Goal: Task Accomplishment & Management: Manage account settings

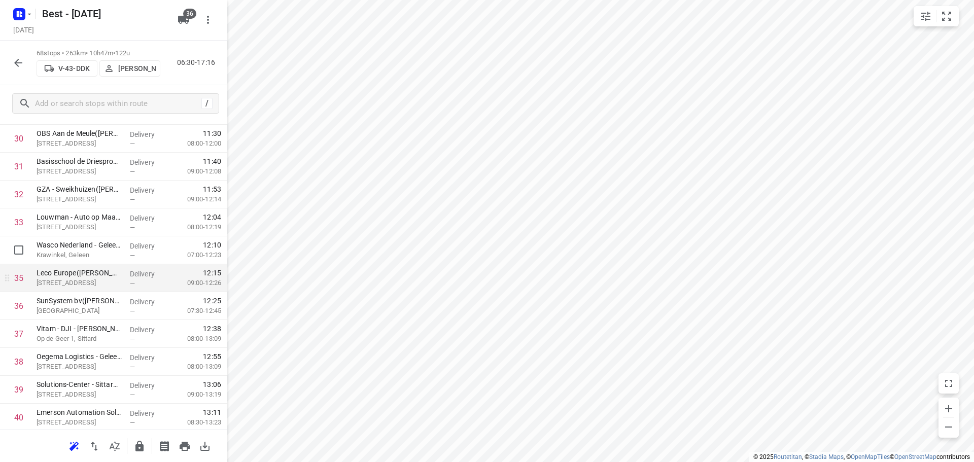
scroll to position [913, 0]
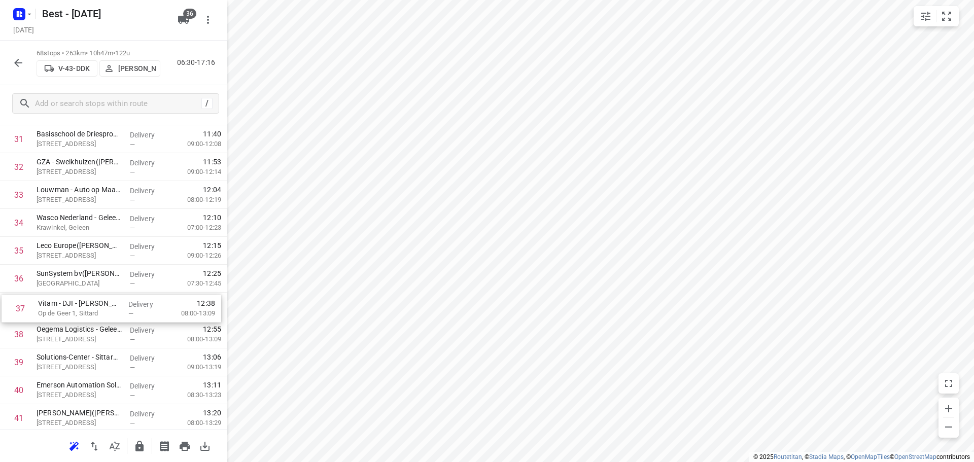
click at [109, 306] on div "1 PCH Dienstengroep - Visser & Smit Hanab - Kelpen Oler([PERSON_NAME]) [STREET_…" at bounding box center [113, 237] width 227 height 1898
drag, startPoint x: 101, startPoint y: 331, endPoint x: 101, endPoint y: 301, distance: 29.4
click at [101, 301] on div "1 PCH Dienstengroep - Visser & Smit Hanab - Kelpen Oler([PERSON_NAME]) [STREET_…" at bounding box center [113, 237] width 227 height 1898
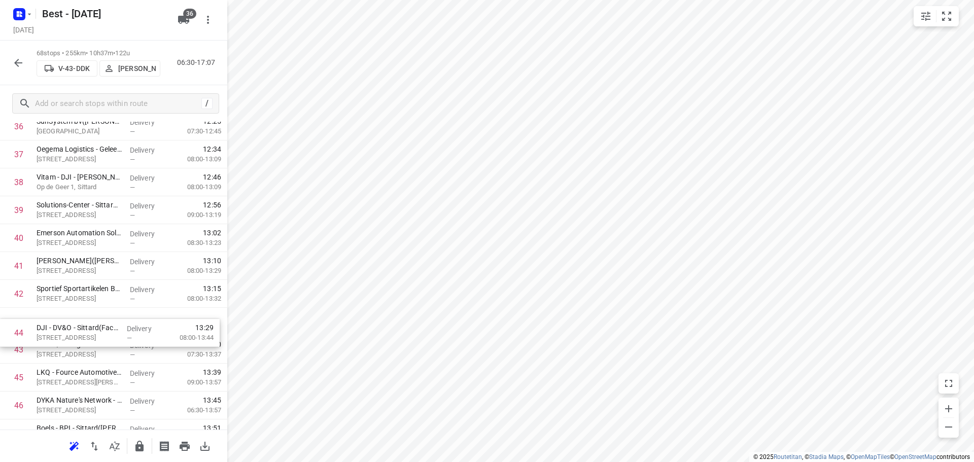
drag, startPoint x: 99, startPoint y: 349, endPoint x: 102, endPoint y: 315, distance: 33.7
click at [102, 316] on div "1 PCH Dienstengroep - Visser & Smit Hanab - Kelpen Oler([PERSON_NAME]) [STREET_…" at bounding box center [113, 85] width 227 height 1898
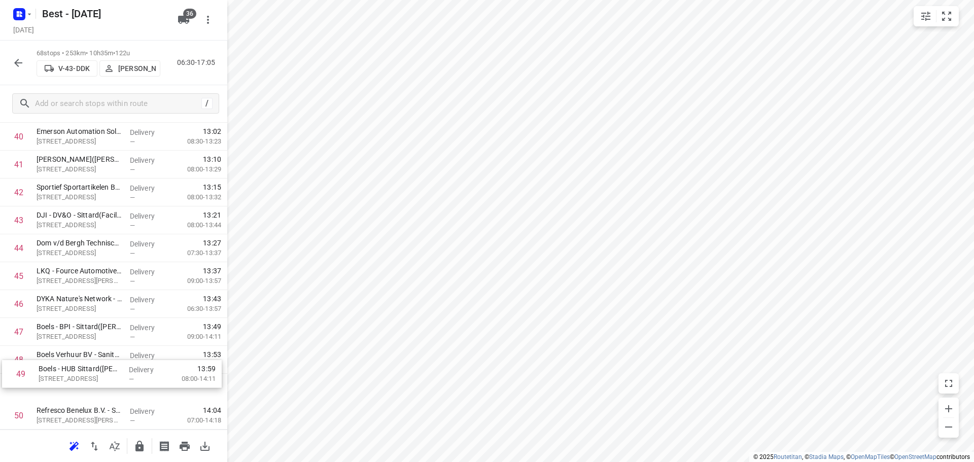
scroll to position [1172, 0]
drag, startPoint x: 127, startPoint y: 376, endPoint x: 133, endPoint y: 341, distance: 35.0
click at [132, 440] on button "button" at bounding box center [139, 446] width 20 height 20
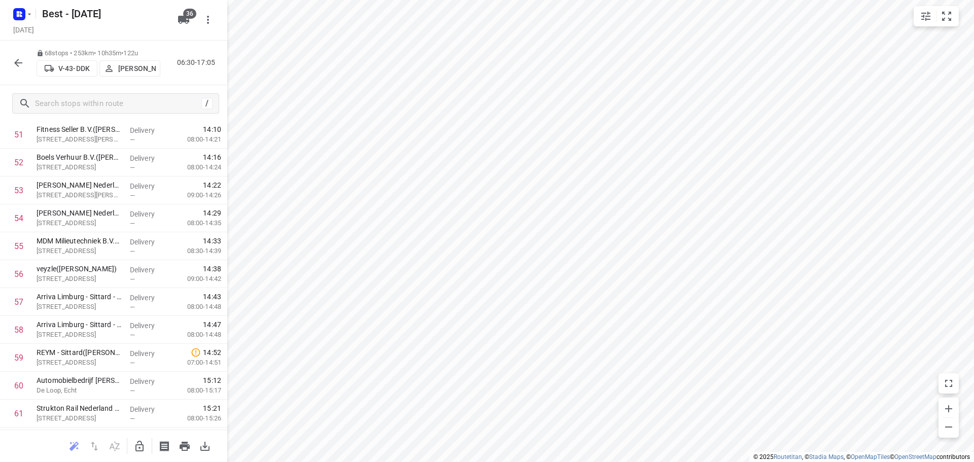
click at [13, 60] on icon "button" at bounding box center [18, 63] width 12 height 12
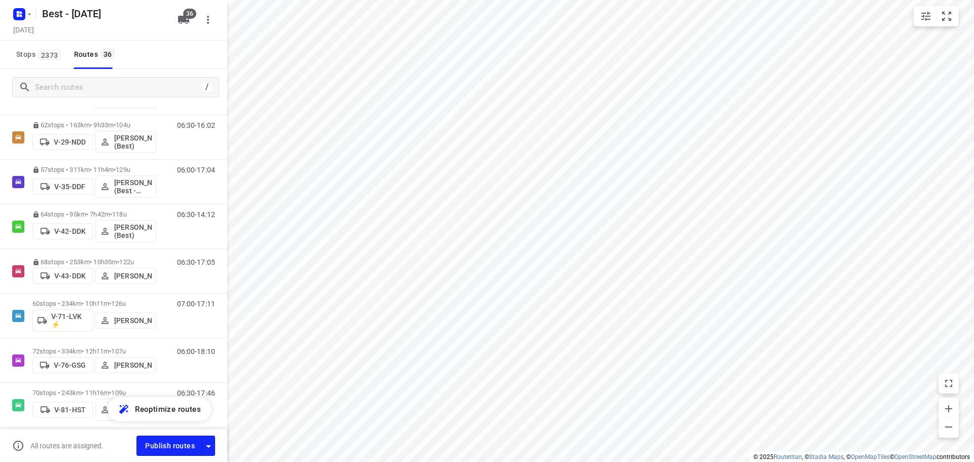
scroll to position [355, 0]
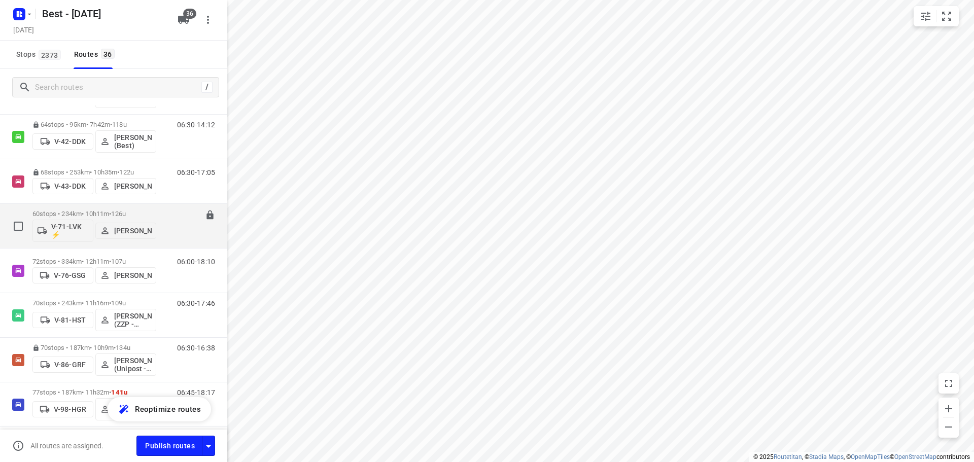
click at [93, 211] on p "60 stops • 234km • 10h11m • 126u" at bounding box center [94, 214] width 124 height 8
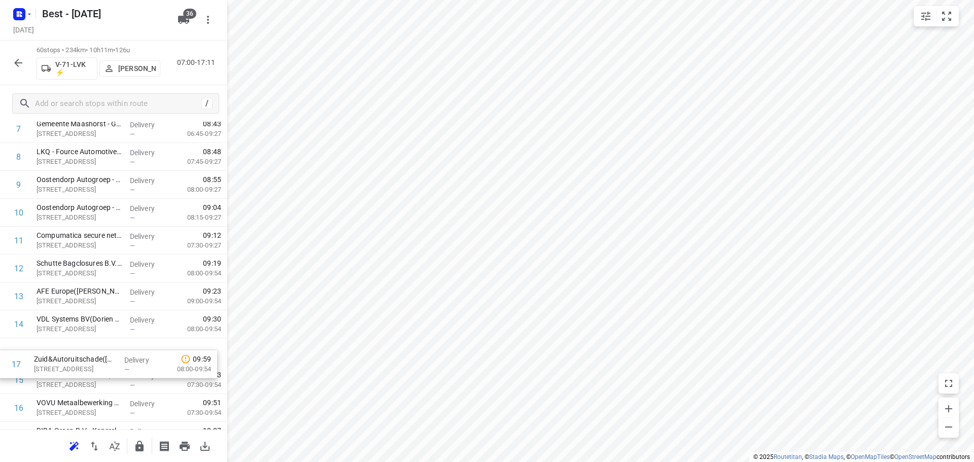
scroll to position [257, 0]
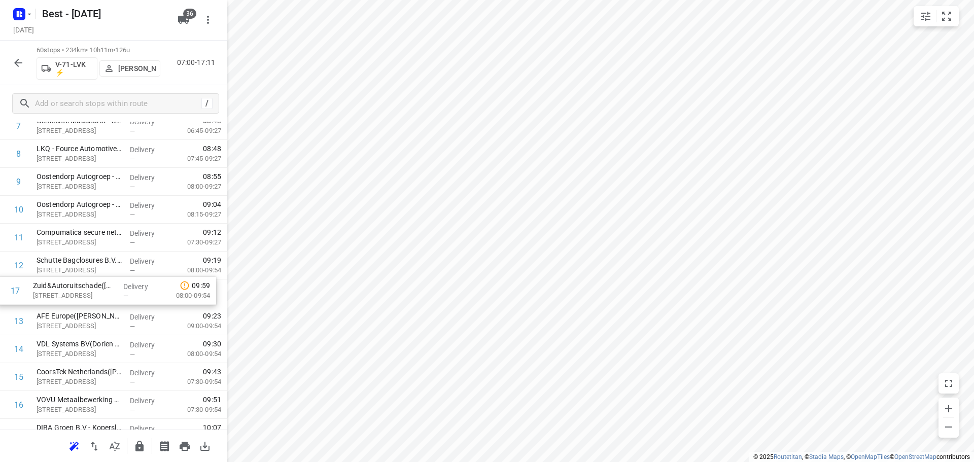
drag, startPoint x: 72, startPoint y: 401, endPoint x: 68, endPoint y: 261, distance: 140.1
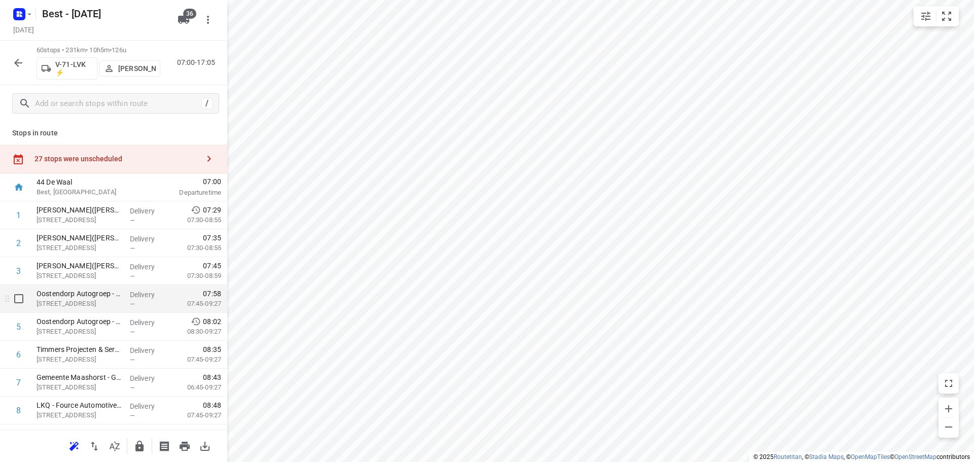
scroll to position [51, 0]
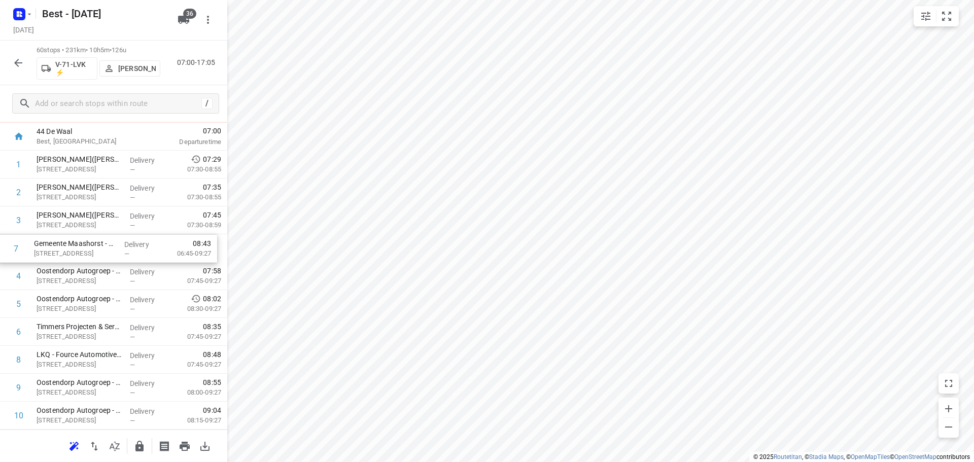
drag, startPoint x: 90, startPoint y: 334, endPoint x: 88, endPoint y: 247, distance: 86.8
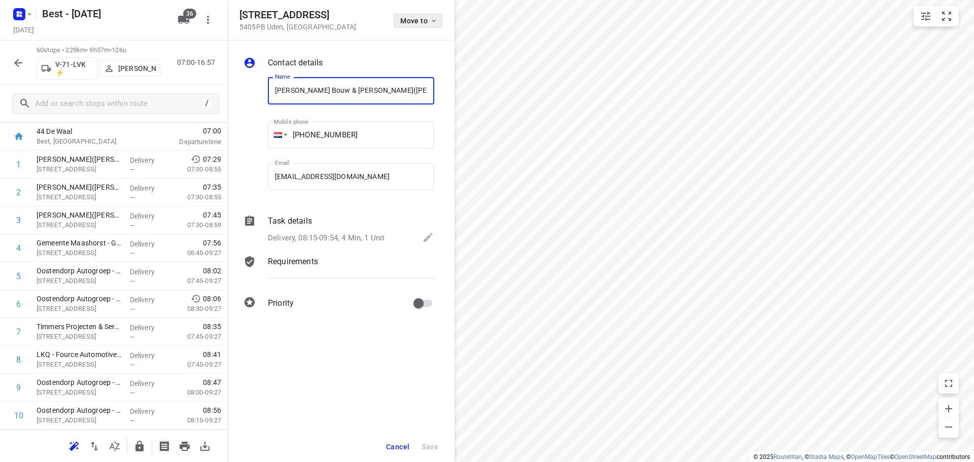
click at [414, 22] on span "Move to" at bounding box center [419, 21] width 38 height 8
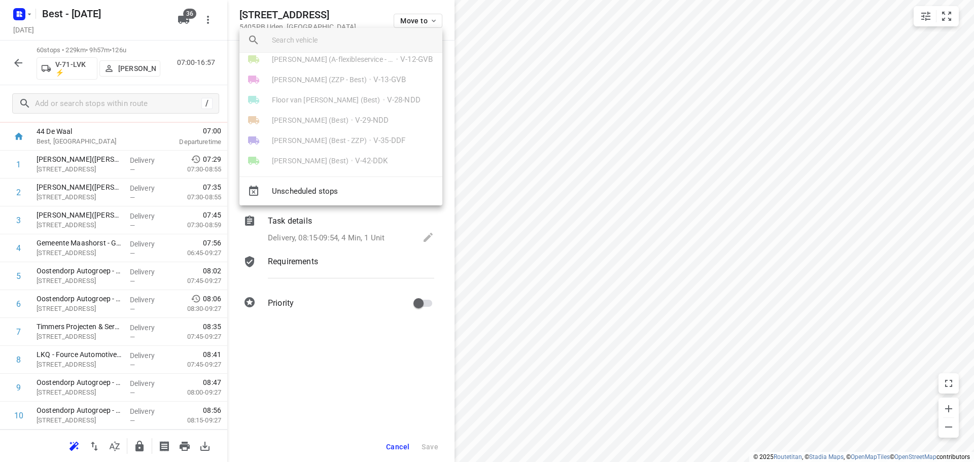
scroll to position [101, 0]
click at [348, 143] on li "Patrick Pauw • V-71-LVK ⚡" at bounding box center [340, 152] width 203 height 20
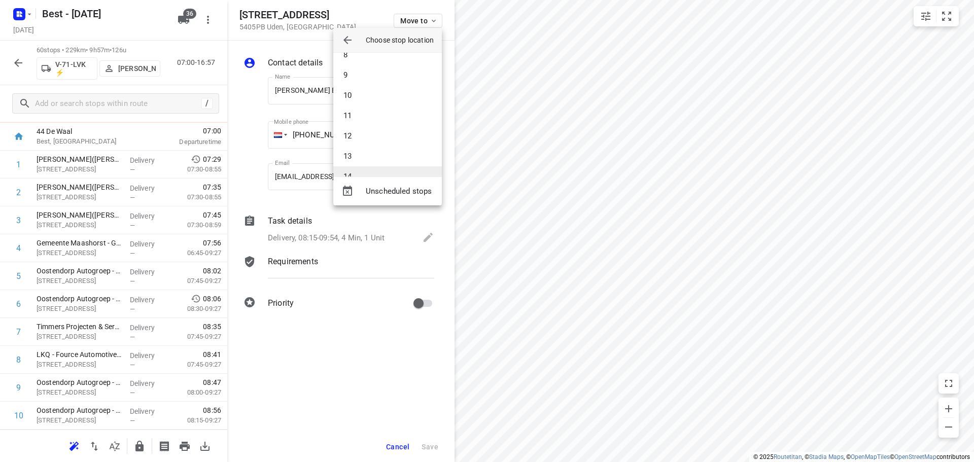
scroll to position [203, 0]
click at [377, 116] on li "13" at bounding box center [387, 107] width 109 height 20
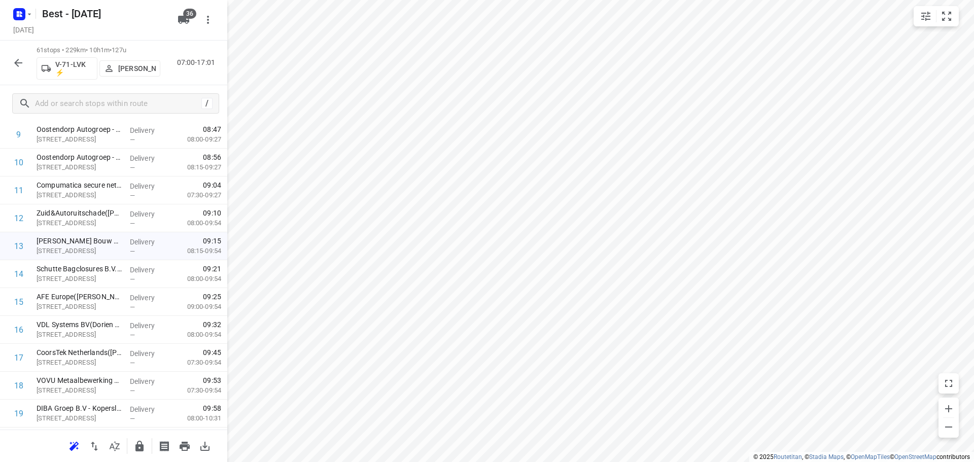
scroll to position [304, 0]
drag, startPoint x: 96, startPoint y: 348, endPoint x: 99, endPoint y: 255, distance: 92.9
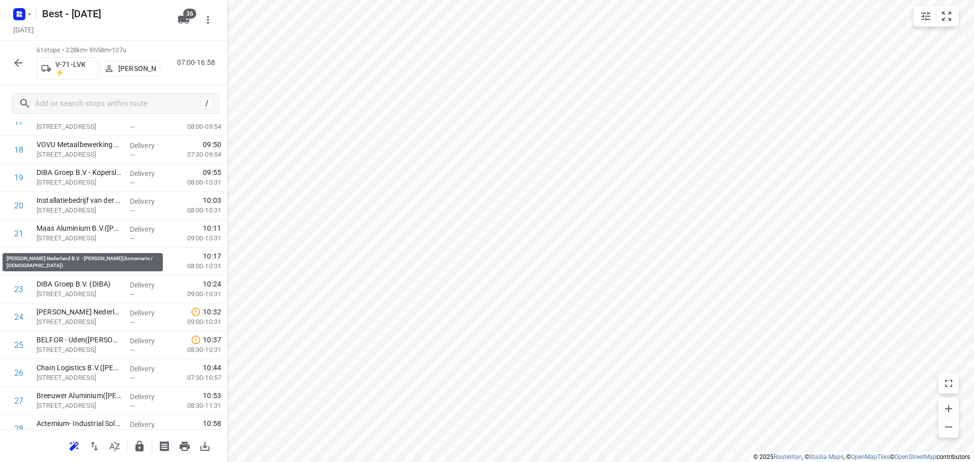
scroll to position [558, 0]
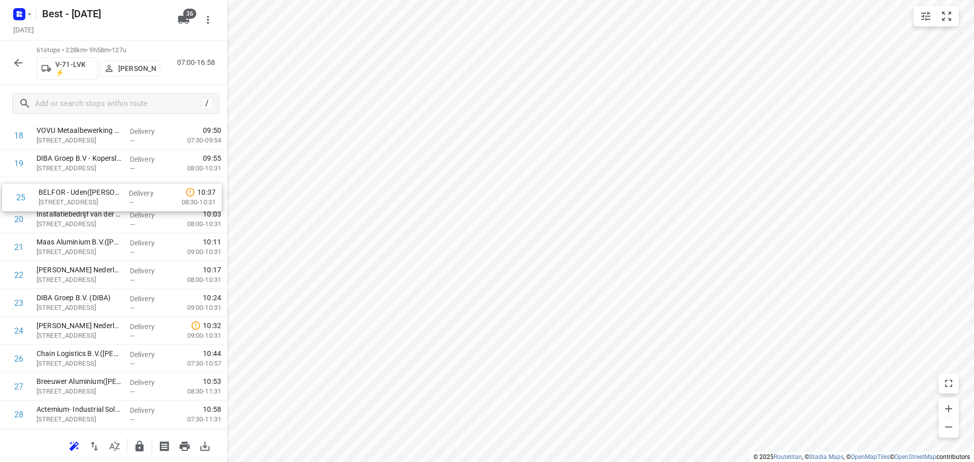
drag, startPoint x: 86, startPoint y: 319, endPoint x: 88, endPoint y: 183, distance: 136.5
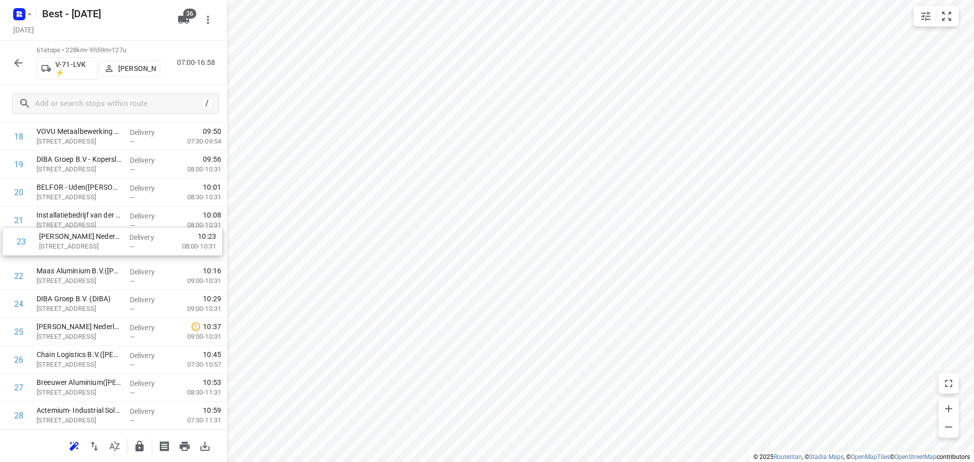
drag, startPoint x: 84, startPoint y: 277, endPoint x: 88, endPoint y: 238, distance: 38.8
drag, startPoint x: 93, startPoint y: 225, endPoint x: 93, endPoint y: 282, distance: 56.8
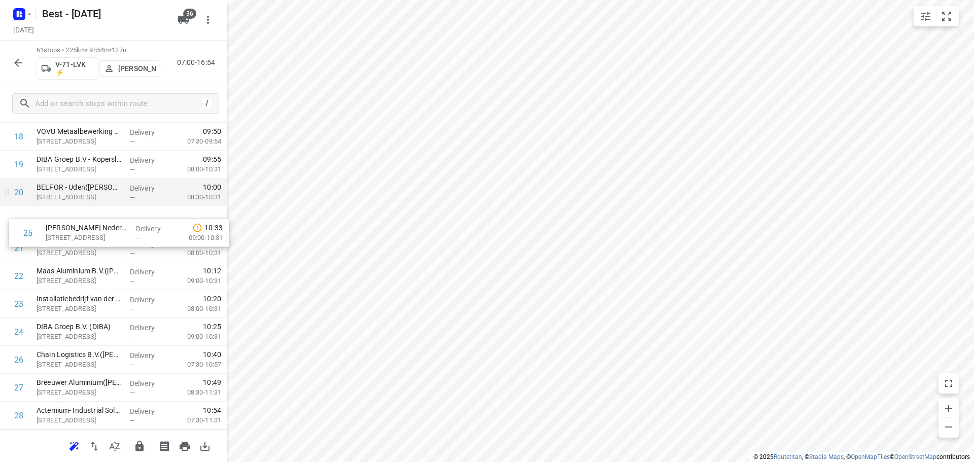
drag, startPoint x: 65, startPoint y: 327, endPoint x: 80, endPoint y: 202, distance: 125.6
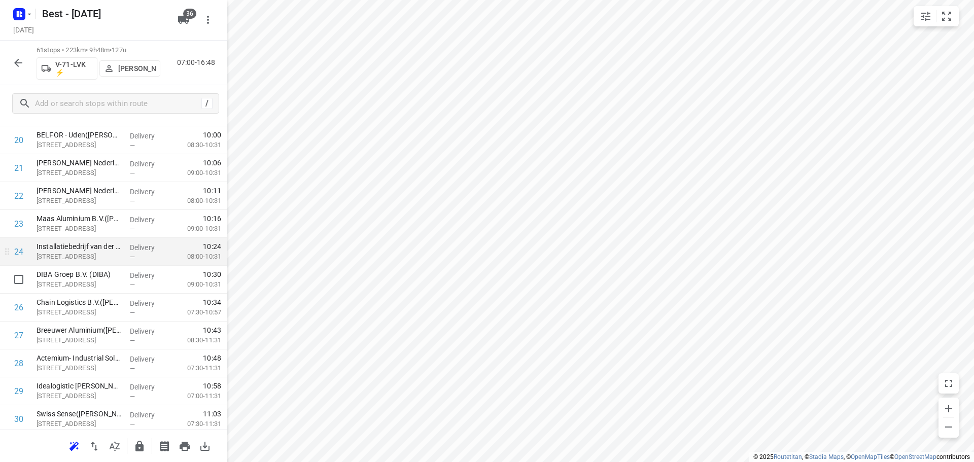
scroll to position [655, 0]
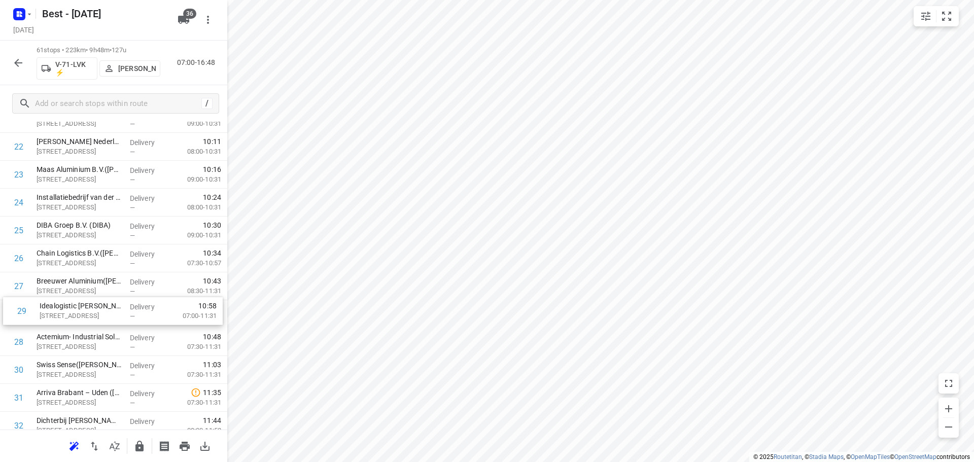
drag, startPoint x: 77, startPoint y: 351, endPoint x: 86, endPoint y: 287, distance: 64.2
click at [86, 290] on div "1 IBN - Meeters(Ymke Henselmans) Hockeyweg 5, Uden Delivery — 07:29 07:30-08:55…" at bounding box center [113, 398] width 227 height 1702
drag, startPoint x: 75, startPoint y: 363, endPoint x: 87, endPoint y: 304, distance: 60.6
click at [87, 304] on div "1 IBN - Meeters(Ymke Henselmans) Hockeyweg 5, Uden Delivery — 07:29 07:30-08:55…" at bounding box center [113, 397] width 227 height 1702
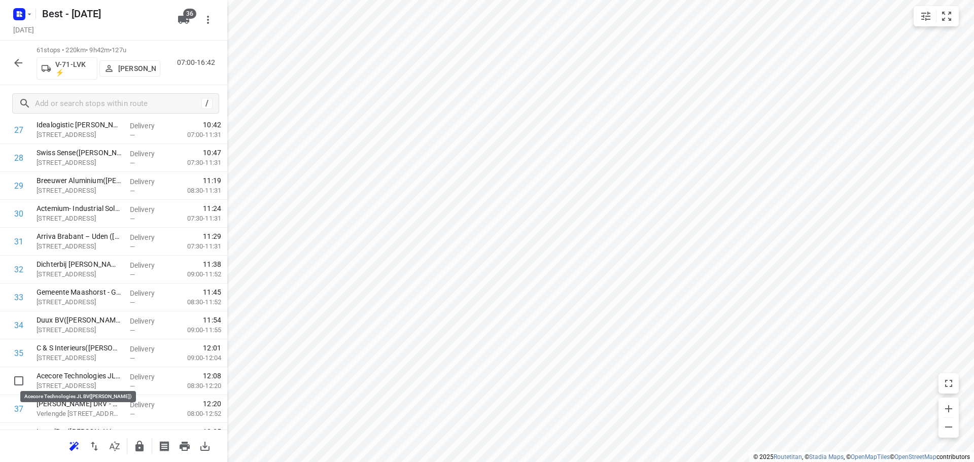
drag, startPoint x: 89, startPoint y: 379, endPoint x: 94, endPoint y: 351, distance: 27.9
click at [94, 352] on div "1 IBN - Meeters(Ymke Henselmans) Hockeyweg 5, Uden Delivery — 07:29 07:30-08:55…" at bounding box center [113, 242] width 227 height 1702
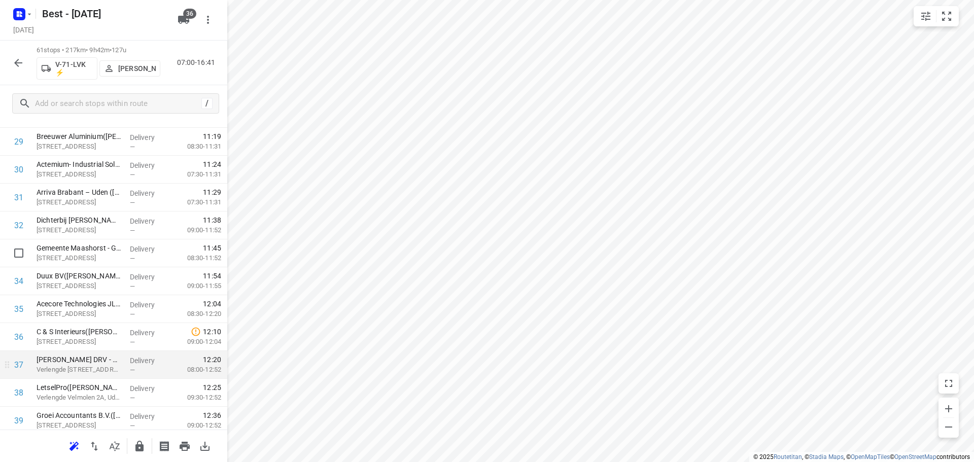
scroll to position [912, 0]
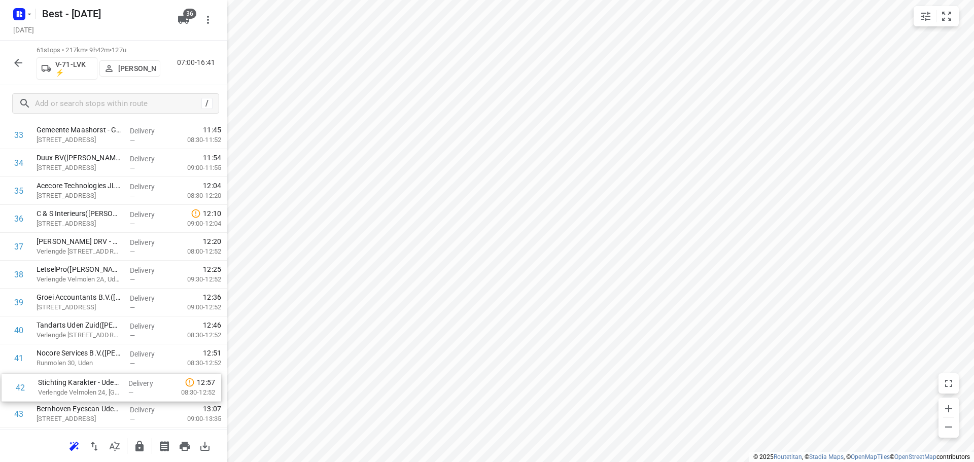
drag, startPoint x: 75, startPoint y: 387, endPoint x: 78, endPoint y: 376, distance: 10.5
click at [78, 376] on div "1 IBN - Meeters(Ymke Henselmans) Hockeyweg 5, Uden Delivery — 07:29 07:30-08:55…" at bounding box center [113, 79] width 227 height 1702
drag, startPoint x: 90, startPoint y: 325, endPoint x: 102, endPoint y: 285, distance: 41.7
click at [102, 285] on div "1 IBN - Meeters(Ymke Henselmans) Hockeyweg 5, Uden Delivery — 07:29 07:30-08:55…" at bounding box center [113, 79] width 227 height 1702
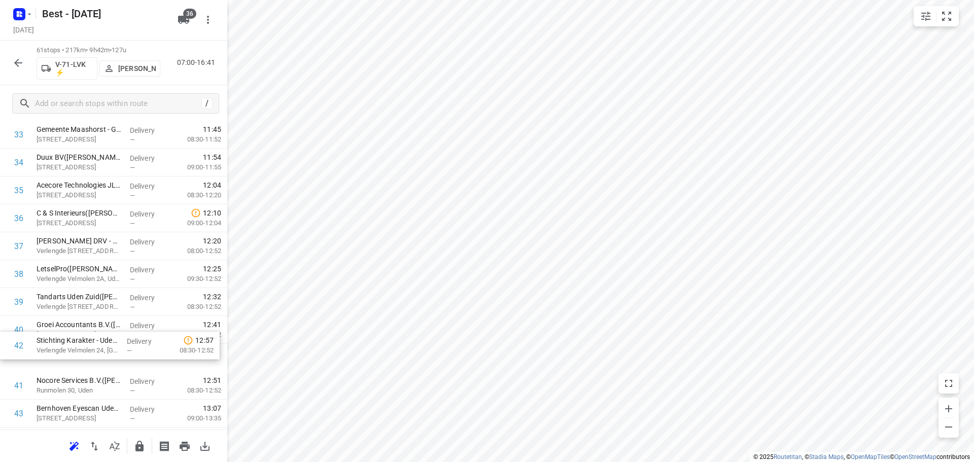
scroll to position [975, 0]
drag, startPoint x: 82, startPoint y: 381, endPoint x: 85, endPoint y: 238, distance: 142.1
click at [85, 238] on div "1 IBN - Meeters(Ymke Henselmans) Hockeyweg 5, Uden Delivery — 07:29 07:30-08:55…" at bounding box center [113, 78] width 227 height 1702
click at [126, 360] on div "1 IBN - Meeters(Ymke Henselmans) Hockeyweg 5, Uden Delivery — 07:29 07:30-08:55…" at bounding box center [113, 78] width 227 height 1702
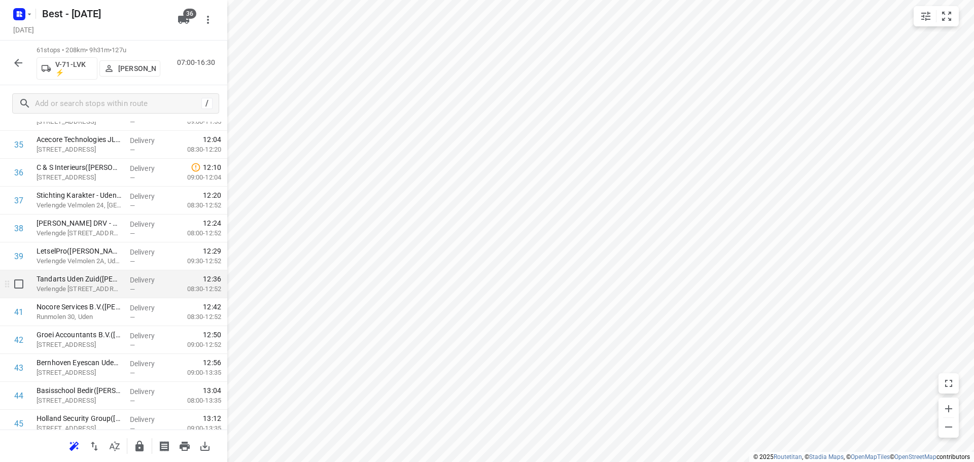
scroll to position [1079, 0]
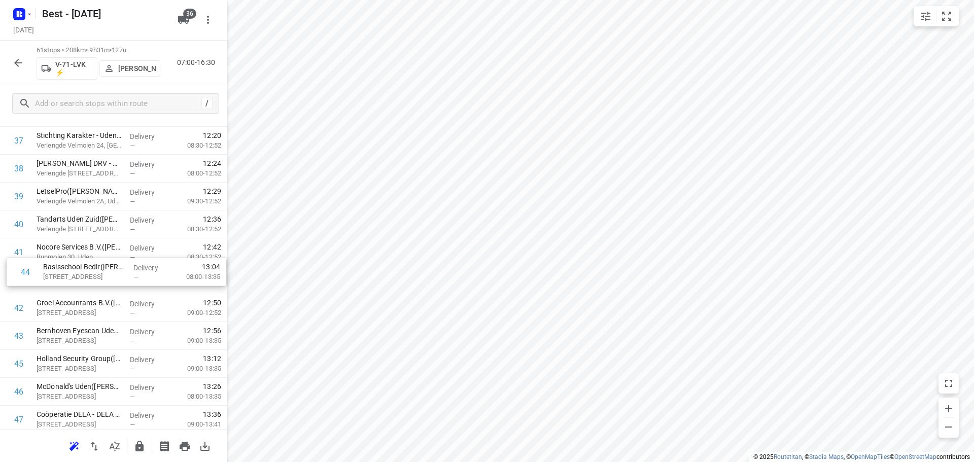
drag, startPoint x: 97, startPoint y: 318, endPoint x: 101, endPoint y: 271, distance: 46.9
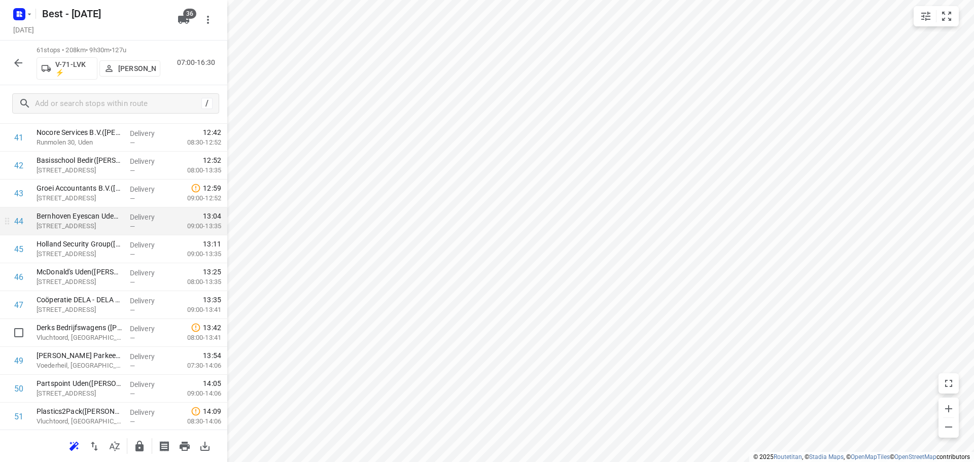
scroll to position [1282, 0]
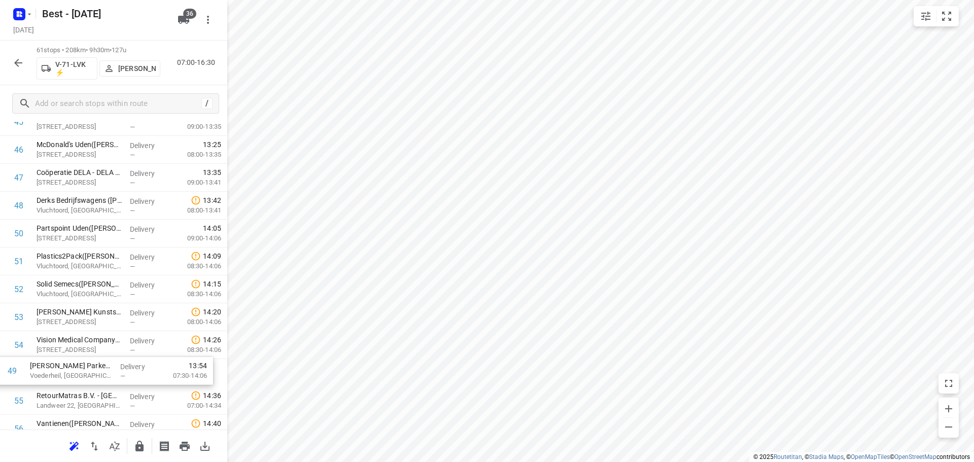
drag, startPoint x: 89, startPoint y: 277, endPoint x: 82, endPoint y: 379, distance: 102.2
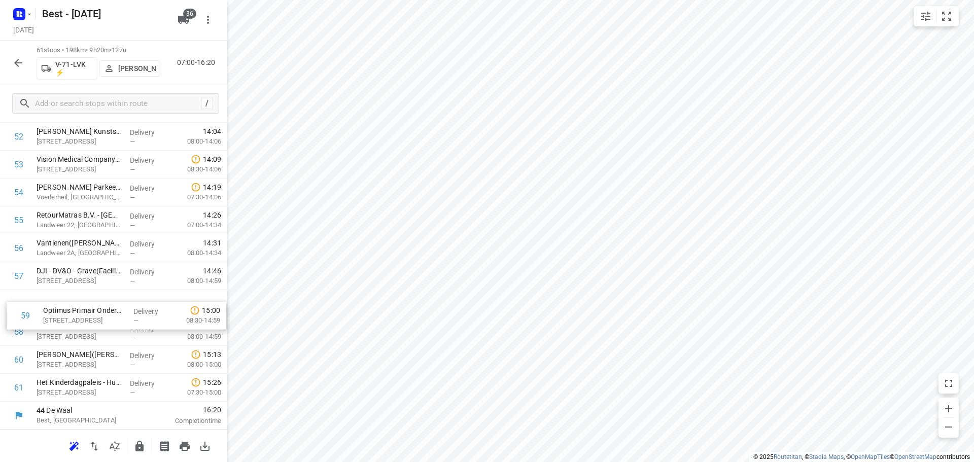
drag, startPoint x: 94, startPoint y: 320, endPoint x: 106, endPoint y: 293, distance: 29.3
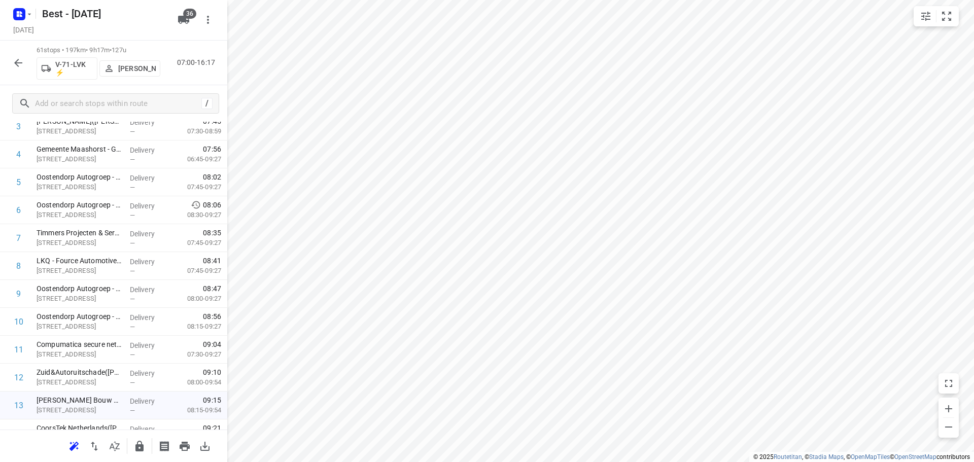
scroll to position [0, 0]
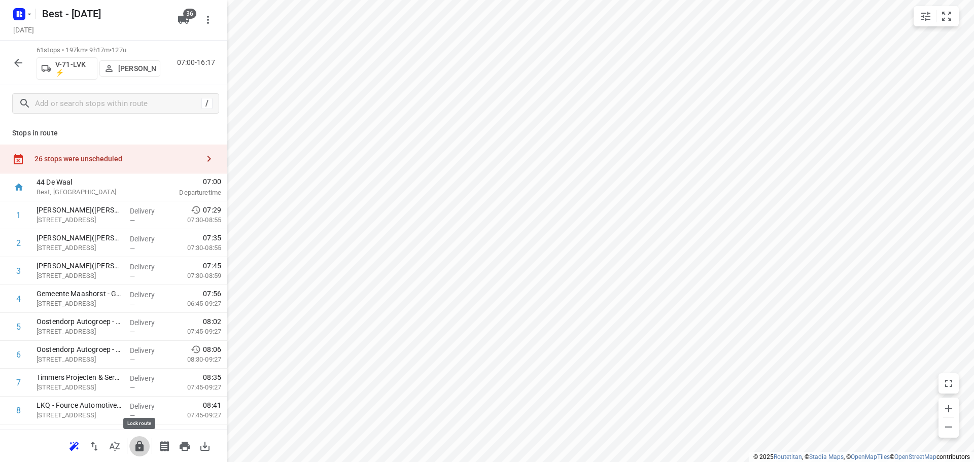
click at [132, 449] on button "button" at bounding box center [139, 446] width 20 height 20
click at [19, 65] on icon "button" at bounding box center [18, 63] width 12 height 12
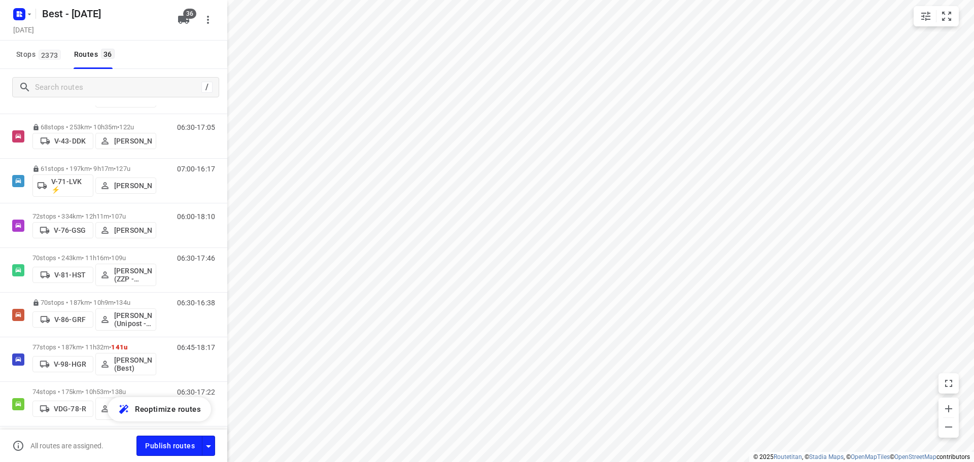
scroll to position [406, 0]
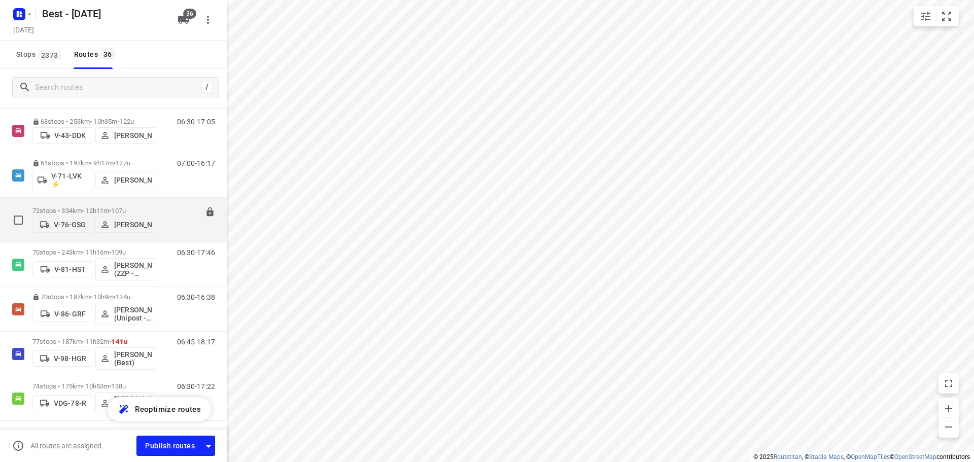
click at [72, 202] on div "72 stops • 334km • 12h11m • 107u V-76-GSG Leroy van Westerhoven" at bounding box center [94, 220] width 124 height 36
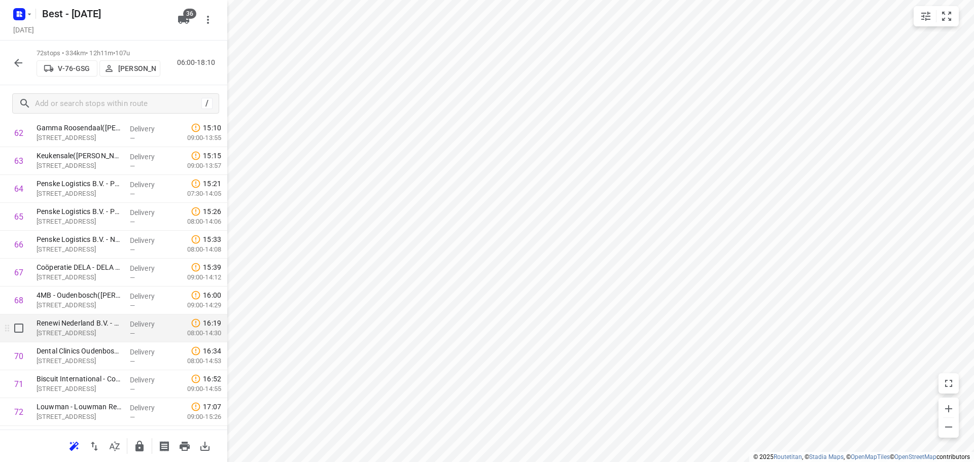
scroll to position [1809, 0]
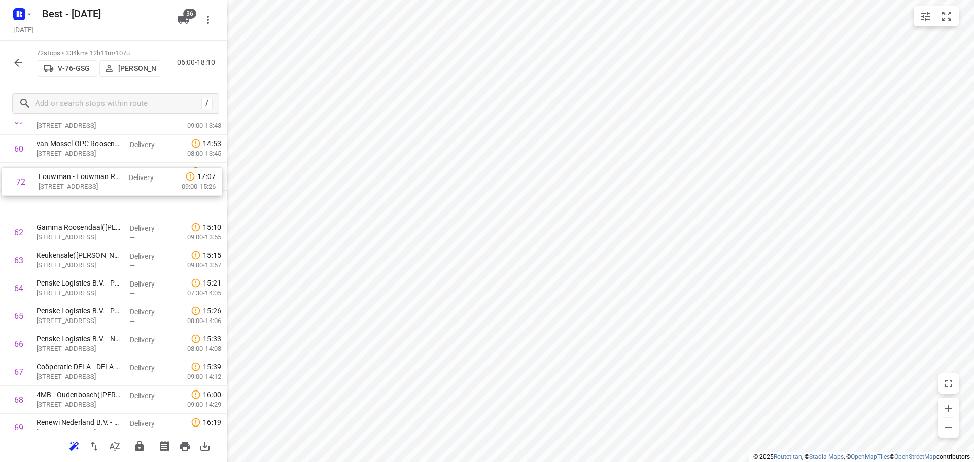
drag, startPoint x: 115, startPoint y: 388, endPoint x: 118, endPoint y: 179, distance: 209.1
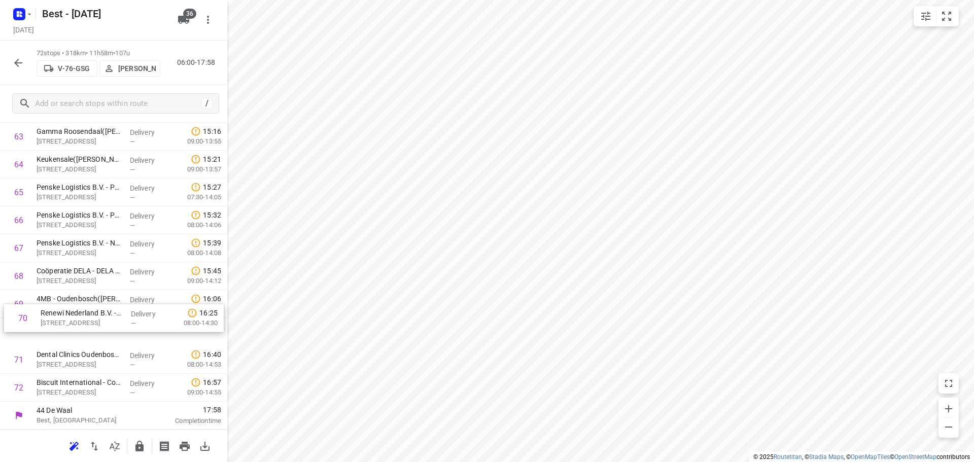
drag, startPoint x: 114, startPoint y: 323, endPoint x: 118, endPoint y: 298, distance: 24.7
click at [136, 440] on icon "button" at bounding box center [139, 446] width 12 height 12
click at [11, 64] on button "button" at bounding box center [18, 63] width 20 height 20
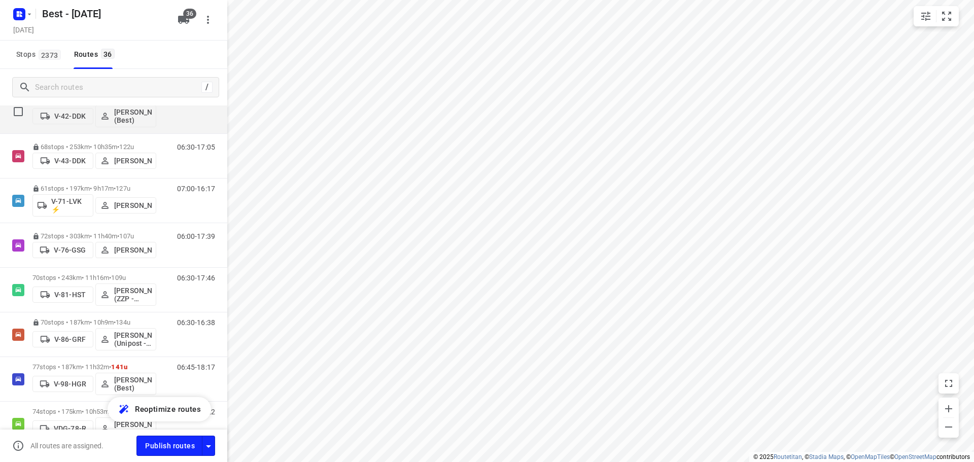
scroll to position [457, 0]
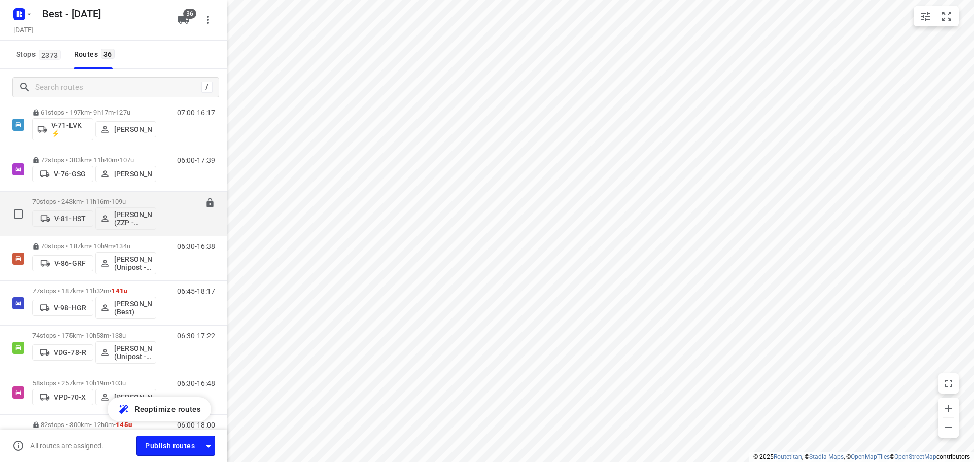
click at [70, 200] on p "70 stops • 243km • 11h16m • 109u" at bounding box center [94, 202] width 124 height 8
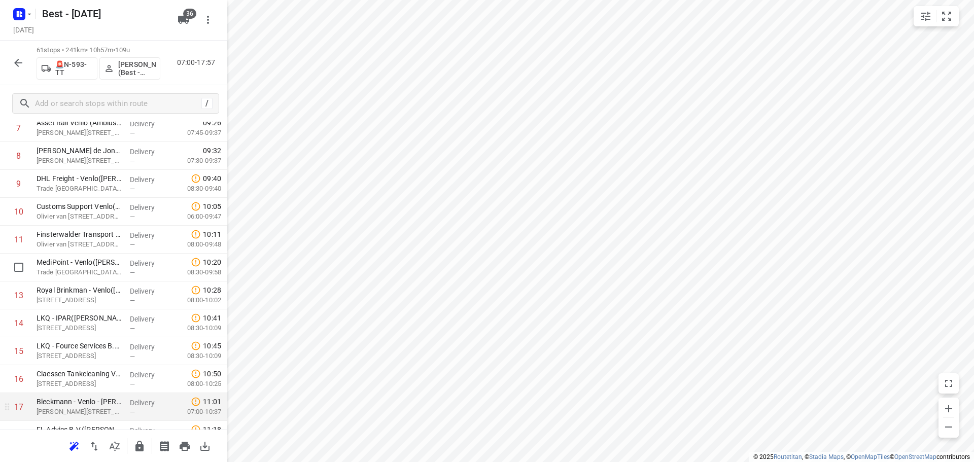
scroll to position [406, 0]
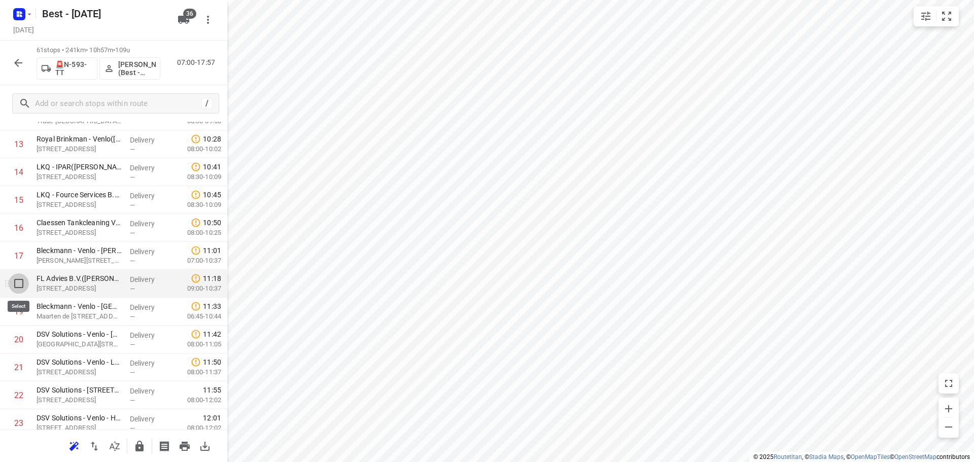
click at [27, 286] on input "checkbox" at bounding box center [19, 283] width 20 height 20
checkbox input "true"
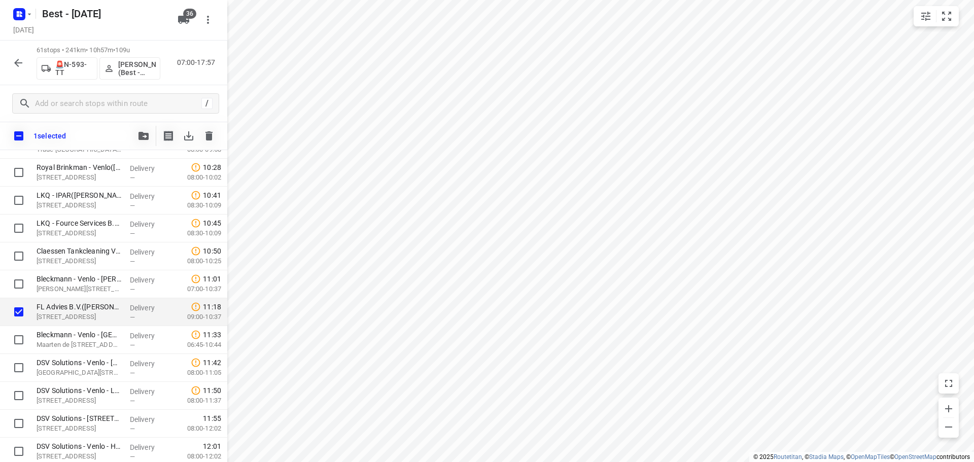
click at [150, 145] on div at bounding box center [143, 136] width 20 height 20
click at [143, 132] on icon "button" at bounding box center [144, 136] width 10 height 8
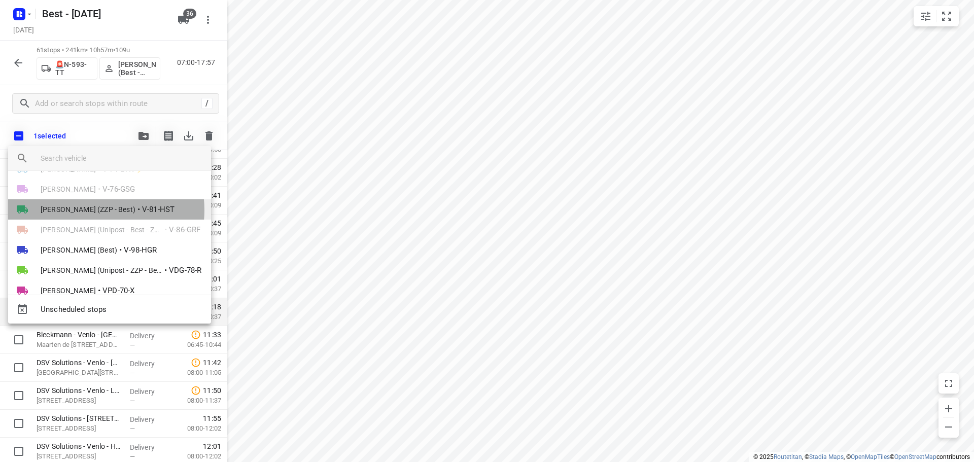
click at [94, 210] on span "[PERSON_NAME] (ZZP - Best)" at bounding box center [88, 209] width 95 height 10
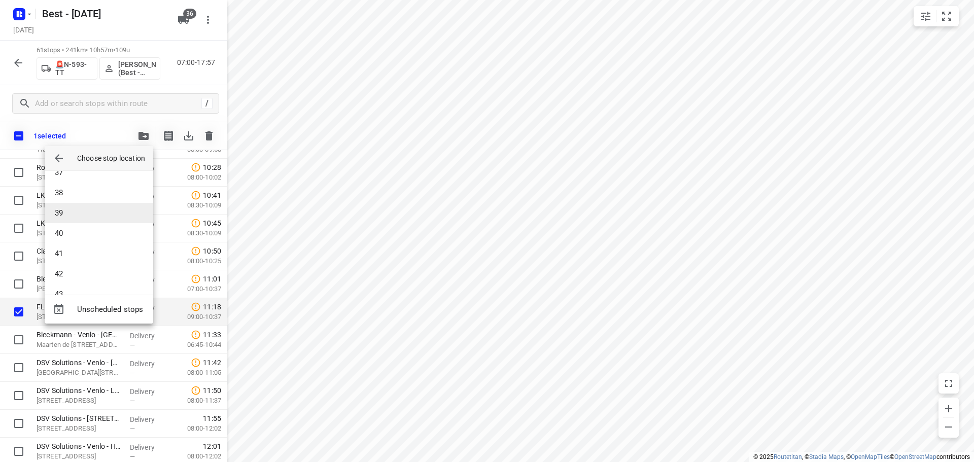
scroll to position [761, 0]
click at [100, 223] on li "40" at bounding box center [99, 215] width 109 height 20
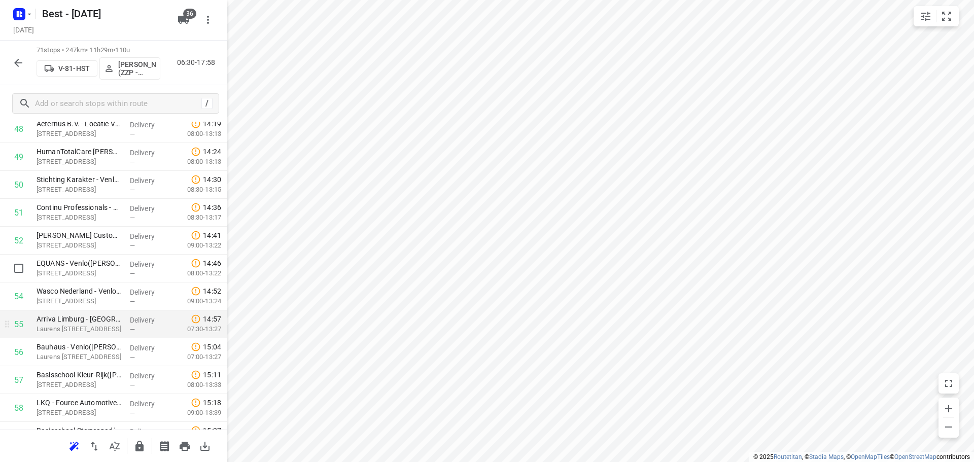
scroll to position [1421, 0]
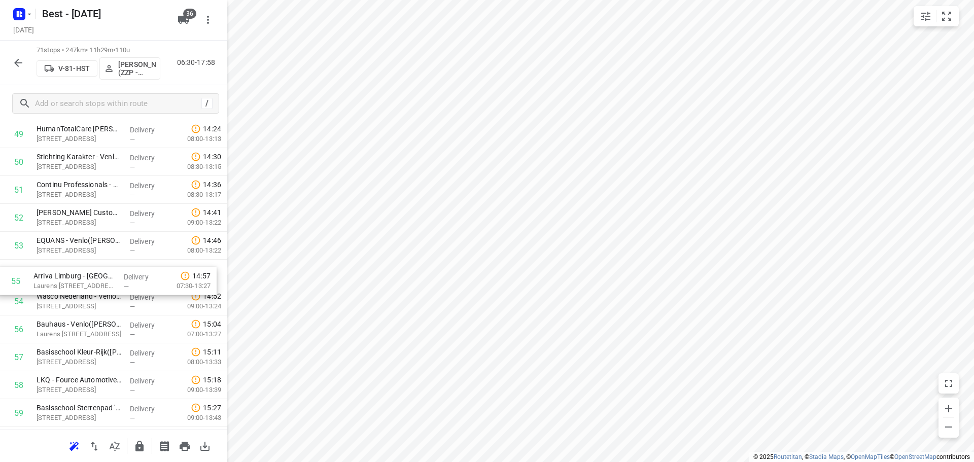
drag, startPoint x: 117, startPoint y: 303, endPoint x: 114, endPoint y: 278, distance: 25.6
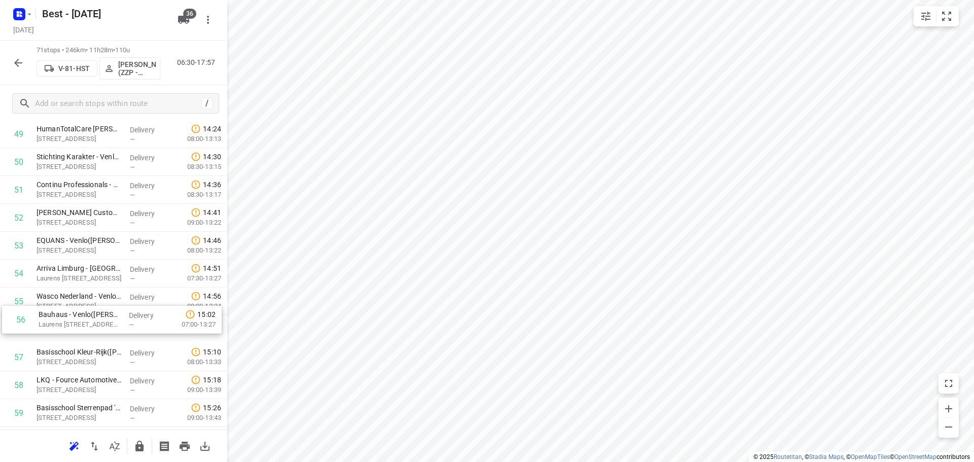
drag, startPoint x: 106, startPoint y: 320, endPoint x: 110, endPoint y: 292, distance: 28.2
click at [224, 366] on div "i © 2025 Routetitan , © Stadia Maps , © OpenMapTiles © OpenStreetMap contributo…" at bounding box center [487, 231] width 974 height 462
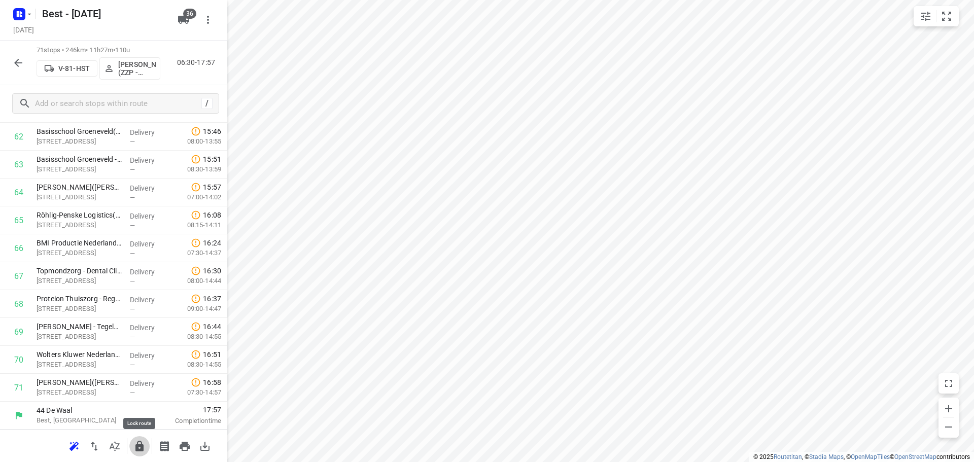
click at [144, 442] on icon "button" at bounding box center [139, 446] width 12 height 12
click at [19, 70] on button "button" at bounding box center [18, 63] width 20 height 20
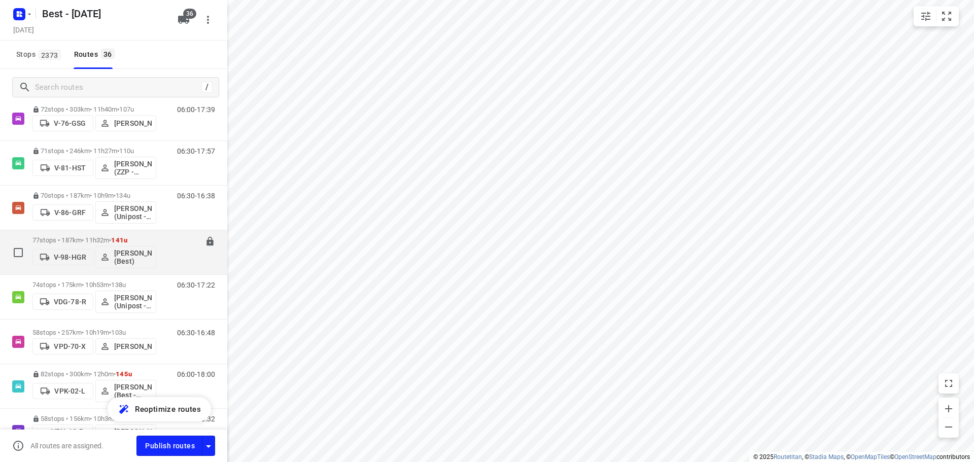
scroll to position [609, 0]
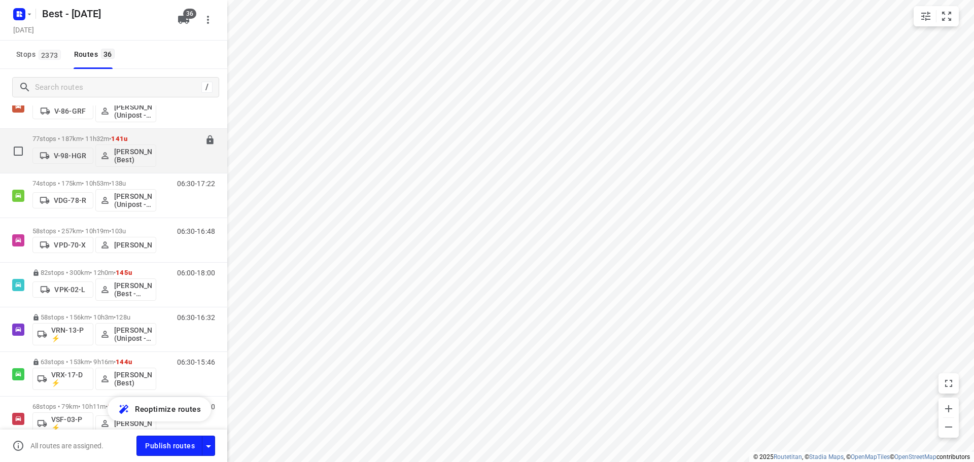
click at [57, 136] on p "77 stops • 187km • 11h32m • 141u" at bounding box center [94, 139] width 124 height 8
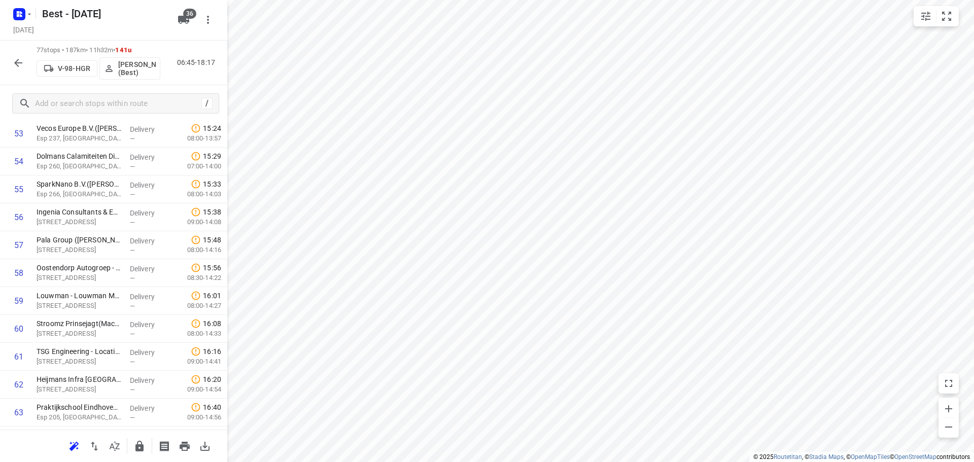
scroll to position [1624, 0]
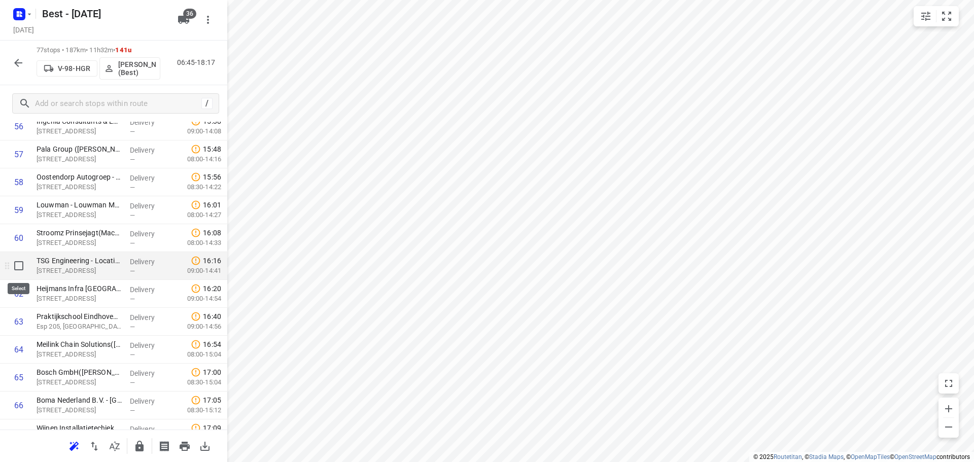
click at [20, 270] on input "checkbox" at bounding box center [19, 266] width 20 height 20
checkbox input "true"
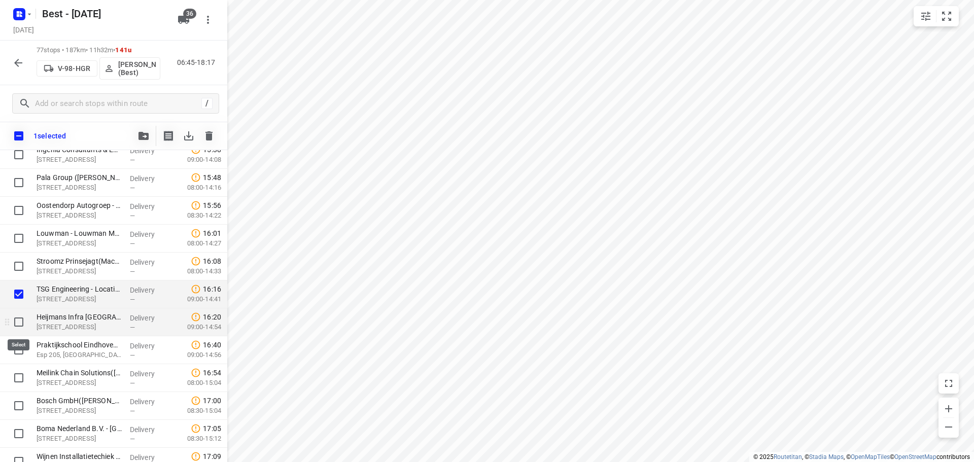
click at [21, 321] on input "checkbox" at bounding box center [19, 322] width 20 height 20
checkbox input "true"
click at [19, 359] on input "checkbox" at bounding box center [19, 350] width 20 height 20
click at [20, 359] on input "checkbox" at bounding box center [19, 350] width 20 height 20
checkbox input "false"
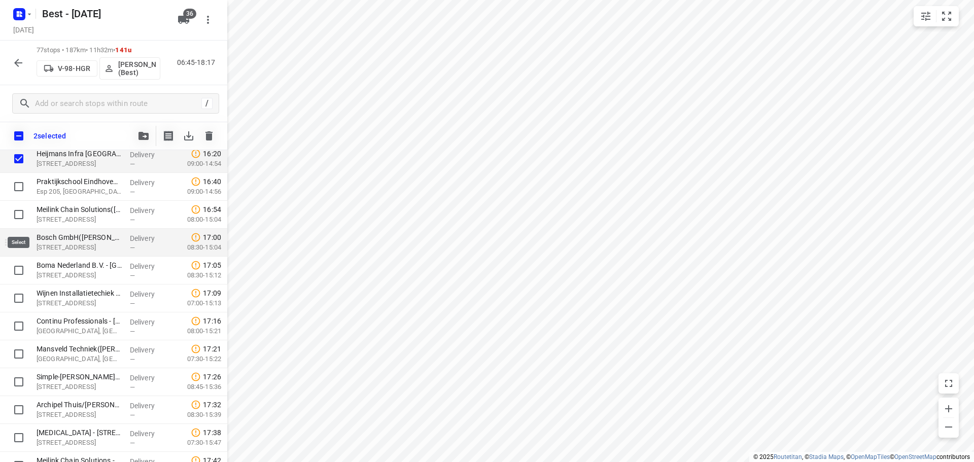
scroll to position [1776, 0]
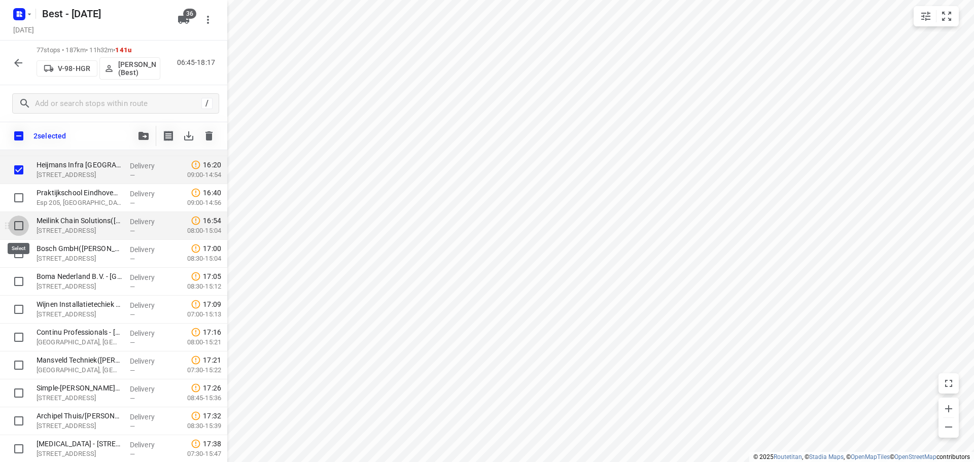
click at [20, 224] on input "checkbox" at bounding box center [19, 226] width 20 height 20
checkbox input "true"
drag, startPoint x: 20, startPoint y: 255, endPoint x: 17, endPoint y: 261, distance: 6.4
click at [19, 255] on input "checkbox" at bounding box center [19, 254] width 20 height 20
checkbox input "true"
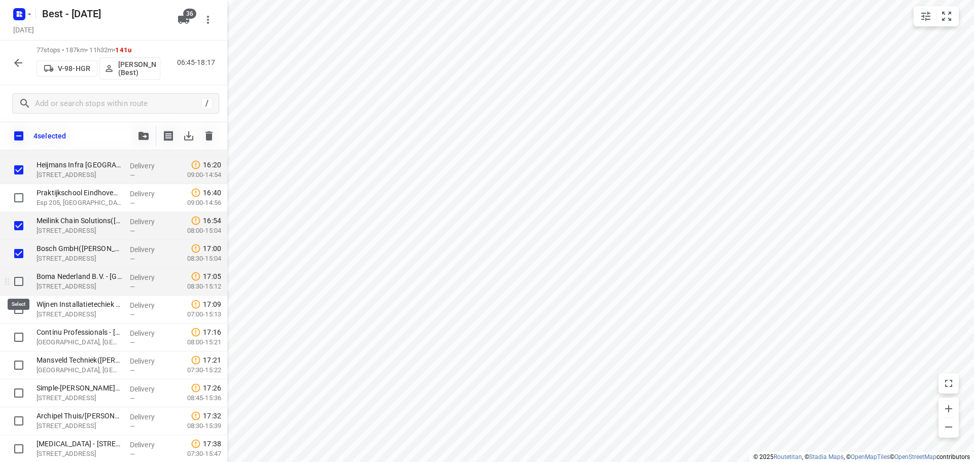
click at [19, 278] on input "checkbox" at bounding box center [19, 281] width 20 height 20
checkbox input "true"
click at [20, 303] on input "checkbox" at bounding box center [19, 309] width 20 height 20
checkbox input "true"
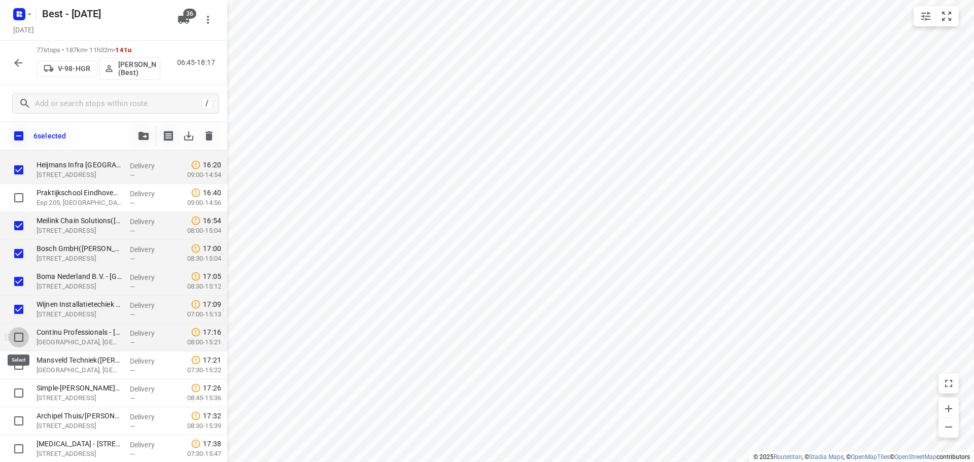
click at [19, 330] on input "checkbox" at bounding box center [19, 337] width 20 height 20
checkbox input "false"
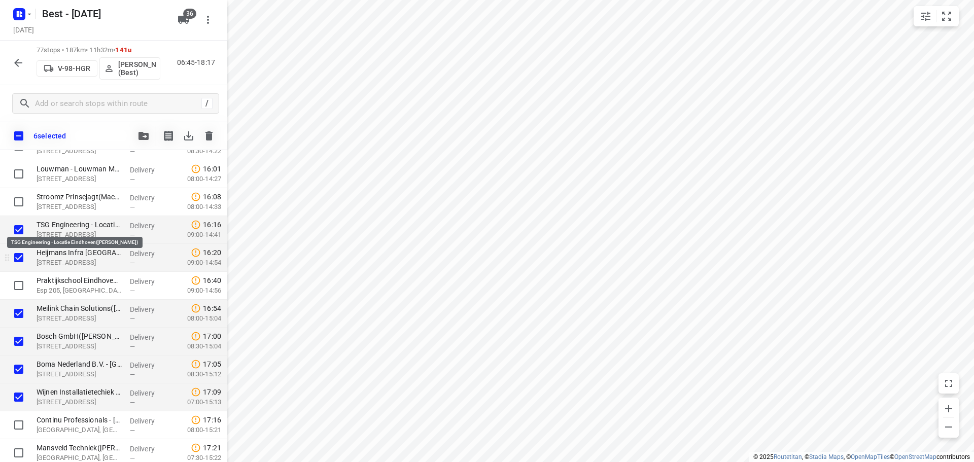
scroll to position [1674, 0]
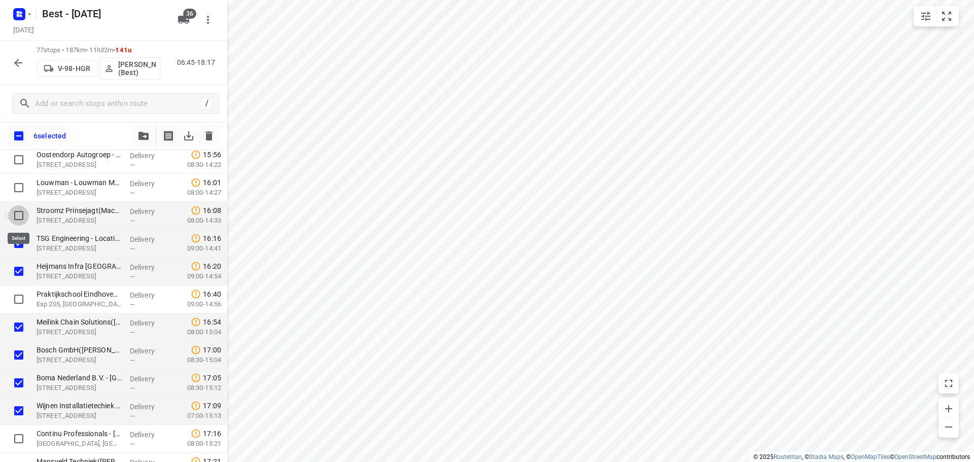
click at [20, 217] on input "checkbox" at bounding box center [19, 215] width 20 height 20
checkbox input "true"
click at [135, 129] on button "button" at bounding box center [143, 136] width 20 height 20
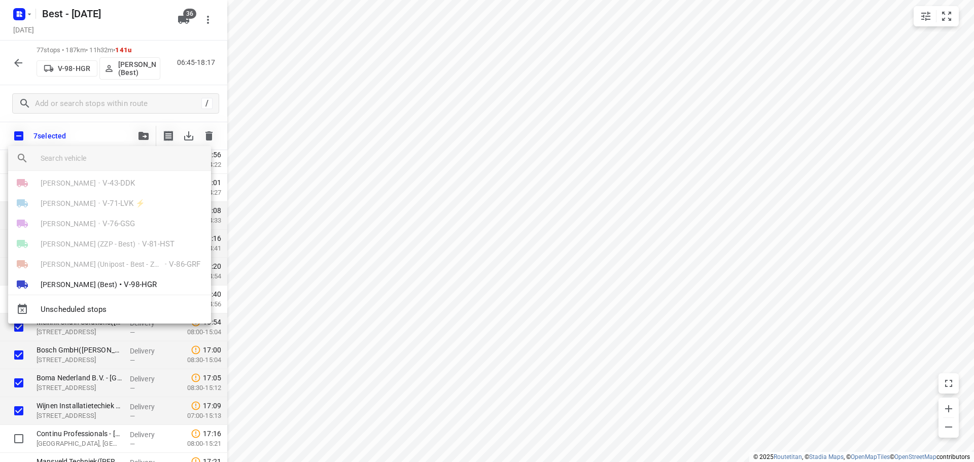
scroll to position [203, 0]
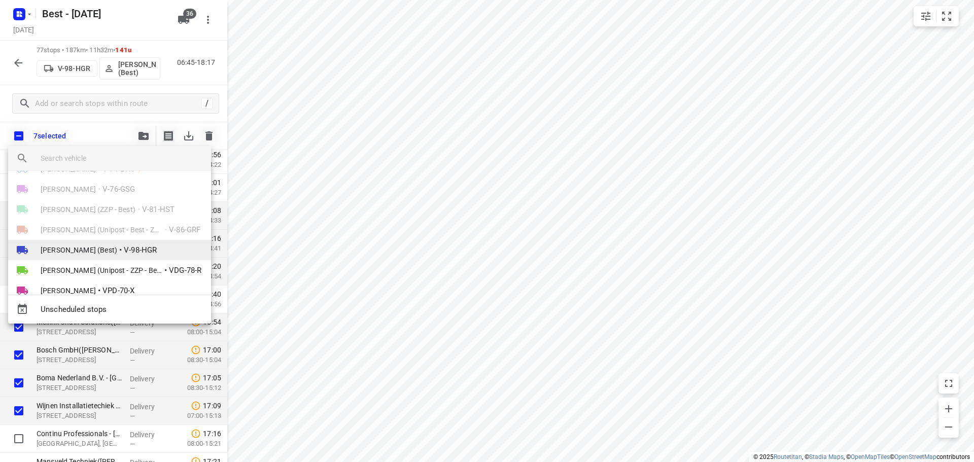
click at [99, 242] on li "Jochem Hoffard (Best) • V-98-HGR" at bounding box center [109, 250] width 203 height 20
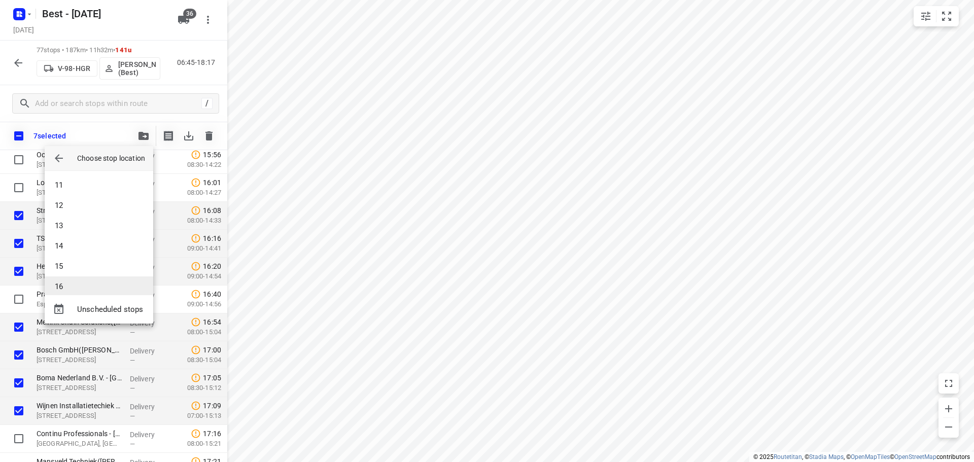
click at [96, 281] on li "16" at bounding box center [99, 287] width 109 height 20
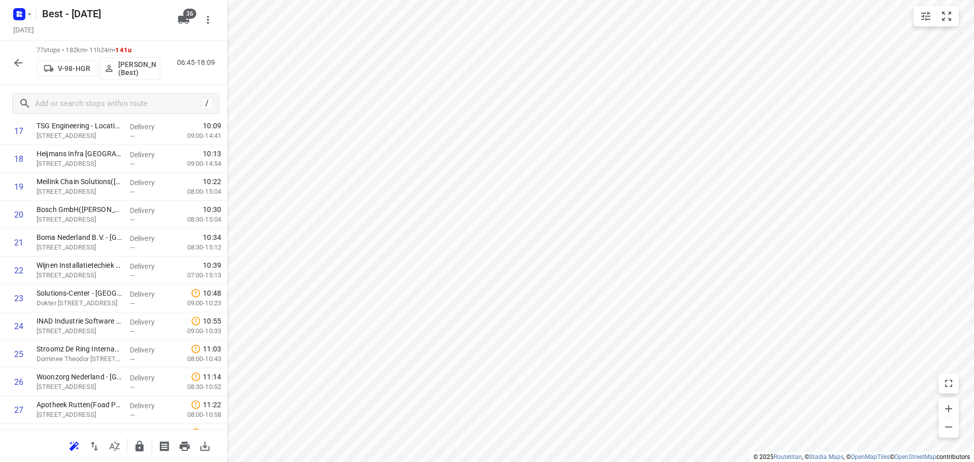
scroll to position [406, 0]
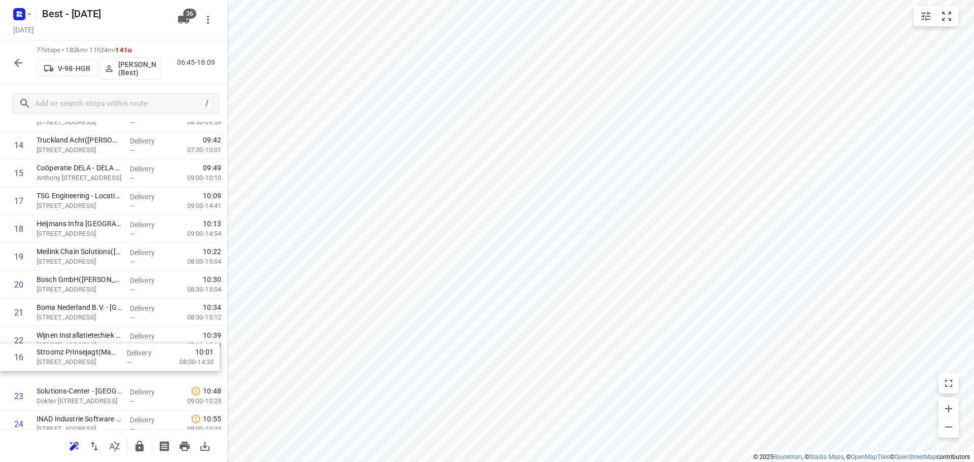
drag, startPoint x: 65, startPoint y: 224, endPoint x: 64, endPoint y: 364, distance: 140.0
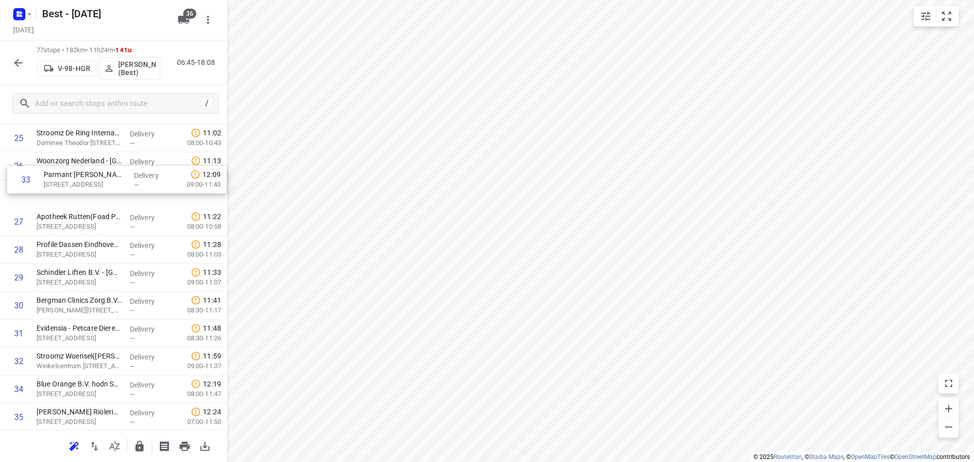
scroll to position [732, 0]
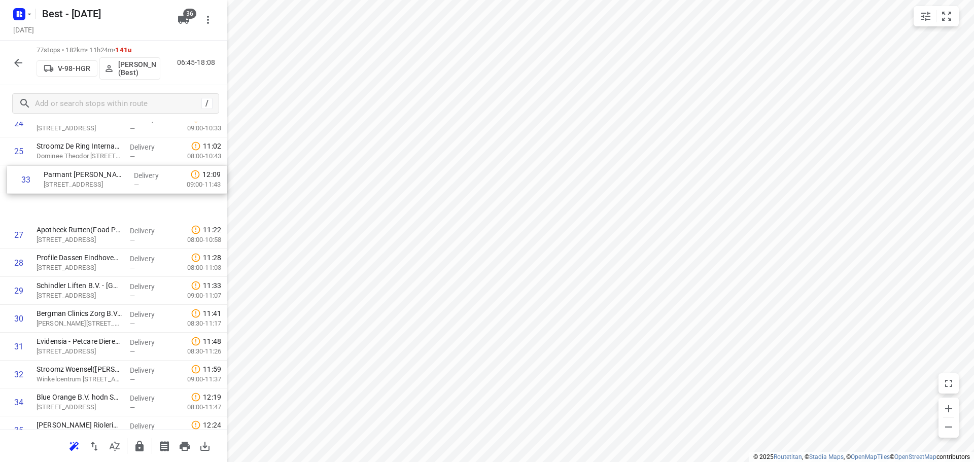
drag, startPoint x: 87, startPoint y: 266, endPoint x: 94, endPoint y: 174, distance: 92.6
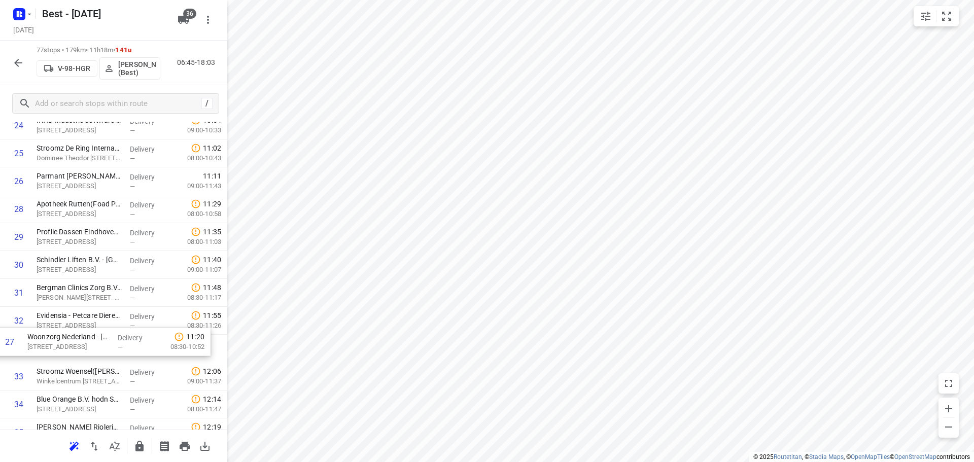
drag, startPoint x: 136, startPoint y: 206, endPoint x: 126, endPoint y: 344, distance: 138.4
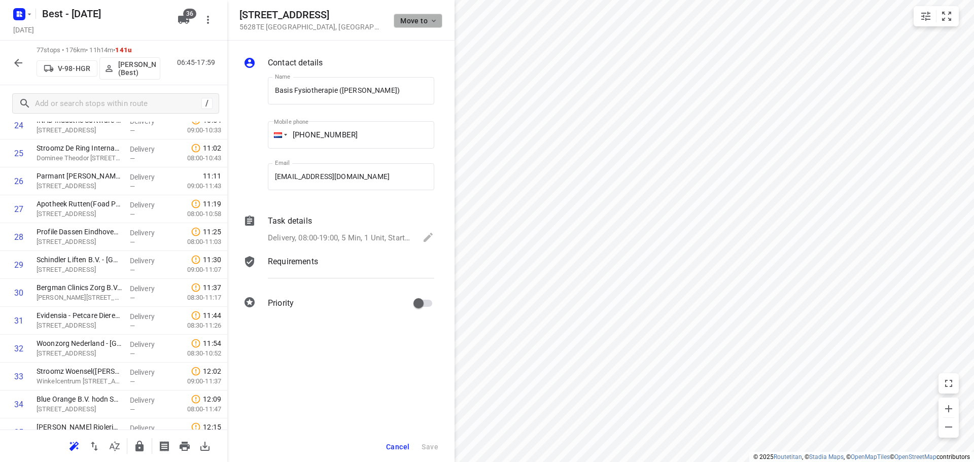
click at [411, 23] on span "Move to" at bounding box center [419, 21] width 38 height 8
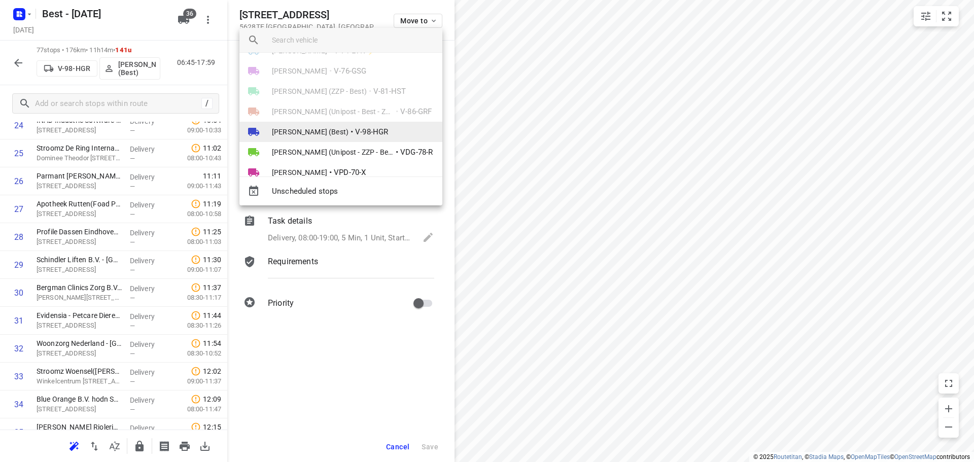
click at [332, 128] on span "[PERSON_NAME] (Best)" at bounding box center [310, 132] width 77 height 10
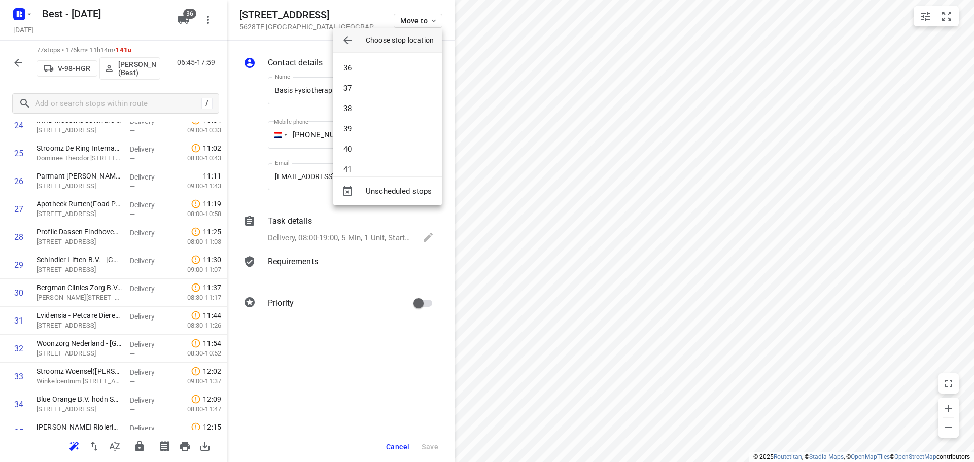
scroll to position [812, 0]
click at [373, 93] on li "42" at bounding box center [387, 87] width 109 height 20
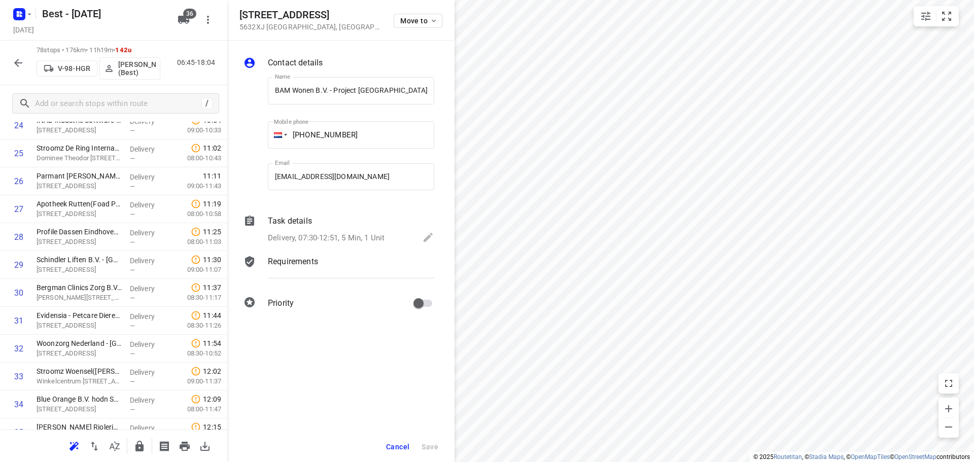
scroll to position [0, 27]
click at [399, 27] on button "Move to" at bounding box center [418, 21] width 49 height 14
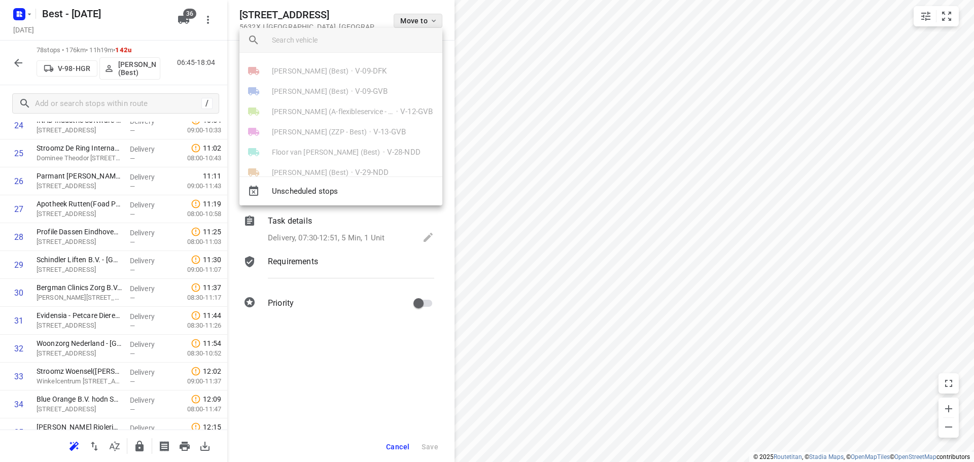
scroll to position [0, 0]
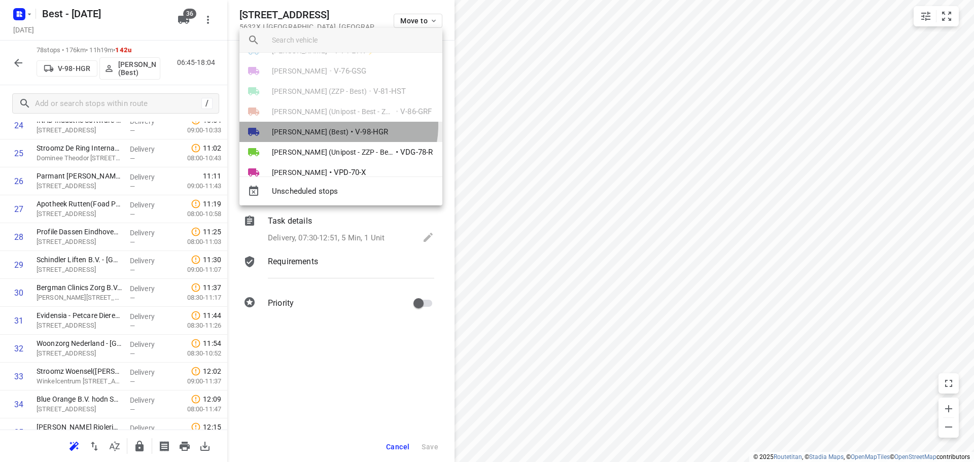
click at [338, 126] on li "Jochem Hoffard (Best) • V-98-HGR" at bounding box center [340, 132] width 203 height 20
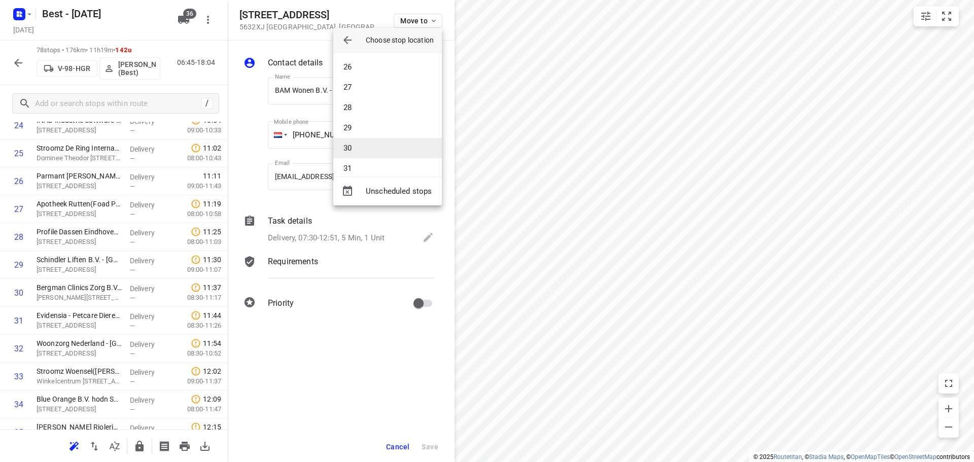
scroll to position [710, 0]
click at [364, 89] on li "37" at bounding box center [387, 87] width 109 height 20
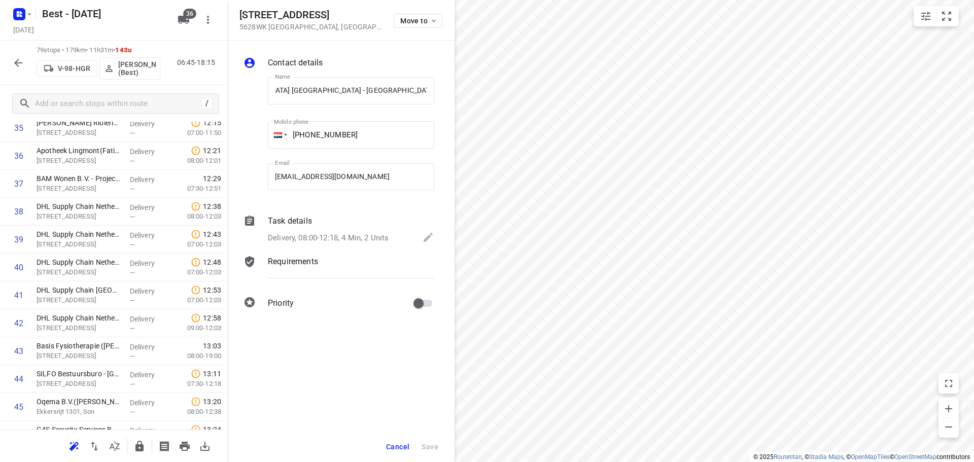
scroll to position [0, 0]
click at [413, 23] on span "Move to" at bounding box center [419, 21] width 38 height 8
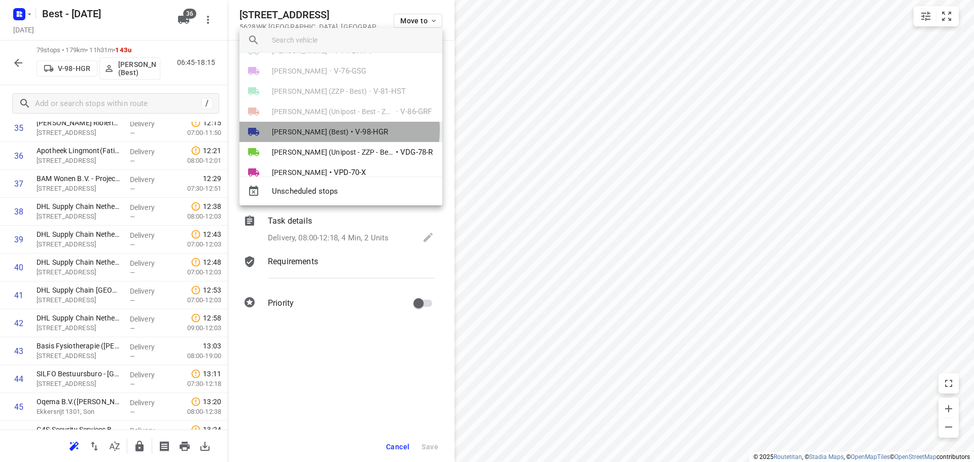
click at [339, 130] on span "[PERSON_NAME] (Best)" at bounding box center [310, 132] width 77 height 10
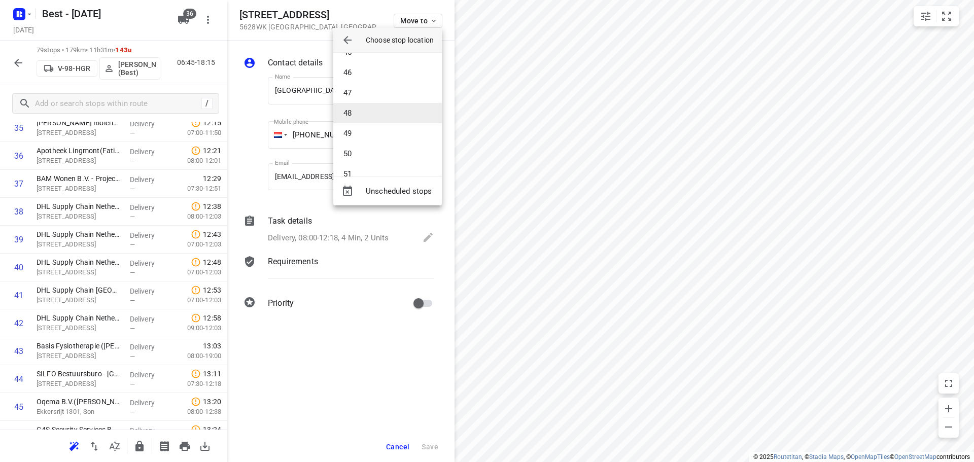
scroll to position [913, 0]
drag, startPoint x: 374, startPoint y: 58, endPoint x: 379, endPoint y: 55, distance: 5.5
click at [379, 55] on div "1 2 3 4 5 6 7 8 9 10 11 12 13 14 15 16 17 18 19 20 21 22 23 24 25 26 27 28 29 3…" at bounding box center [387, 115] width 109 height 124
click at [379, 55] on li "45" at bounding box center [387, 47] width 109 height 20
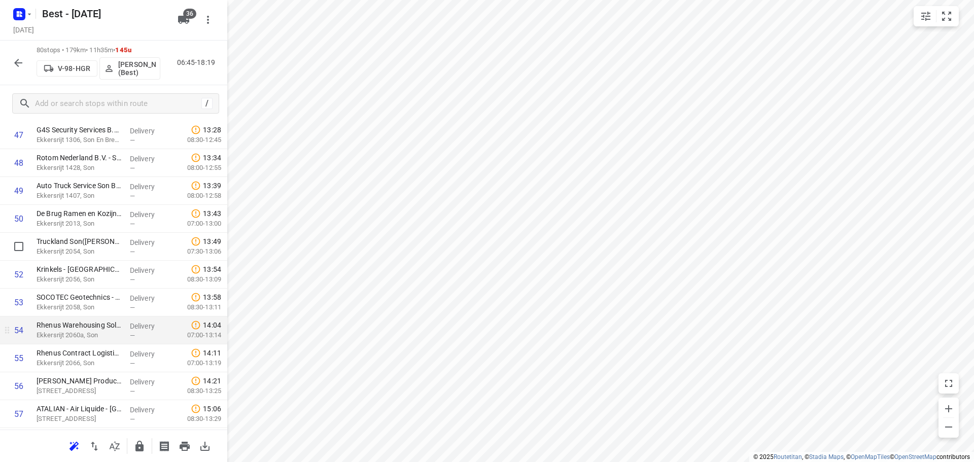
scroll to position [1442, 0]
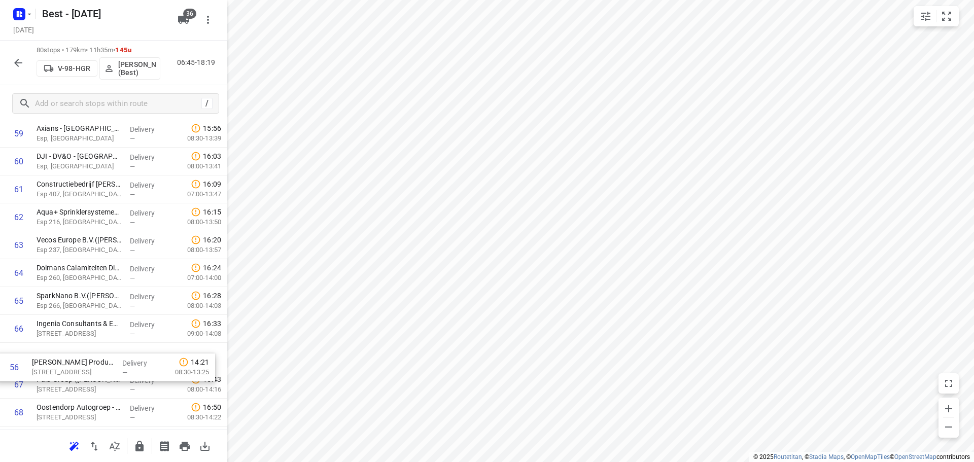
drag, startPoint x: 96, startPoint y: 312, endPoint x: 92, endPoint y: 375, distance: 63.6
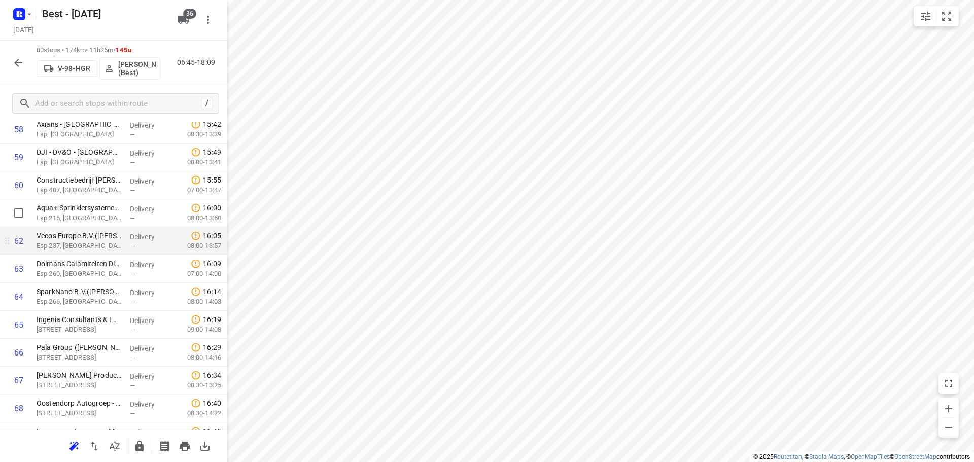
scroll to position [1575, 0]
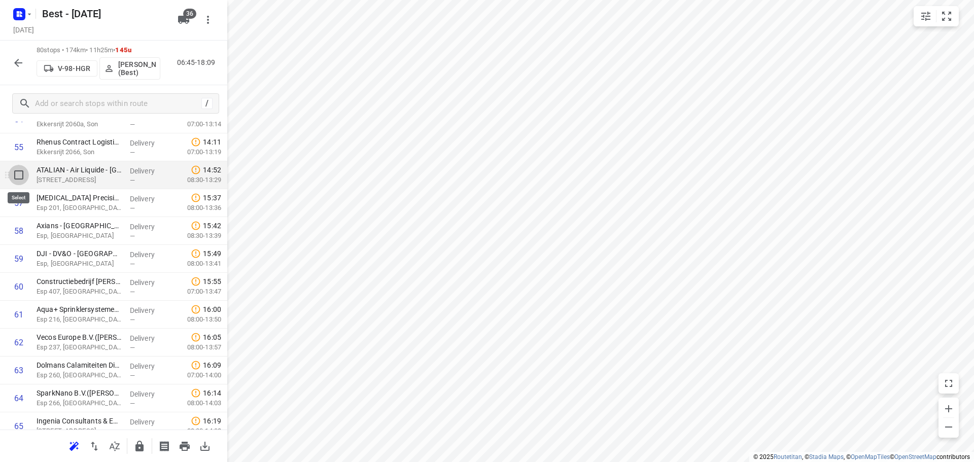
click at [16, 179] on input "checkbox" at bounding box center [19, 175] width 20 height 20
checkbox input "true"
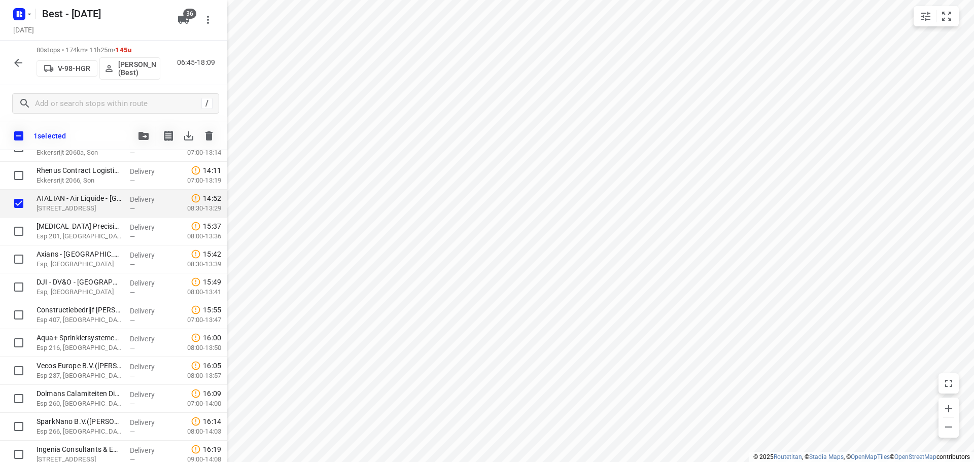
click at [135, 134] on button "button" at bounding box center [143, 136] width 20 height 20
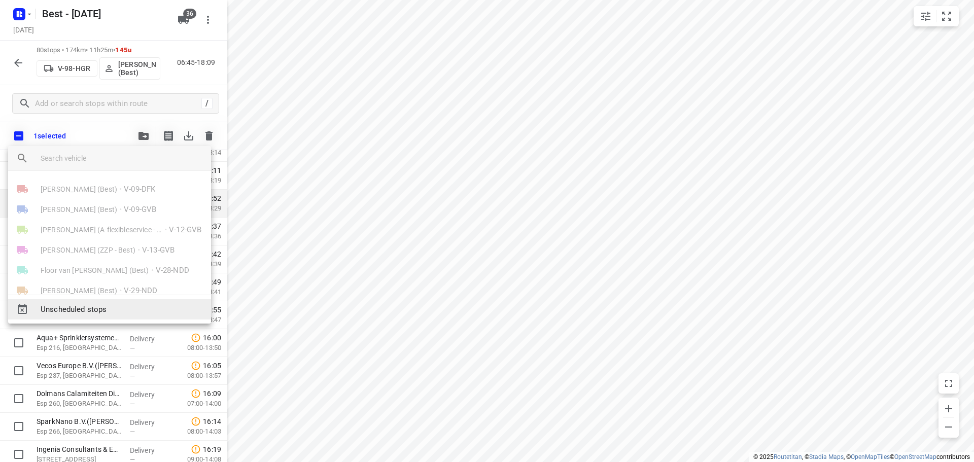
click at [116, 304] on span "Unscheduled stops" at bounding box center [122, 310] width 162 height 12
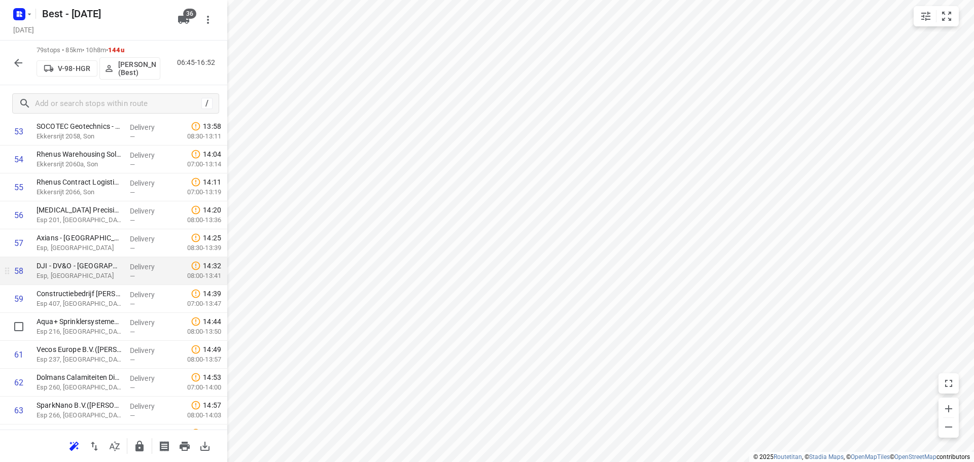
scroll to position [1524, 0]
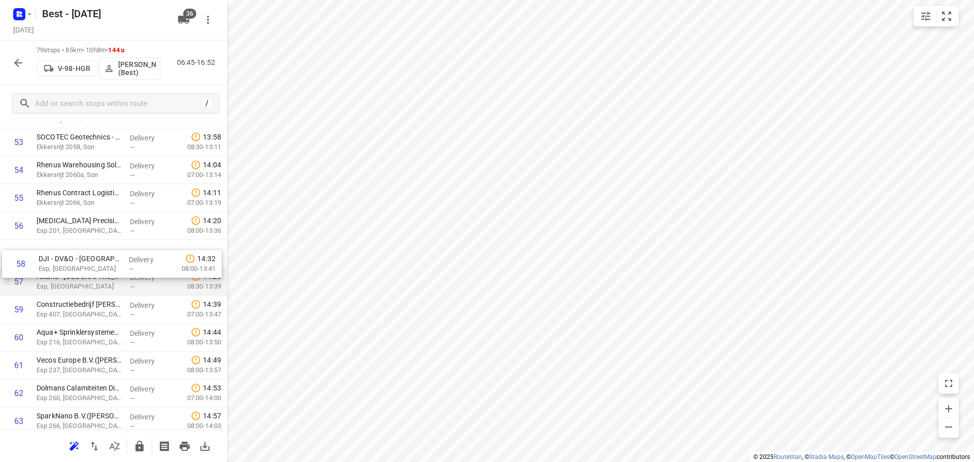
drag, startPoint x: 94, startPoint y: 292, endPoint x: 98, endPoint y: 268, distance: 24.2
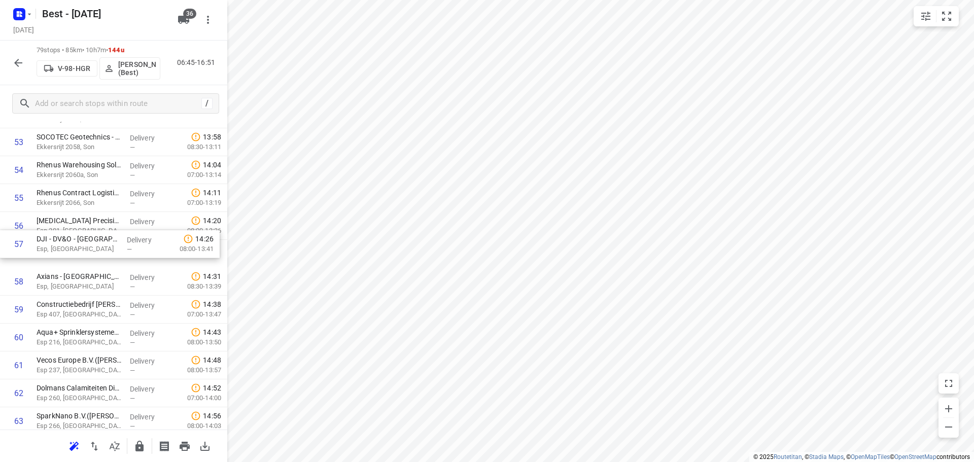
drag, startPoint x: 104, startPoint y: 254, endPoint x: 105, endPoint y: 232, distance: 22.3
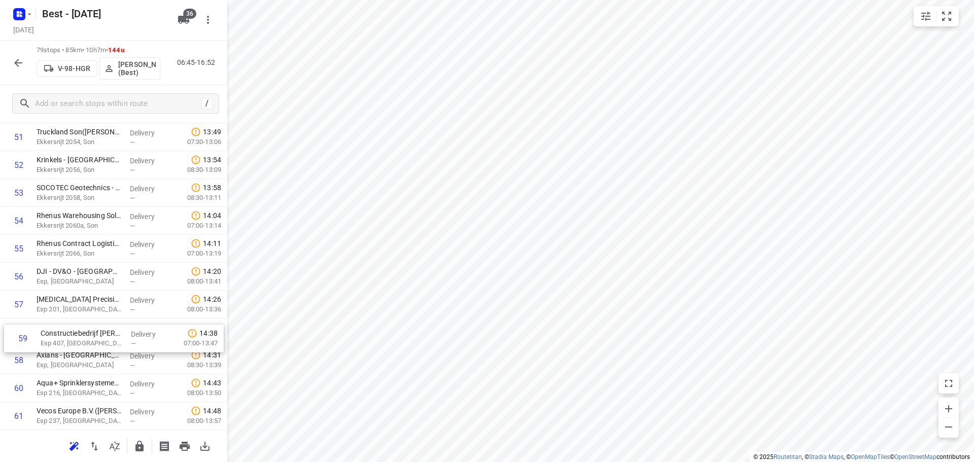
scroll to position [1474, 0]
drag, startPoint x: 78, startPoint y: 361, endPoint x: 83, endPoint y: 298, distance: 62.6
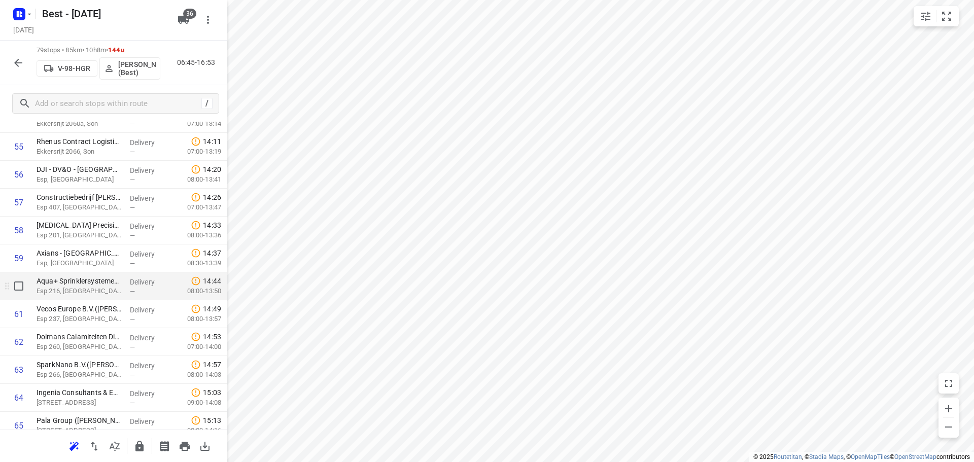
scroll to position [1576, 0]
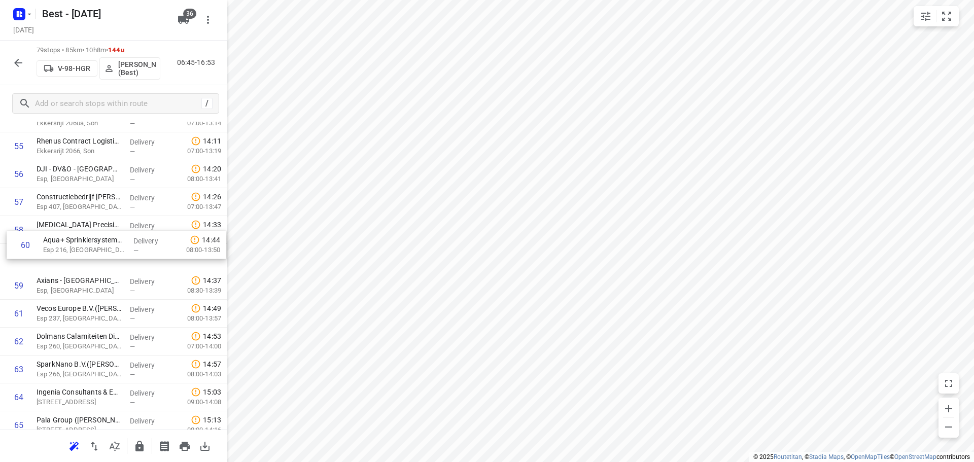
drag, startPoint x: 95, startPoint y: 294, endPoint x: 102, endPoint y: 240, distance: 54.2
drag, startPoint x: 47, startPoint y: 310, endPoint x: 53, endPoint y: 256, distance: 54.6
drag, startPoint x: 50, startPoint y: 340, endPoint x: 52, endPoint y: 282, distance: 58.4
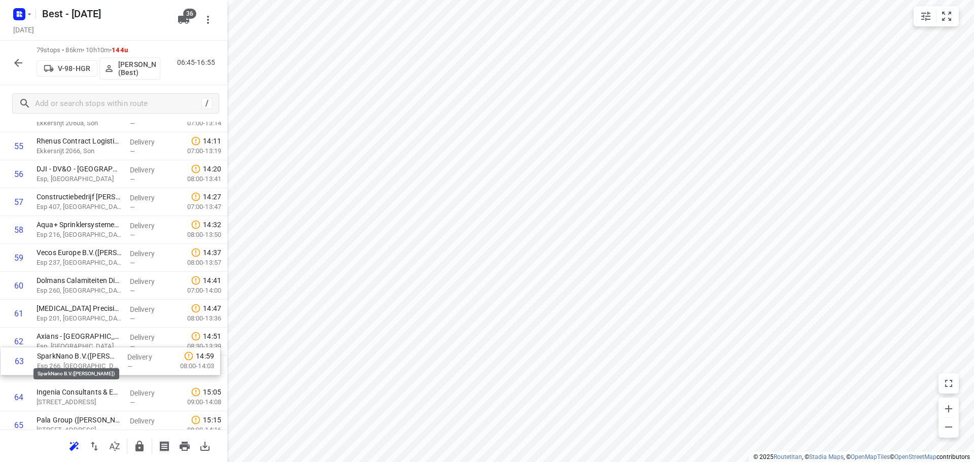
scroll to position [1577, 0]
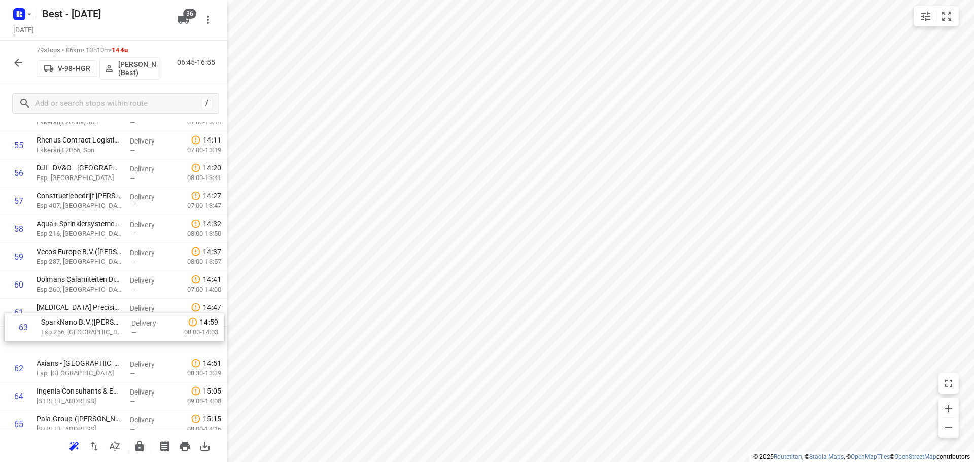
drag, startPoint x: 57, startPoint y: 363, endPoint x: 65, endPoint y: 300, distance: 63.9
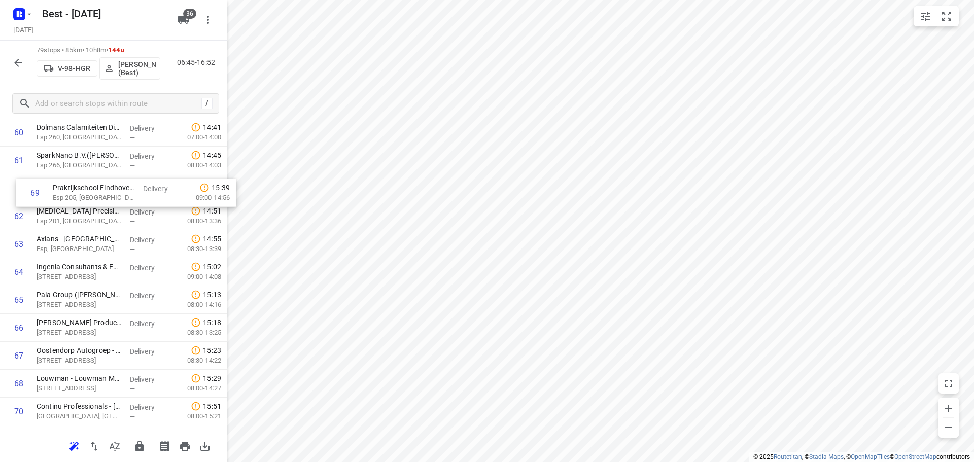
drag, startPoint x: 132, startPoint y: 374, endPoint x: 150, endPoint y: 181, distance: 194.6
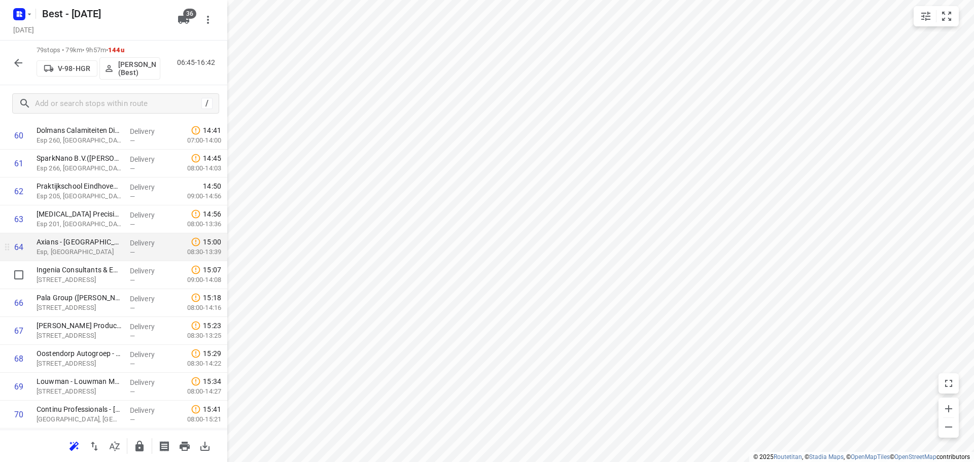
drag, startPoint x: 102, startPoint y: 283, endPoint x: 103, endPoint y: 260, distance: 22.8
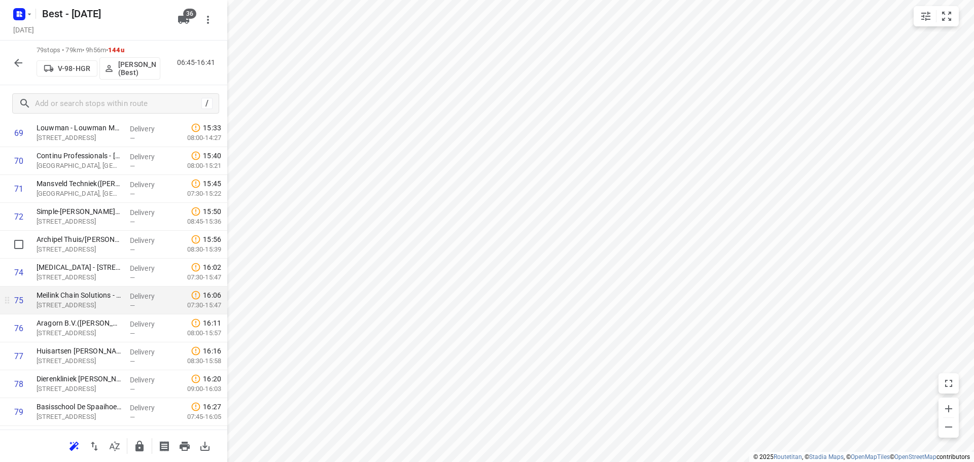
scroll to position [2004, 0]
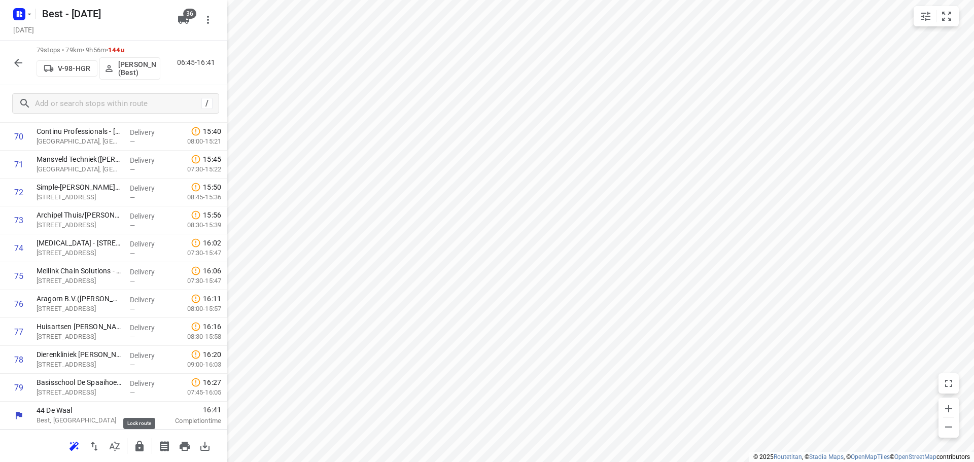
click at [138, 452] on icon "button" at bounding box center [139, 446] width 12 height 12
click at [14, 64] on icon "button" at bounding box center [18, 63] width 12 height 12
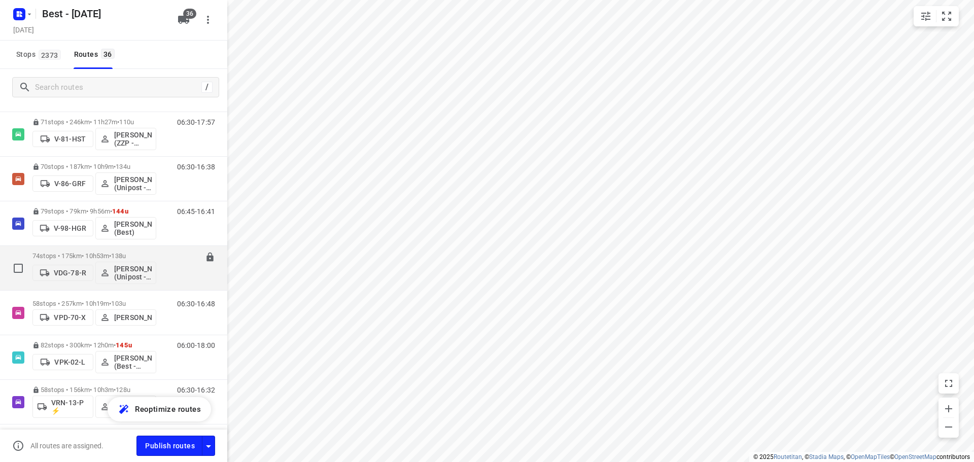
scroll to position [558, 0]
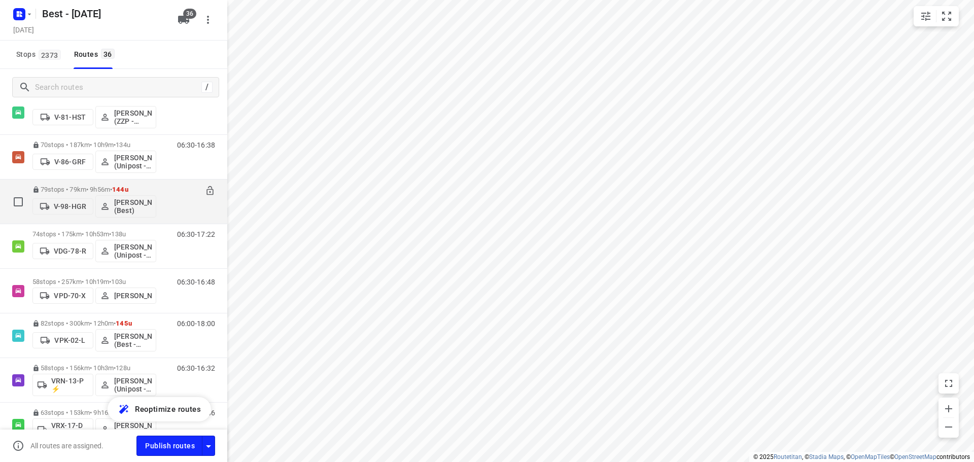
click at [102, 224] on div "79 stops • 79km • 9h56m • 144u V-98-HGR Jochem Hoffard (Best) 06:45-16:41" at bounding box center [113, 202] width 227 height 45
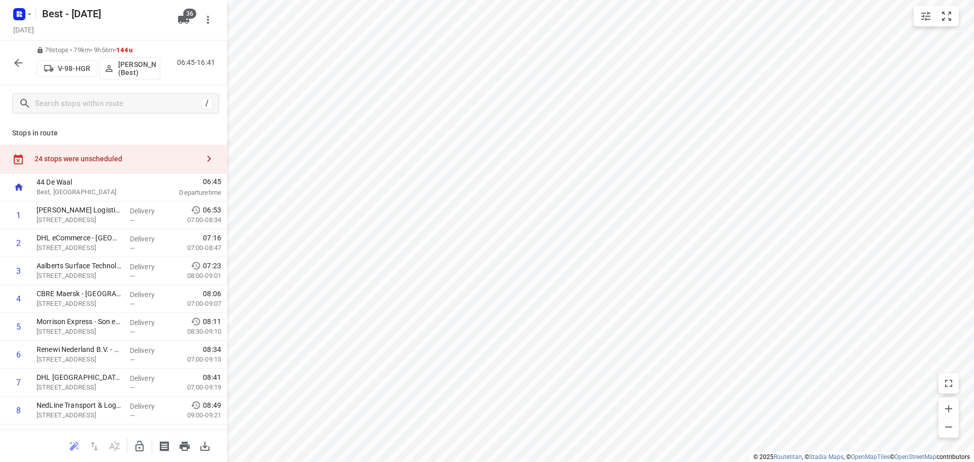
click at [22, 65] on icon "button" at bounding box center [18, 63] width 12 height 12
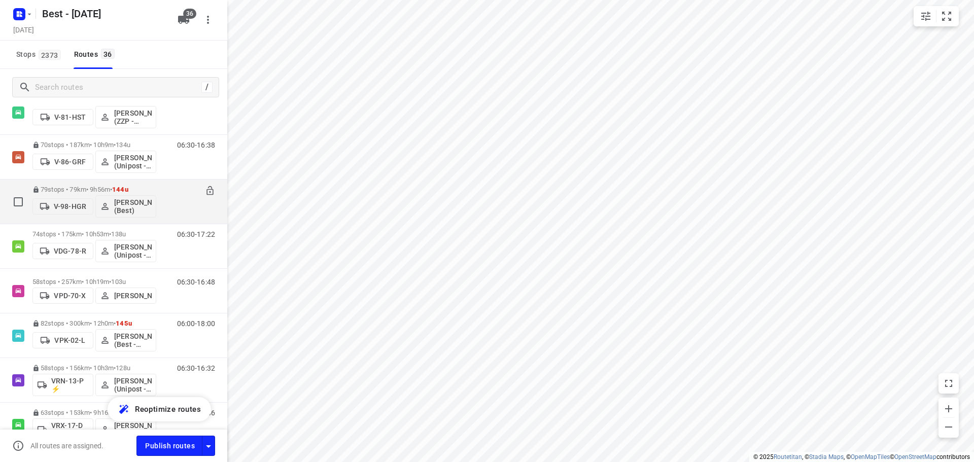
click at [84, 189] on p "79 stops • 79km • 9h56m • 144u" at bounding box center [94, 190] width 124 height 8
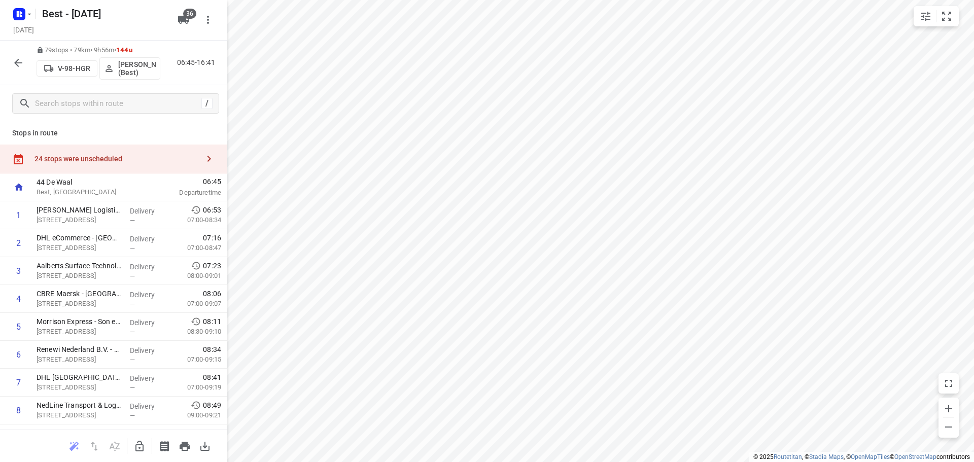
click at [10, 55] on div at bounding box center [18, 63] width 20 height 20
click at [11, 64] on button "button" at bounding box center [18, 63] width 20 height 20
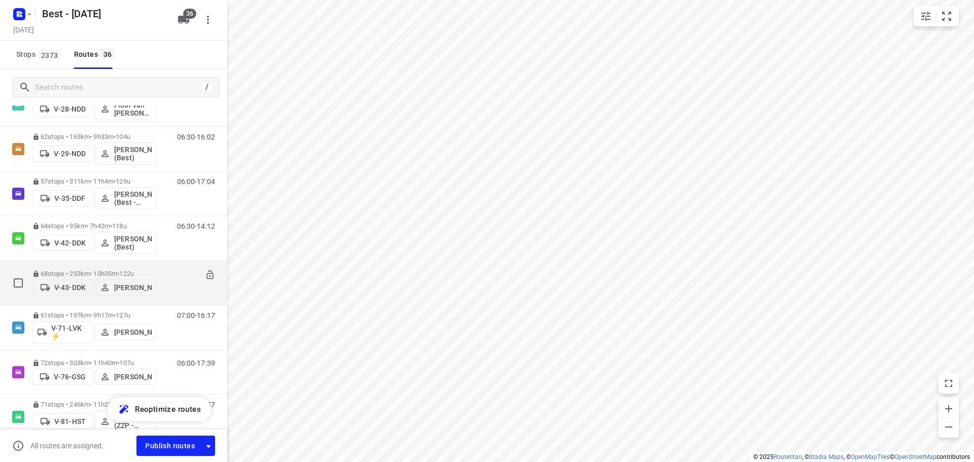
scroll to position [457, 0]
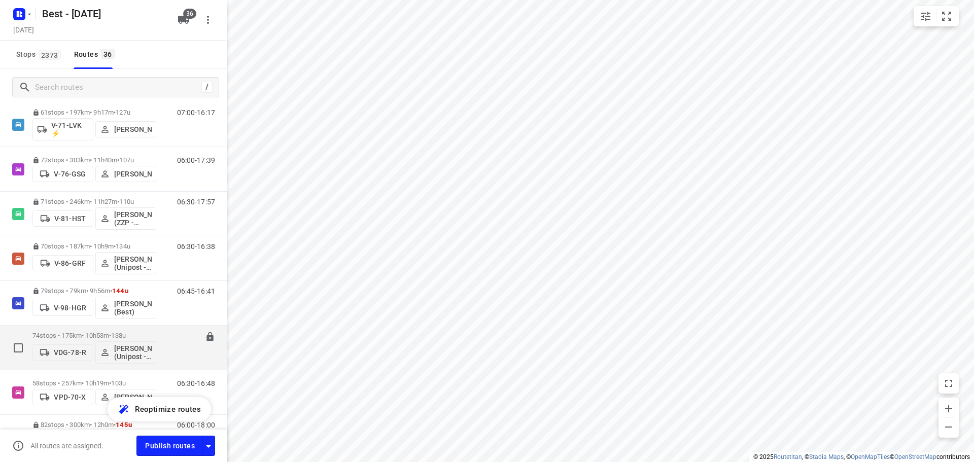
click at [81, 335] on p "74 stops • 175km • 10h53m • 138u" at bounding box center [94, 336] width 124 height 8
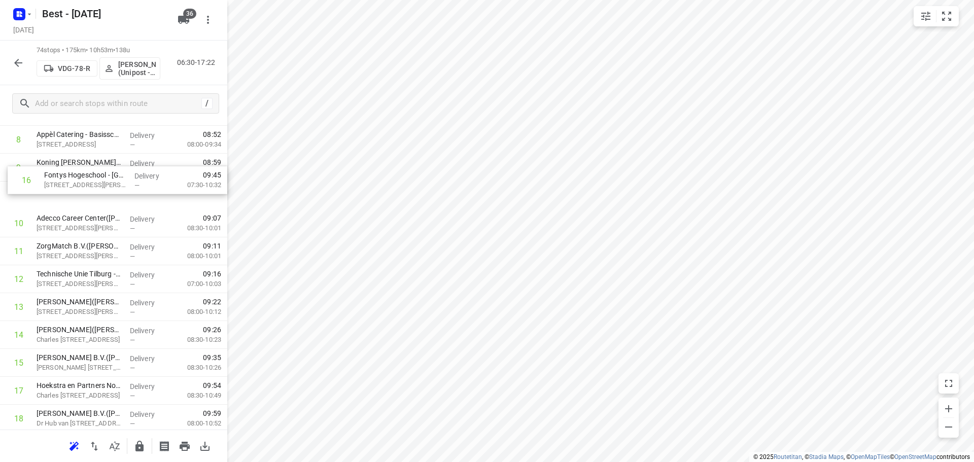
scroll to position [269, 0]
drag, startPoint x: 106, startPoint y: 273, endPoint x: 123, endPoint y: 195, distance: 80.4
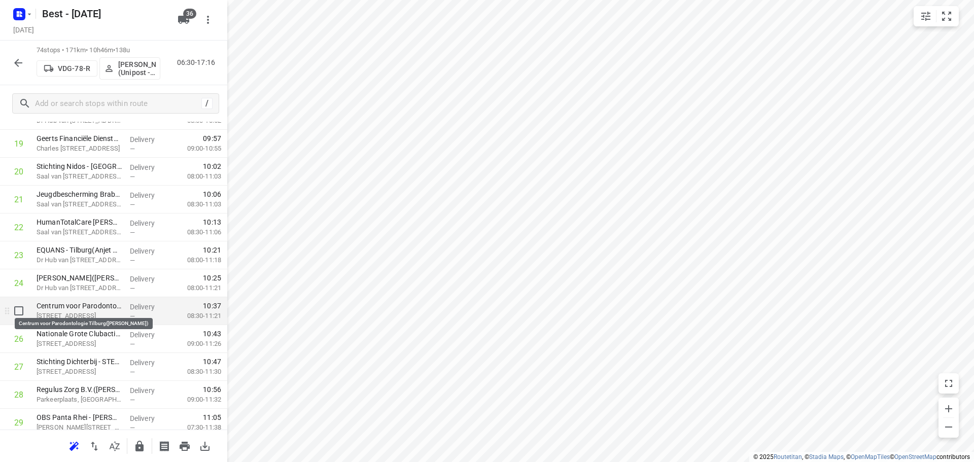
scroll to position [675, 0]
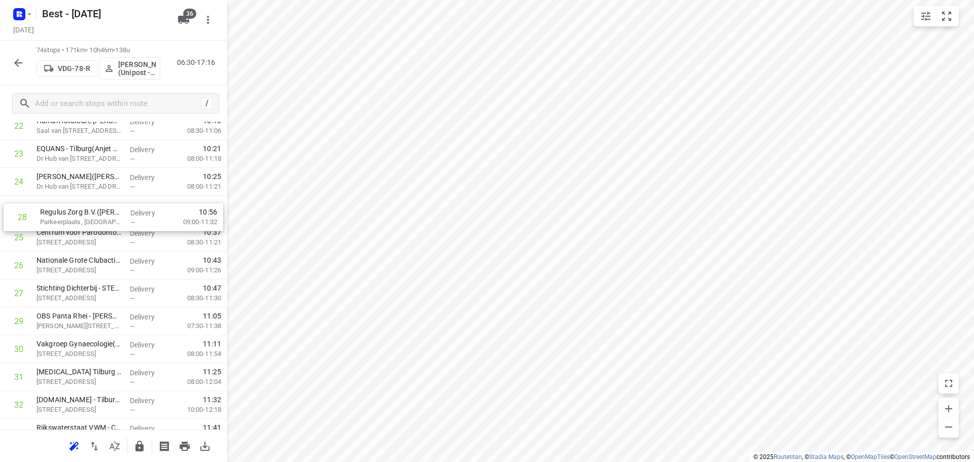
drag, startPoint x: 103, startPoint y: 302, endPoint x: 108, endPoint y: 214, distance: 88.4
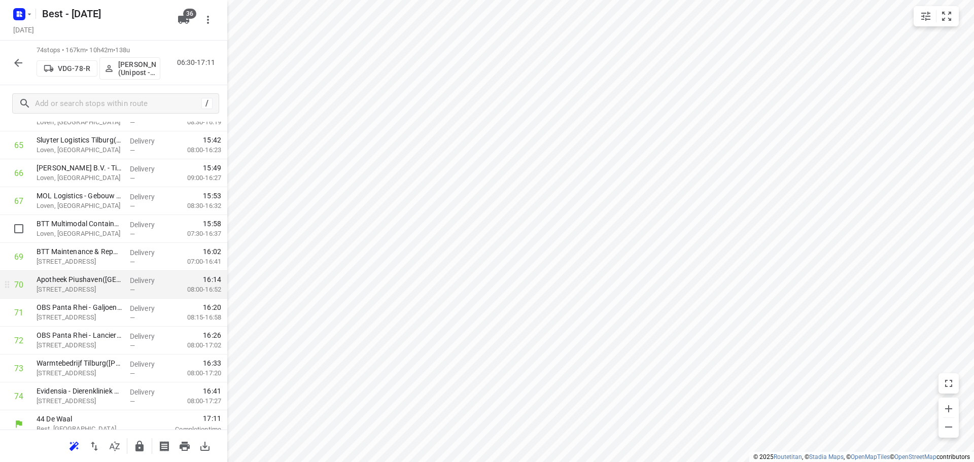
scroll to position [1865, 0]
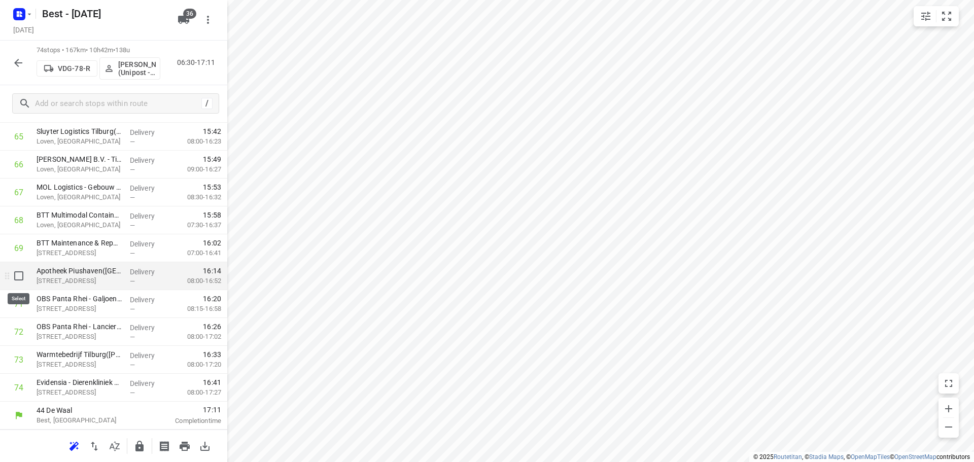
click at [15, 277] on input "checkbox" at bounding box center [19, 276] width 20 height 20
checkbox input "true"
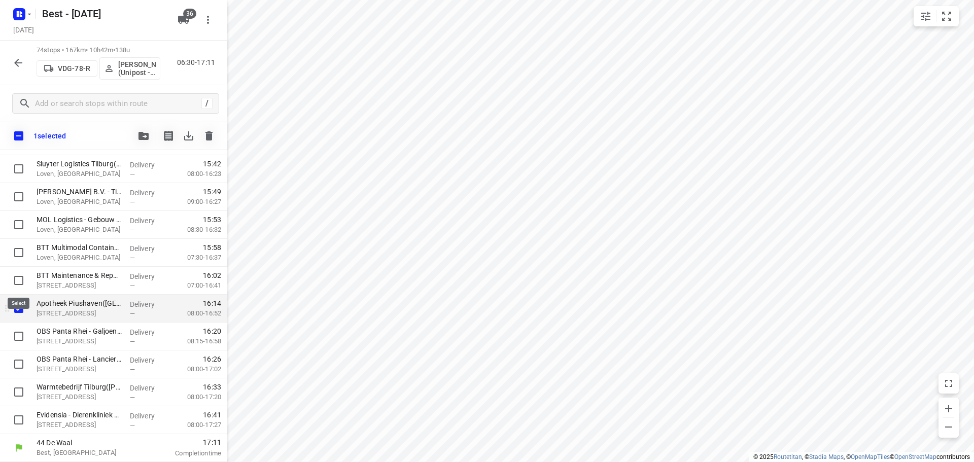
scroll to position [1861, 0]
click at [19, 336] on input "checkbox" at bounding box center [19, 336] width 20 height 20
checkbox input "true"
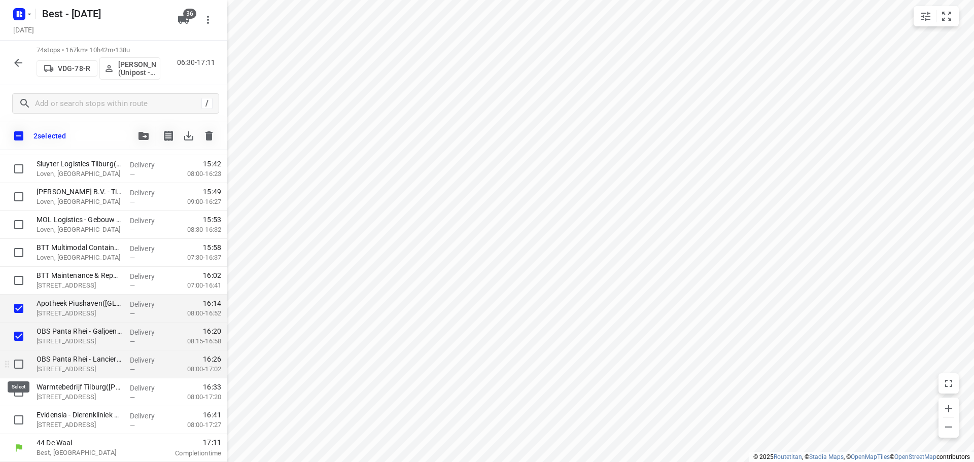
click at [23, 367] on input "checkbox" at bounding box center [19, 364] width 20 height 20
checkbox input "true"
click at [22, 391] on input "checkbox" at bounding box center [19, 392] width 20 height 20
checkbox input "true"
click at [146, 136] on icon "button" at bounding box center [144, 136] width 10 height 8
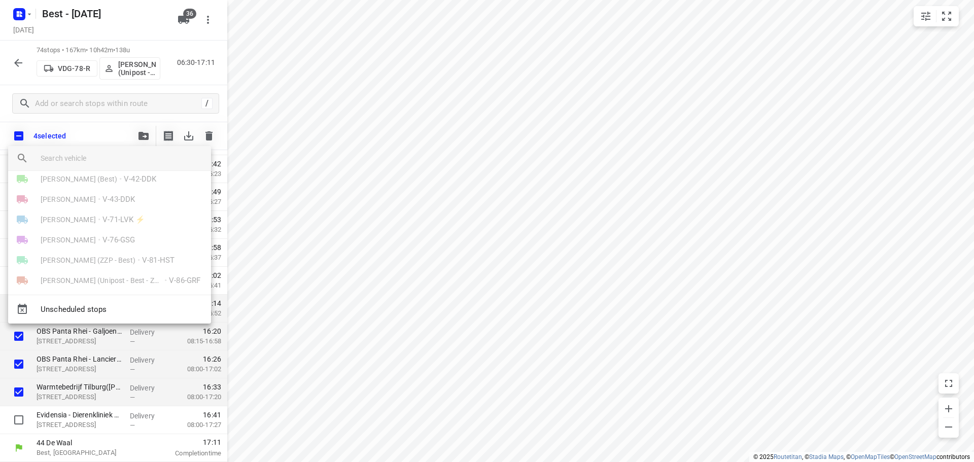
scroll to position [203, 0]
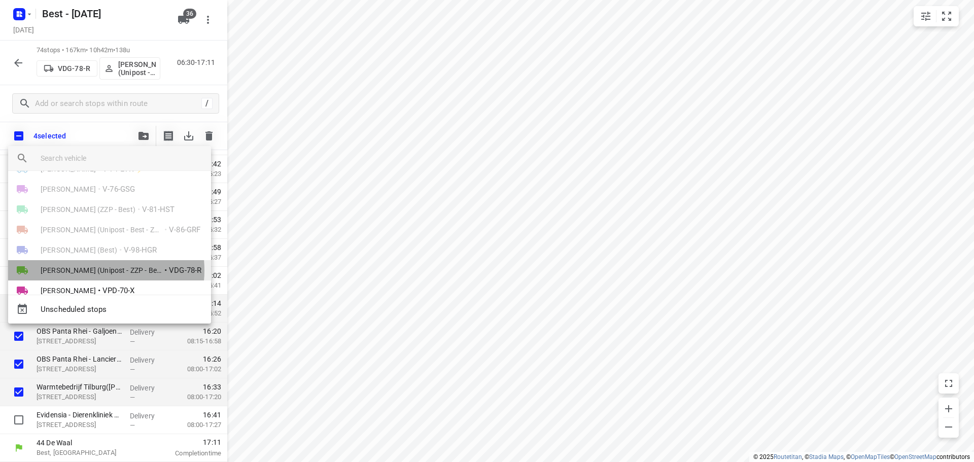
click at [86, 270] on span "[PERSON_NAME] (Unipost - ZZP - Best)" at bounding box center [102, 270] width 122 height 10
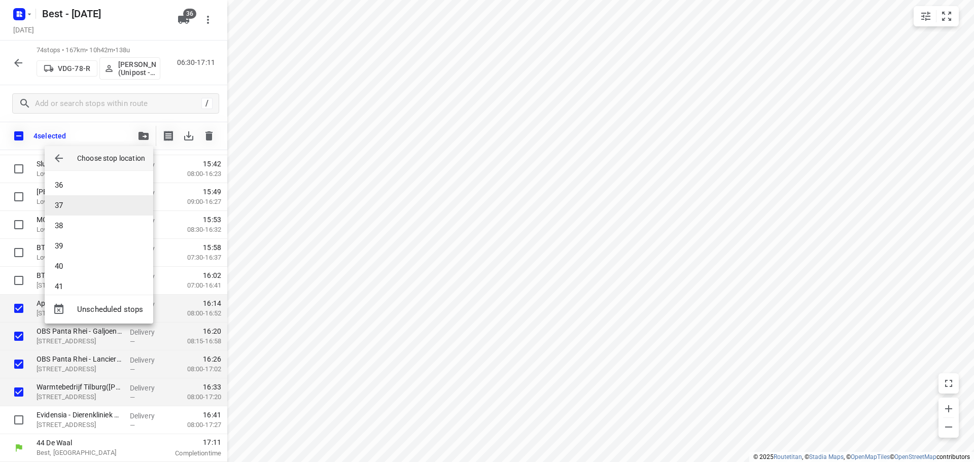
scroll to position [660, 0]
click at [76, 200] on li "34" at bounding box center [99, 195] width 109 height 20
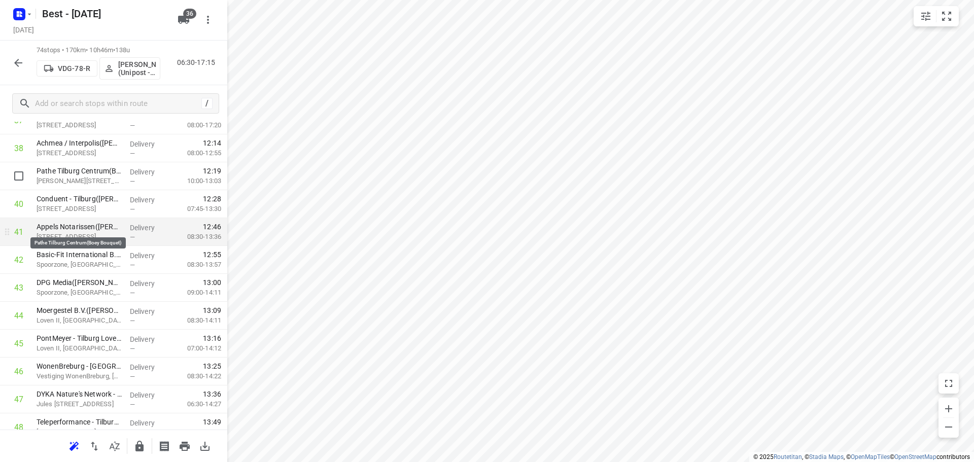
scroll to position [947, 0]
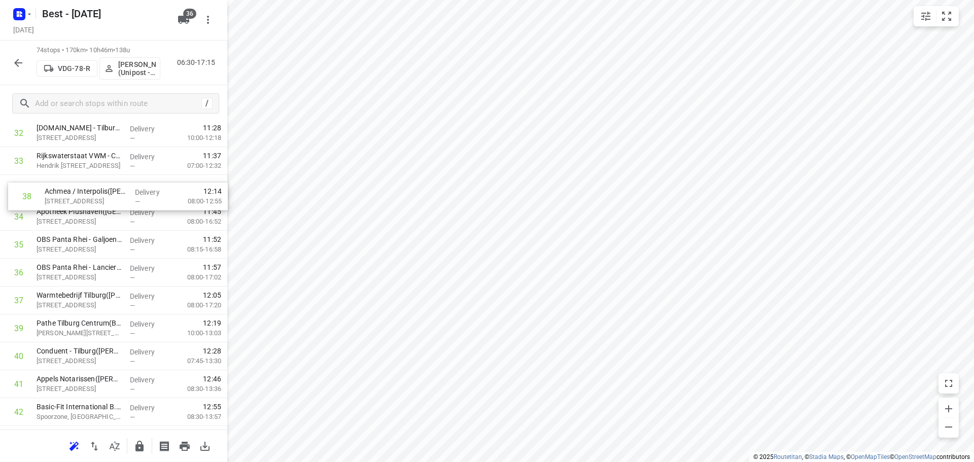
drag, startPoint x: 78, startPoint y: 298, endPoint x: 86, endPoint y: 188, distance: 110.4
click at [86, 188] on div "1 GZA Gilze(Thera de Haan) Prinsenbosch 2, Gilze Delivery — 07:03 06:45-08:14 2…" at bounding box center [113, 286] width 227 height 2065
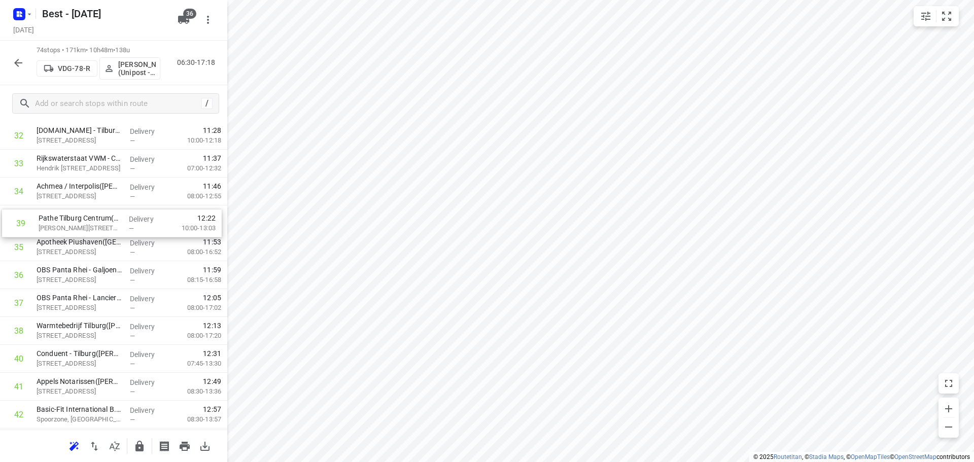
drag, startPoint x: 131, startPoint y: 323, endPoint x: 133, endPoint y: 211, distance: 112.2
click at [133, 211] on div "1 GZA Gilze(Thera de Haan) Prinsenbosch 2, Gilze Delivery — 07:03 06:45-08:14 2…" at bounding box center [113, 289] width 227 height 2065
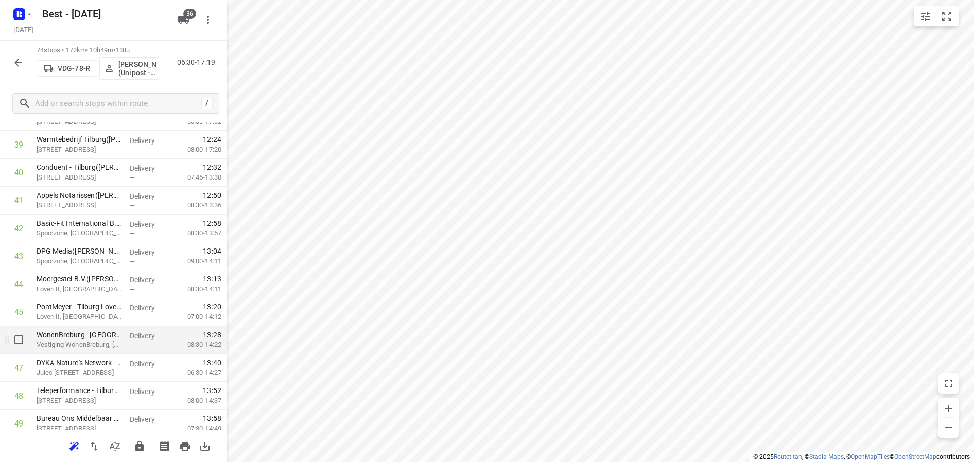
scroll to position [1148, 0]
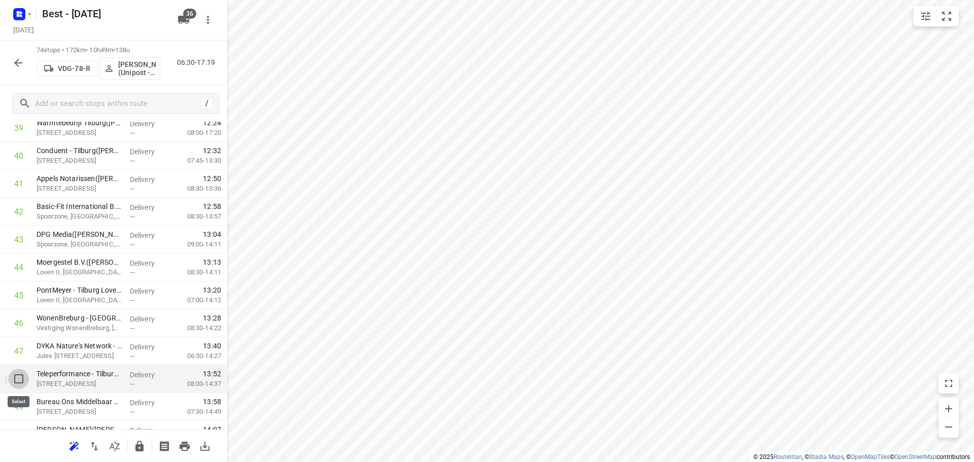
click at [16, 387] on input "checkbox" at bounding box center [19, 379] width 20 height 20
checkbox input "true"
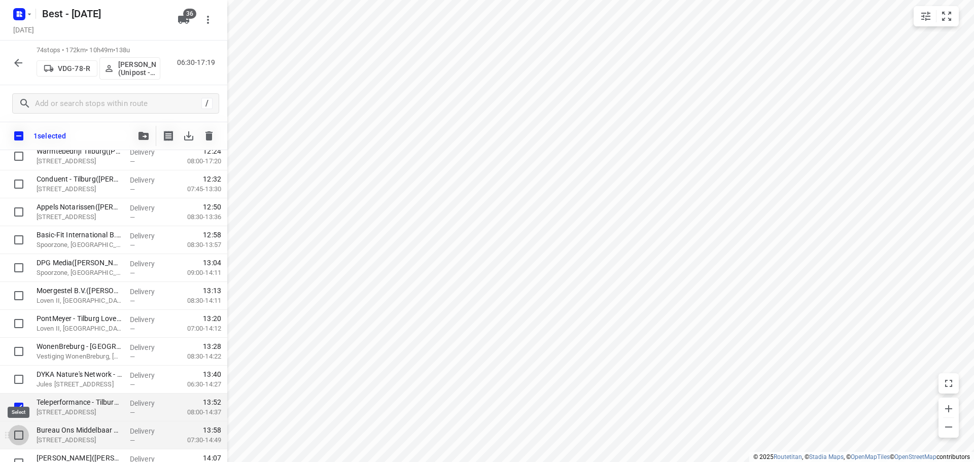
drag, startPoint x: 16, startPoint y: 429, endPoint x: 64, endPoint y: 403, distance: 54.3
click at [17, 428] on input "checkbox" at bounding box center [19, 435] width 20 height 20
checkbox input "true"
click at [145, 131] on button "button" at bounding box center [143, 136] width 20 height 20
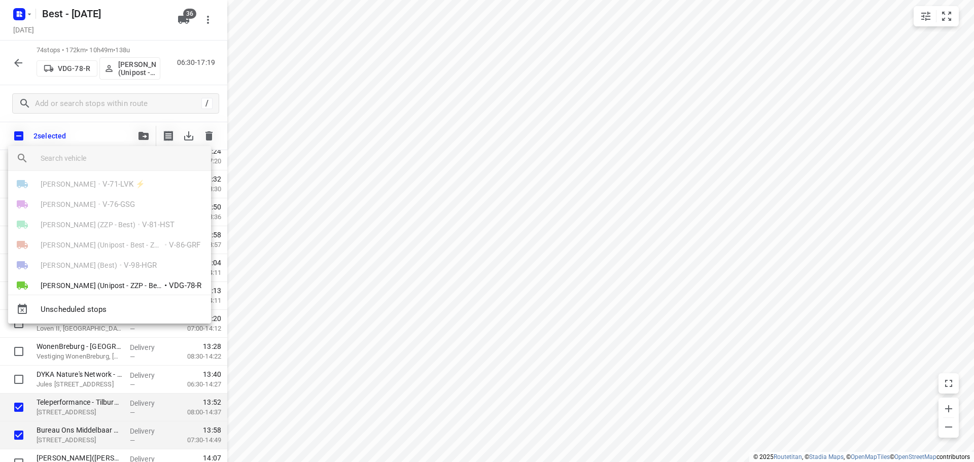
scroll to position [203, 0]
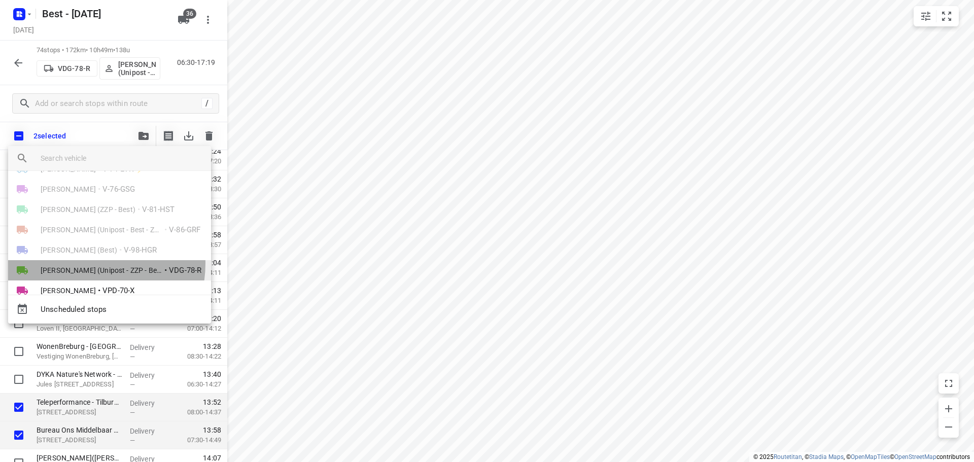
click at [80, 263] on li "Wassil (Unipost - ZZP - Best) • VDG-78-R" at bounding box center [109, 270] width 203 height 20
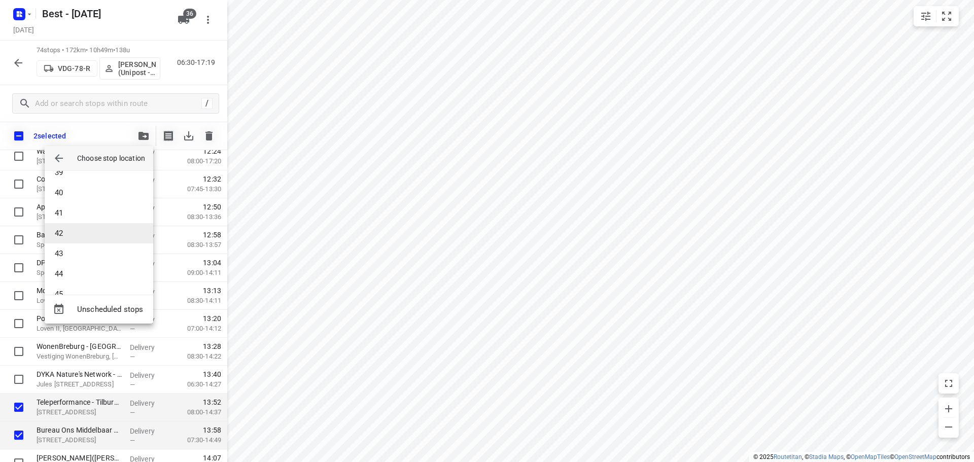
scroll to position [761, 0]
click at [73, 209] on li "40" at bounding box center [99, 215] width 109 height 20
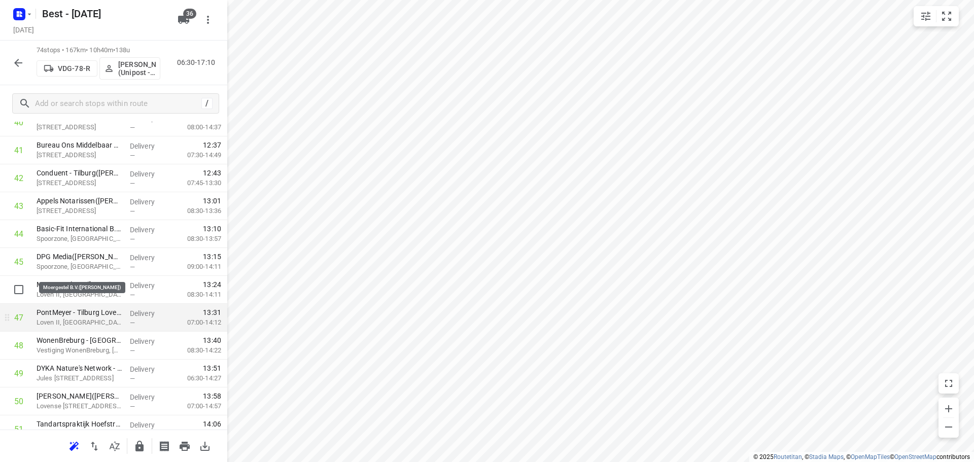
scroll to position [1198, 0]
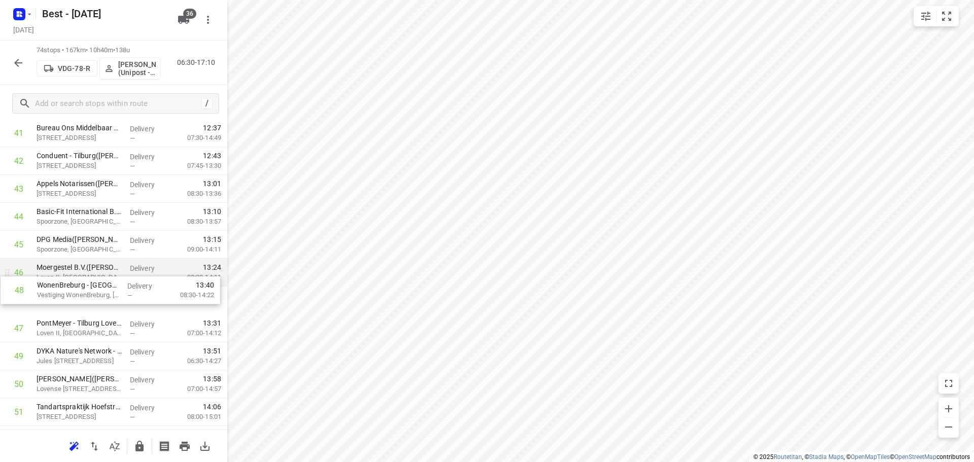
drag, startPoint x: 91, startPoint y: 328, endPoint x: 91, endPoint y: 284, distance: 44.1
click at [91, 286] on div "1 GZA Gilze(Thera de Haan) Prinsenbosch 2, Gilze Delivery — 07:03 06:45-08:14 2…" at bounding box center [113, 35] width 227 height 2065
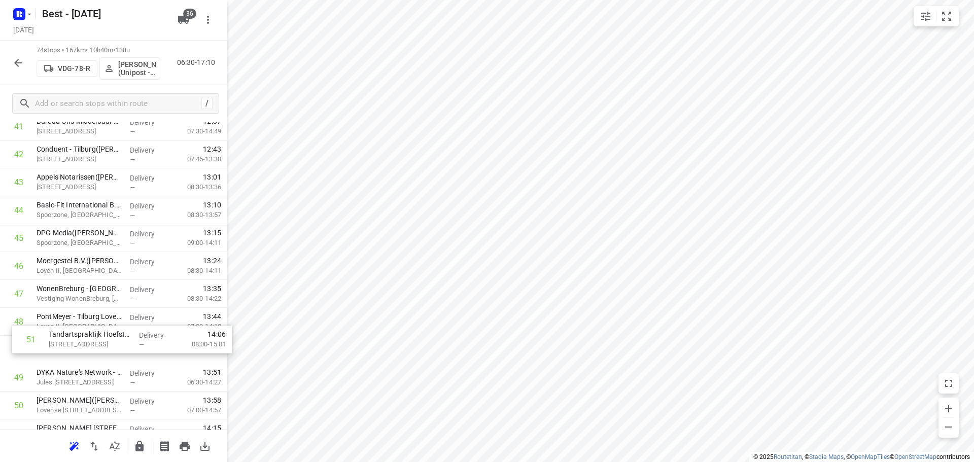
scroll to position [1206, 0]
drag, startPoint x: 41, startPoint y: 400, endPoint x: 60, endPoint y: 302, distance: 99.7
click at [58, 310] on div "1 GZA Gilze(Thera de Haan) Prinsenbosch 2, Gilze Delivery — 07:03 06:45-08:14 2…" at bounding box center [113, 27] width 227 height 2065
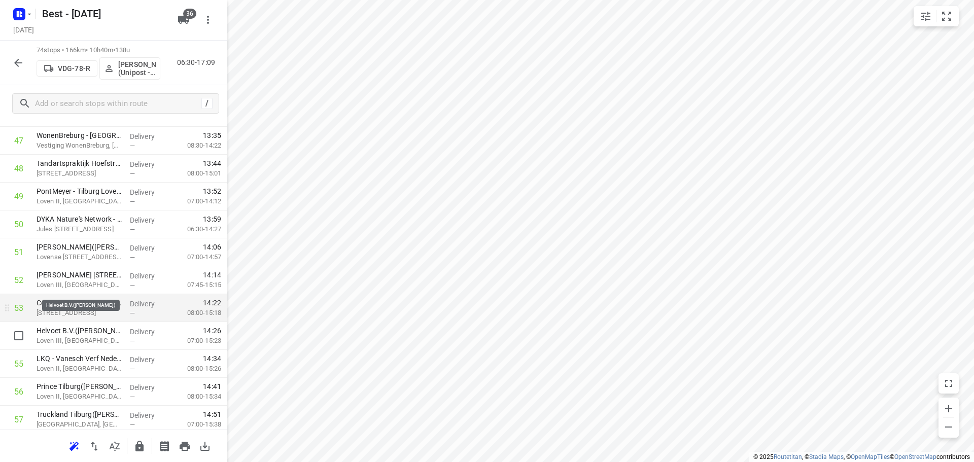
scroll to position [1460, 0]
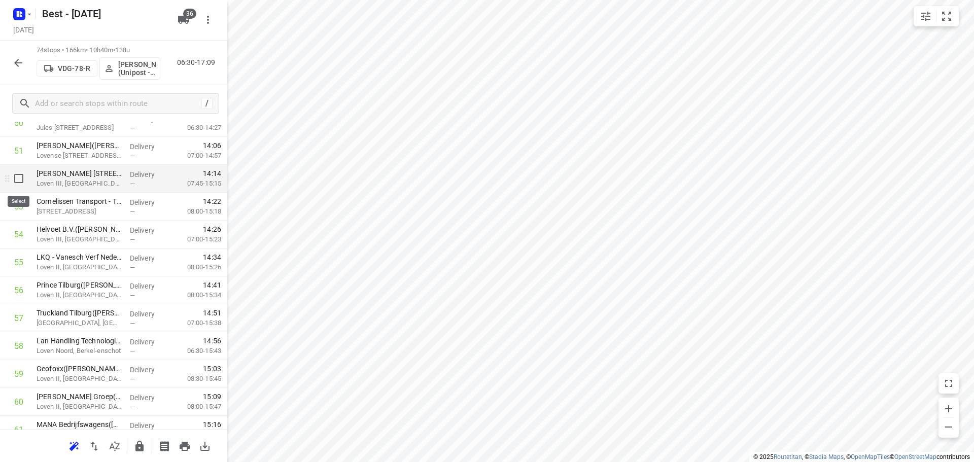
click at [23, 178] on input "checkbox" at bounding box center [19, 178] width 20 height 20
checkbox input "true"
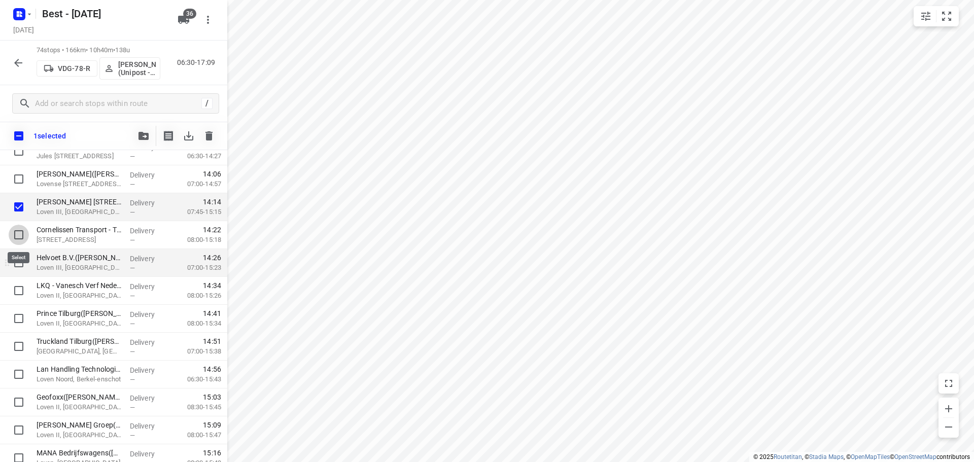
drag, startPoint x: 26, startPoint y: 231, endPoint x: 20, endPoint y: 249, distance: 19.1
click at [25, 232] on input "checkbox" at bounding box center [19, 235] width 20 height 20
checkbox input "true"
click at [17, 265] on input "checkbox" at bounding box center [19, 263] width 20 height 20
checkbox input "true"
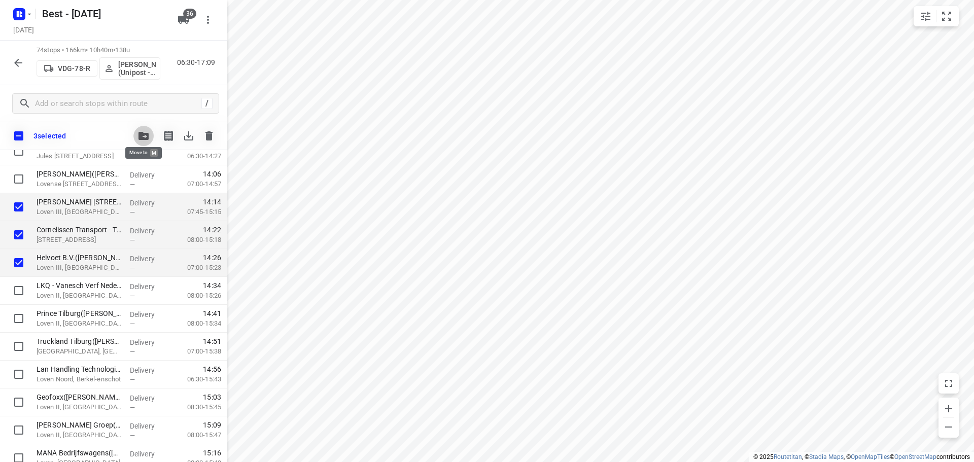
click at [142, 136] on icon "button" at bounding box center [144, 136] width 10 height 8
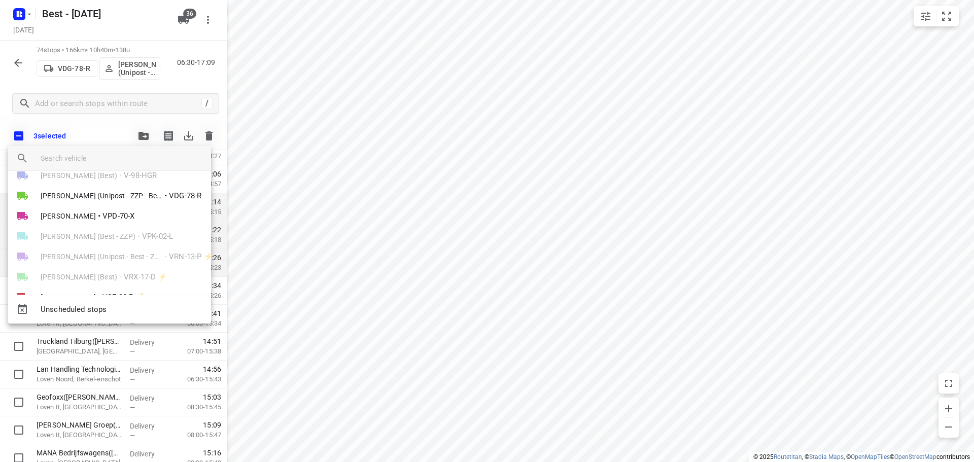
scroll to position [254, 0]
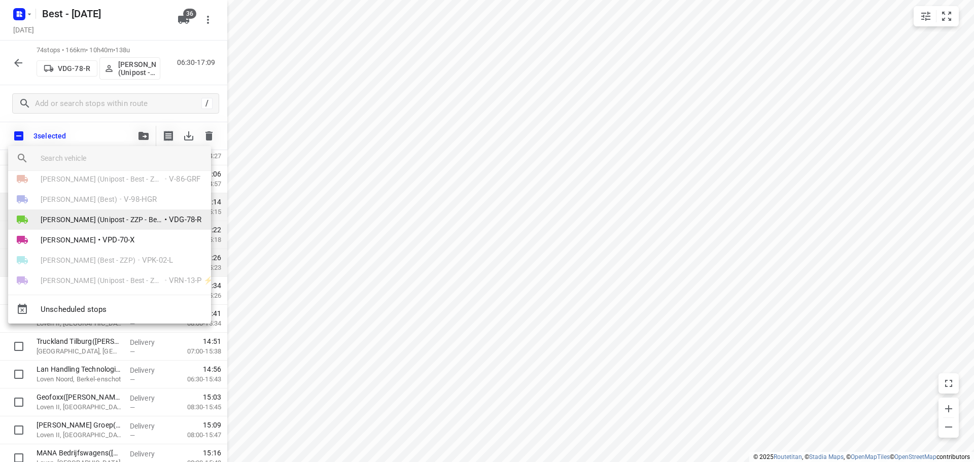
click at [110, 222] on span "[PERSON_NAME] (Unipost - ZZP - Best)" at bounding box center [102, 220] width 122 height 10
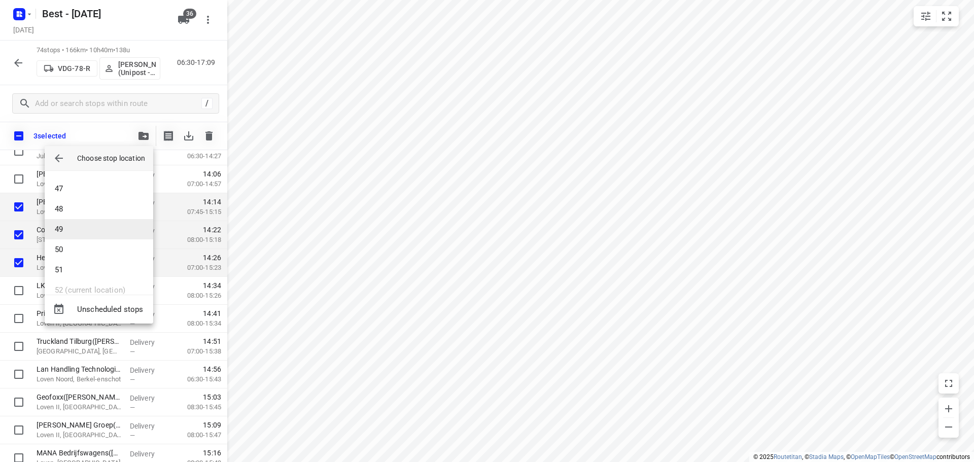
scroll to position [931, 0]
click at [98, 227] on li "49" at bounding box center [99, 229] width 109 height 20
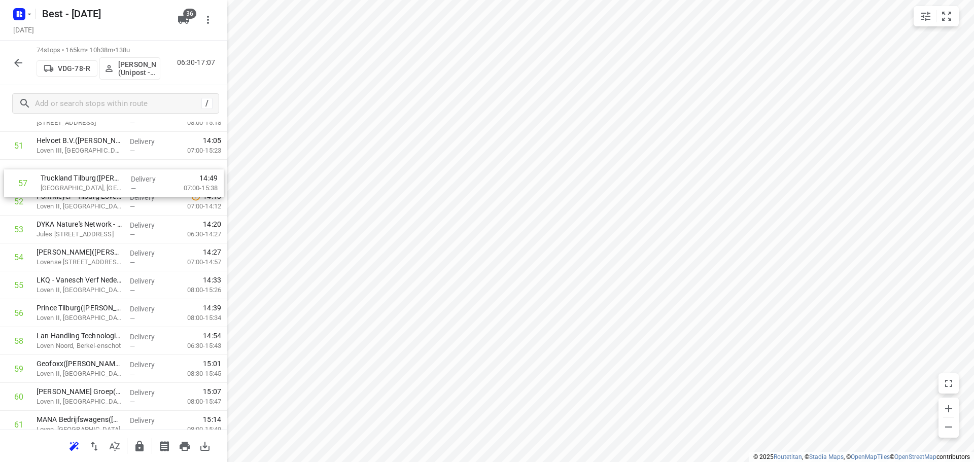
drag, startPoint x: 115, startPoint y: 219, endPoint x: 119, endPoint y: 182, distance: 37.3
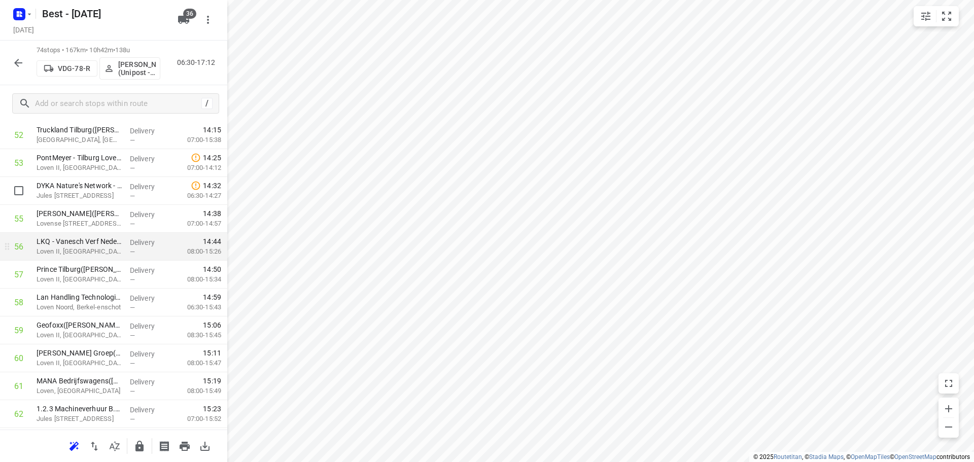
scroll to position [1513, 0]
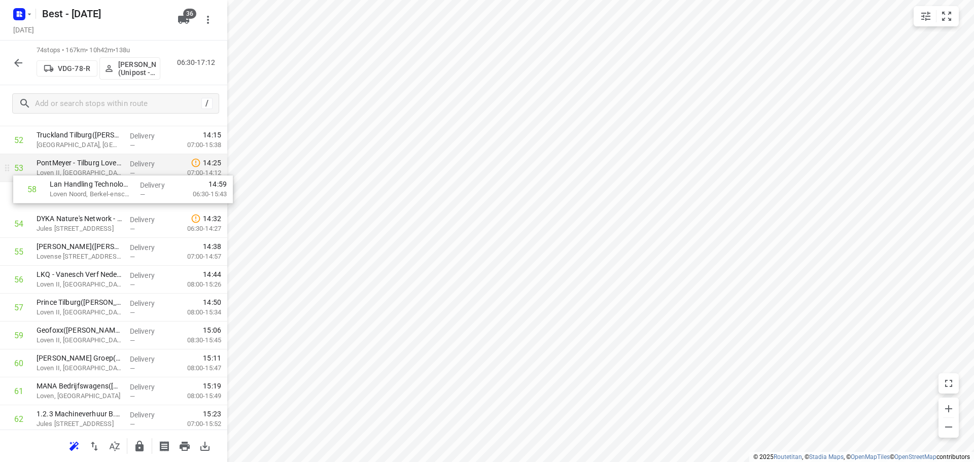
drag, startPoint x: 90, startPoint y: 296, endPoint x: 100, endPoint y: 181, distance: 115.2
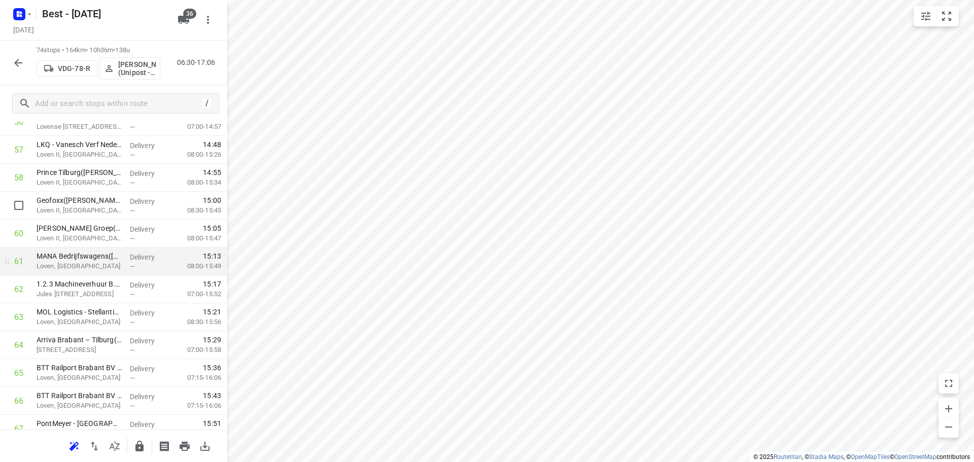
scroll to position [1644, 0]
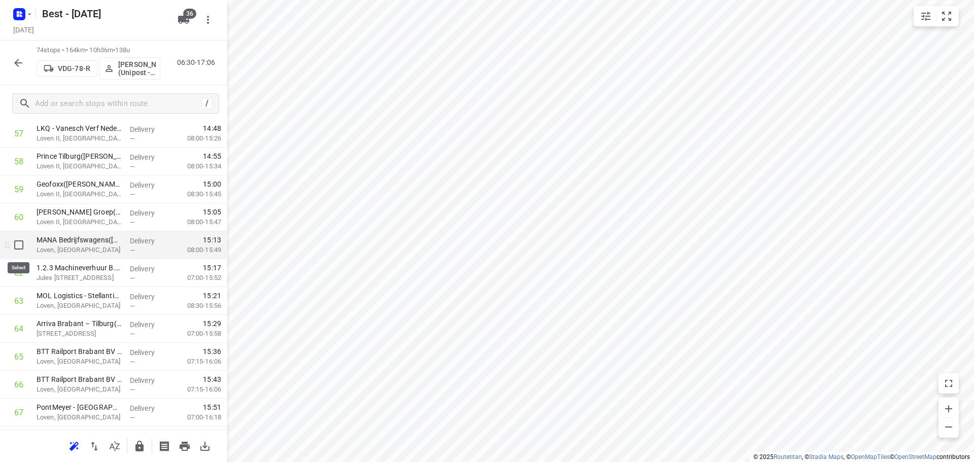
click at [14, 248] on input "checkbox" at bounding box center [19, 245] width 20 height 20
checkbox input "true"
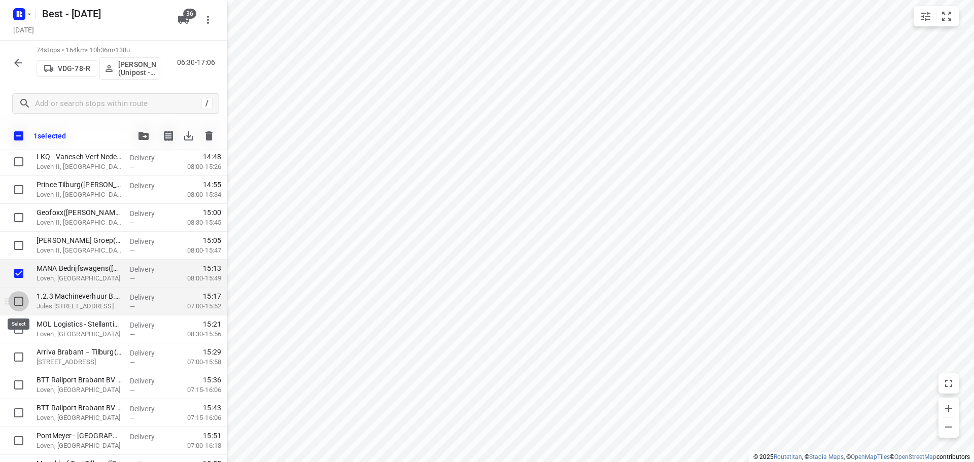
click at [15, 292] on input "checkbox" at bounding box center [19, 301] width 20 height 20
checkbox input "true"
click at [15, 325] on input "checkbox" at bounding box center [19, 329] width 20 height 20
checkbox input "true"
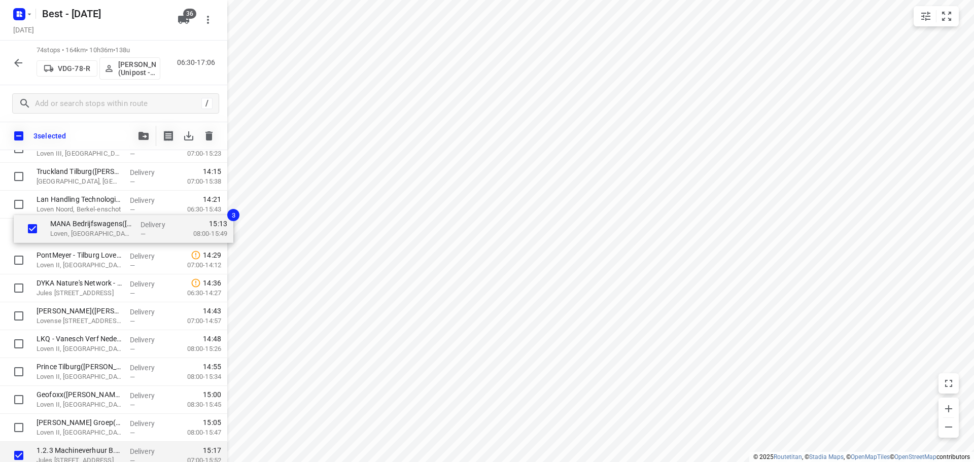
scroll to position [1489, 0]
drag, startPoint x: 49, startPoint y: 424, endPoint x: 61, endPoint y: 226, distance: 198.3
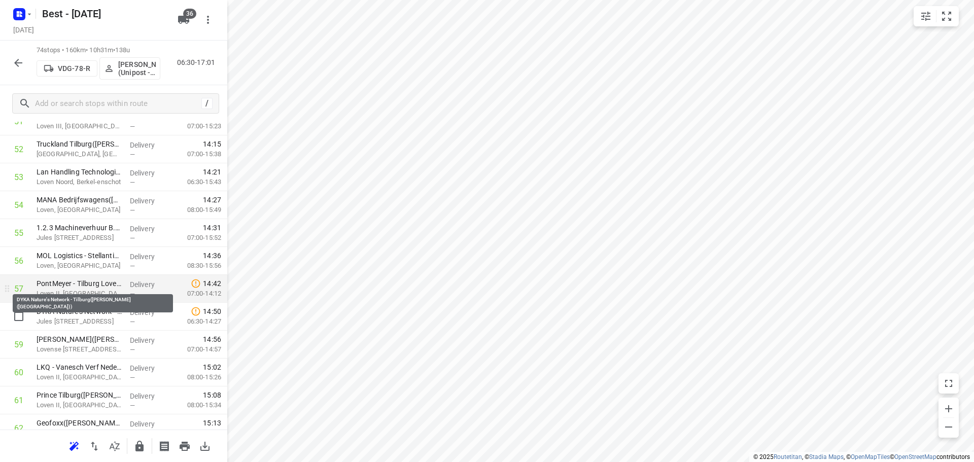
scroll to position [1540, 0]
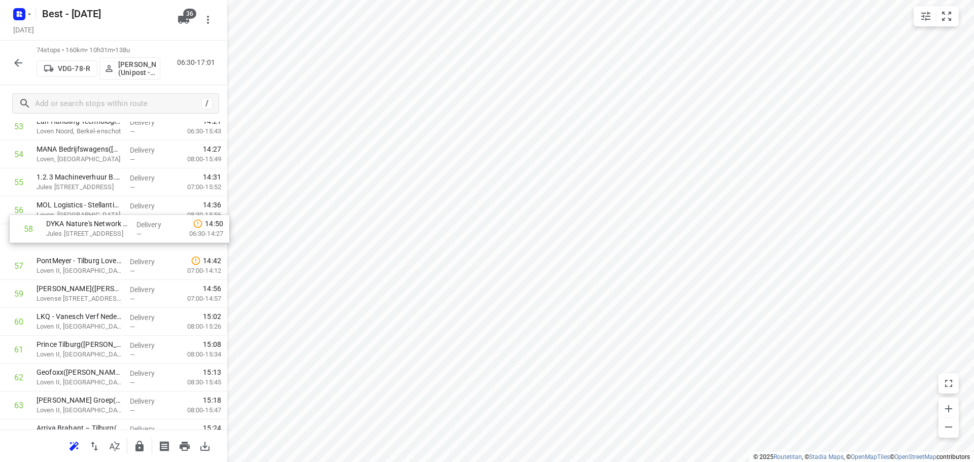
drag, startPoint x: 92, startPoint y: 261, endPoint x: 103, endPoint y: 220, distance: 43.1
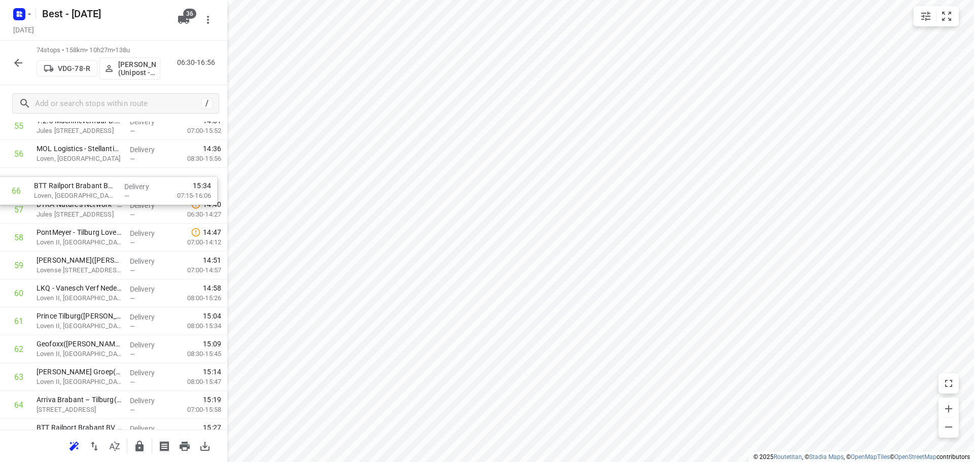
scroll to position [1589, 0]
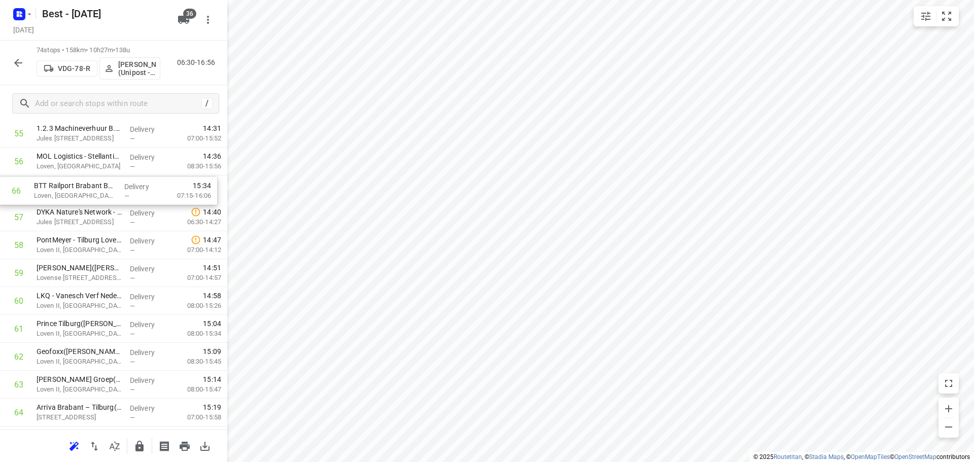
drag, startPoint x: 64, startPoint y: 384, endPoint x: 64, endPoint y: 191, distance: 192.3
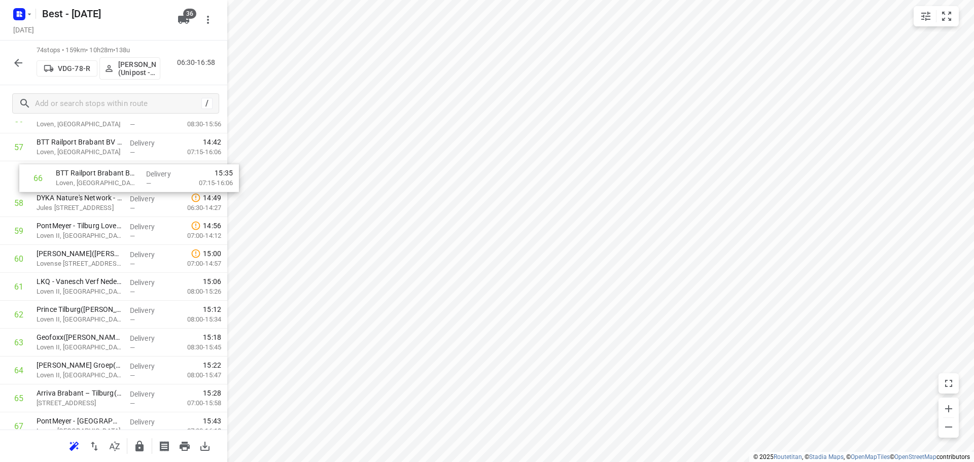
drag, startPoint x: 56, startPoint y: 390, endPoint x: 76, endPoint y: 176, distance: 215.0
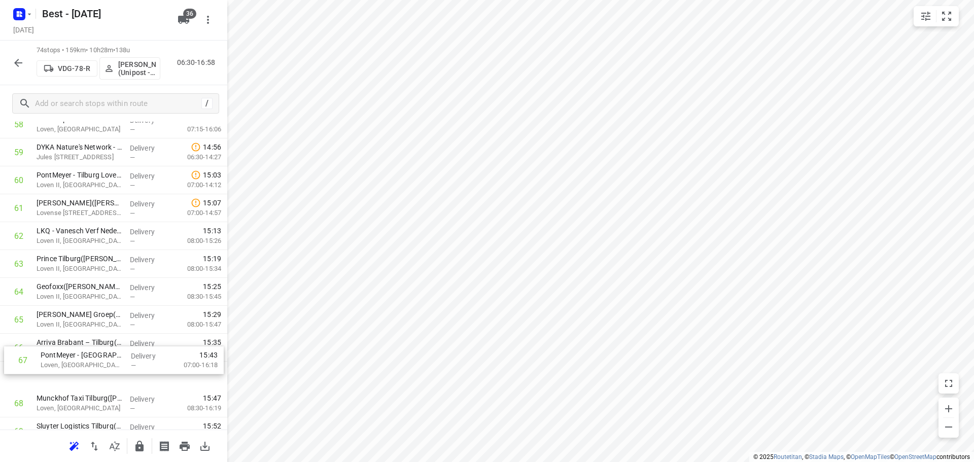
scroll to position [1686, 0]
drag, startPoint x: 78, startPoint y: 380, endPoint x: 76, endPoint y: 182, distance: 197.9
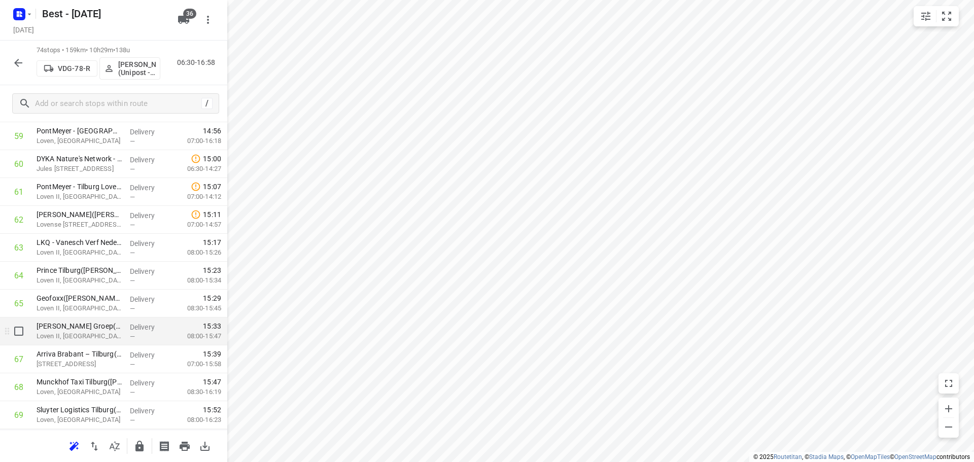
scroll to position [1701, 0]
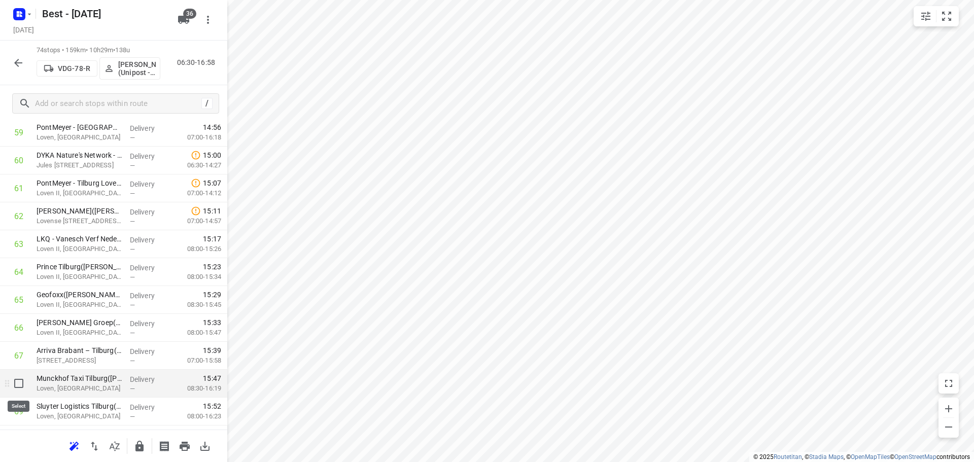
click at [21, 382] on input "checkbox" at bounding box center [19, 383] width 20 height 20
checkbox input "true"
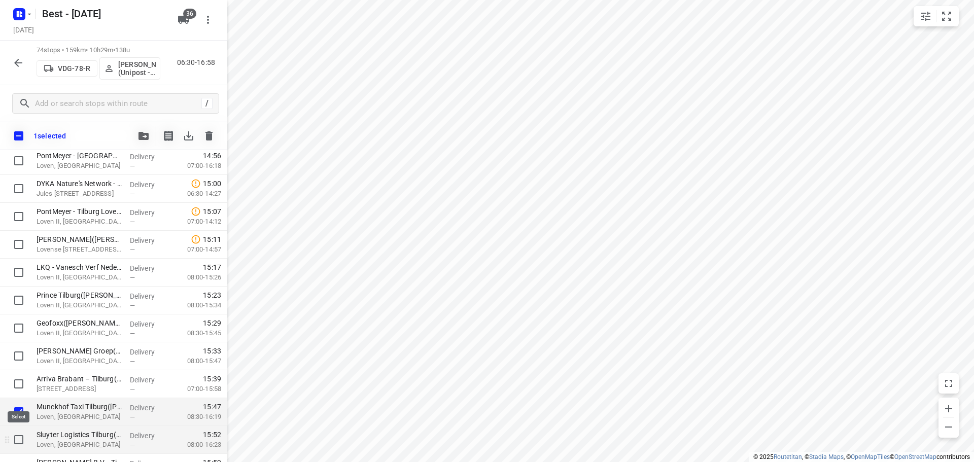
click at [19, 439] on input "checkbox" at bounding box center [19, 440] width 20 height 20
checkbox input "true"
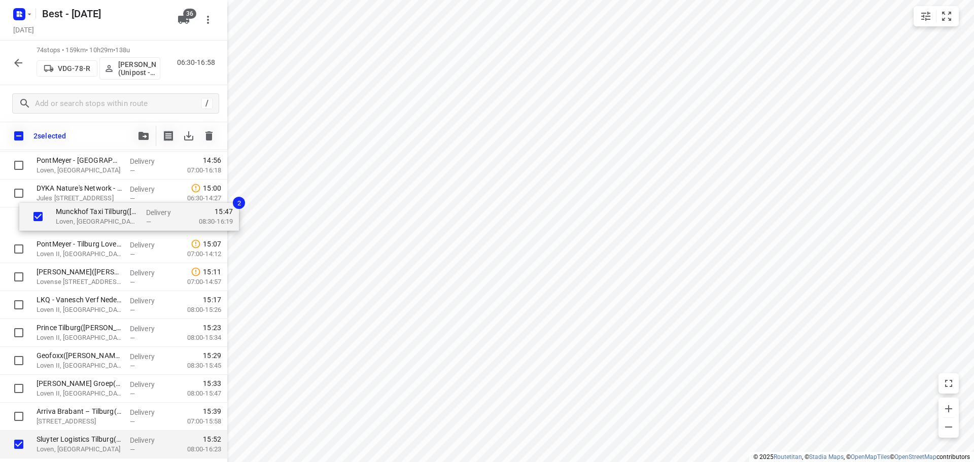
drag, startPoint x: 48, startPoint y: 406, endPoint x: 67, endPoint y: 208, distance: 199.3
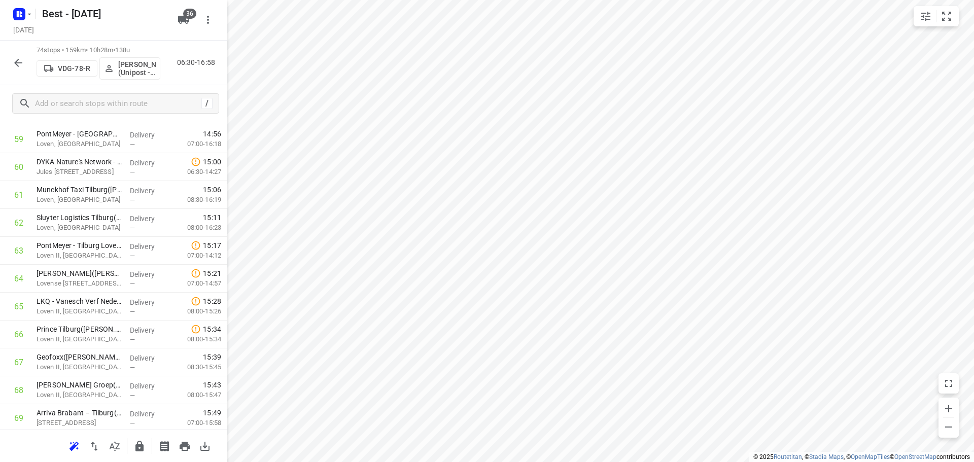
scroll to position [1847, 0]
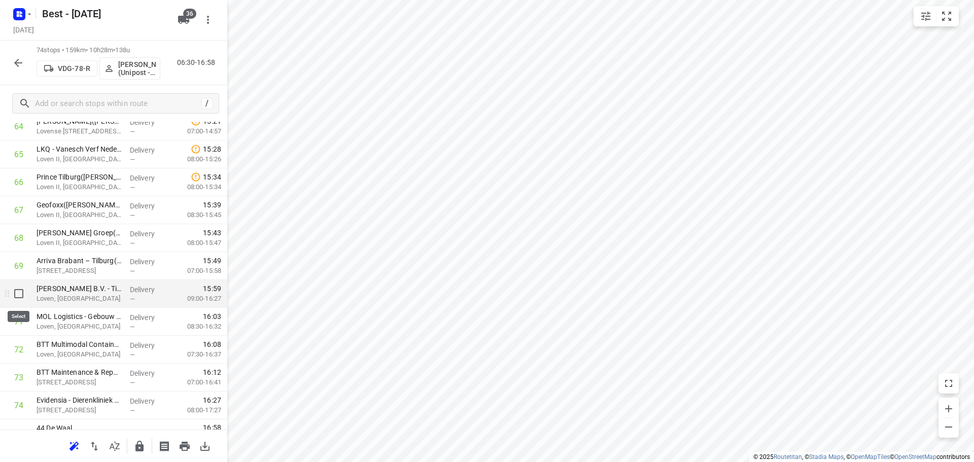
click at [13, 299] on input "checkbox" at bounding box center [19, 294] width 20 height 20
checkbox input "true"
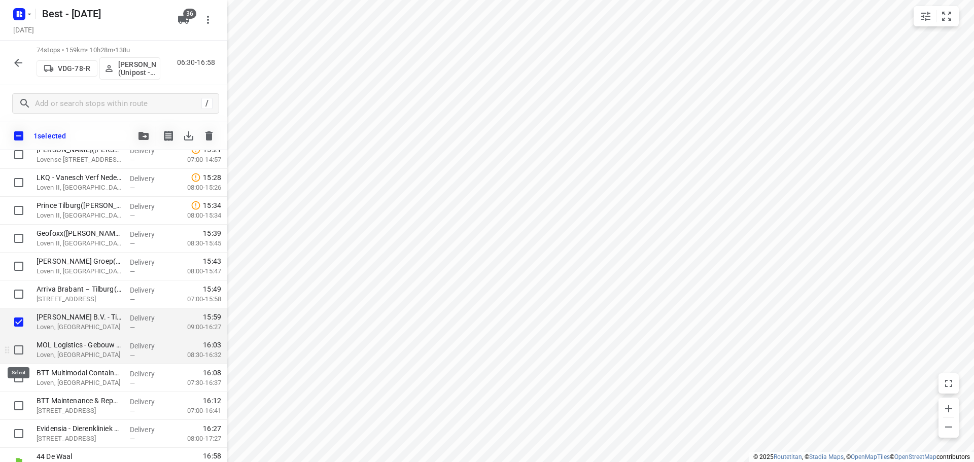
click at [20, 354] on input "checkbox" at bounding box center [19, 350] width 20 height 20
checkbox input "true"
click at [26, 380] on input "checkbox" at bounding box center [19, 378] width 20 height 20
checkbox input "true"
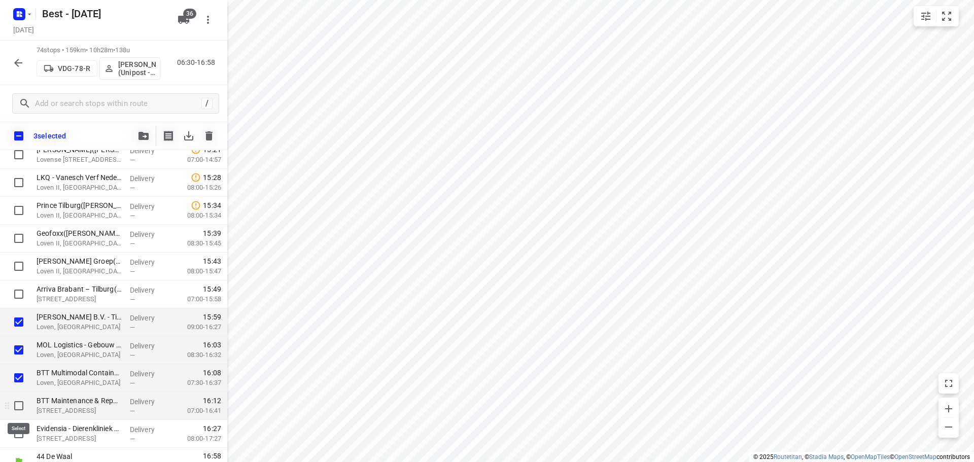
click at [22, 412] on input "checkbox" at bounding box center [19, 406] width 20 height 20
checkbox input "true"
click at [146, 134] on icon "button" at bounding box center [144, 136] width 10 height 8
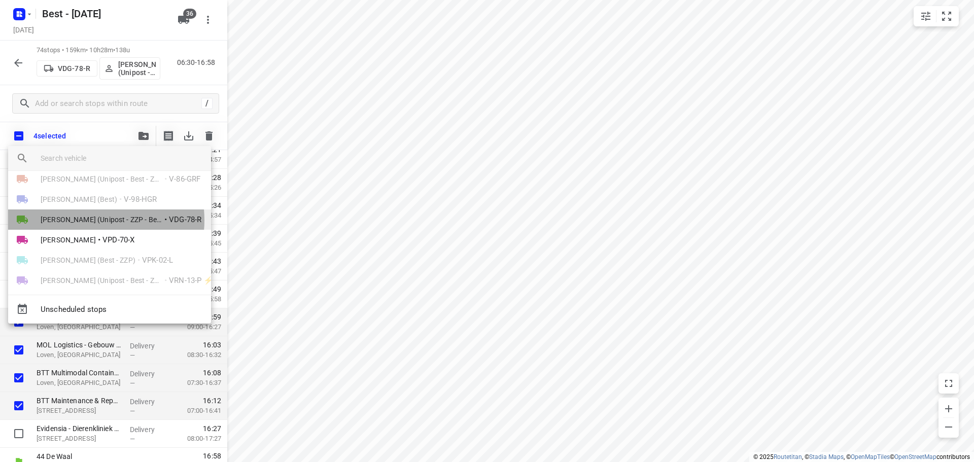
click at [89, 220] on span "[PERSON_NAME] (Unipost - ZZP - Best)" at bounding box center [102, 220] width 122 height 10
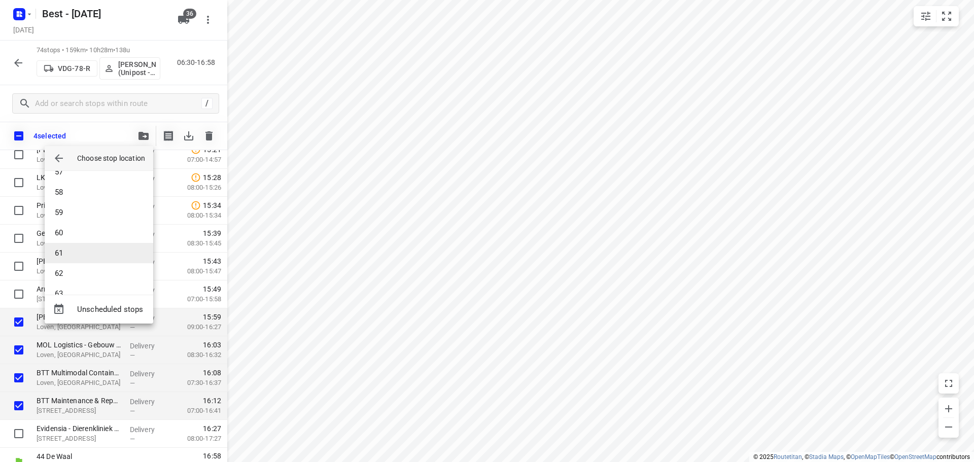
scroll to position [1167, 0]
click at [72, 273] on li "63" at bounding box center [99, 276] width 109 height 20
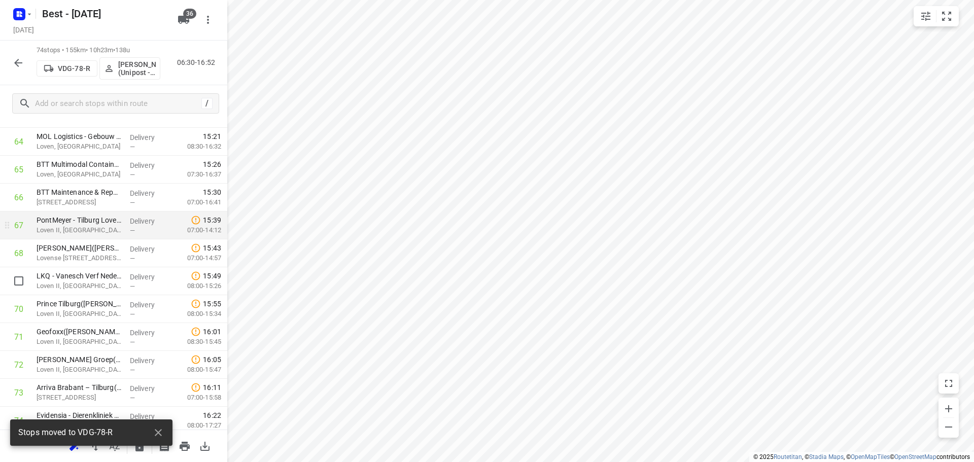
scroll to position [1814, 0]
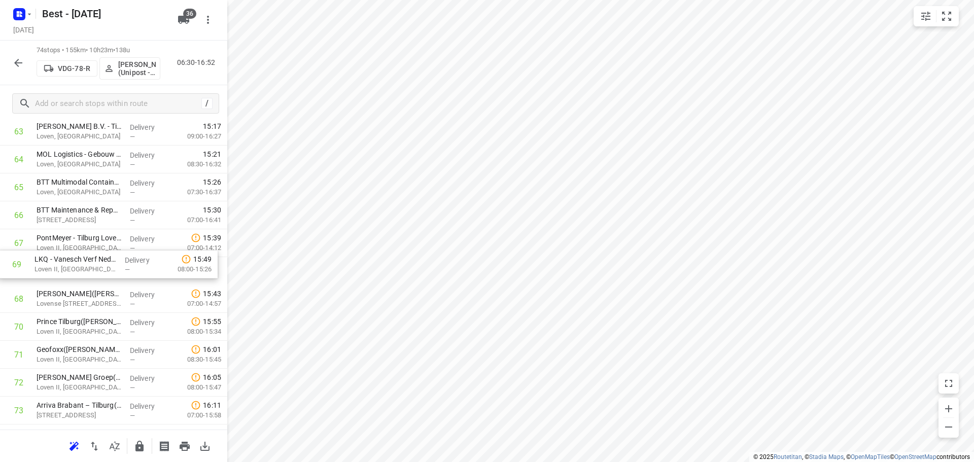
drag, startPoint x: 91, startPoint y: 300, endPoint x: 90, endPoint y: 246, distance: 54.3
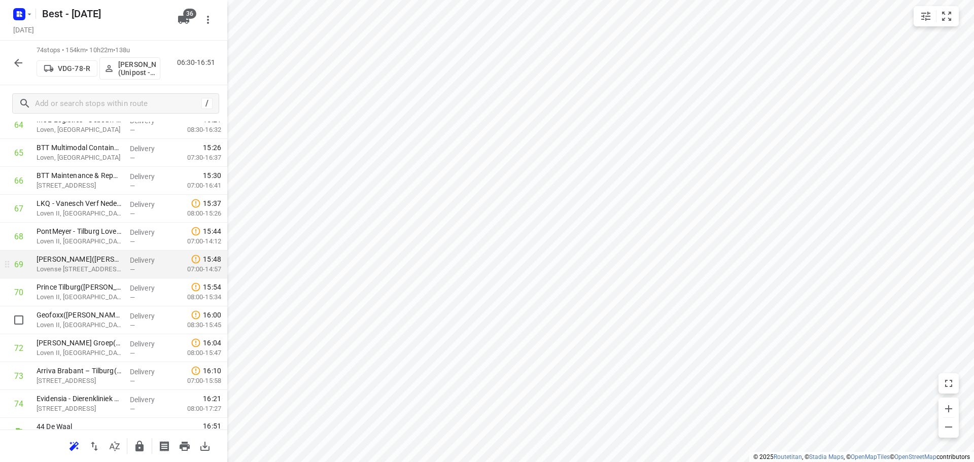
scroll to position [1865, 0]
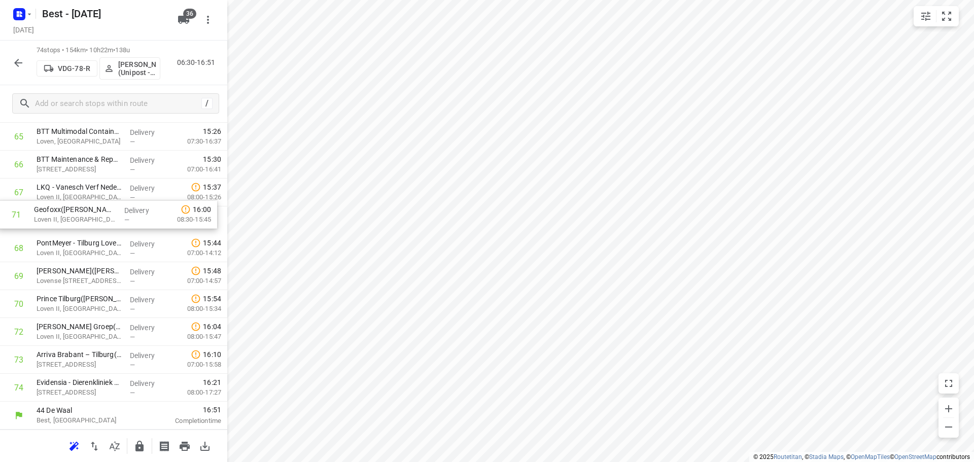
drag, startPoint x: 82, startPoint y: 310, endPoint x: 79, endPoint y: 218, distance: 91.9
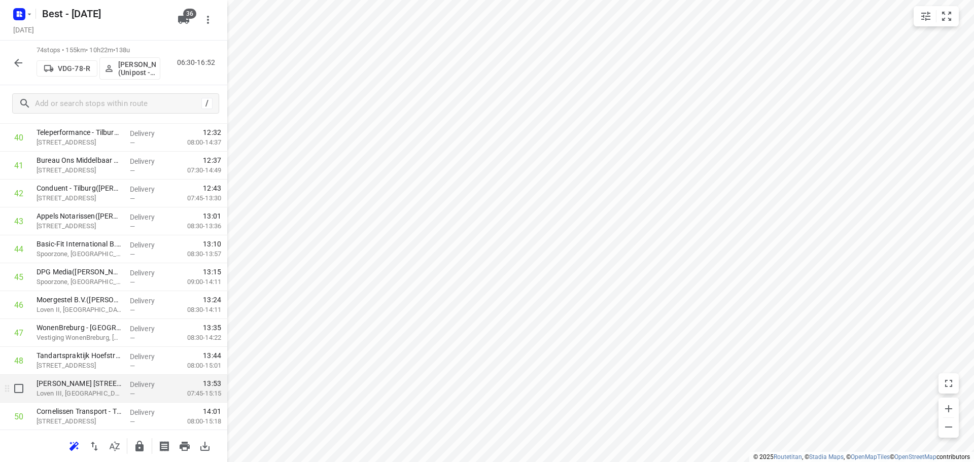
scroll to position [1205, 0]
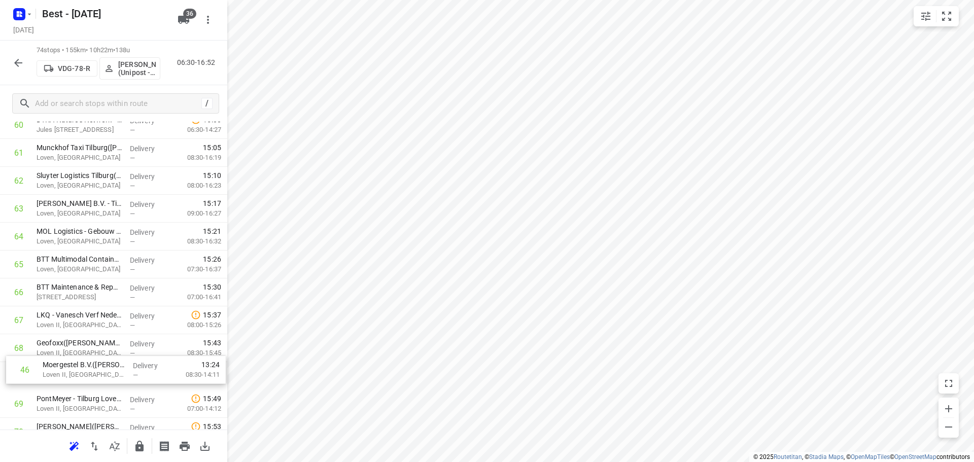
drag, startPoint x: 96, startPoint y: 273, endPoint x: 102, endPoint y: 382, distance: 109.3
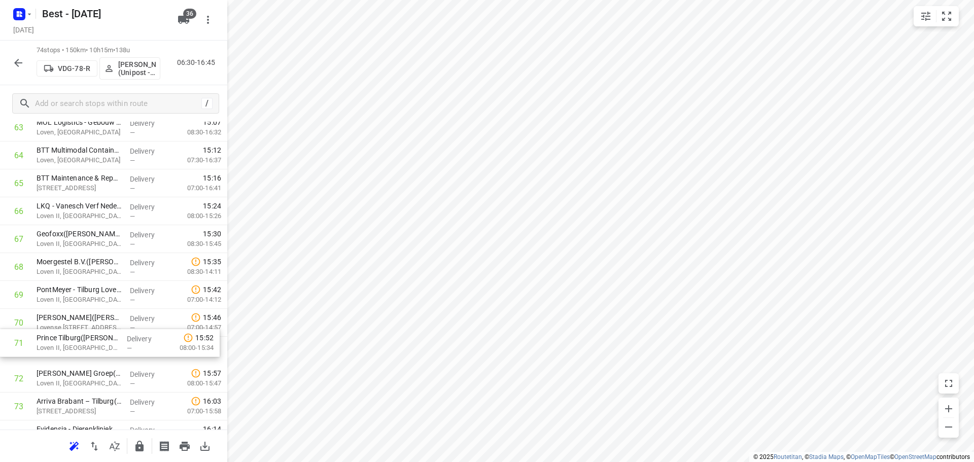
scroll to position [1818, 0]
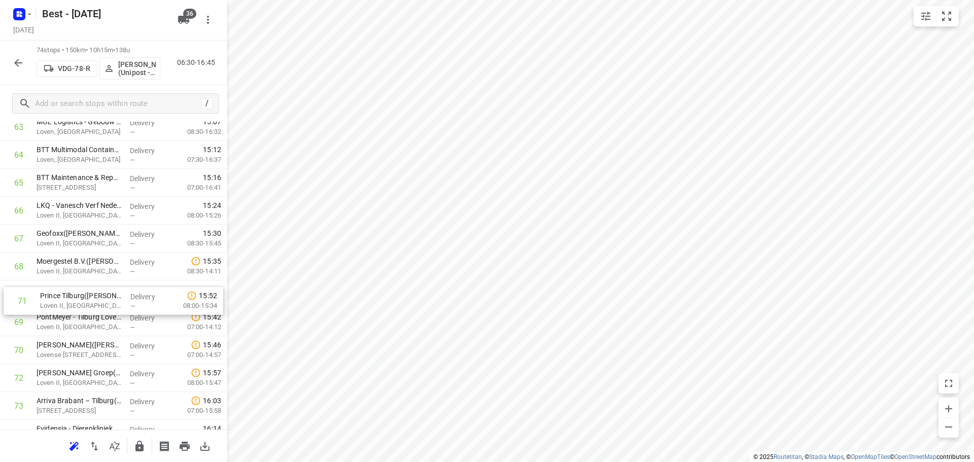
drag, startPoint x: 96, startPoint y: 356, endPoint x: 101, endPoint y: 302, distance: 54.5
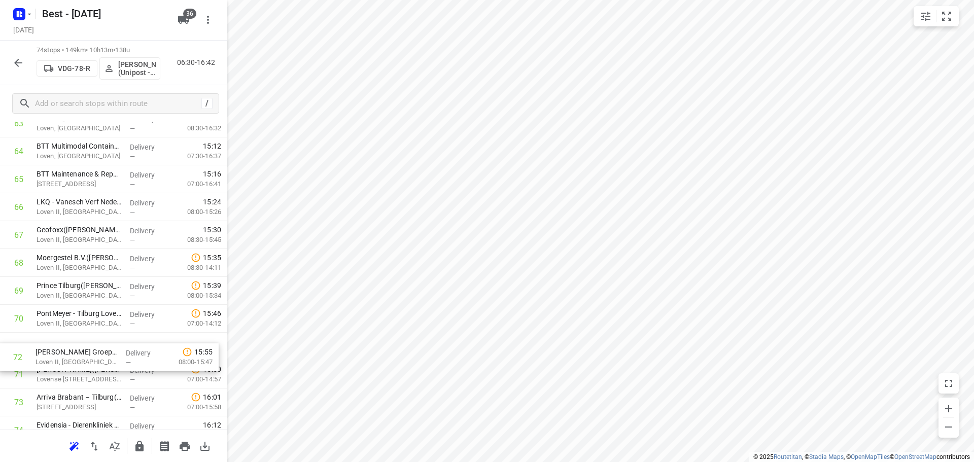
scroll to position [1823, 0]
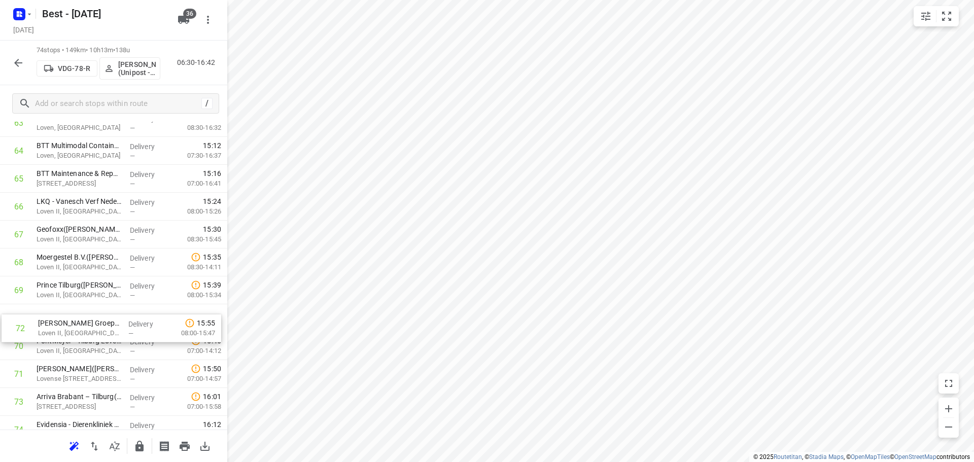
drag, startPoint x: 38, startPoint y: 379, endPoint x: 42, endPoint y: 316, distance: 63.0
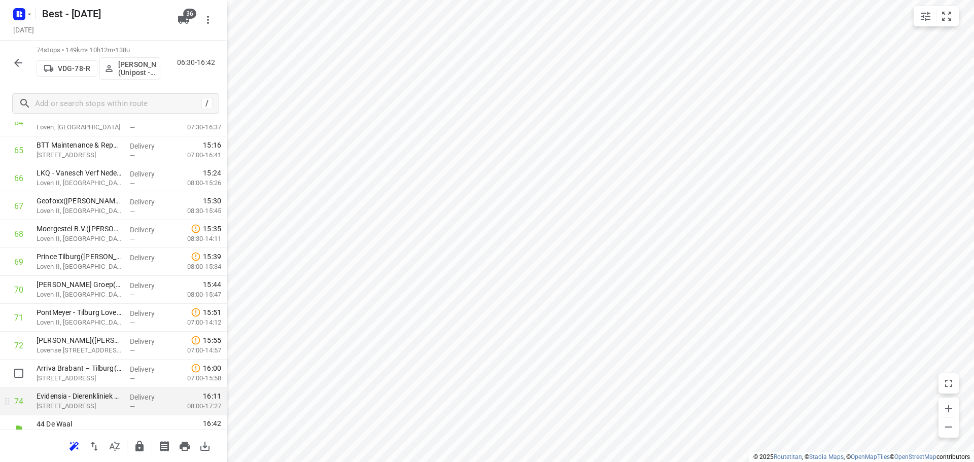
scroll to position [1865, 0]
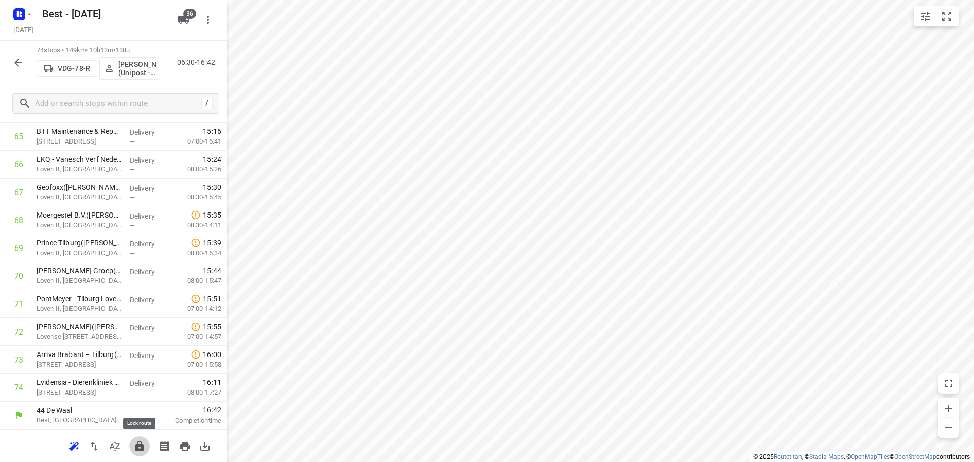
click at [143, 444] on icon "button" at bounding box center [139, 446] width 12 height 12
click at [26, 64] on button "button" at bounding box center [18, 63] width 20 height 20
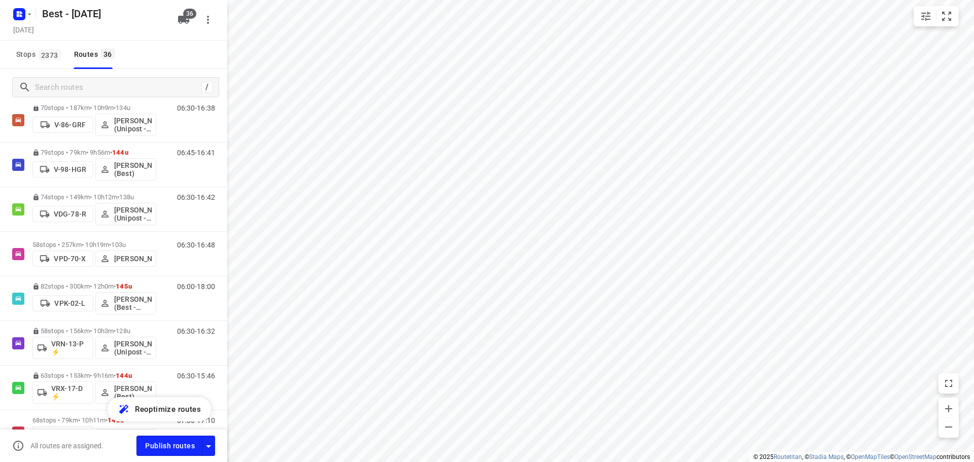
scroll to position [609, 0]
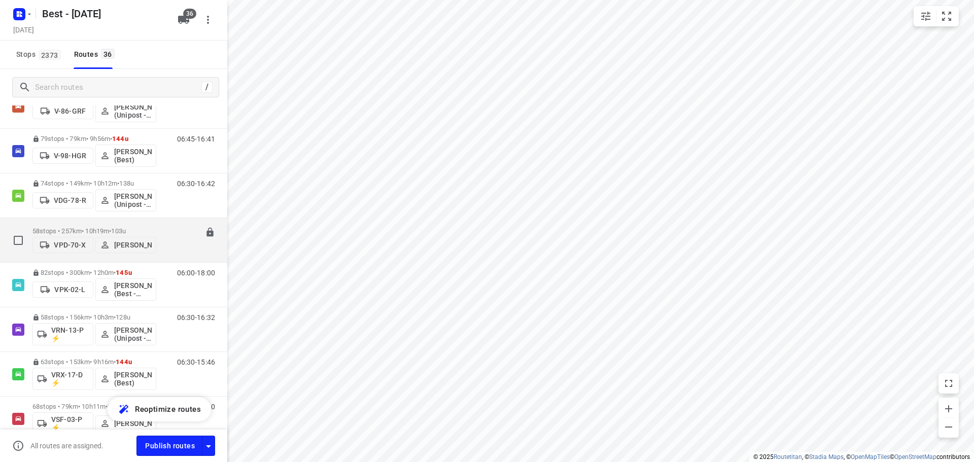
click at [87, 228] on p "58 stops • 257km • 10h19m • 103u" at bounding box center [94, 231] width 124 height 8
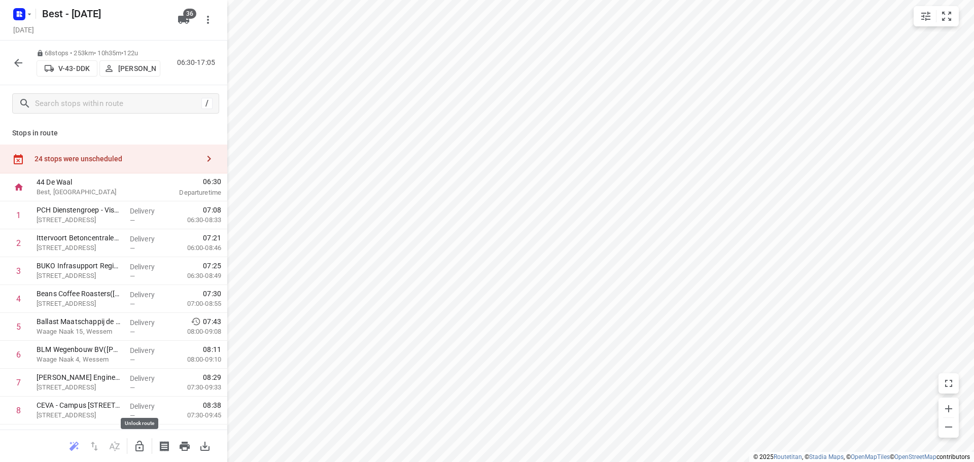
click at [133, 441] on button "button" at bounding box center [139, 446] width 20 height 20
click at [157, 150] on div "24 stops were unscheduled" at bounding box center [113, 159] width 227 height 29
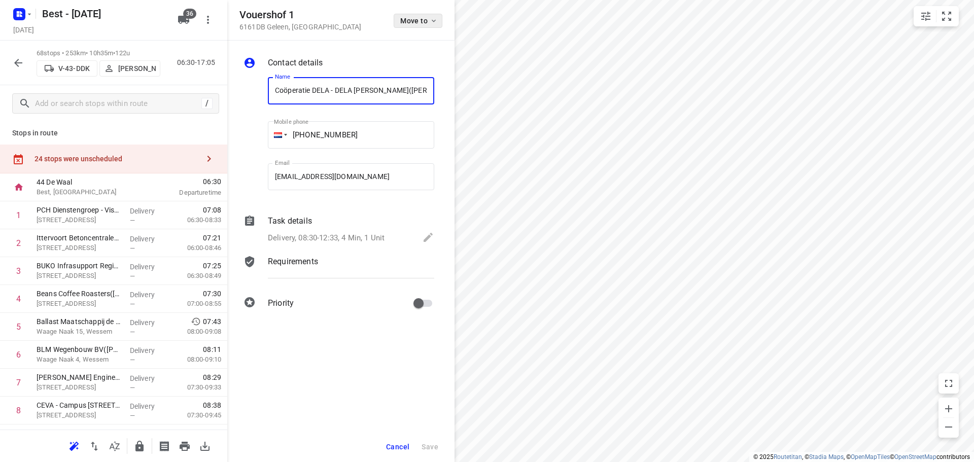
click at [425, 19] on span "Move to" at bounding box center [419, 21] width 38 height 8
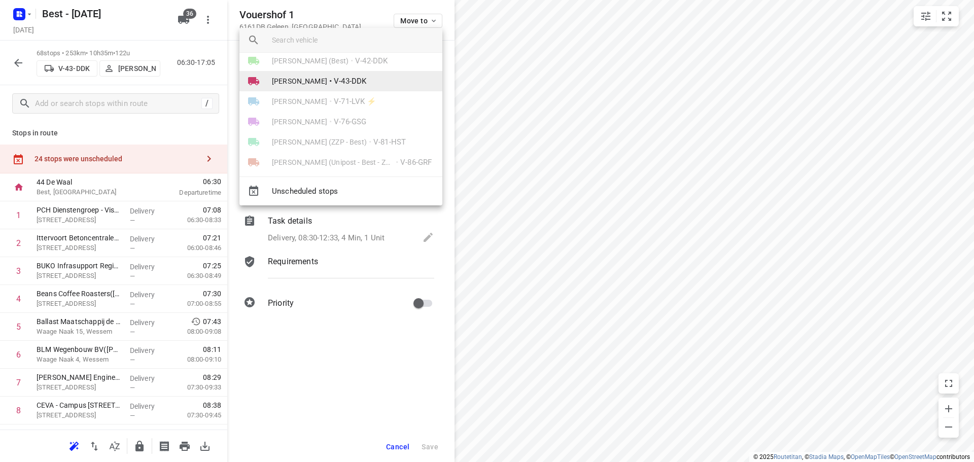
click at [359, 91] on li "Stefan van Dijck • V-43-DDK" at bounding box center [340, 81] width 203 height 20
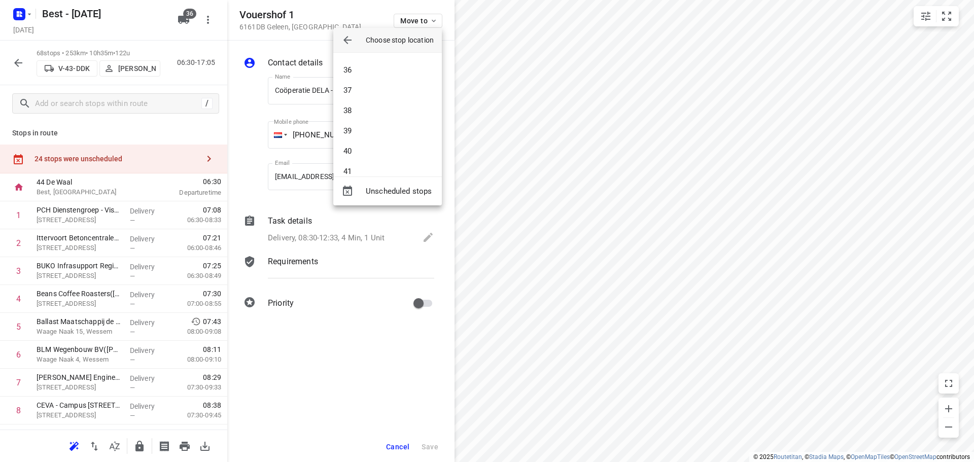
scroll to position [710, 0]
click at [365, 73] on li "36" at bounding box center [387, 67] width 109 height 20
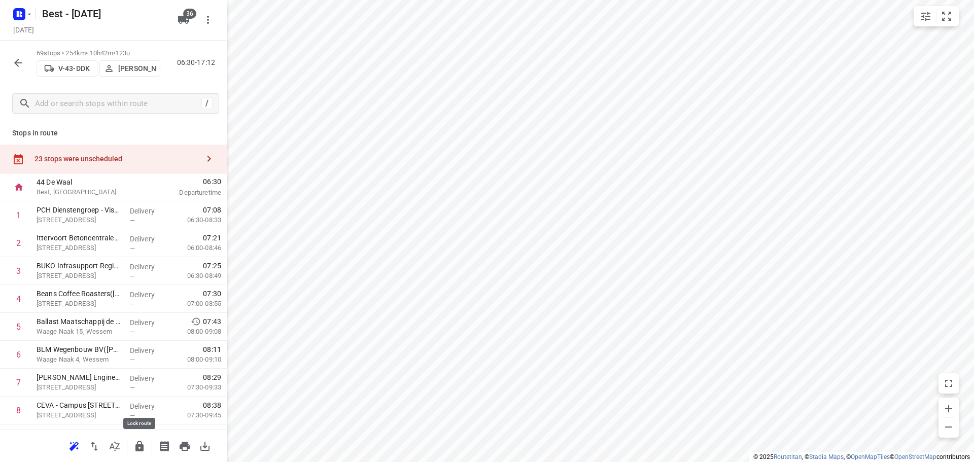
click at [144, 440] on icon "button" at bounding box center [139, 446] width 12 height 12
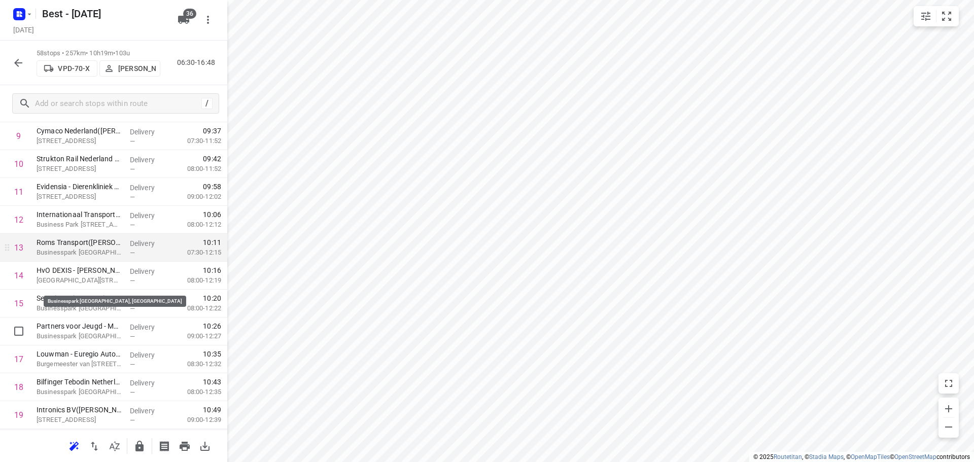
scroll to position [355, 0]
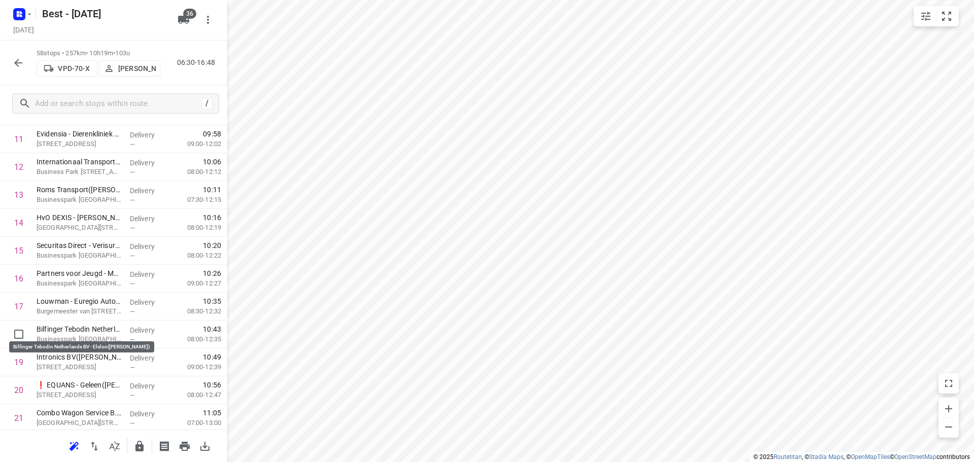
drag, startPoint x: 97, startPoint y: 330, endPoint x: 97, endPoint y: 299, distance: 31.0
drag, startPoint x: 95, startPoint y: 364, endPoint x: 96, endPoint y: 329, distance: 34.5
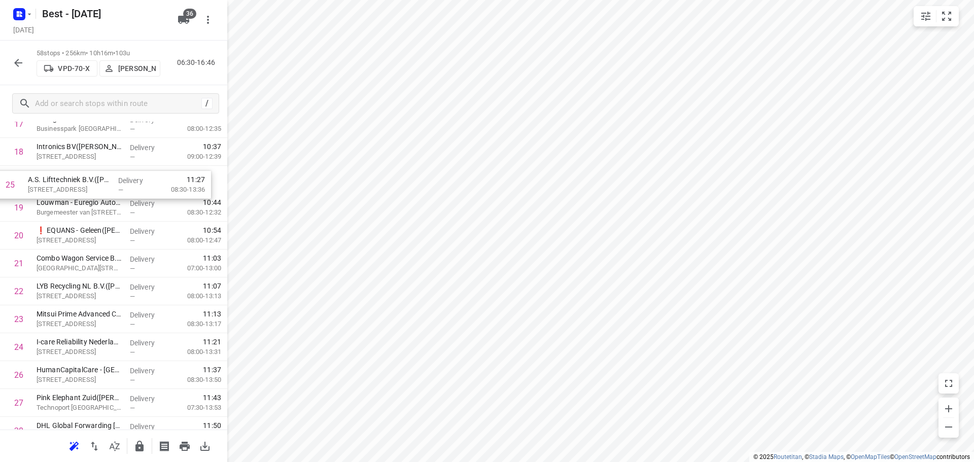
drag, startPoint x: 74, startPoint y: 317, endPoint x: 64, endPoint y: 171, distance: 145.9
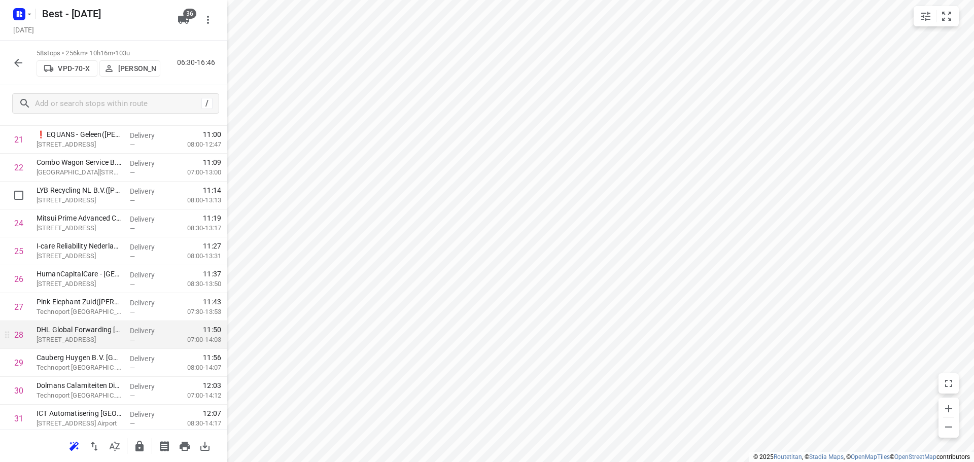
scroll to position [634, 0]
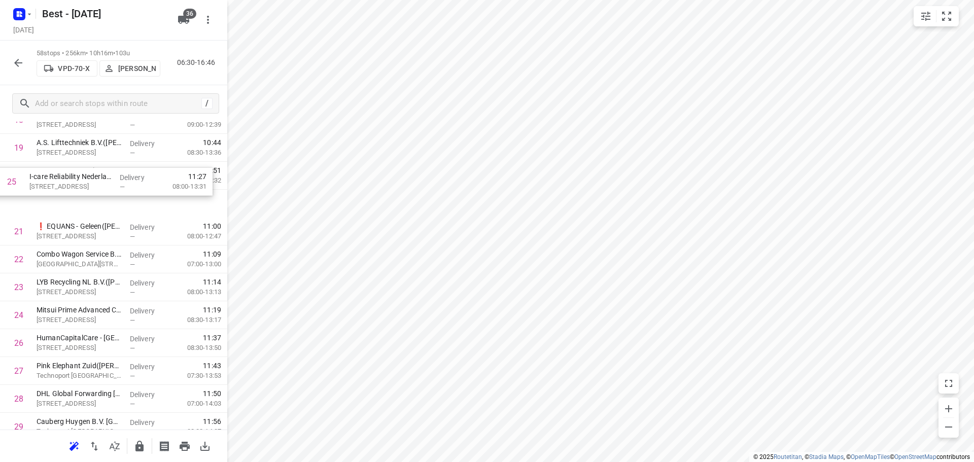
drag, startPoint x: 94, startPoint y: 251, endPoint x: 87, endPoint y: 177, distance: 74.4
click at [87, 177] on div "1 ⭐Wonen Limburg - Huis Roermond(Patrick Willems) Willem II Singel 25, Roermond…" at bounding box center [113, 441] width 227 height 1619
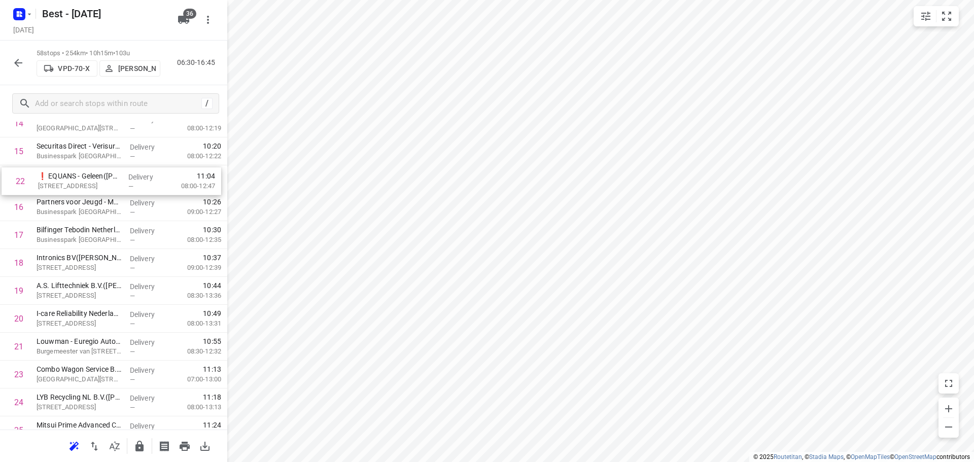
drag, startPoint x: 109, startPoint y: 229, endPoint x: 111, endPoint y: 174, distance: 54.8
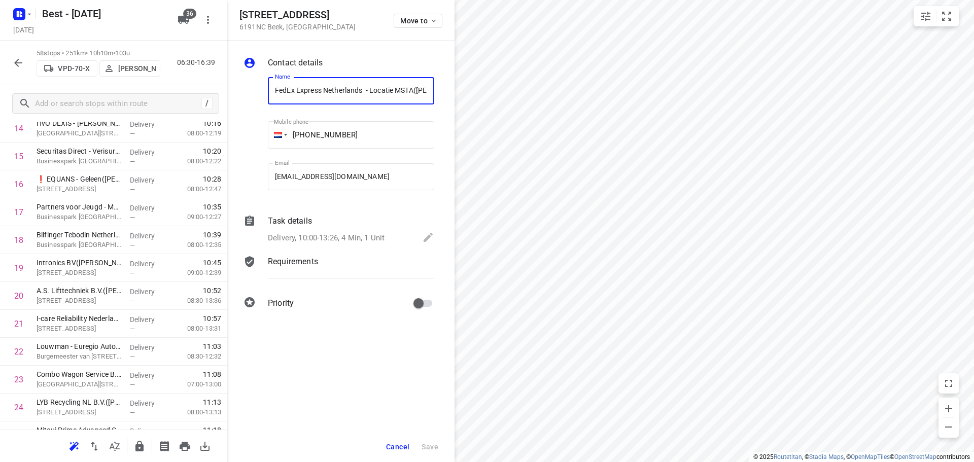
scroll to position [0, 94]
click at [418, 28] on div "Move to" at bounding box center [418, 20] width 49 height 22
click at [415, 19] on span "Move to" at bounding box center [419, 21] width 38 height 8
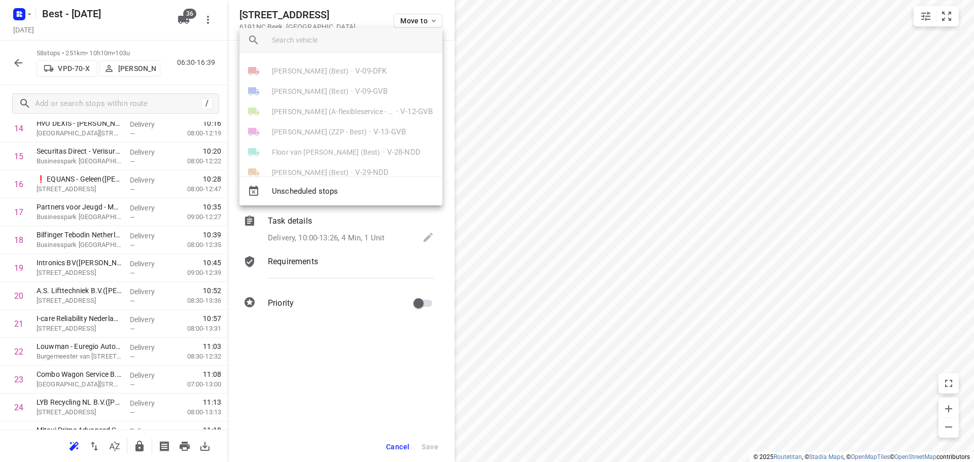
scroll to position [304, 0]
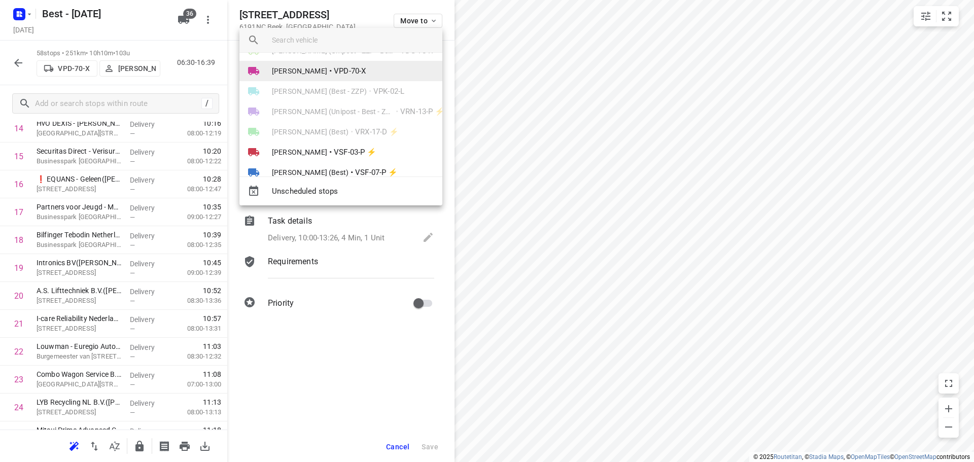
click at [351, 75] on span "VPD-70-X" at bounding box center [350, 71] width 32 height 12
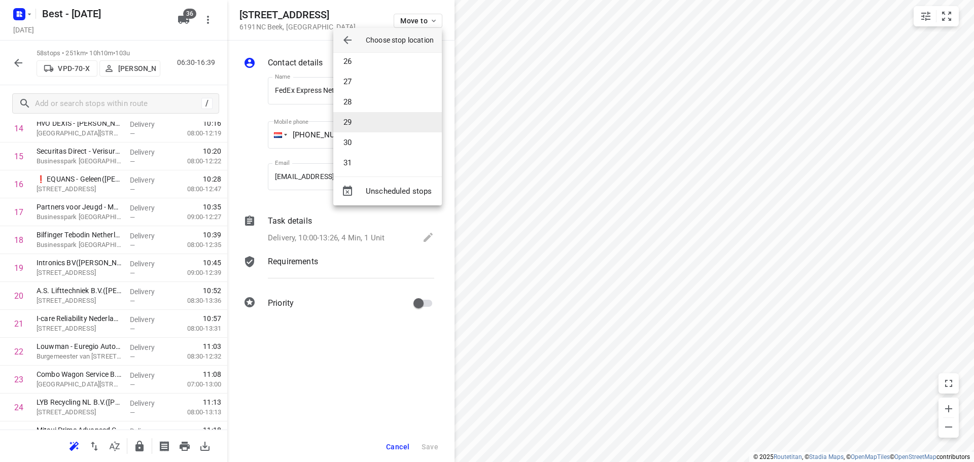
scroll to position [507, 0]
click at [371, 72] on li "26" at bounding box center [387, 67] width 109 height 20
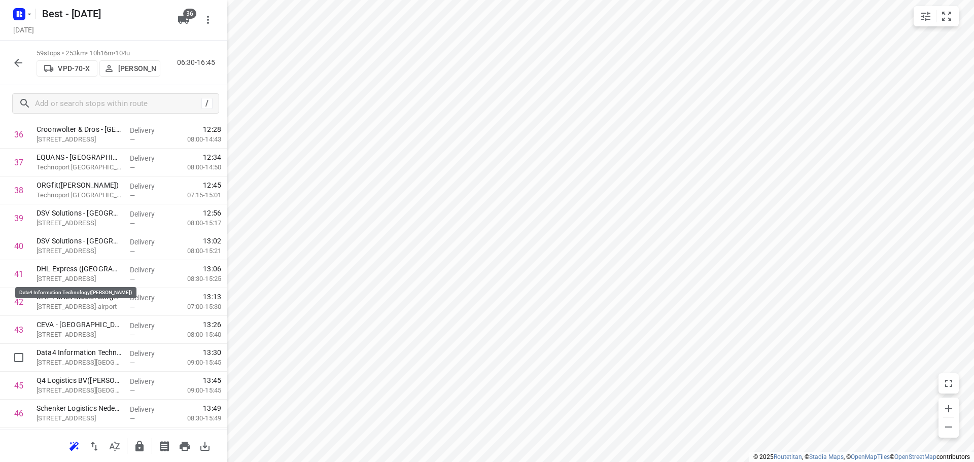
scroll to position [1160, 0]
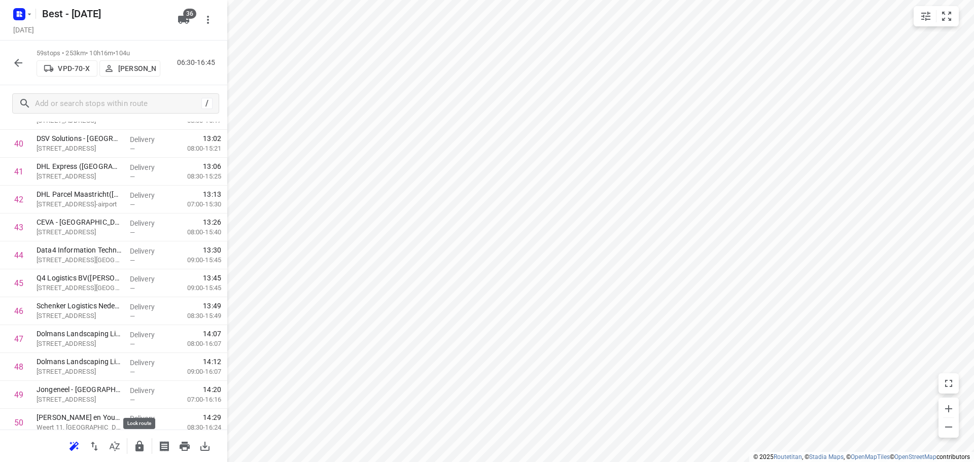
click at [139, 446] on icon "button" at bounding box center [139, 446] width 8 height 11
click at [12, 63] on icon "button" at bounding box center [18, 63] width 12 height 12
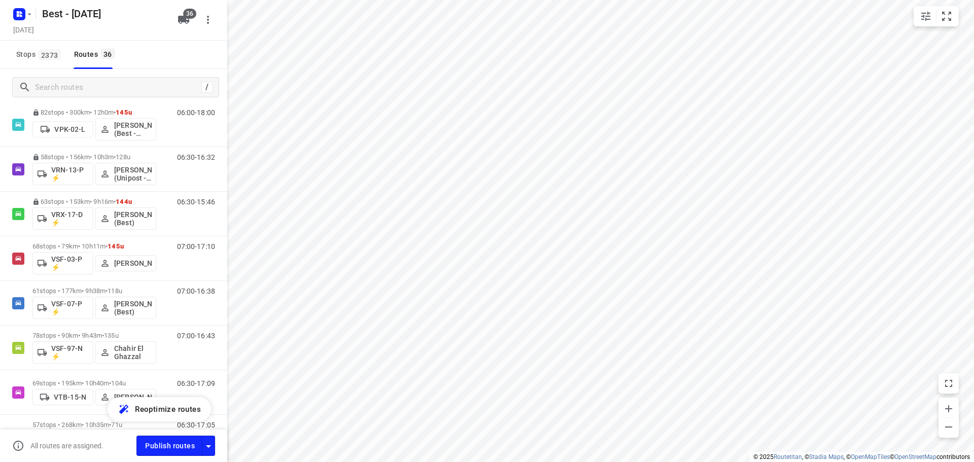
scroll to position [767, 0]
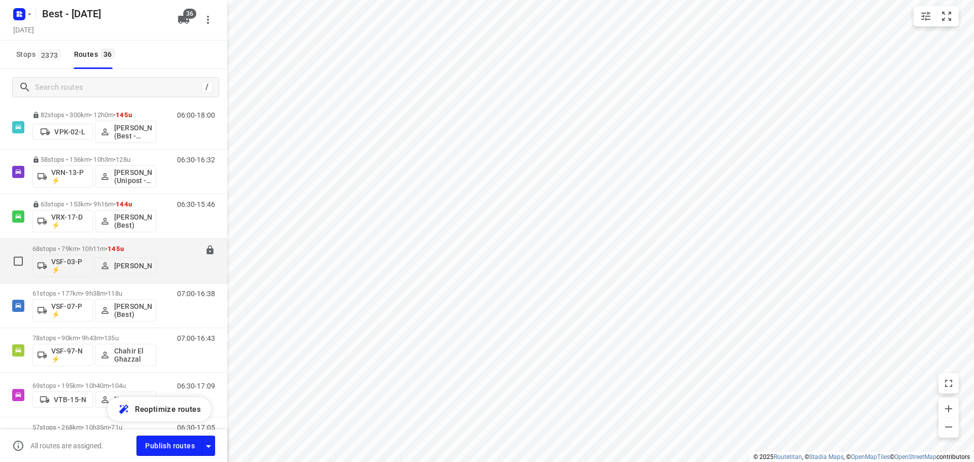
click at [82, 246] on p "68 stops • 79km • 10h11m • 145u" at bounding box center [94, 249] width 124 height 8
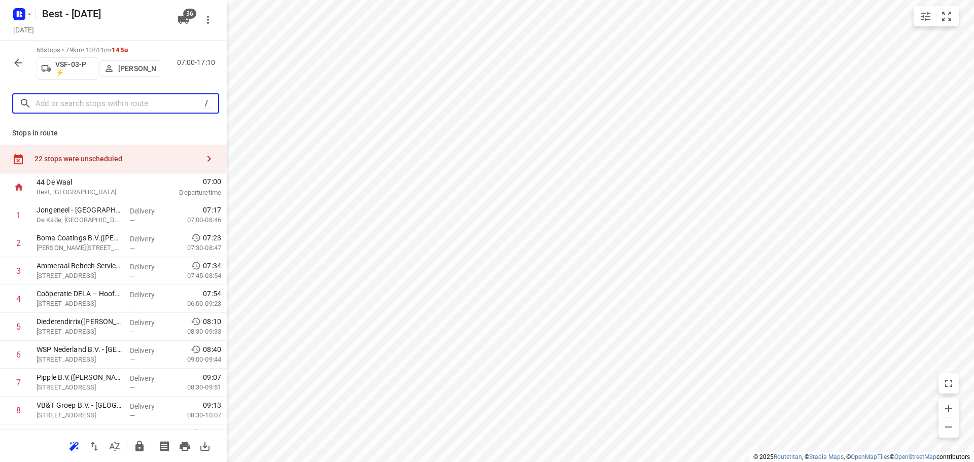
click at [157, 110] on input "text" at bounding box center [118, 104] width 165 height 16
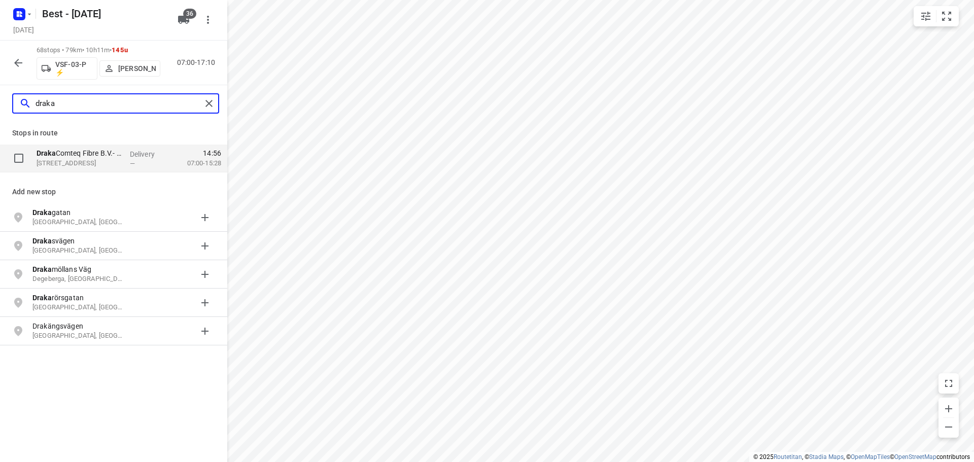
type input "draka"
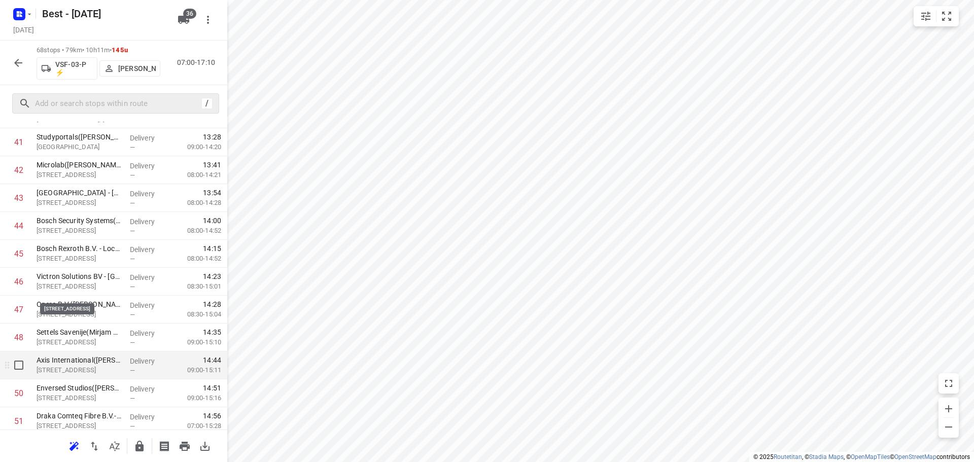
scroll to position [1268, 0]
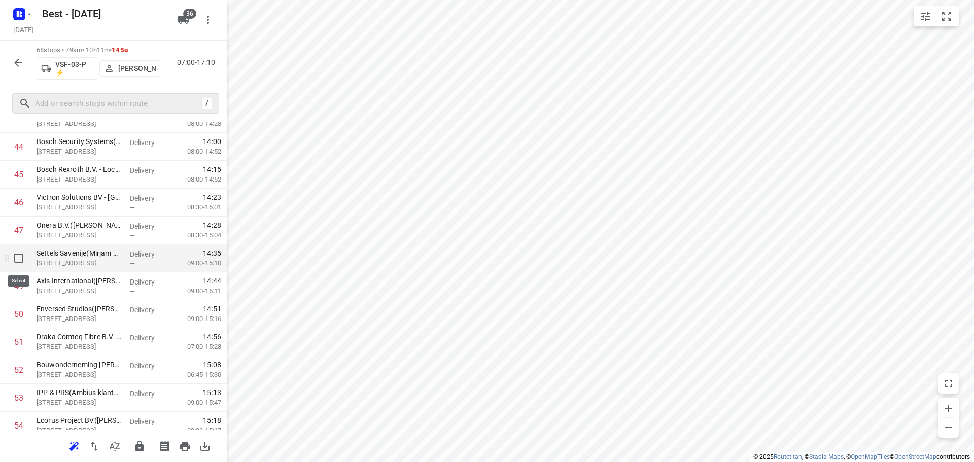
click at [20, 255] on input "checkbox" at bounding box center [19, 258] width 20 height 20
checkbox input "true"
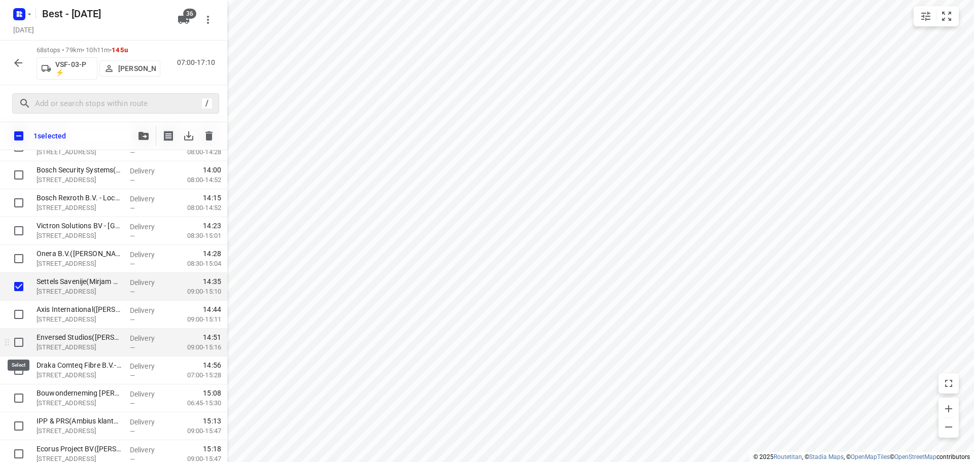
click at [18, 346] on input "checkbox" at bounding box center [19, 342] width 20 height 20
checkbox input "true"
click at [17, 376] on input "checkbox" at bounding box center [19, 370] width 20 height 20
checkbox input "true"
click at [137, 131] on button "button" at bounding box center [143, 136] width 20 height 20
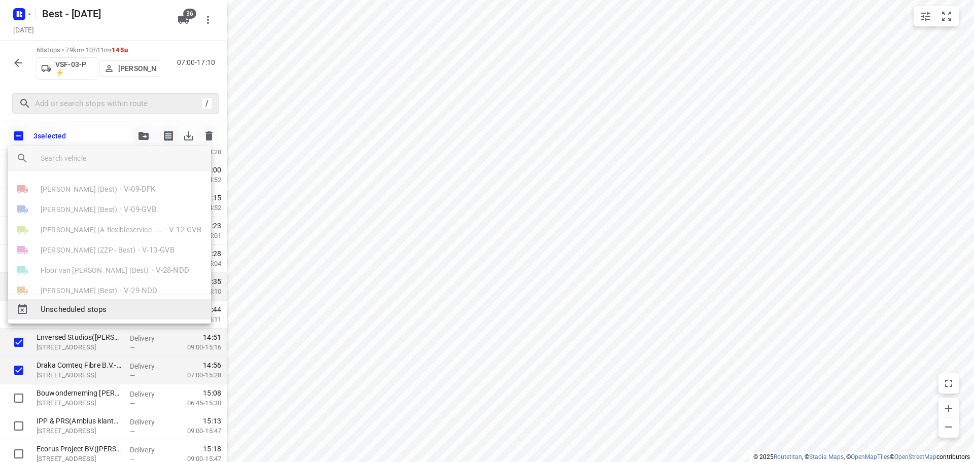
click at [87, 312] on span "Unscheduled stops" at bounding box center [122, 310] width 162 height 12
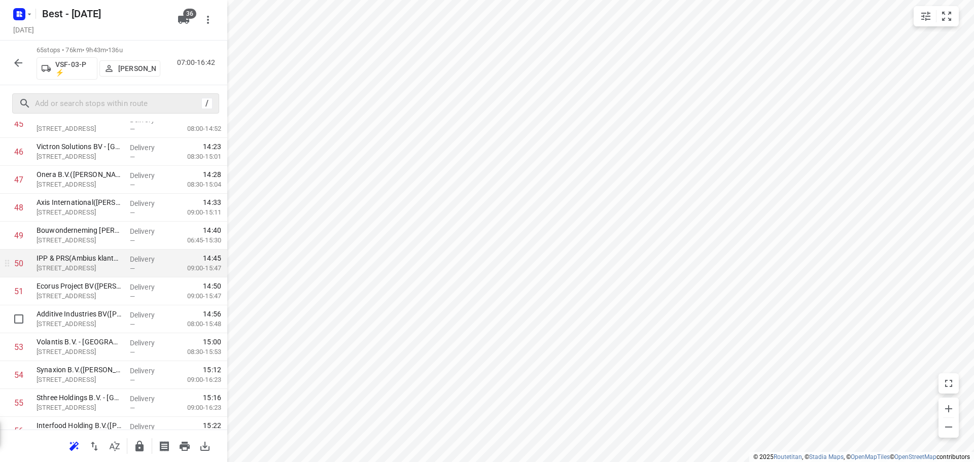
scroll to position [1613, 0]
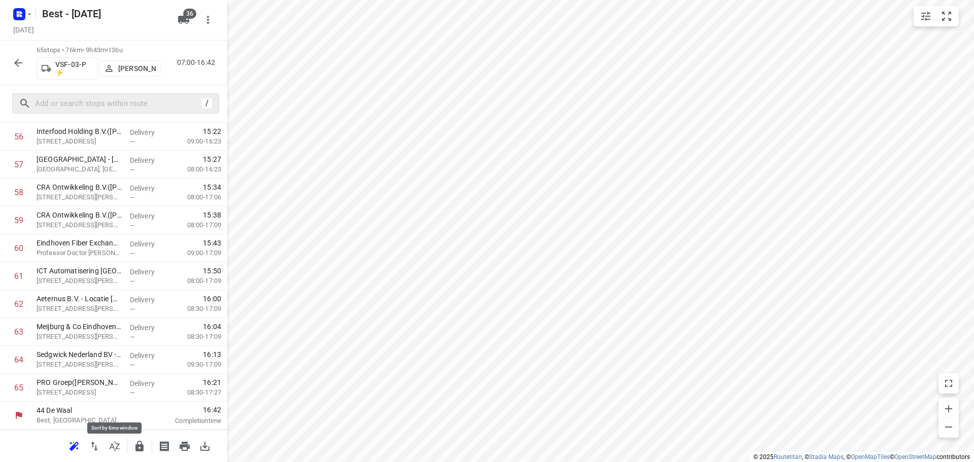
click at [109, 440] on icon "button" at bounding box center [115, 446] width 12 height 12
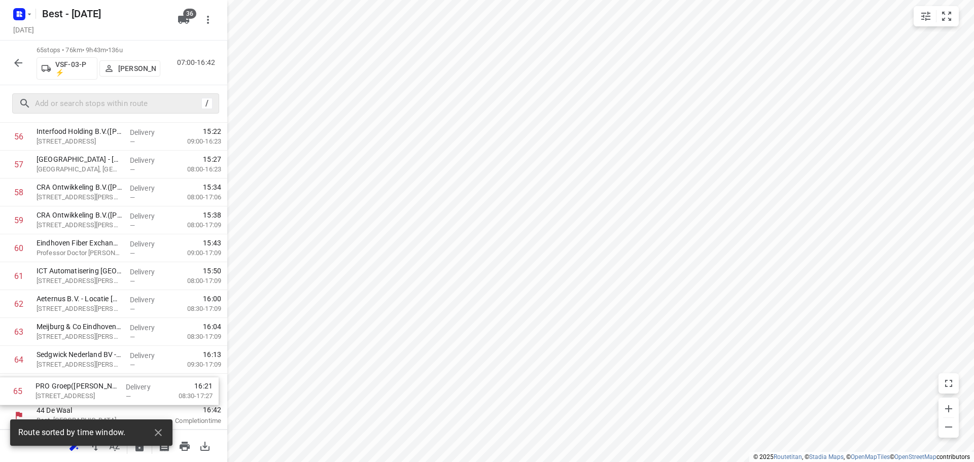
drag, startPoint x: 219, startPoint y: 333, endPoint x: 225, endPoint y: 371, distance: 38.0
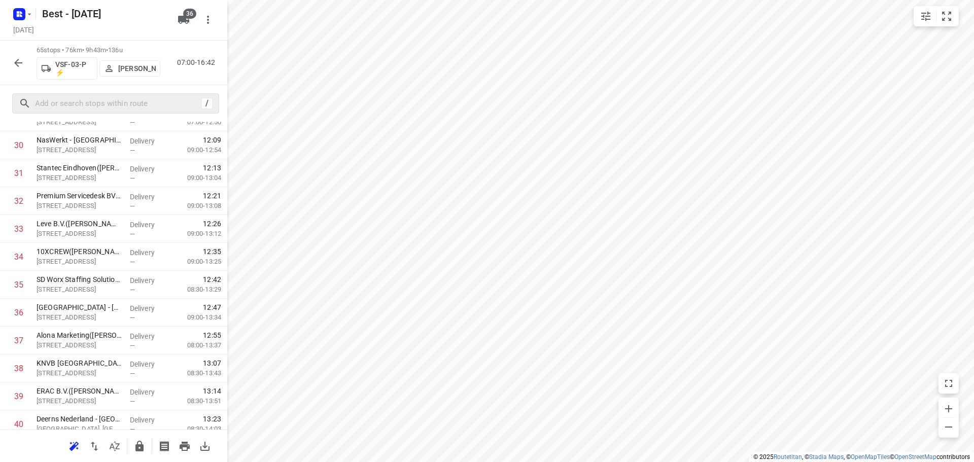
scroll to position [0, 0]
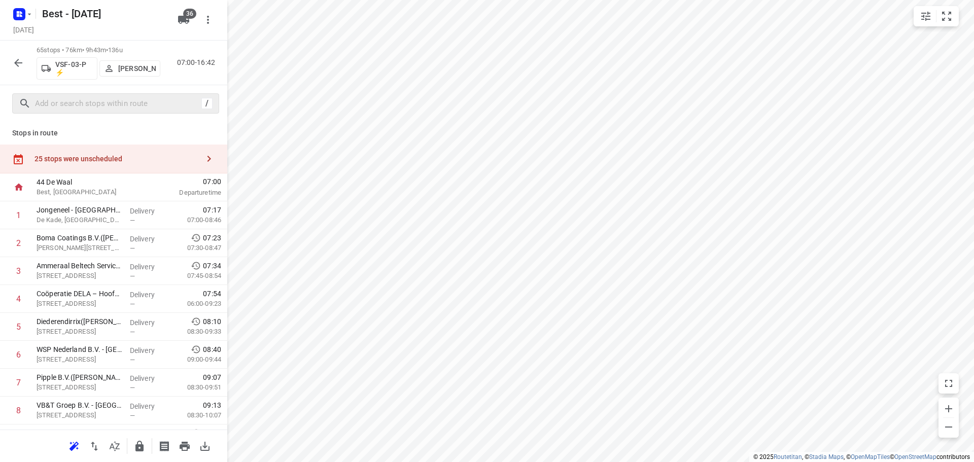
click at [118, 94] on div "/" at bounding box center [115, 103] width 207 height 20
click at [133, 99] on input "text" at bounding box center [117, 104] width 162 height 16
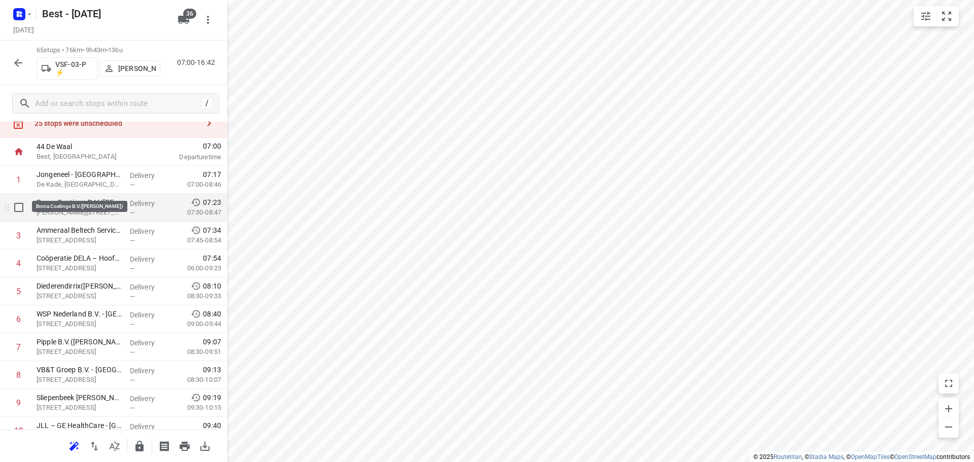
scroll to position [51, 0]
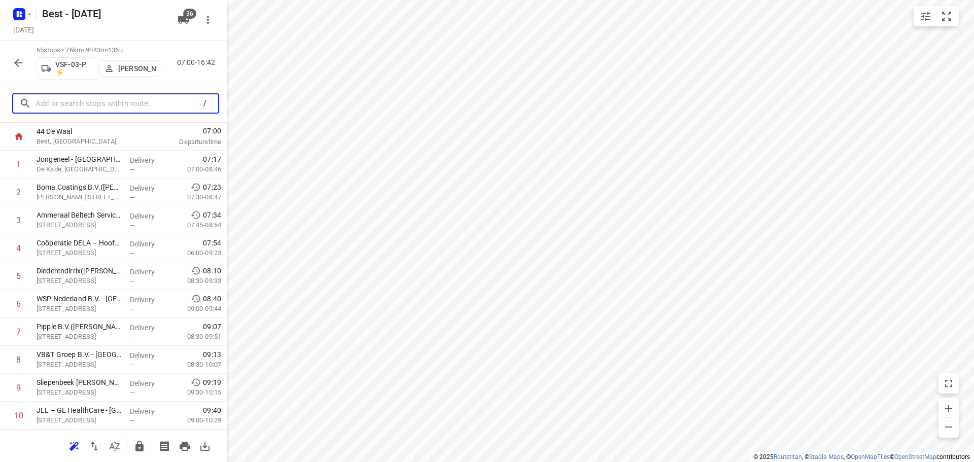
click at [135, 108] on input "text" at bounding box center [117, 104] width 162 height 16
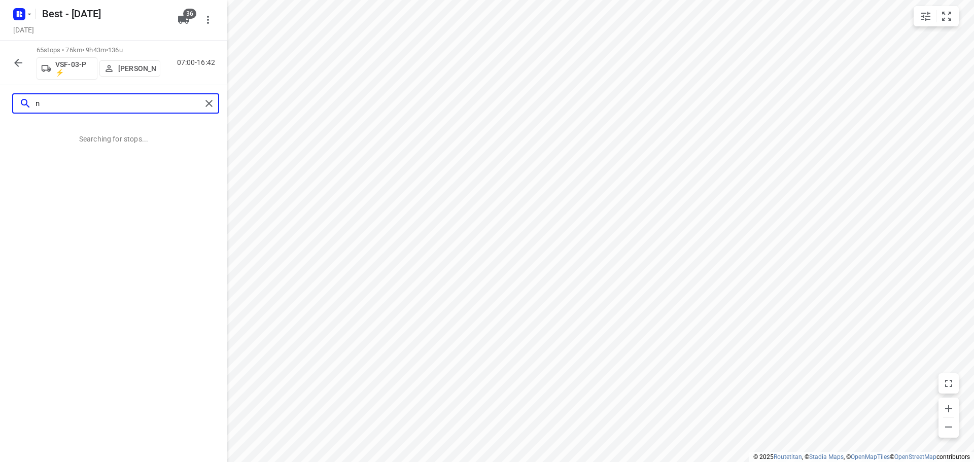
scroll to position [0, 0]
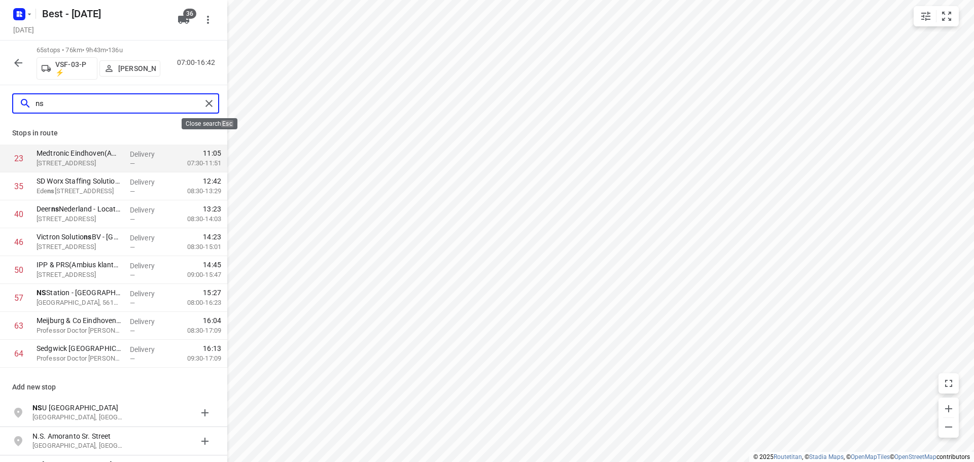
type input "ns"
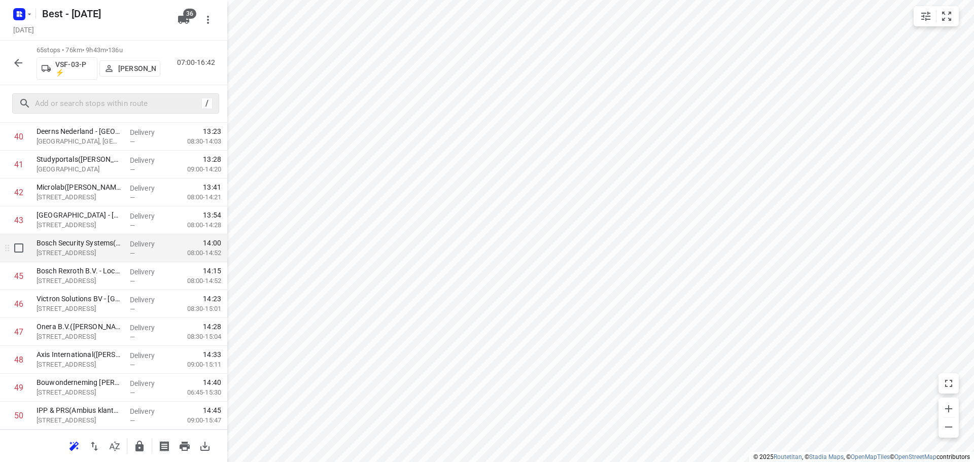
scroll to position [1421, 0]
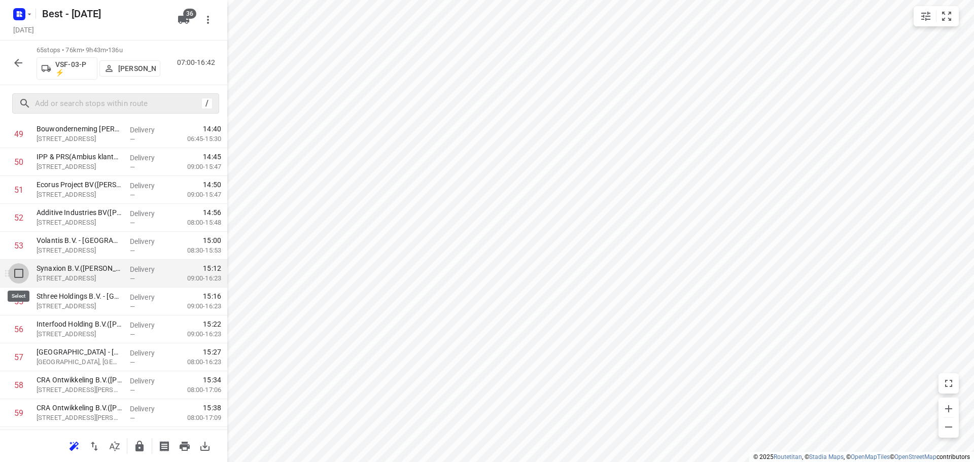
click at [17, 283] on input "checkbox" at bounding box center [19, 273] width 20 height 20
checkbox input "true"
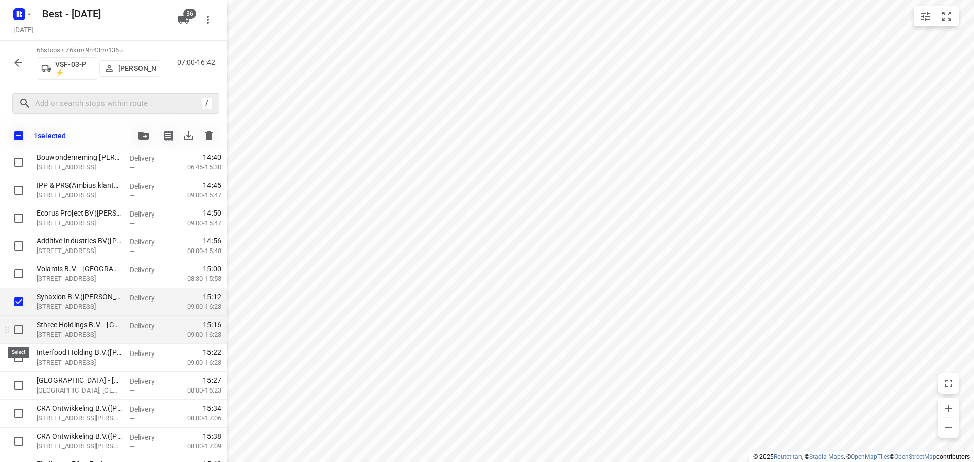
click at [20, 330] on input "checkbox" at bounding box center [19, 330] width 20 height 20
checkbox input "true"
click at [20, 352] on input "checkbox" at bounding box center [19, 358] width 20 height 20
checkbox input "true"
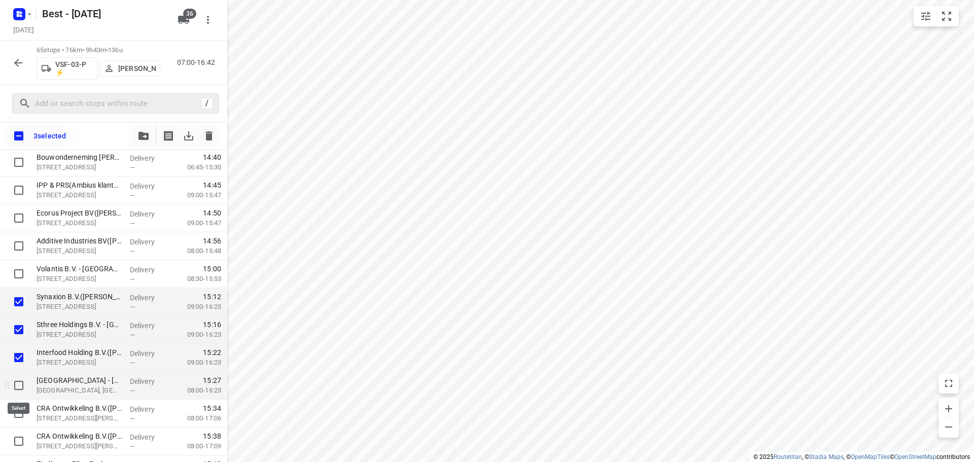
click at [20, 385] on input "checkbox" at bounding box center [19, 385] width 20 height 20
checkbox input "true"
click at [137, 131] on button "button" at bounding box center [143, 136] width 20 height 20
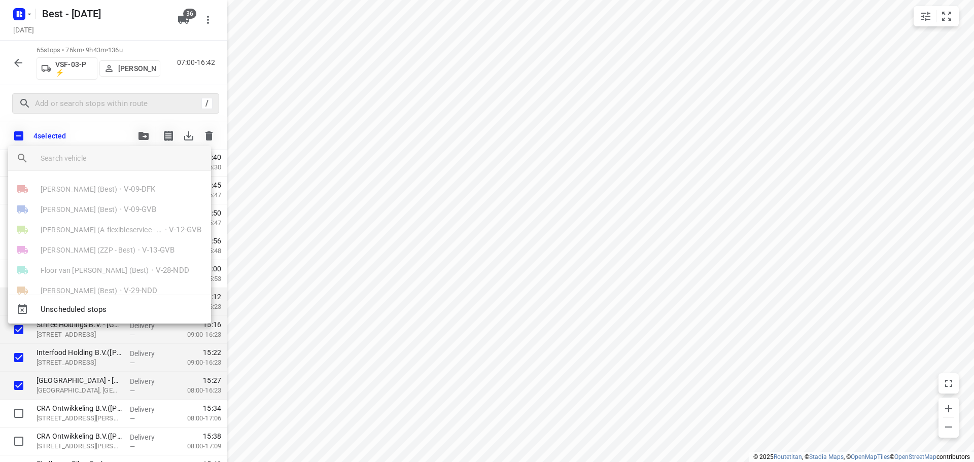
click at [102, 155] on input "search vehicle" at bounding box center [122, 158] width 162 height 15
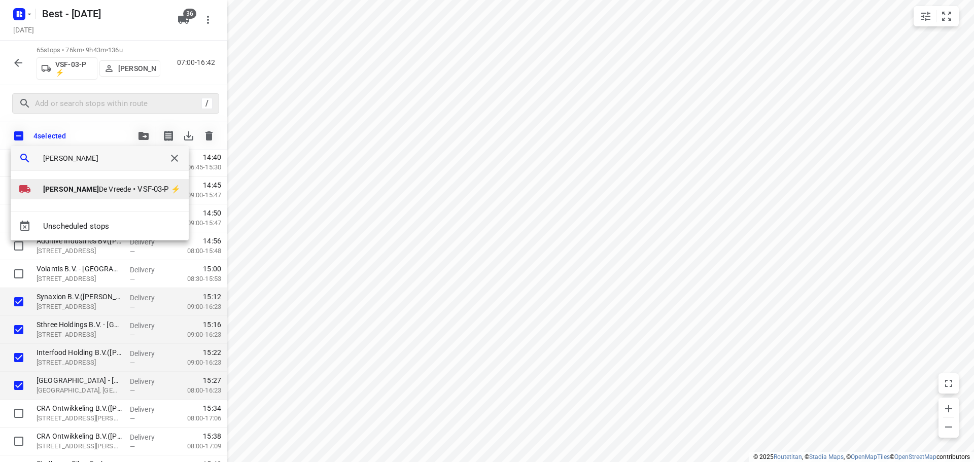
type input "andy"
click at [72, 191] on span "Andy De Vreede" at bounding box center [87, 189] width 88 height 10
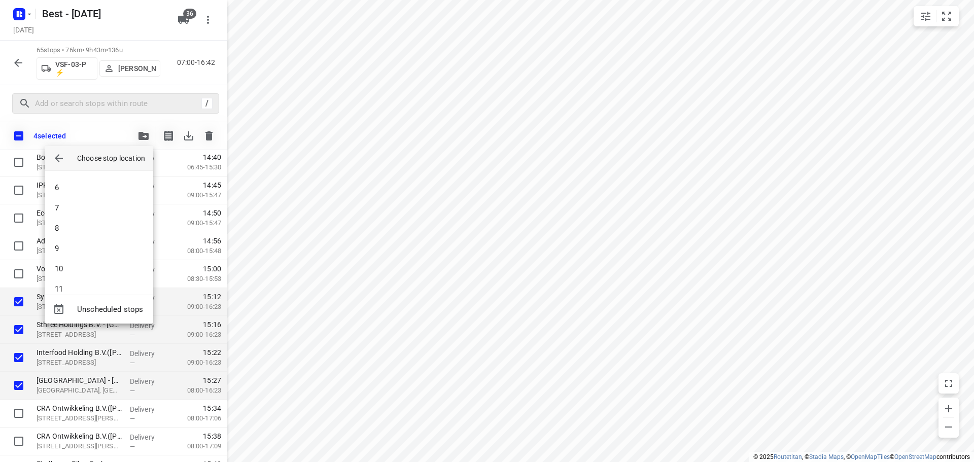
scroll to position [203, 0]
click at [68, 267] on li "15" at bounding box center [99, 266] width 109 height 20
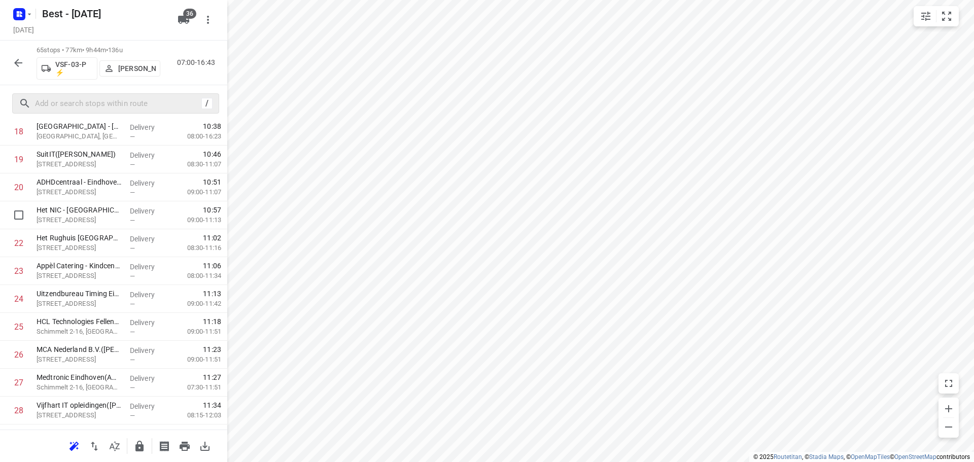
scroll to position [355, 0]
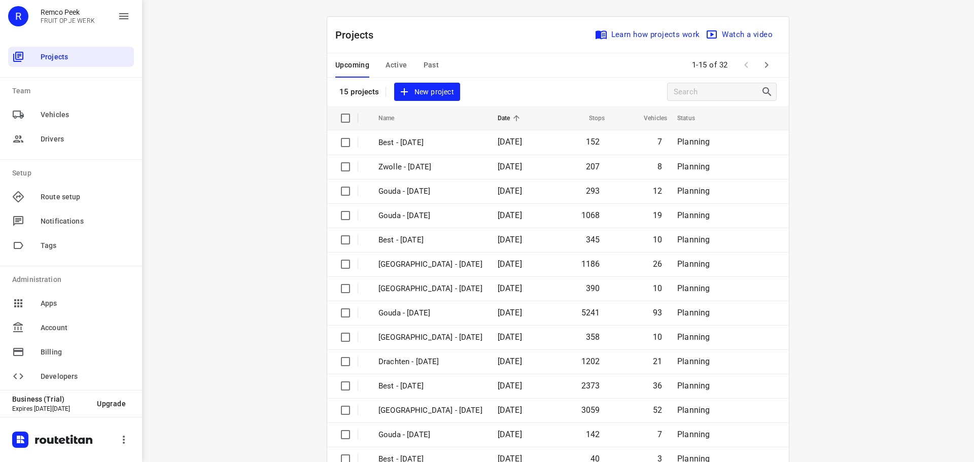
click at [381, 61] on div "Upcoming Active Past" at bounding box center [395, 65] width 120 height 24
click at [391, 65] on span "Active" at bounding box center [396, 65] width 21 height 13
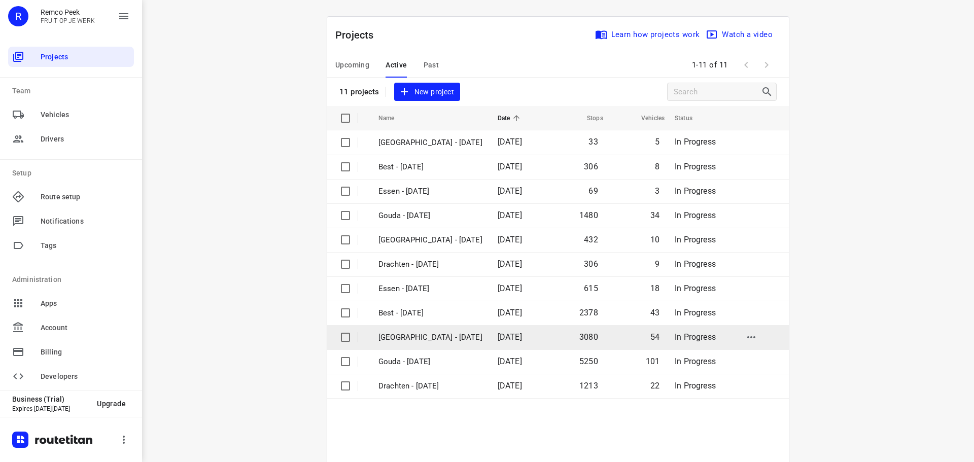
click at [412, 332] on p "[GEOGRAPHIC_DATA] - [DATE]" at bounding box center [431, 338] width 104 height 12
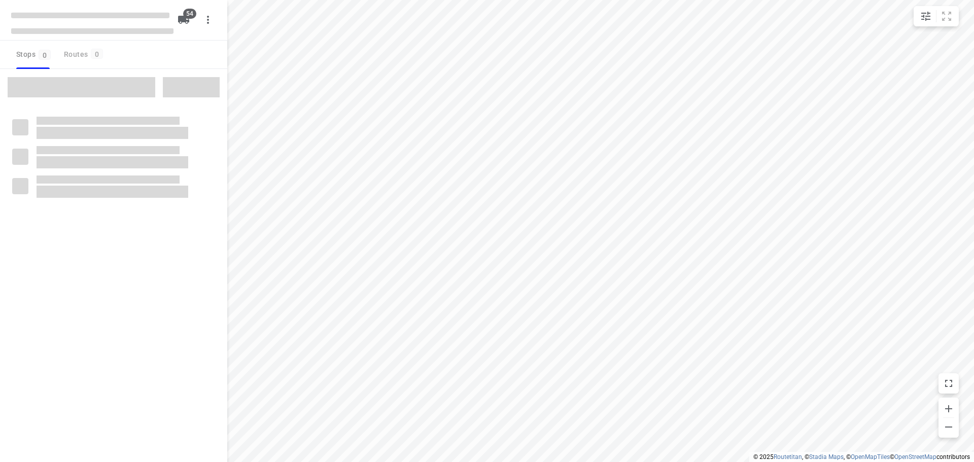
checkbox input "true"
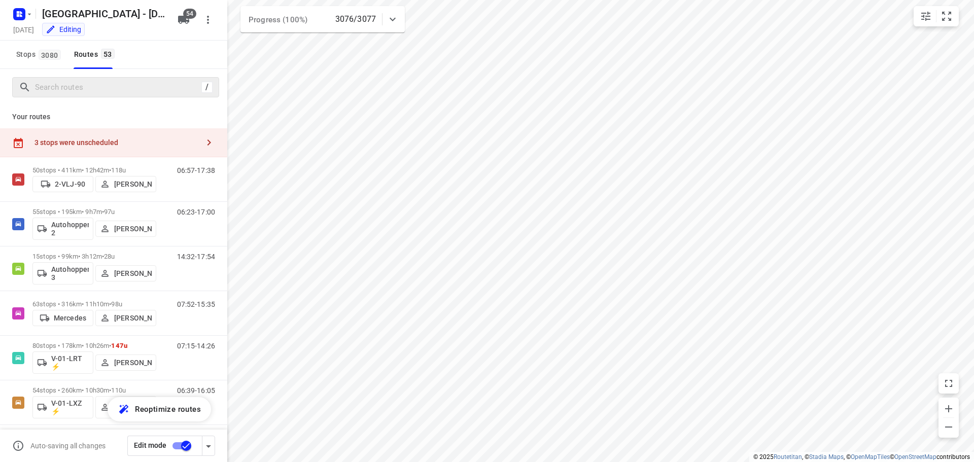
click at [86, 77] on div "/" at bounding box center [115, 87] width 207 height 20
click at [84, 85] on input "Search routes" at bounding box center [117, 88] width 162 height 16
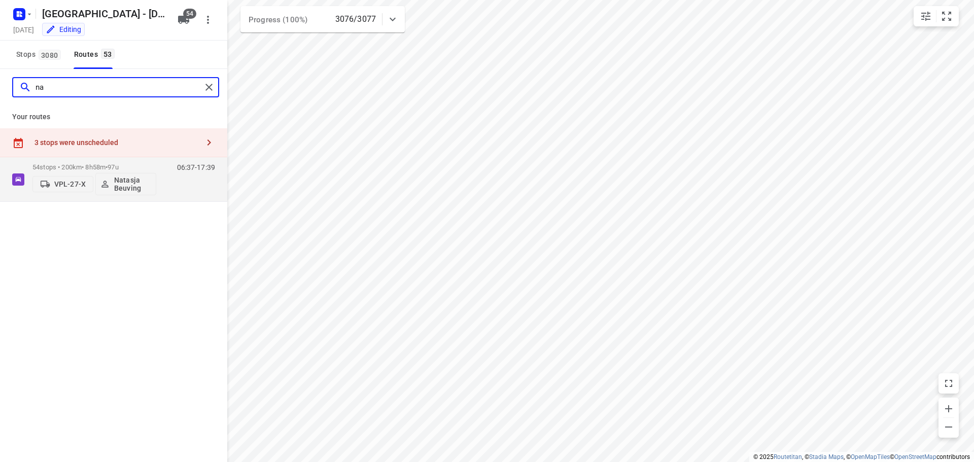
type input "n"
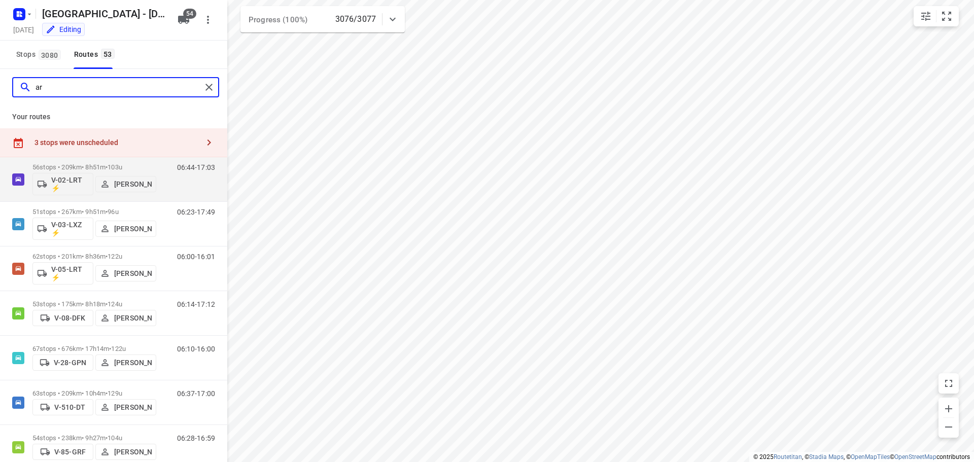
type input "a"
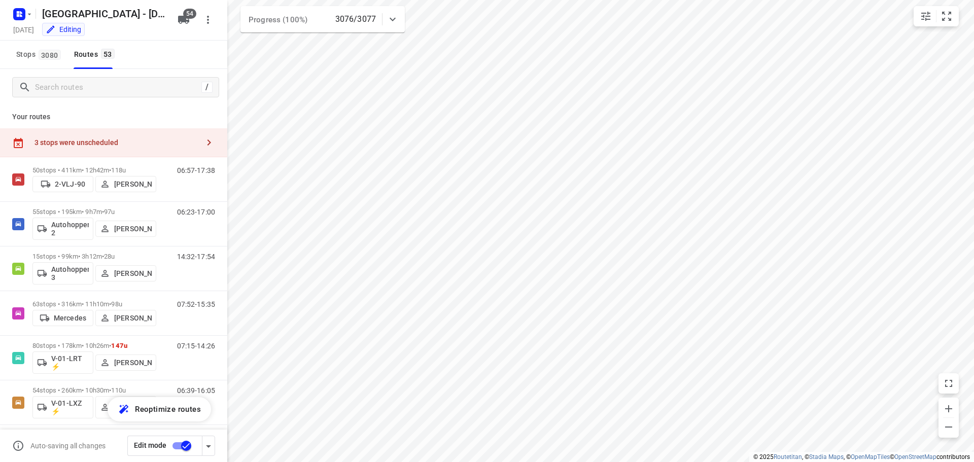
click at [117, 146] on div "3 stops were unscheduled" at bounding box center [117, 143] width 164 height 8
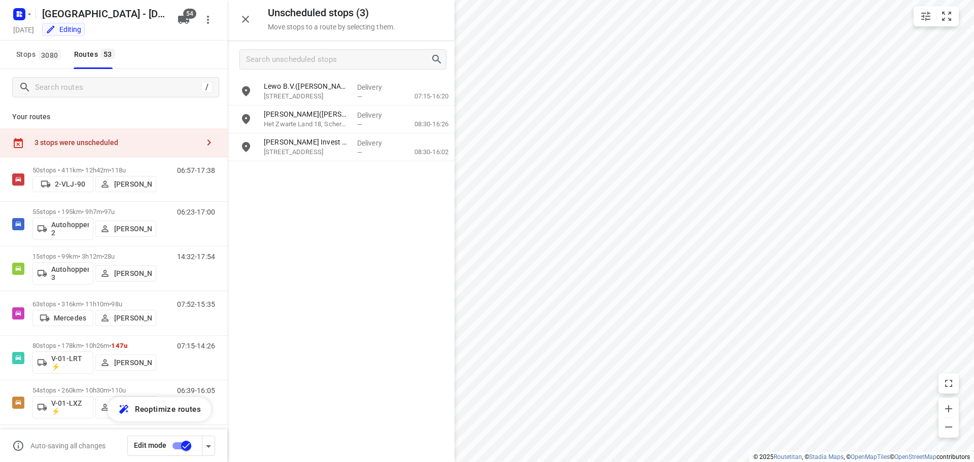
click at [248, 23] on icon "button" at bounding box center [245, 19] width 12 height 12
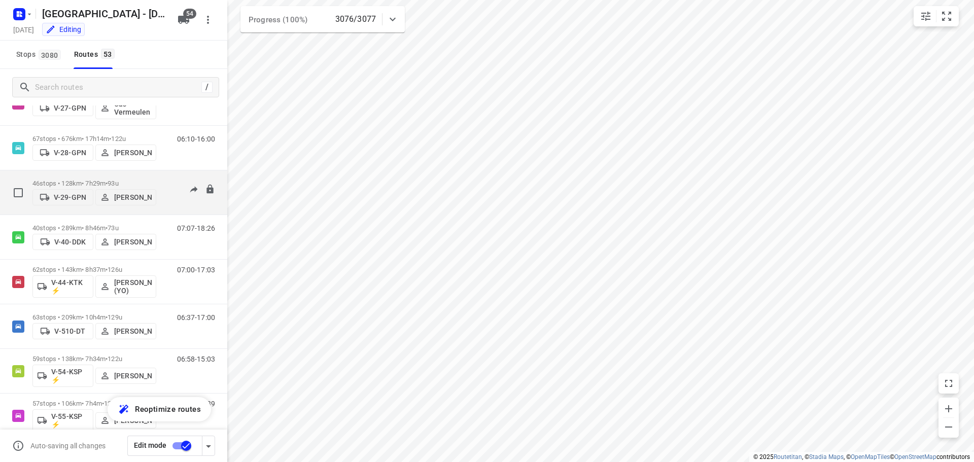
scroll to position [761, 0]
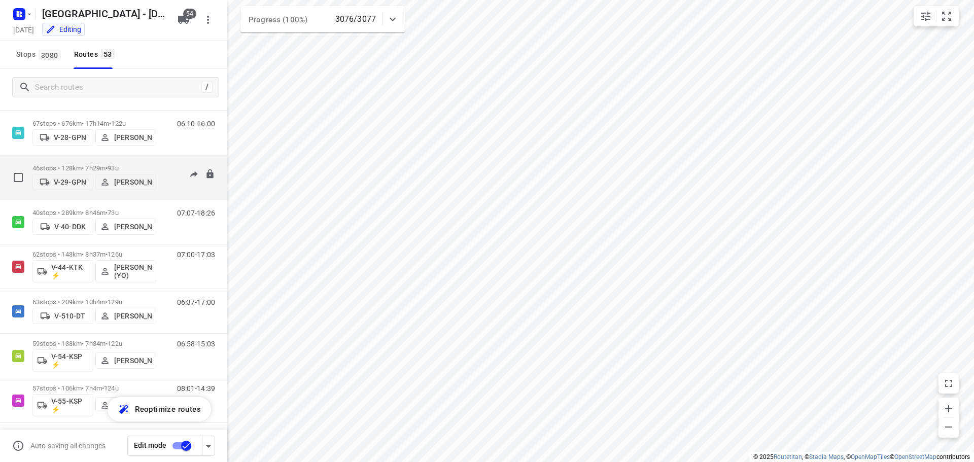
click at [104, 174] on button "Noah Brouwer" at bounding box center [125, 182] width 61 height 16
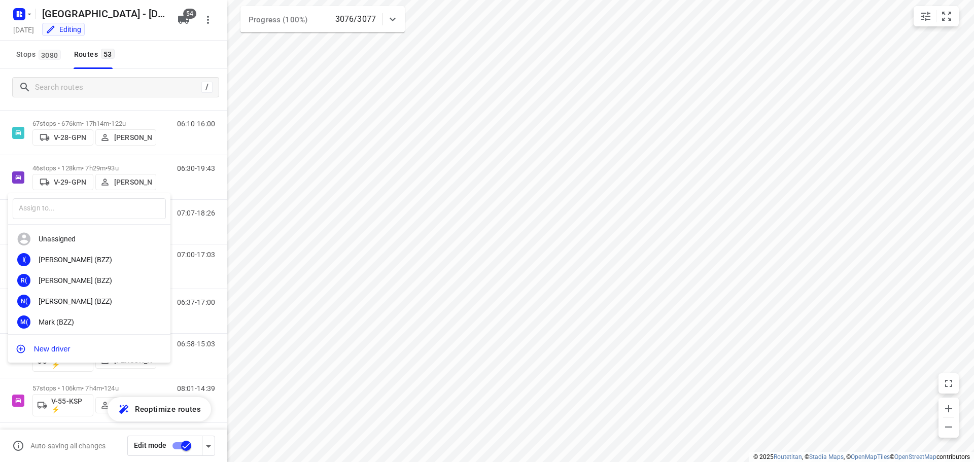
click at [110, 169] on div at bounding box center [487, 231] width 974 height 462
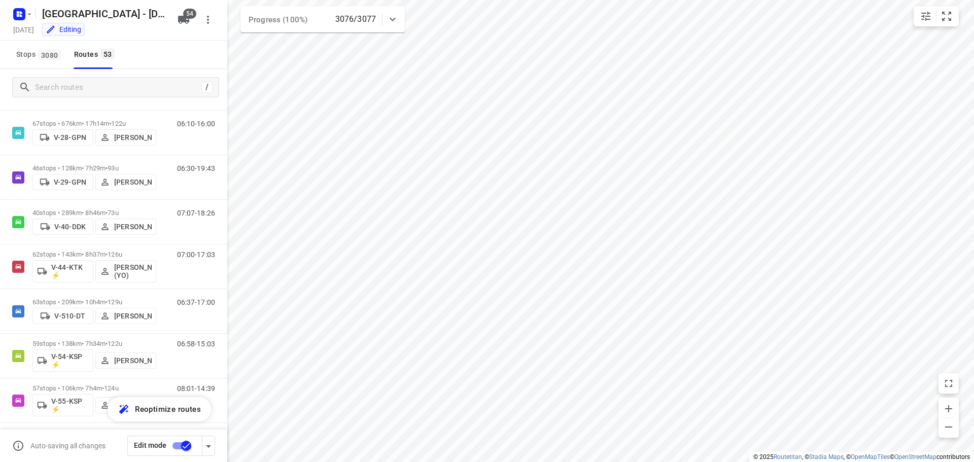
click at [115, 164] on div "​ Unassigned I( Ismail (BZZ) R( Ronan (BZZ) N( Nolan (BZZ) M( Mark (BZZ) F( Fur…" at bounding box center [487, 231] width 974 height 462
click at [108, 164] on span "•" at bounding box center [107, 168] width 2 height 8
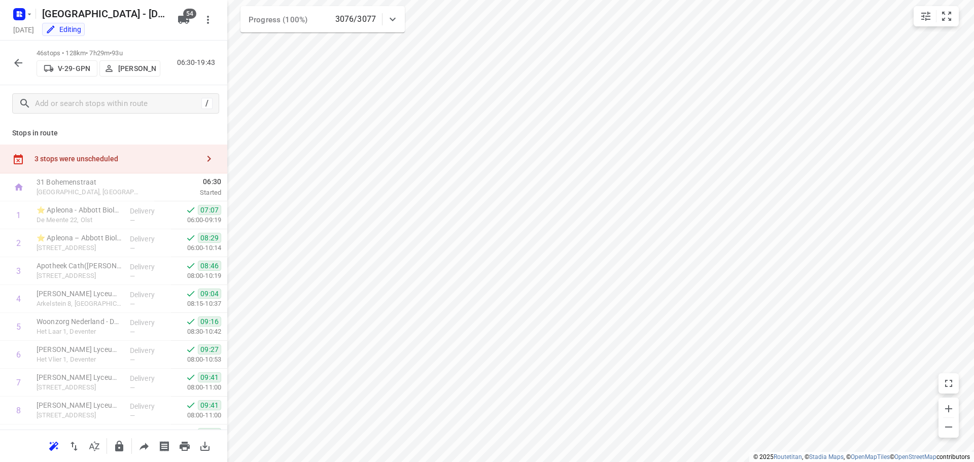
click at [4, 57] on div "46 stops • 128km • 7h29m • 93u V-29-GPN Noah Brouwer 06:30-19:43" at bounding box center [113, 63] width 227 height 45
click at [14, 60] on icon "button" at bounding box center [18, 63] width 12 height 12
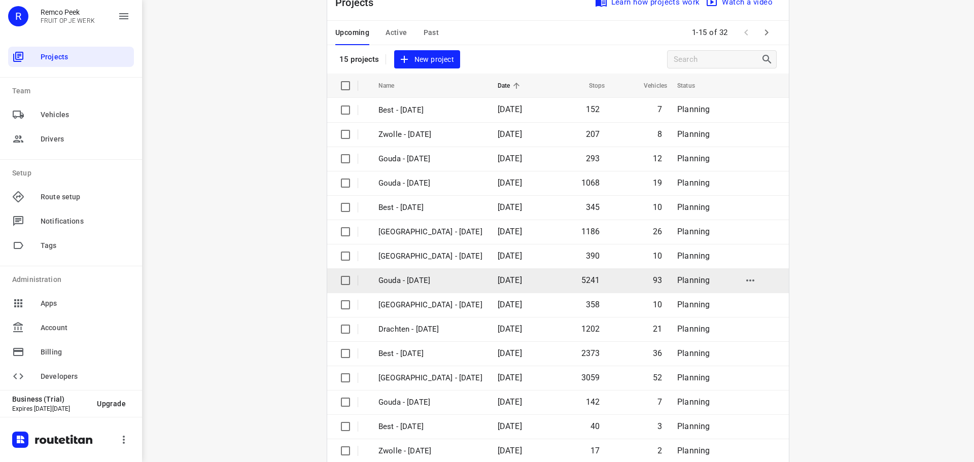
scroll to position [51, 0]
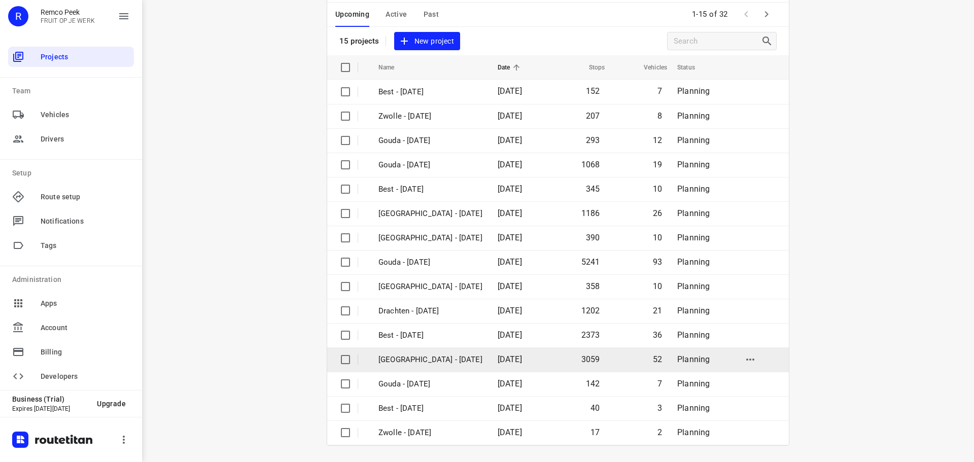
click at [416, 359] on p "Zwolle - Monday" at bounding box center [431, 360] width 104 height 12
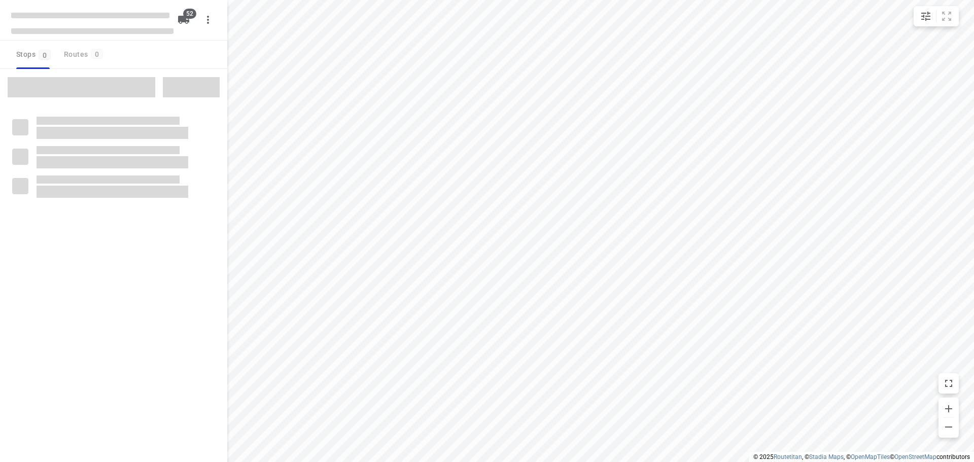
checkbox input "true"
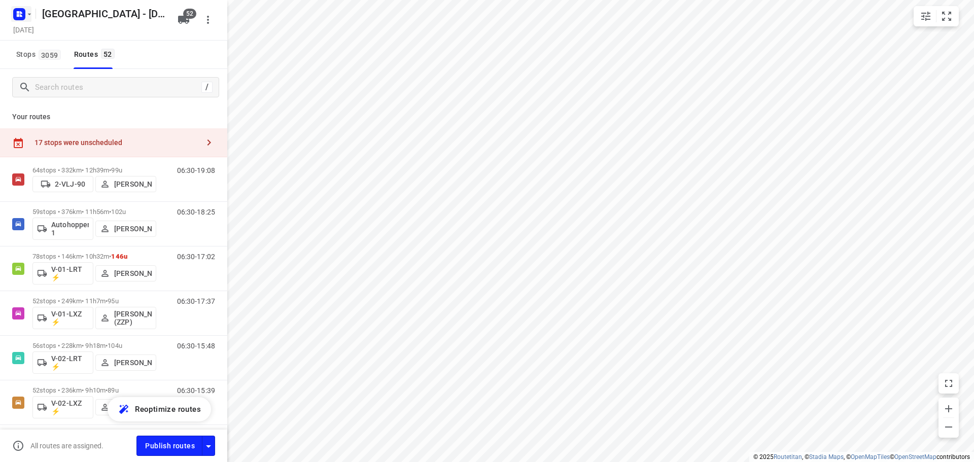
click at [23, 17] on rect "button" at bounding box center [19, 14] width 12 height 12
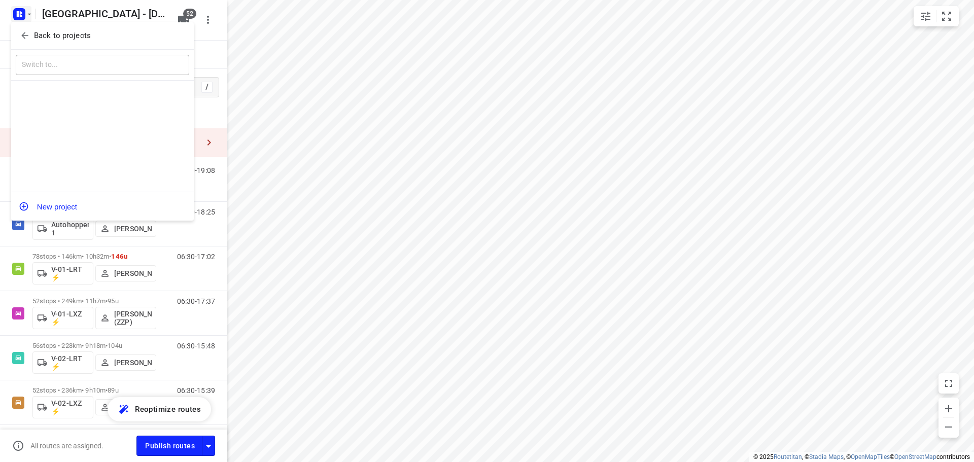
click at [27, 45] on div "Back to projects" at bounding box center [102, 35] width 183 height 27
click at [66, 37] on p "Back to projects" at bounding box center [62, 36] width 57 height 12
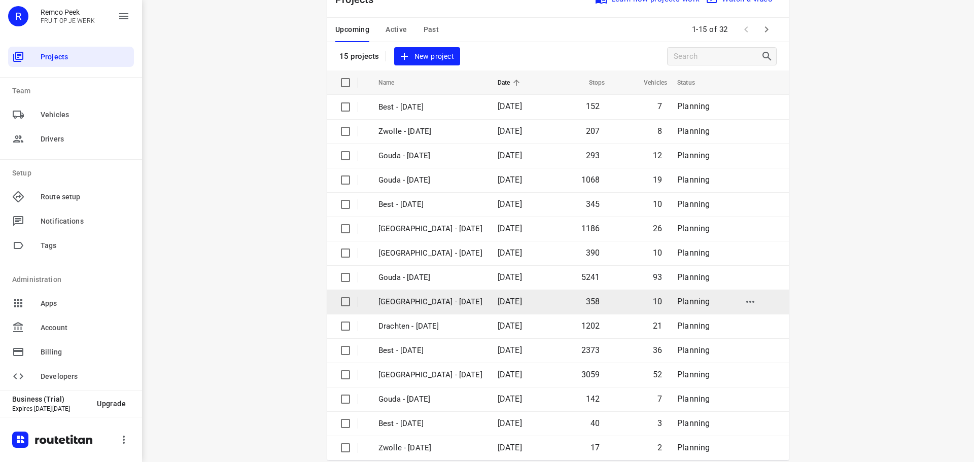
scroll to position [51, 0]
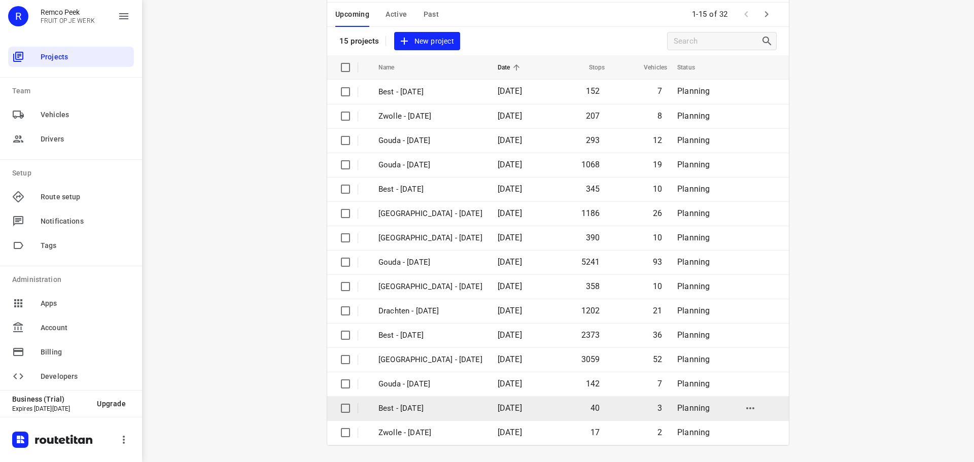
click at [417, 411] on p "Best - [DATE]" at bounding box center [431, 409] width 104 height 12
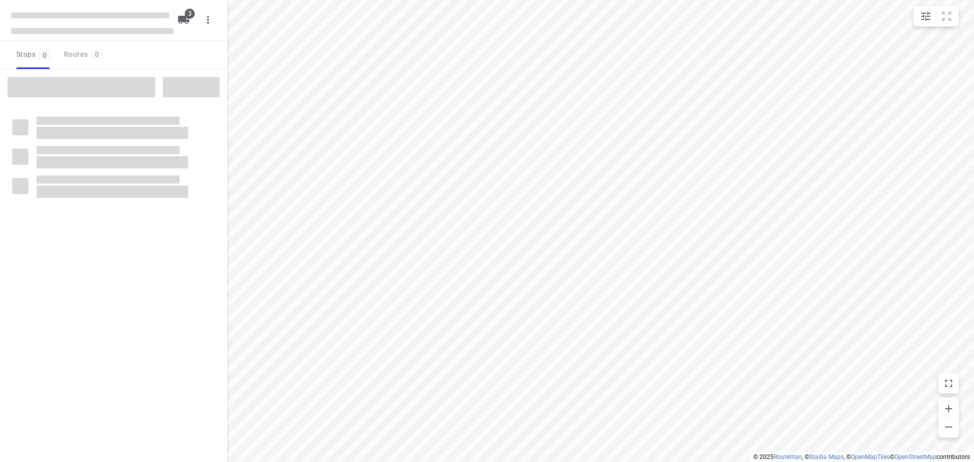
checkbox input "true"
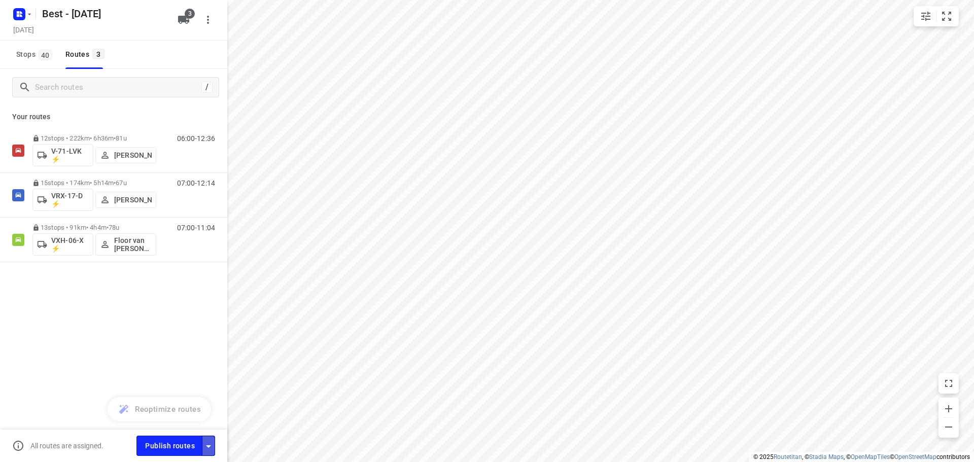
click at [204, 437] on button "button" at bounding box center [208, 446] width 13 height 20
click at [204, 452] on icon "button" at bounding box center [208, 446] width 12 height 12
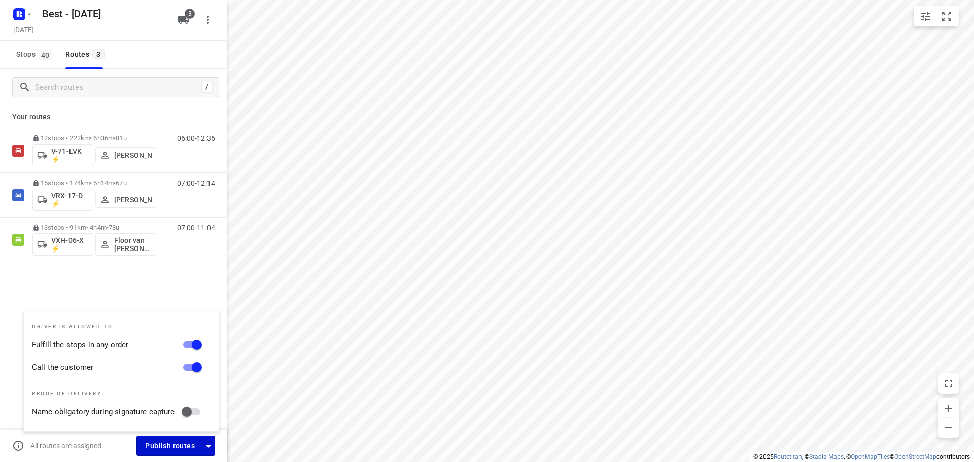
click at [171, 445] on span "Publish routes" at bounding box center [170, 446] width 50 height 13
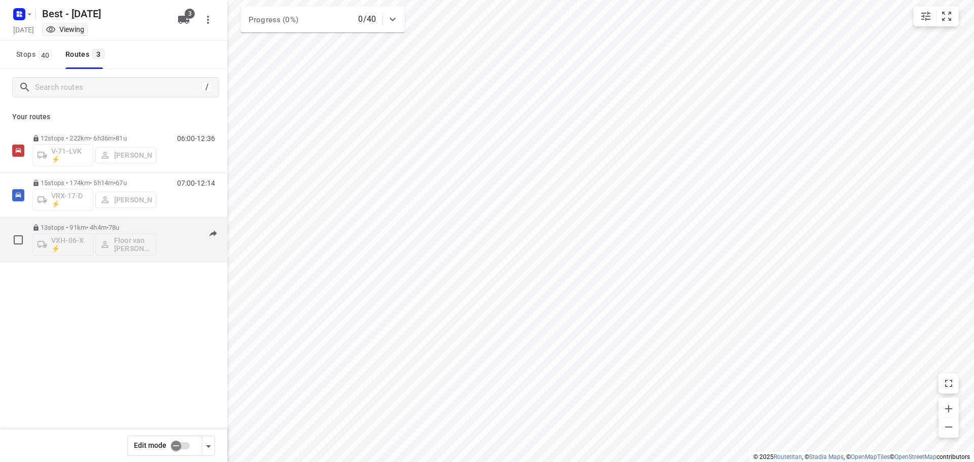
click at [97, 222] on div "13 stops • 91km • 4h4m • 78u VXH-06-X ⚡ Floor van Donzel (Best)" at bounding box center [94, 240] width 124 height 42
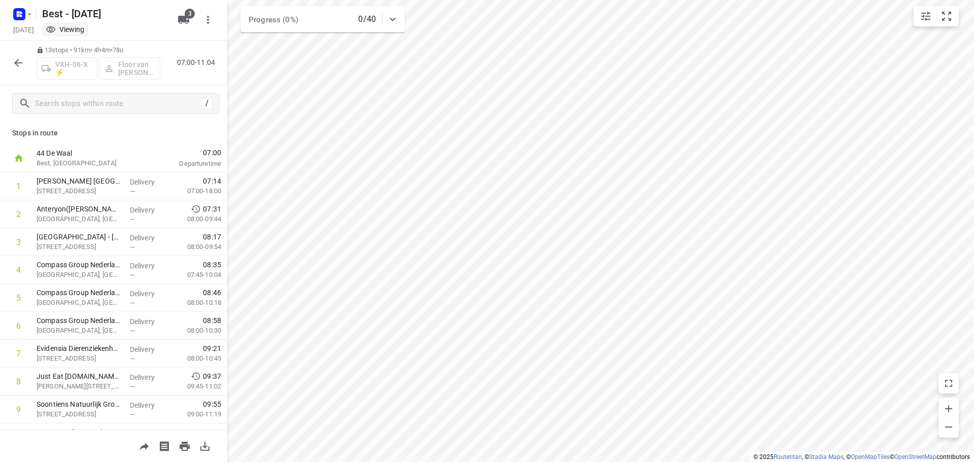
click at [23, 64] on icon "button" at bounding box center [18, 63] width 12 height 12
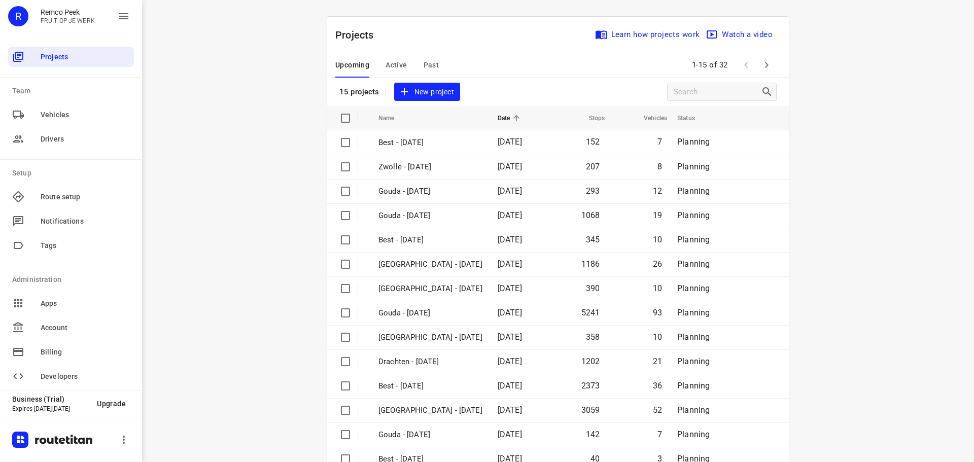
click at [389, 65] on span "Active" at bounding box center [396, 65] width 21 height 13
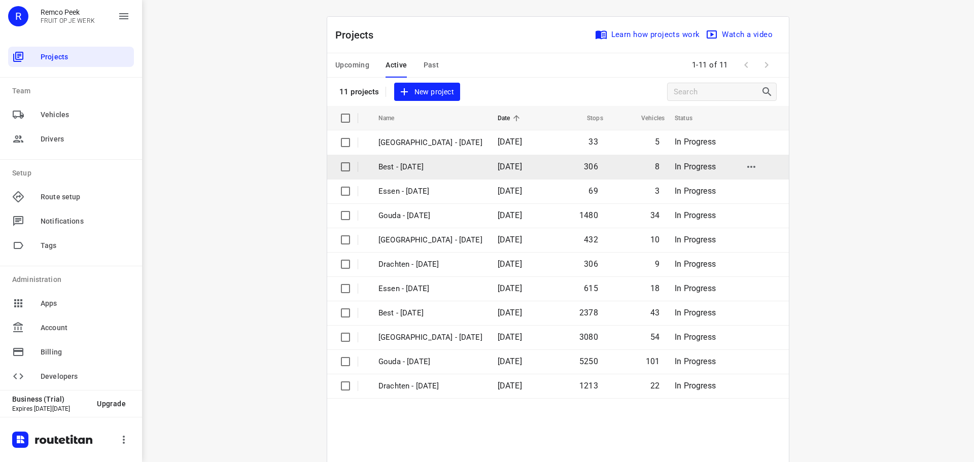
click at [437, 169] on p "Best - [DATE]" at bounding box center [431, 167] width 104 height 12
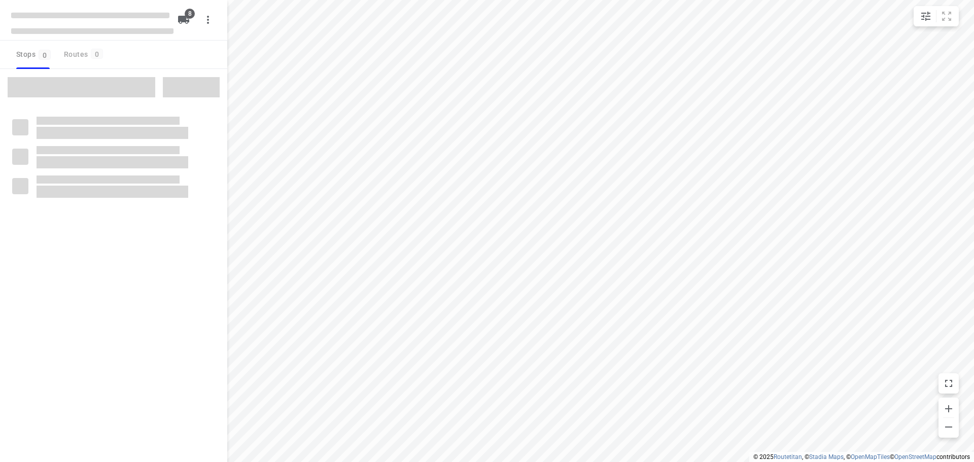
checkbox input "true"
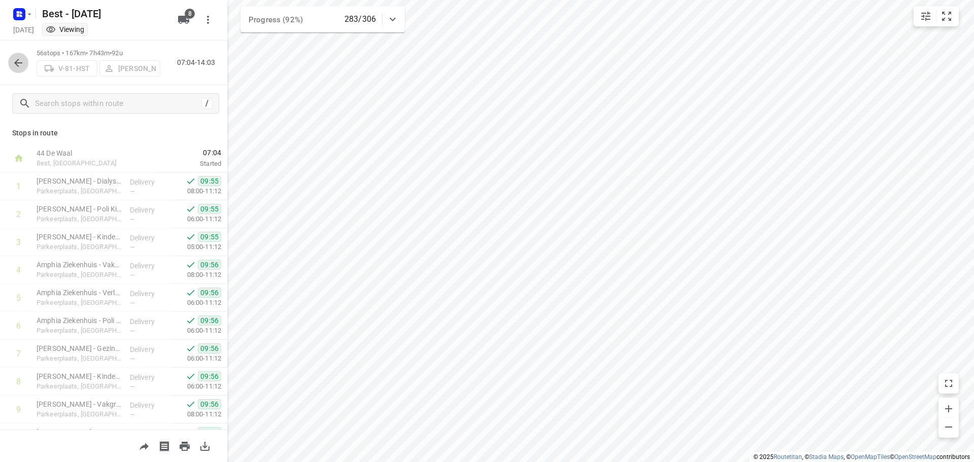
click at [24, 64] on button "button" at bounding box center [18, 63] width 20 height 20
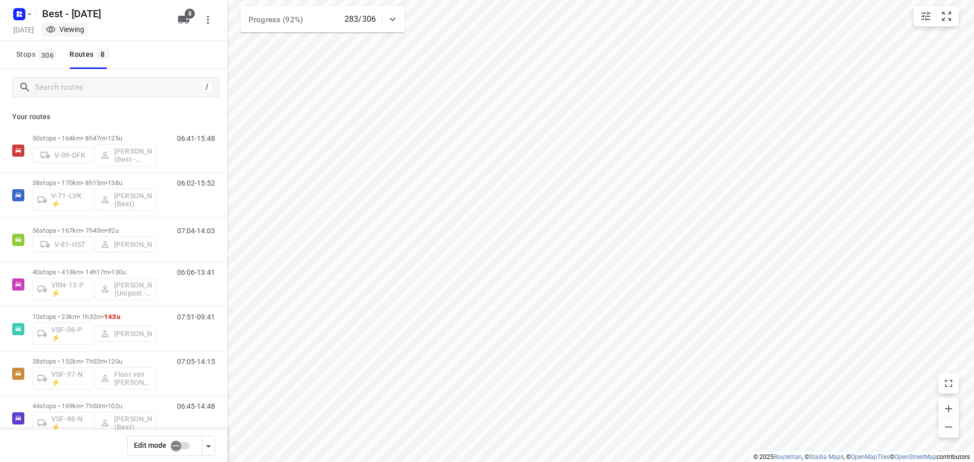
click at [131, 99] on div "/" at bounding box center [113, 87] width 227 height 37
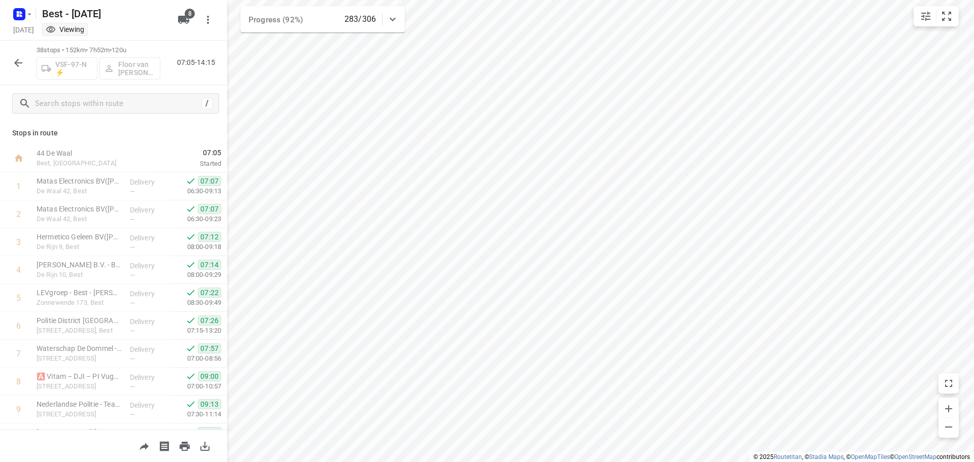
click at [19, 63] on icon "button" at bounding box center [18, 63] width 12 height 12
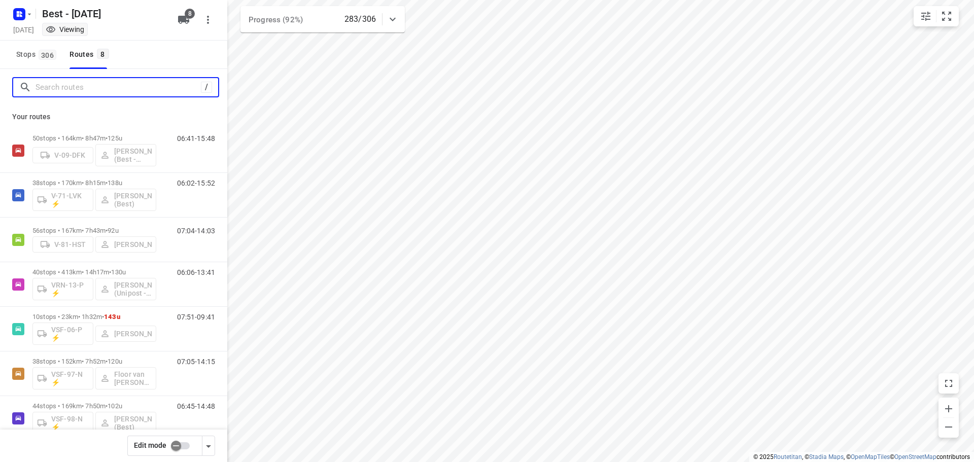
click at [105, 94] on input "Search routes" at bounding box center [118, 88] width 165 height 16
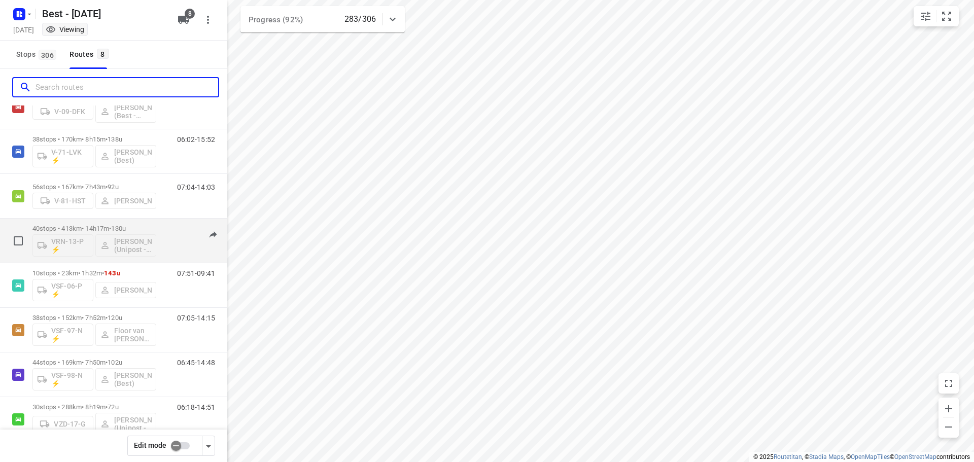
scroll to position [66, 0]
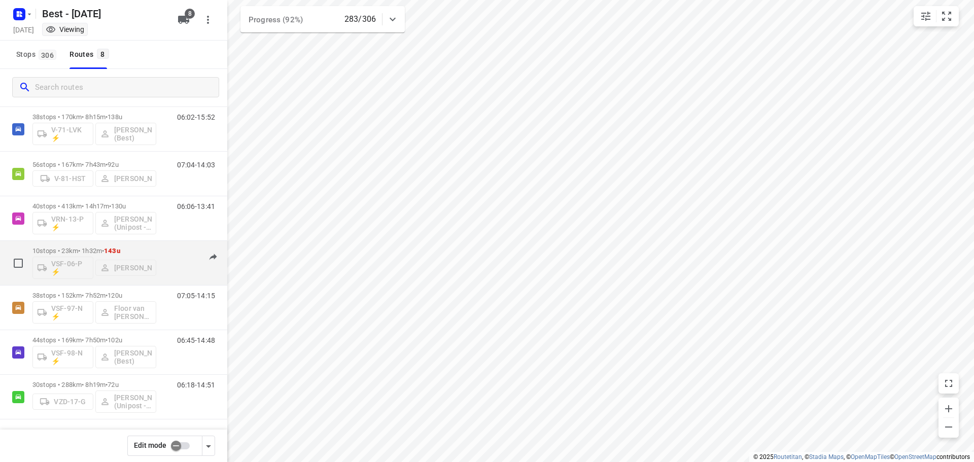
click at [120, 249] on span "143u" at bounding box center [112, 251] width 16 height 8
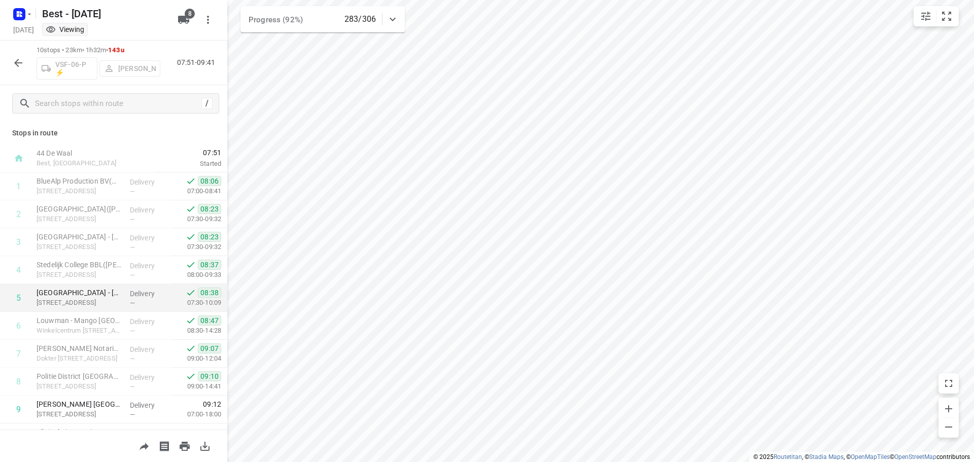
scroll to position [50, 0]
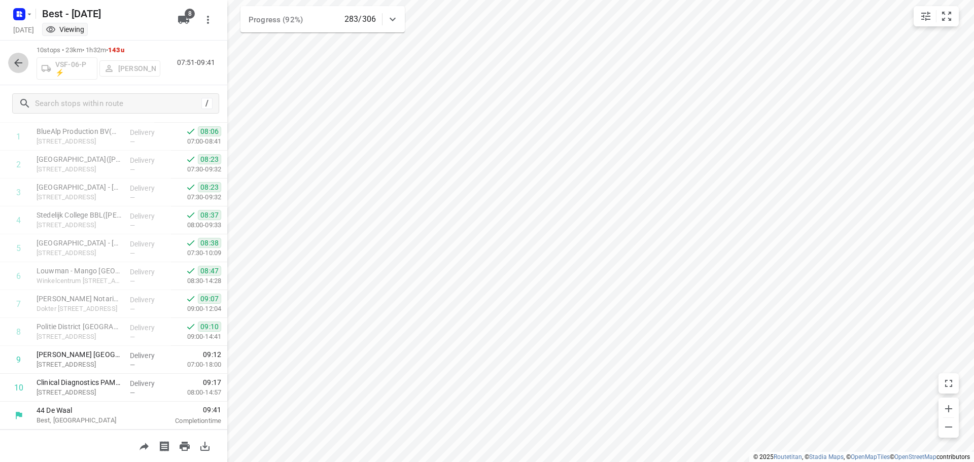
click at [20, 62] on icon "button" at bounding box center [18, 63] width 12 height 12
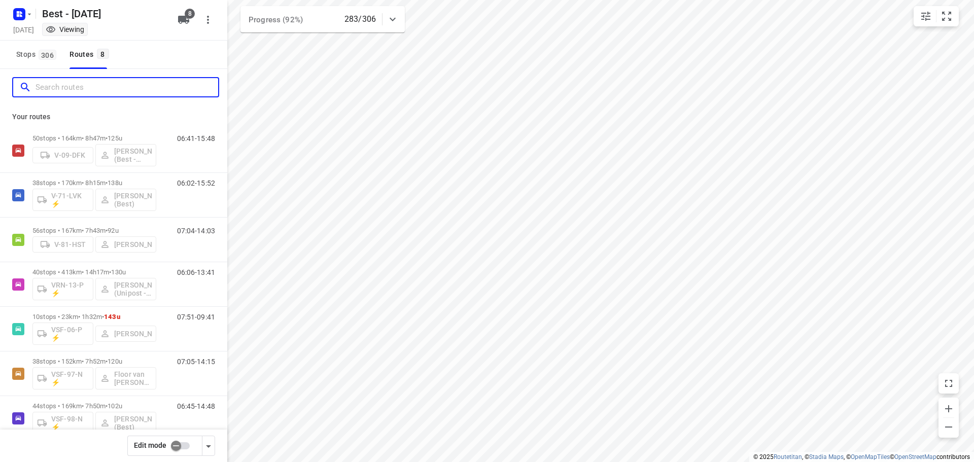
click at [70, 85] on input "Search routes" at bounding box center [127, 88] width 183 height 16
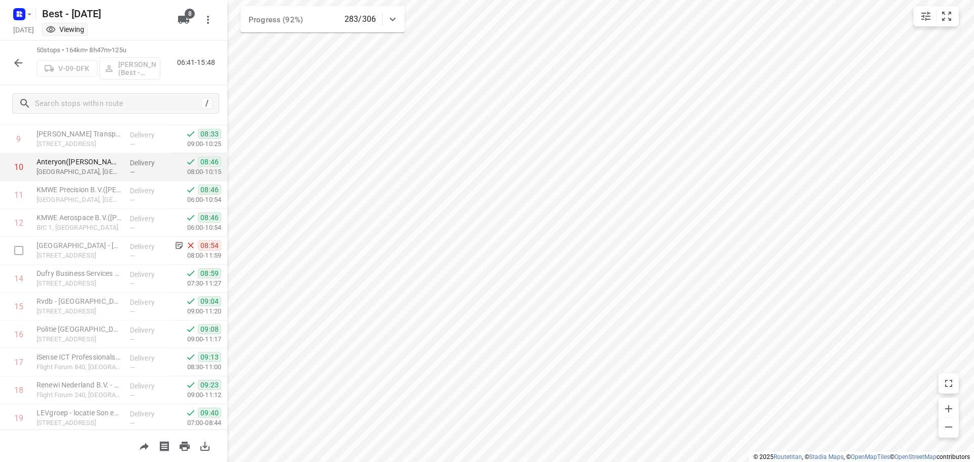
scroll to position [202, 0]
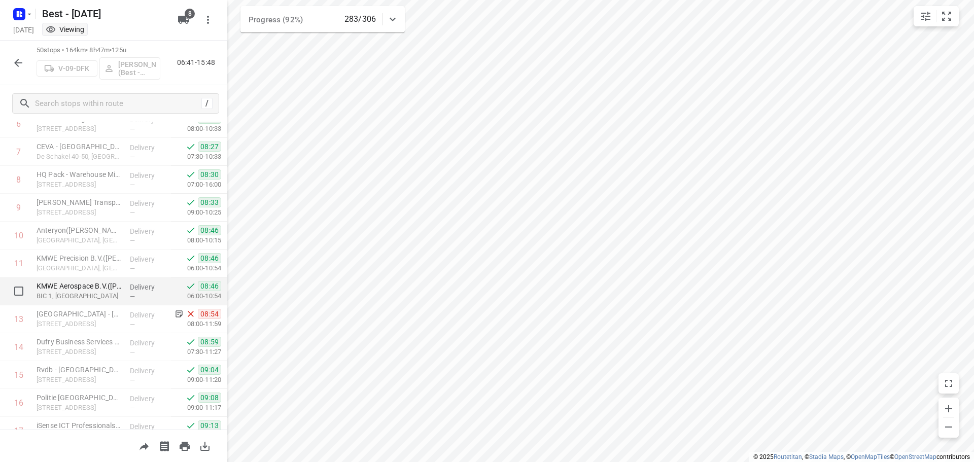
click at [149, 283] on p "Delivery" at bounding box center [149, 287] width 38 height 10
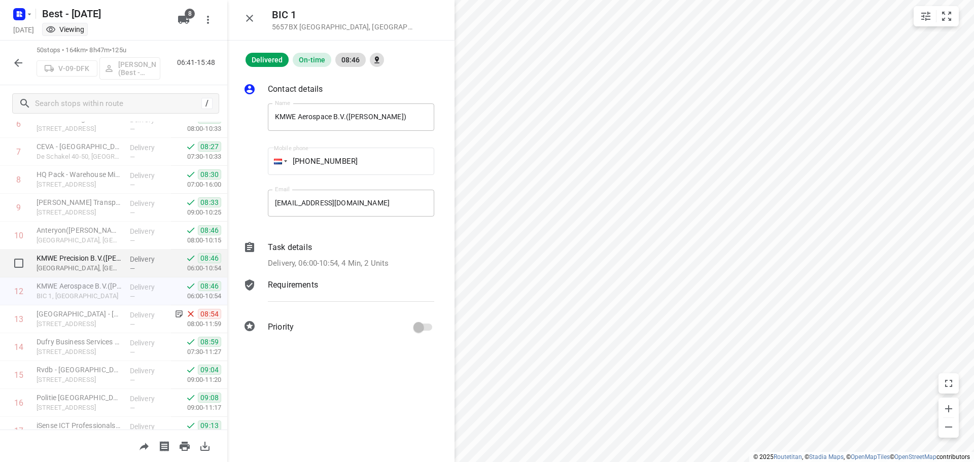
click at [148, 262] on p "Delivery" at bounding box center [149, 259] width 38 height 10
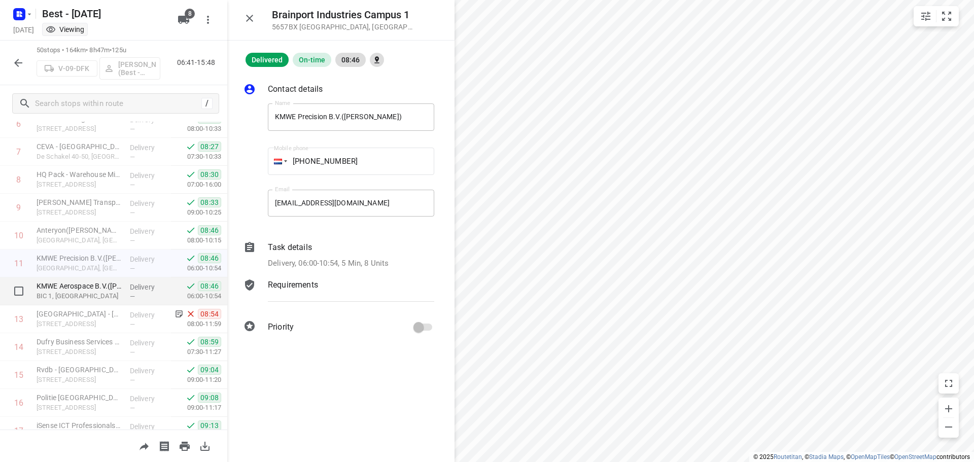
click at [116, 290] on p "KMWE Aerospace B.V.([PERSON_NAME])" at bounding box center [79, 286] width 85 height 10
click at [256, 26] on button "button" at bounding box center [249, 18] width 20 height 20
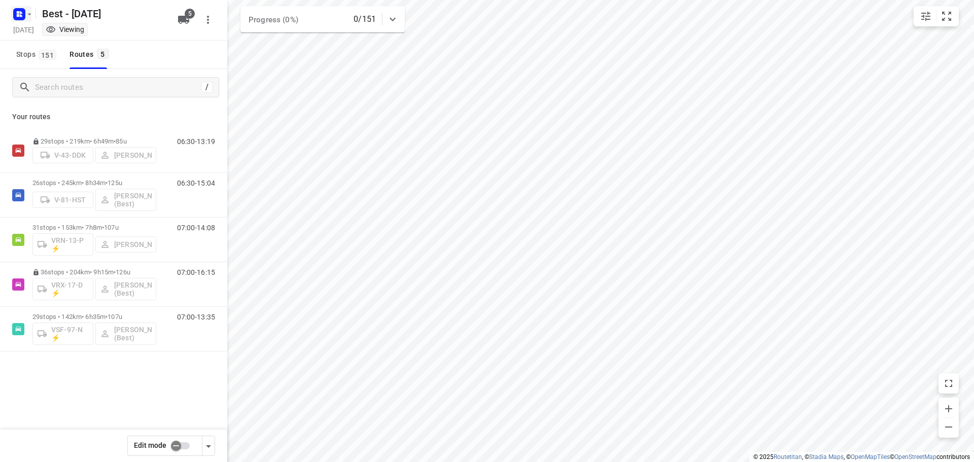
click at [28, 10] on icon "button" at bounding box center [29, 14] width 8 height 8
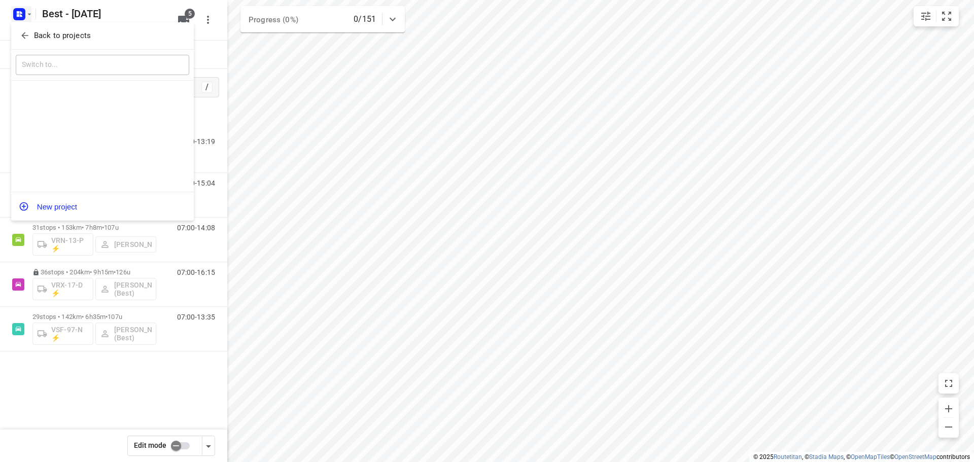
click at [26, 26] on div "Back to projects" at bounding box center [102, 35] width 183 height 27
click at [26, 33] on icon "button" at bounding box center [25, 35] width 10 height 10
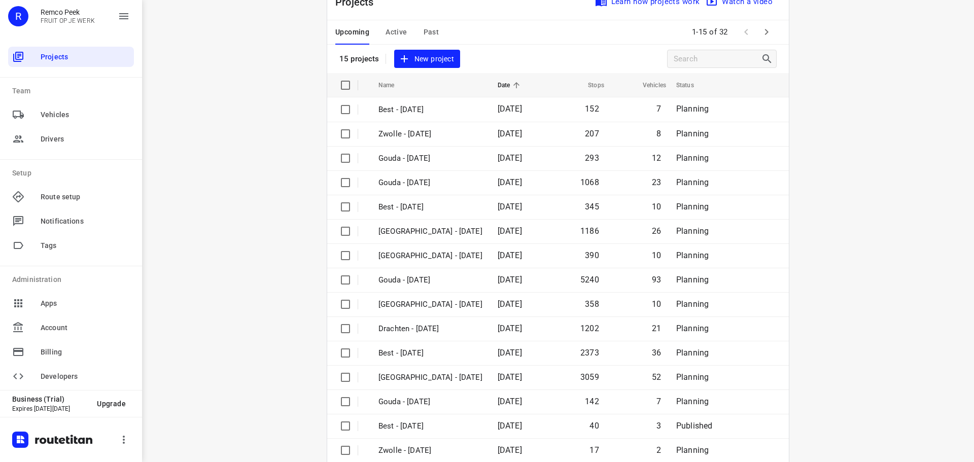
scroll to position [51, 0]
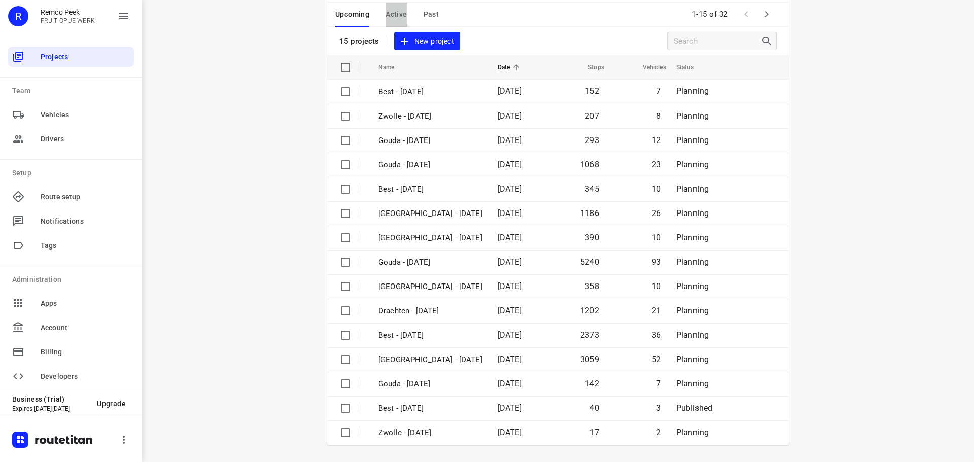
click at [390, 15] on span "Active" at bounding box center [396, 14] width 21 height 13
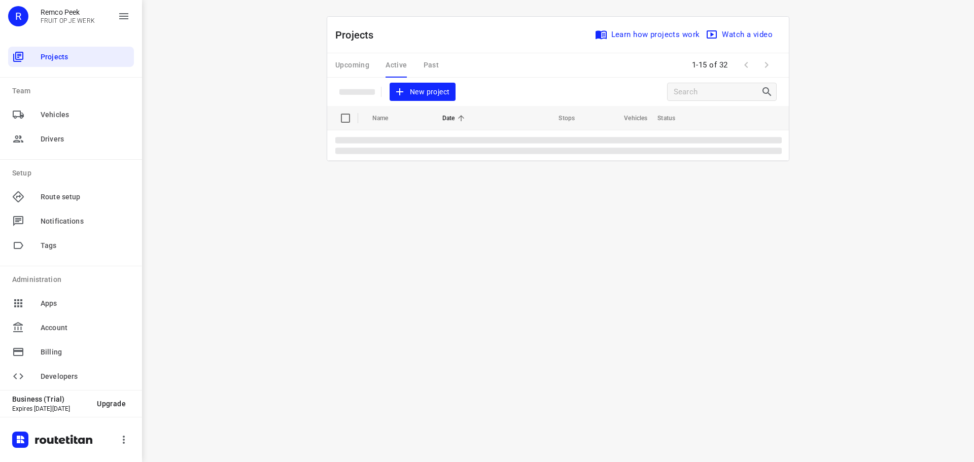
scroll to position [0, 0]
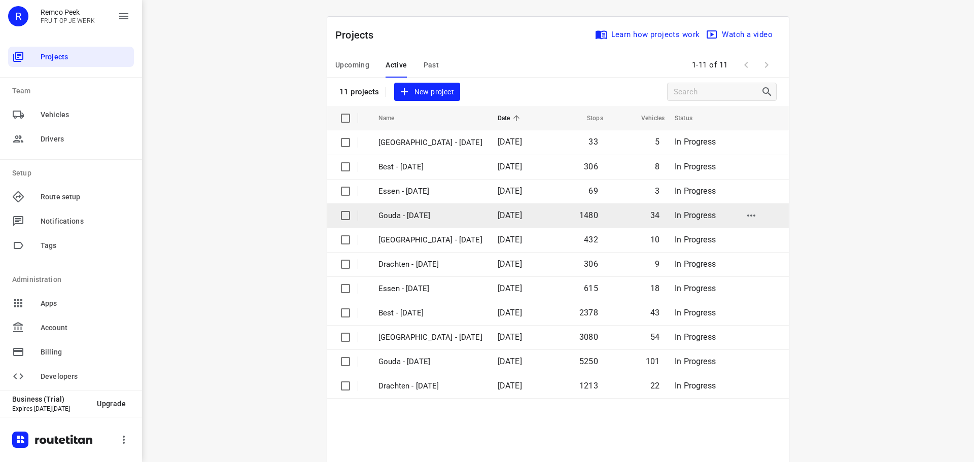
click at [407, 212] on p "Gouda - Tuesday" at bounding box center [431, 216] width 104 height 12
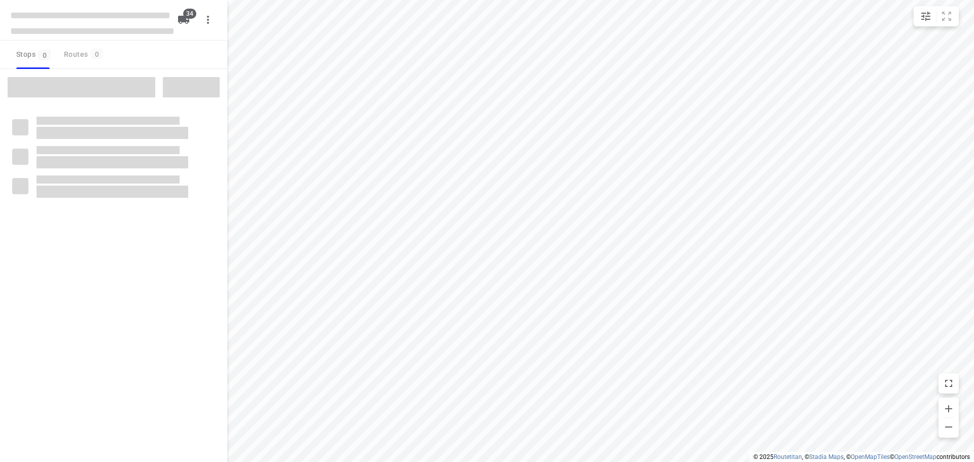
checkbox input "true"
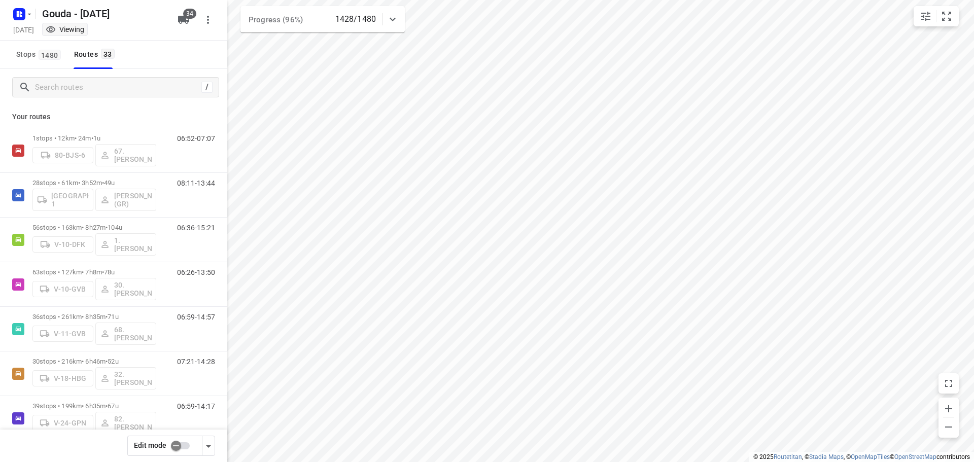
click at [104, 103] on div "/" at bounding box center [113, 87] width 227 height 37
click at [99, 78] on div "/" at bounding box center [115, 87] width 207 height 20
drag, startPoint x: 13, startPoint y: 39, endPoint x: 61, endPoint y: 66, distance: 55.4
click at [14, 39] on div "Gouda - Tuesday Tuesday, Sep 02 Viewing 34" at bounding box center [113, 20] width 227 height 41
click at [51, 56] on span "1480" at bounding box center [50, 55] width 22 height 10
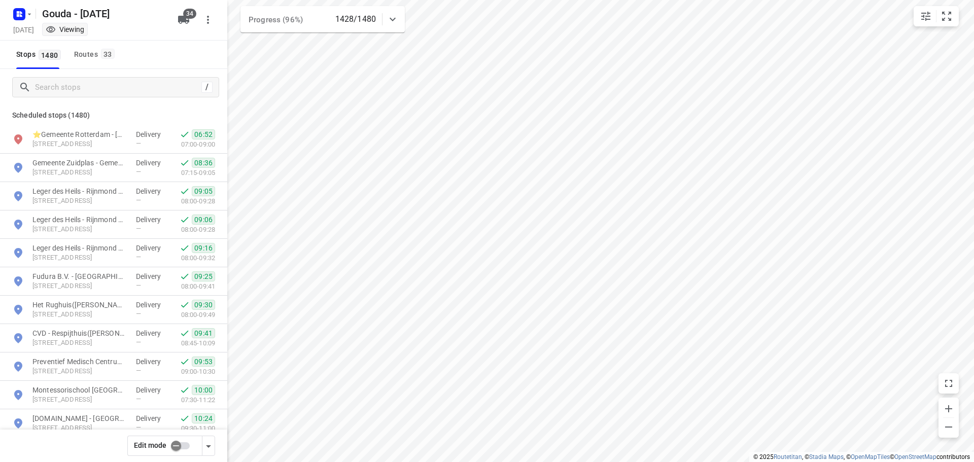
click at [67, 74] on div "/" at bounding box center [113, 87] width 227 height 37
click at [66, 82] on input "Search stops" at bounding box center [117, 88] width 162 height 16
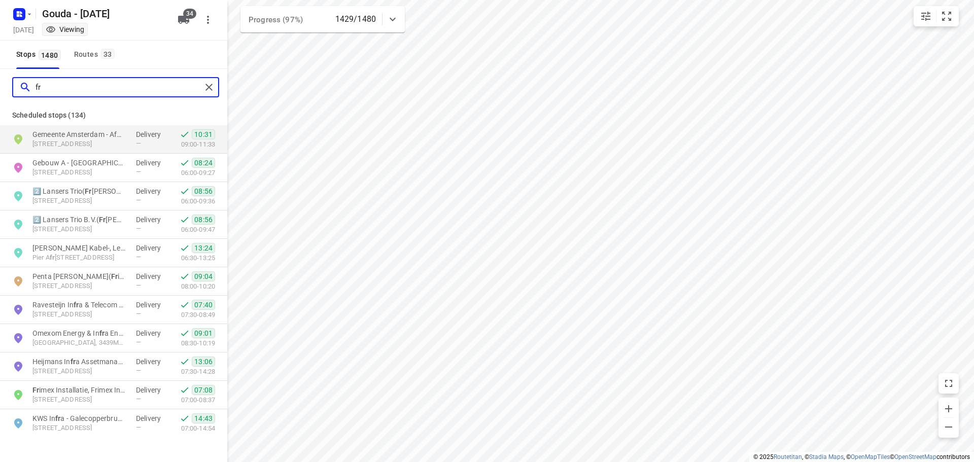
type input "f"
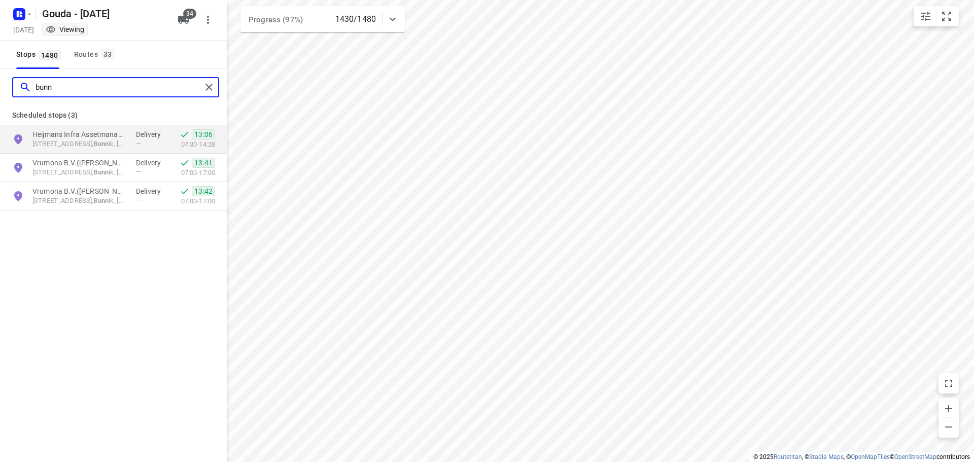
type input "bunn"
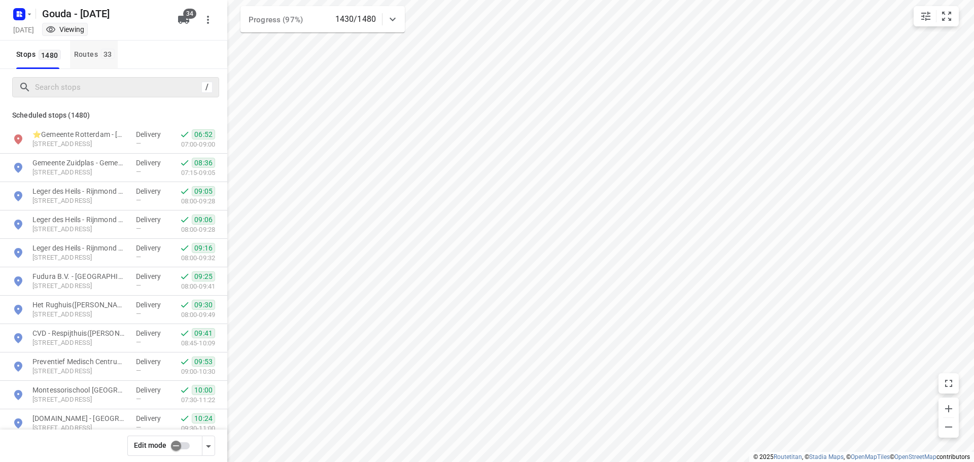
click at [105, 64] on button "Routes 33" at bounding box center [94, 55] width 48 height 28
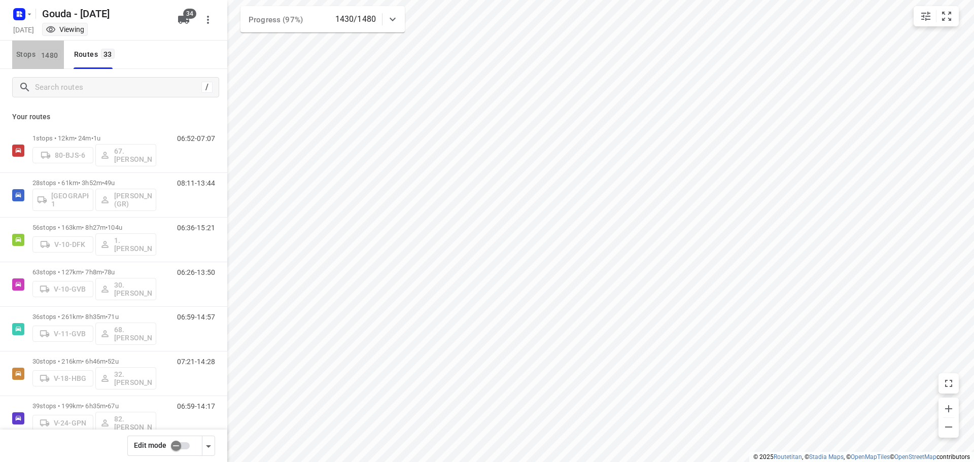
click at [32, 59] on span "Stops 1480" at bounding box center [40, 54] width 48 height 13
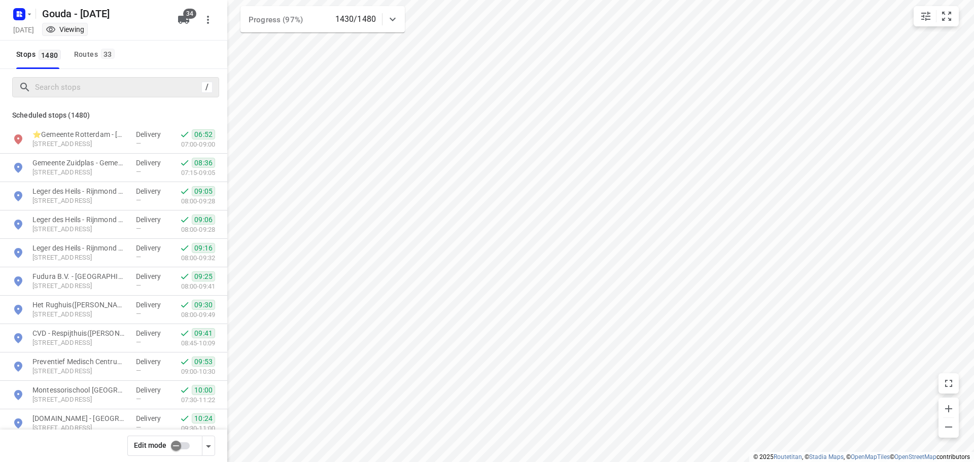
click at [94, 96] on div "/" at bounding box center [115, 87] width 207 height 20
click at [95, 95] on div "/" at bounding box center [115, 87] width 207 height 20
click at [98, 72] on div "/" at bounding box center [113, 87] width 227 height 37
click at [98, 81] on input "Search stops" at bounding box center [118, 88] width 165 height 16
click at [98, 81] on input "Search stops" at bounding box center [127, 88] width 183 height 16
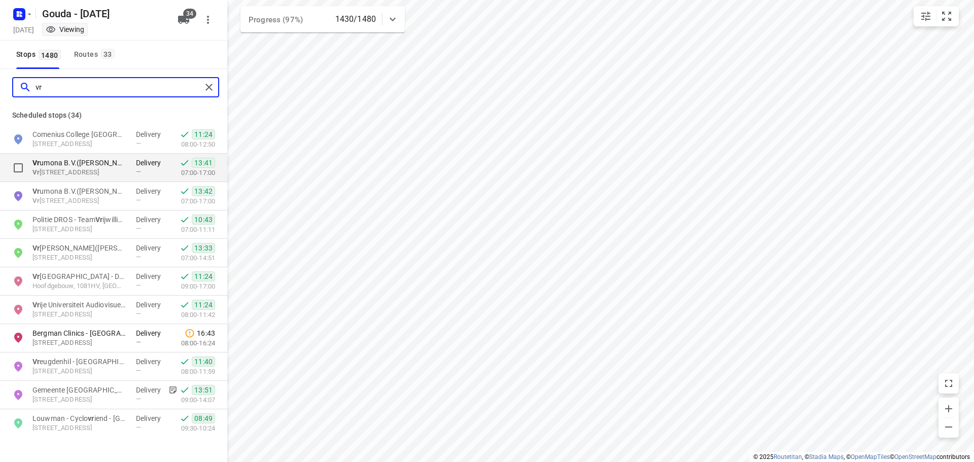
type input "vr"
click at [82, 165] on p "Vr umona B.V.(Marjolein van Waardhuizen)" at bounding box center [78, 163] width 93 height 10
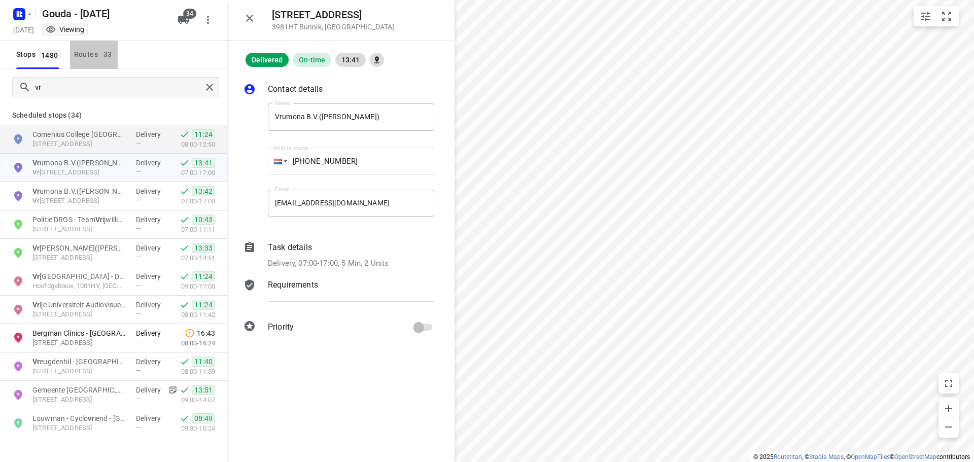
click at [113, 62] on button "Routes 33" at bounding box center [94, 55] width 48 height 28
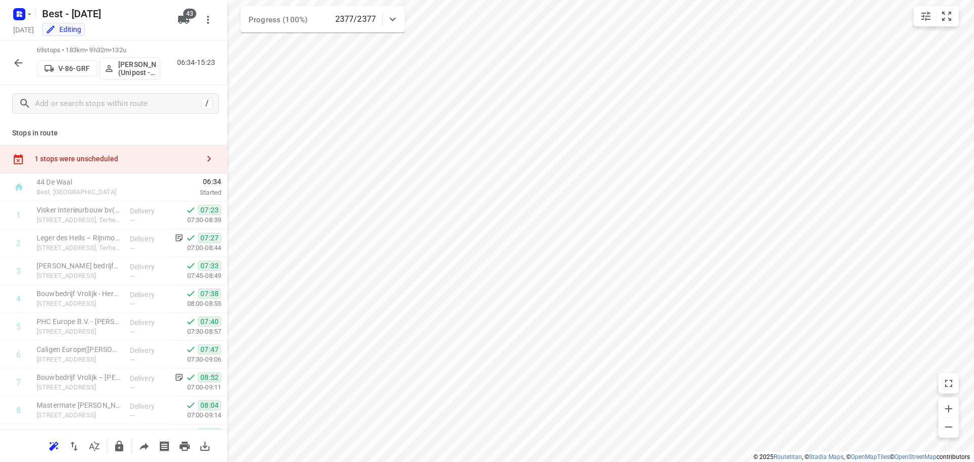
scroll to position [1725, 0]
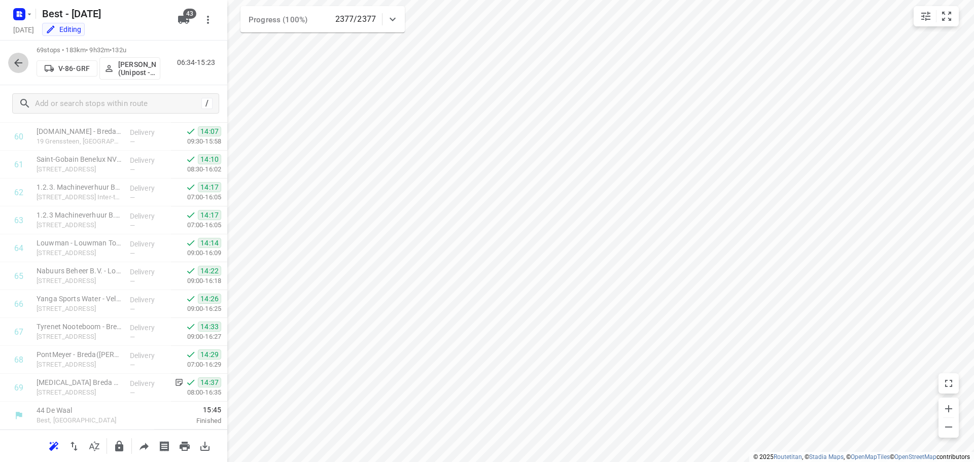
click at [19, 65] on icon "button" at bounding box center [18, 63] width 12 height 12
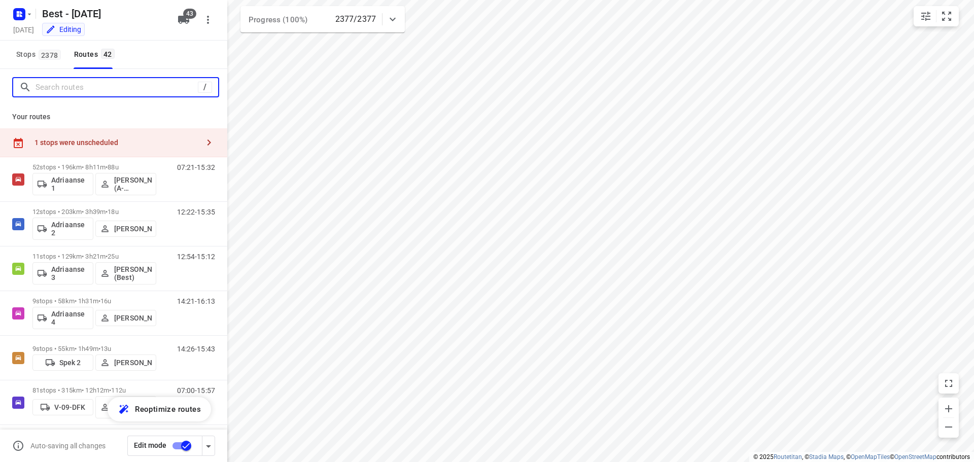
click at [45, 90] on input "Search routes" at bounding box center [117, 88] width 162 height 16
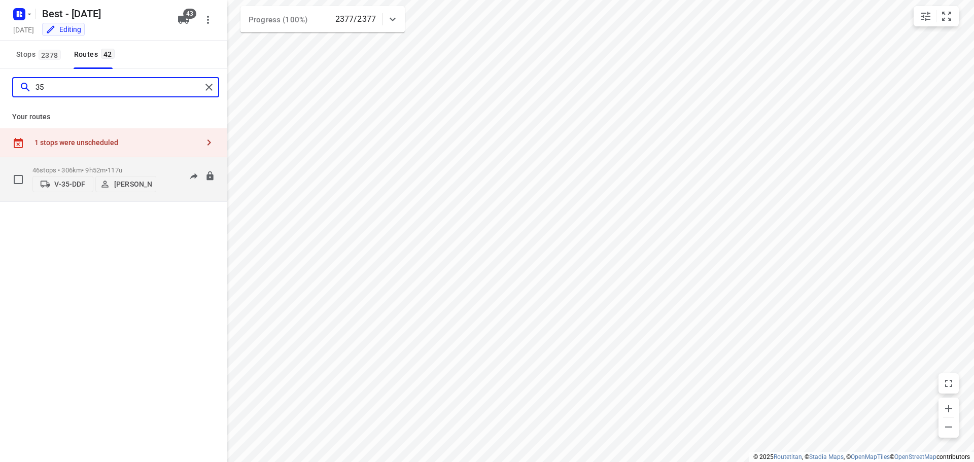
type input "35"
click at [70, 166] on p "46 stops • 306km • 9h52m • 117u" at bounding box center [94, 170] width 124 height 8
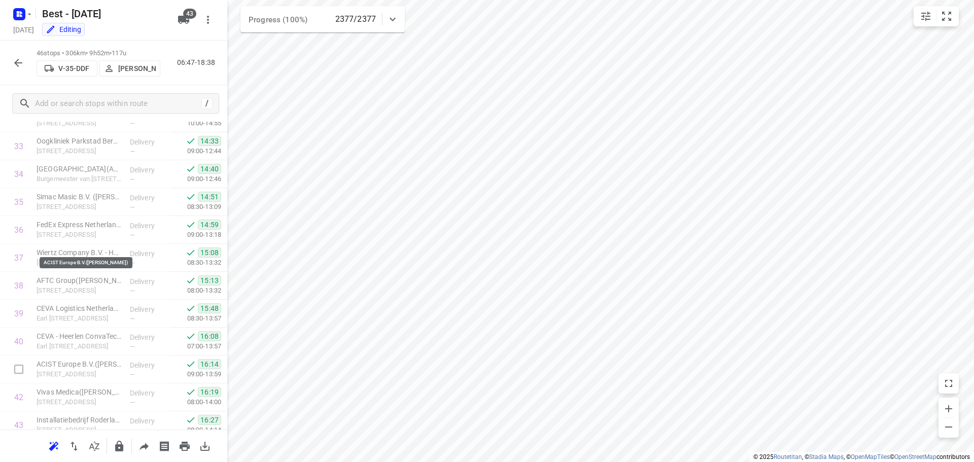
scroll to position [627, 0]
click at [21, 63] on icon "button" at bounding box center [18, 63] width 8 height 8
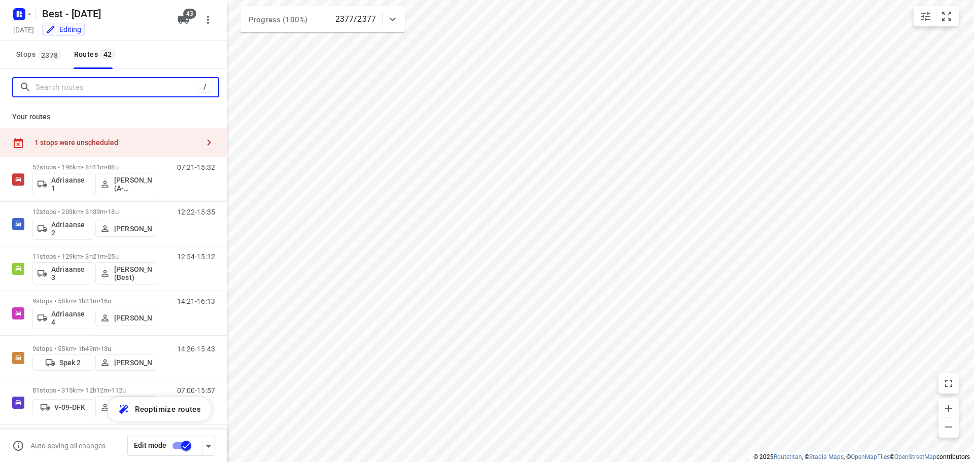
click at [64, 90] on input "Search routes" at bounding box center [117, 88] width 162 height 16
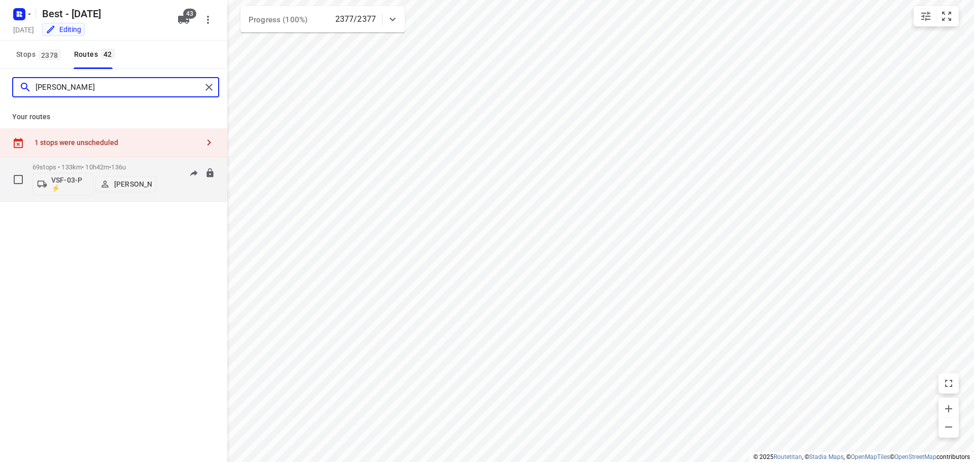
type input "andy"
click at [126, 164] on span "136u" at bounding box center [118, 167] width 15 height 8
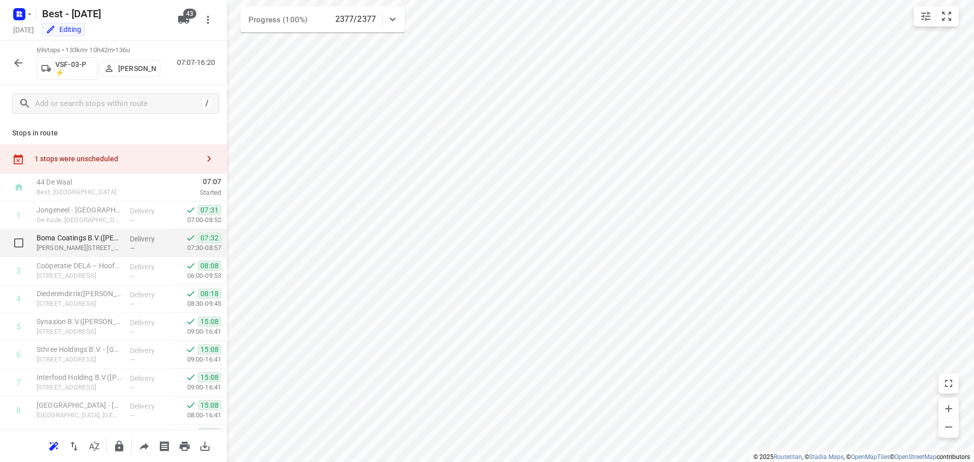
scroll to position [51, 0]
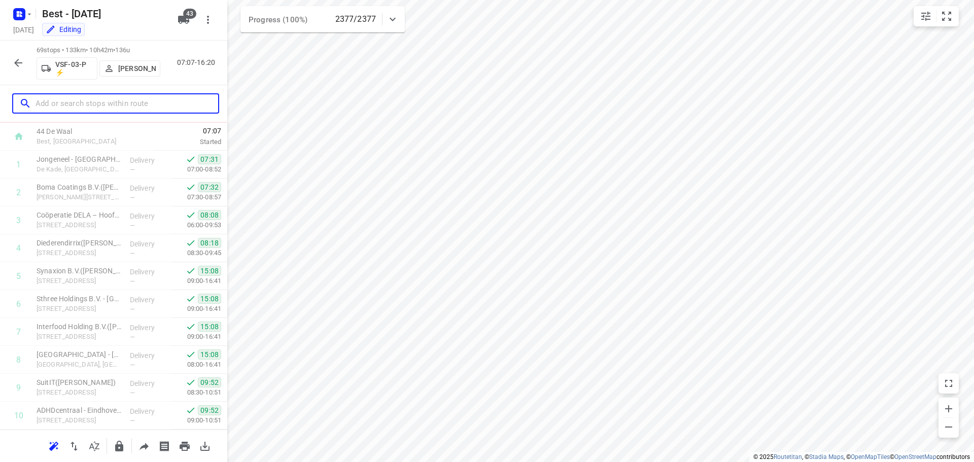
click at [116, 108] on input "text" at bounding box center [127, 104] width 183 height 16
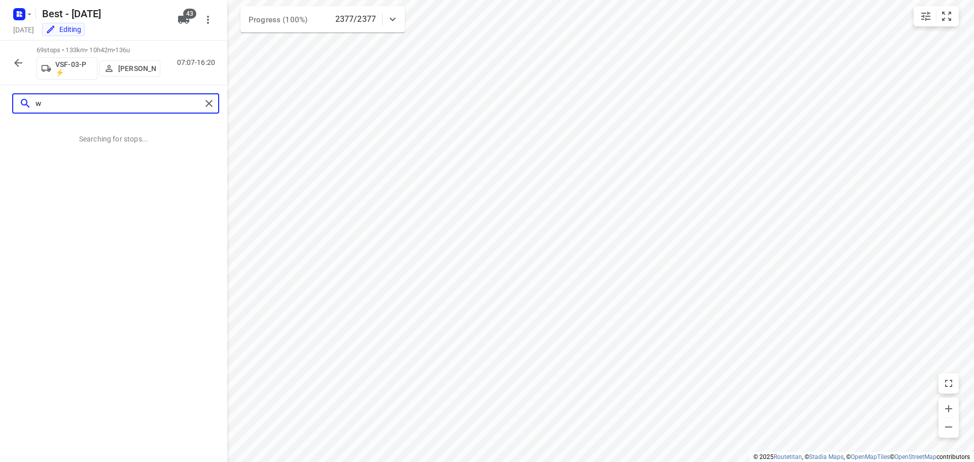
scroll to position [0, 0]
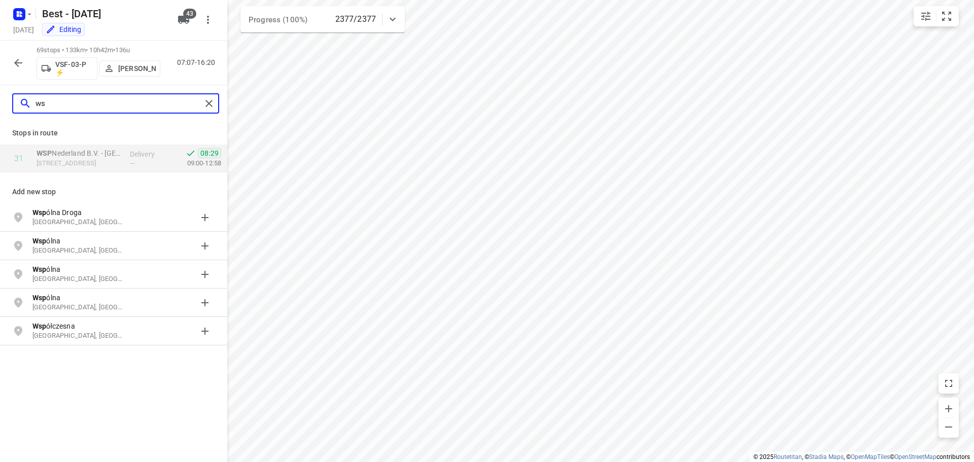
type input "w"
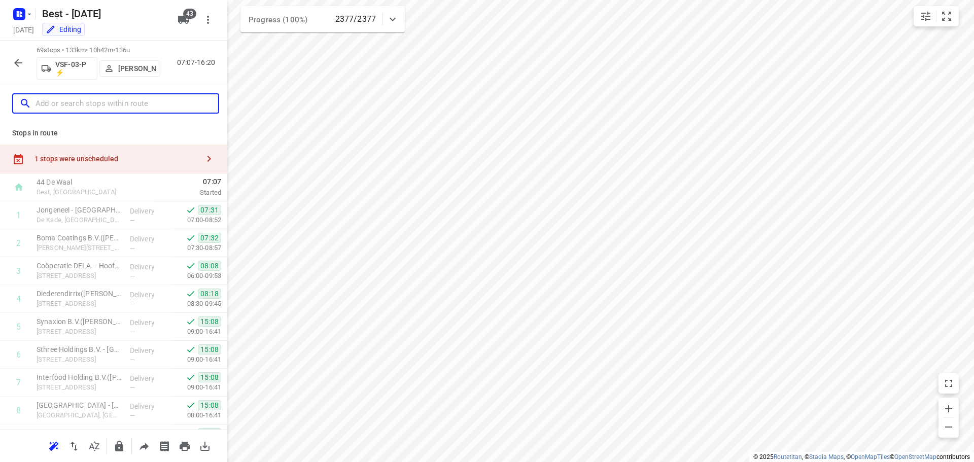
click at [51, 107] on input "text" at bounding box center [127, 104] width 183 height 16
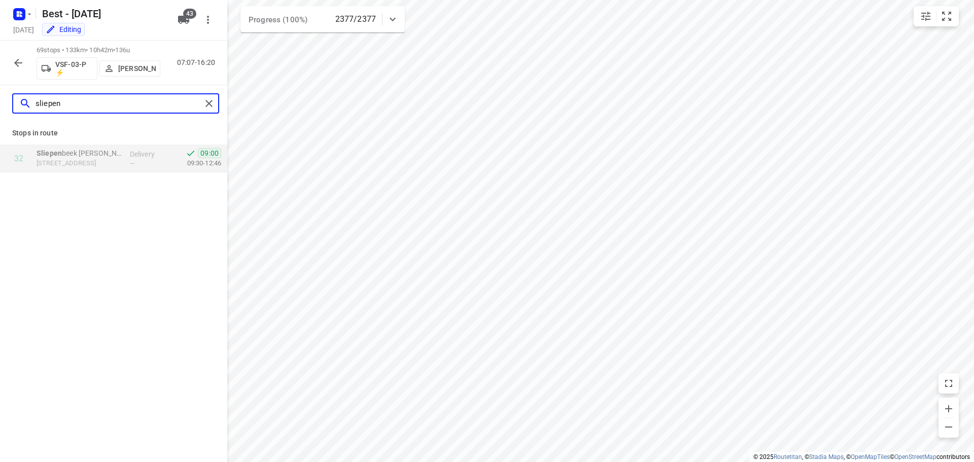
type input "sliepen"
click at [205, 113] on div "sliepen" at bounding box center [115, 103] width 207 height 20
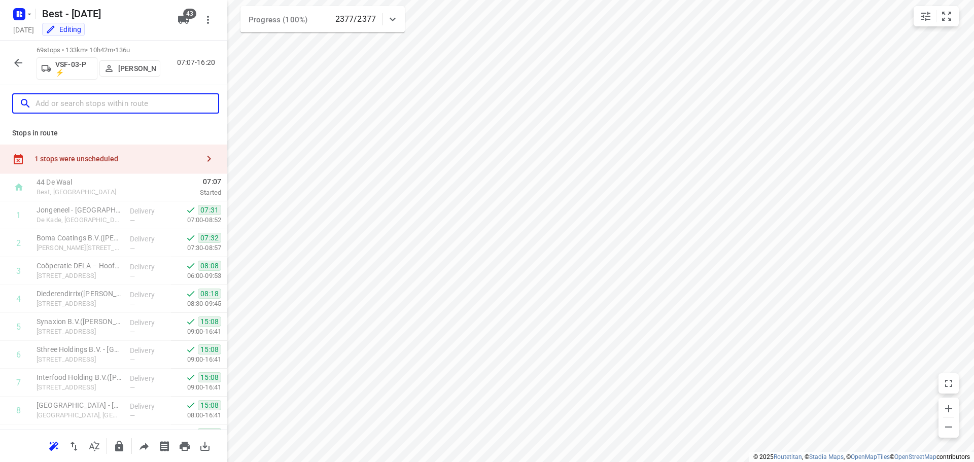
click at [73, 106] on input "text" at bounding box center [127, 104] width 183 height 16
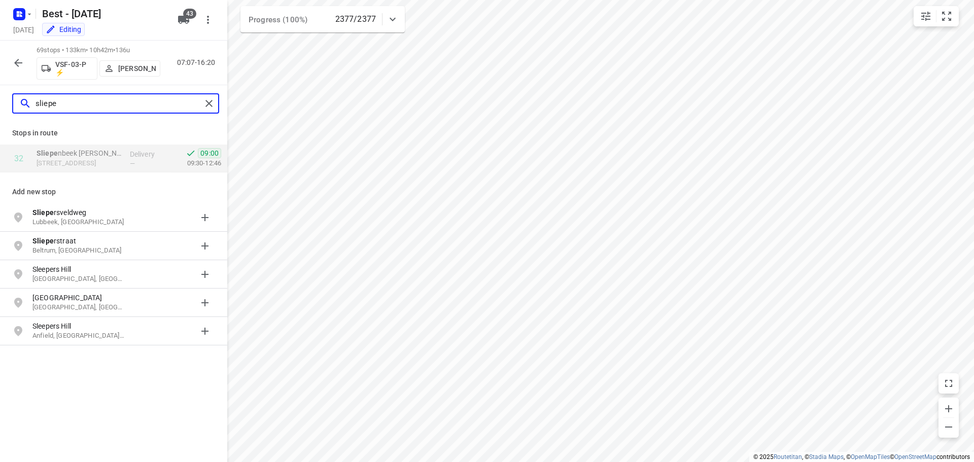
type input "sliepe"
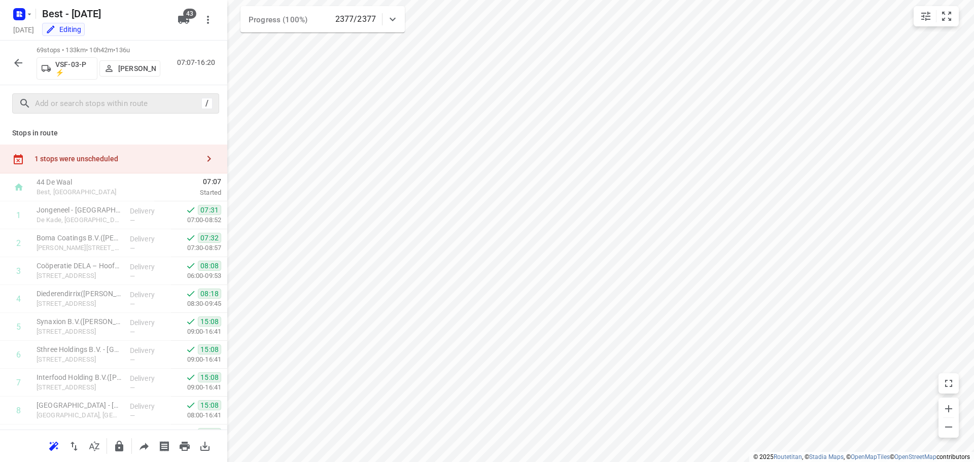
click at [16, 64] on icon "button" at bounding box center [18, 63] width 8 height 8
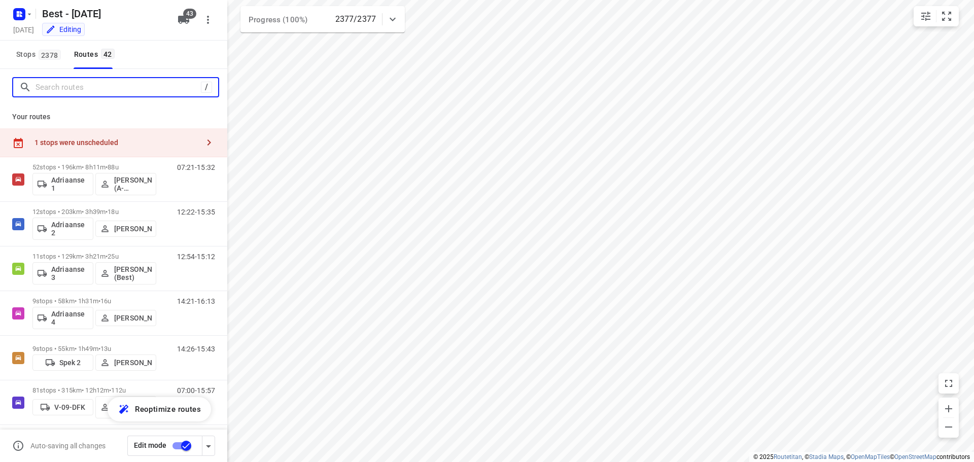
click at [61, 94] on input "Search routes" at bounding box center [118, 88] width 165 height 16
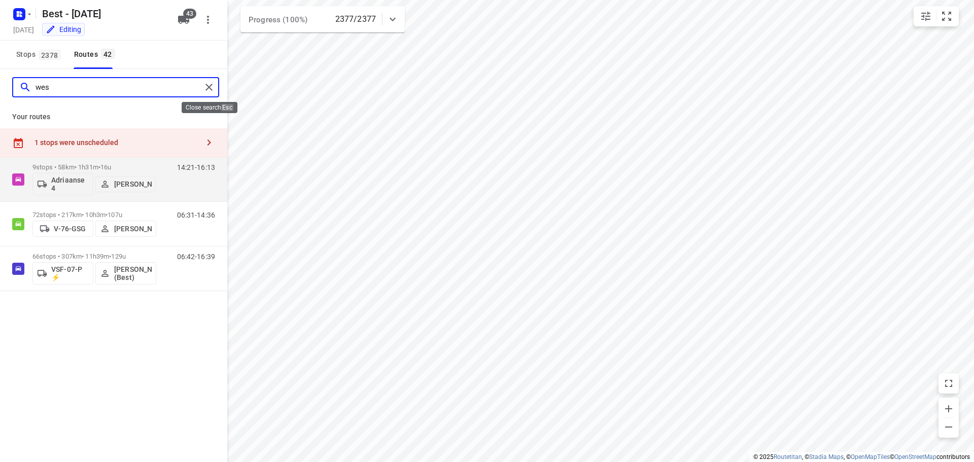
type input "wes"
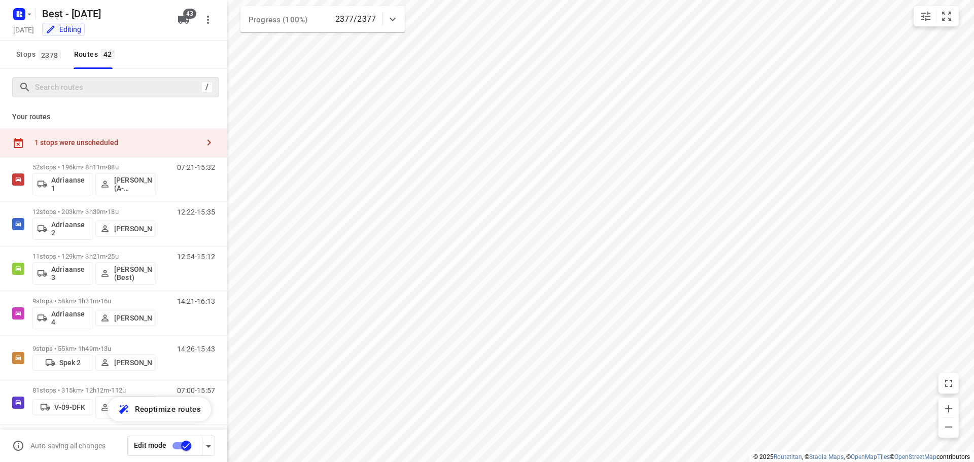
click at [75, 77] on div "/" at bounding box center [115, 87] width 207 height 20
click at [72, 85] on input "Search routes" at bounding box center [127, 88] width 183 height 16
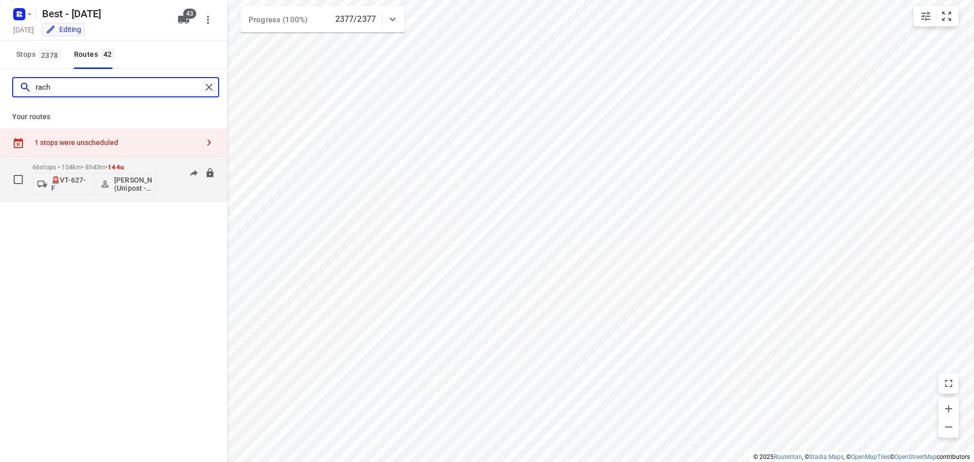
type input "rach"
click at [79, 165] on p "66 stops • 104km • 8h43m • 144u" at bounding box center [94, 167] width 124 height 8
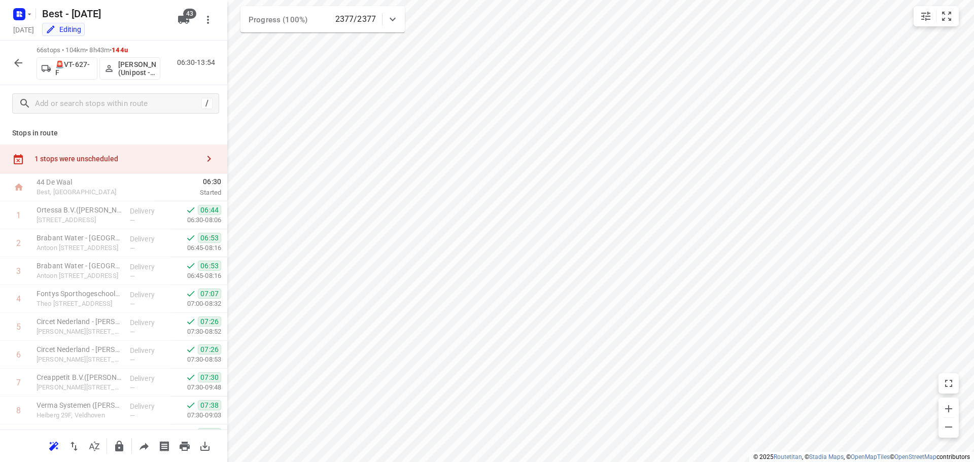
click at [12, 67] on icon "button" at bounding box center [18, 63] width 12 height 12
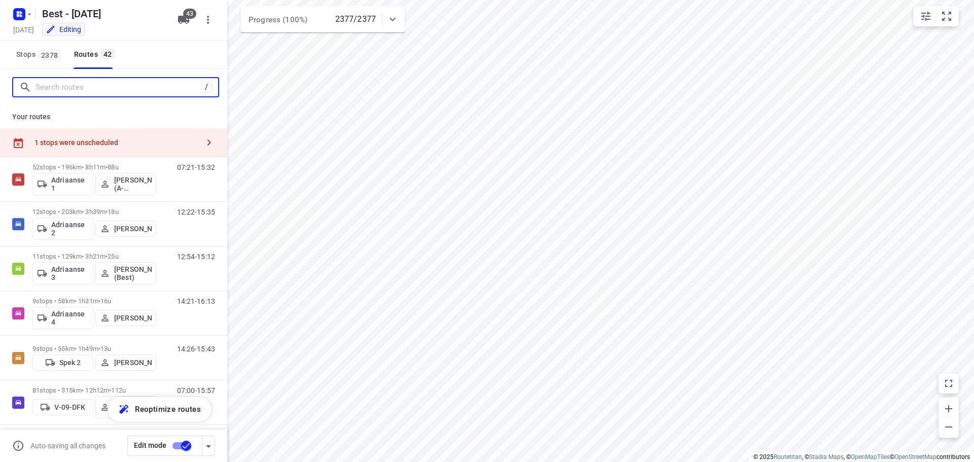
click at [56, 89] on input "Search routes" at bounding box center [118, 88] width 165 height 16
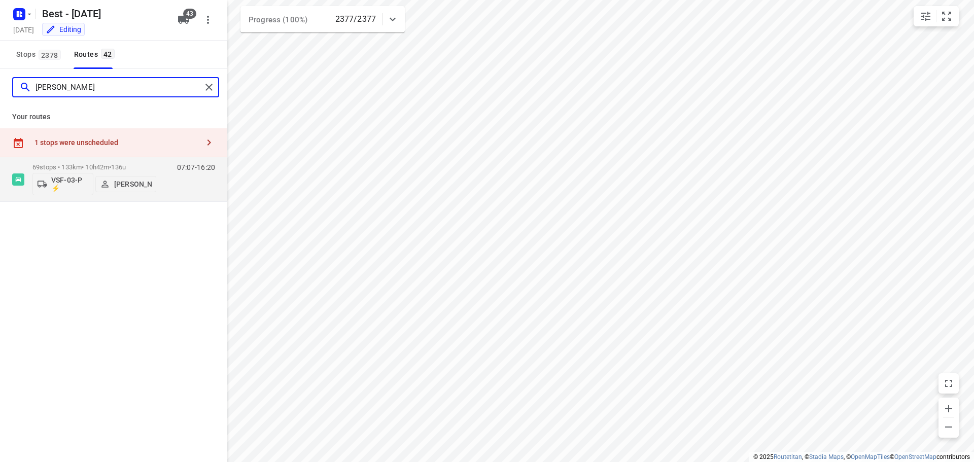
type input "andy"
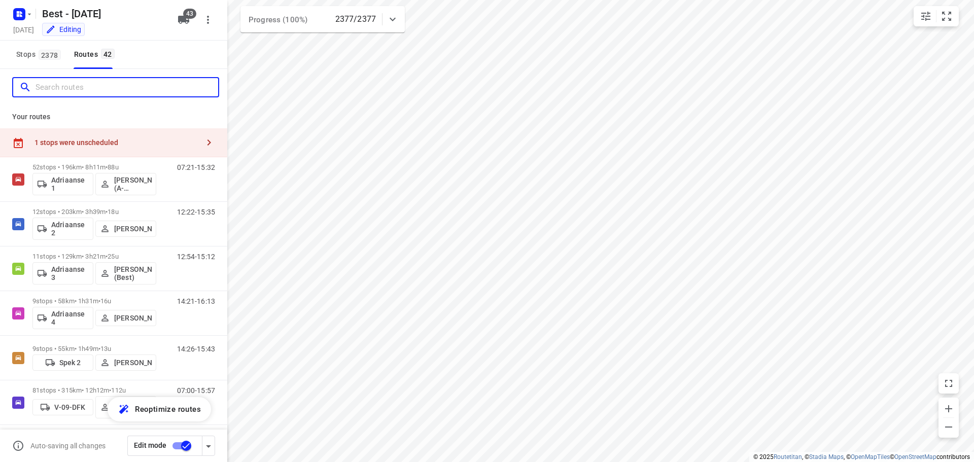
click at [98, 85] on input "Search routes" at bounding box center [127, 88] width 183 height 16
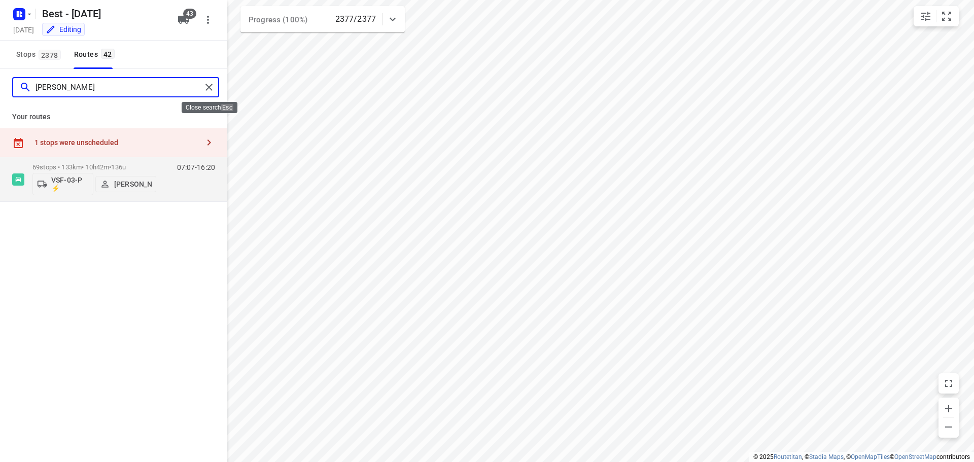
type input "andy"
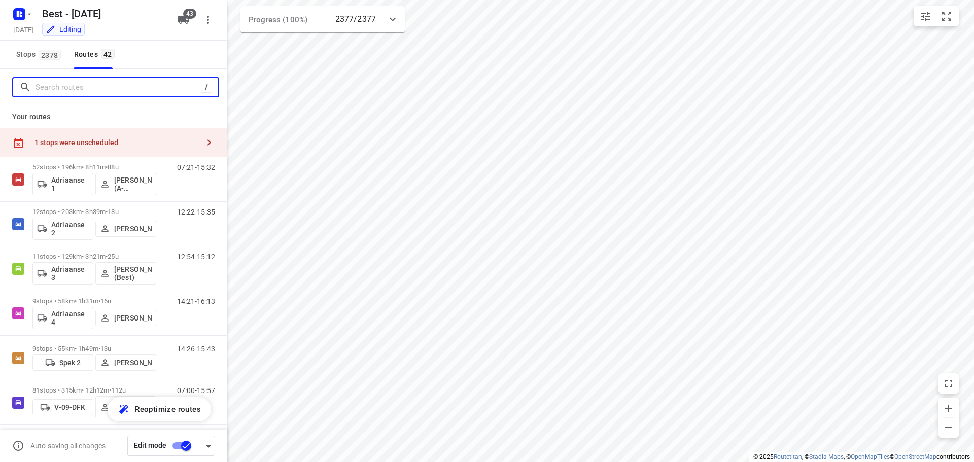
click at [107, 82] on input "Search routes" at bounding box center [118, 88] width 165 height 16
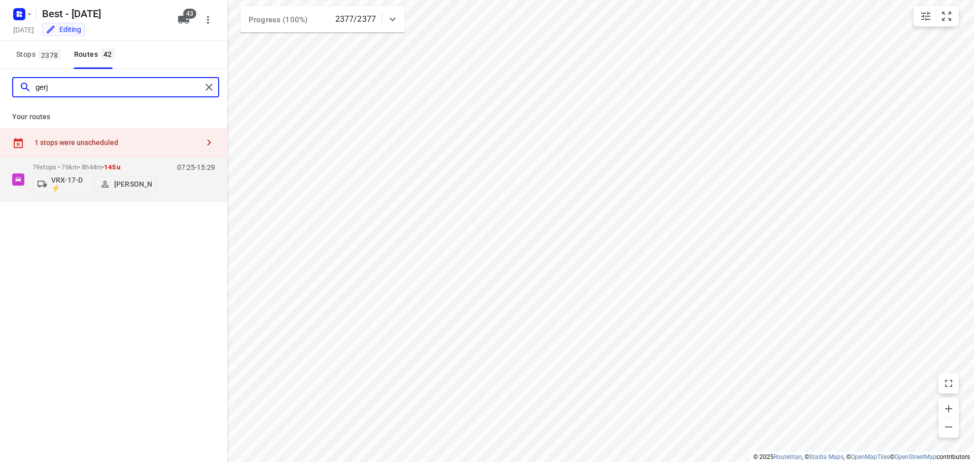
type input "gerj"
click at [81, 165] on p "79 stops • 76km • 8h44m • 145u" at bounding box center [94, 167] width 124 height 8
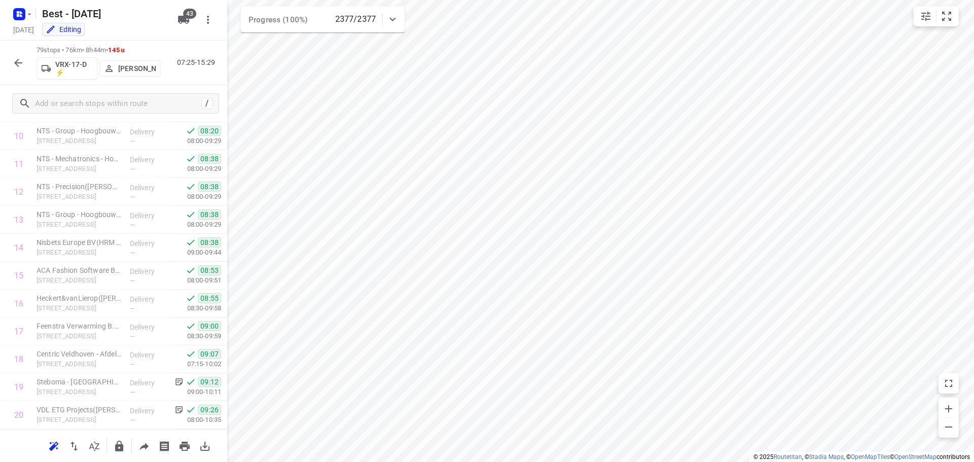
scroll to position [355, 0]
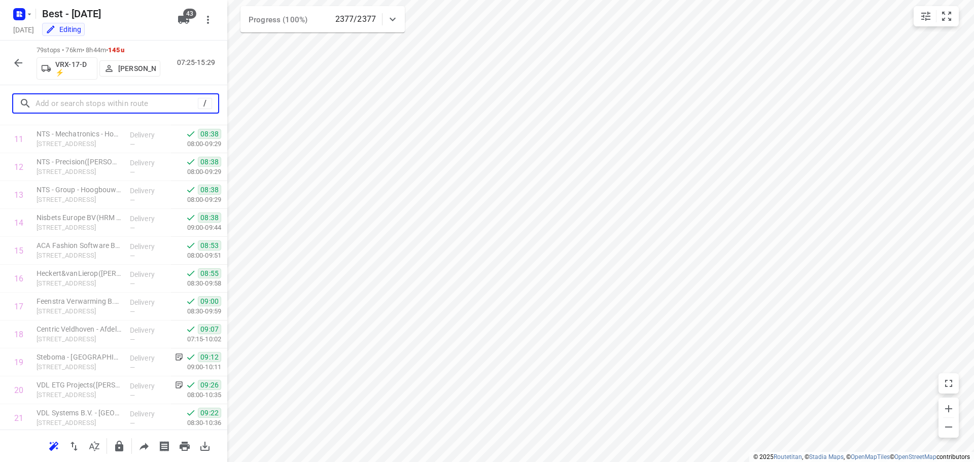
click at [88, 100] on input "text" at bounding box center [117, 104] width 162 height 16
click at [20, 68] on icon "button" at bounding box center [18, 63] width 12 height 12
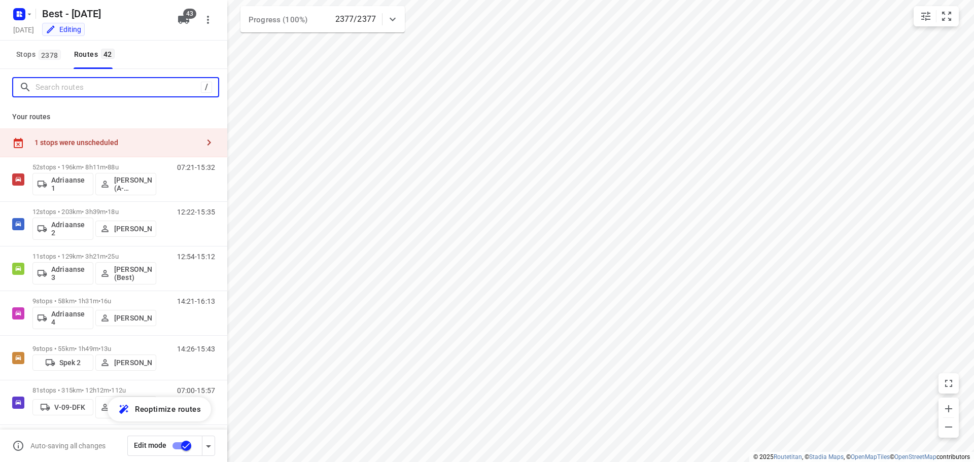
click at [54, 87] on input "Search routes" at bounding box center [118, 88] width 165 height 16
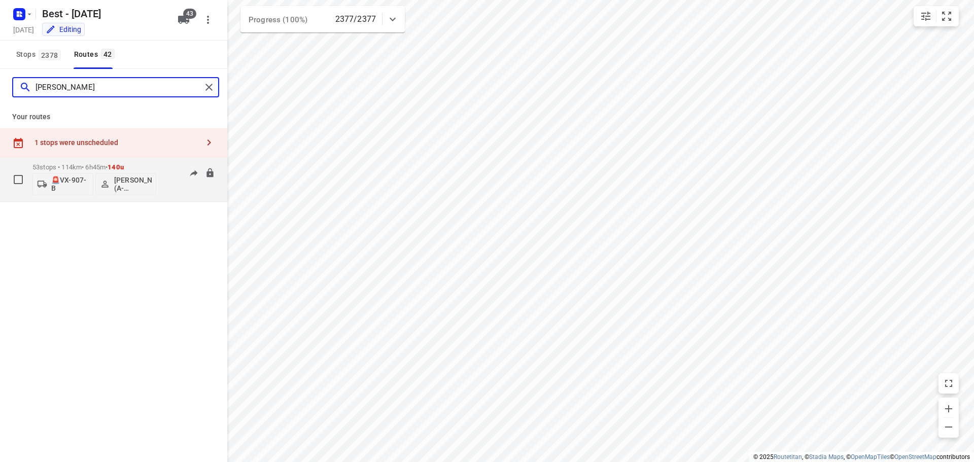
type input "jamal"
click at [38, 158] on div "53 stops • 114km • 6h45m • 140u 🚨VX-907-B Jamal Elmoukhtari (A-flexibelservice …" at bounding box center [113, 179] width 227 height 45
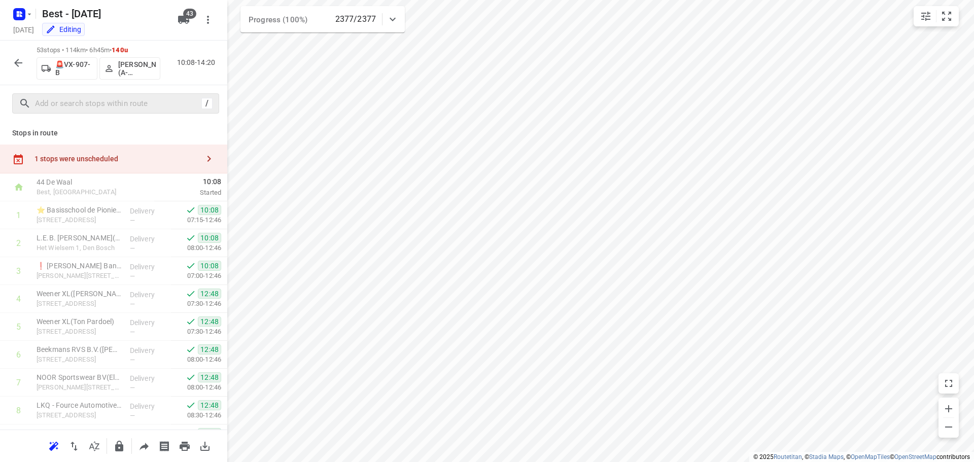
click at [66, 94] on div "/" at bounding box center [115, 103] width 207 height 20
click at [66, 95] on div "/" at bounding box center [115, 103] width 207 height 20
click at [66, 110] on input "text" at bounding box center [127, 104] width 183 height 16
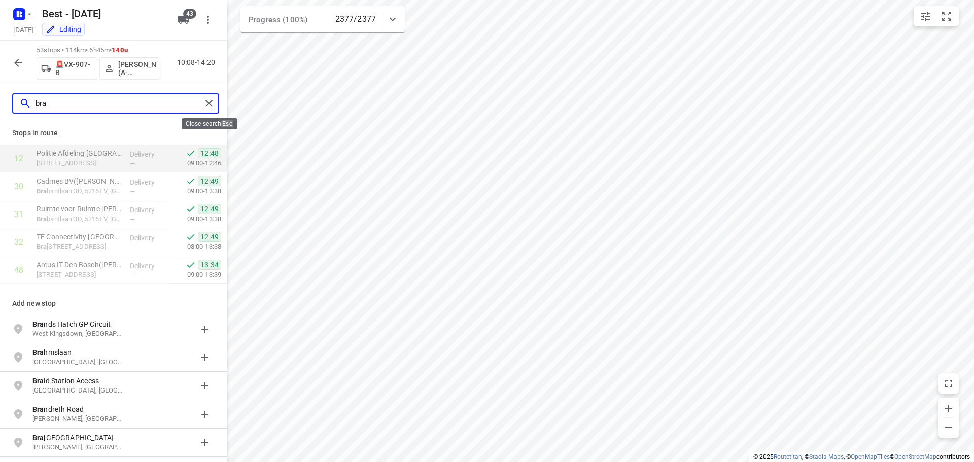
type input "bra"
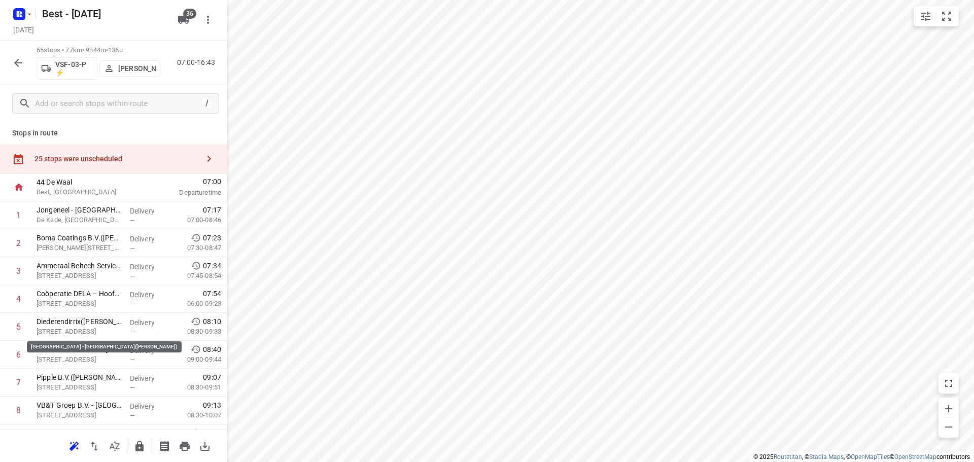
scroll to position [355, 0]
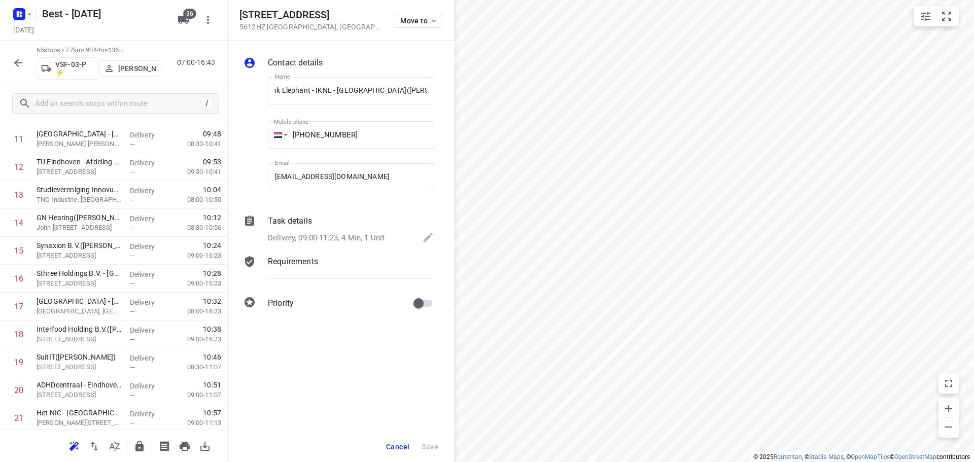
scroll to position [0, 0]
click at [415, 9] on div "Move to" at bounding box center [418, 20] width 49 height 22
click at [416, 21] on span "Move to" at bounding box center [419, 21] width 38 height 8
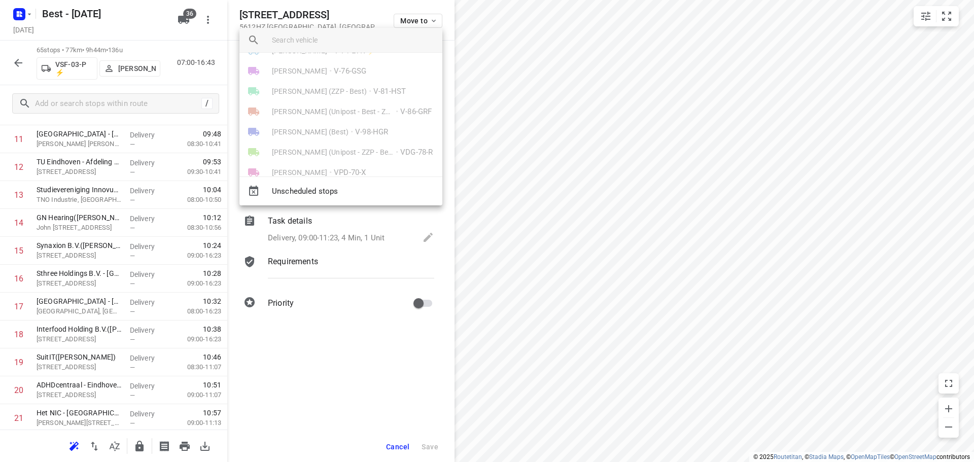
scroll to position [304, 0]
click at [339, 147] on span "VSF-03-P ⚡" at bounding box center [355, 153] width 43 height 12
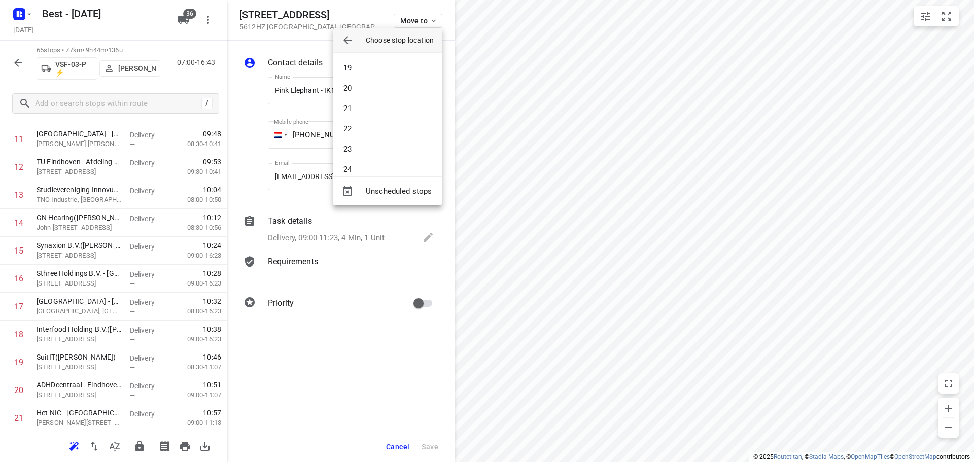
scroll to position [457, 0]
click at [363, 80] on li "24" at bounding box center [387, 77] width 109 height 20
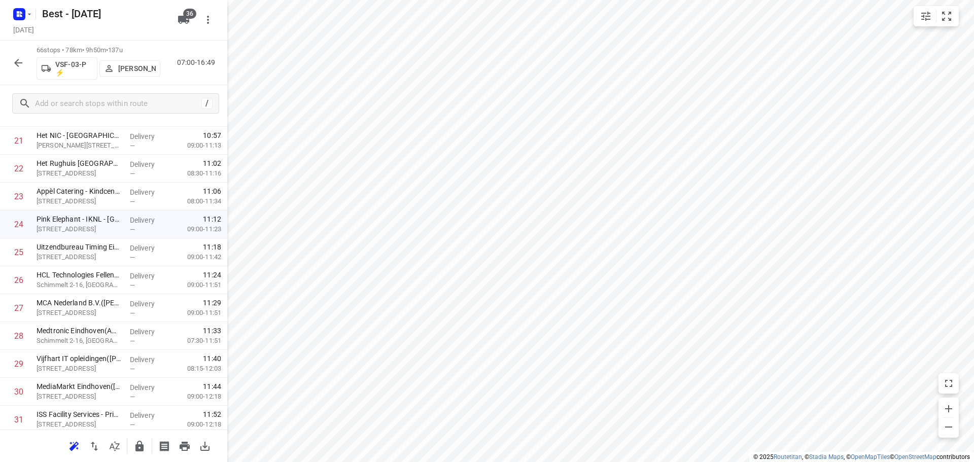
scroll to position [660, 0]
drag, startPoint x: 104, startPoint y: 325, endPoint x: 108, endPoint y: 240, distance: 84.8
click at [108, 240] on div "1 Jongeneel - [GEOGRAPHIC_DATA](Jongeneel Eindhoven - Receptie ) [GEOGRAPHIC_DA…" at bounding box center [113, 463] width 227 height 1842
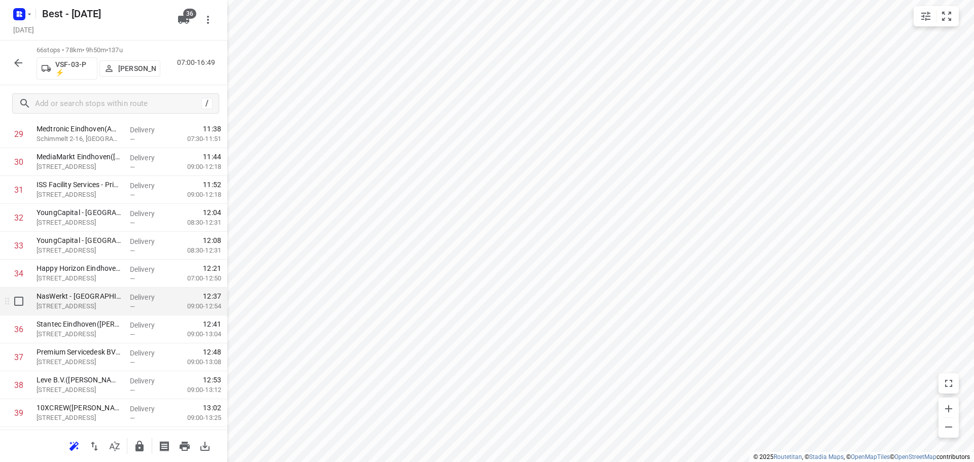
scroll to position [1066, 0]
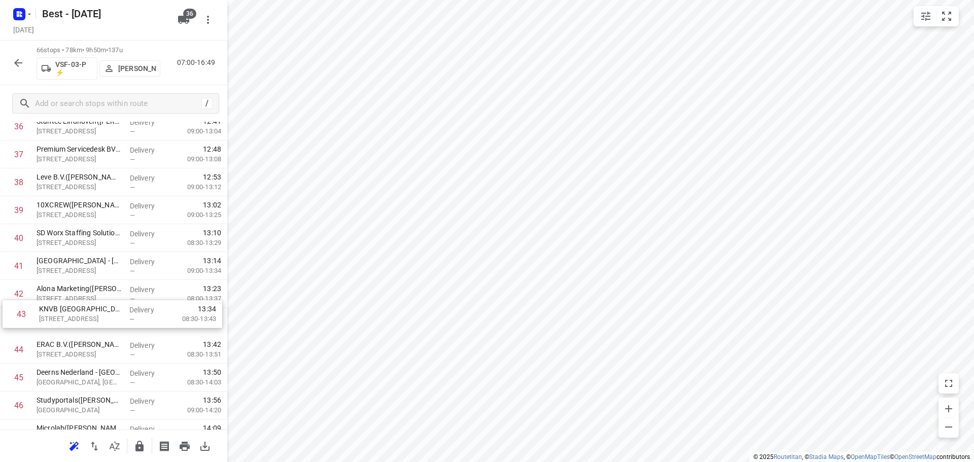
drag, startPoint x: 68, startPoint y: 313, endPoint x: 73, endPoint y: 287, distance: 26.3
click at [73, 287] on div "1 Jongeneel - [GEOGRAPHIC_DATA](Jongeneel Eindhoven - Receptie ) [GEOGRAPHIC_DA…" at bounding box center [113, 57] width 227 height 1842
drag, startPoint x: 75, startPoint y: 352, endPoint x: 74, endPoint y: 311, distance: 40.6
click at [74, 311] on div "1 Jongeneel - [GEOGRAPHIC_DATA](Jongeneel Eindhoven - Receptie ) [GEOGRAPHIC_DA…" at bounding box center [113, 57] width 227 height 1842
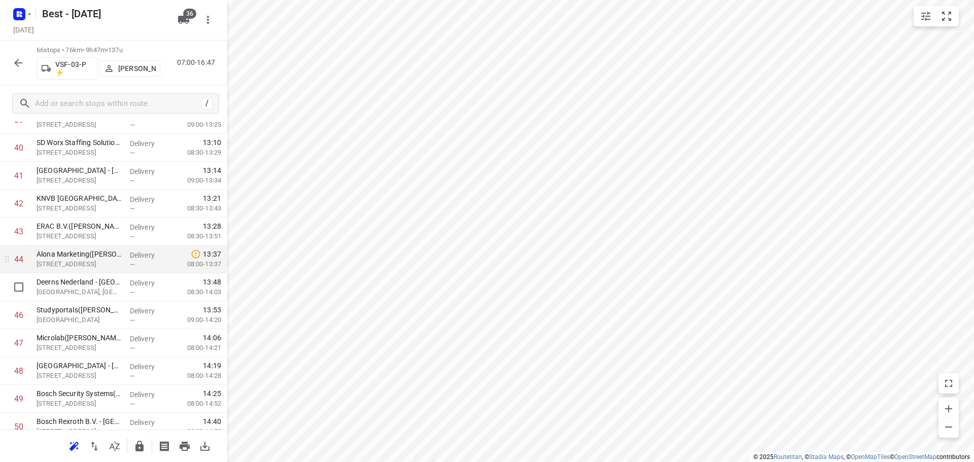
scroll to position [1167, 0]
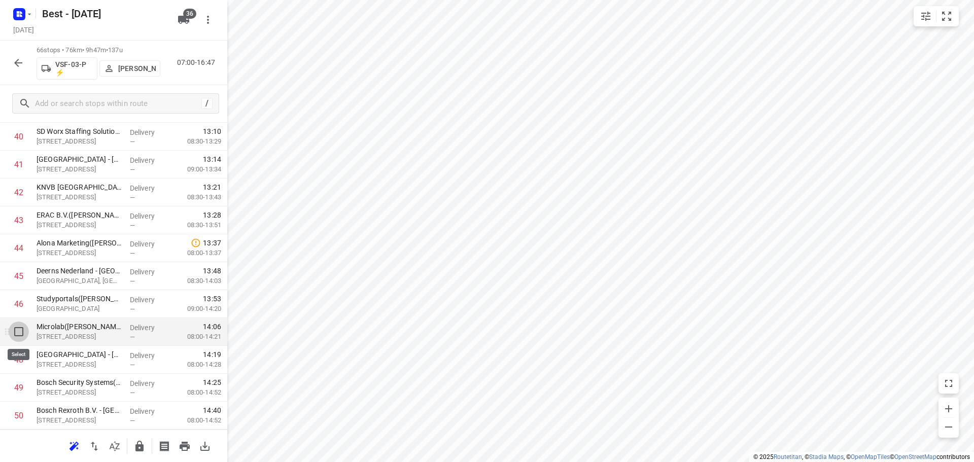
click at [22, 334] on input "checkbox" at bounding box center [19, 332] width 20 height 20
checkbox input "true"
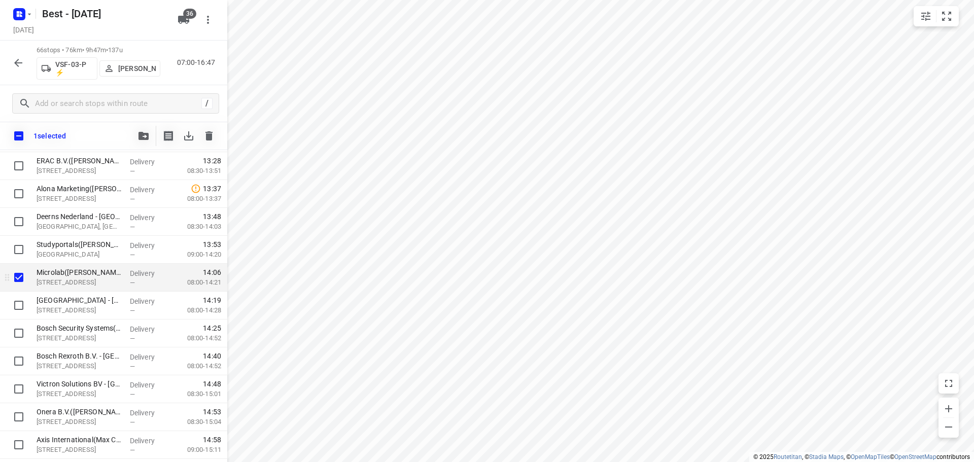
scroll to position [1231, 0]
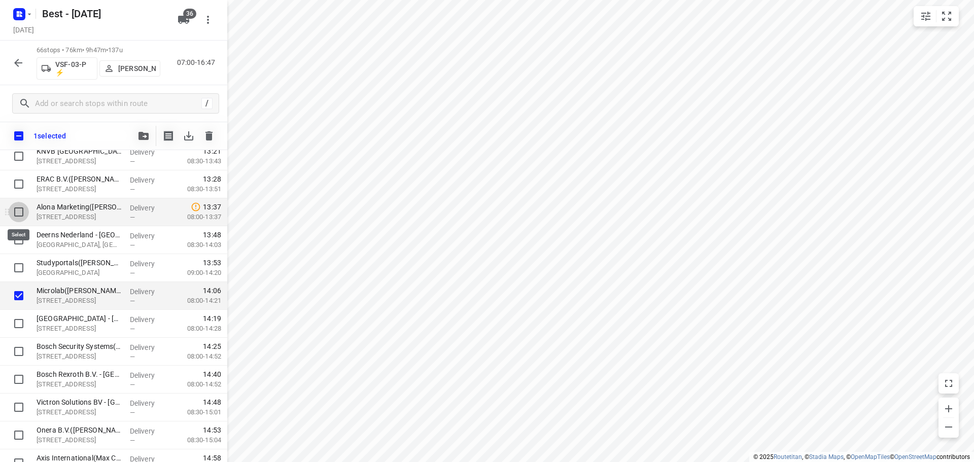
click at [23, 214] on input "checkbox" at bounding box center [19, 212] width 20 height 20
checkbox input "true"
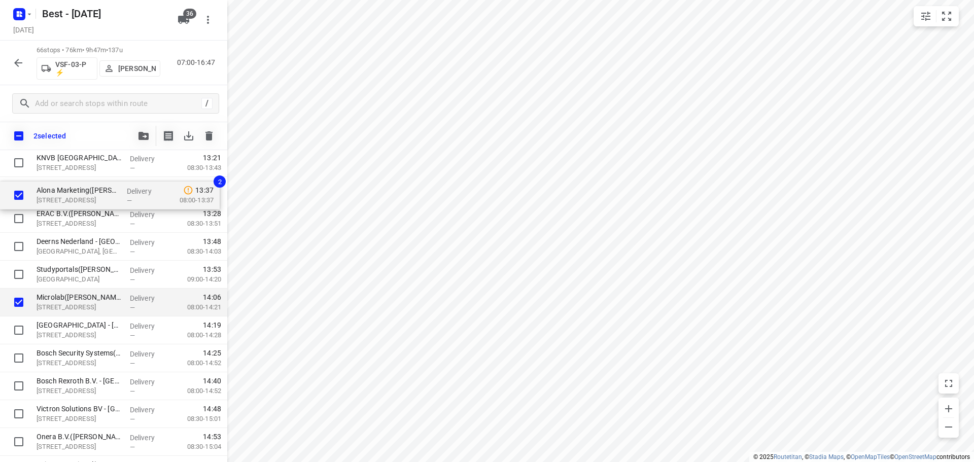
drag, startPoint x: 77, startPoint y: 219, endPoint x: 79, endPoint y: 197, distance: 21.9
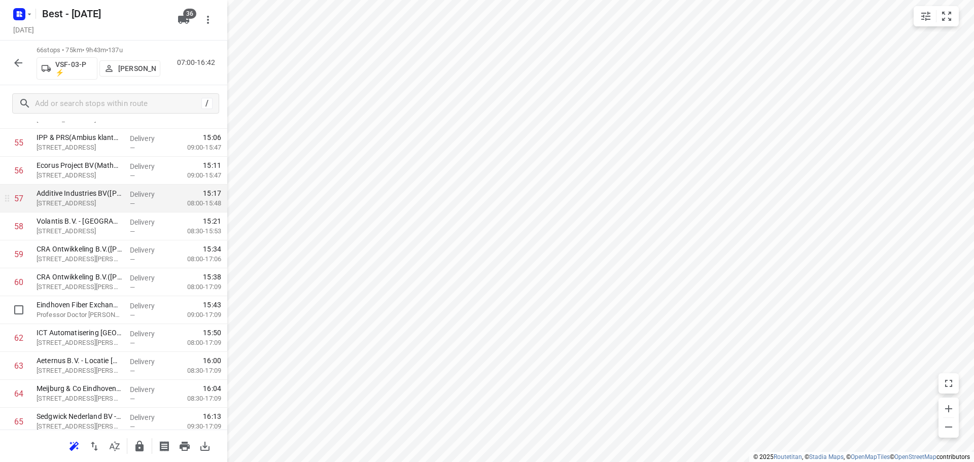
scroll to position [1641, 0]
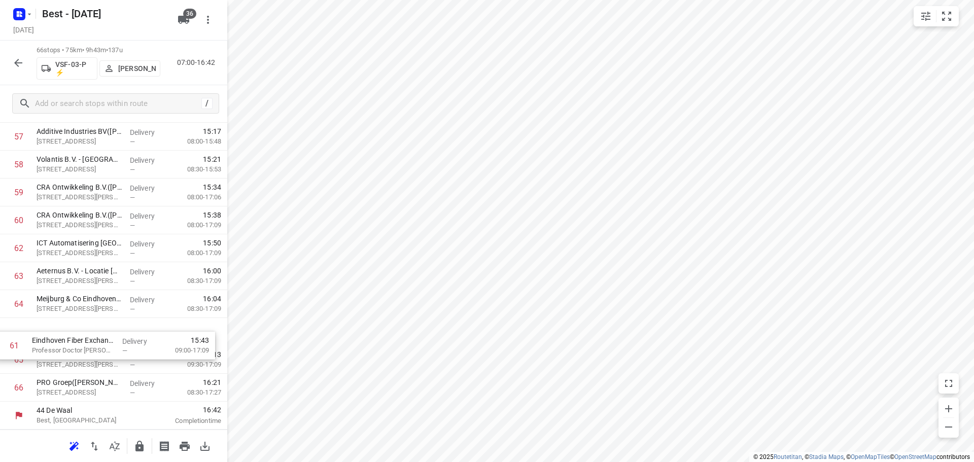
drag, startPoint x: 130, startPoint y: 249, endPoint x: 125, endPoint y: 352, distance: 103.6
click at [141, 449] on icon "button" at bounding box center [139, 446] width 8 height 11
click at [24, 59] on button "button" at bounding box center [18, 63] width 20 height 20
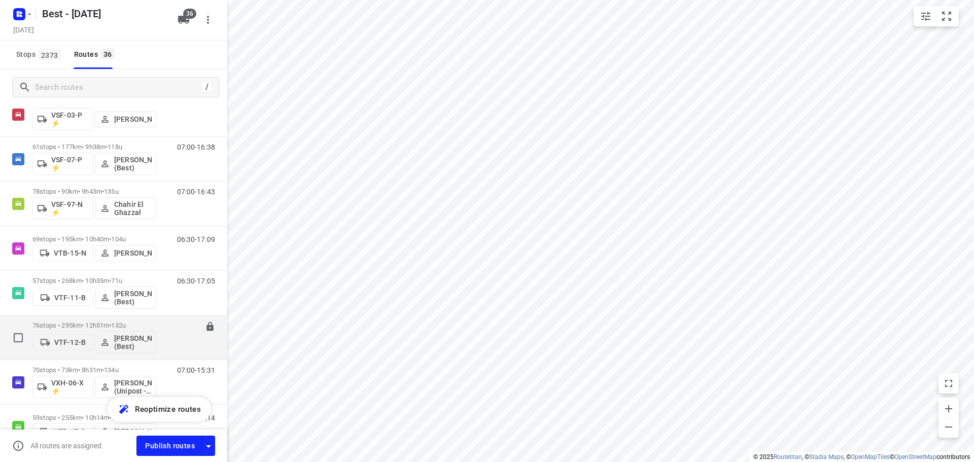
scroll to position [863, 0]
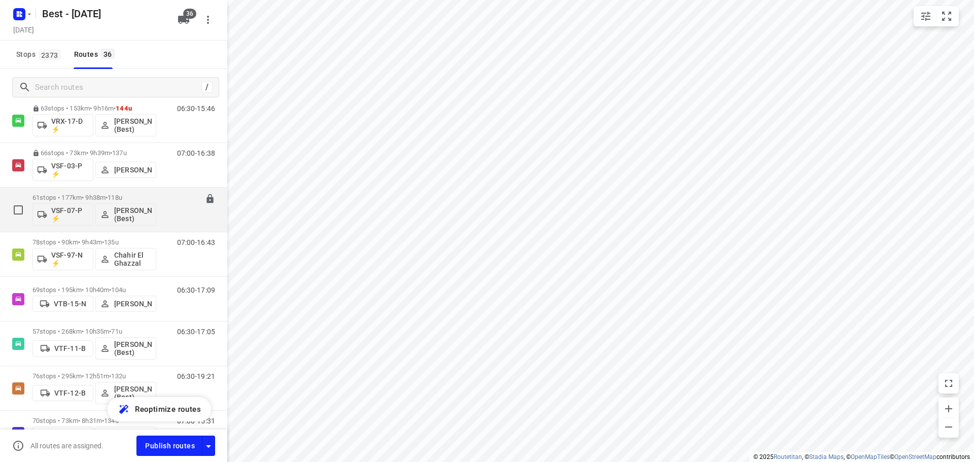
click at [81, 191] on div "61 stops • 177km • 9h38m • 118u VSF-07-P ⚡ [PERSON_NAME] (Best)" at bounding box center [94, 210] width 124 height 42
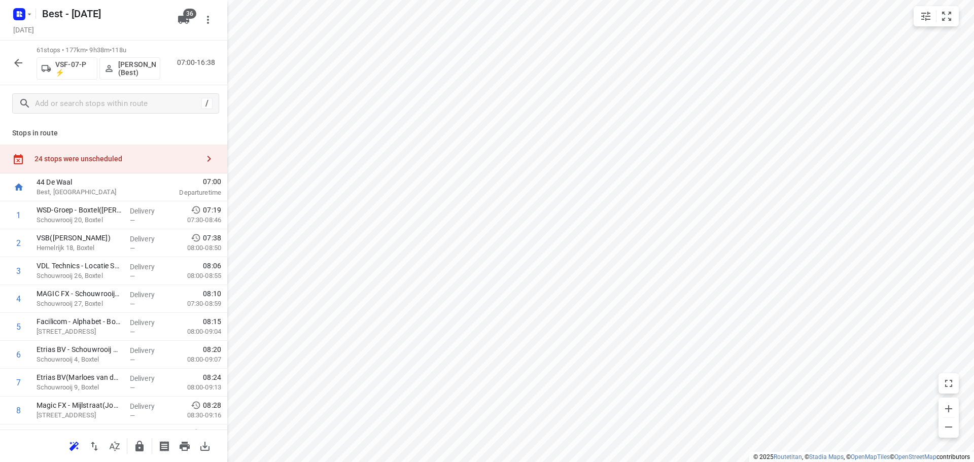
click at [129, 152] on div "24 stops were unscheduled" at bounding box center [113, 159] width 227 height 29
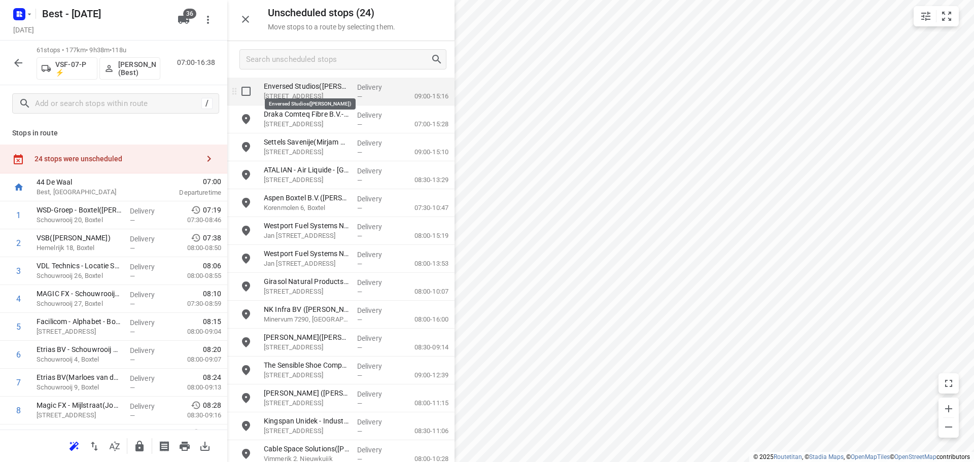
click at [326, 90] on p "Enversed Studios([PERSON_NAME])" at bounding box center [306, 86] width 85 height 10
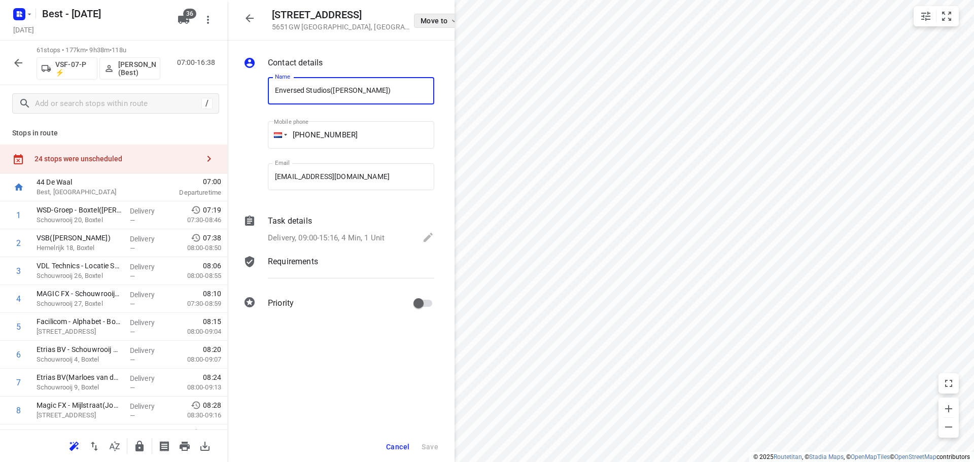
click at [450, 22] on icon "button" at bounding box center [454, 21] width 8 height 8
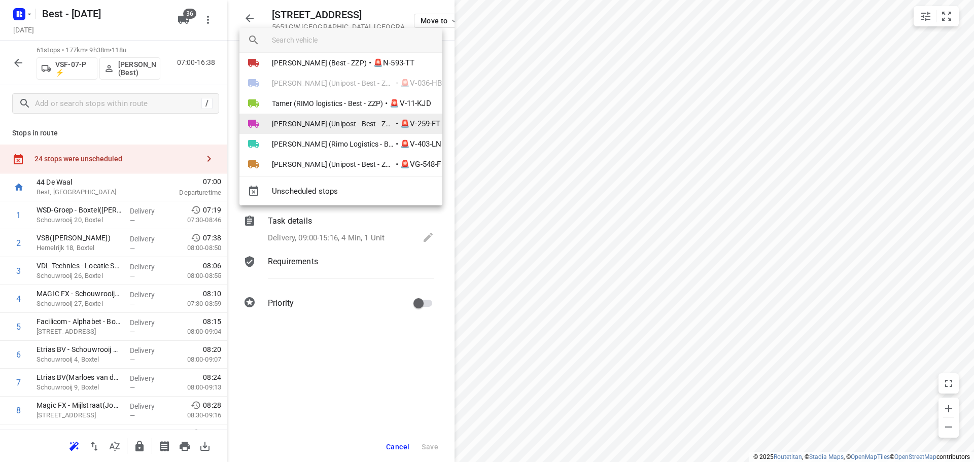
scroll to position [627, 0]
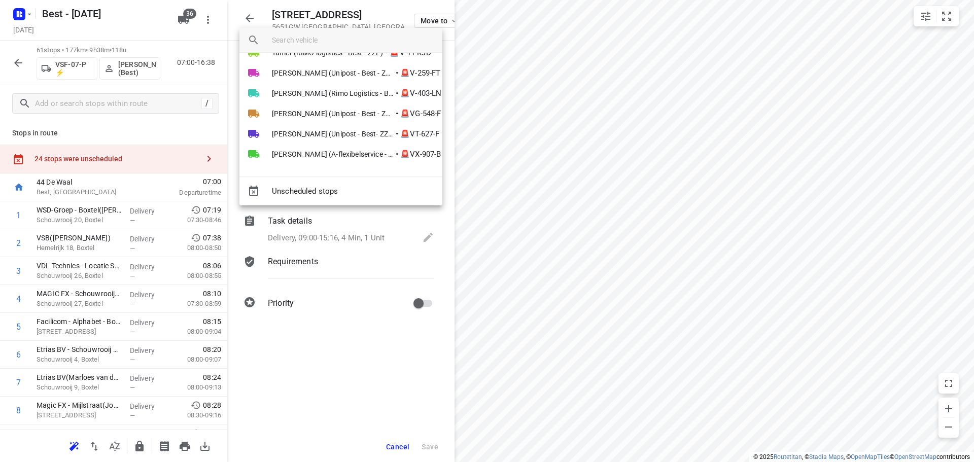
click at [252, 18] on div at bounding box center [487, 231] width 974 height 462
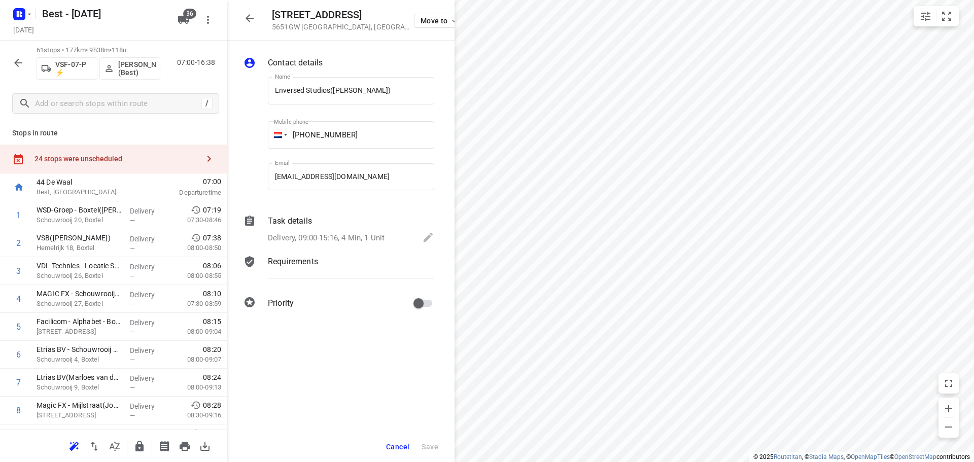
click at [255, 10] on button "button" at bounding box center [249, 18] width 20 height 20
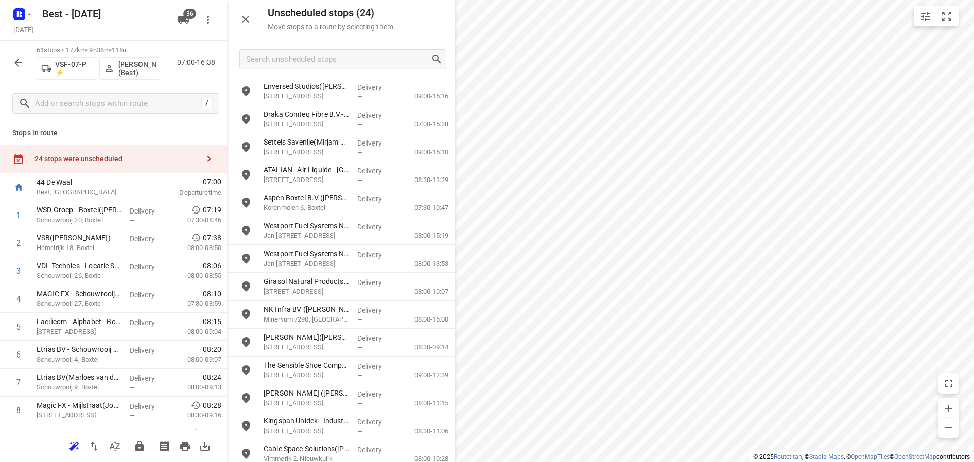
drag, startPoint x: 259, startPoint y: 22, endPoint x: 249, endPoint y: 21, distance: 9.7
click at [257, 21] on div "Unscheduled stops ( 24 ) Move stops to a route by selecting them." at bounding box center [340, 20] width 227 height 41
click at [249, 21] on icon "button" at bounding box center [245, 19] width 12 height 12
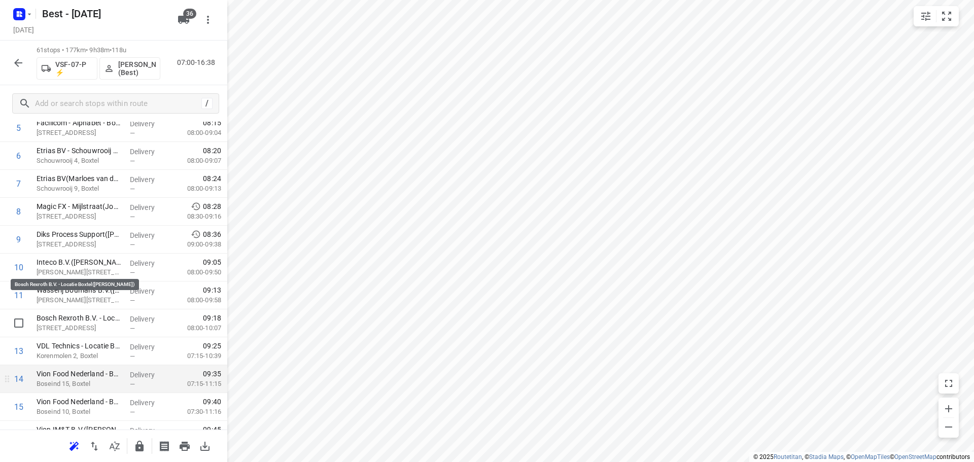
scroll to position [254, 0]
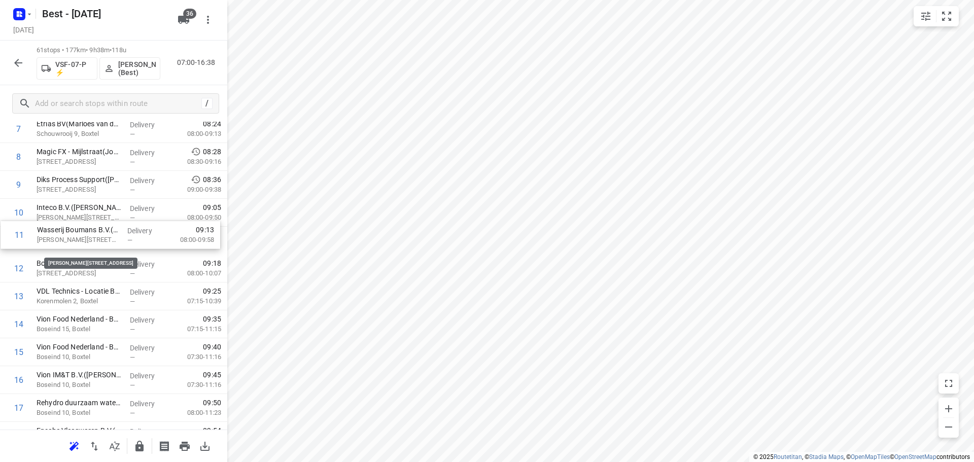
drag, startPoint x: 95, startPoint y: 247, endPoint x: 99, endPoint y: 218, distance: 28.7
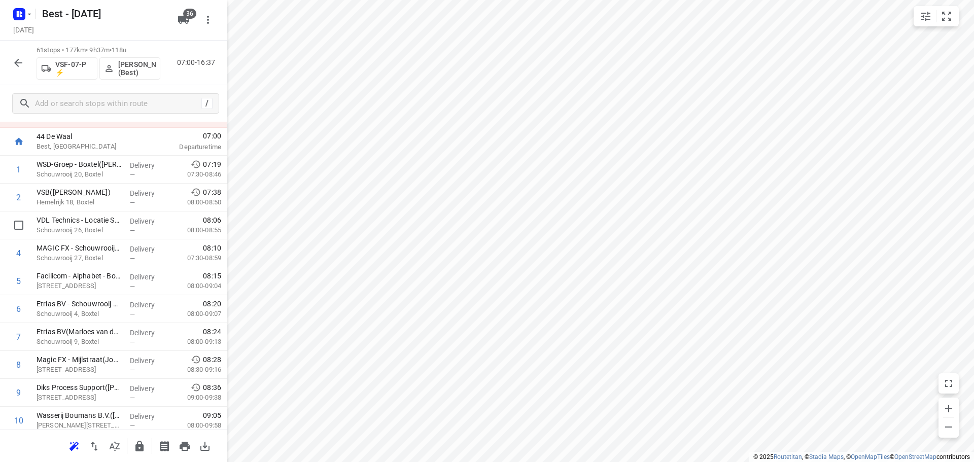
scroll to position [0, 0]
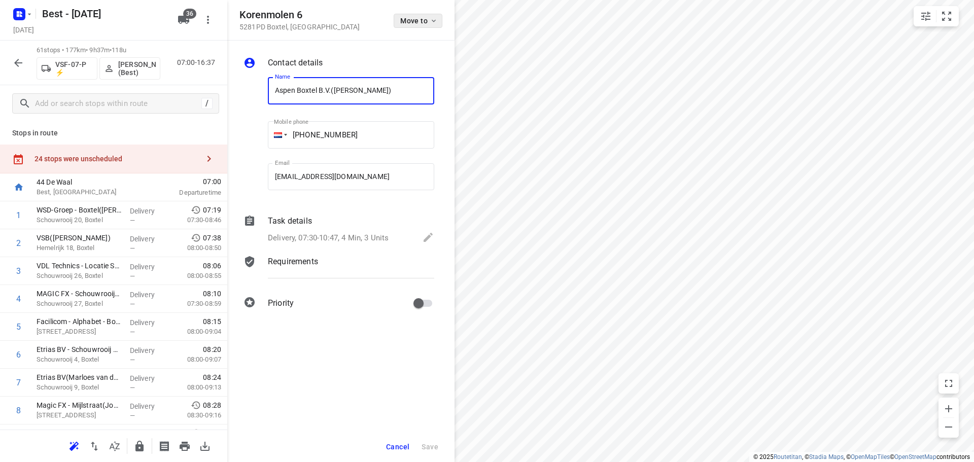
click at [395, 23] on button "Move to" at bounding box center [418, 21] width 49 height 14
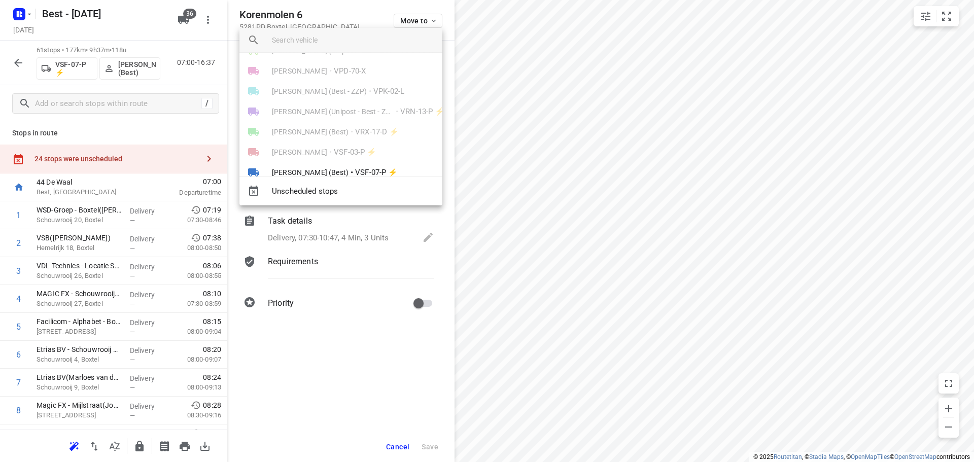
scroll to position [406, 0]
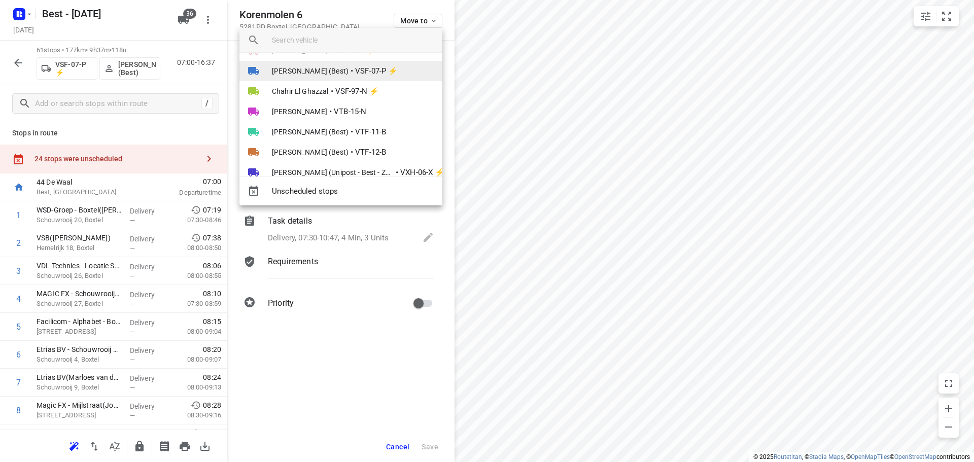
click at [339, 73] on span "[PERSON_NAME] (Best)" at bounding box center [310, 71] width 77 height 10
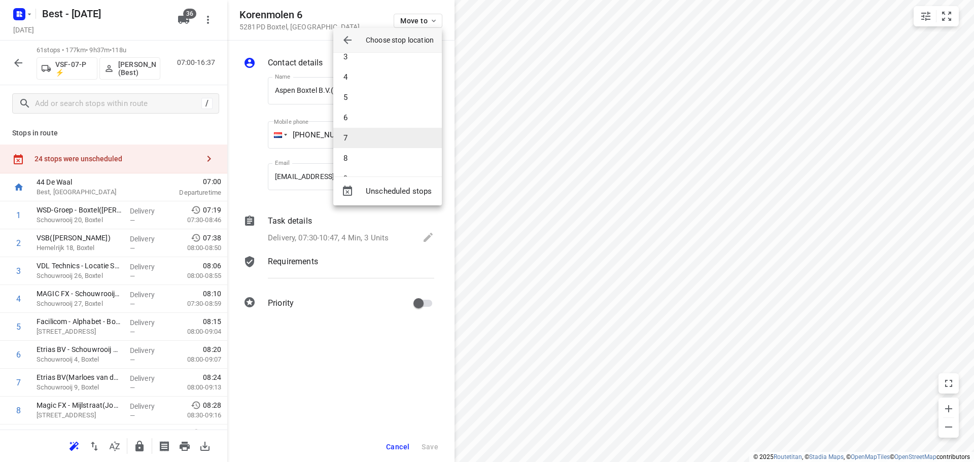
scroll to position [152, 0]
click at [354, 173] on li "14" at bounding box center [387, 178] width 109 height 20
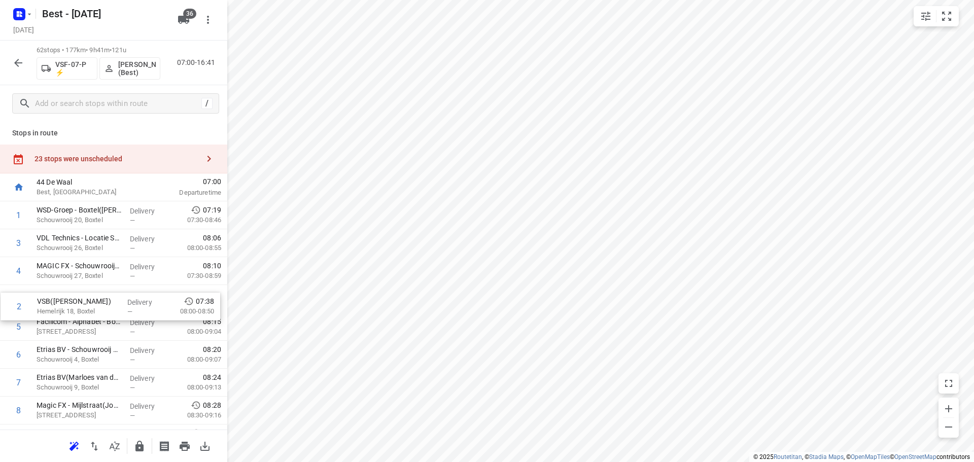
drag, startPoint x: 138, startPoint y: 245, endPoint x: 135, endPoint y: 307, distance: 63.0
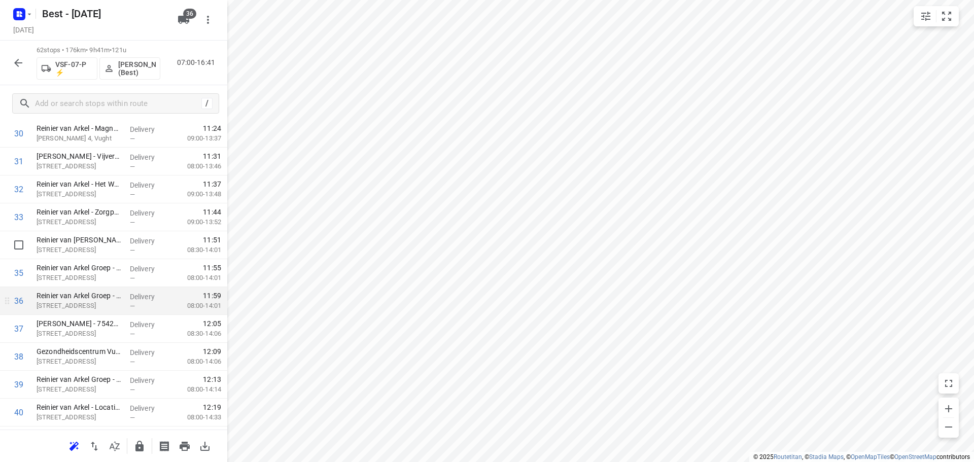
scroll to position [863, 0]
drag, startPoint x: 98, startPoint y: 271, endPoint x: 94, endPoint y: 294, distance: 23.1
click at [94, 294] on div "1 WSD-Groep - Boxtel(Emiel van Engelen) Schouwrooij 20, Boxtel Delivery — 07:19…" at bounding box center [113, 204] width 227 height 1730
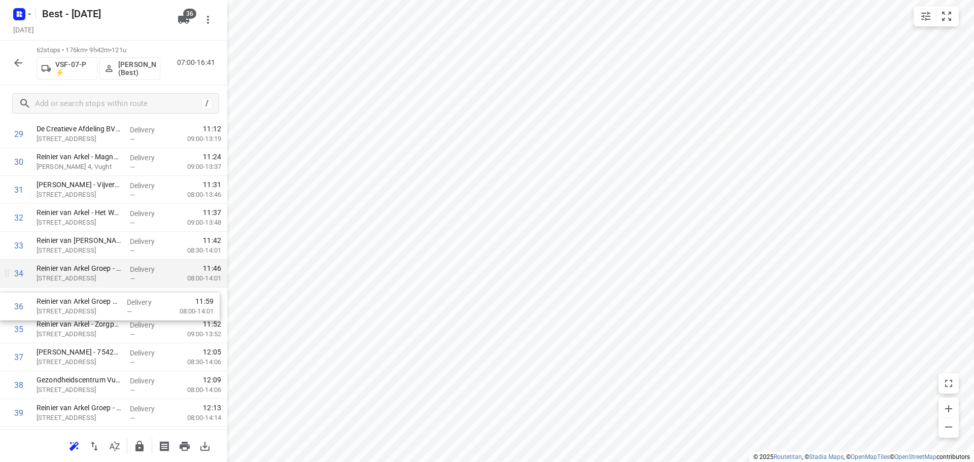
drag, startPoint x: 139, startPoint y: 296, endPoint x: 139, endPoint y: 287, distance: 8.6
click at [139, 289] on div "1 WSD-Groep - Boxtel(Emiel van Engelen) Schouwrooij 20, Boxtel Delivery — 07:19…" at bounding box center [113, 204] width 227 height 1730
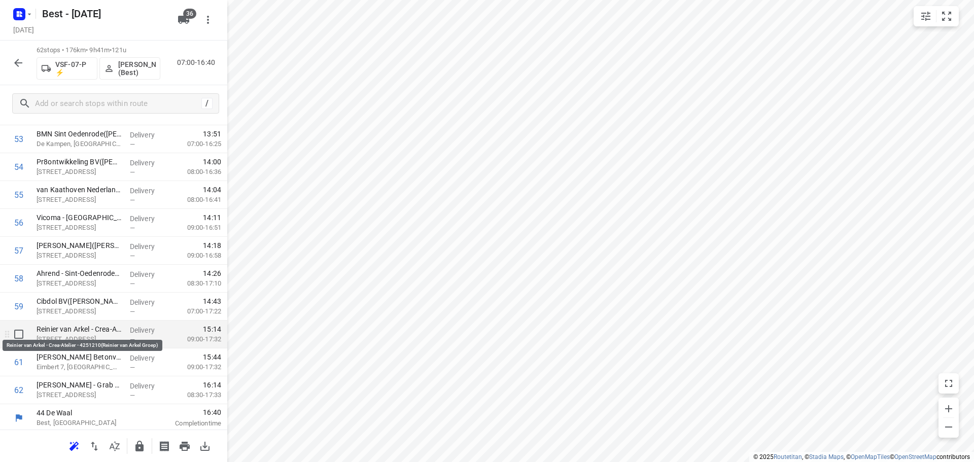
scroll to position [1530, 0]
click at [15, 329] on input "checkbox" at bounding box center [19, 332] width 20 height 20
checkbox input "true"
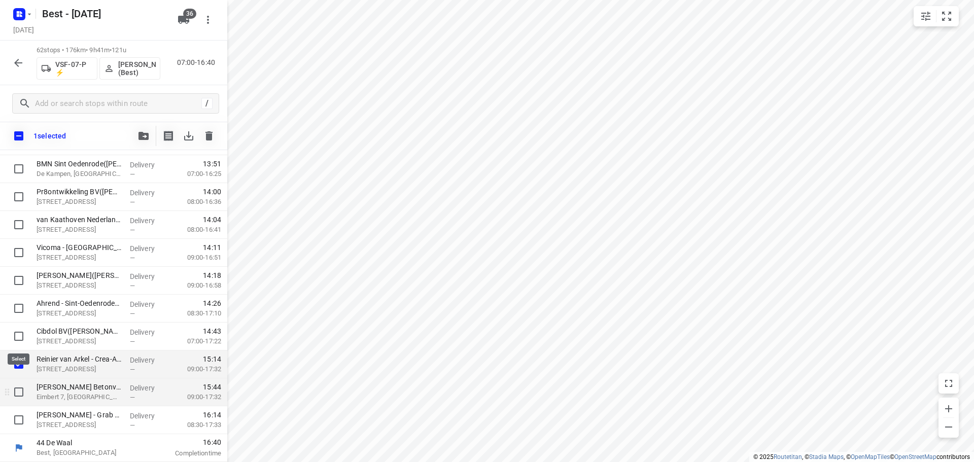
scroll to position [1526, 0]
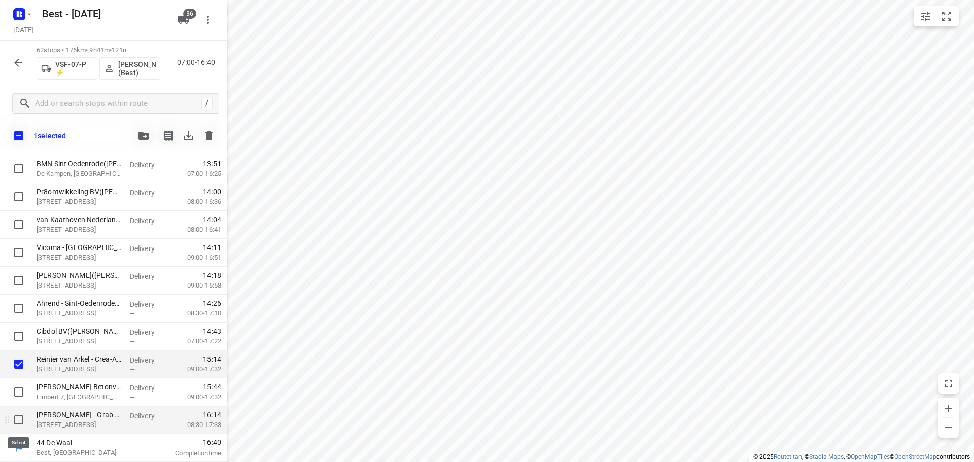
drag, startPoint x: 18, startPoint y: 423, endPoint x: 20, endPoint y: 410, distance: 12.8
click at [18, 422] on input "checkbox" at bounding box center [19, 420] width 20 height 20
checkbox input "true"
click at [138, 131] on button "button" at bounding box center [143, 136] width 20 height 20
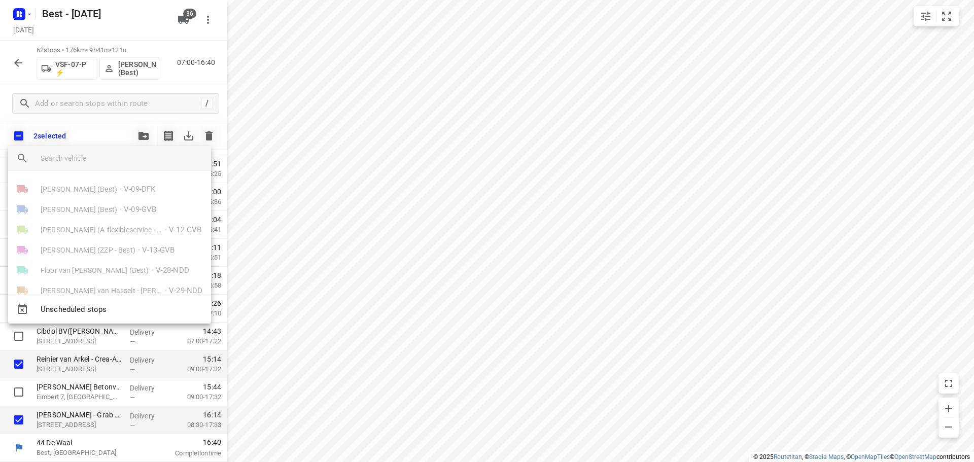
scroll to position [304, 0]
click at [84, 283] on li "Wesley Imming (Best) • VSF-07-P ⚡" at bounding box center [109, 291] width 203 height 20
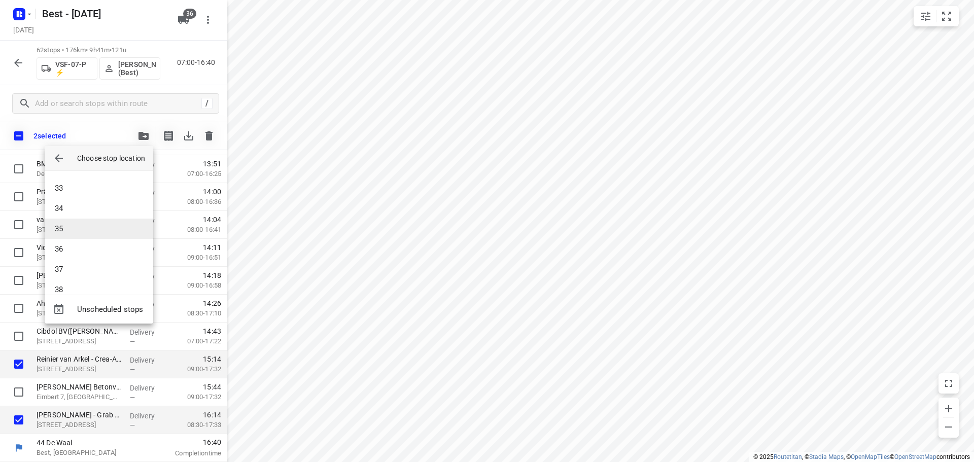
scroll to position [660, 0]
click at [70, 251] on li "37" at bounding box center [99, 256] width 109 height 20
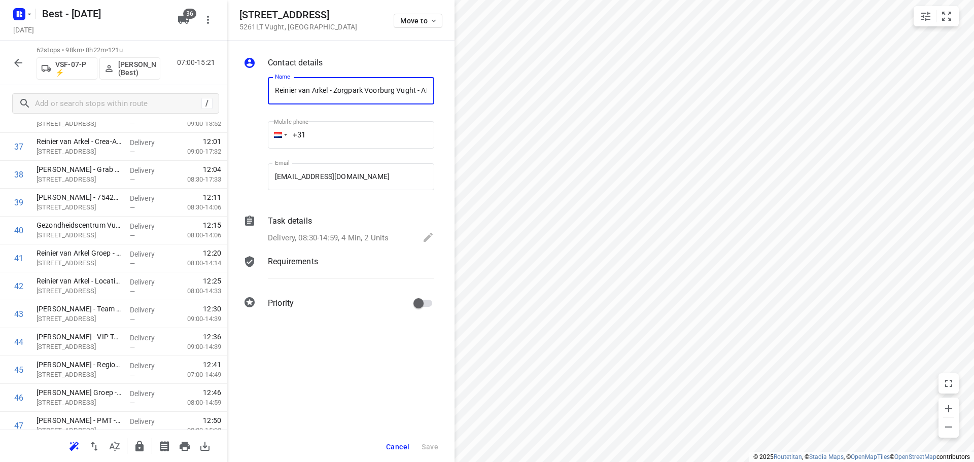
scroll to position [0, 84]
click at [438, 28] on div "Move to" at bounding box center [418, 20] width 49 height 22
click at [431, 27] on button "Move to" at bounding box center [418, 21] width 49 height 14
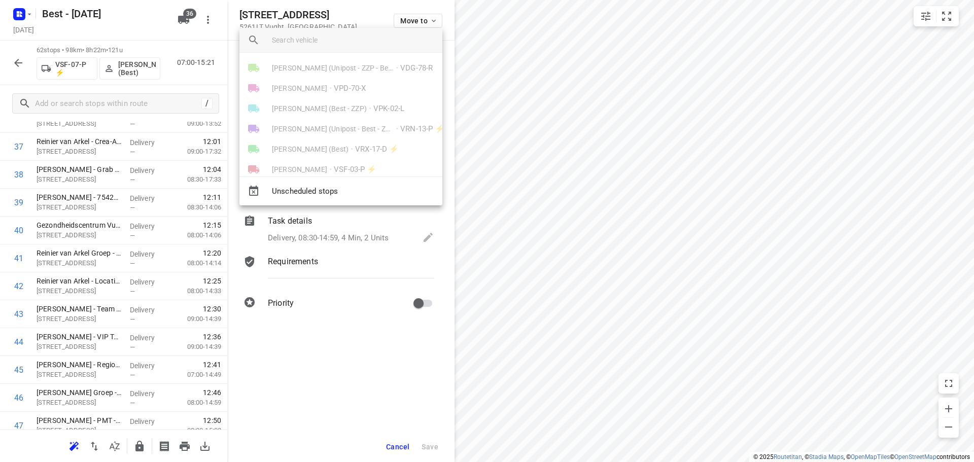
scroll to position [304, 0]
click at [302, 168] on span "[PERSON_NAME] (Best)" at bounding box center [310, 172] width 77 height 10
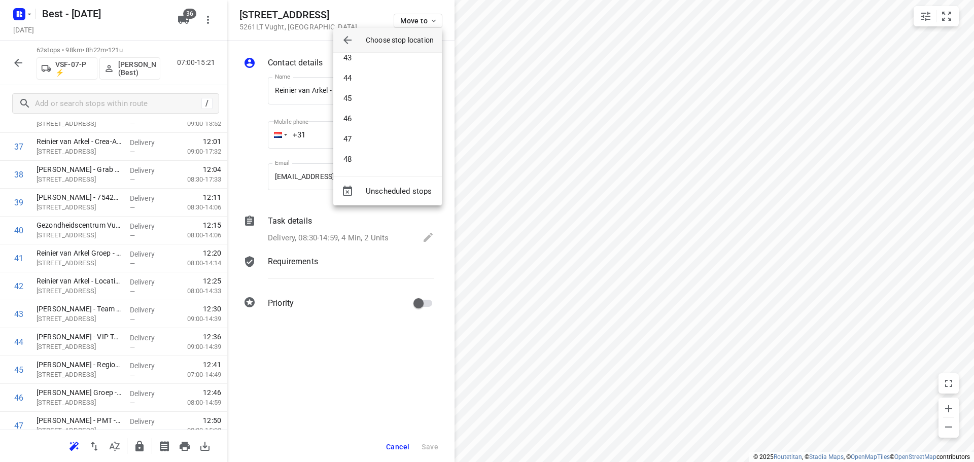
scroll to position [863, 0]
click at [362, 140] on li "47" at bounding box center [387, 138] width 109 height 20
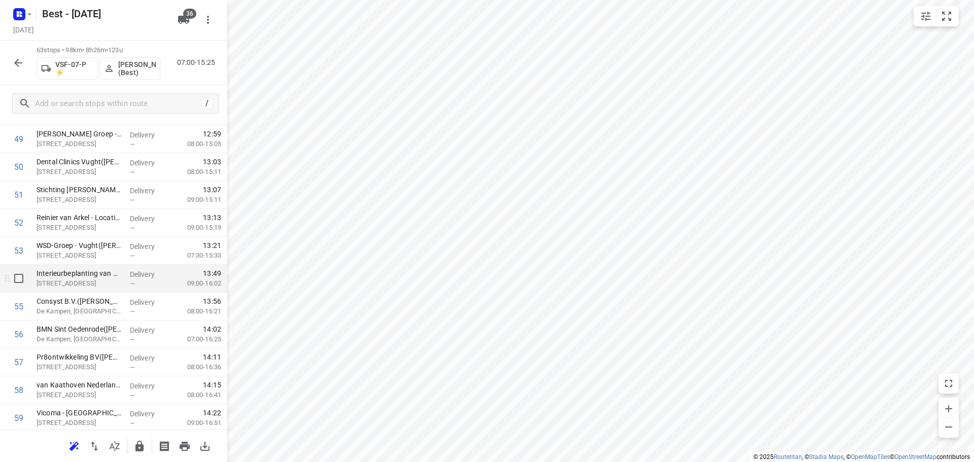
scroll to position [1428, 0]
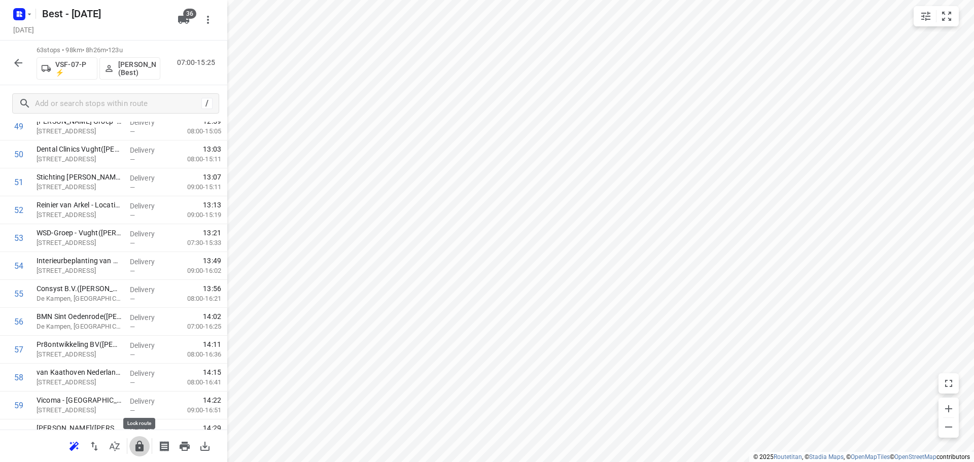
click at [139, 447] on icon "button" at bounding box center [139, 446] width 8 height 11
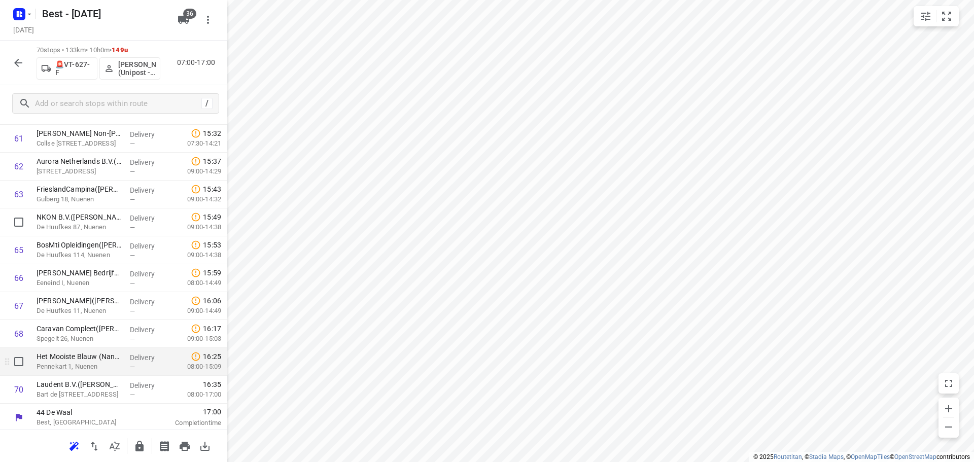
scroll to position [1753, 0]
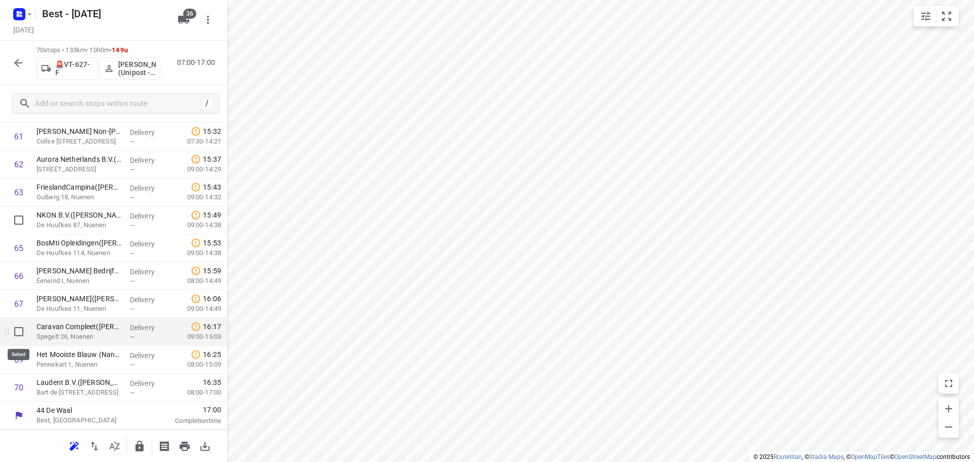
click at [15, 333] on input "checkbox" at bounding box center [19, 332] width 20 height 20
checkbox input "true"
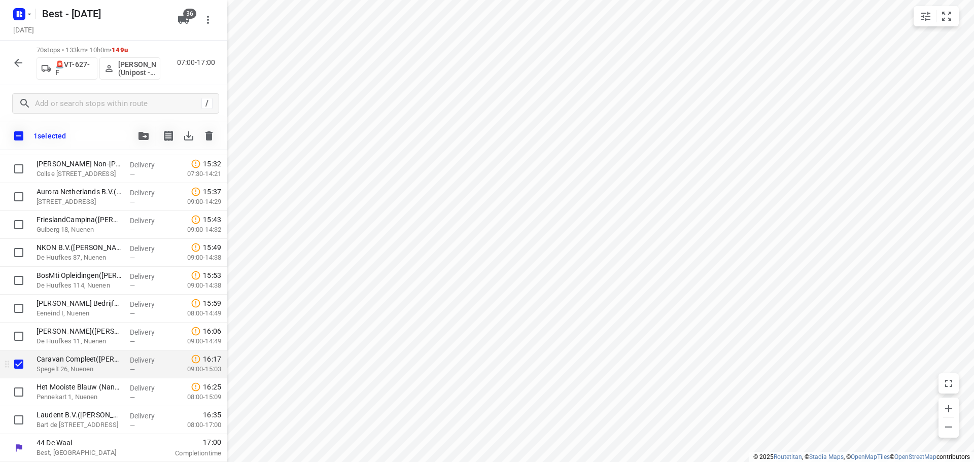
scroll to position [1749, 0]
click at [14, 385] on input "checkbox" at bounding box center [19, 392] width 20 height 20
checkbox input "true"
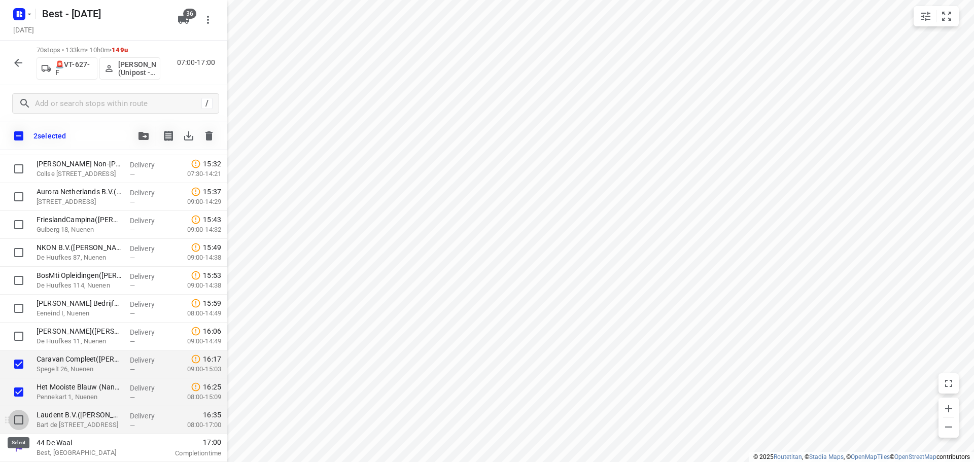
click at [15, 414] on input "checkbox" at bounding box center [19, 420] width 20 height 20
checkbox input "true"
click at [141, 142] on button "button" at bounding box center [143, 136] width 20 height 20
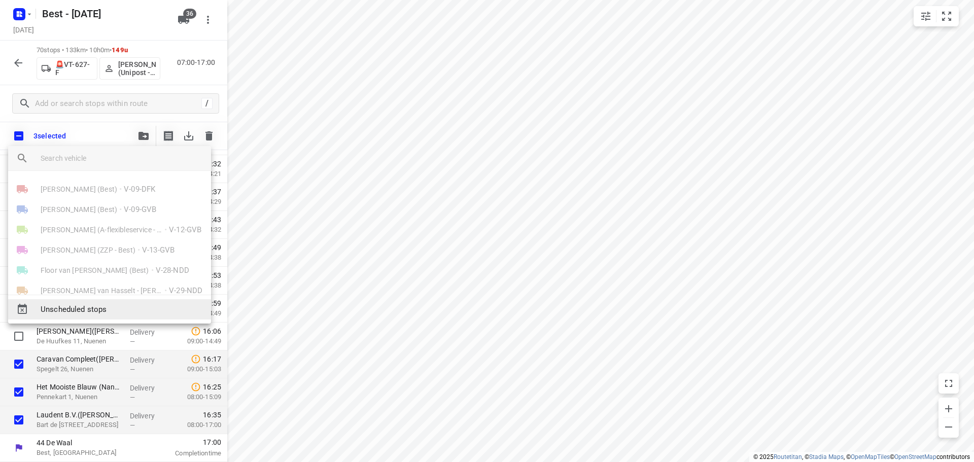
click at [91, 312] on span "Unscheduled stops" at bounding box center [122, 310] width 162 height 12
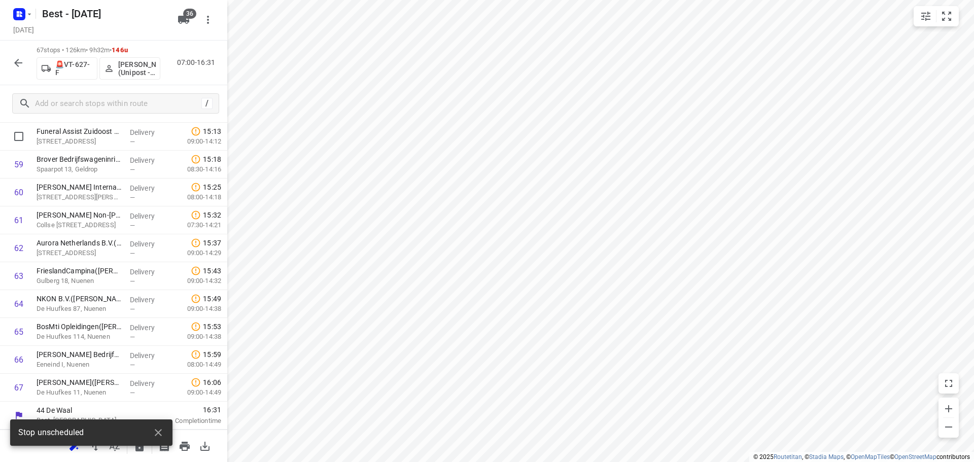
scroll to position [1669, 0]
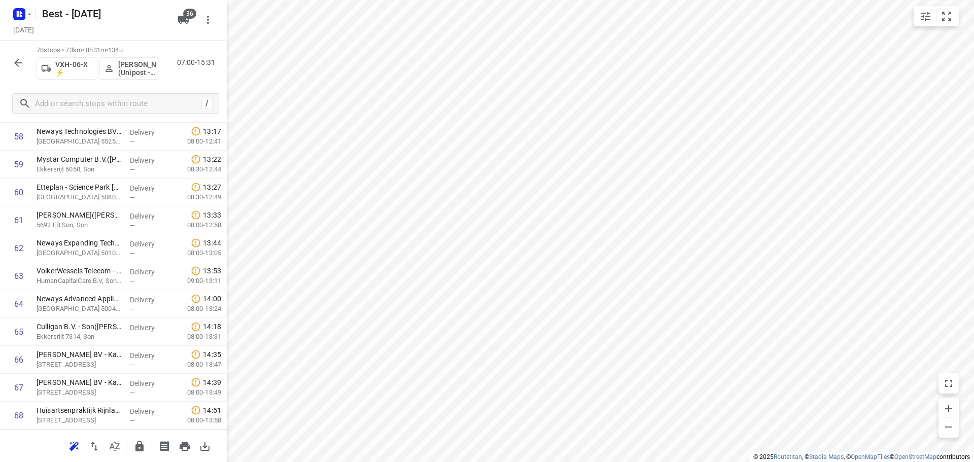
click at [10, 59] on button "button" at bounding box center [18, 63] width 20 height 20
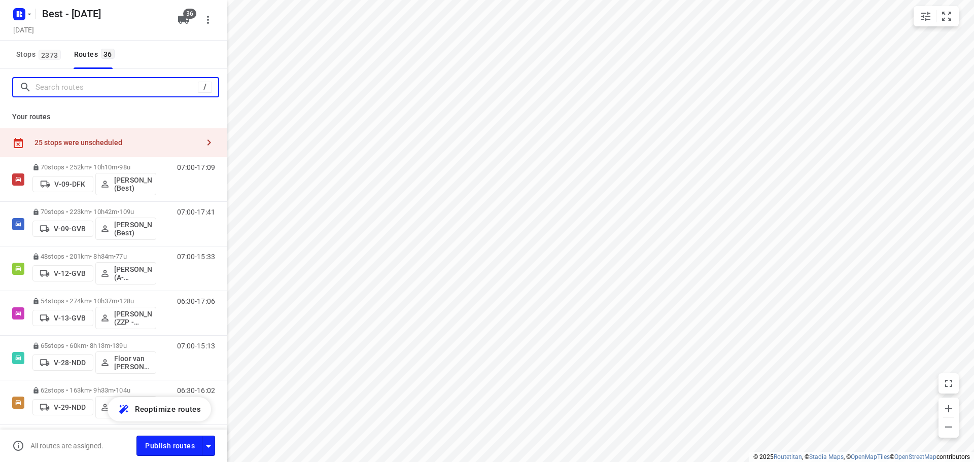
click at [98, 82] on input "Search routes" at bounding box center [117, 88] width 162 height 16
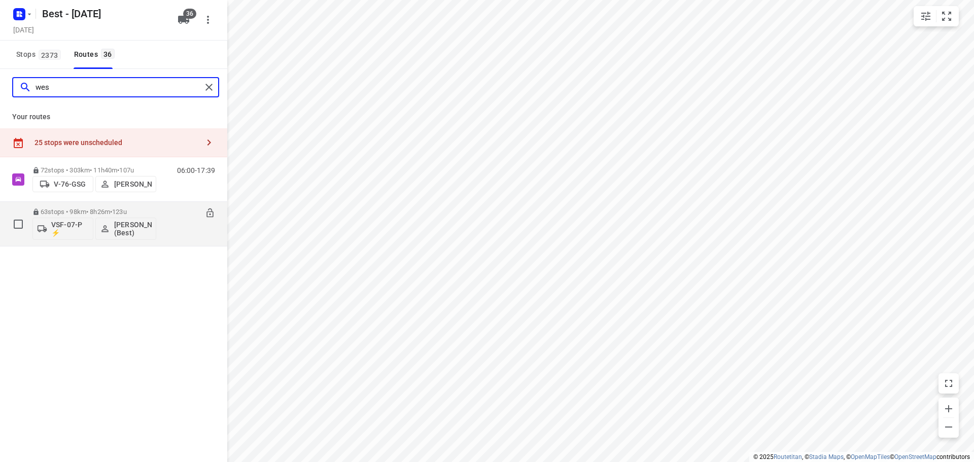
type input "wes"
click at [93, 210] on p "63 stops • 98km • 8h26m • 123u" at bounding box center [94, 212] width 124 height 8
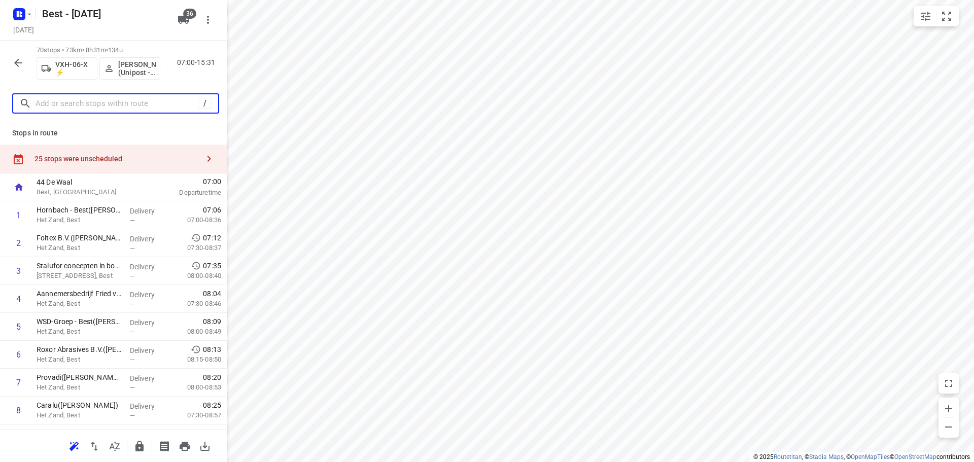
click at [146, 101] on input "text" at bounding box center [117, 104] width 162 height 16
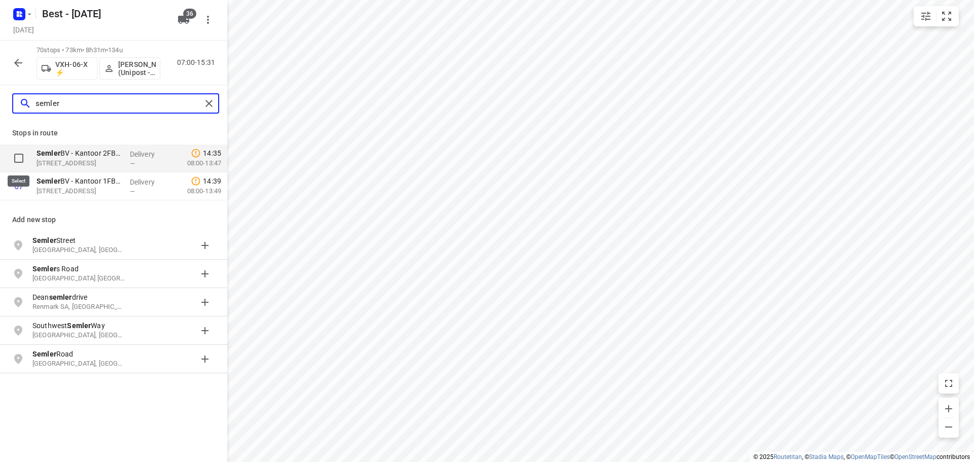
type input "semler"
click at [19, 152] on input "checkbox" at bounding box center [19, 158] width 20 height 20
checkbox input "true"
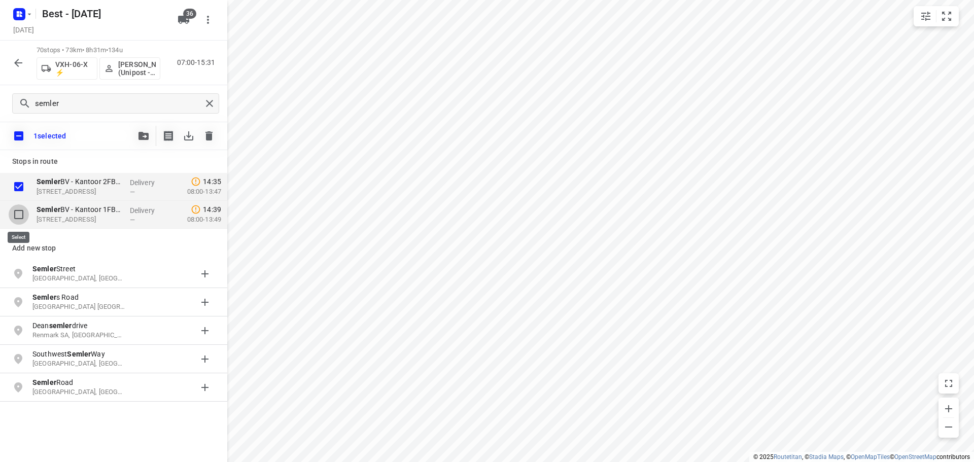
drag, startPoint x: 19, startPoint y: 214, endPoint x: 38, endPoint y: 202, distance: 21.7
click at [22, 214] on input "checkbox" at bounding box center [19, 214] width 20 height 20
checkbox input "true"
click at [136, 134] on button "button" at bounding box center [143, 136] width 20 height 20
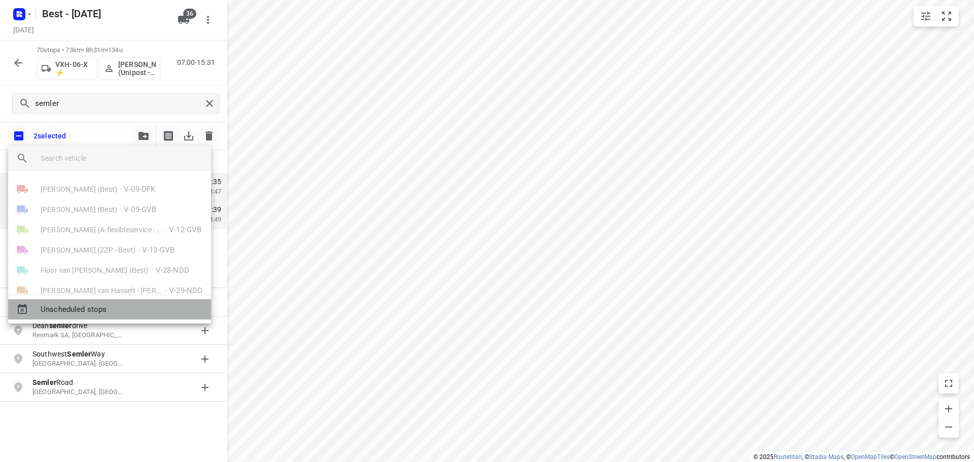
click at [86, 319] on div "Unscheduled stops" at bounding box center [109, 309] width 203 height 20
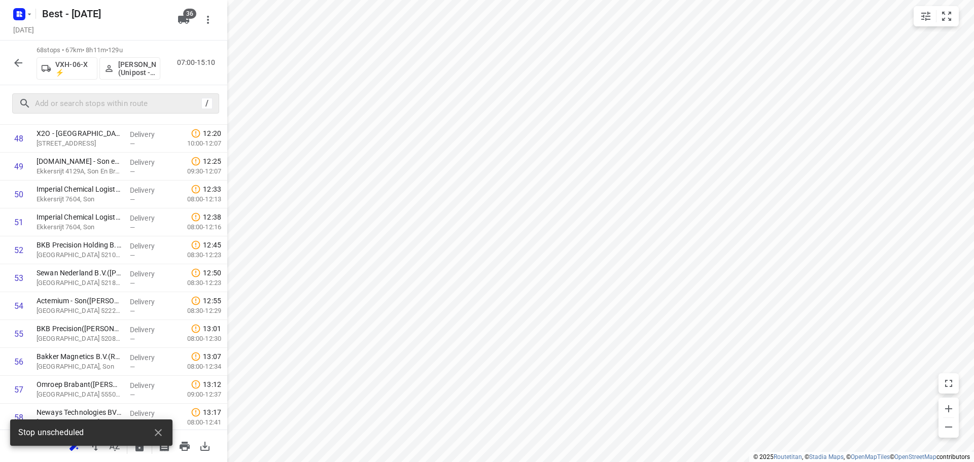
scroll to position [1697, 0]
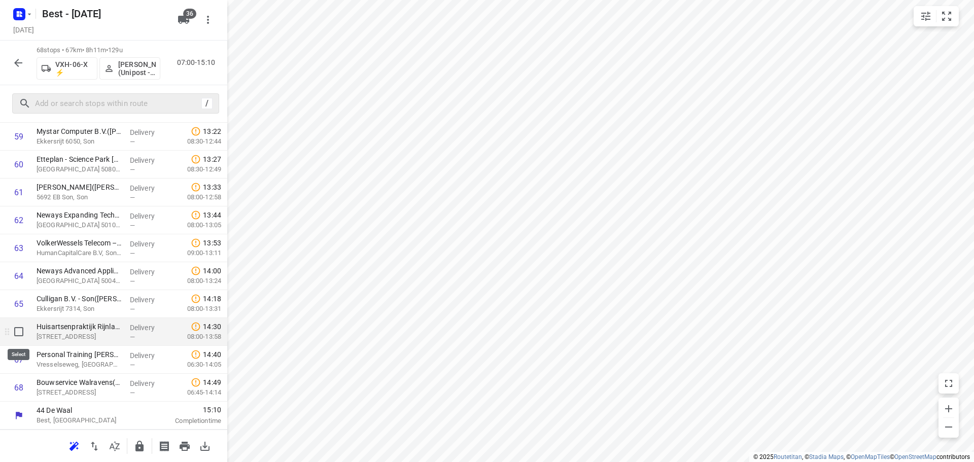
click at [20, 331] on input "checkbox" at bounding box center [19, 332] width 20 height 20
checkbox input "true"
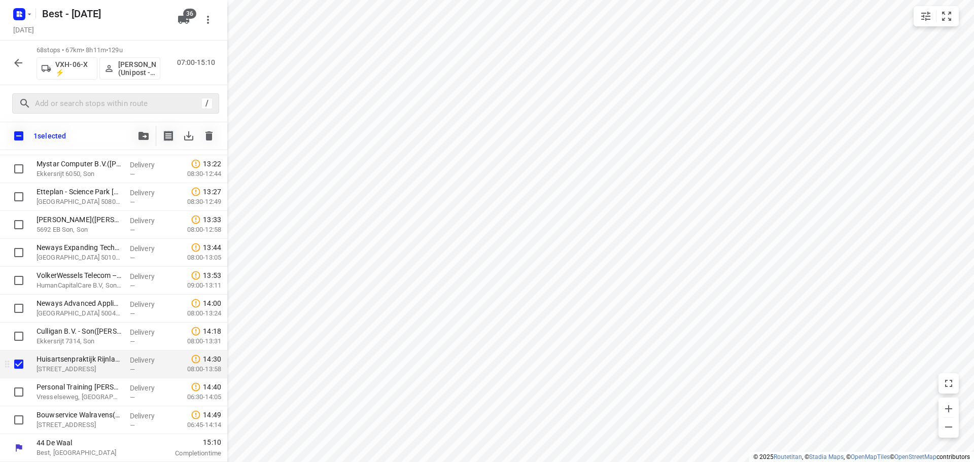
scroll to position [1693, 0]
click at [21, 382] on div at bounding box center [16, 393] width 32 height 28
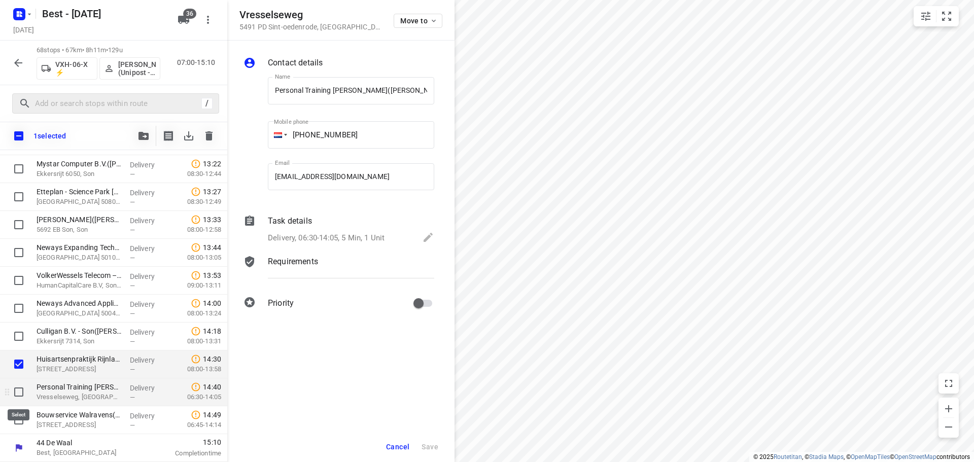
click at [20, 393] on input "checkbox" at bounding box center [19, 392] width 20 height 20
checkbox input "true"
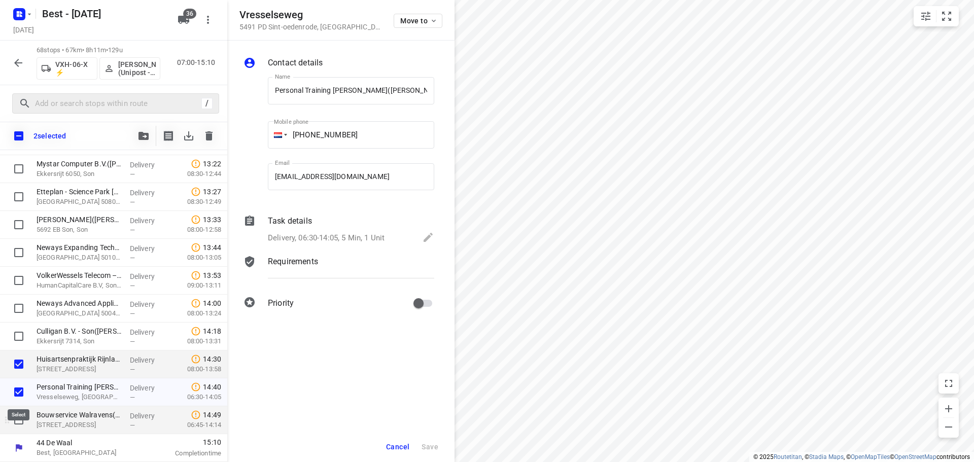
click at [19, 413] on input "checkbox" at bounding box center [19, 420] width 20 height 20
checkbox input "true"
click at [143, 137] on icon "button" at bounding box center [144, 136] width 10 height 8
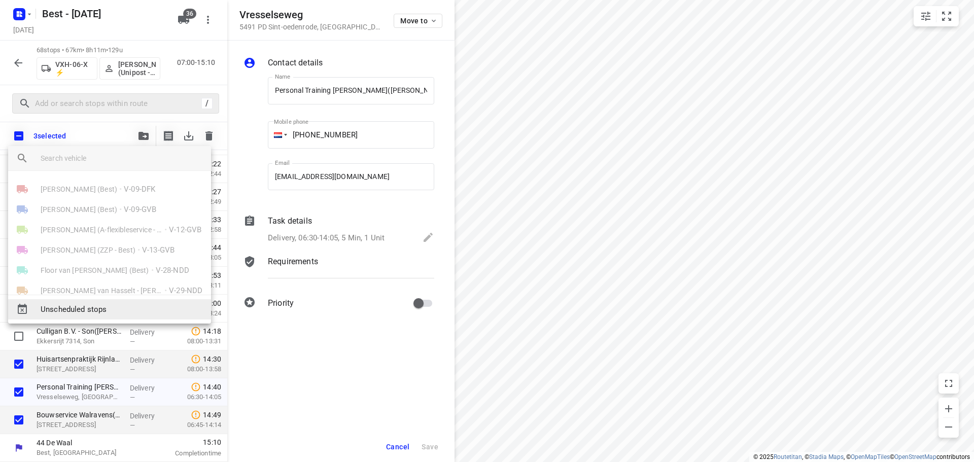
click at [88, 309] on span "Unscheduled stops" at bounding box center [122, 310] width 162 height 12
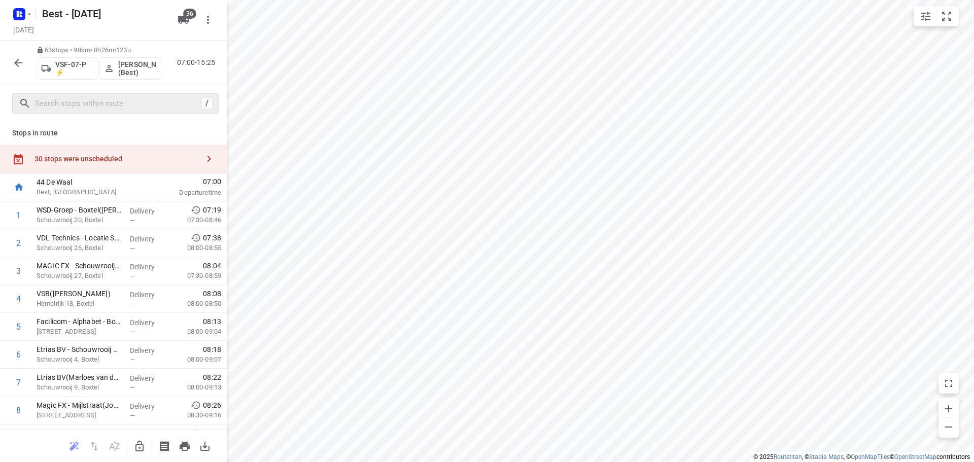
click at [96, 150] on div "30 stops were unscheduled" at bounding box center [113, 159] width 227 height 29
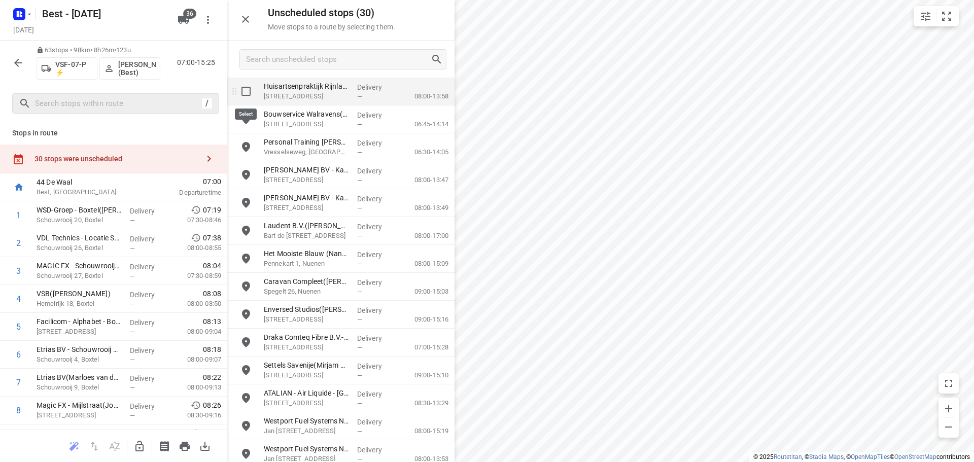
click at [248, 96] on input "grid" at bounding box center [246, 91] width 20 height 20
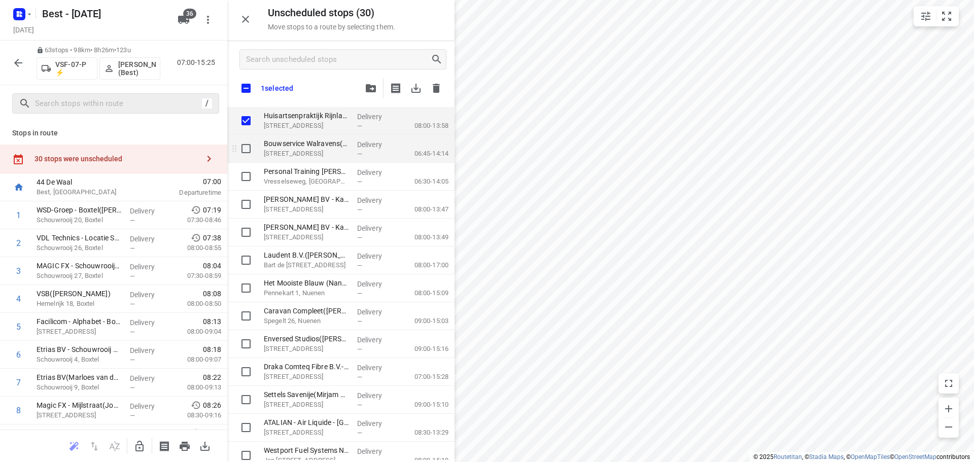
checkbox input "true"
click at [246, 148] on input "grid" at bounding box center [246, 149] width 20 height 20
checkbox input "true"
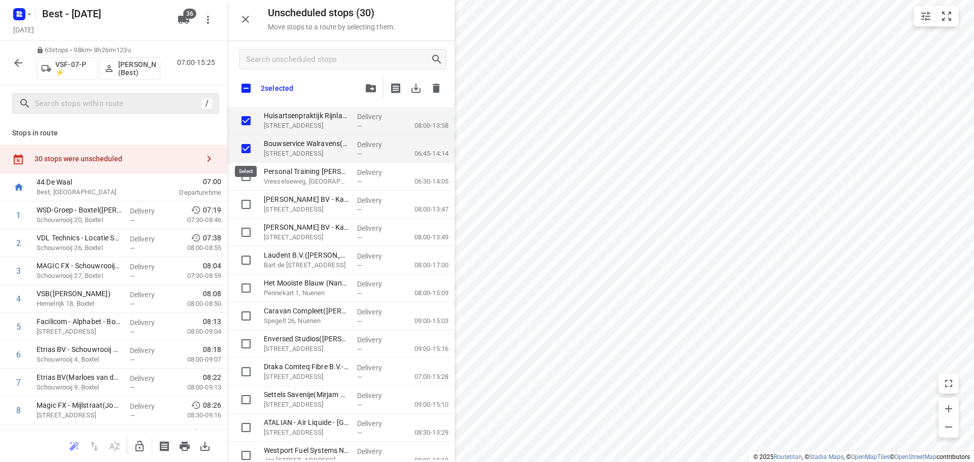
checkbox input "true"
click at [237, 18] on button "button" at bounding box center [245, 19] width 20 height 20
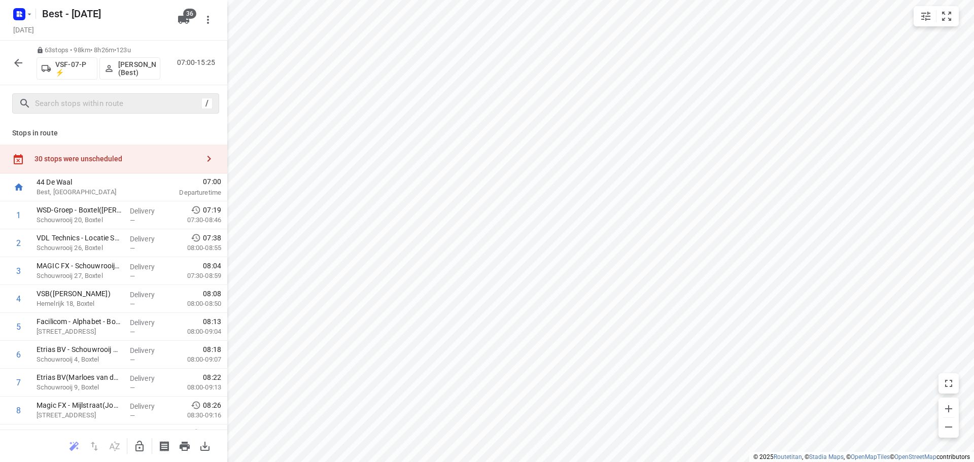
click at [121, 159] on div "30 stops were unscheduled" at bounding box center [117, 159] width 164 height 8
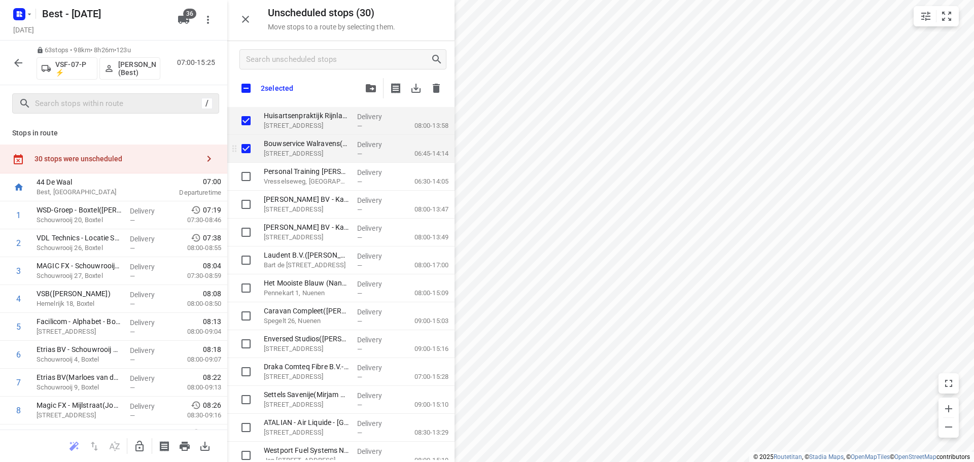
checkbox input "true"
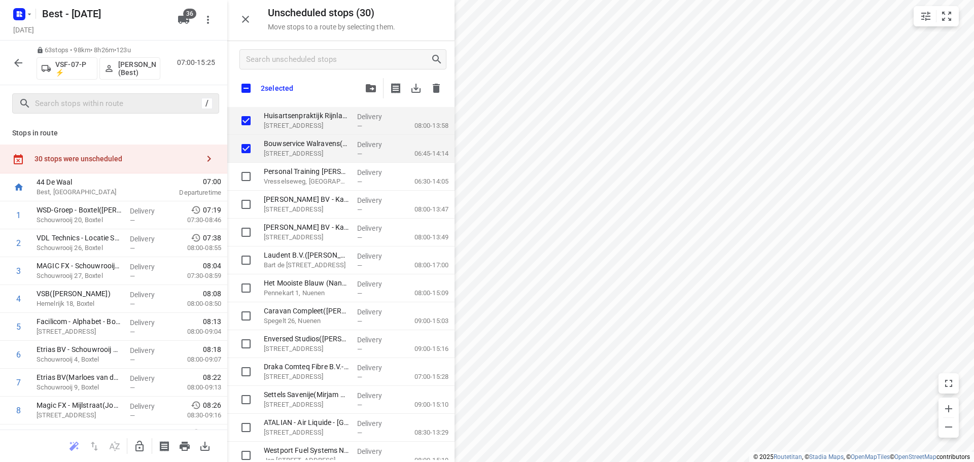
checkbox input "true"
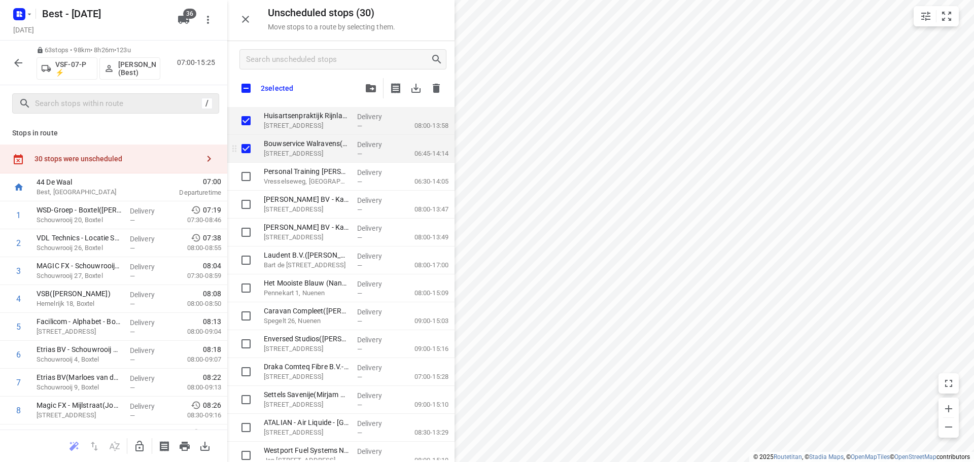
checkbox input "true"
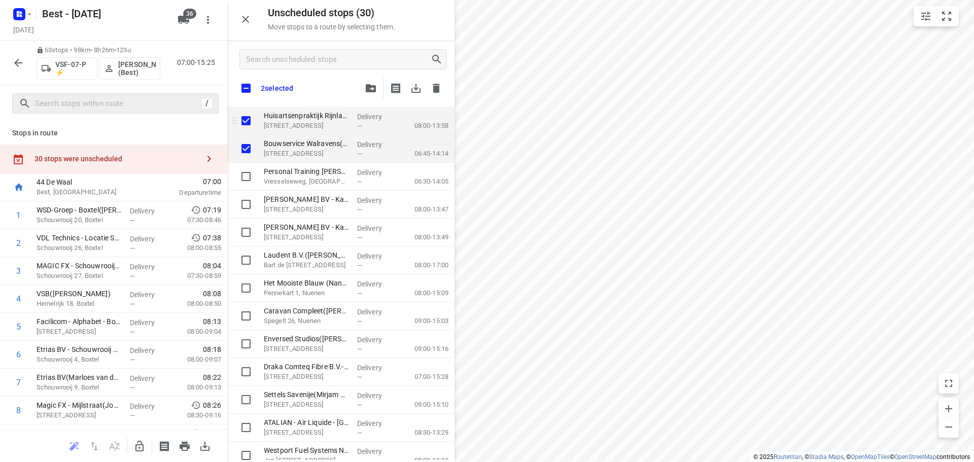
checkbox input "true"
click at [251, 125] on input "grid" at bounding box center [246, 121] width 20 height 20
checkbox input "false"
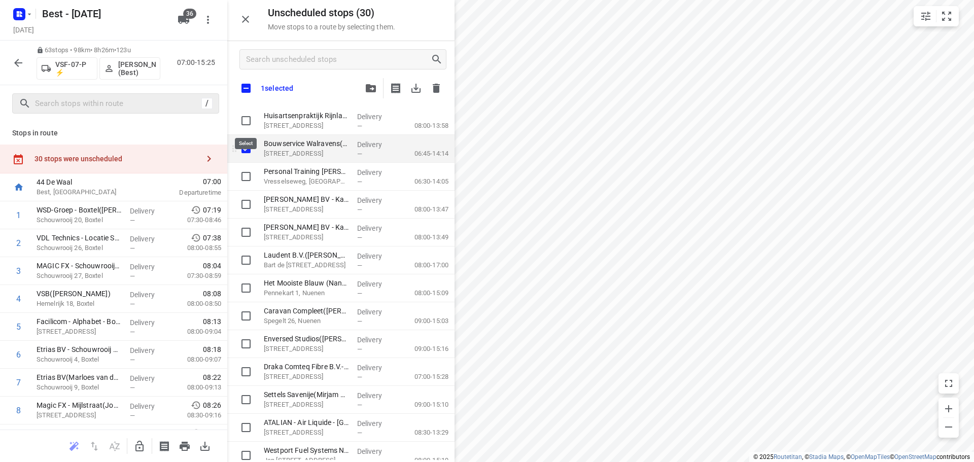
checkbox input "true"
click at [244, 151] on input "grid" at bounding box center [246, 149] width 20 height 20
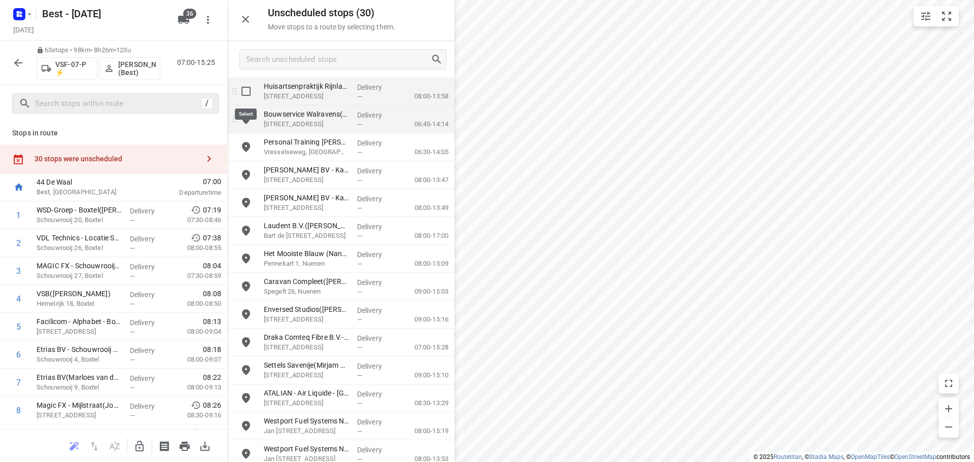
click at [247, 89] on input "grid" at bounding box center [246, 91] width 20 height 20
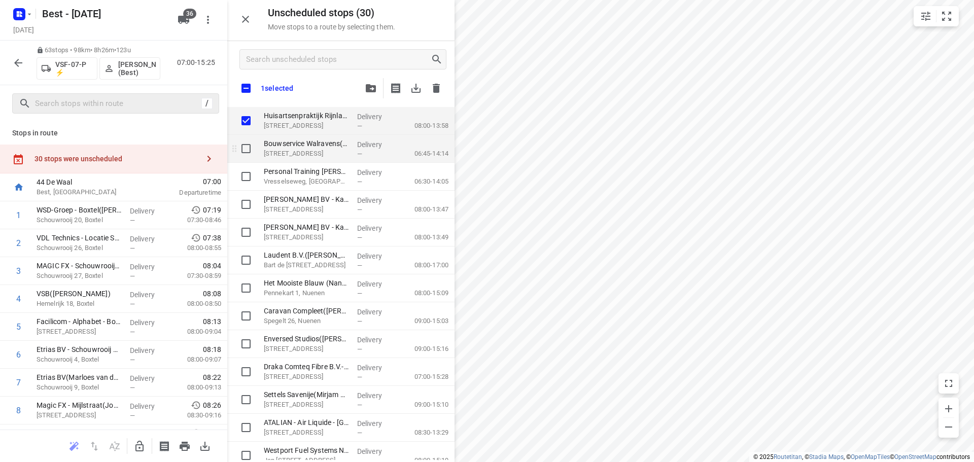
checkbox input "true"
click at [247, 153] on input "grid" at bounding box center [246, 149] width 20 height 20
checkbox input "true"
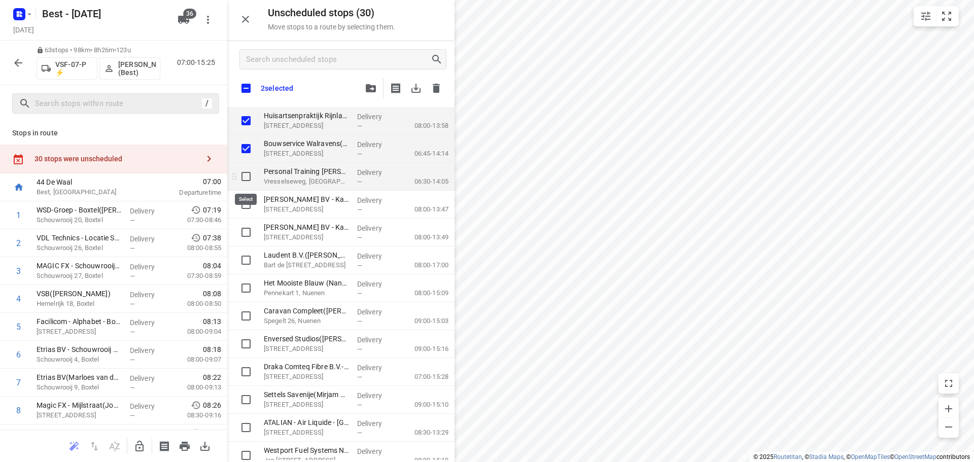
click at [247, 177] on input "grid" at bounding box center [246, 176] width 20 height 20
checkbox input "true"
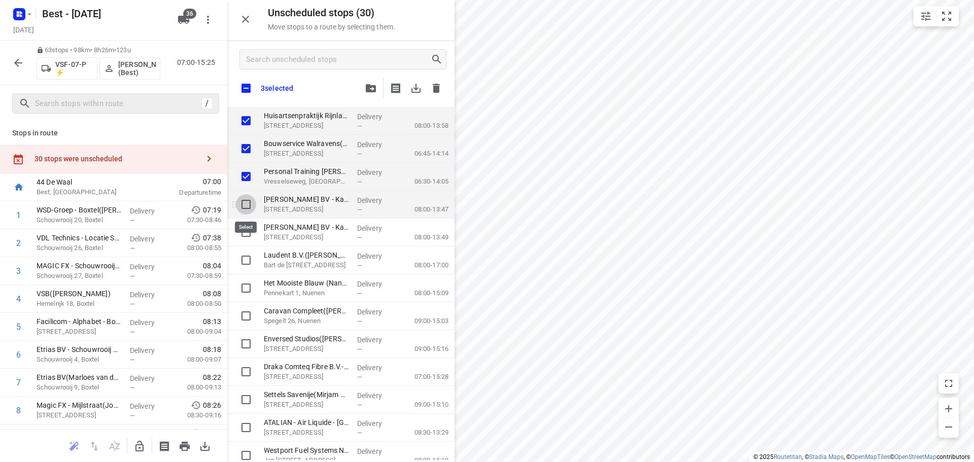
click at [243, 208] on input "grid" at bounding box center [246, 204] width 20 height 20
checkbox input "true"
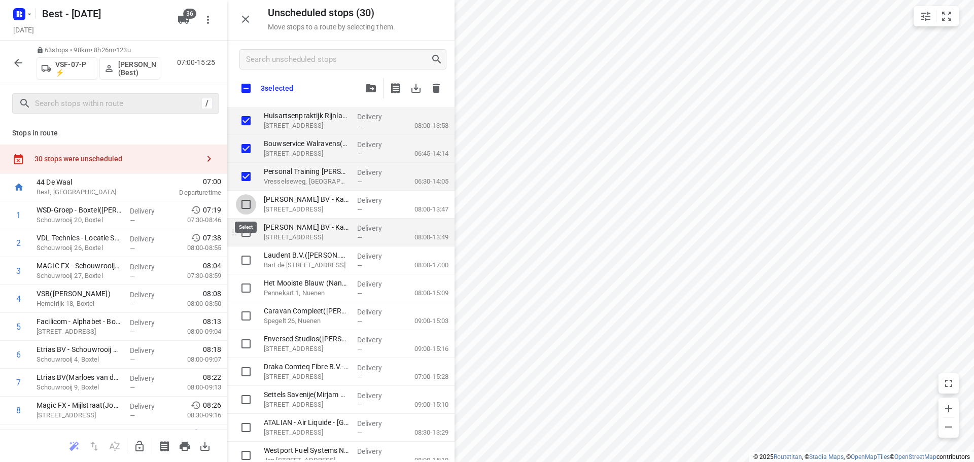
checkbox input "true"
click at [244, 233] on input "grid" at bounding box center [246, 232] width 20 height 20
checkbox input "true"
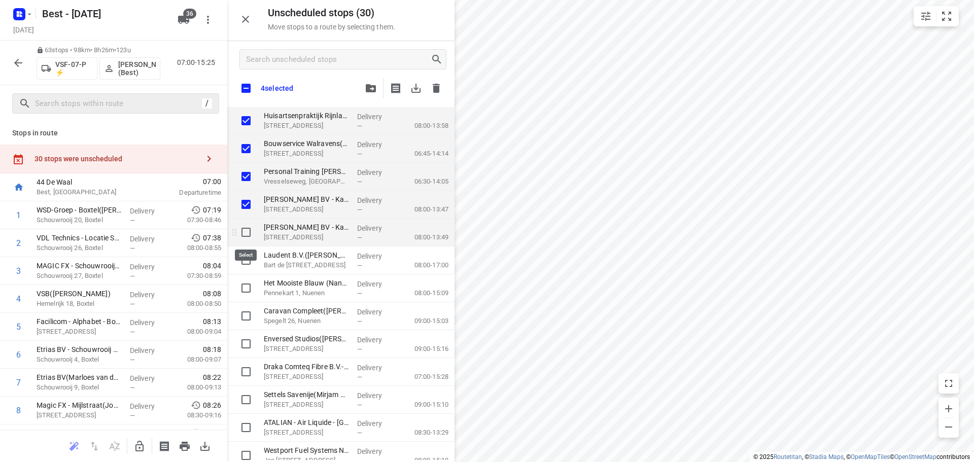
checkbox input "true"
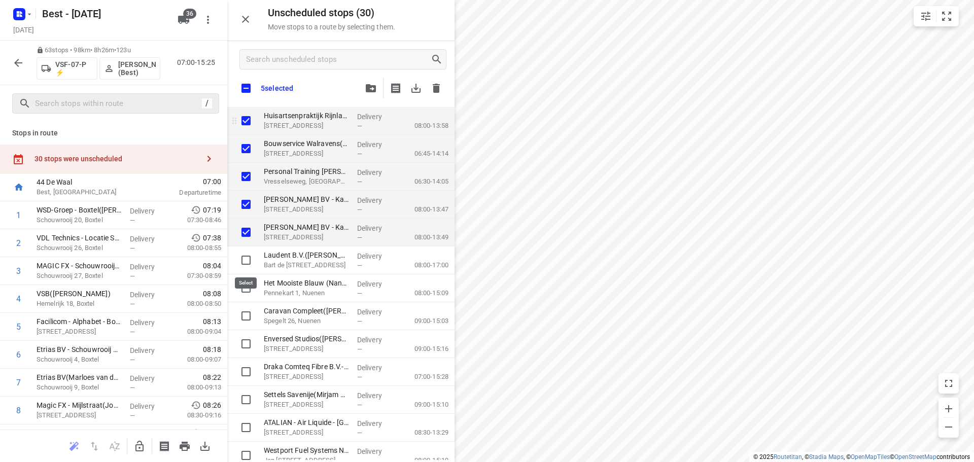
checkbox input "true"
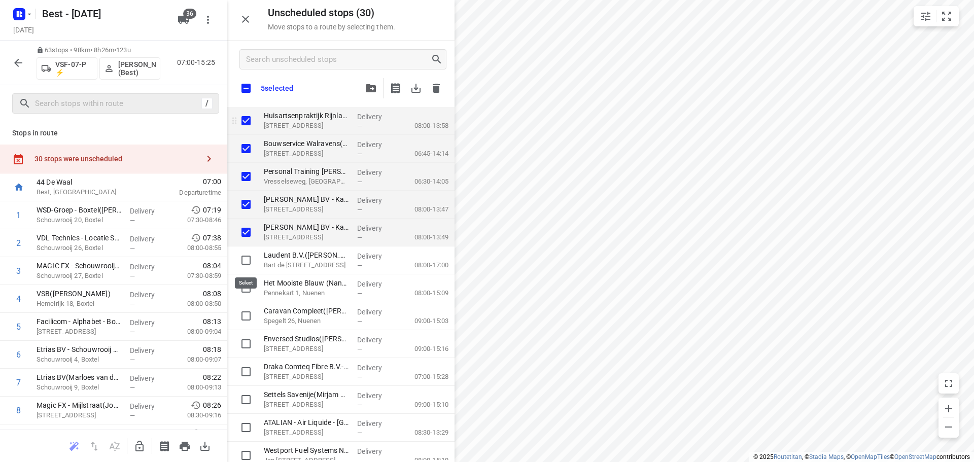
checkbox input "true"
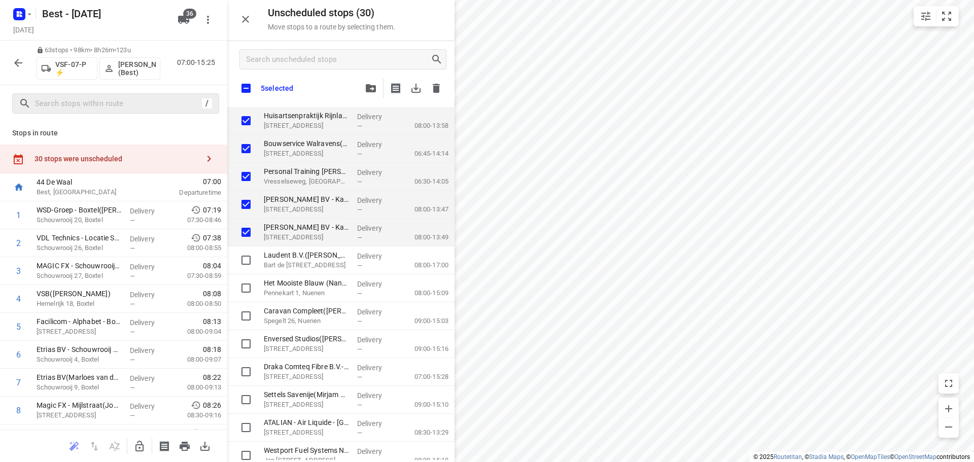
checkbox input "true"
click at [363, 94] on button "button" at bounding box center [371, 88] width 20 height 20
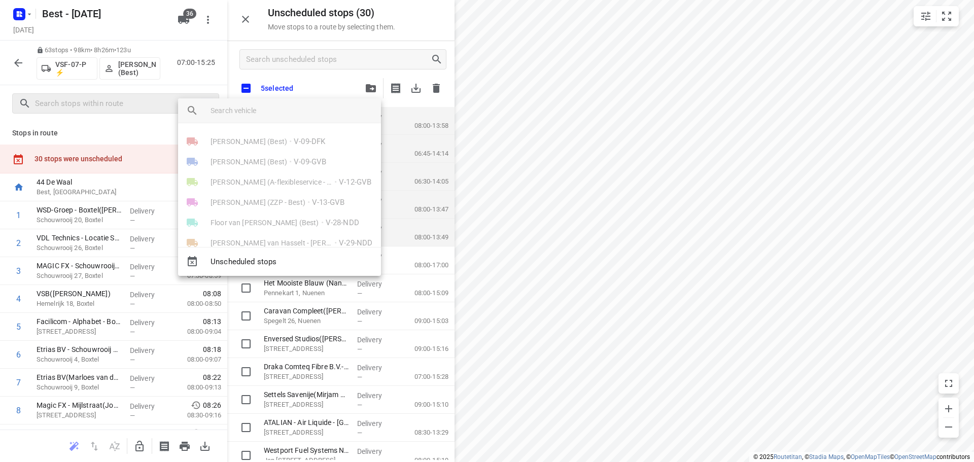
click at [326, 108] on input "search vehicle" at bounding box center [292, 110] width 162 height 15
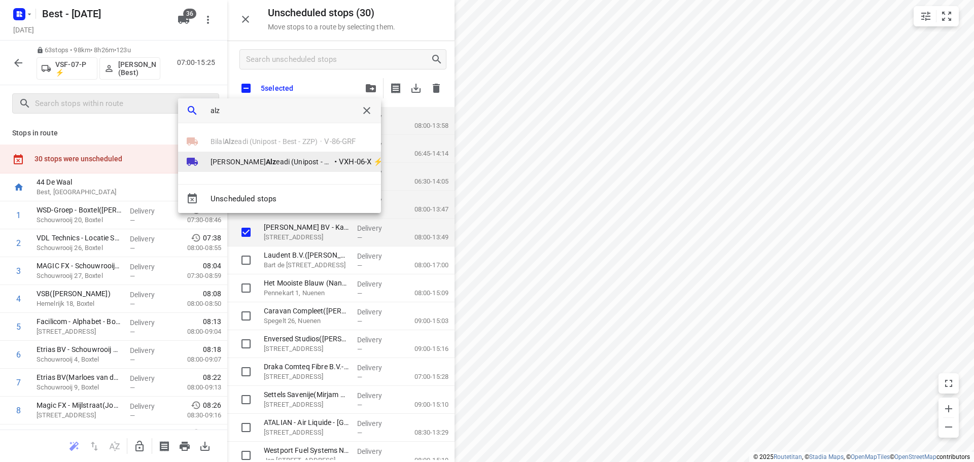
type input "alz"
click at [238, 160] on span "Mohamed Alz eadi (Unipost - Best - ZZP)" at bounding box center [272, 162] width 122 height 10
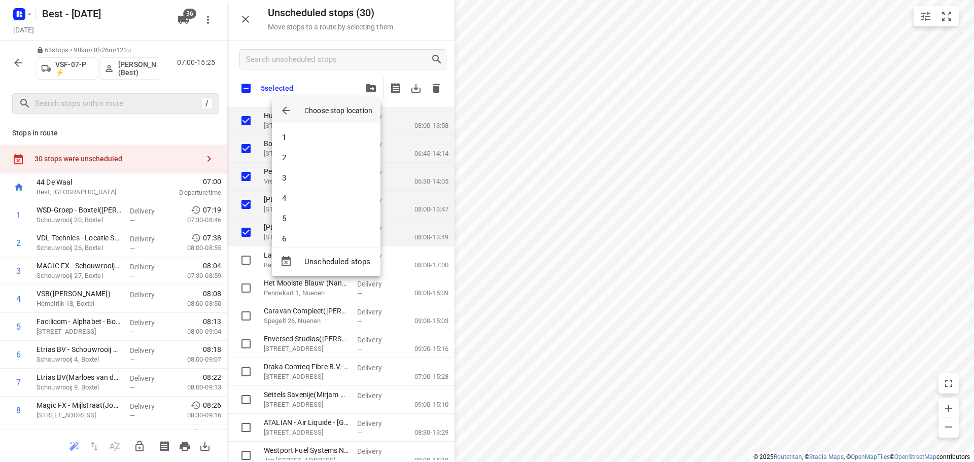
click at [238, 160] on div at bounding box center [487, 231] width 974 height 462
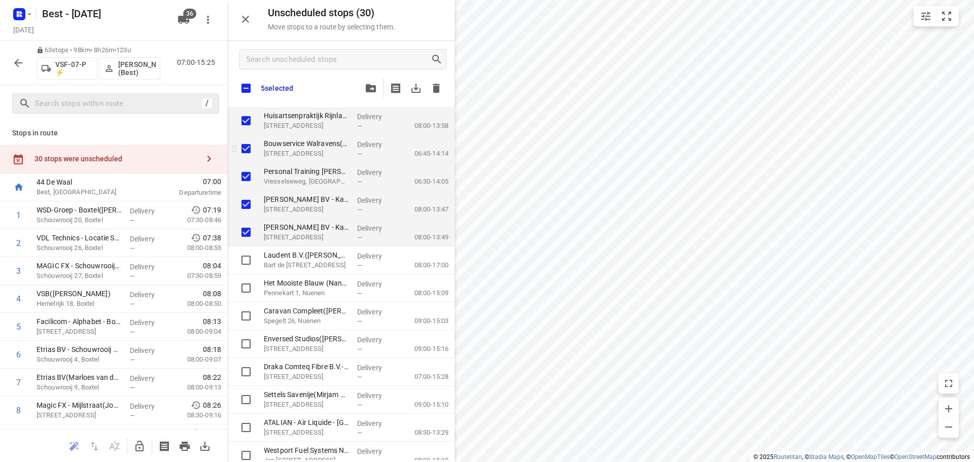
checkbox input "true"
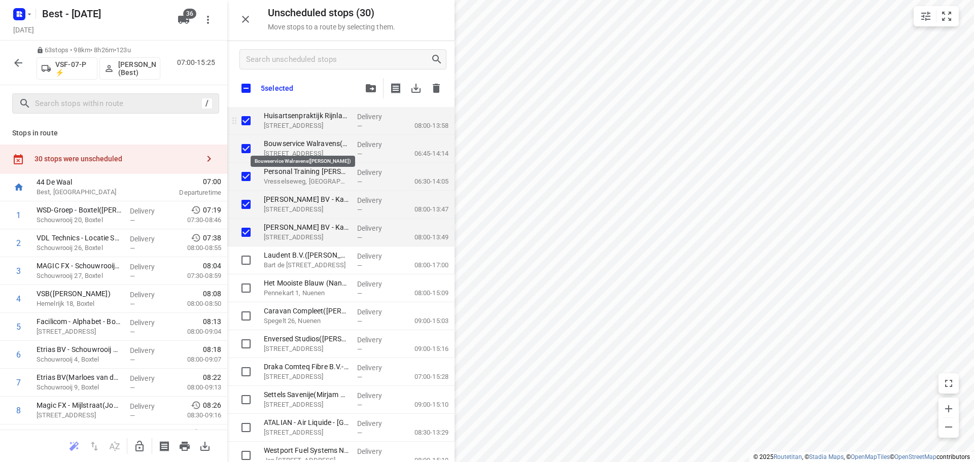
checkbox input "true"
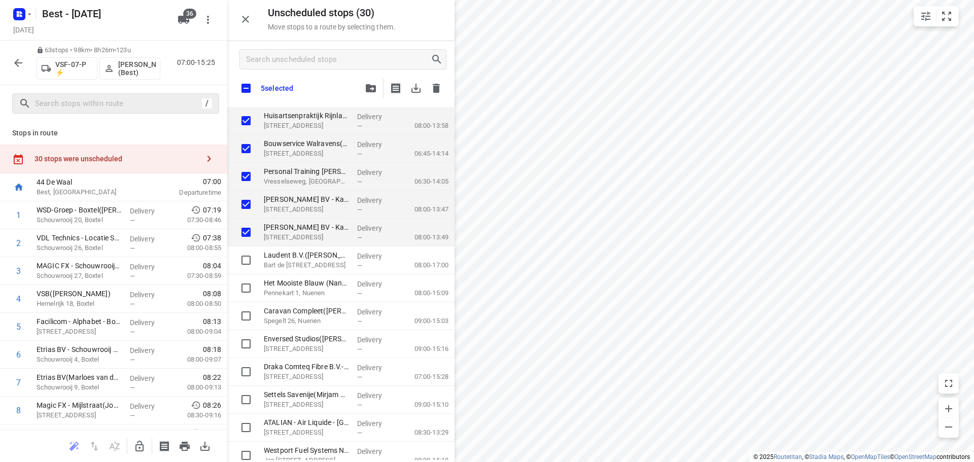
checkbox input "true"
click at [366, 101] on div "5 selected" at bounding box center [340, 74] width 227 height 66
click at [370, 97] on button "button" at bounding box center [371, 88] width 20 height 20
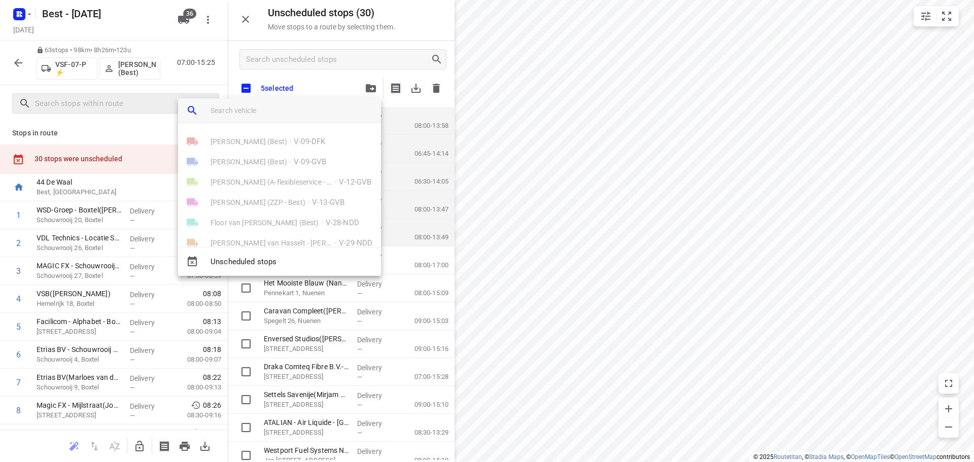
click at [331, 109] on input "search vehicle" at bounding box center [292, 110] width 162 height 15
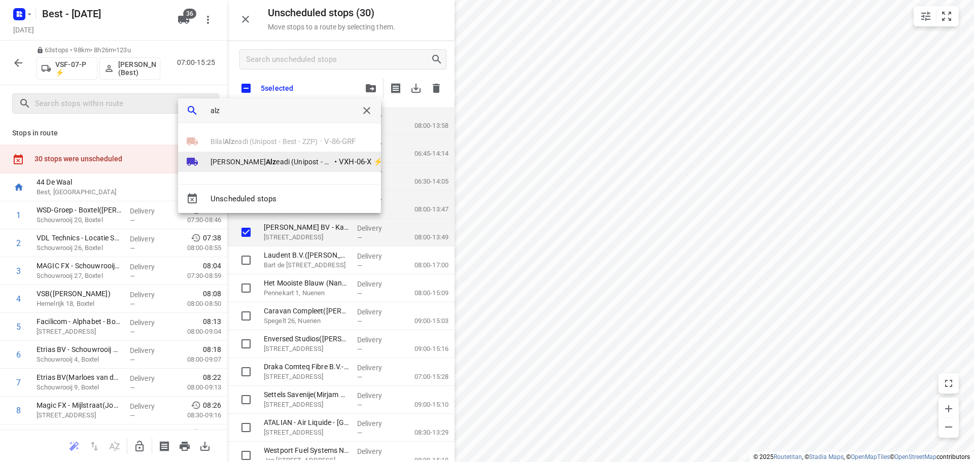
type input "alz"
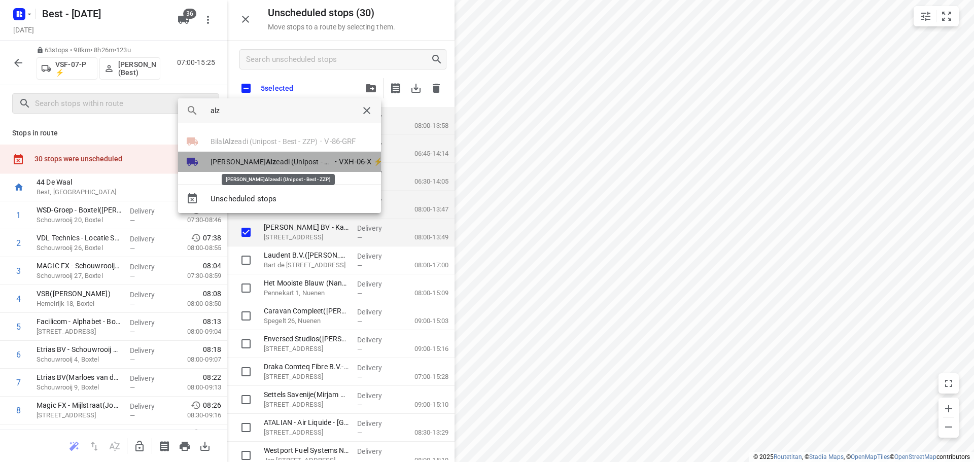
click at [223, 162] on span "Mohamed Alz eadi (Unipost - Best - ZZP)" at bounding box center [272, 162] width 122 height 10
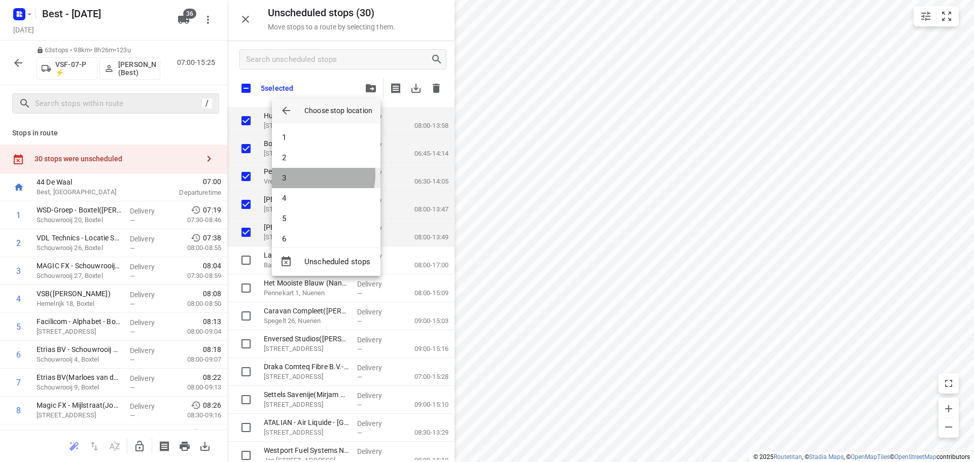
click at [302, 175] on li "3" at bounding box center [326, 178] width 109 height 20
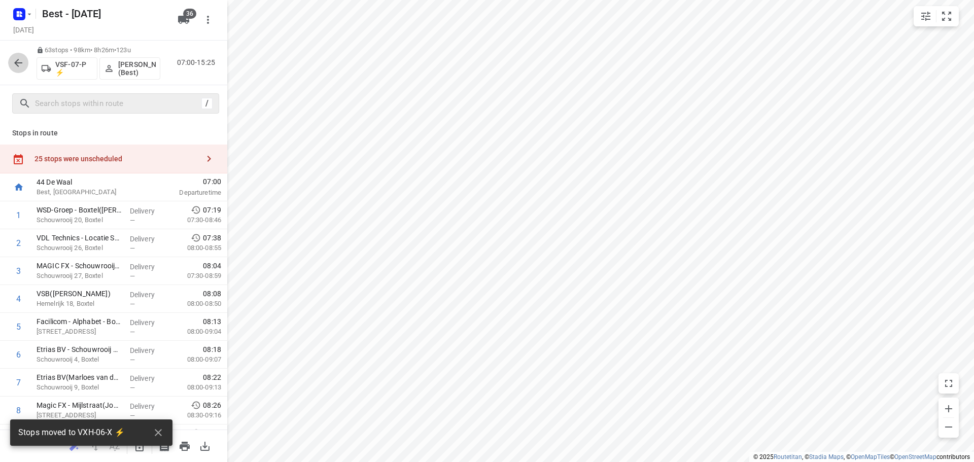
click at [14, 54] on button "button" at bounding box center [18, 63] width 20 height 20
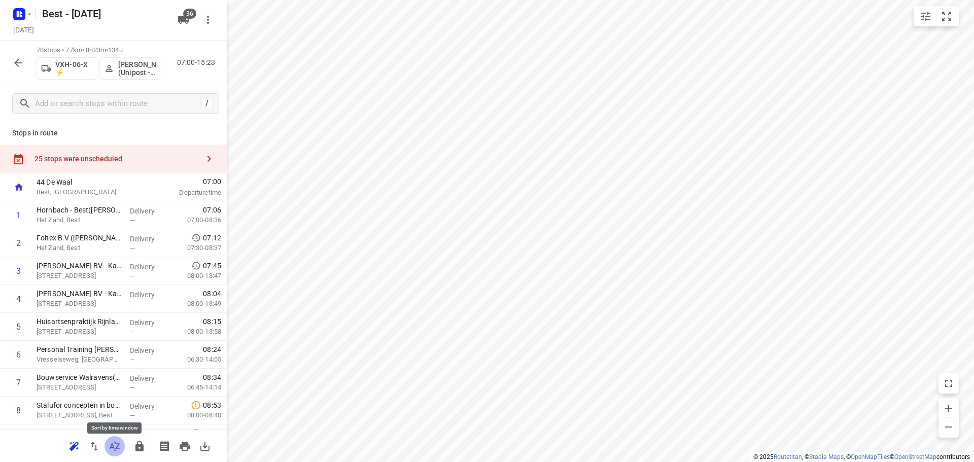
click at [112, 447] on icon "button" at bounding box center [115, 446] width 12 height 12
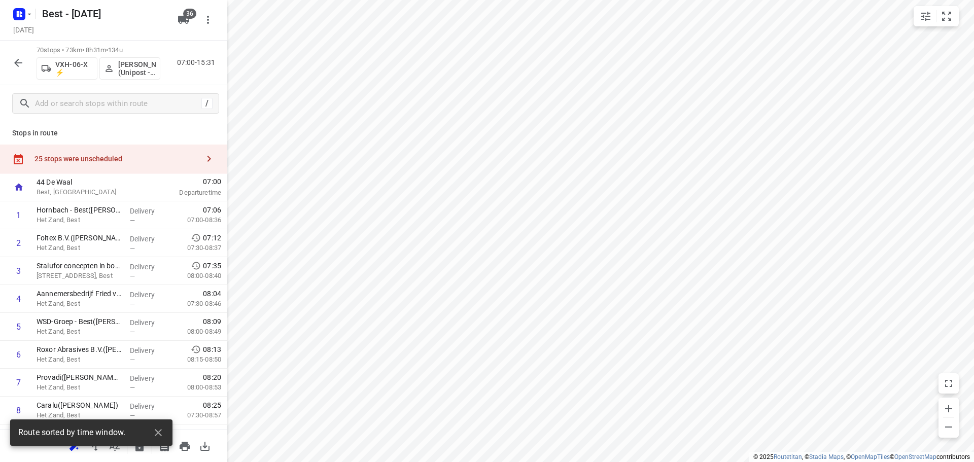
click at [13, 57] on icon "button" at bounding box center [18, 63] width 12 height 12
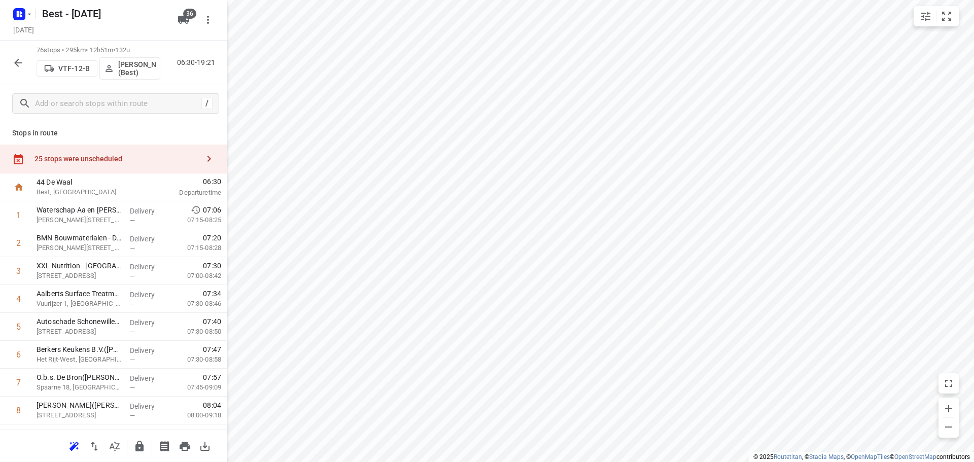
click at [114, 446] on icon "button" at bounding box center [115, 446] width 12 height 12
click at [118, 102] on input "text" at bounding box center [127, 104] width 183 height 16
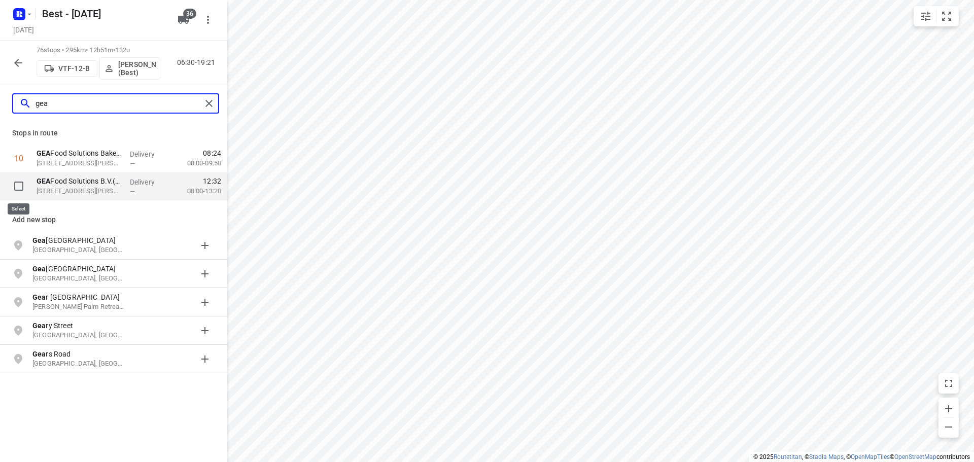
type input "gea"
click at [15, 185] on input "checkbox" at bounding box center [19, 186] width 20 height 20
checkbox input "true"
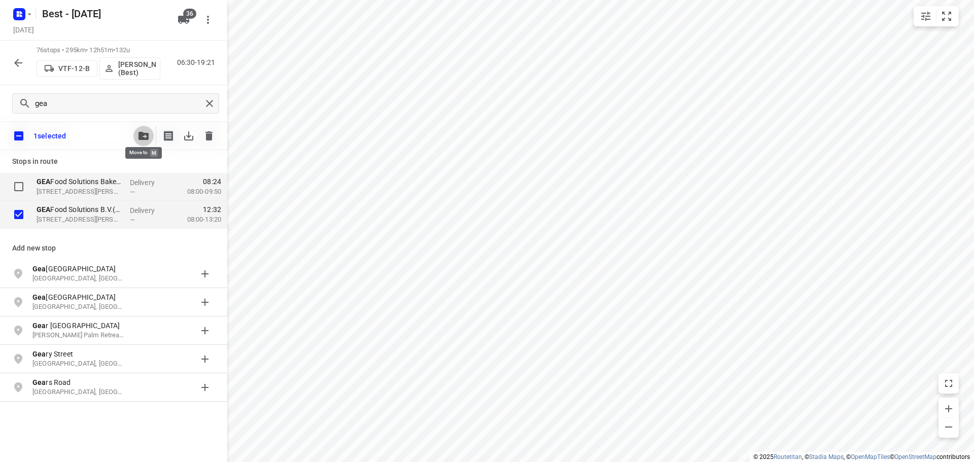
click at [145, 133] on icon "button" at bounding box center [144, 136] width 10 height 8
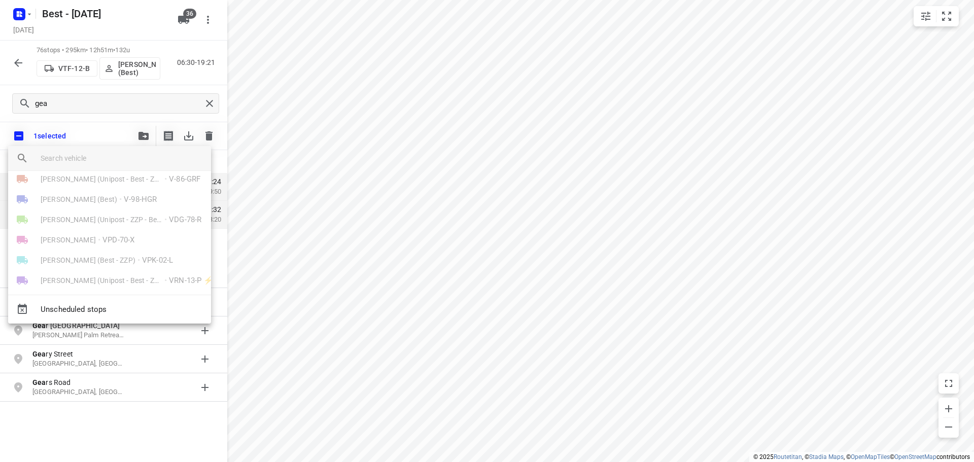
click at [100, 157] on input "search vehicle" at bounding box center [122, 158] width 162 height 15
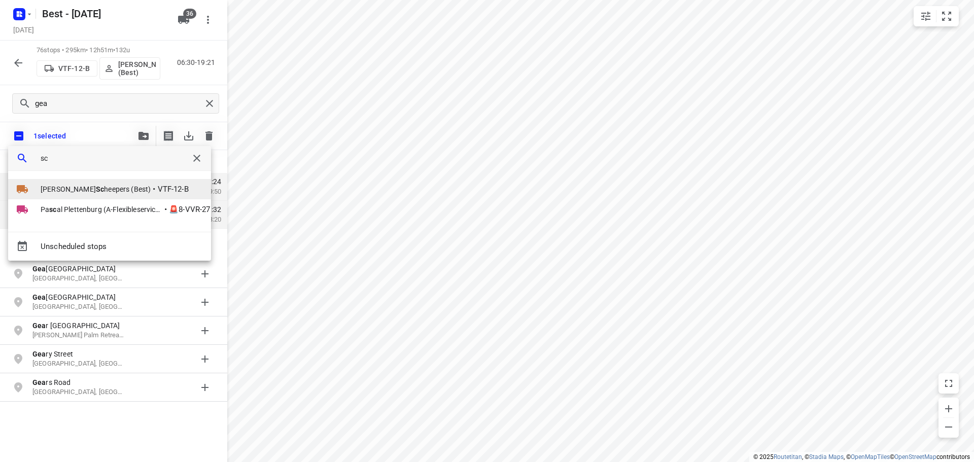
type input "sc"
click at [55, 191] on span "Lisa Sc heepers (Best)" at bounding box center [96, 189] width 110 height 10
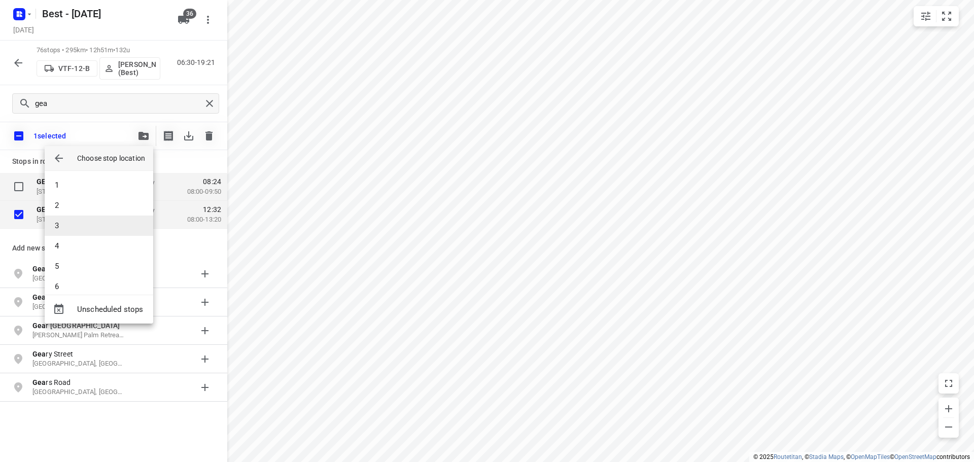
scroll to position [152, 0]
click at [74, 234] on li "11" at bounding box center [99, 236] width 109 height 20
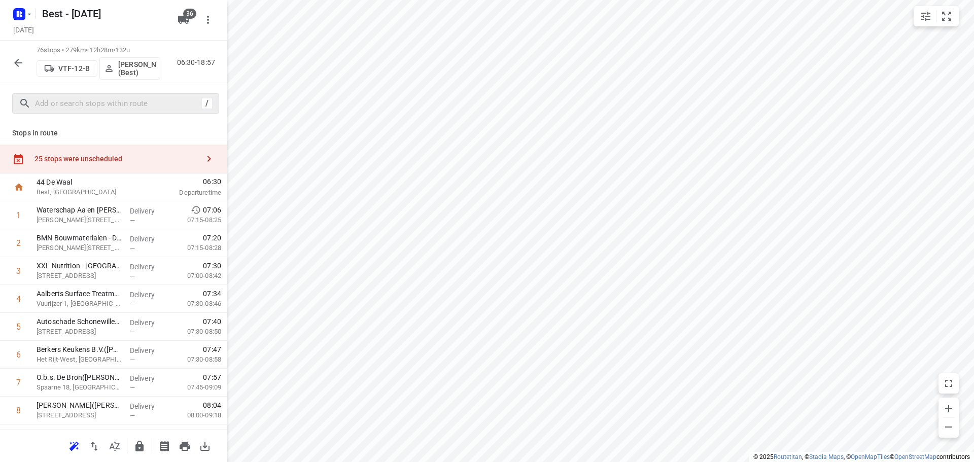
scroll to position [254, 0]
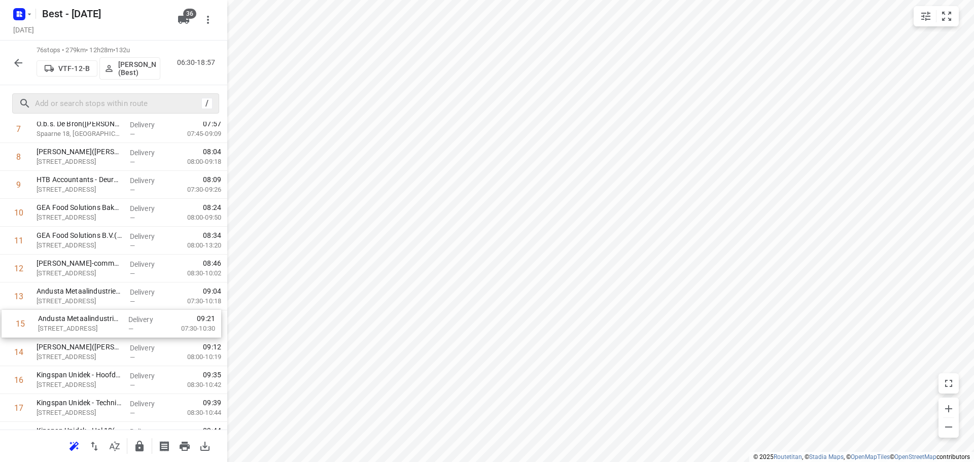
drag, startPoint x: 127, startPoint y: 342, endPoint x: 129, endPoint y: 308, distance: 33.5
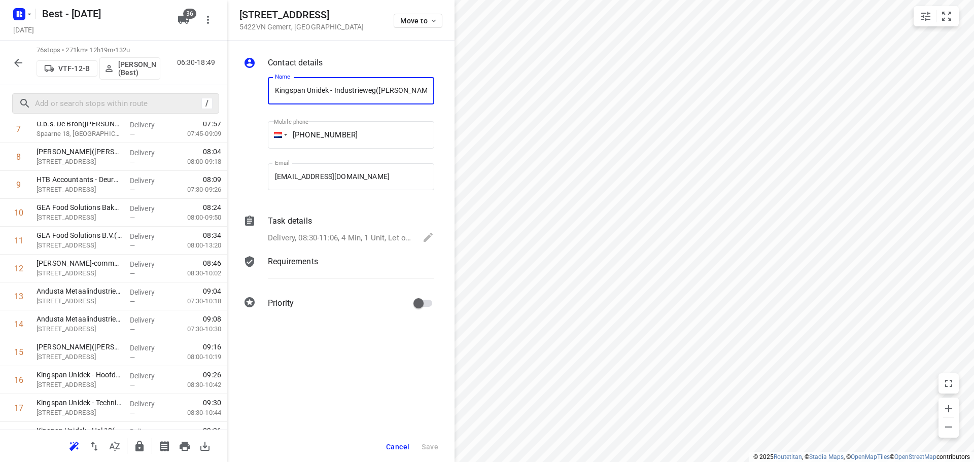
scroll to position [0, 7]
click at [412, 14] on button "Move to" at bounding box center [418, 21] width 49 height 14
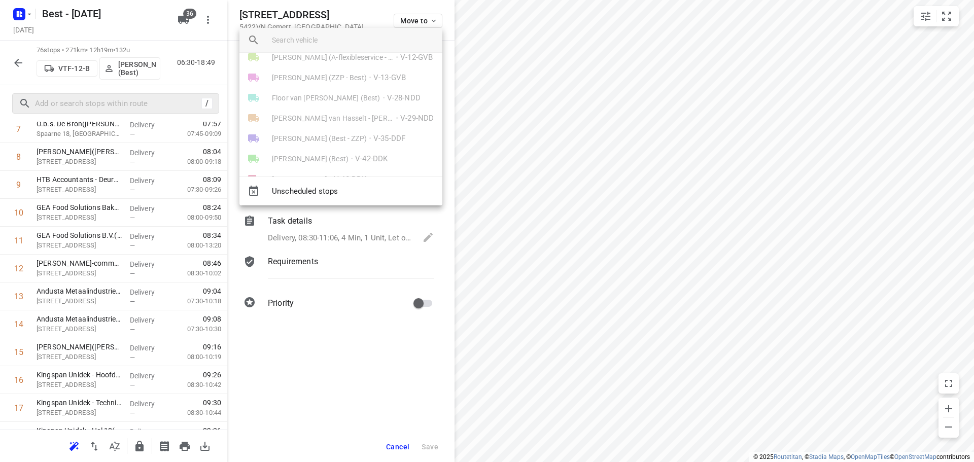
scroll to position [51, 0]
click at [339, 41] on input "search vehicle" at bounding box center [353, 39] width 162 height 15
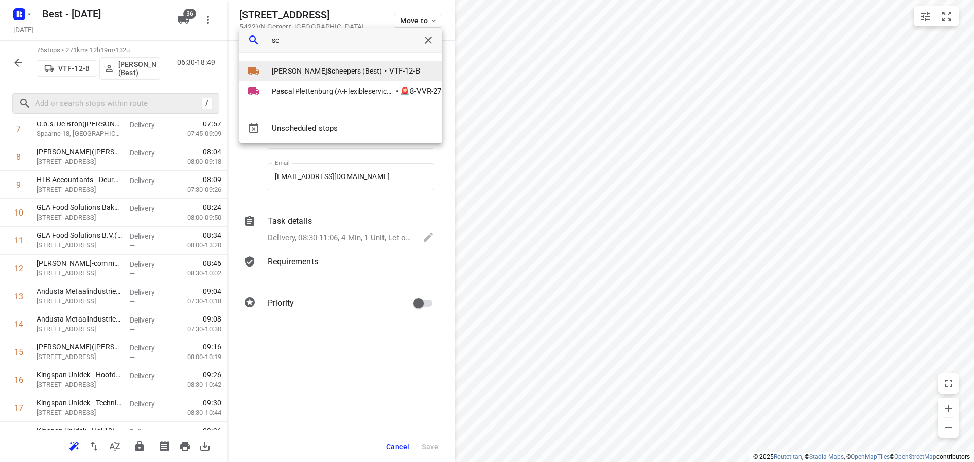
type input "sc"
click at [300, 72] on span "Lisa Sc heepers (Best)" at bounding box center [327, 71] width 110 height 10
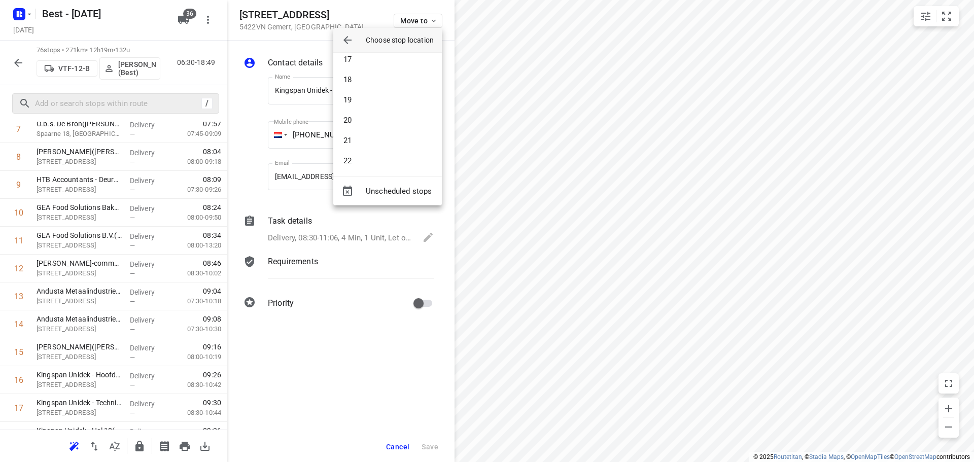
scroll to position [355, 0]
click at [361, 124] on li "21" at bounding box center [387, 118] width 109 height 20
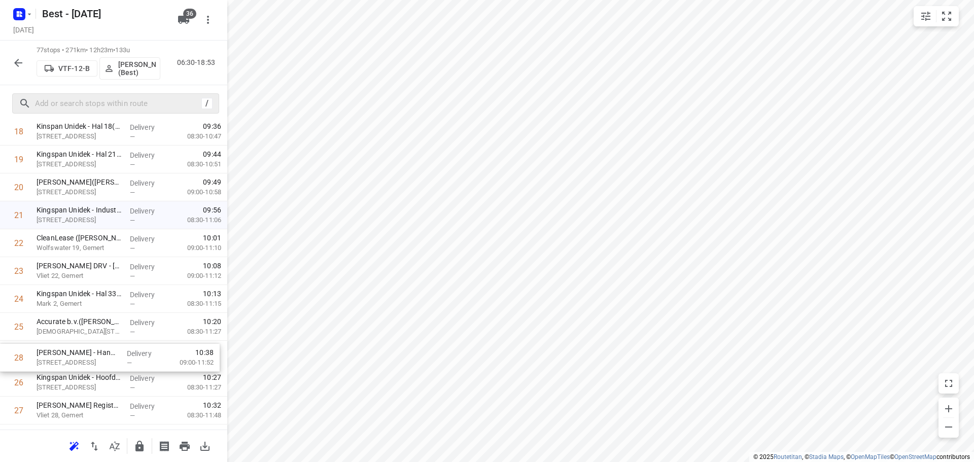
scroll to position [560, 0]
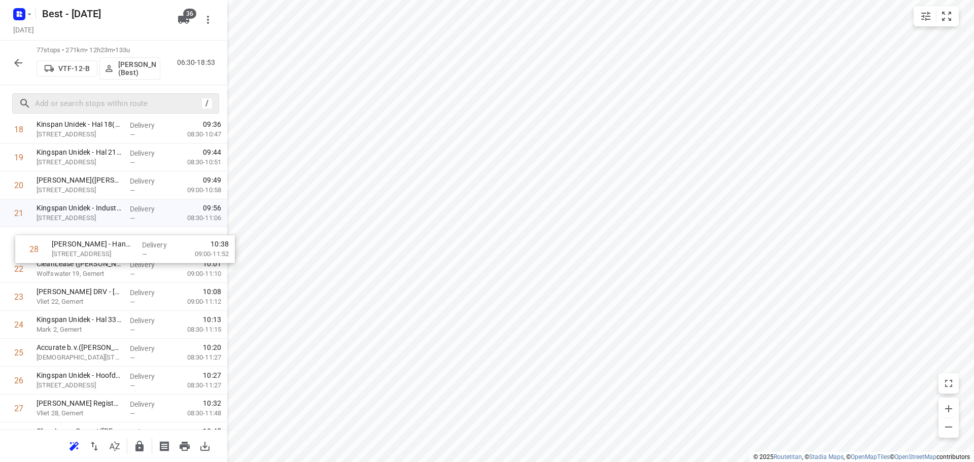
drag, startPoint x: 83, startPoint y: 407, endPoint x: 99, endPoint y: 239, distance: 169.2
drag, startPoint x: 111, startPoint y: 292, endPoint x: 113, endPoint y: 255, distance: 37.1
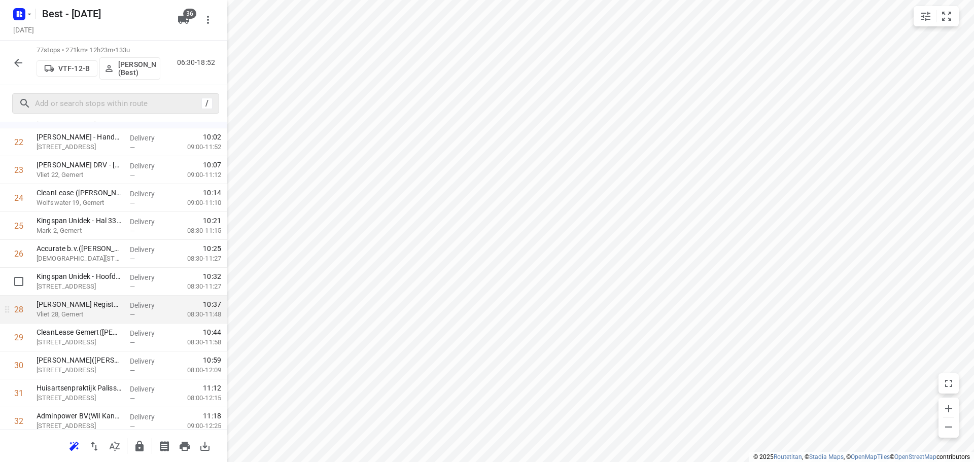
scroll to position [662, 0]
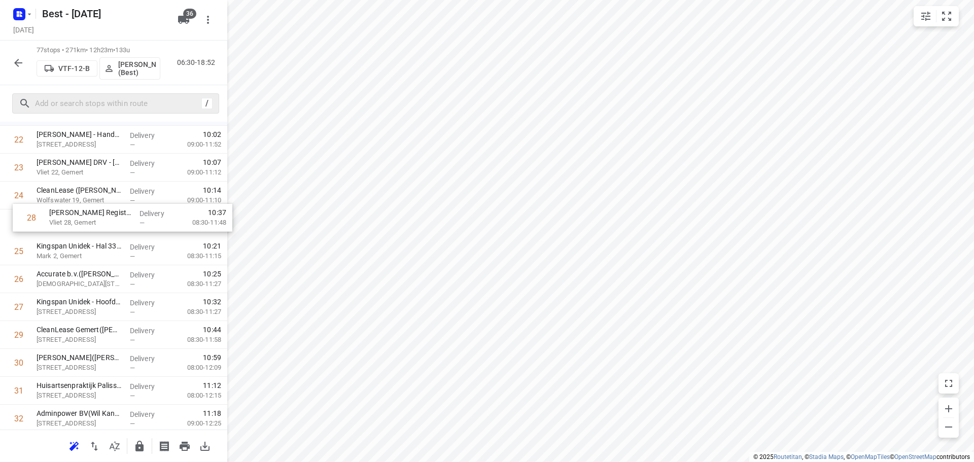
drag, startPoint x: 80, startPoint y: 310, endPoint x: 91, endPoint y: 200, distance: 110.7
drag, startPoint x: 124, startPoint y: 271, endPoint x: 128, endPoint y: 222, distance: 49.4
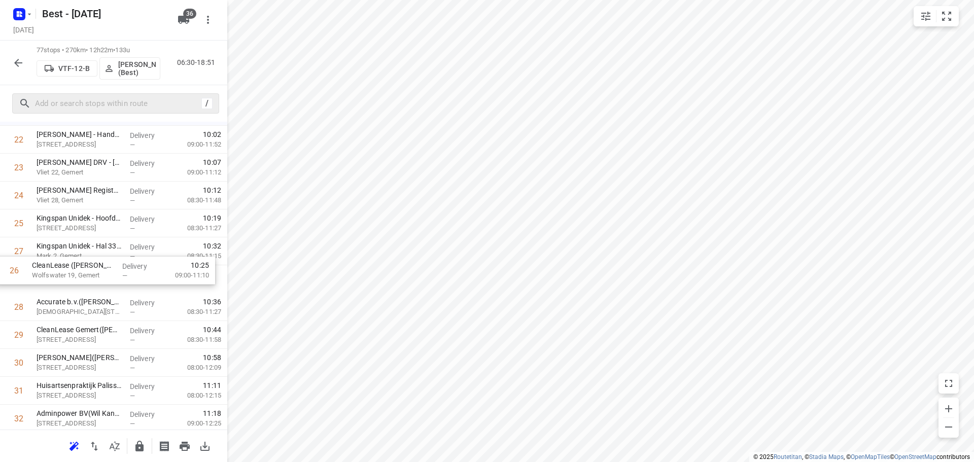
drag, startPoint x: 133, startPoint y: 255, endPoint x: 128, endPoint y: 289, distance: 34.4
drag, startPoint x: 121, startPoint y: 304, endPoint x: 124, endPoint y: 280, distance: 24.0
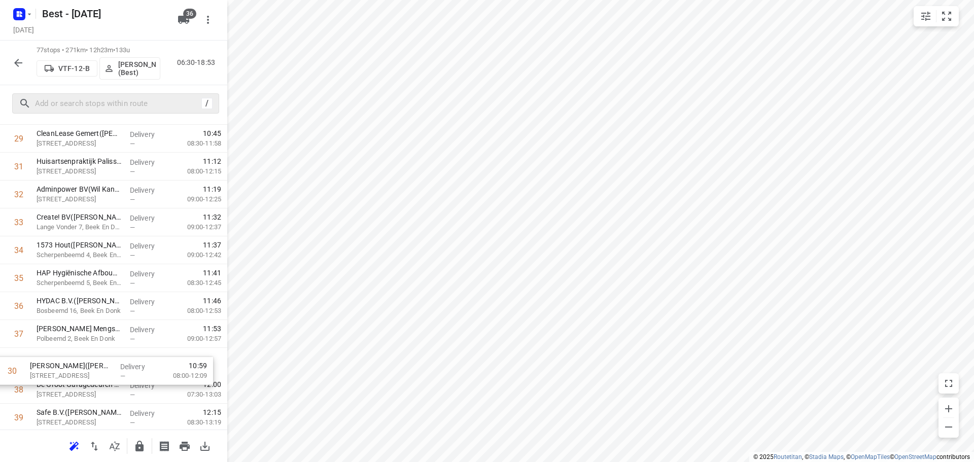
scroll to position [872, 0]
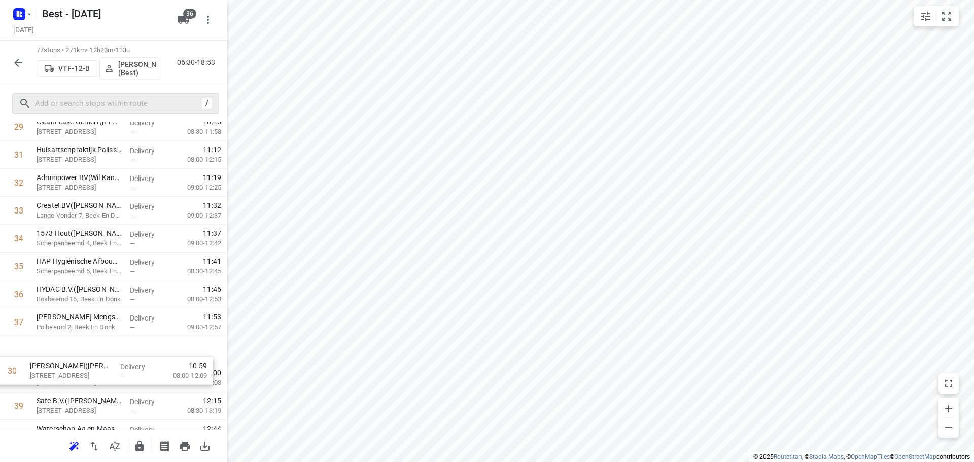
drag, startPoint x: 130, startPoint y: 265, endPoint x: 124, endPoint y: 377, distance: 112.3
click at [124, 377] on div "1 Waterschap Aa en Maas Deurne(Inge Berg) Piet Mondriaanstraat 11, Deurne Deliv…" at bounding box center [113, 406] width 227 height 2149
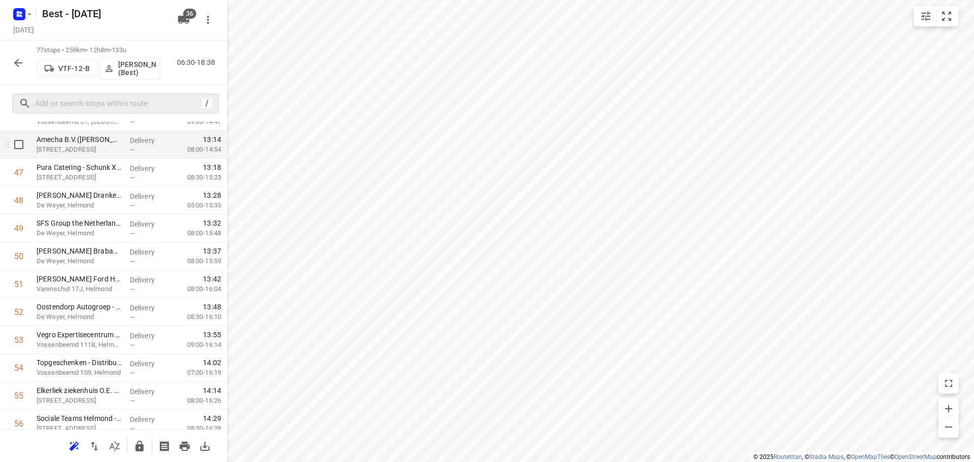
scroll to position [1328, 0]
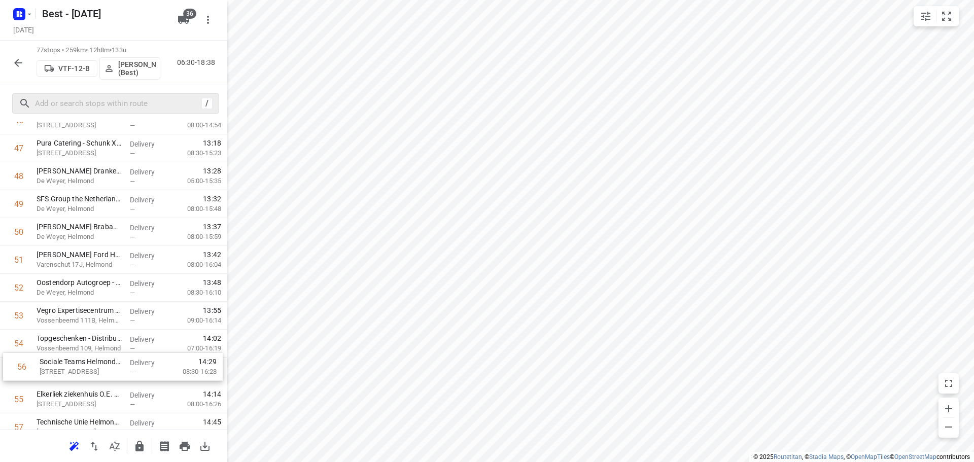
drag, startPoint x: 66, startPoint y: 416, endPoint x: 69, endPoint y: 355, distance: 60.5
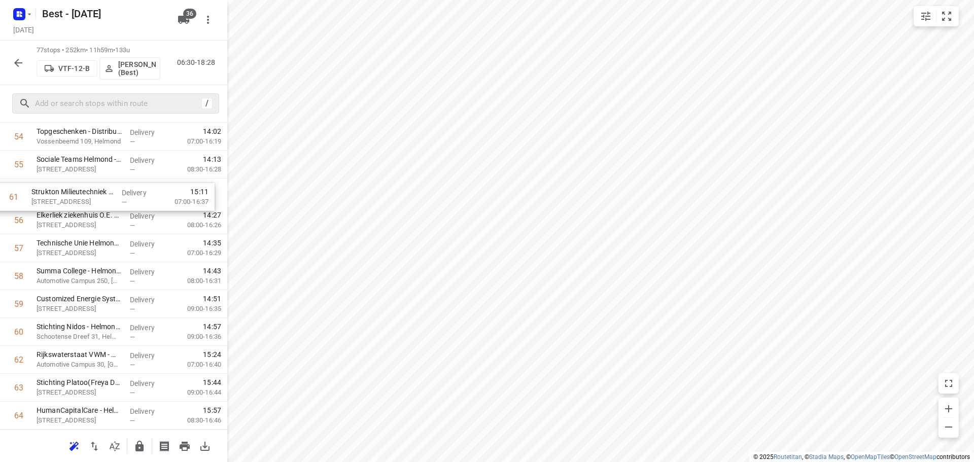
scroll to position [1554, 0]
drag, startPoint x: 112, startPoint y: 341, endPoint x: 108, endPoint y: 202, distance: 138.6
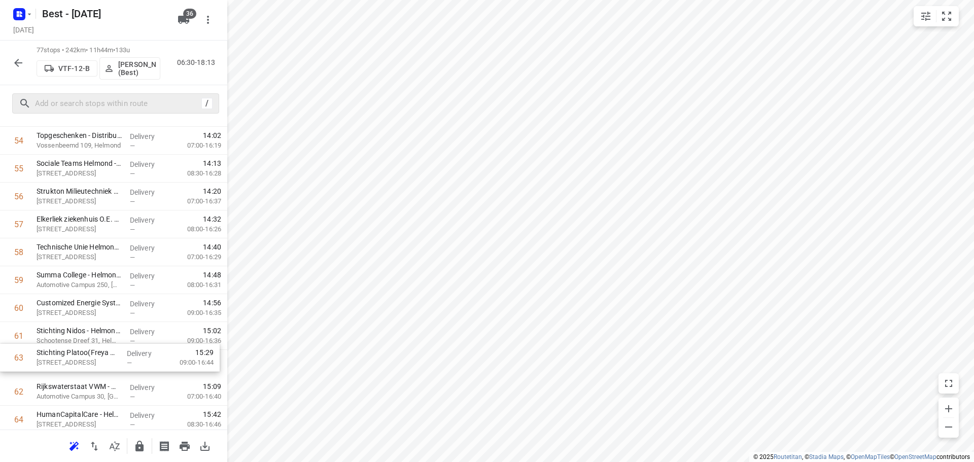
scroll to position [1558, 0]
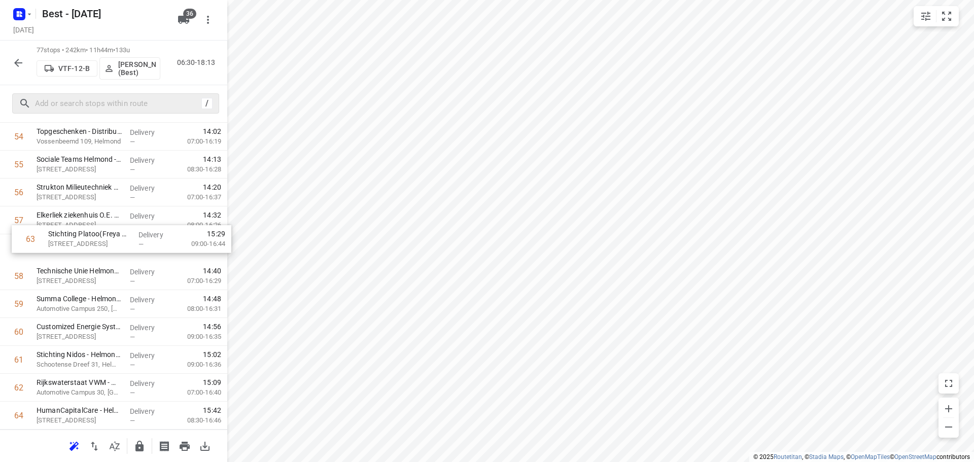
drag, startPoint x: 40, startPoint y: 393, endPoint x: 52, endPoint y: 220, distance: 173.0
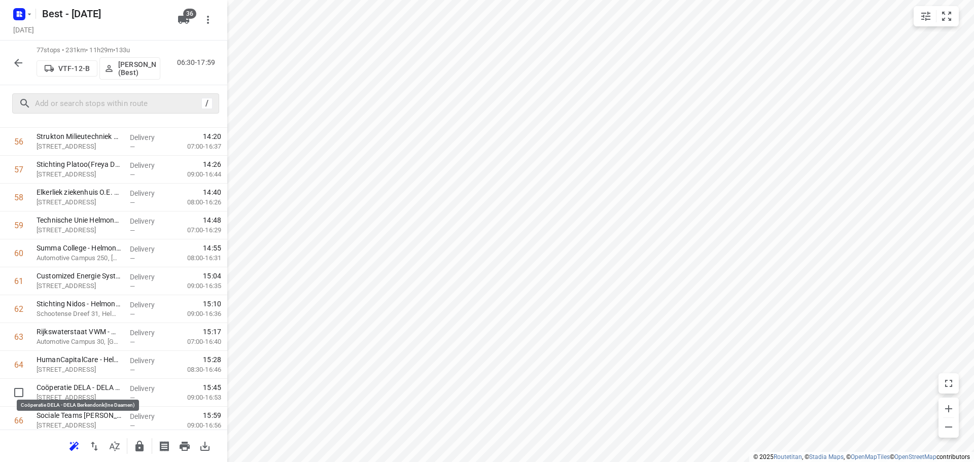
scroll to position [1609, 0]
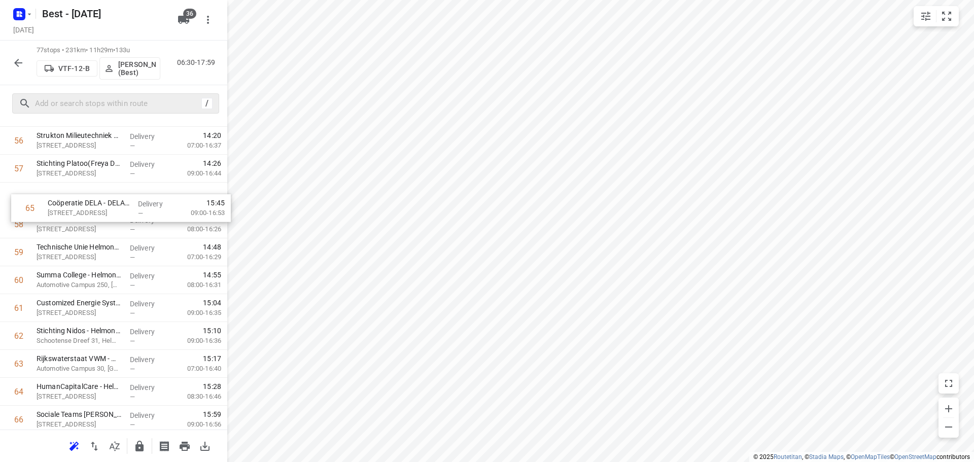
drag, startPoint x: 69, startPoint y: 390, endPoint x: 82, endPoint y: 198, distance: 192.8
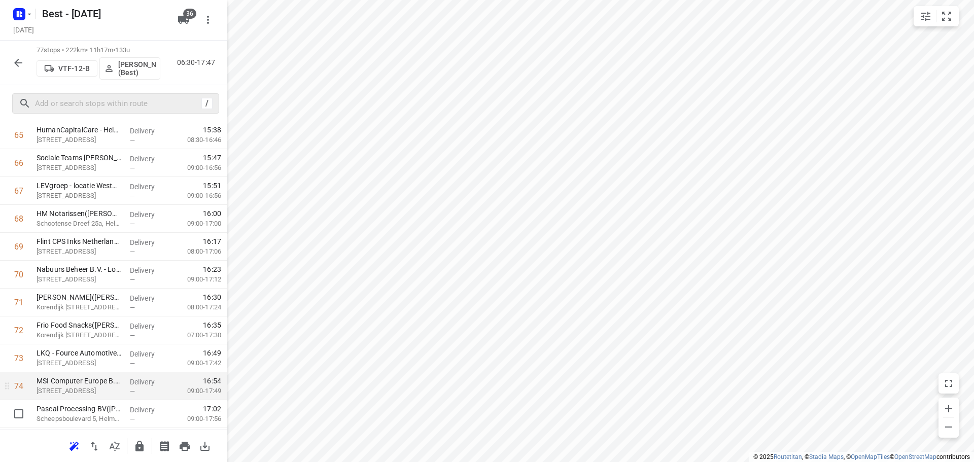
scroll to position [1914, 0]
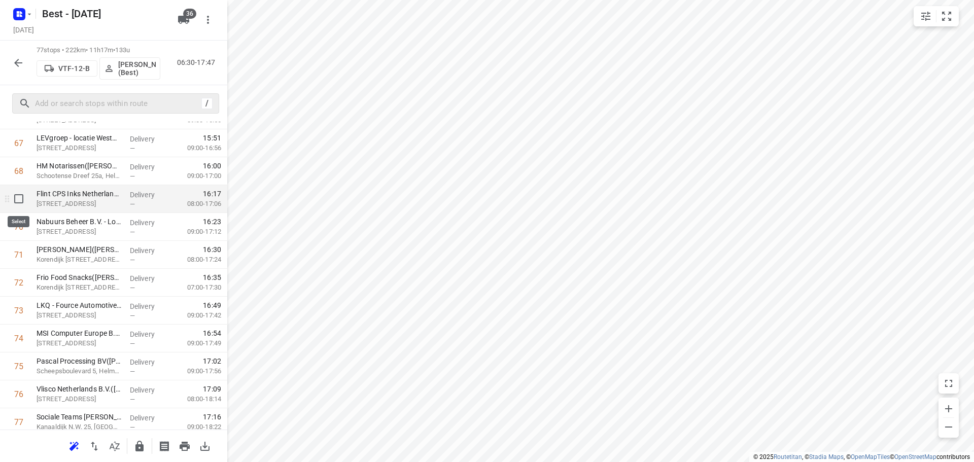
click at [22, 202] on input "checkbox" at bounding box center [19, 199] width 20 height 20
checkbox input "true"
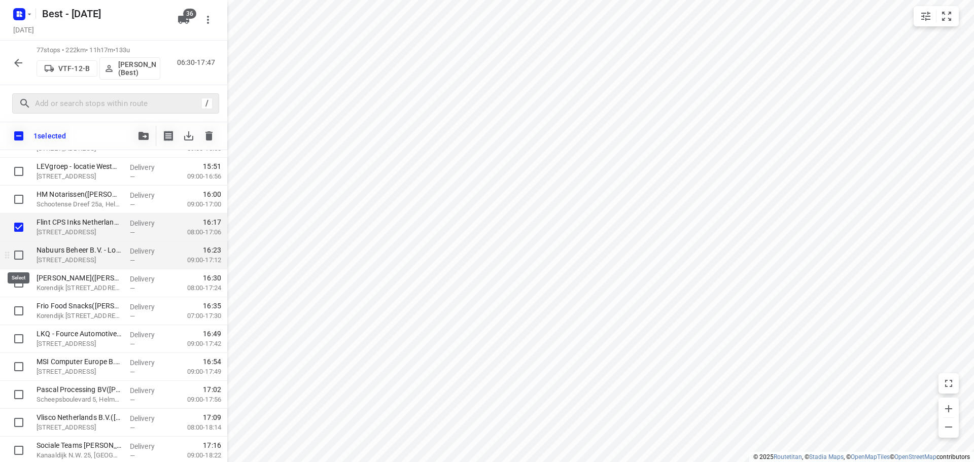
click at [18, 259] on input "checkbox" at bounding box center [19, 255] width 20 height 20
checkbox input "true"
click at [18, 290] on input "checkbox" at bounding box center [19, 283] width 20 height 20
checkbox input "true"
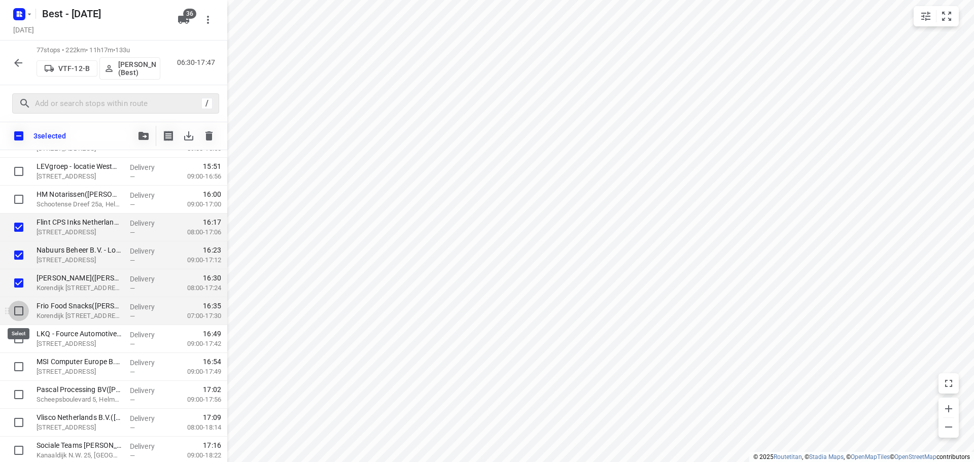
click at [18, 312] on input "checkbox" at bounding box center [19, 311] width 20 height 20
checkbox input "true"
click at [148, 131] on button "button" at bounding box center [143, 136] width 20 height 20
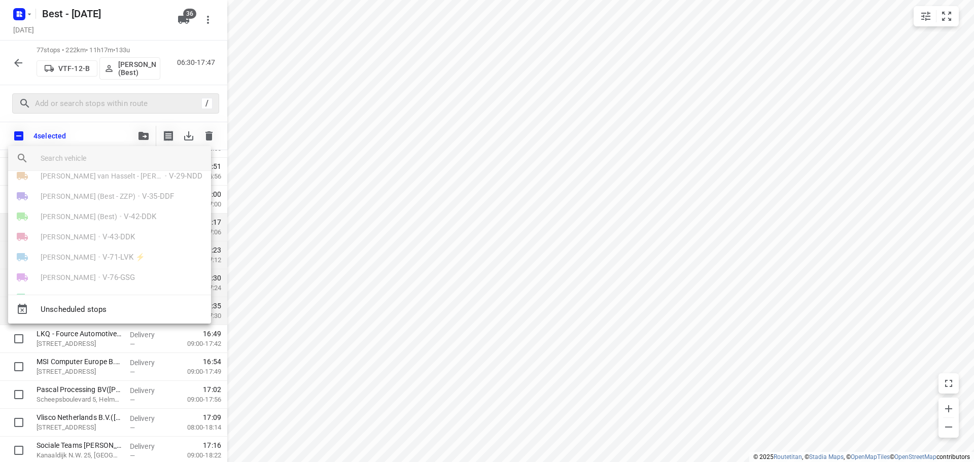
scroll to position [254, 0]
click at [94, 171] on div "Bilal Alzeadi (Unipost - Best - ZZP) • V-86-GRF" at bounding box center [109, 179] width 203 height 20
click at [97, 162] on input "search vehicle" at bounding box center [122, 158] width 162 height 15
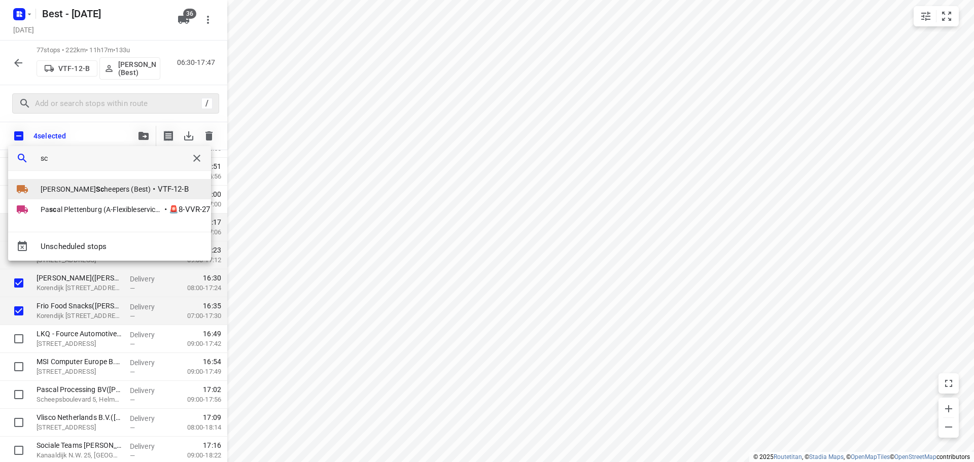
type input "sc"
click at [75, 189] on span "Lisa Sc heepers (Best)" at bounding box center [96, 189] width 110 height 10
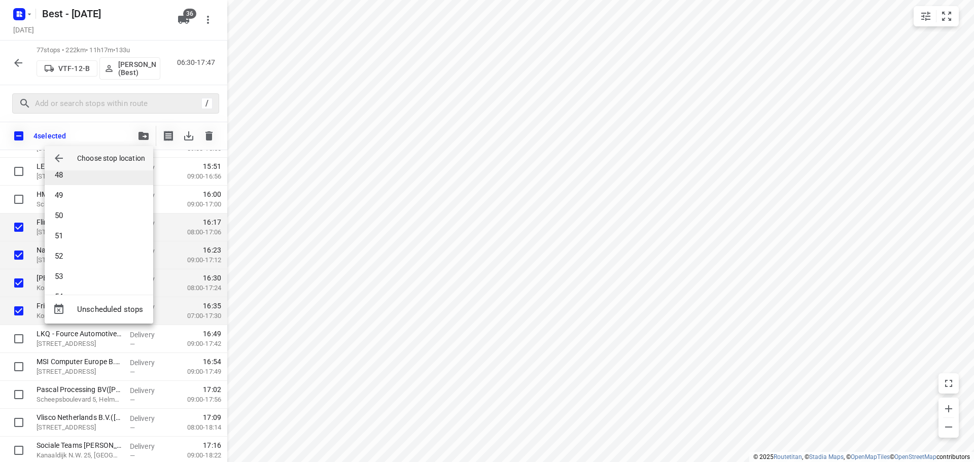
scroll to position [1066, 0]
click at [65, 288] on li "59" at bounding box center [99, 297] width 109 height 20
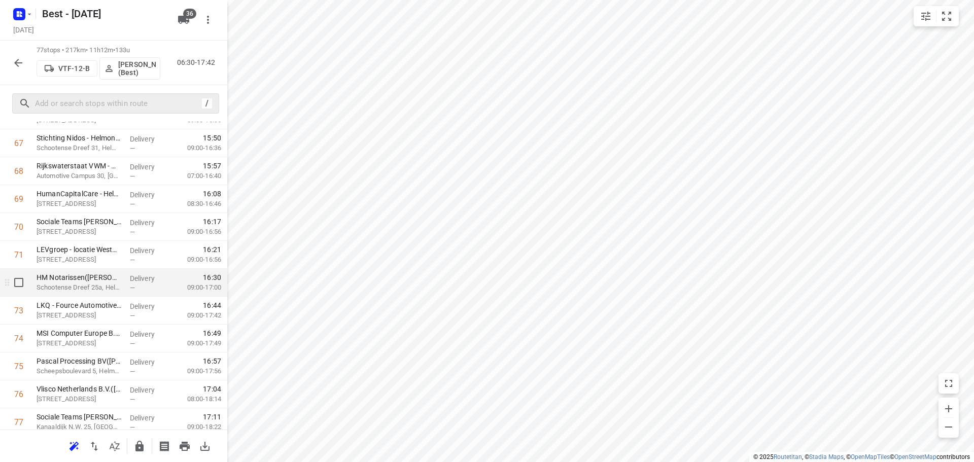
scroll to position [1948, 0]
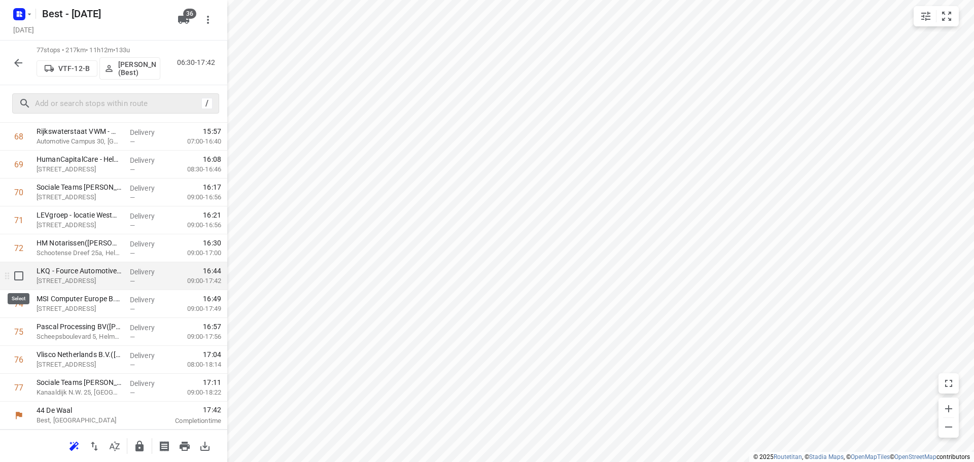
click at [20, 281] on input "checkbox" at bounding box center [19, 276] width 20 height 20
checkbox input "true"
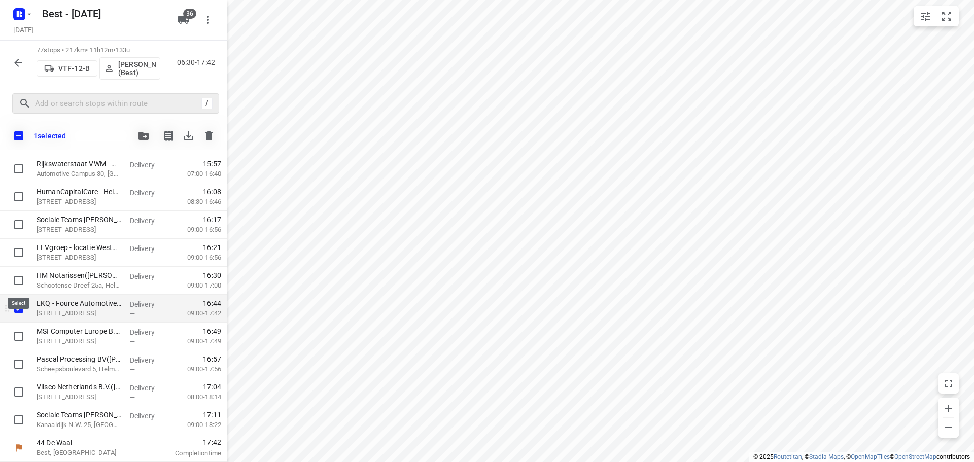
scroll to position [1944, 0]
click at [15, 333] on input "checkbox" at bounding box center [19, 336] width 20 height 20
checkbox input "true"
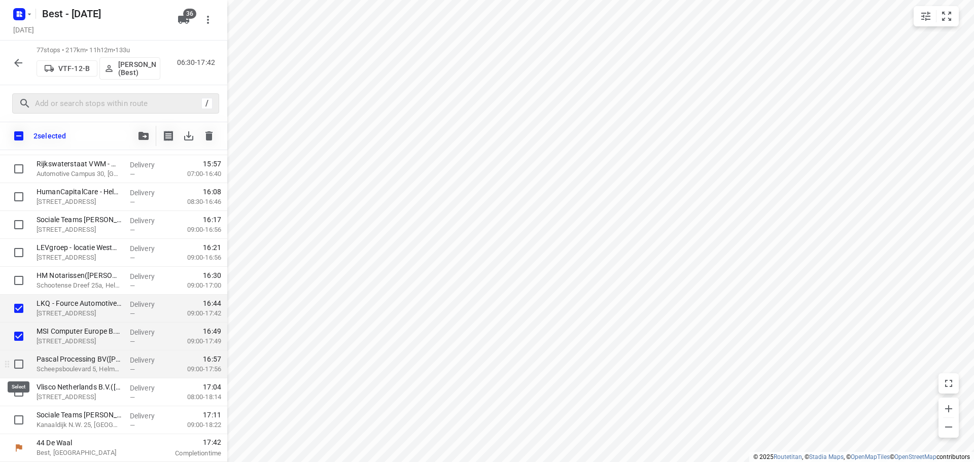
click at [17, 359] on input "checkbox" at bounding box center [19, 364] width 20 height 20
checkbox input "true"
click at [20, 394] on input "checkbox" at bounding box center [19, 392] width 20 height 20
checkbox input "true"
drag, startPoint x: 20, startPoint y: 409, endPoint x: 26, endPoint y: 401, distance: 10.1
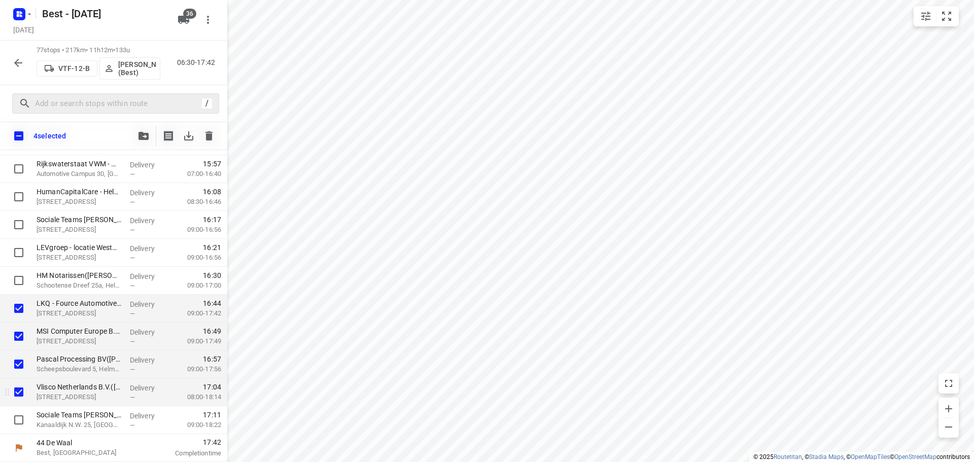
click at [20, 409] on div at bounding box center [16, 420] width 32 height 28
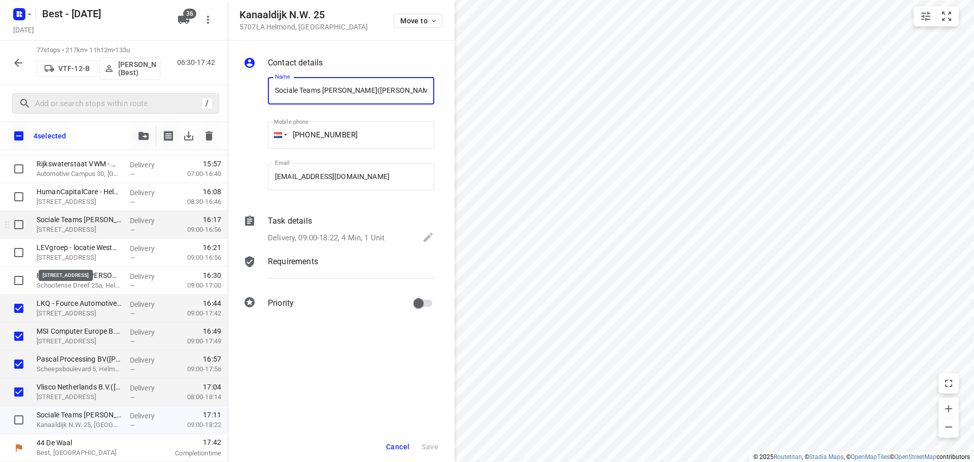
scroll to position [0, 85]
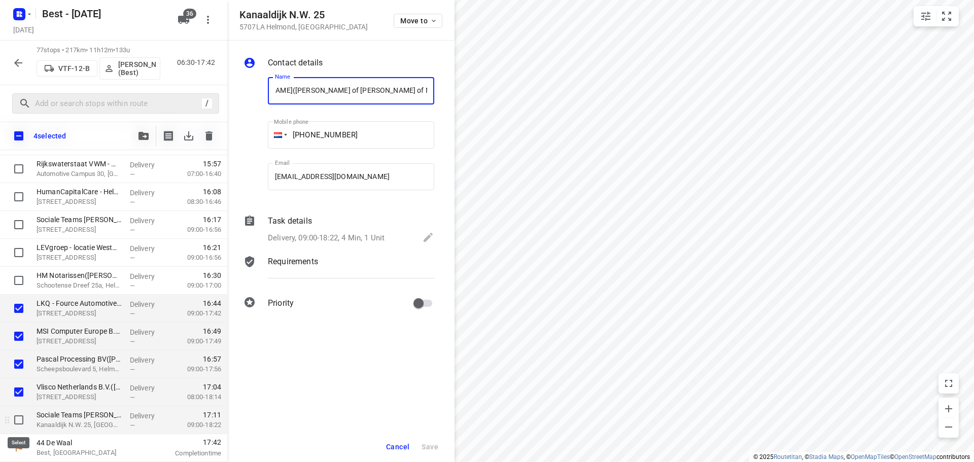
click at [24, 420] on input "checkbox" at bounding box center [19, 420] width 20 height 20
checkbox input "true"
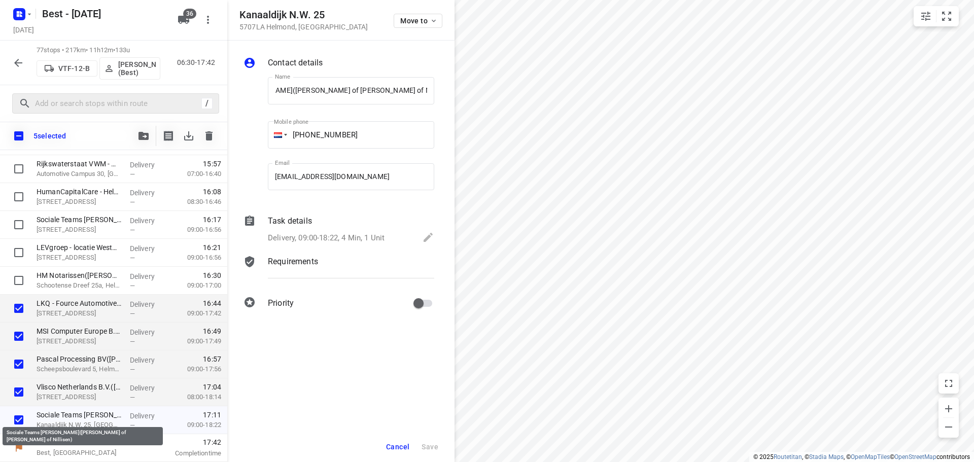
scroll to position [0, 0]
click at [397, 444] on span "Cancel" at bounding box center [397, 447] width 23 height 8
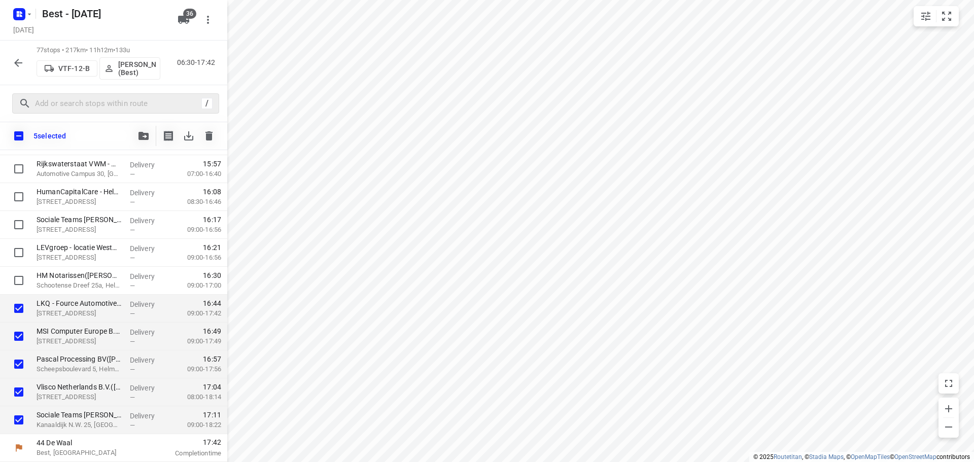
click at [137, 132] on button "button" at bounding box center [143, 136] width 20 height 20
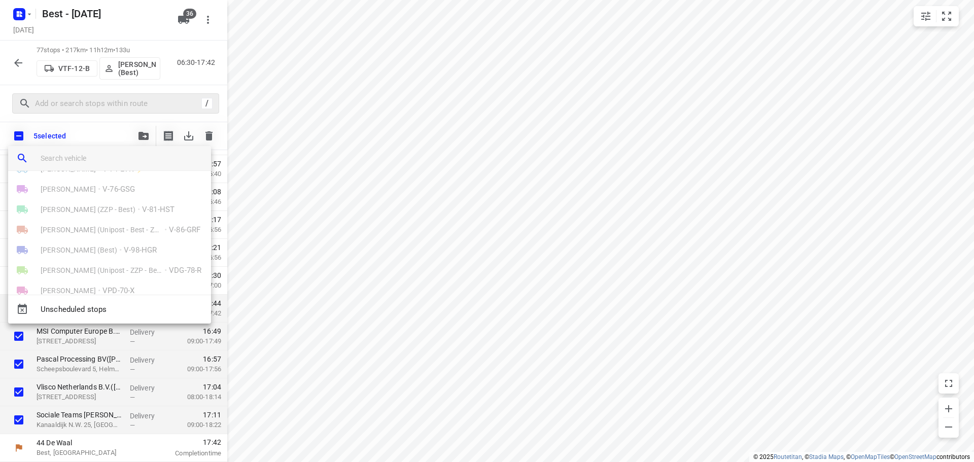
click at [84, 158] on input "search vehicle" at bounding box center [122, 158] width 162 height 15
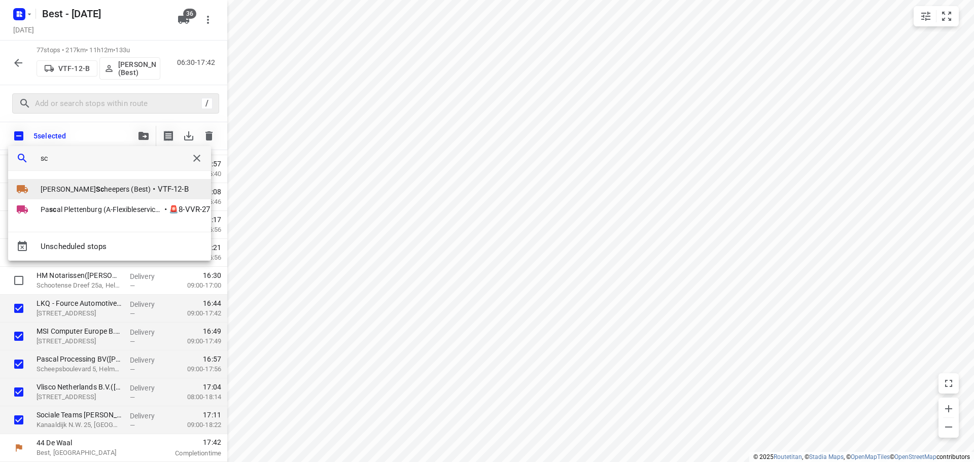
type input "sc"
click at [54, 193] on span "Lisa Sc heepers (Best)" at bounding box center [96, 189] width 110 height 10
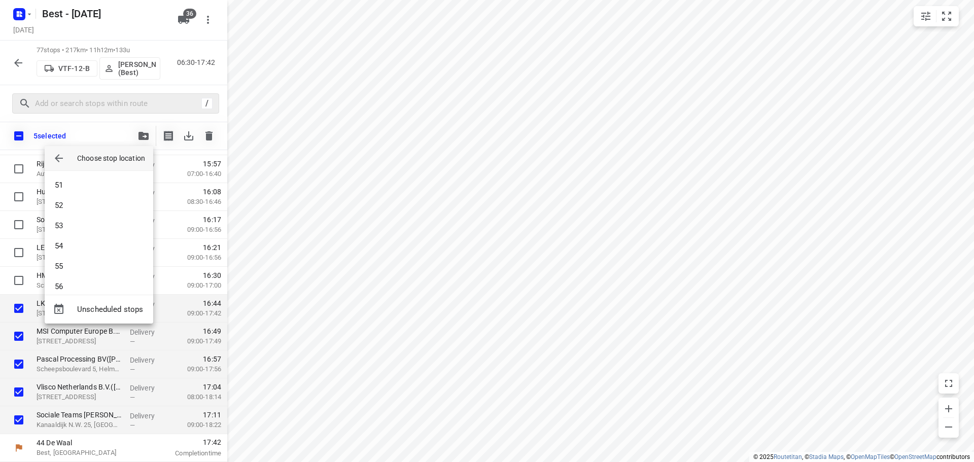
scroll to position [1167, 0]
click at [68, 273] on li "63" at bounding box center [99, 276] width 109 height 20
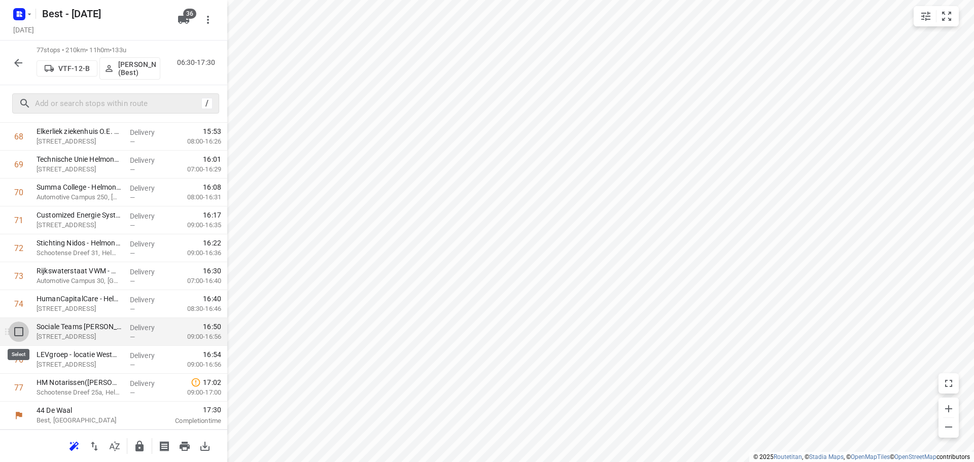
click at [21, 329] on input "checkbox" at bounding box center [19, 332] width 20 height 20
checkbox input "true"
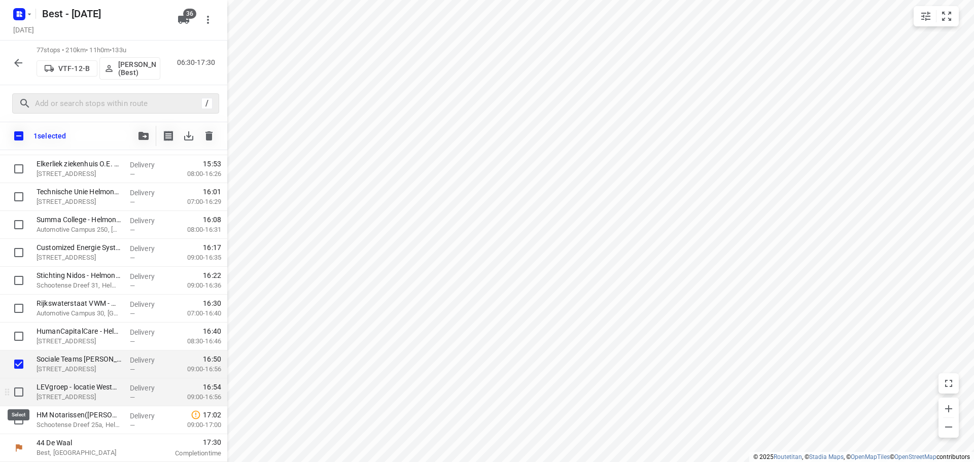
click at [23, 397] on input "checkbox" at bounding box center [19, 392] width 20 height 20
checkbox input "true"
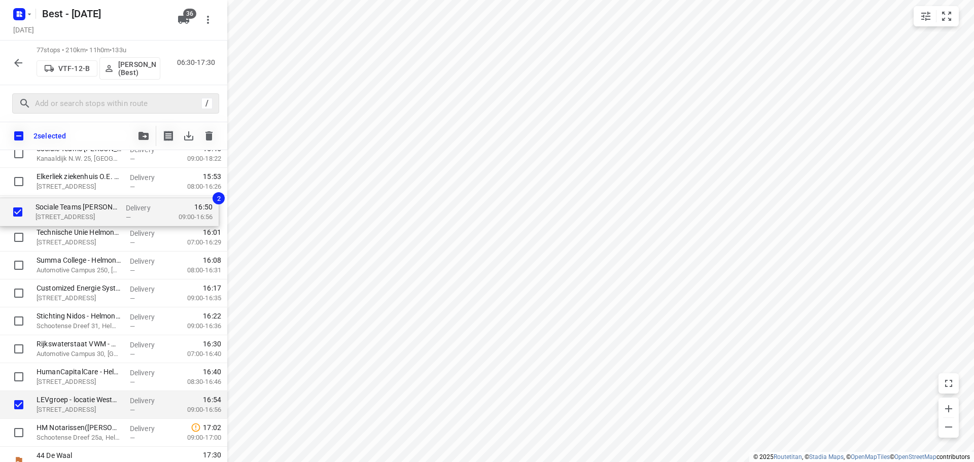
drag, startPoint x: 61, startPoint y: 367, endPoint x: 60, endPoint y: 210, distance: 157.3
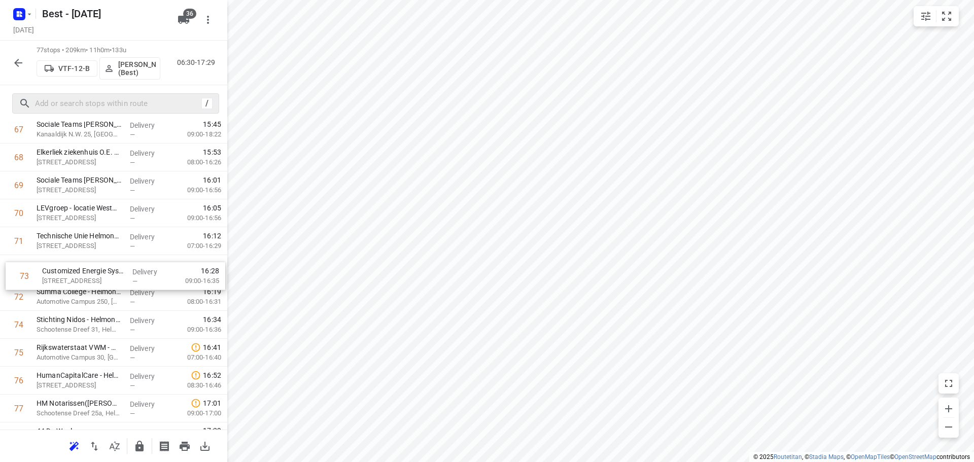
drag, startPoint x: 87, startPoint y: 296, endPoint x: 95, endPoint y: 264, distance: 32.5
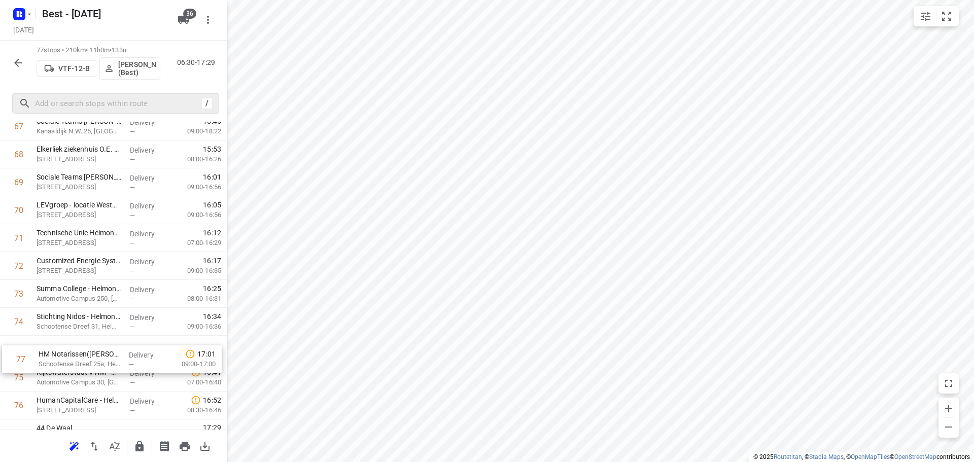
scroll to position [1931, 0]
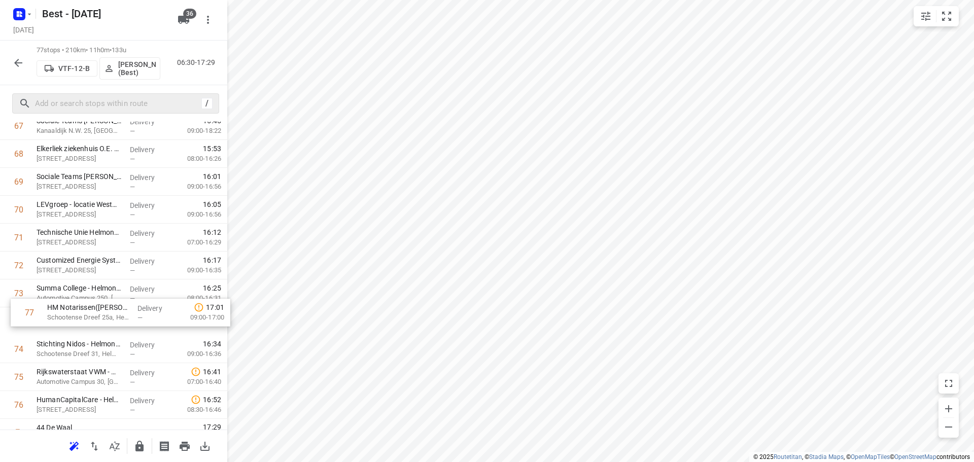
drag, startPoint x: 62, startPoint y: 399, endPoint x: 77, endPoint y: 281, distance: 119.6
drag, startPoint x: 68, startPoint y: 347, endPoint x: 75, endPoint y: 316, distance: 32.1
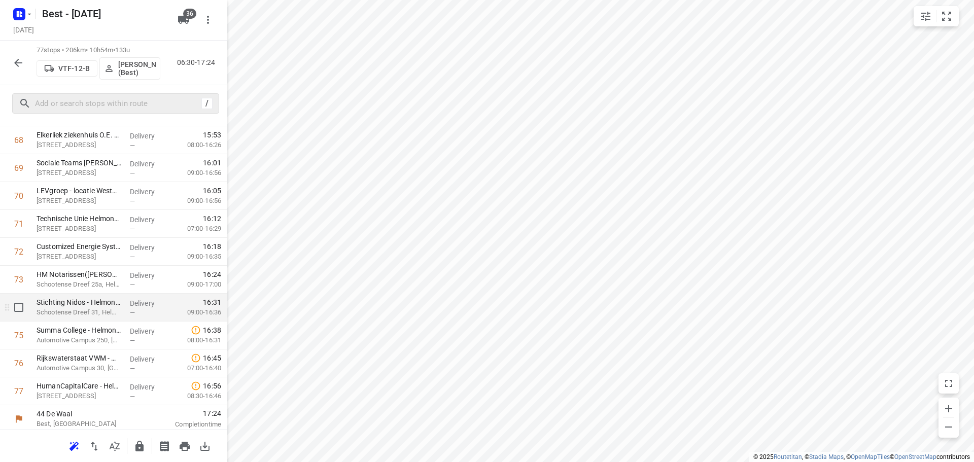
scroll to position [1948, 0]
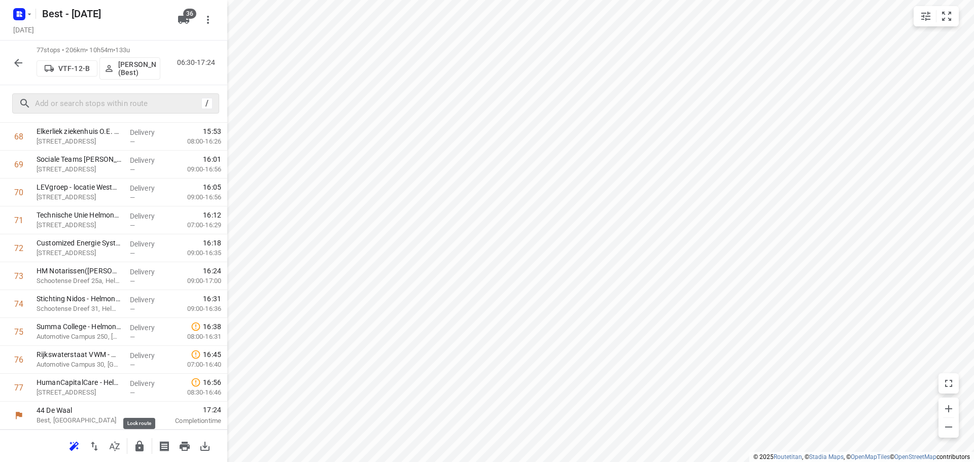
click at [139, 442] on icon "button" at bounding box center [139, 446] width 12 height 12
click at [20, 68] on icon "button" at bounding box center [18, 63] width 12 height 12
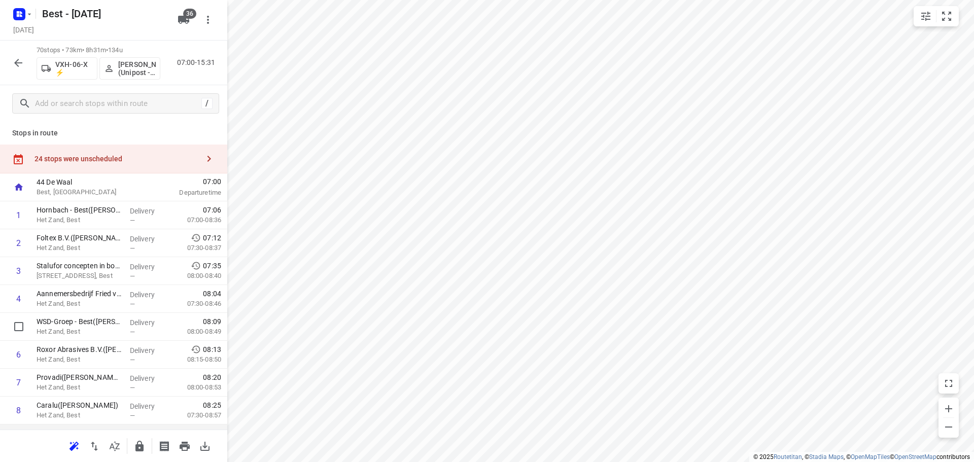
scroll to position [203, 0]
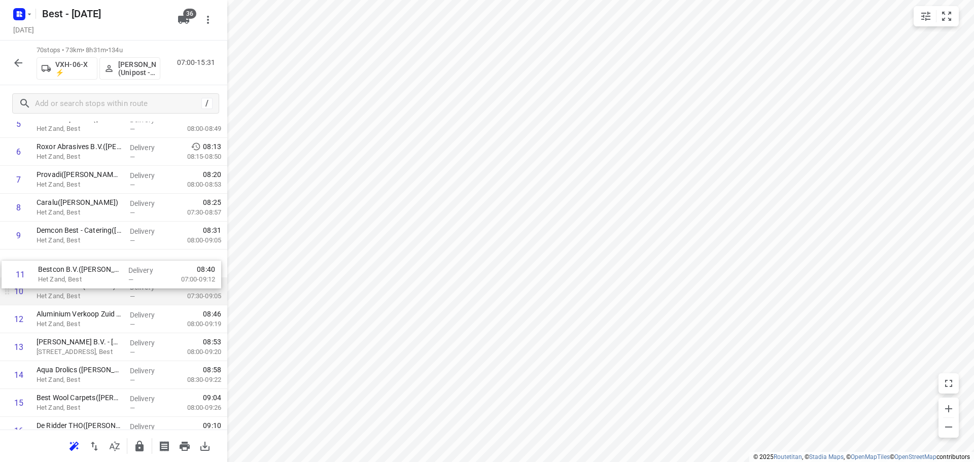
drag, startPoint x: 122, startPoint y: 293, endPoint x: 125, endPoint y: 266, distance: 27.0
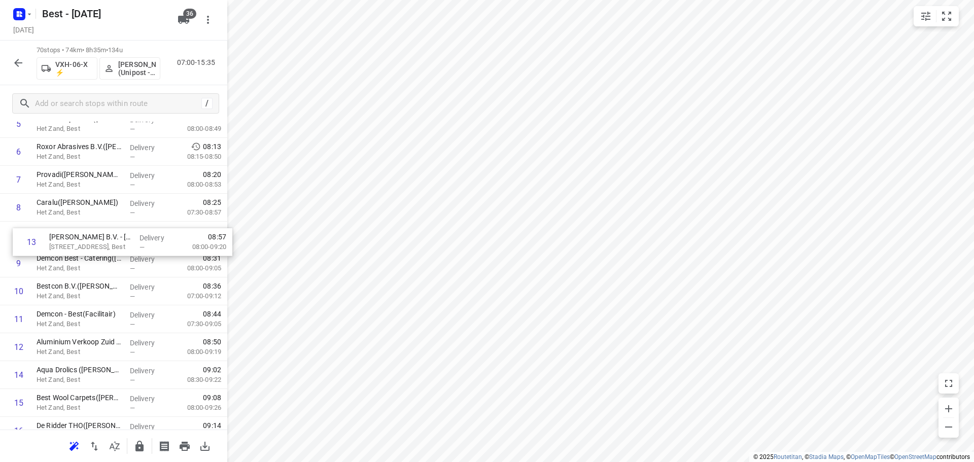
drag, startPoint x: 75, startPoint y: 346, endPoint x: 88, endPoint y: 230, distance: 116.4
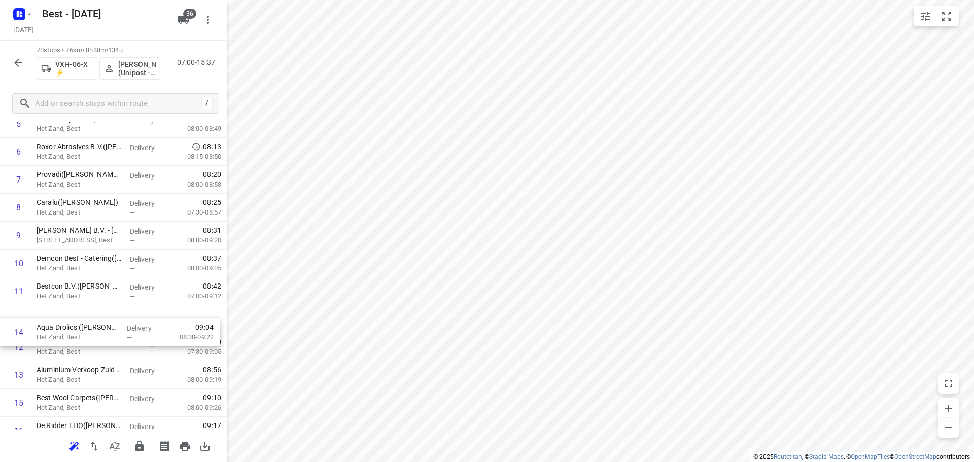
scroll to position [203, 0]
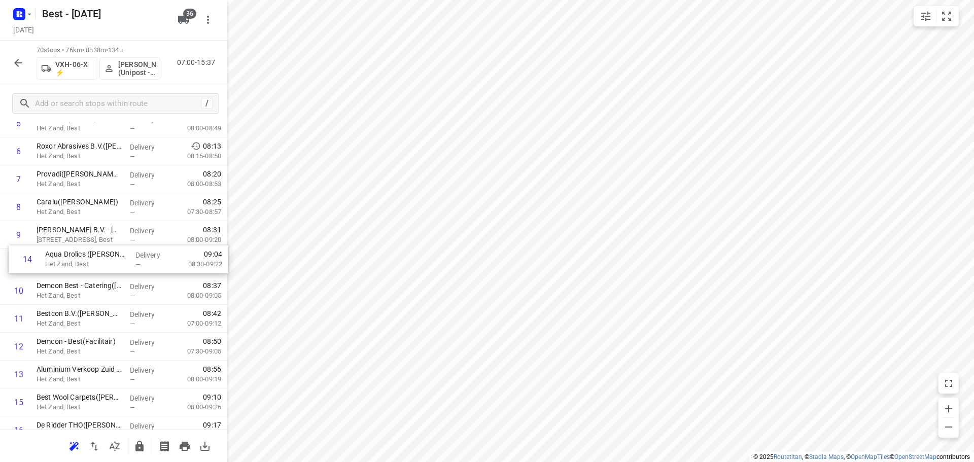
drag, startPoint x: 78, startPoint y: 362, endPoint x: 86, endPoint y: 239, distance: 123.1
drag, startPoint x: 53, startPoint y: 396, endPoint x: 57, endPoint y: 305, distance: 90.4
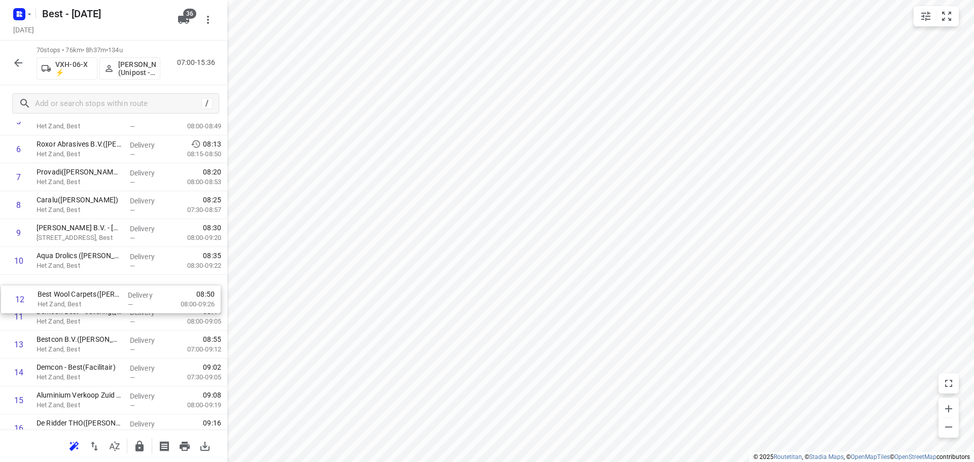
drag, startPoint x: 62, startPoint y: 324, endPoint x: 64, endPoint y: 303, distance: 21.4
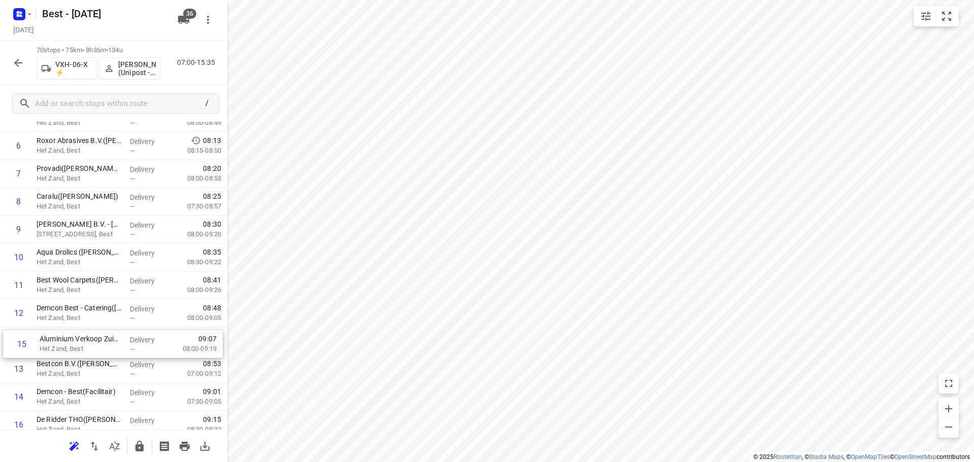
scroll to position [210, 0]
drag, startPoint x: 49, startPoint y: 399, endPoint x: 52, endPoint y: 314, distance: 85.8
drag, startPoint x: 72, startPoint y: 361, endPoint x: 78, endPoint y: 328, distance: 33.4
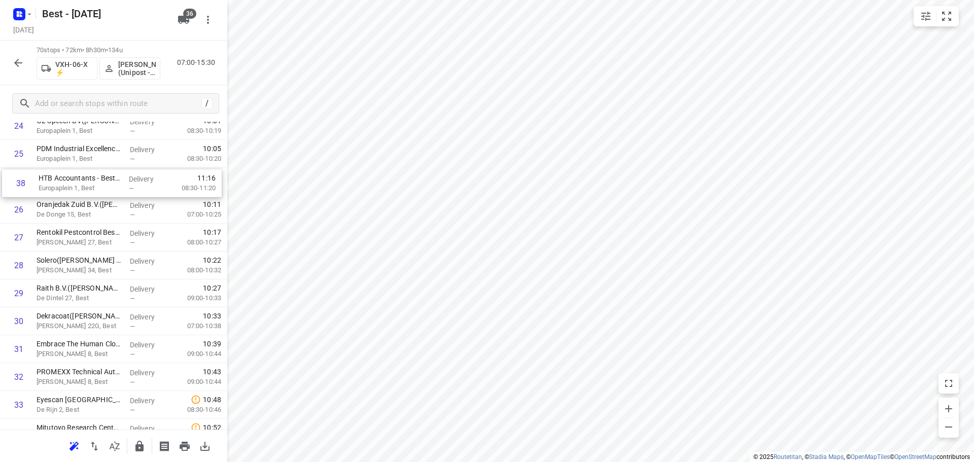
scroll to position [724, 0]
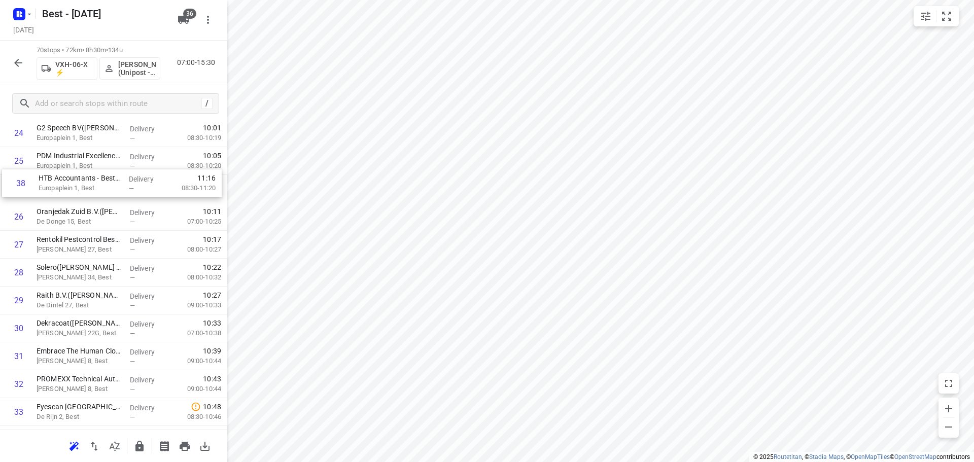
drag, startPoint x: 55, startPoint y: 420, endPoint x: 58, endPoint y: 166, distance: 253.2
click at [58, 166] on div "1 Hornbach - Best(Mohamed of John) Het Zand, Best Delivery — 07:06 07:00-08:36 …" at bounding box center [113, 453] width 227 height 1953
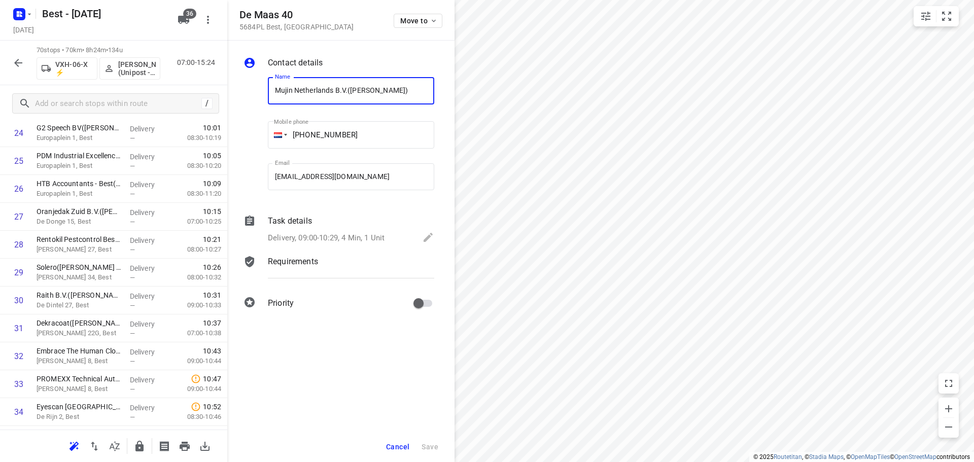
scroll to position [0, 1]
click at [415, 22] on span "Move to" at bounding box center [419, 21] width 38 height 8
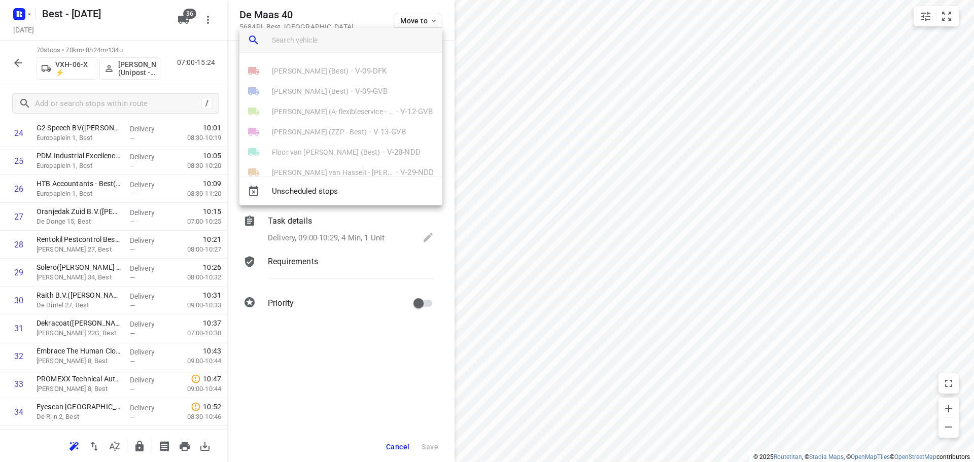
click at [360, 42] on input "search vehicle" at bounding box center [353, 39] width 162 height 15
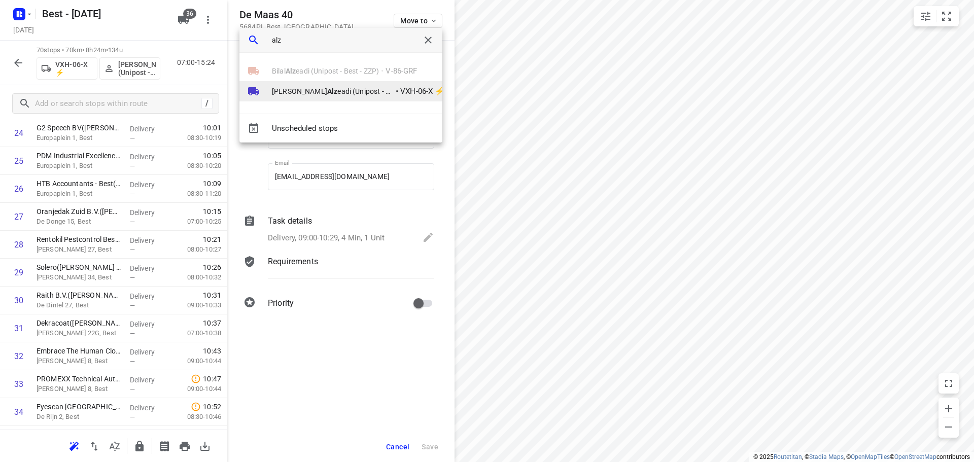
type input "alz"
click at [323, 97] on li "Mohamed Alz eadi (Unipost - Best - ZZP) • VXH-06-X ⚡" at bounding box center [340, 91] width 203 height 20
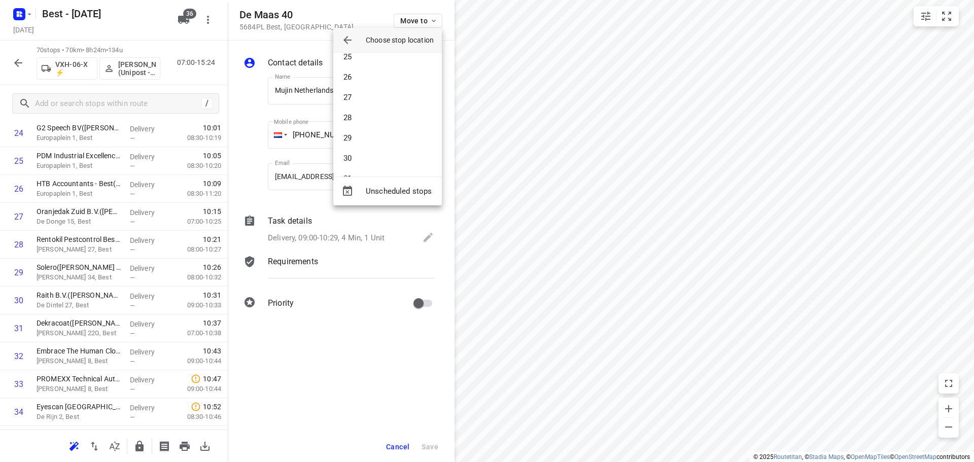
scroll to position [507, 0]
click at [374, 126] on li "29" at bounding box center [387, 128] width 109 height 20
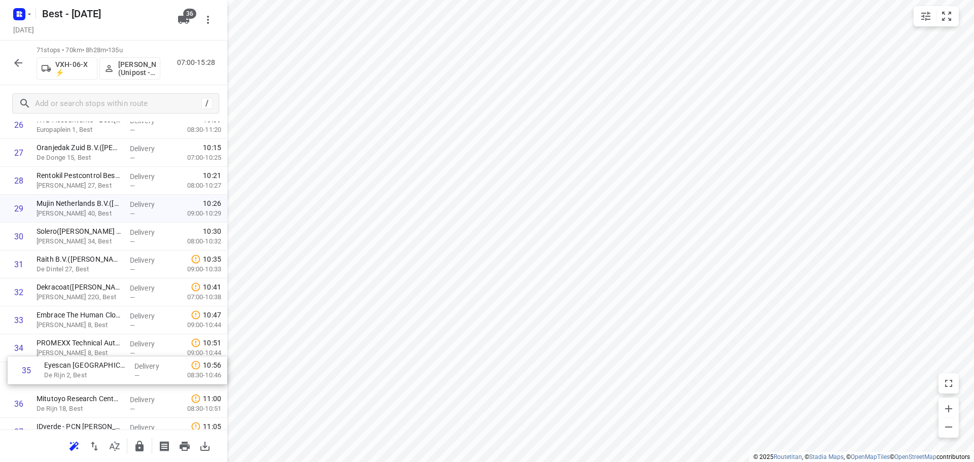
drag, startPoint x: 60, startPoint y: 391, endPoint x: 68, endPoint y: 377, distance: 15.9
click at [68, 377] on div "1 Hornbach - Best(Mohamed of John) Het Zand, Best Delivery — 07:06 07:00-08:36 …" at bounding box center [113, 403] width 227 height 1981
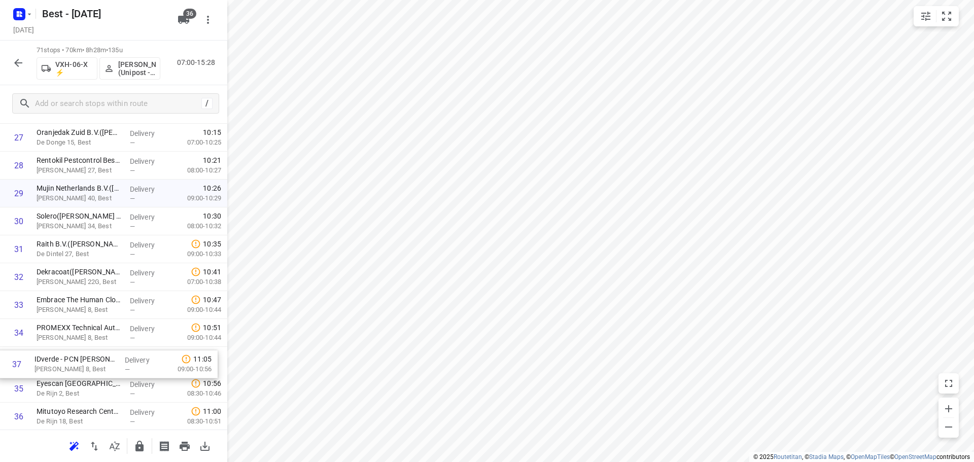
drag, startPoint x: 52, startPoint y: 426, endPoint x: 49, endPoint y: 353, distance: 73.6
click at [49, 353] on div "1 Hornbach - Best(Mohamed of John) Het Zand, Best Delivery — 07:06 07:00-08:36 …" at bounding box center [113, 388] width 227 height 1981
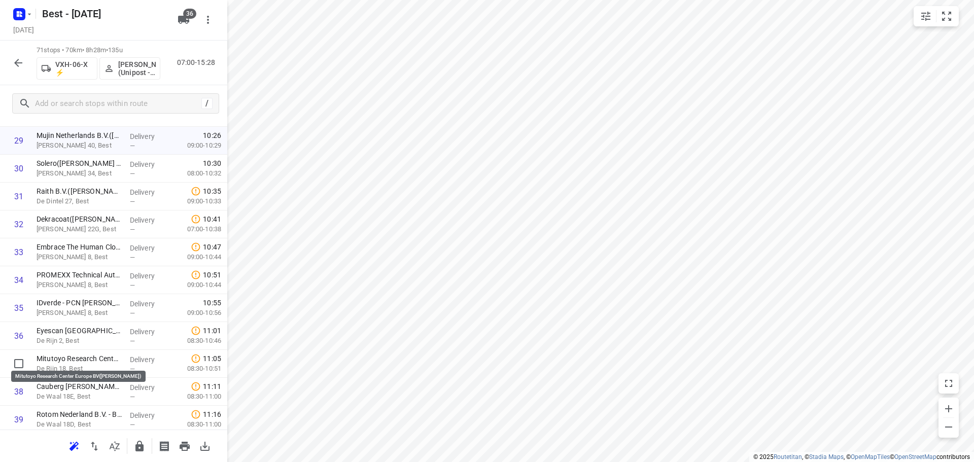
scroll to position [857, 0]
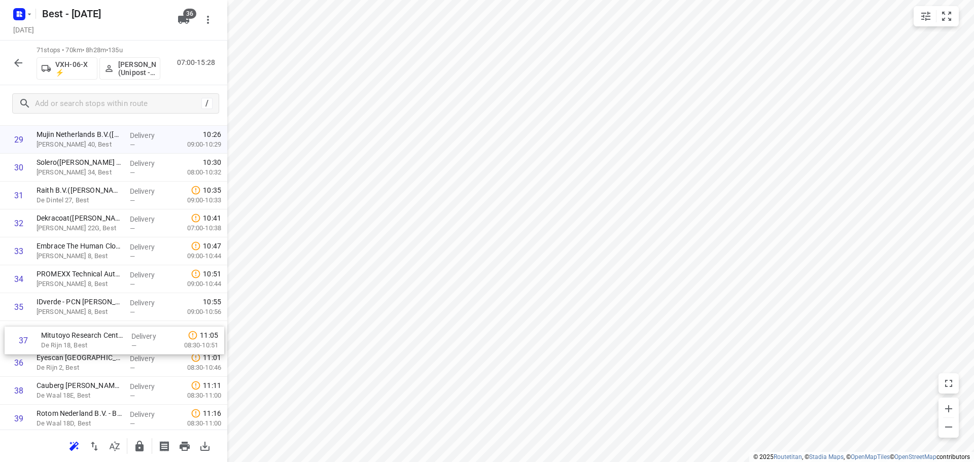
drag, startPoint x: 81, startPoint y: 361, endPoint x: 85, endPoint y: 328, distance: 33.3
click at [85, 333] on div "1 Hornbach - Best(Mohamed of John) Het Zand, Best Delivery — 07:06 07:00-08:36 …" at bounding box center [113, 334] width 227 height 1981
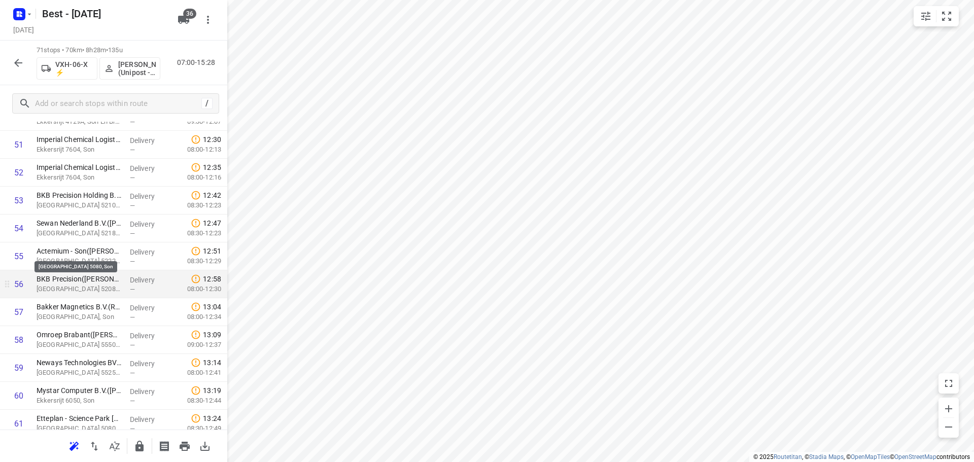
scroll to position [1720, 0]
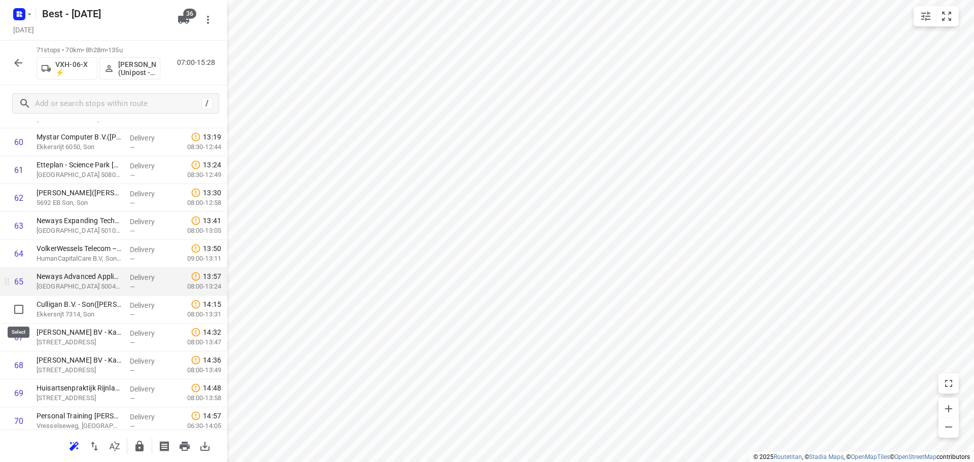
click at [24, 319] on input "checkbox" at bounding box center [19, 309] width 20 height 20
checkbox input "true"
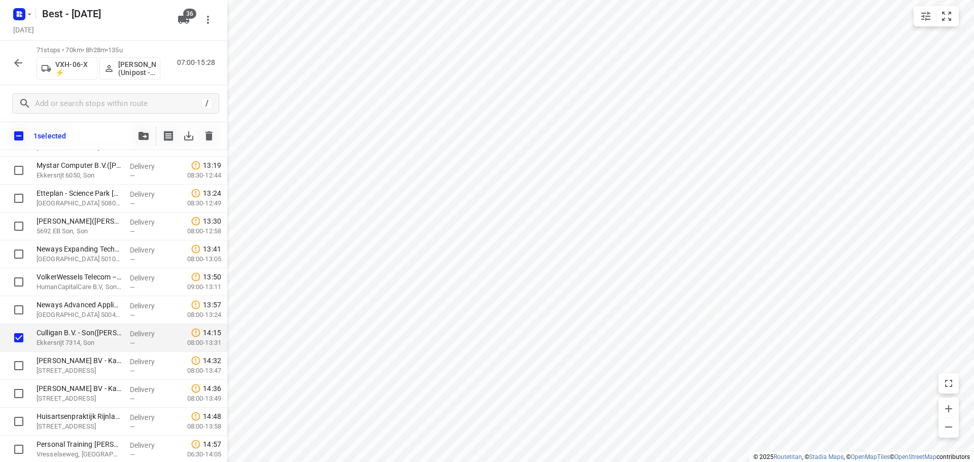
click at [141, 136] on icon "button" at bounding box center [144, 136] width 10 height 8
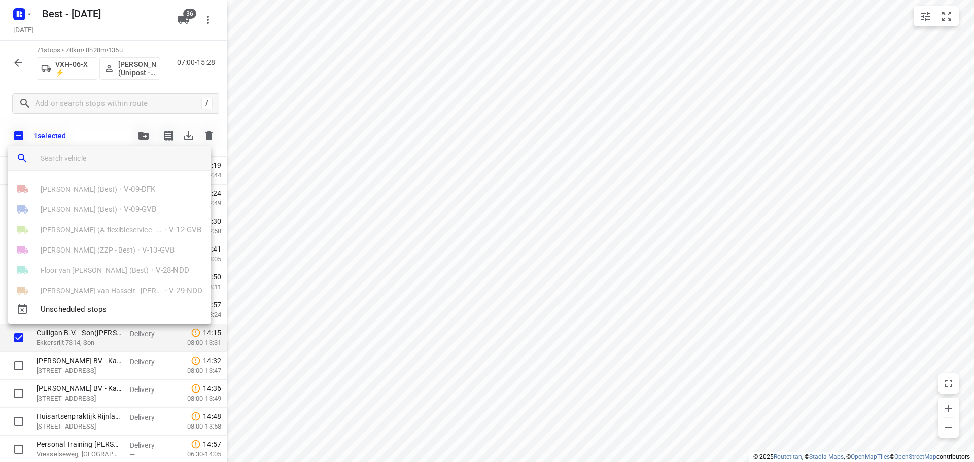
click at [83, 160] on input "search vehicle" at bounding box center [122, 158] width 162 height 15
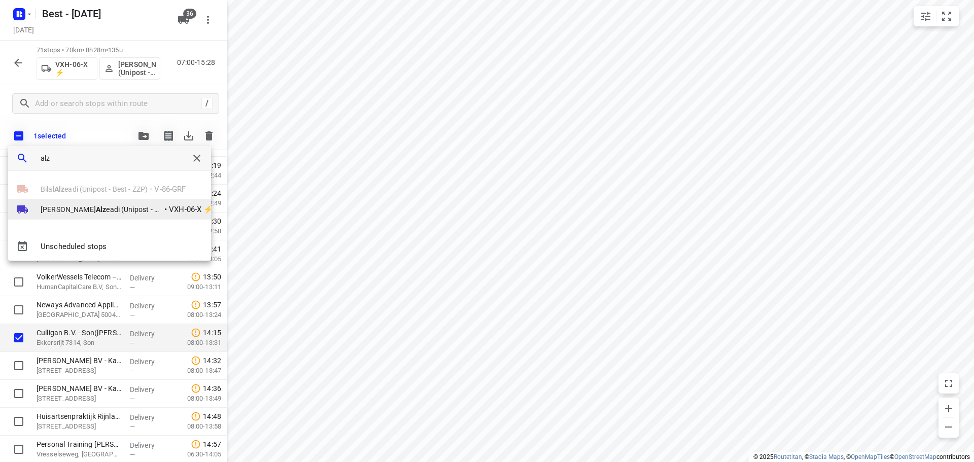
type input "alz"
click at [55, 213] on span "Mohamed Alz eadi (Unipost - Best - ZZP)" at bounding box center [102, 209] width 122 height 10
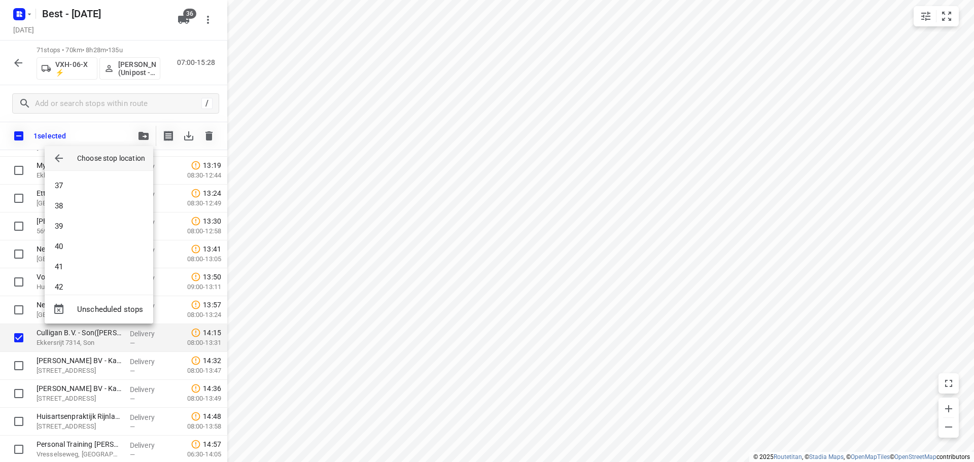
scroll to position [863, 0]
click at [92, 180] on li "43" at bounding box center [99, 175] width 109 height 20
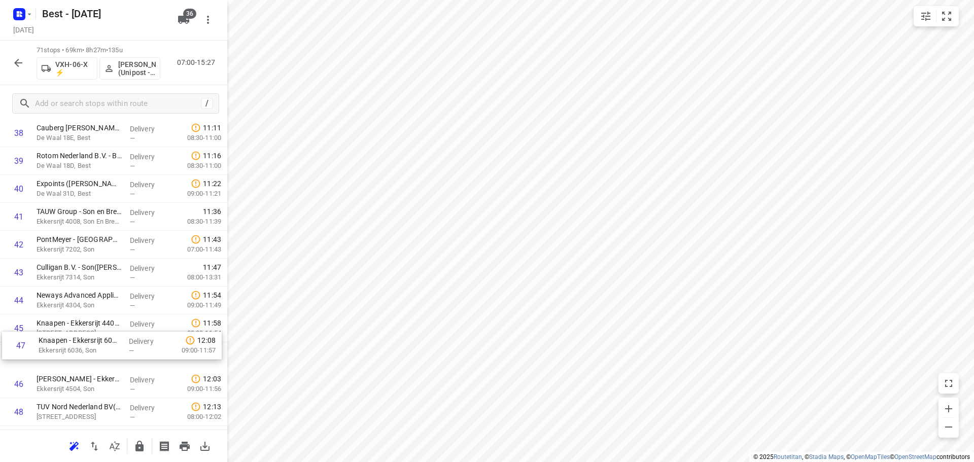
scroll to position [1116, 0]
drag, startPoint x: 69, startPoint y: 382, endPoint x: 81, endPoint y: 287, distance: 95.1
click at [81, 288] on div "1 Hornbach - Best(Mohamed of John) Het Zand, Best Delivery — 07:06 07:00-08:36 …" at bounding box center [113, 75] width 227 height 1981
click at [136, 446] on icon "button" at bounding box center [139, 446] width 8 height 11
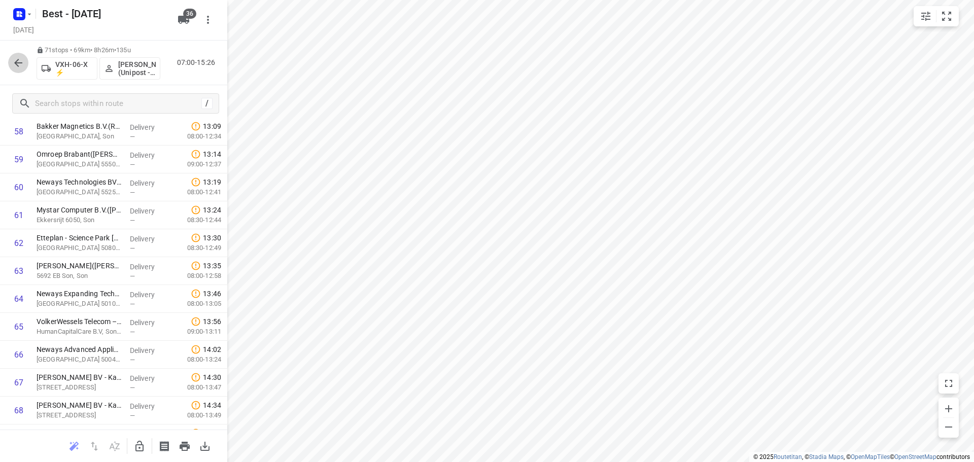
click at [19, 63] on icon "button" at bounding box center [18, 63] width 12 height 12
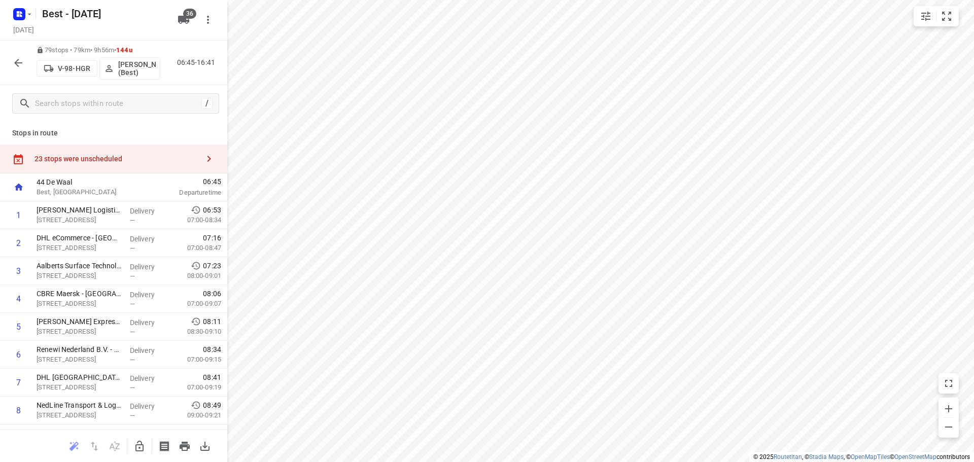
click at [19, 77] on div "79 stops • 79km • 9h56m • 144u V-98-HGR Jochem Hoffard (Best) 06:45-16:41" at bounding box center [113, 63] width 227 height 45
click at [16, 66] on icon "button" at bounding box center [18, 63] width 12 height 12
click at [114, 450] on icon "button" at bounding box center [115, 446] width 12 height 12
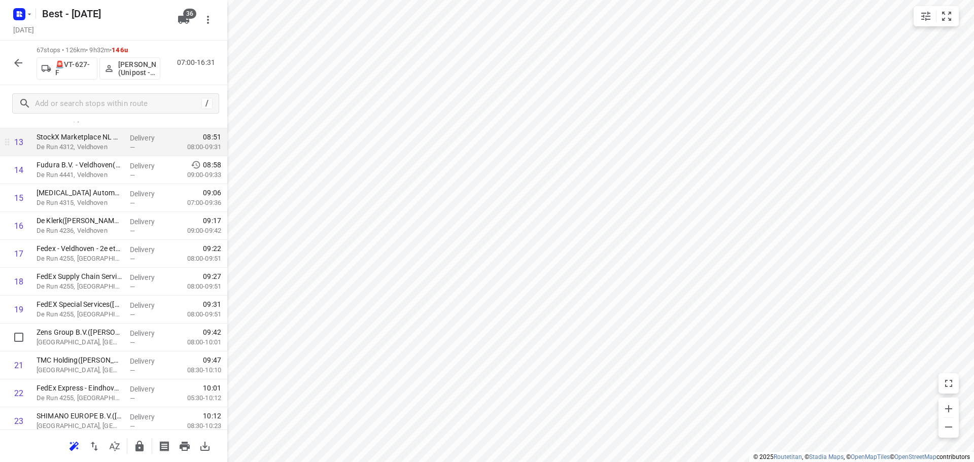
scroll to position [507, 0]
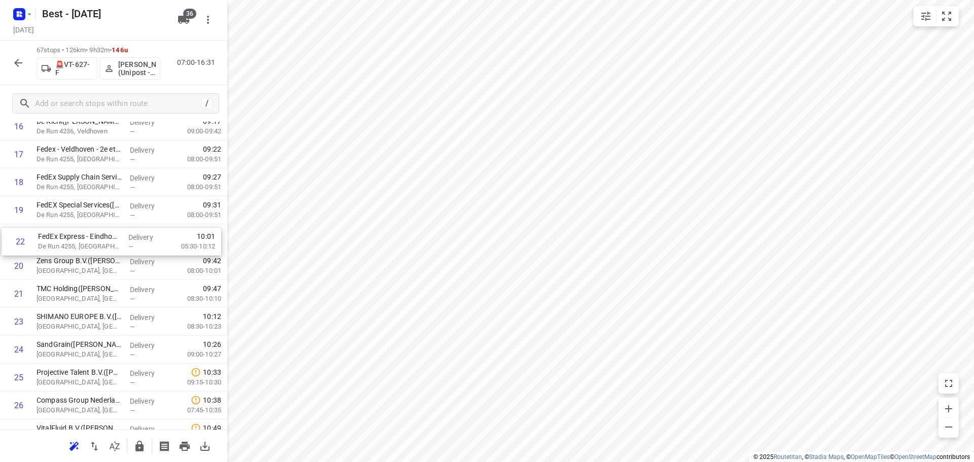
drag, startPoint x: 89, startPoint y: 292, endPoint x: 91, endPoint y: 234, distance: 57.9
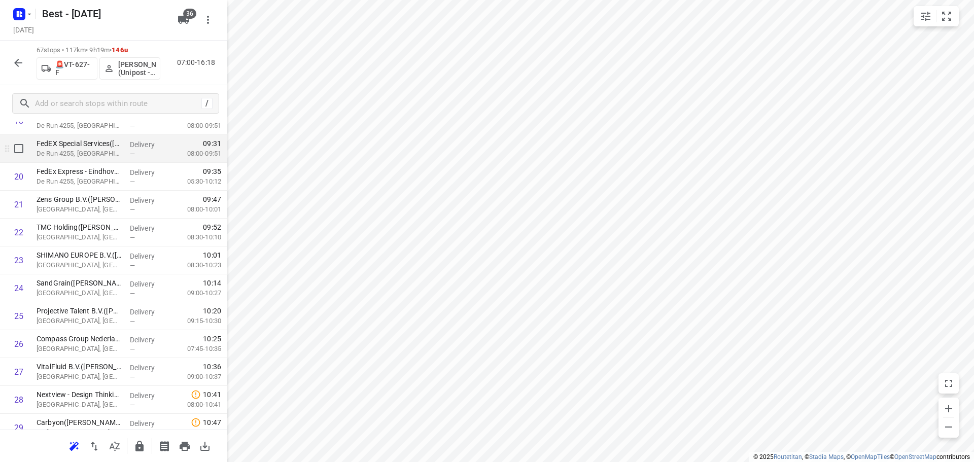
scroll to position [660, 0]
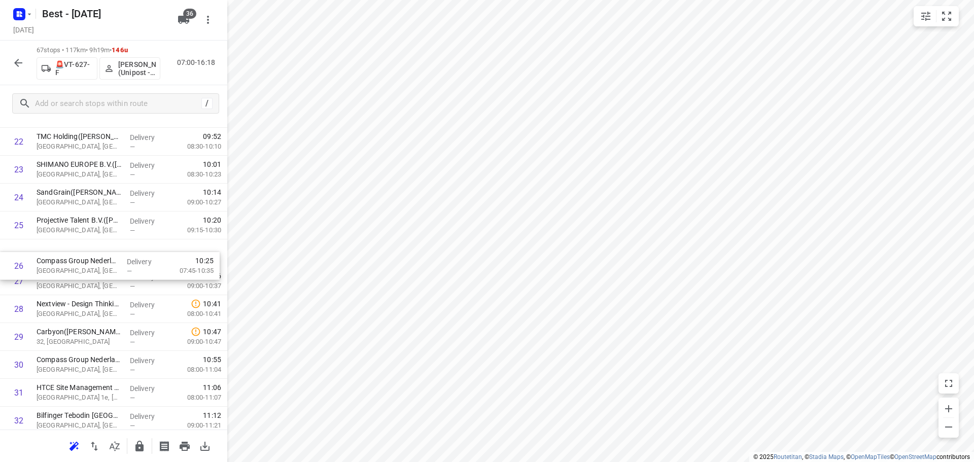
drag, startPoint x: 93, startPoint y: 251, endPoint x: 93, endPoint y: 274, distance: 23.3
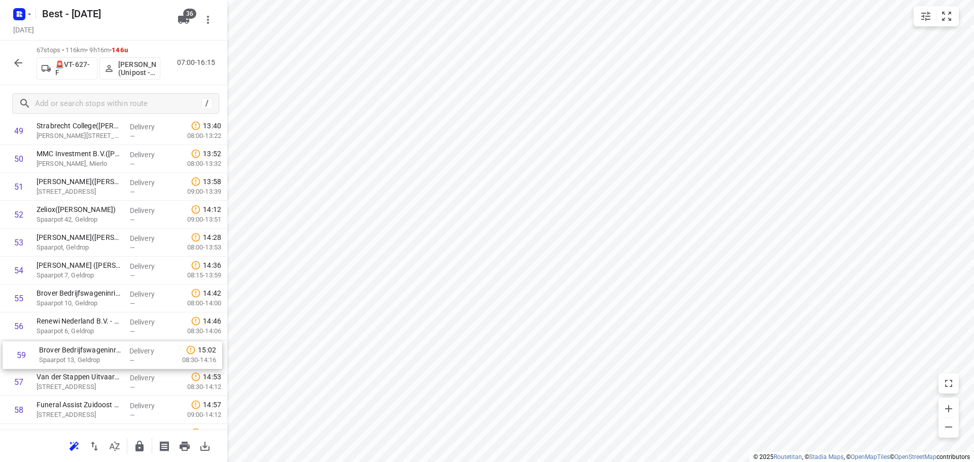
scroll to position [1426, 0]
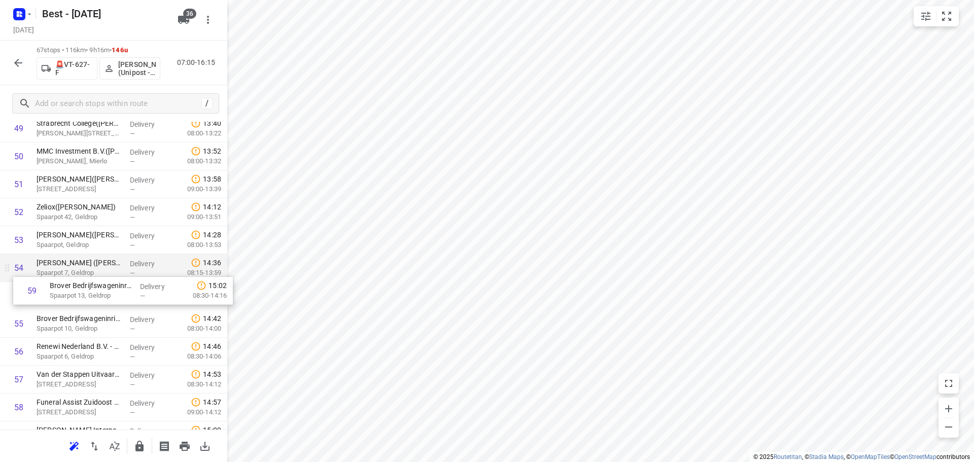
drag, startPoint x: 93, startPoint y: 406, endPoint x: 107, endPoint y: 279, distance: 127.5
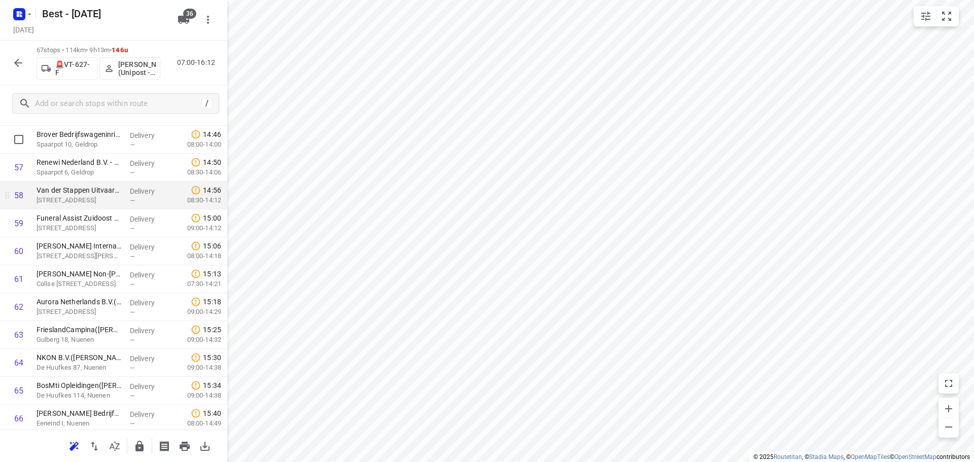
scroll to position [1669, 0]
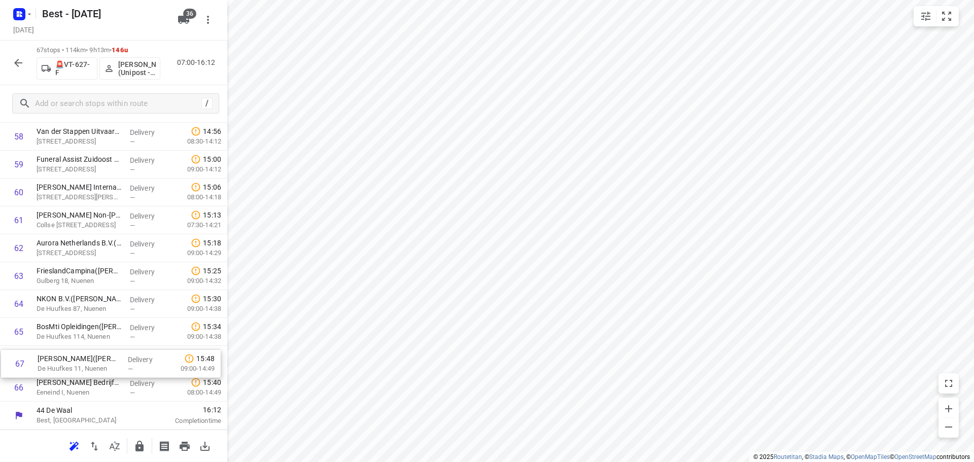
drag, startPoint x: 119, startPoint y: 385, endPoint x: 121, endPoint y: 353, distance: 32.0
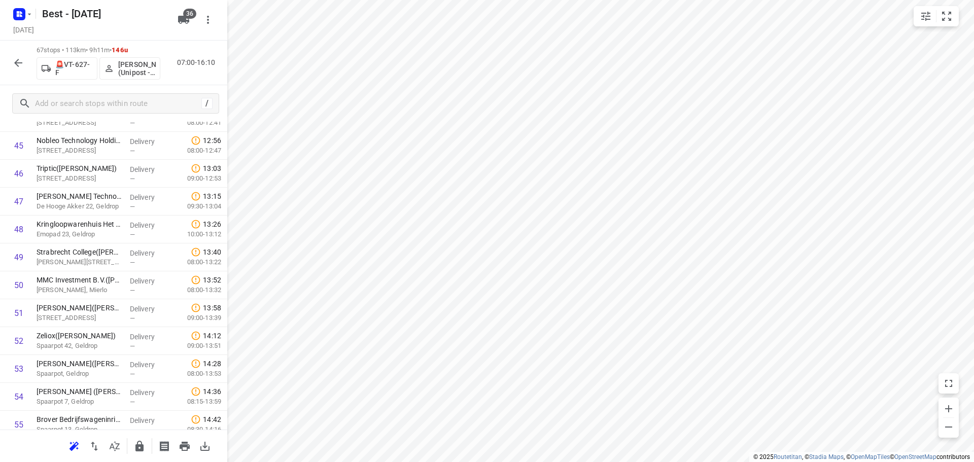
scroll to position [1235, 0]
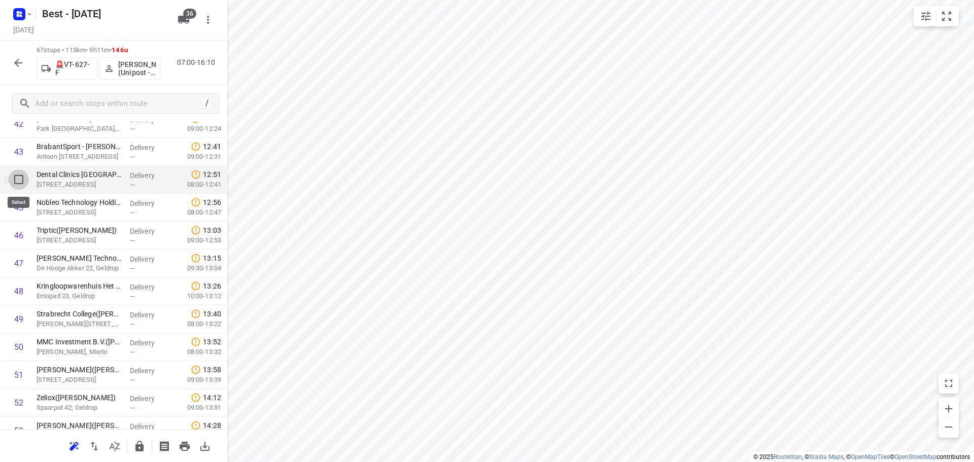
click at [26, 182] on input "checkbox" at bounding box center [19, 179] width 20 height 20
checkbox input "true"
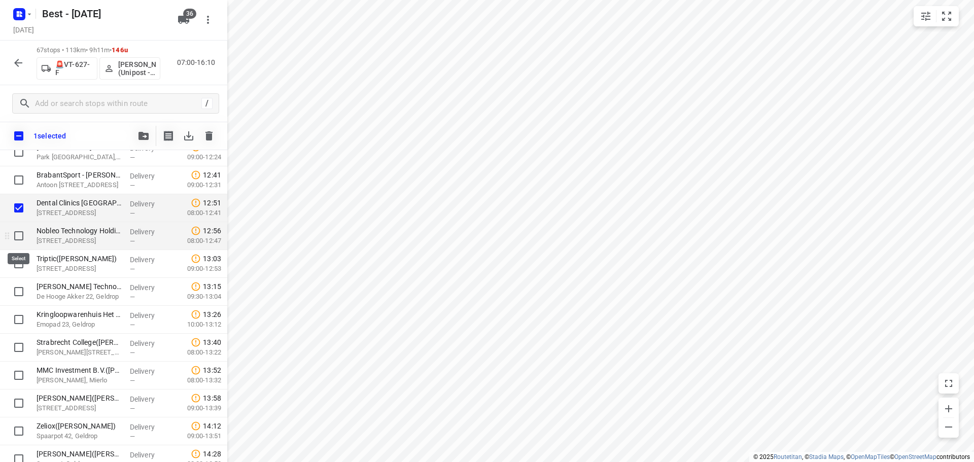
click at [17, 231] on input "checkbox" at bounding box center [19, 236] width 20 height 20
checkbox input "true"
click at [17, 263] on input "checkbox" at bounding box center [19, 264] width 20 height 20
checkbox input "true"
click at [136, 136] on button "button" at bounding box center [143, 136] width 20 height 20
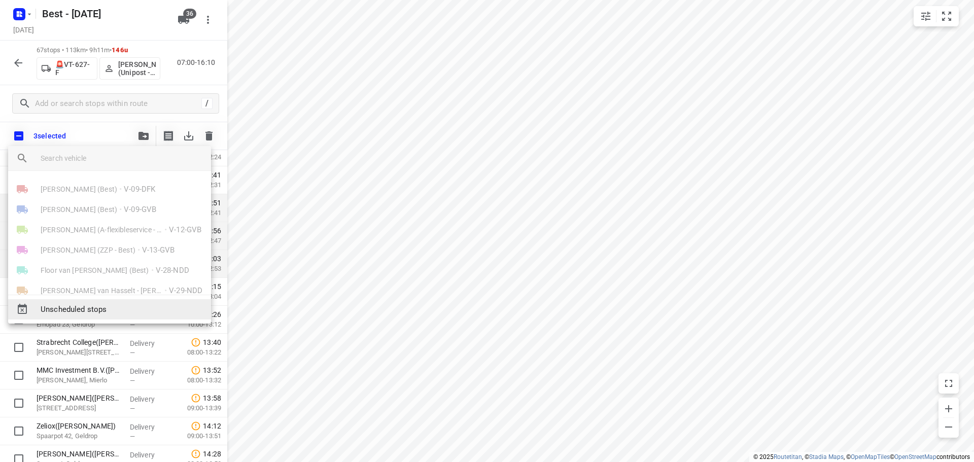
click at [80, 313] on span "Unscheduled stops" at bounding box center [122, 310] width 162 height 12
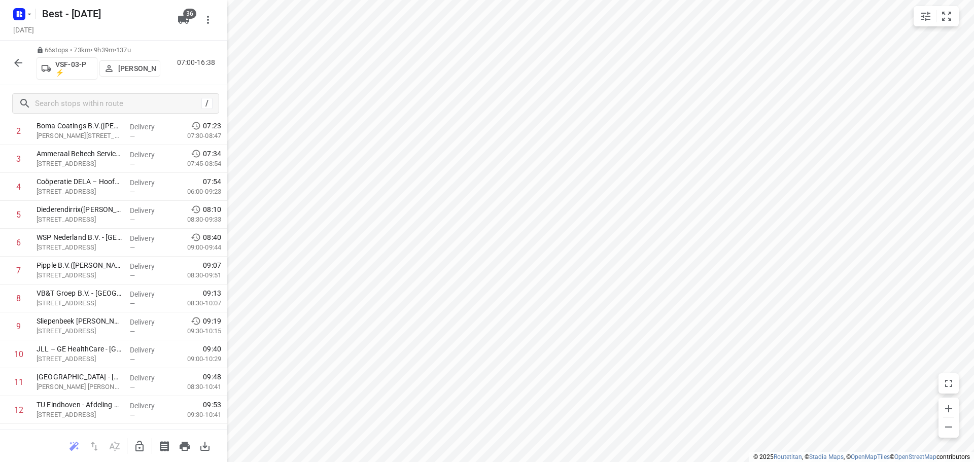
scroll to position [0, 0]
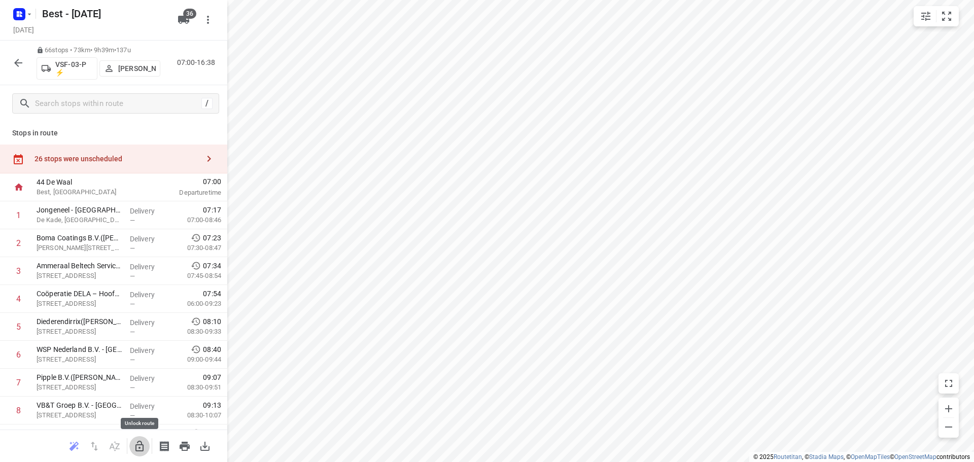
click at [145, 450] on icon "button" at bounding box center [139, 446] width 12 height 12
click at [175, 156] on div "26 stops were unscheduled" at bounding box center [117, 159] width 164 height 8
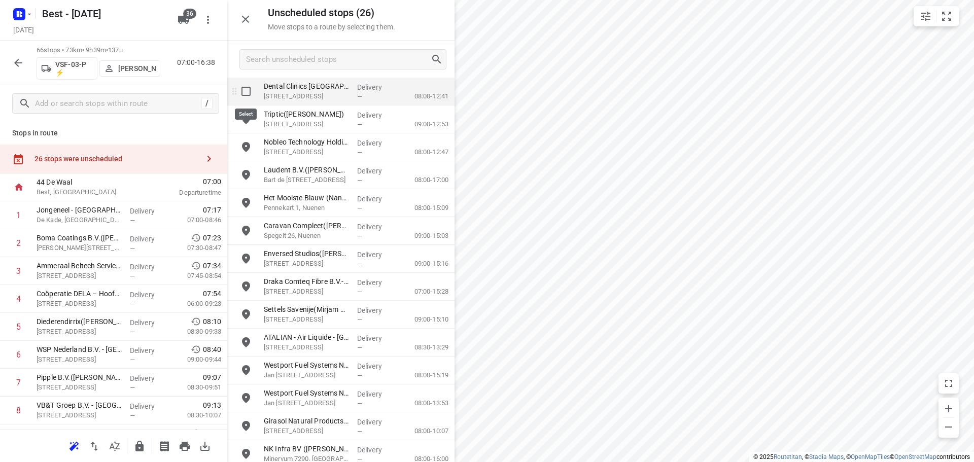
click at [247, 85] on input "grid" at bounding box center [246, 91] width 20 height 20
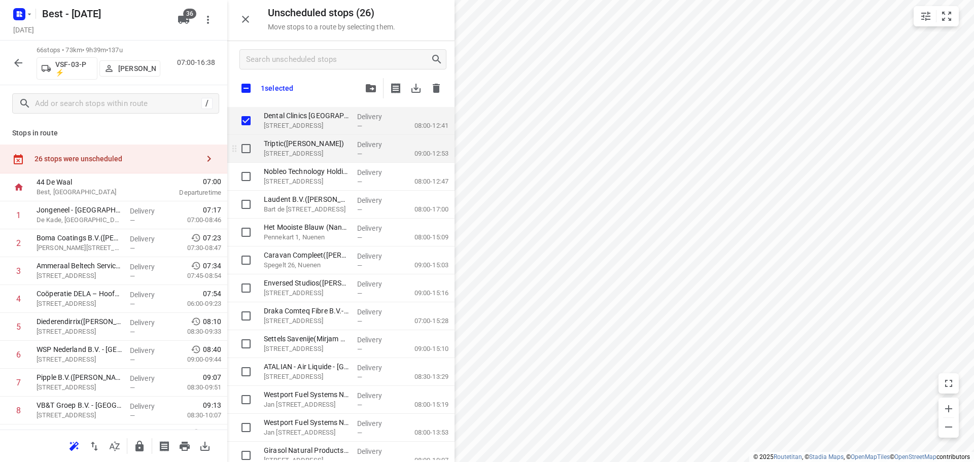
checkbox input "true"
click at [247, 147] on input "grid" at bounding box center [246, 149] width 20 height 20
checkbox input "true"
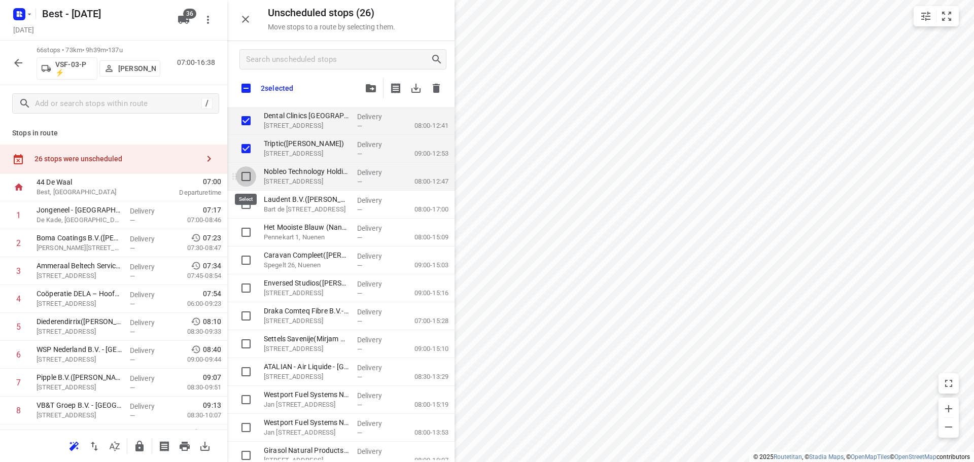
click at [242, 177] on input "grid" at bounding box center [246, 176] width 20 height 20
checkbox input "true"
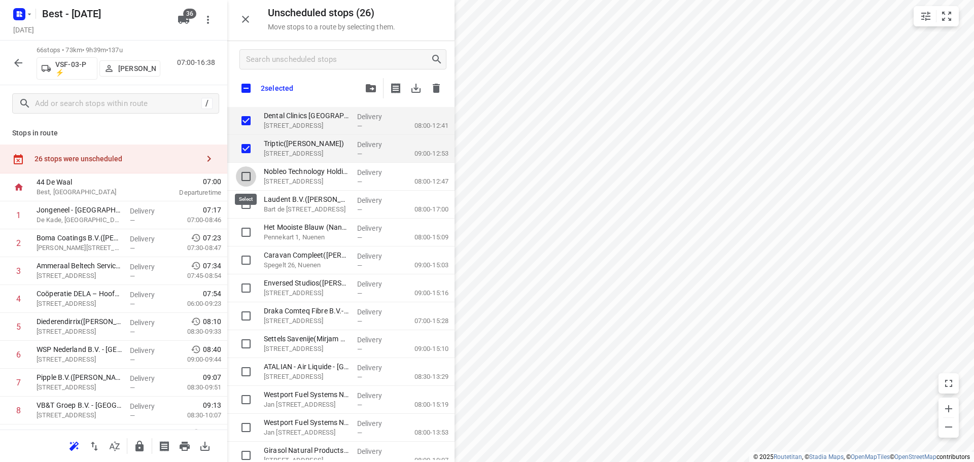
checkbox input "true"
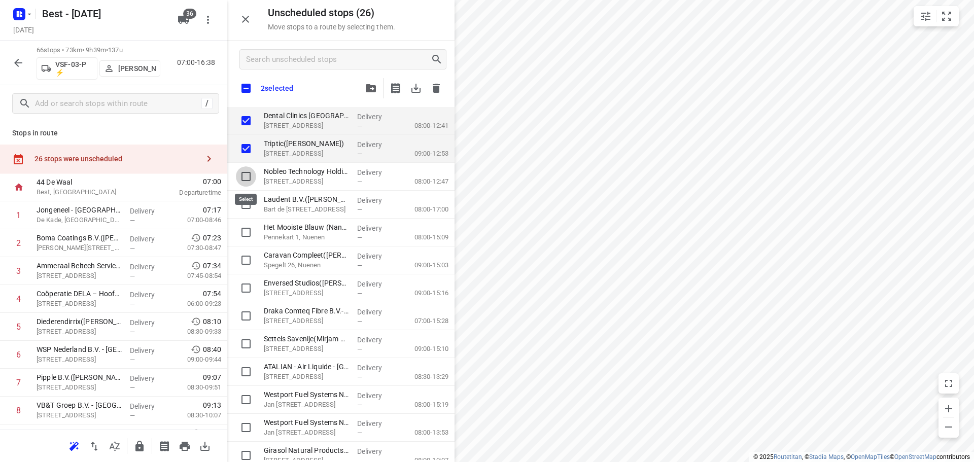
checkbox input "true"
click at [361, 85] on button "button" at bounding box center [371, 88] width 20 height 20
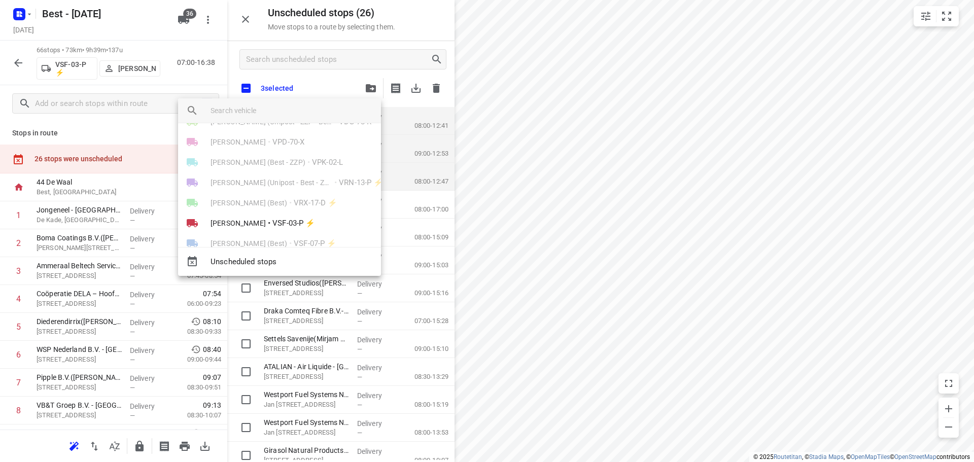
scroll to position [304, 0]
click at [257, 216] on li "Andy De Vreede • VSF-03-P ⚡" at bounding box center [279, 223] width 203 height 20
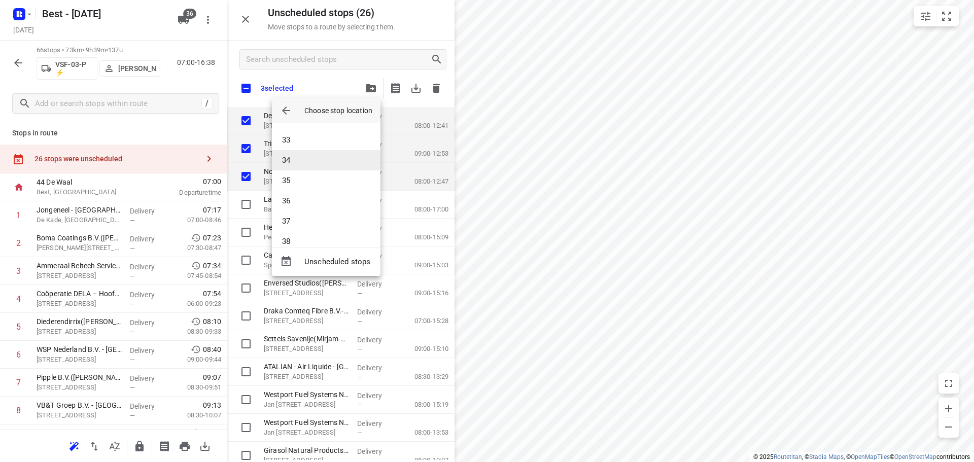
scroll to position [646, 0]
click at [290, 238] on li "38" at bounding box center [326, 242] width 109 height 20
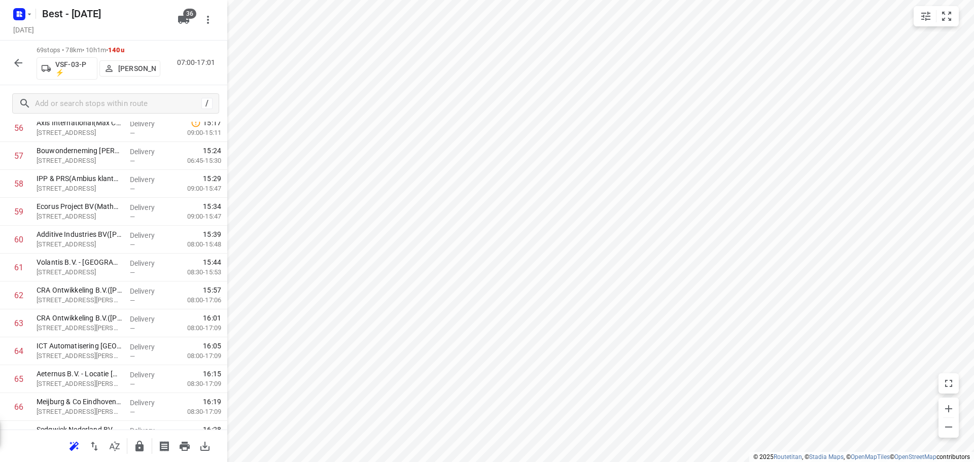
scroll to position [1704, 0]
click at [146, 446] on button "button" at bounding box center [139, 446] width 20 height 20
click at [23, 60] on icon "button" at bounding box center [18, 63] width 12 height 12
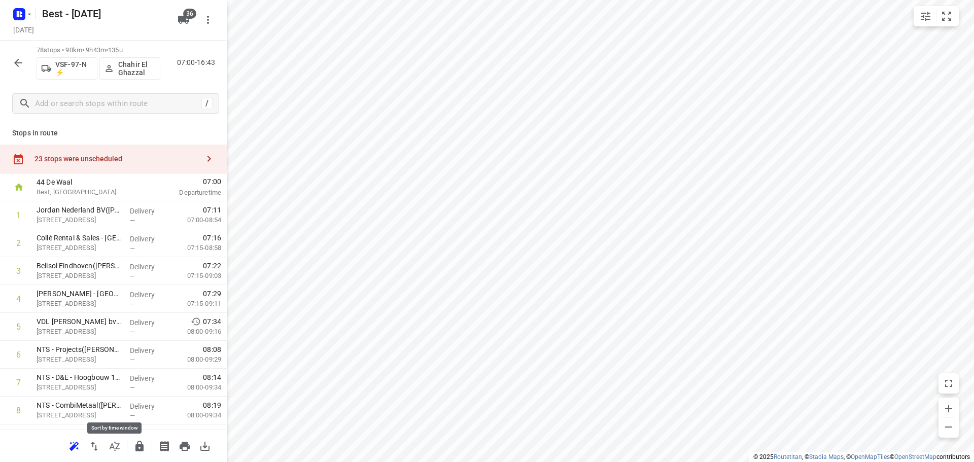
click at [111, 448] on icon "button" at bounding box center [115, 446] width 10 height 10
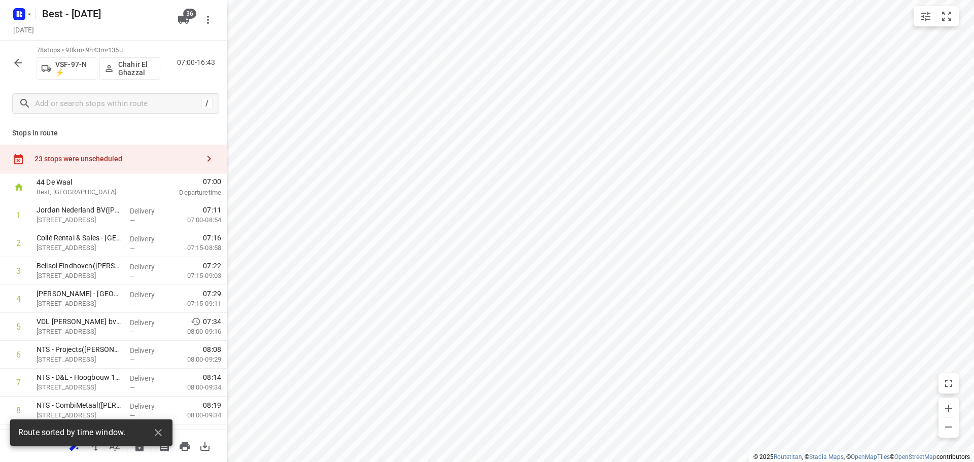
click at [11, 67] on button "button" at bounding box center [18, 63] width 20 height 20
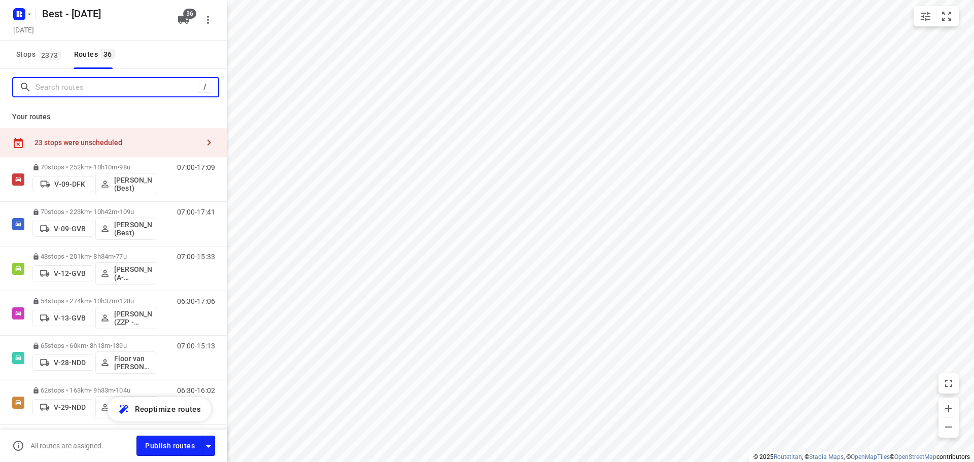
click at [80, 87] on input "Search routes" at bounding box center [117, 88] width 162 height 16
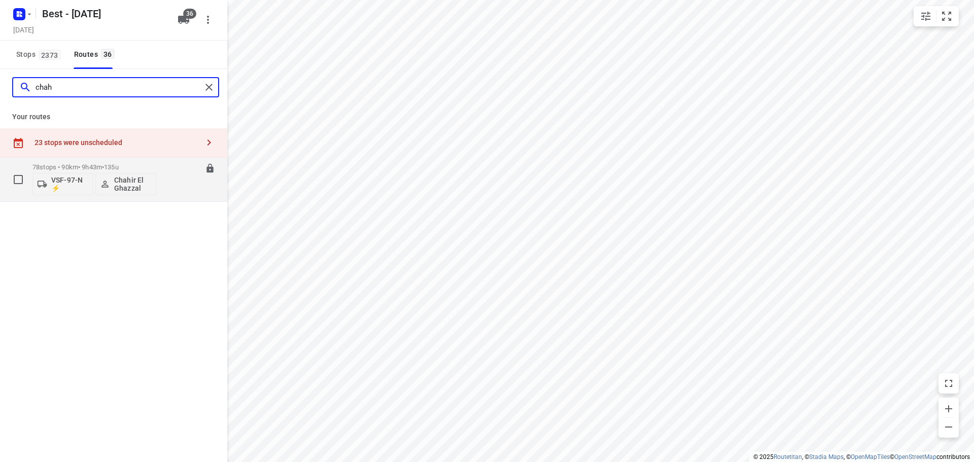
type input "chah"
click at [83, 159] on div "78 stops • 90km • 9h43m • 135u VSF-97-N ⚡ Chahir El Ghazzal" at bounding box center [94, 179] width 124 height 42
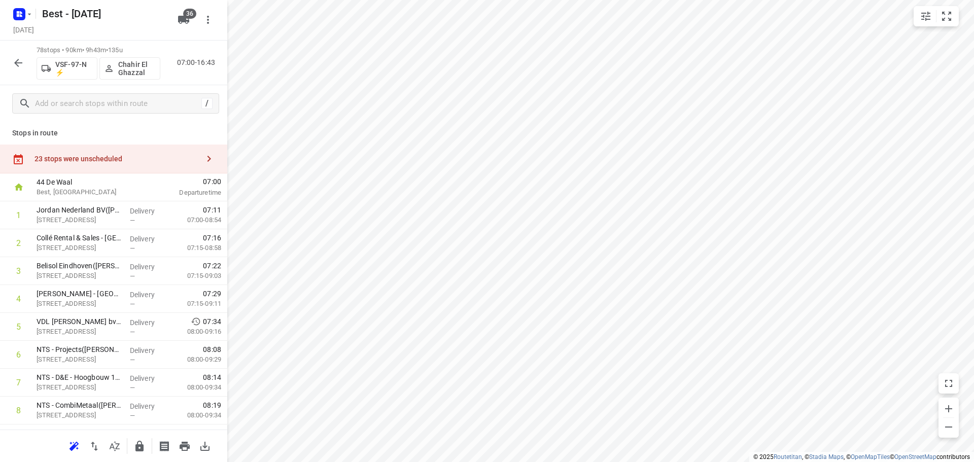
click at [85, 161] on div "23 stops were unscheduled" at bounding box center [117, 159] width 164 height 8
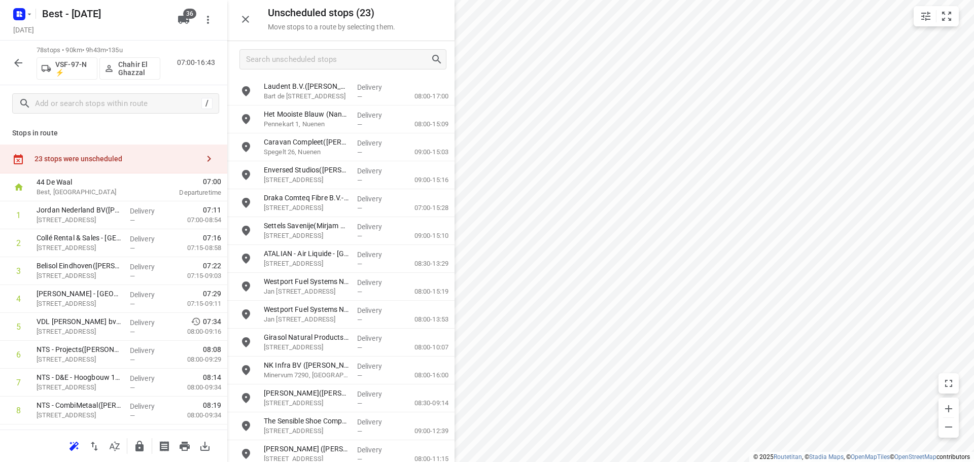
click at [242, 18] on icon "button" at bounding box center [245, 19] width 12 height 12
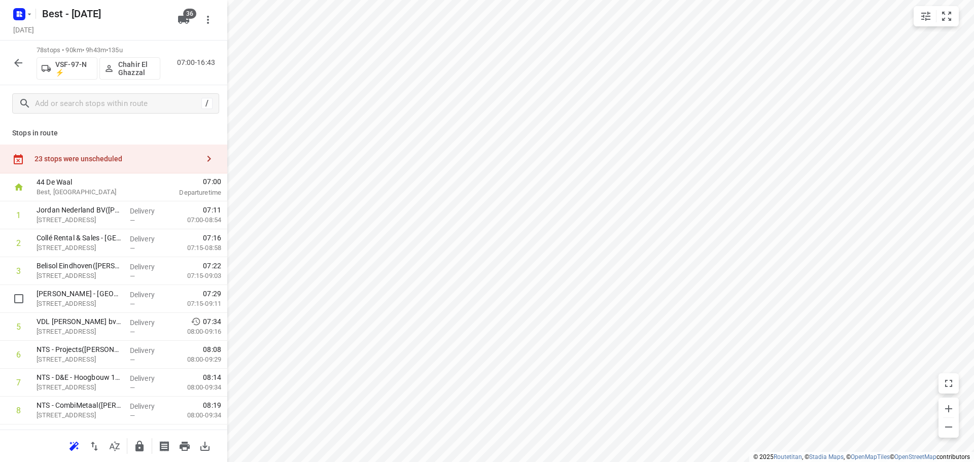
drag, startPoint x: 115, startPoint y: 299, endPoint x: 115, endPoint y: 269, distance: 30.4
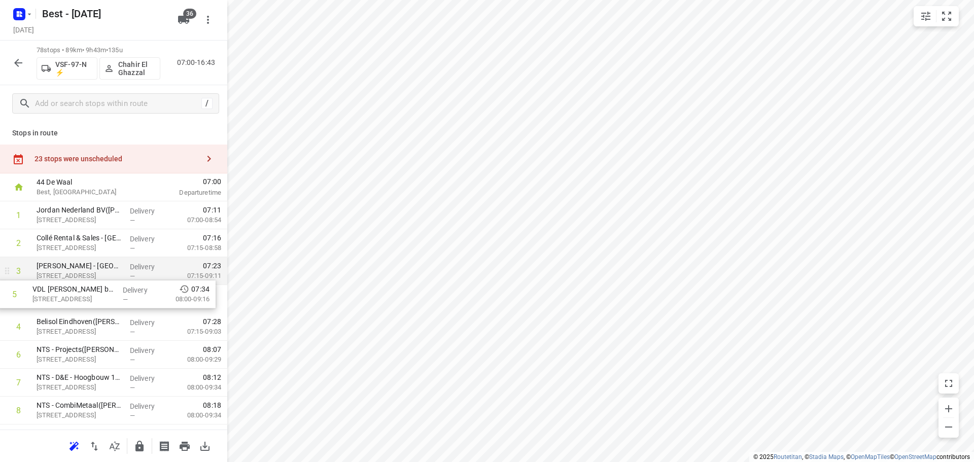
drag, startPoint x: 114, startPoint y: 295, endPoint x: 112, endPoint y: 284, distance: 11.3
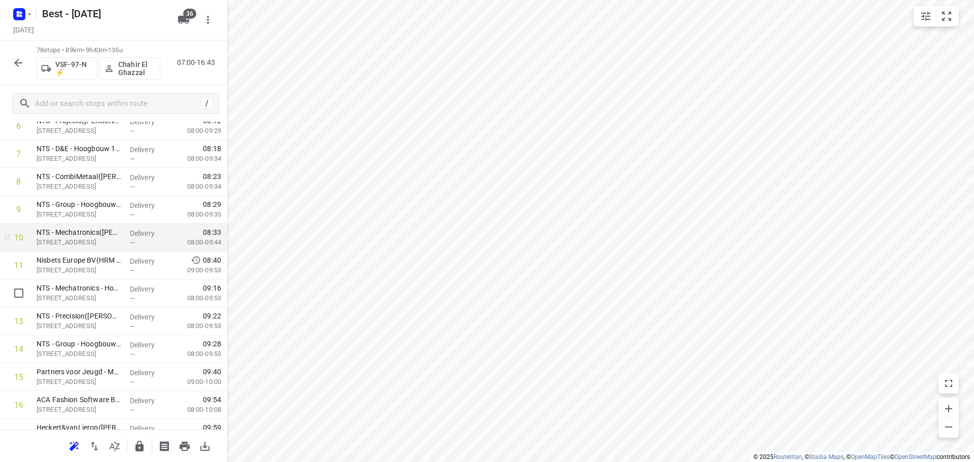
scroll to position [254, 0]
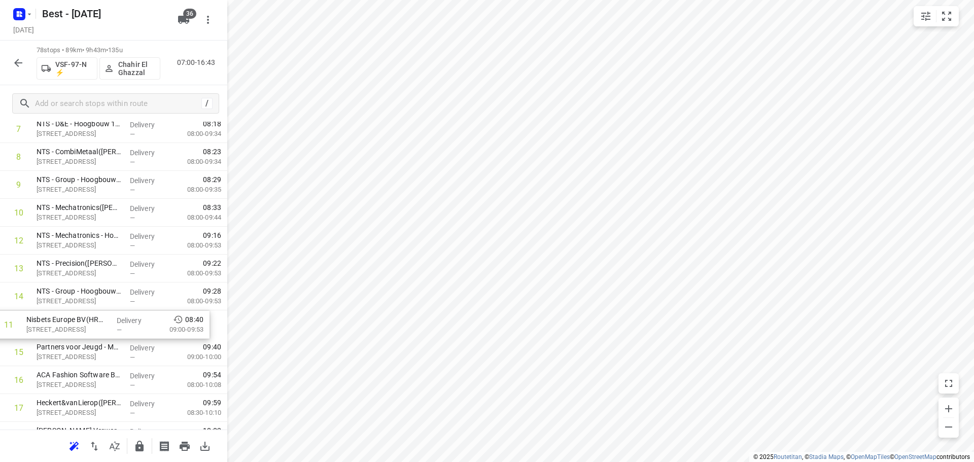
drag, startPoint x: 139, startPoint y: 241, endPoint x: 128, endPoint y: 329, distance: 88.9
drag, startPoint x: 16, startPoint y: 351, endPoint x: 126, endPoint y: 208, distance: 180.6
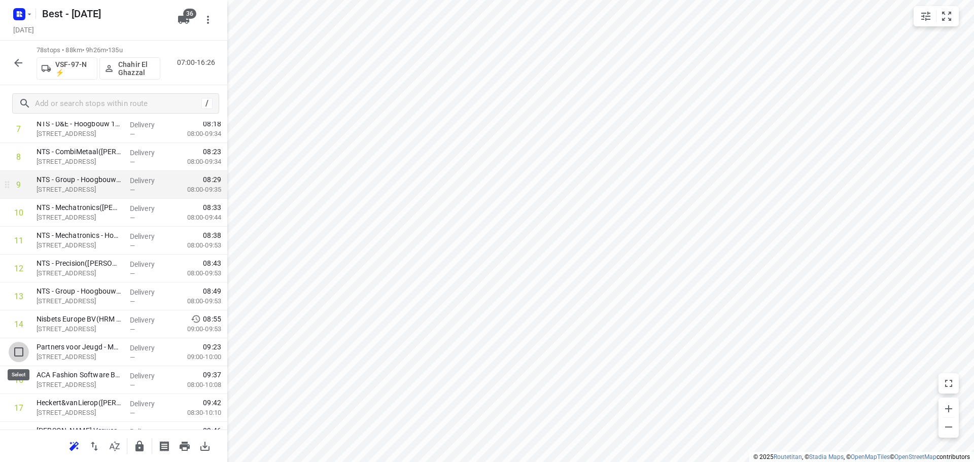
click at [16, 350] on input "checkbox" at bounding box center [19, 352] width 20 height 20
checkbox input "true"
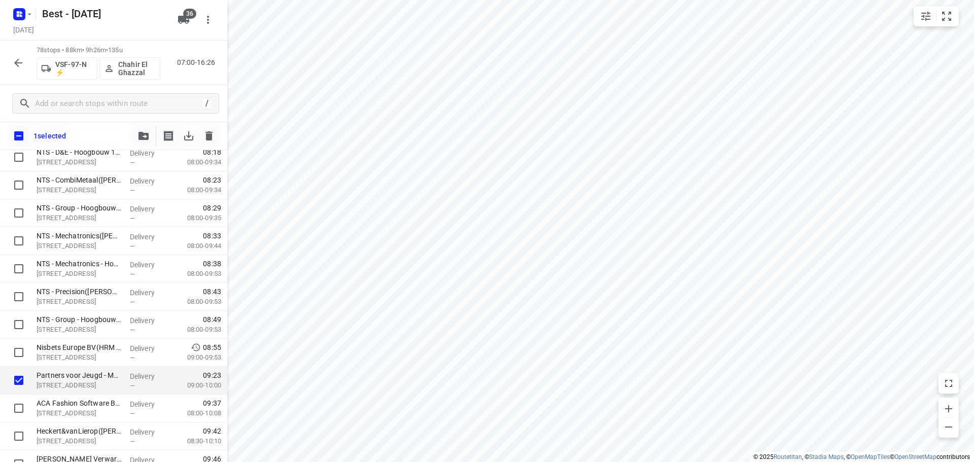
click at [147, 137] on icon "button" at bounding box center [144, 136] width 10 height 8
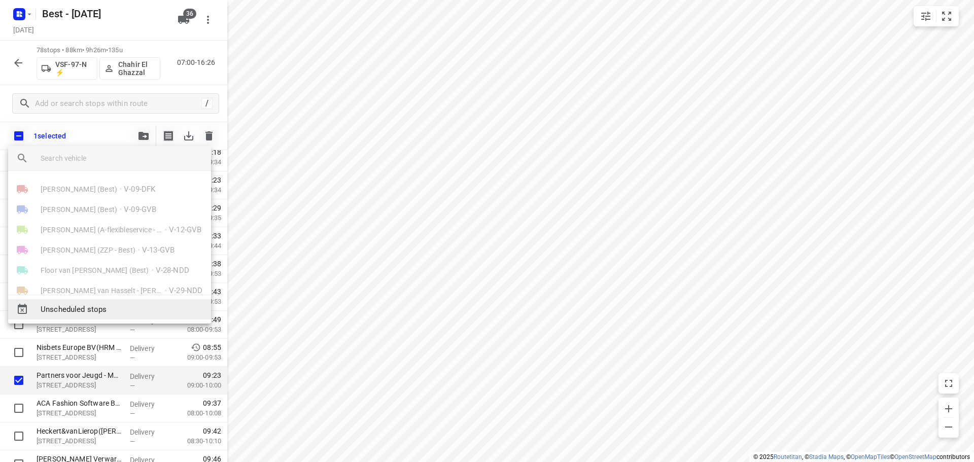
click at [99, 308] on span "Unscheduled stops" at bounding box center [122, 310] width 162 height 12
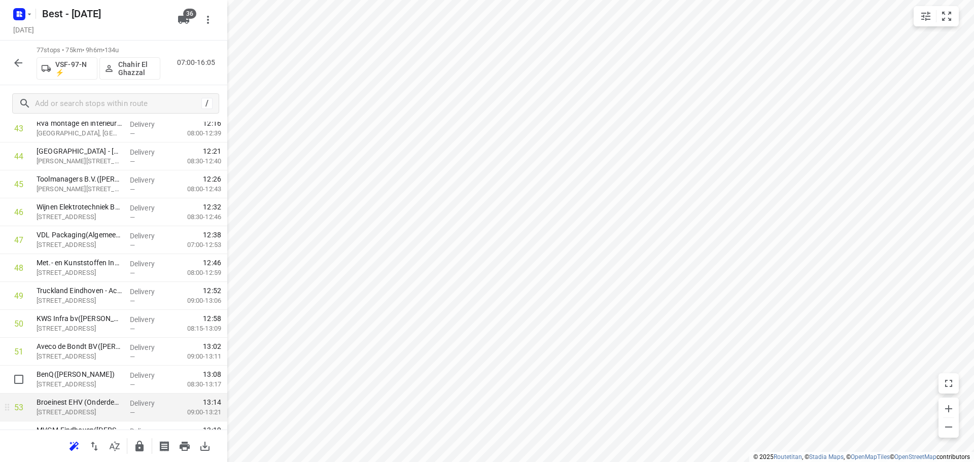
scroll to position [1370, 0]
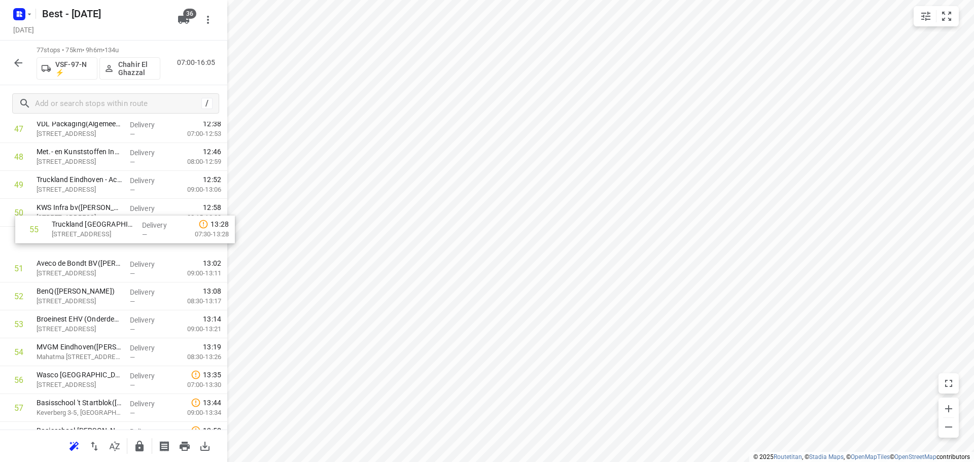
drag, startPoint x: 101, startPoint y: 357, endPoint x: 114, endPoint y: 209, distance: 148.7
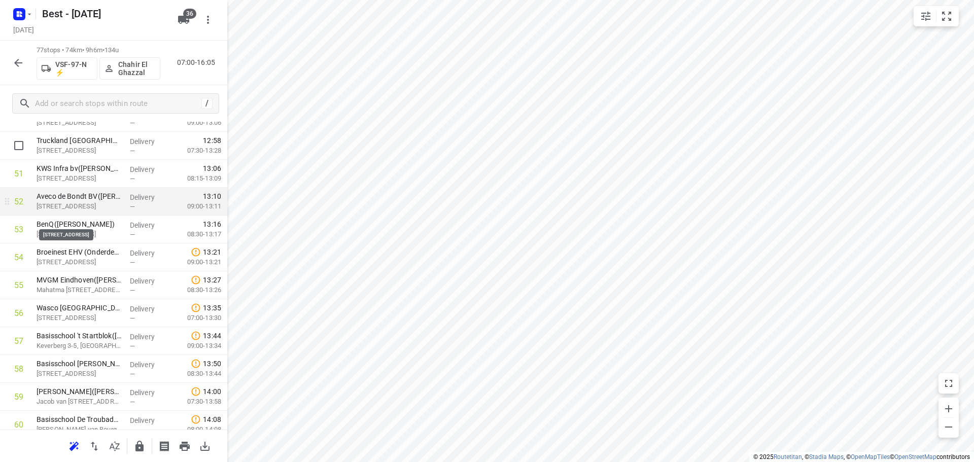
scroll to position [1471, 0]
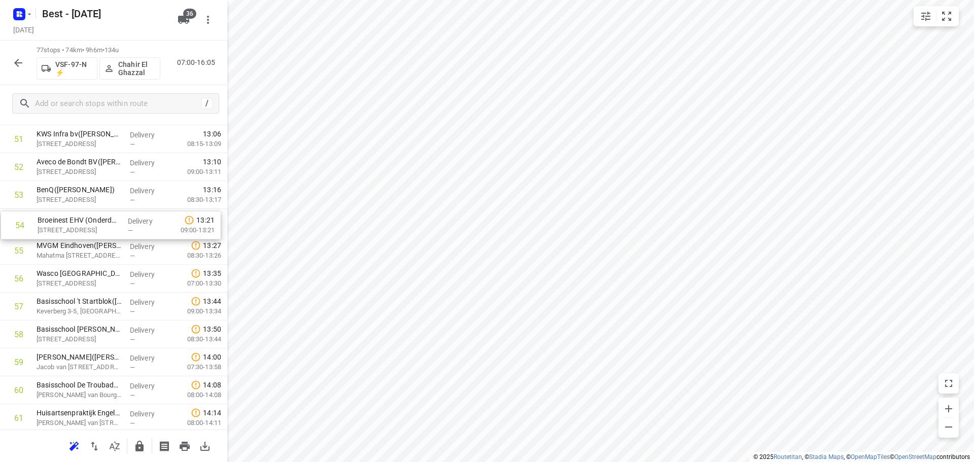
drag, startPoint x: 126, startPoint y: 222, endPoint x: 127, endPoint y: 227, distance: 5.2
drag, startPoint x: 93, startPoint y: 284, endPoint x: 97, endPoint y: 246, distance: 38.3
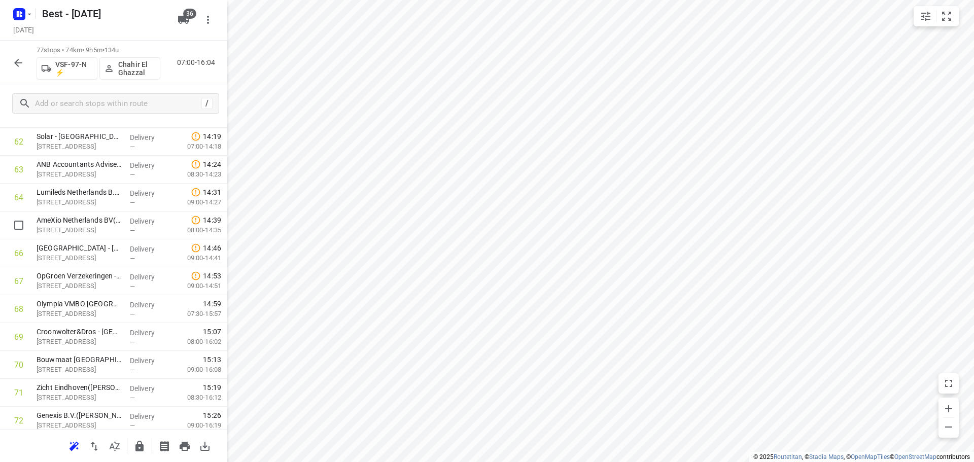
scroll to position [1948, 0]
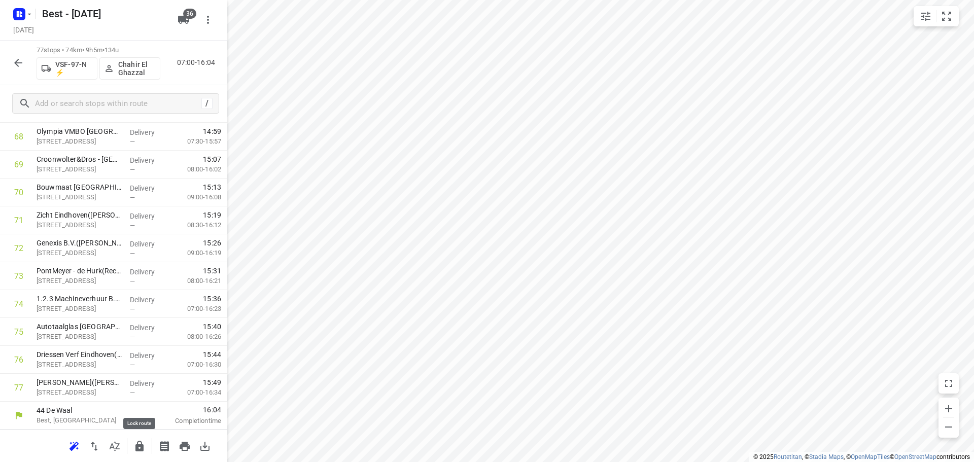
click at [136, 450] on icon "button" at bounding box center [139, 446] width 8 height 11
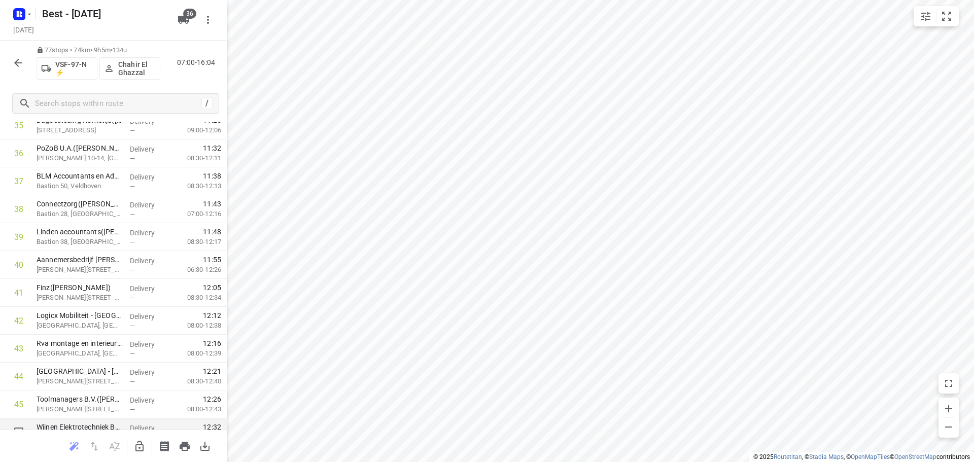
scroll to position [984, 0]
click at [19, 181] on input "checkbox" at bounding box center [19, 179] width 20 height 20
checkbox input "true"
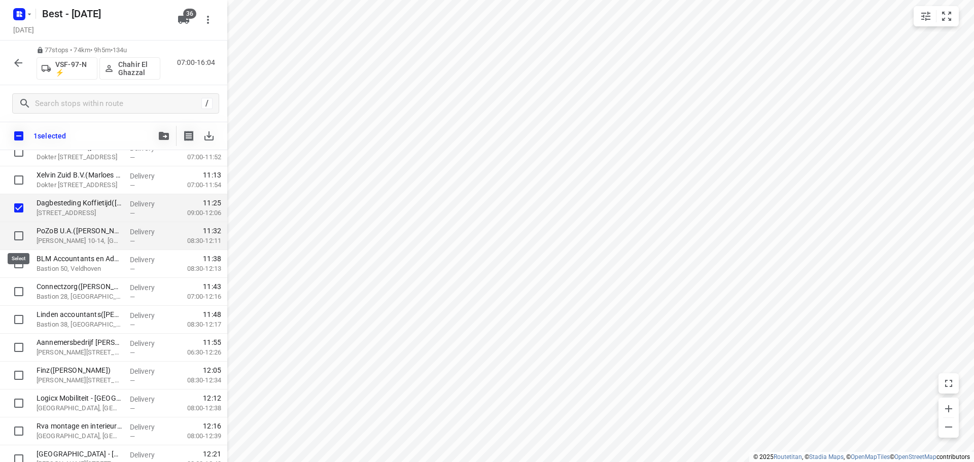
click at [19, 232] on input "checkbox" at bounding box center [19, 236] width 20 height 20
checkbox input "true"
click at [19, 263] on input "checkbox" at bounding box center [19, 264] width 20 height 20
checkbox input "true"
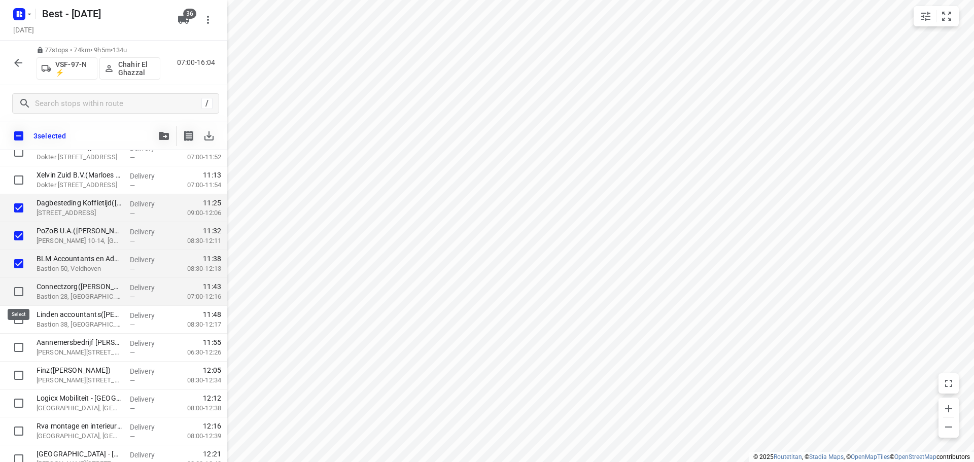
click at [20, 293] on input "checkbox" at bounding box center [19, 292] width 20 height 20
checkbox input "true"
click at [19, 328] on input "checkbox" at bounding box center [19, 320] width 20 height 20
checkbox input "true"
click at [158, 136] on span "button" at bounding box center [164, 136] width 12 height 8
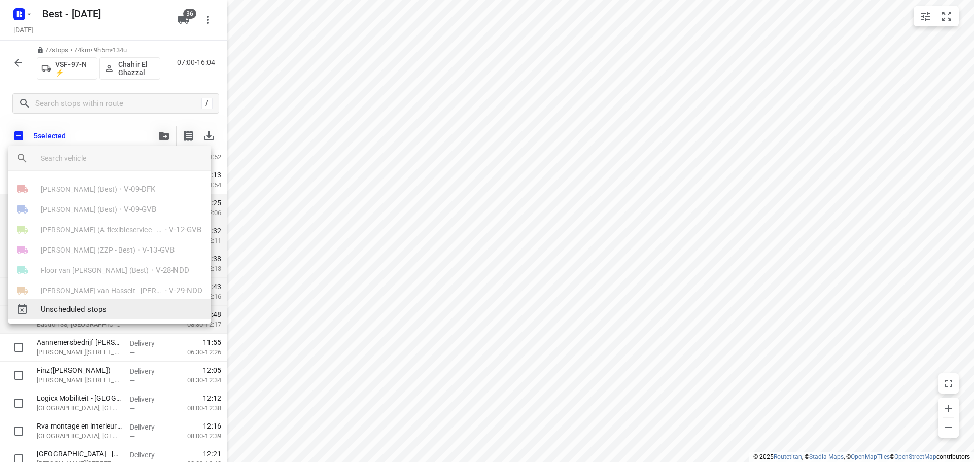
click at [100, 307] on span "Unscheduled stops" at bounding box center [122, 310] width 162 height 12
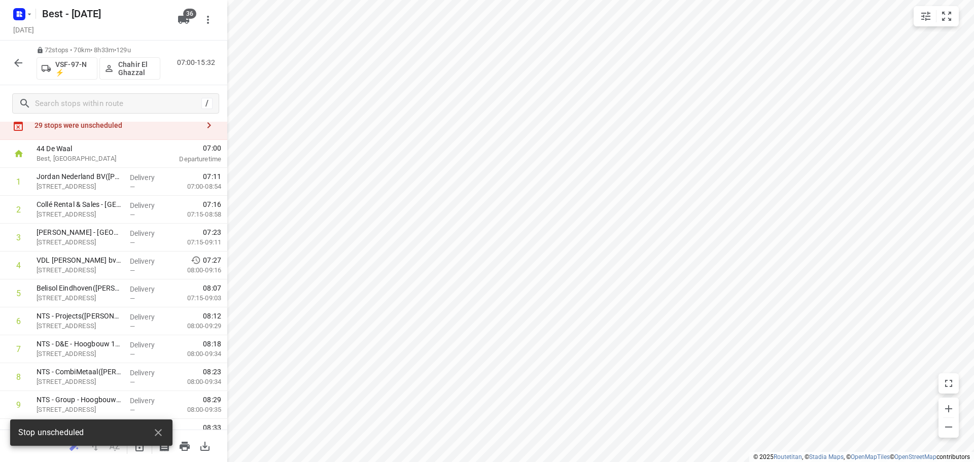
scroll to position [0, 0]
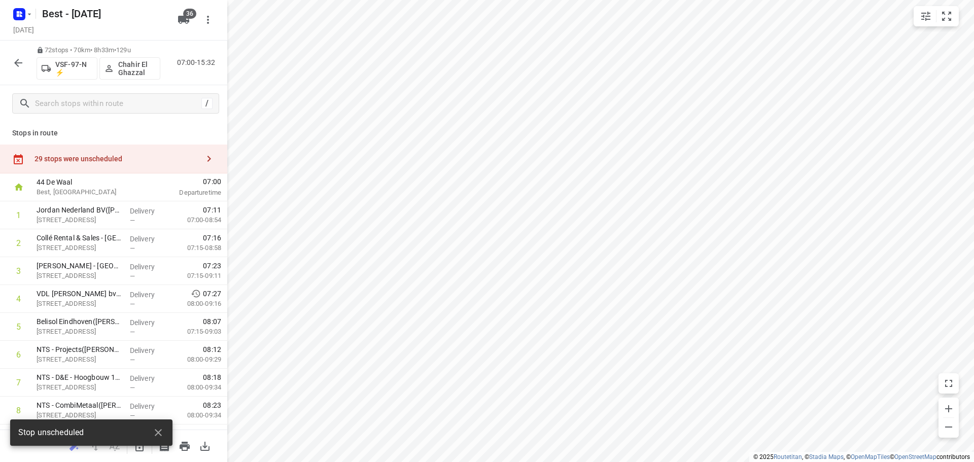
click at [175, 161] on div "29 stops were unscheduled" at bounding box center [117, 159] width 164 height 8
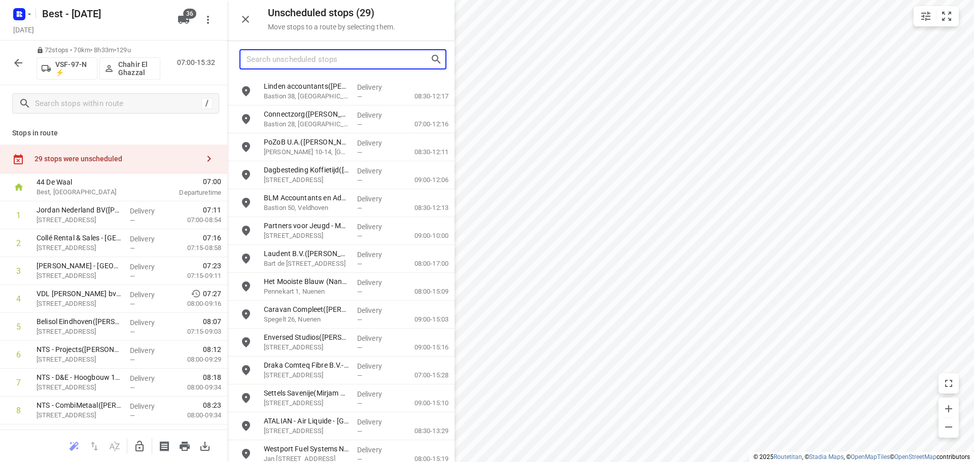
click at [360, 54] on input "Search unscheduled stops" at bounding box center [339, 60] width 184 height 16
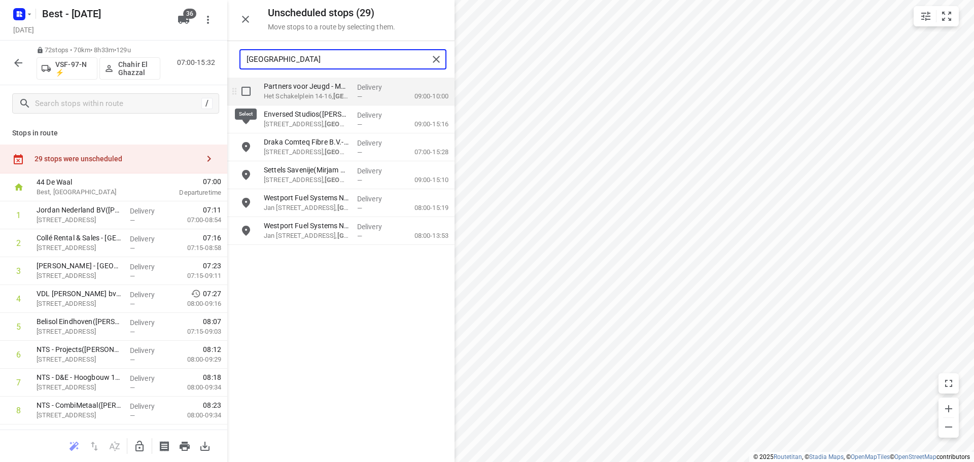
type input "eindhoven"
click at [250, 93] on input "grid" at bounding box center [246, 91] width 20 height 20
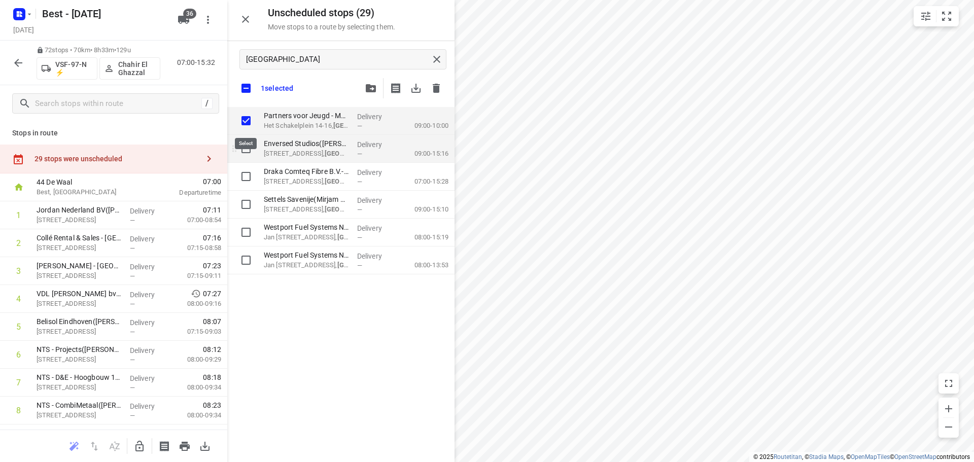
checkbox input "true"
click at [247, 138] on div "grid" at bounding box center [243, 149] width 32 height 28
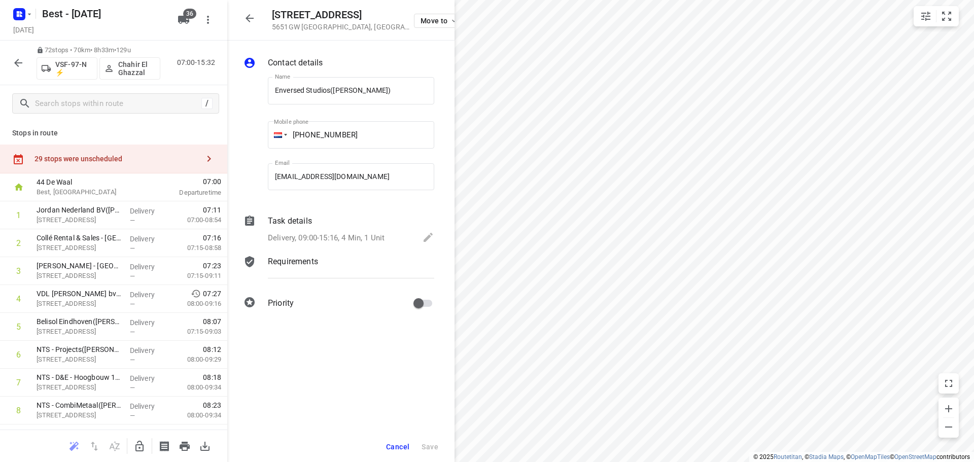
click at [203, 154] on icon "button" at bounding box center [209, 159] width 12 height 12
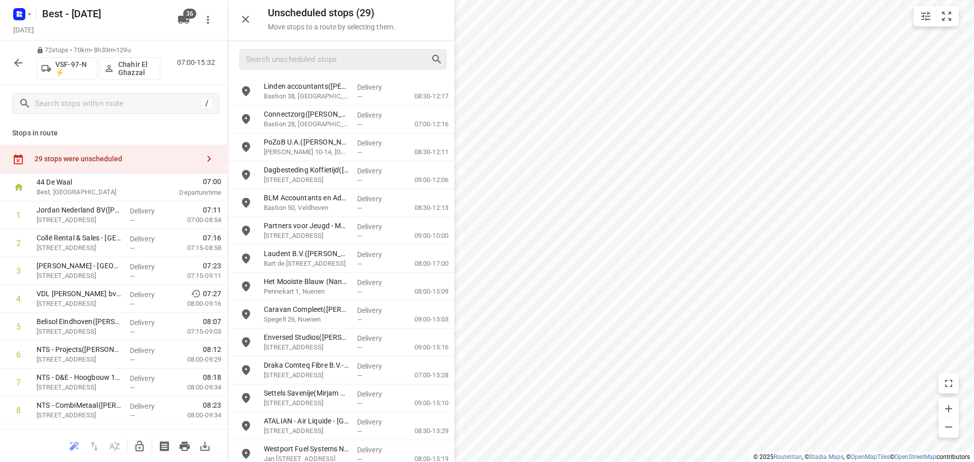
click at [280, 69] on div at bounding box center [342, 59] width 207 height 20
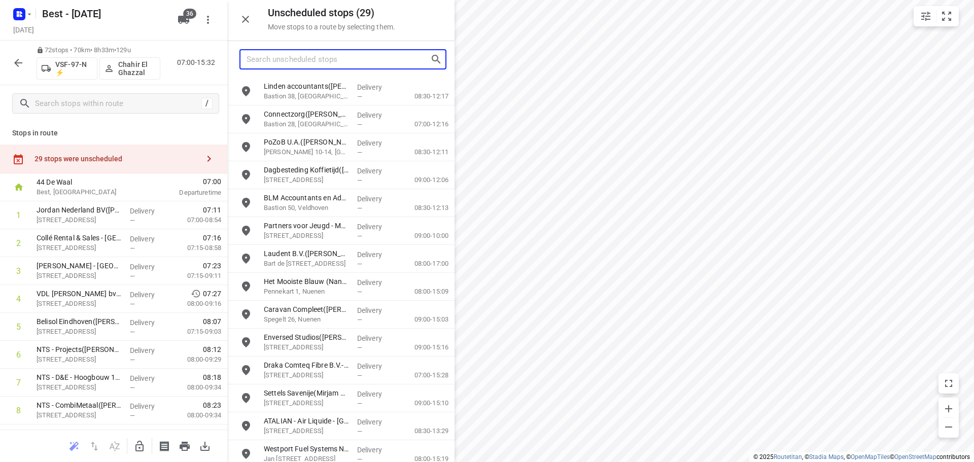
click at [283, 63] on input "Search unscheduled stops" at bounding box center [339, 60] width 184 height 16
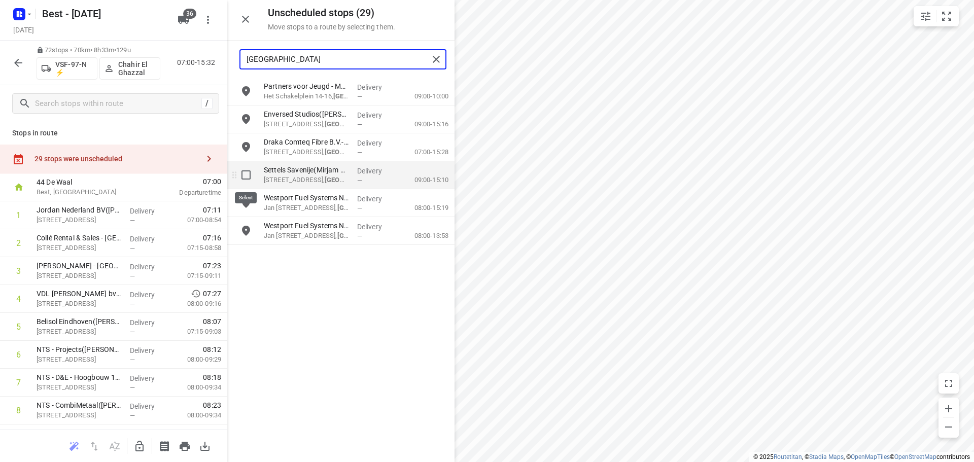
type input "eindhoven"
click at [245, 172] on input "grid" at bounding box center [246, 175] width 20 height 20
checkbox input "true"
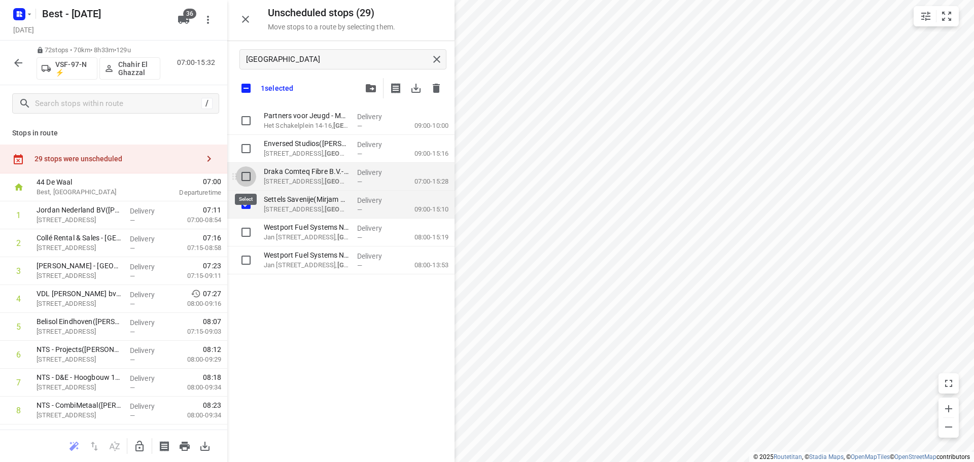
click at [245, 173] on input "grid" at bounding box center [246, 176] width 20 height 20
checkbox input "true"
click at [246, 155] on input "grid" at bounding box center [246, 149] width 20 height 20
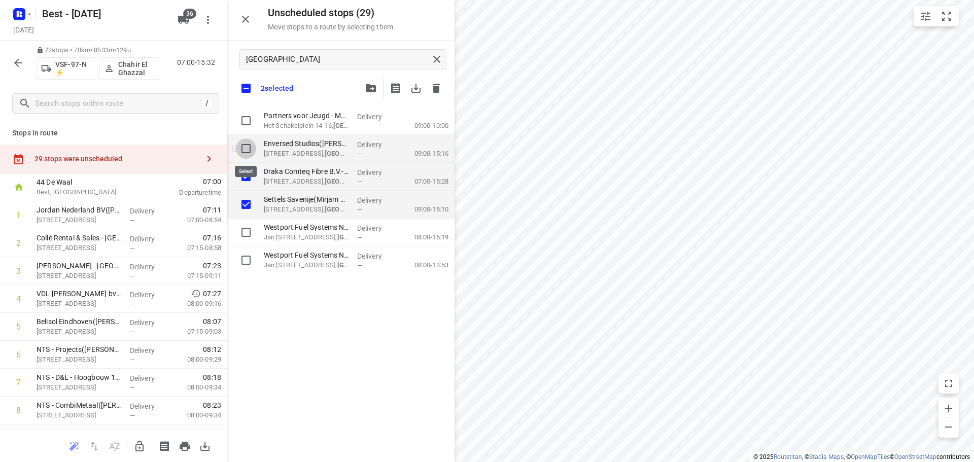
checkbox input "true"
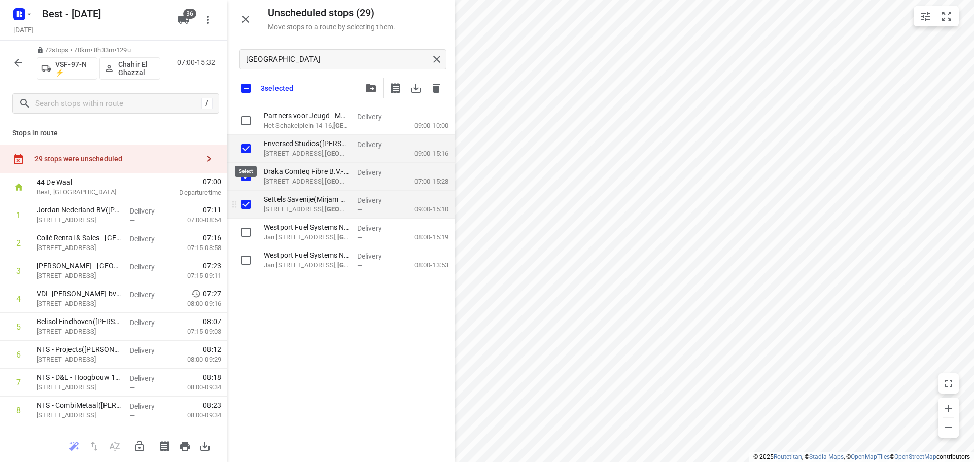
checkbox input "true"
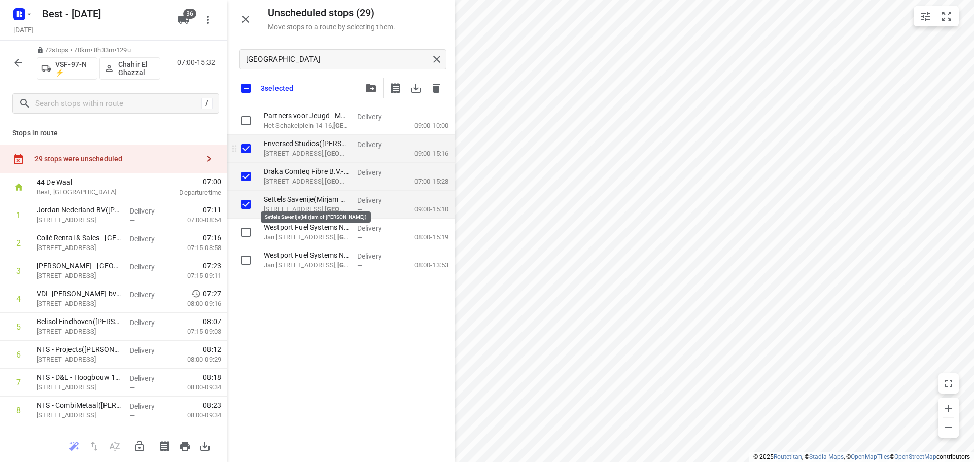
checkbox input "true"
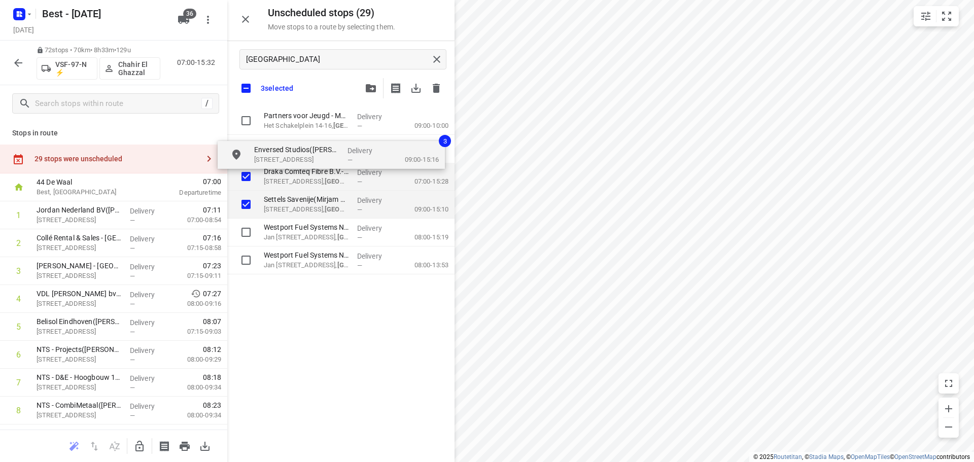
checkbox input "true"
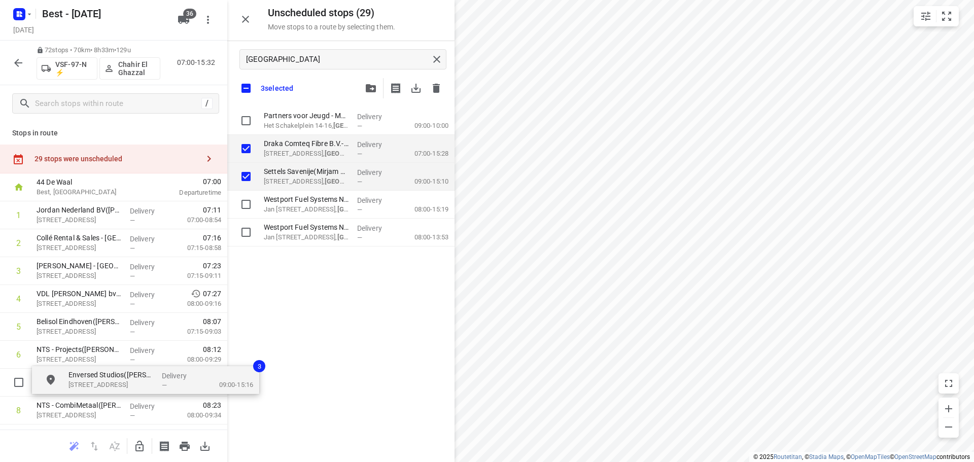
checkbox input "true"
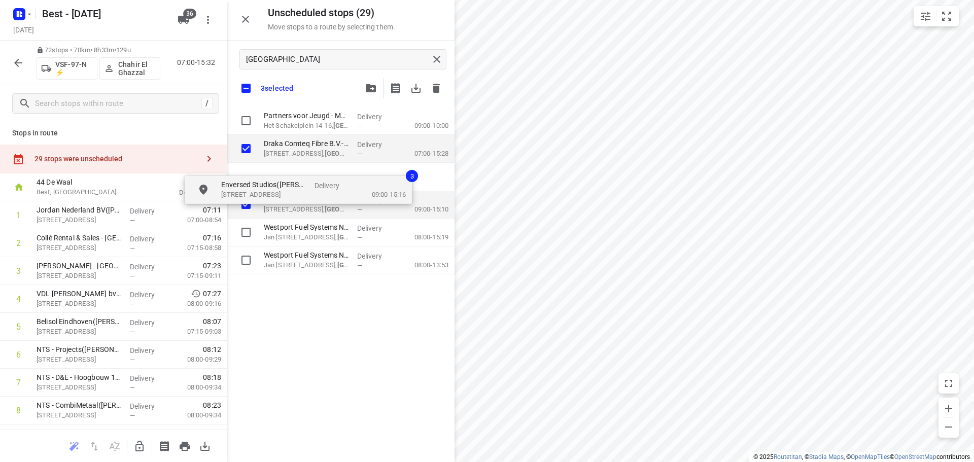
drag, startPoint x: 327, startPoint y: 143, endPoint x: 303, endPoint y: 143, distance: 23.8
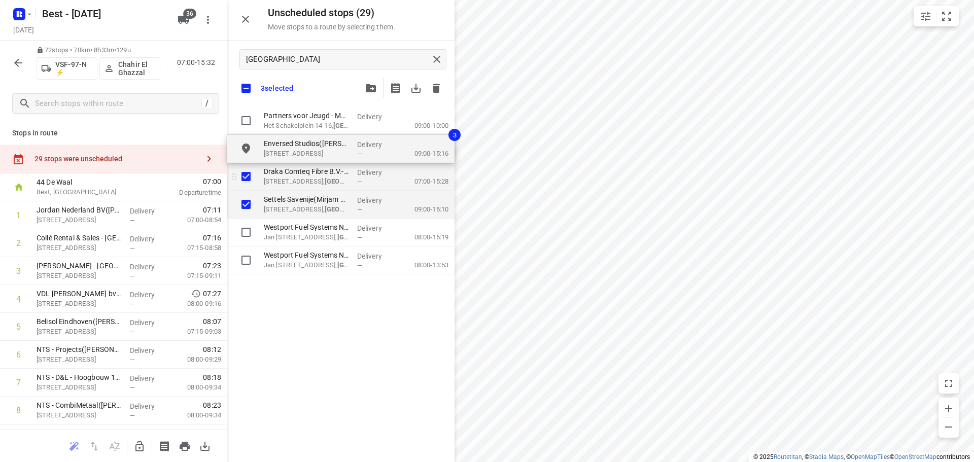
checkbox input "true"
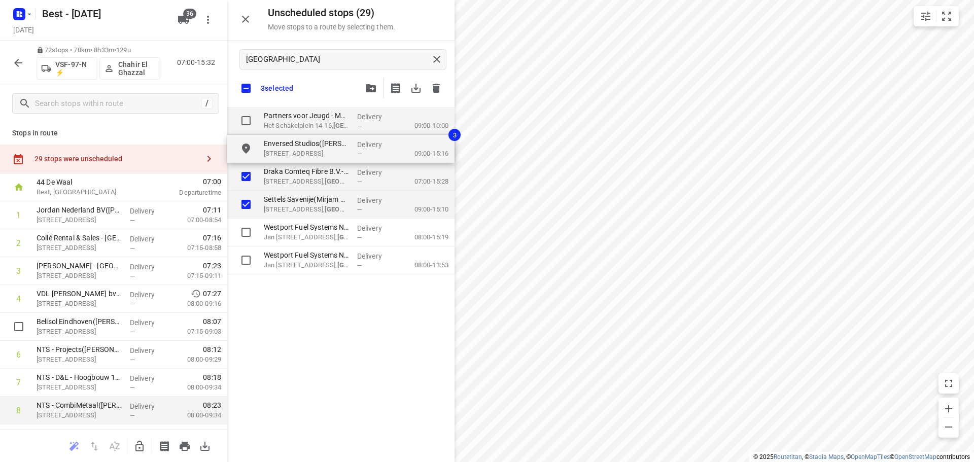
checkbox input "true"
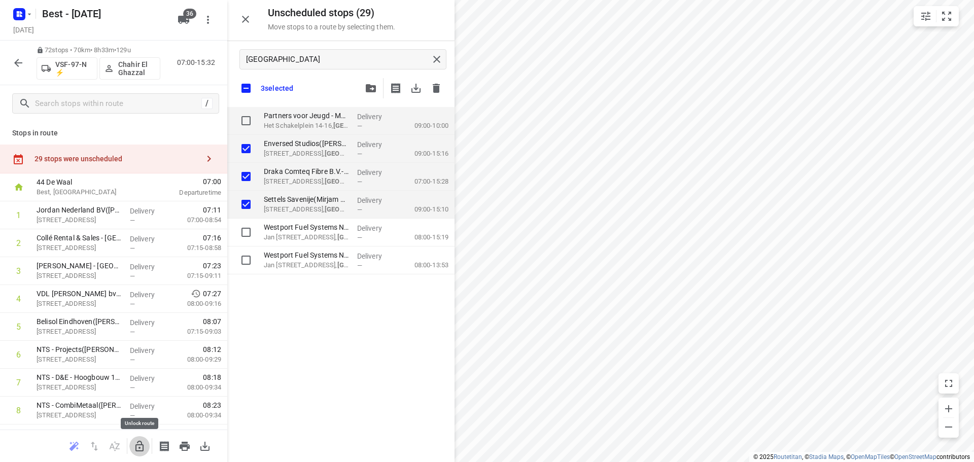
click at [142, 447] on icon "button" at bounding box center [139, 446] width 12 height 12
checkbox input "true"
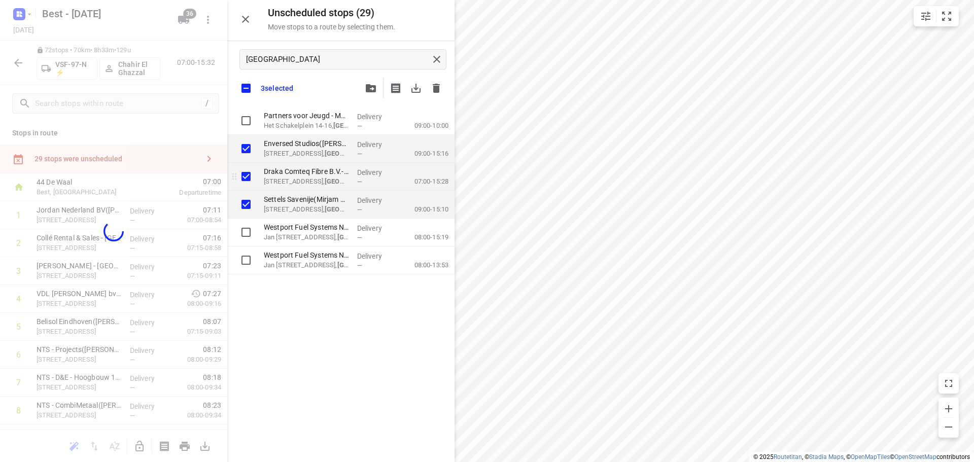
checkbox input "true"
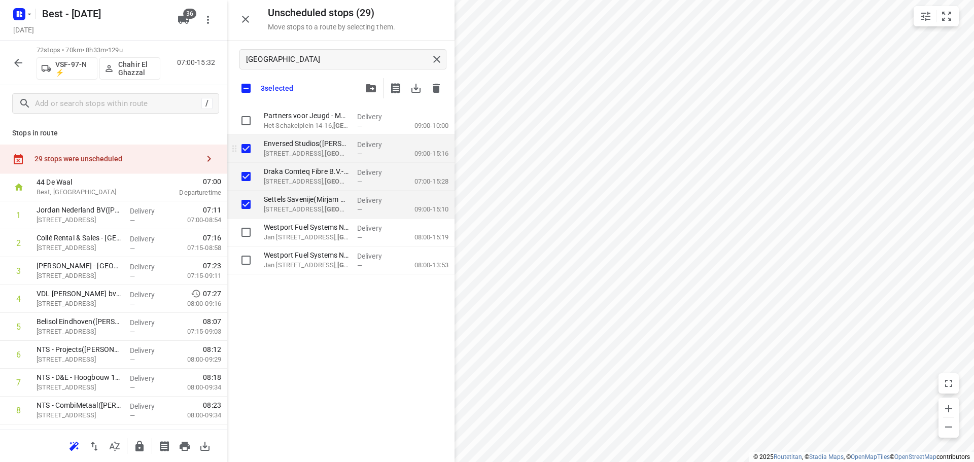
checkbox input "true"
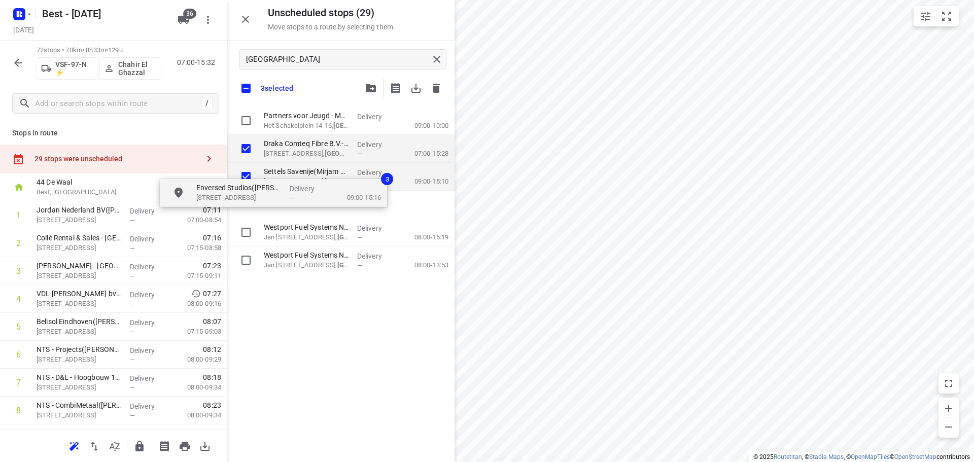
checkbox input "true"
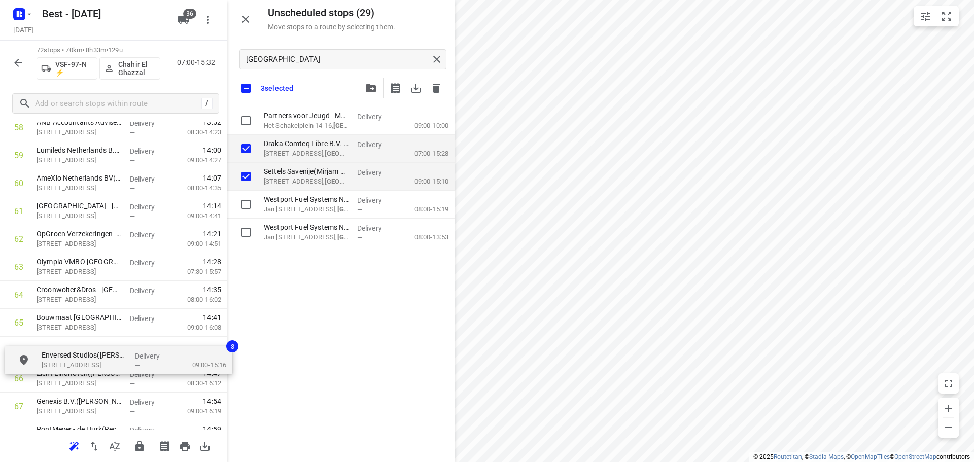
scroll to position [1679, 0]
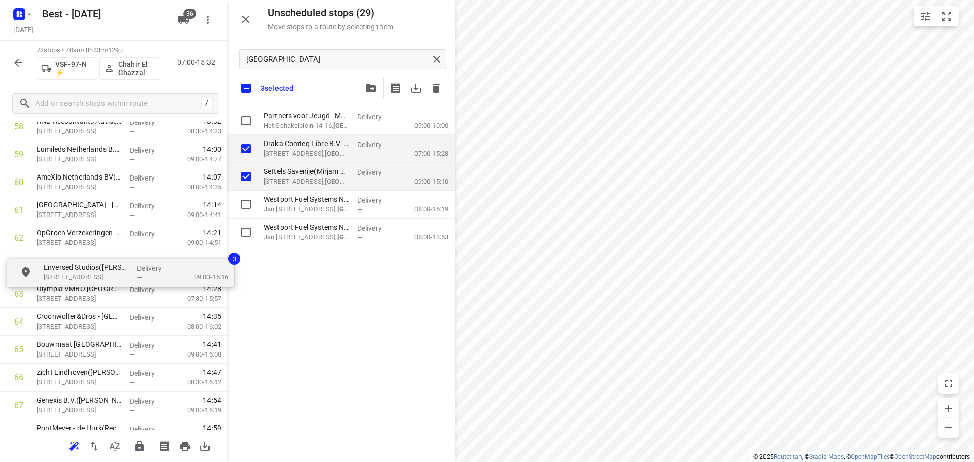
drag, startPoint x: 322, startPoint y: 153, endPoint x: 98, endPoint y: 276, distance: 255.0
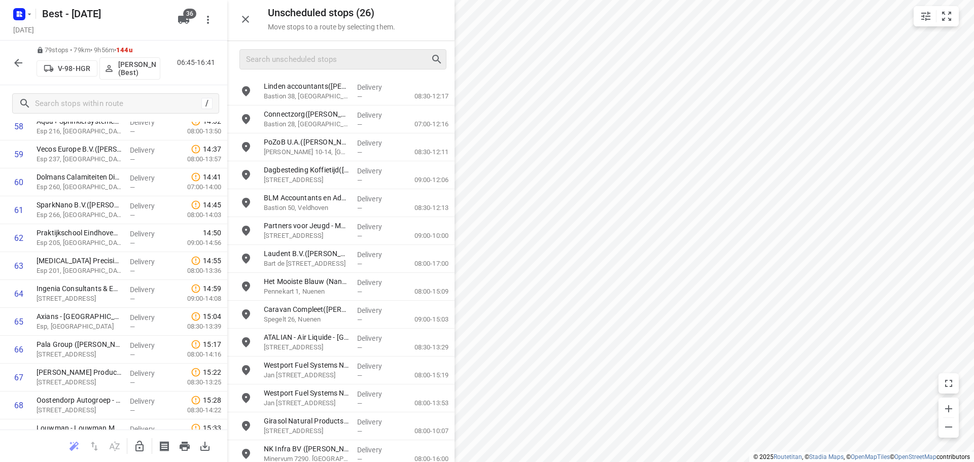
click at [134, 460] on div at bounding box center [113, 446] width 227 height 32
click at [134, 446] on icon "button" at bounding box center [139, 446] width 12 height 12
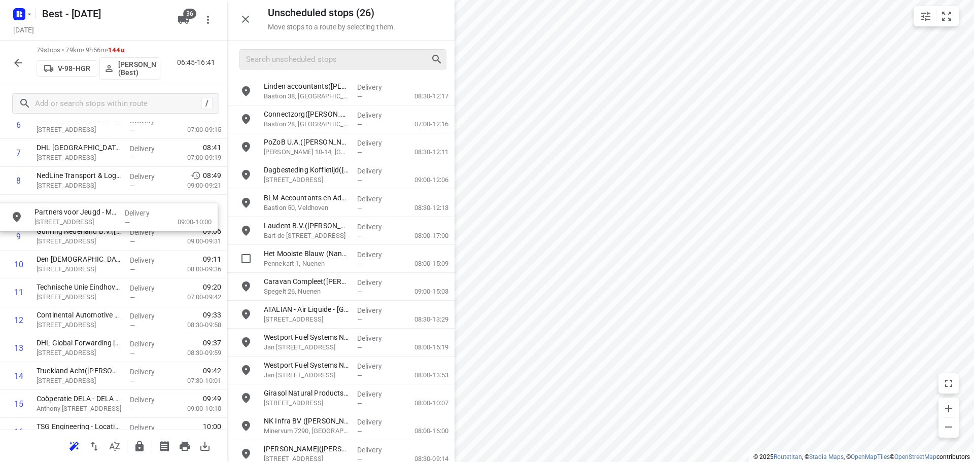
scroll to position [227, 0]
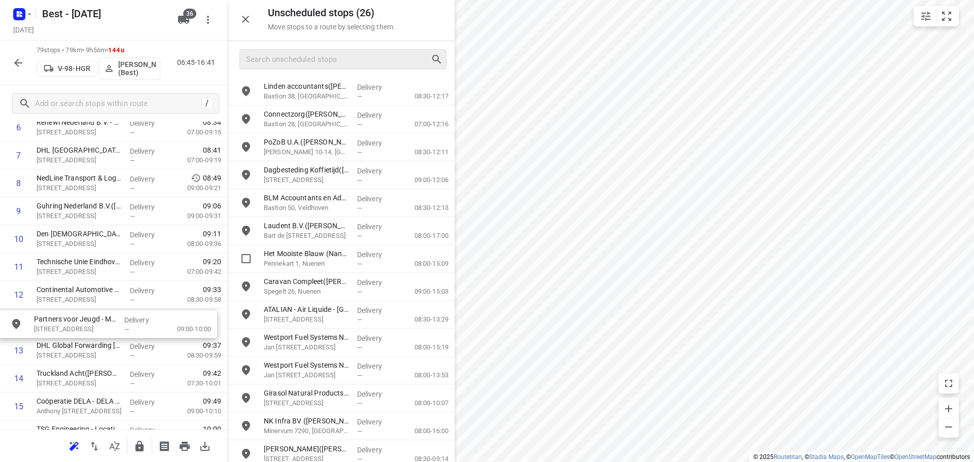
drag, startPoint x: 303, startPoint y: 245, endPoint x: 59, endPoint y: 332, distance: 258.9
click at [246, 18] on icon "button" at bounding box center [245, 19] width 12 height 12
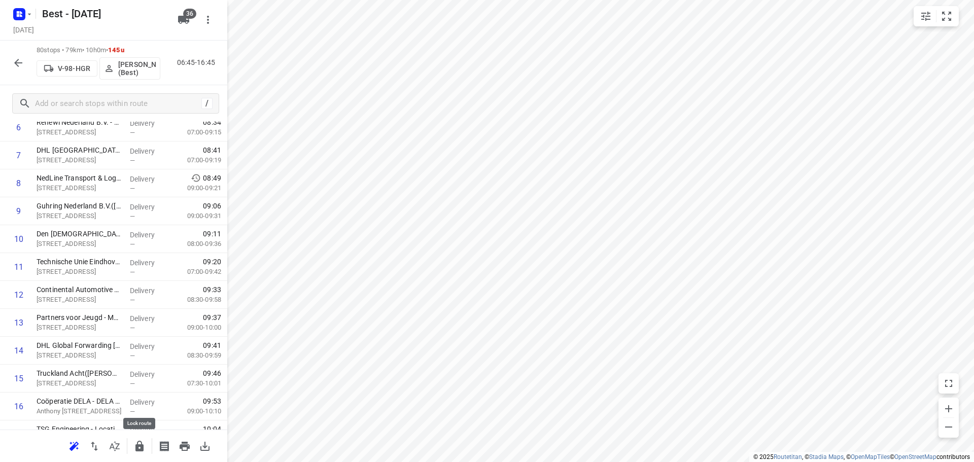
click at [139, 449] on icon "button" at bounding box center [139, 446] width 8 height 11
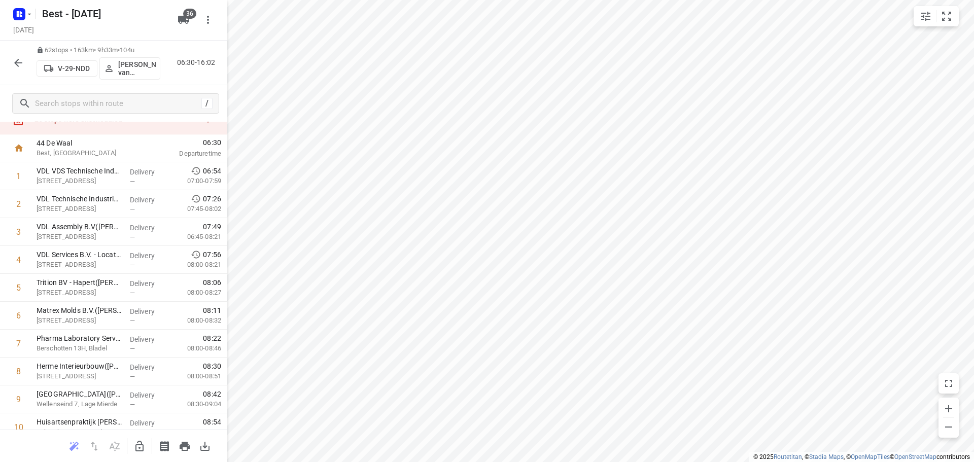
scroll to position [0, 0]
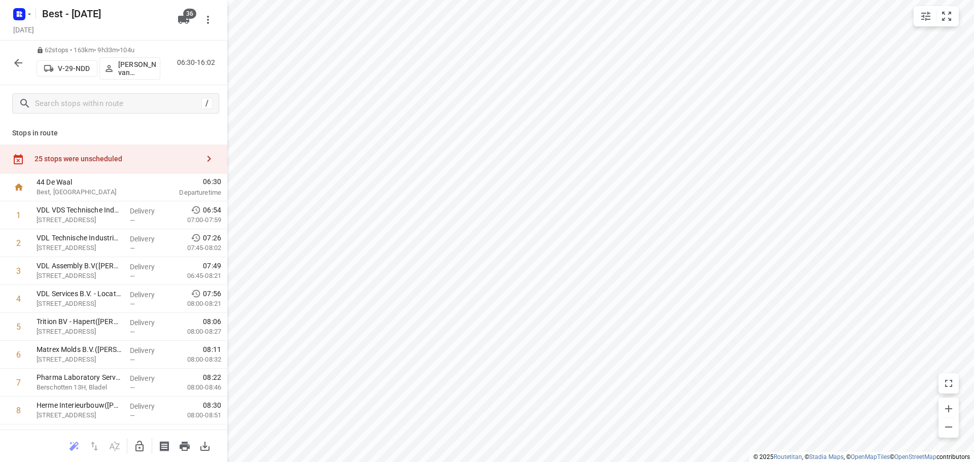
click at [161, 153] on div "25 stops were unscheduled" at bounding box center [113, 159] width 227 height 29
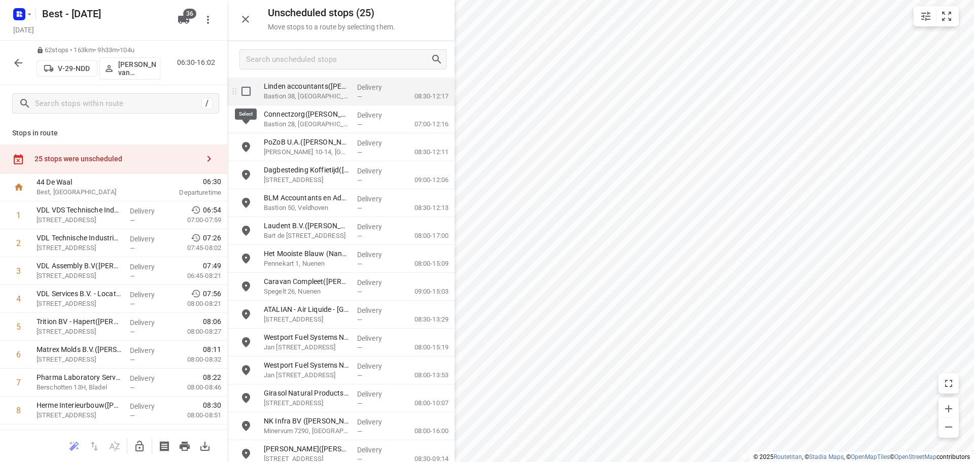
click at [246, 92] on input "grid" at bounding box center [246, 91] width 20 height 20
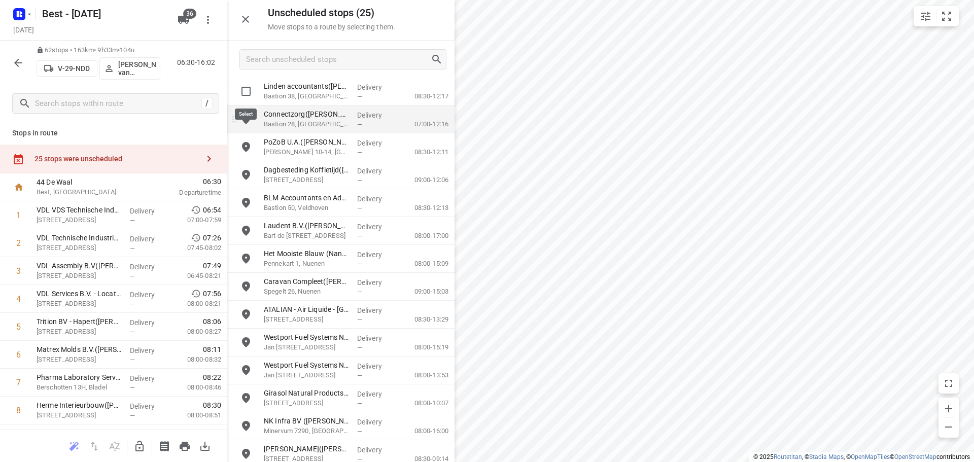
checkbox input "true"
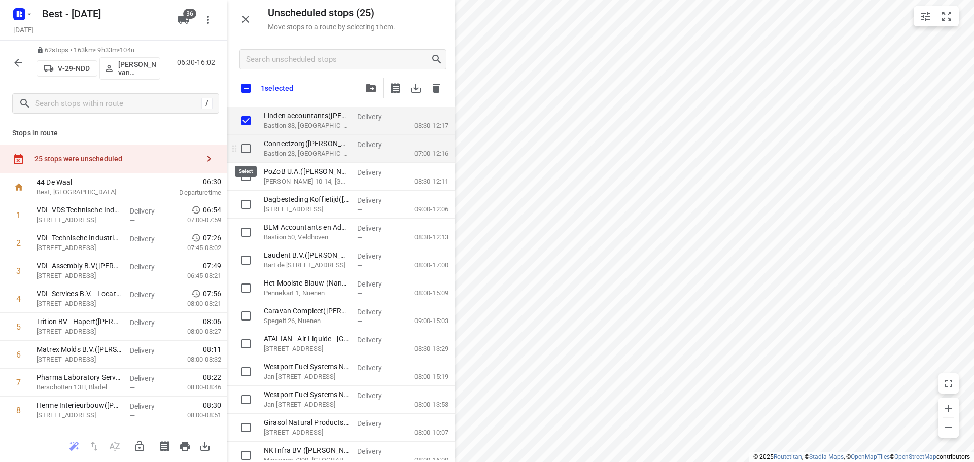
click at [250, 153] on input "grid" at bounding box center [246, 149] width 20 height 20
checkbox input "true"
click at [250, 181] on input "grid" at bounding box center [246, 176] width 20 height 20
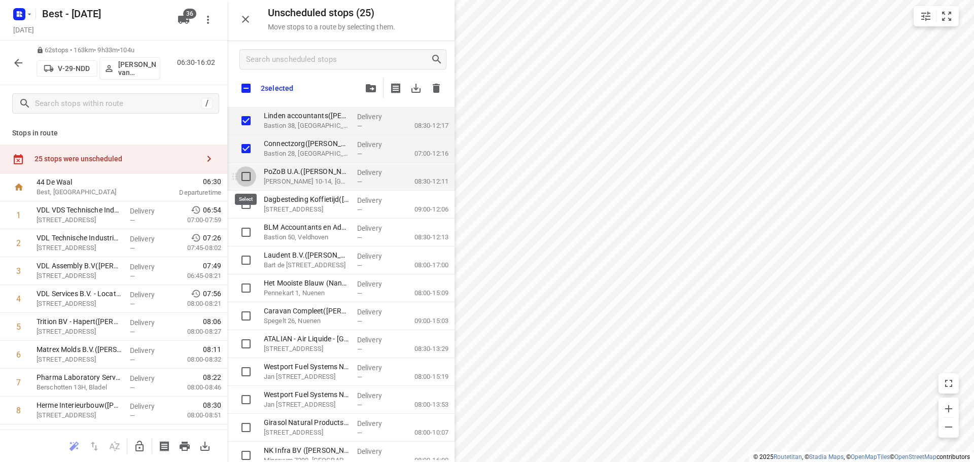
checkbox input "true"
click at [247, 209] on input "grid" at bounding box center [246, 204] width 20 height 20
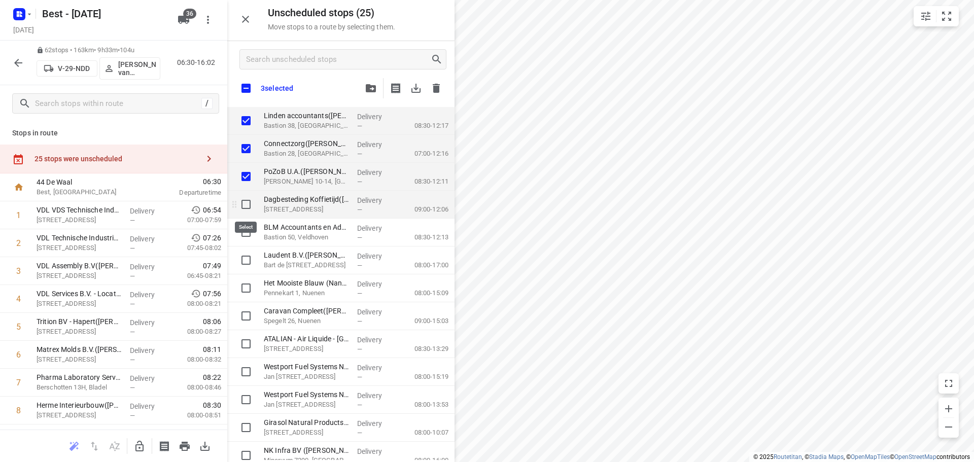
checkbox input "true"
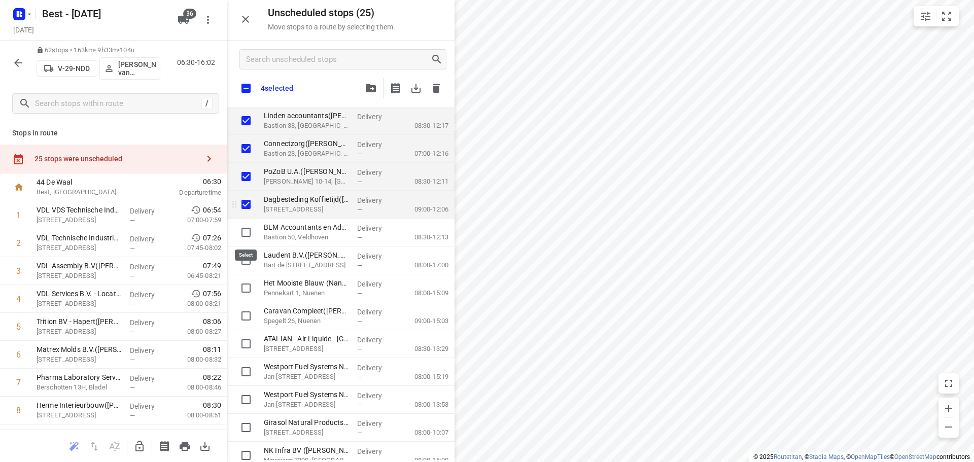
drag, startPoint x: 249, startPoint y: 229, endPoint x: 267, endPoint y: 207, distance: 28.5
click at [250, 229] on input "grid" at bounding box center [246, 232] width 20 height 20
checkbox input "true"
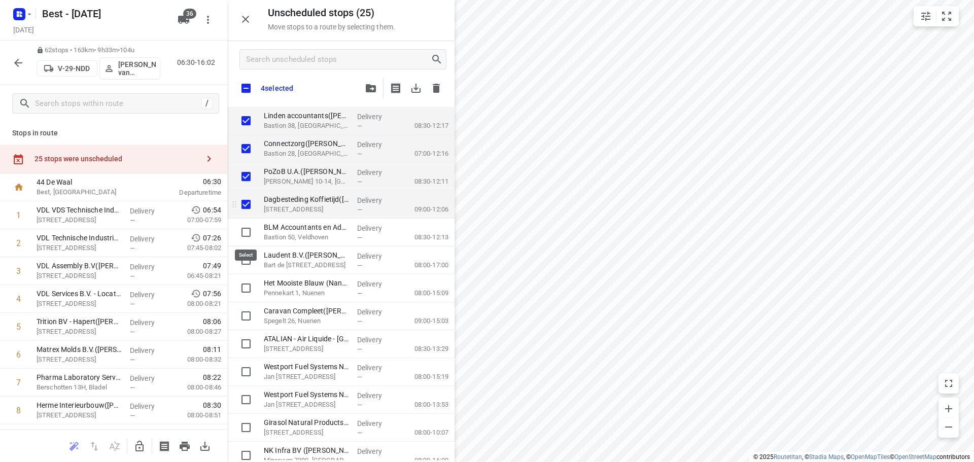
checkbox input "true"
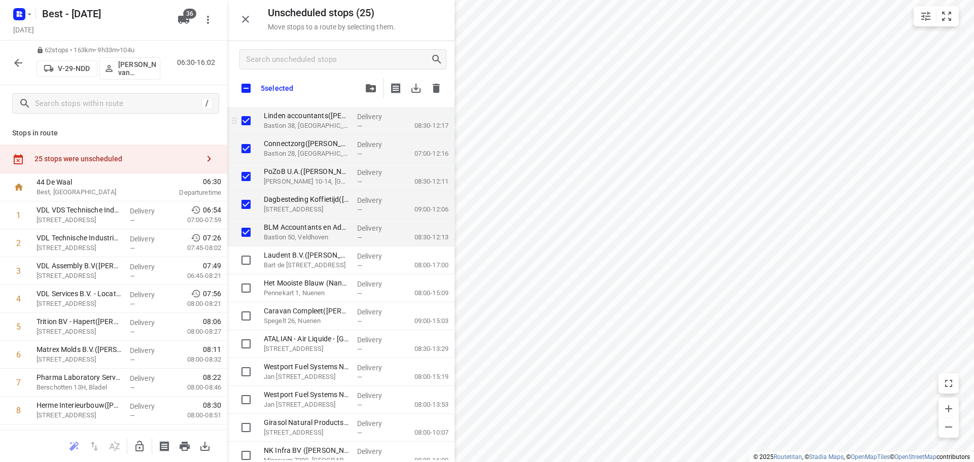
checkbox input "true"
click at [136, 446] on icon "button" at bounding box center [139, 446] width 8 height 11
click at [367, 82] on button "button" at bounding box center [371, 88] width 20 height 20
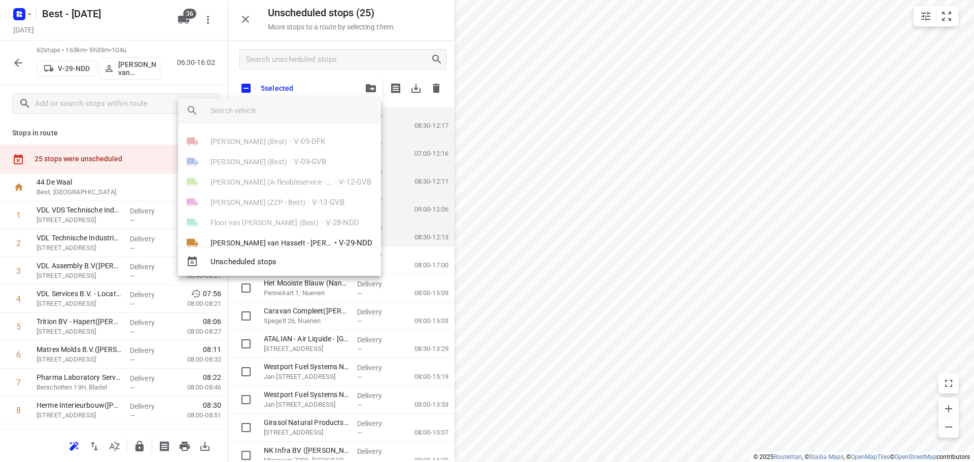
click at [311, 103] on input "search vehicle" at bounding box center [292, 110] width 162 height 15
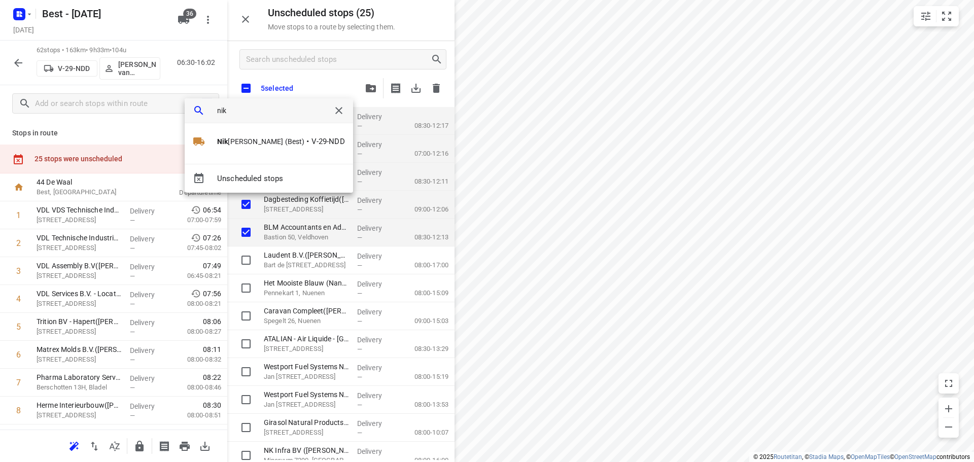
drag, startPoint x: 244, startPoint y: 141, endPoint x: 253, endPoint y: 144, distance: 10.1
click at [244, 141] on span "Nik ki van Hasselt - van Doren (Best)" at bounding box center [260, 141] width 87 height 10
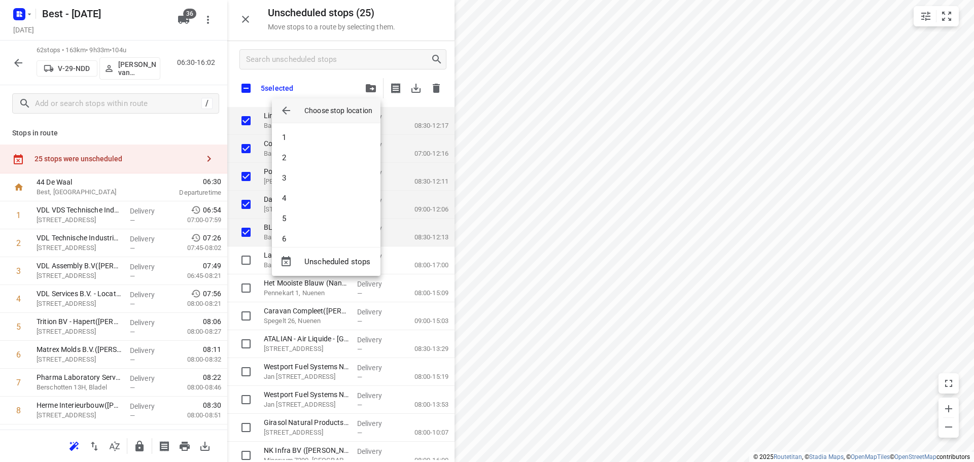
drag, startPoint x: 550, startPoint y: 265, endPoint x: 624, endPoint y: 248, distance: 76.1
click at [624, 248] on div at bounding box center [487, 231] width 974 height 462
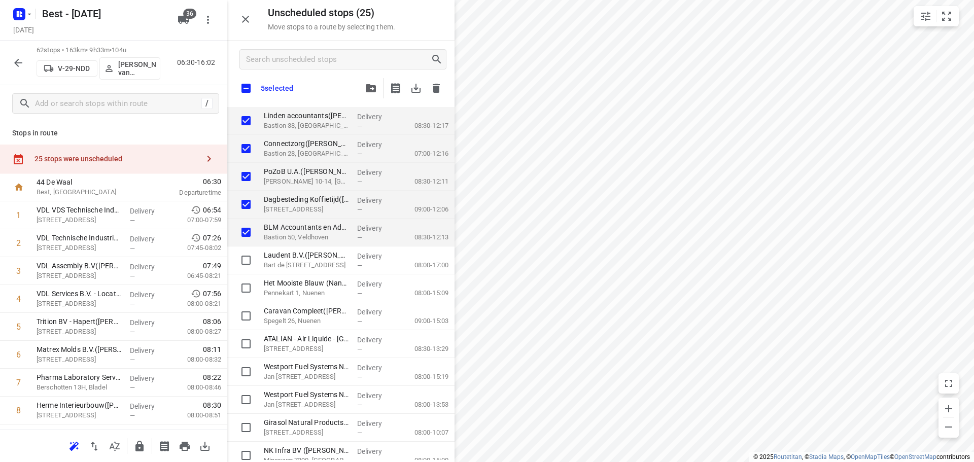
click at [374, 98] on div "5 selected" at bounding box center [340, 74] width 227 height 66
click at [371, 89] on icon "button" at bounding box center [371, 88] width 10 height 8
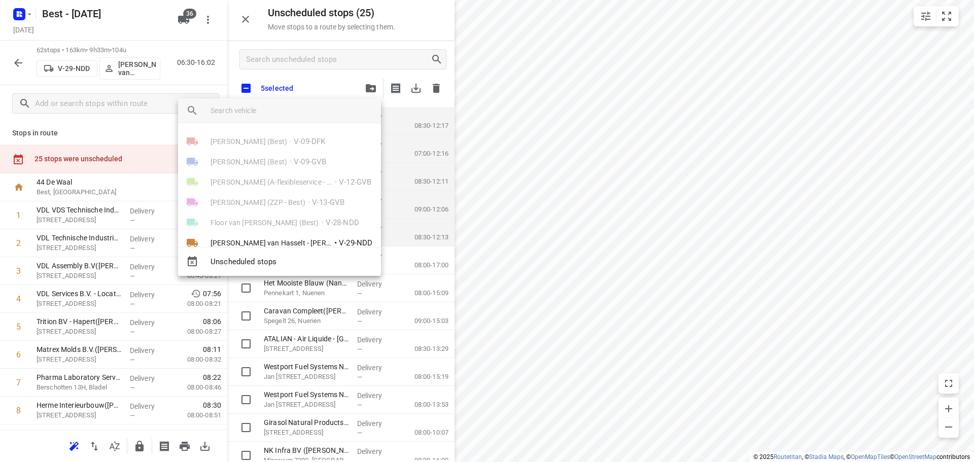
click at [312, 118] on div at bounding box center [296, 110] width 170 height 24
click at [301, 111] on input "search vehicle" at bounding box center [292, 110] width 162 height 15
drag, startPoint x: 222, startPoint y: 237, endPoint x: 231, endPoint y: 233, distance: 9.5
click at [222, 238] on span "[PERSON_NAME] (Best)" at bounding box center [272, 243] width 122 height 10
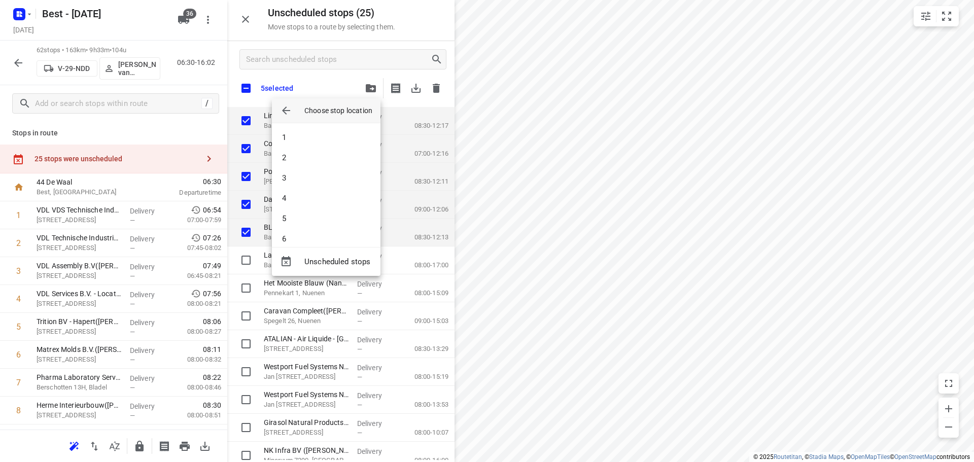
scroll to position [1147, 0]
click at [305, 148] on li "58" at bounding box center [326, 148] width 109 height 20
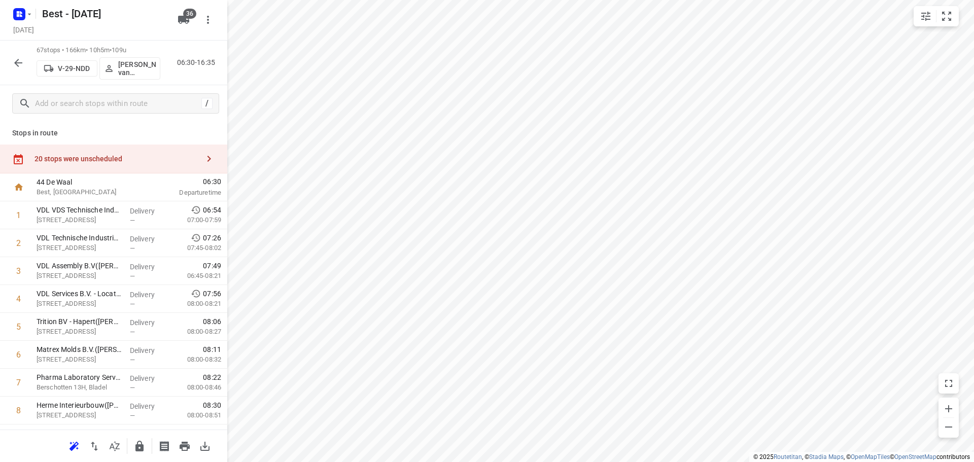
click at [142, 443] on icon "button" at bounding box center [139, 446] width 8 height 11
click at [15, 66] on icon "button" at bounding box center [18, 63] width 12 height 12
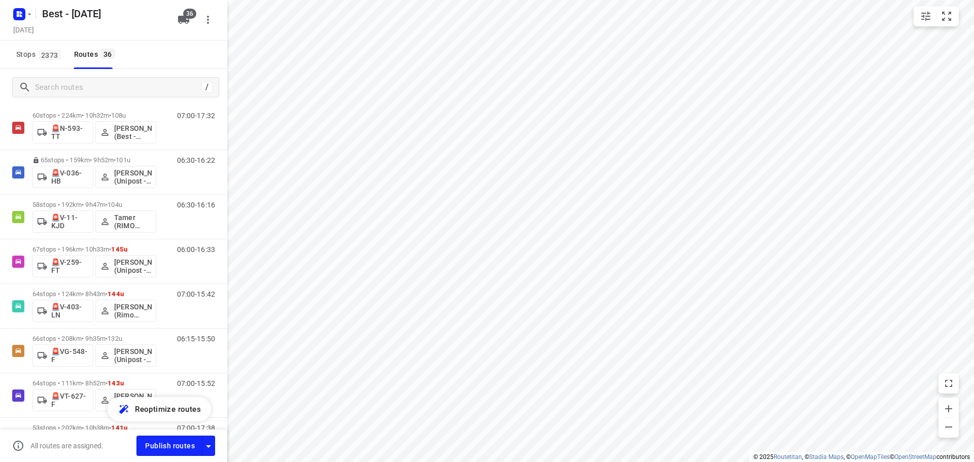
scroll to position [1376, 0]
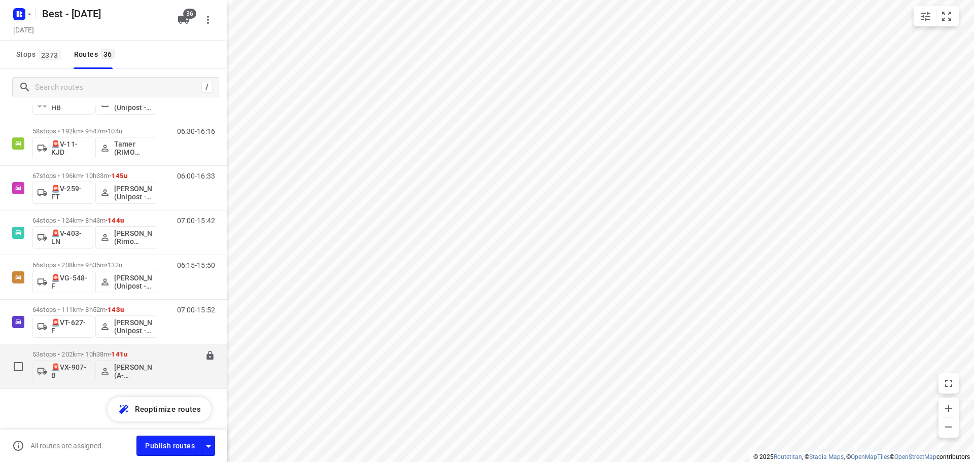
click at [74, 355] on p "53 stops • 202km • 10h38m • 141u" at bounding box center [94, 355] width 124 height 8
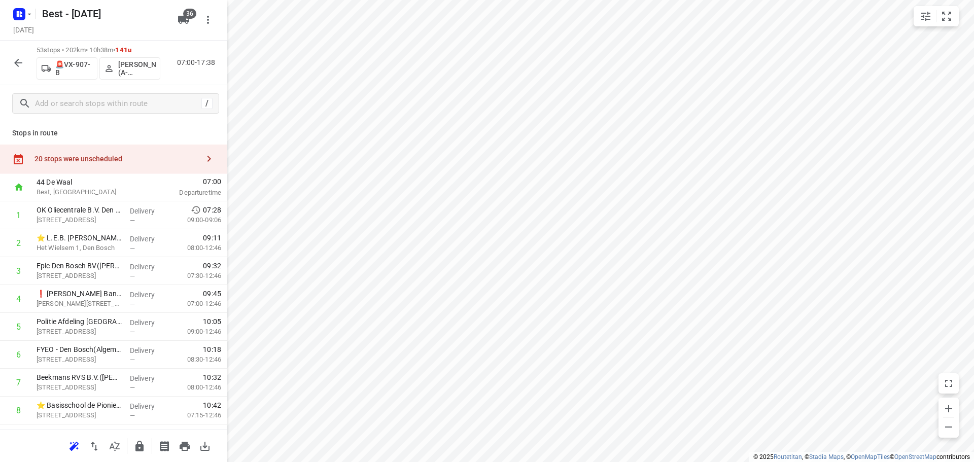
click at [117, 446] on icon "button" at bounding box center [115, 446] width 10 height 10
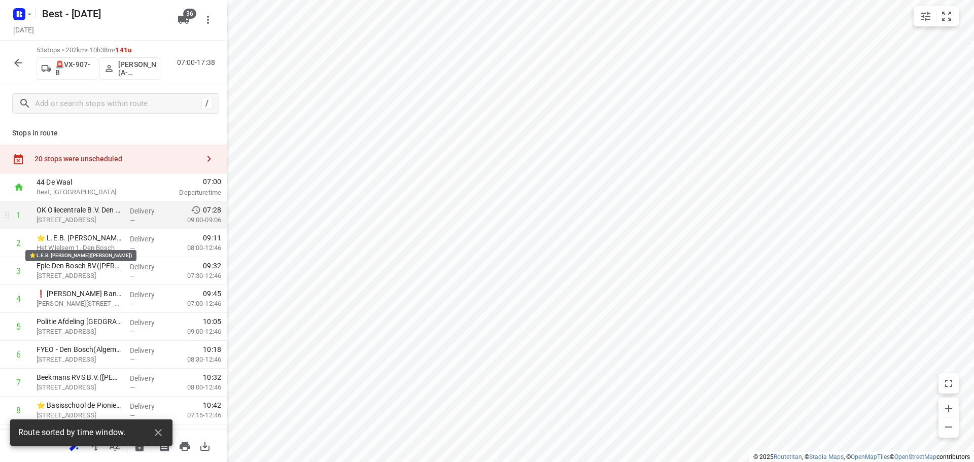
drag, startPoint x: 96, startPoint y: 237, endPoint x: 97, endPoint y: 225, distance: 12.7
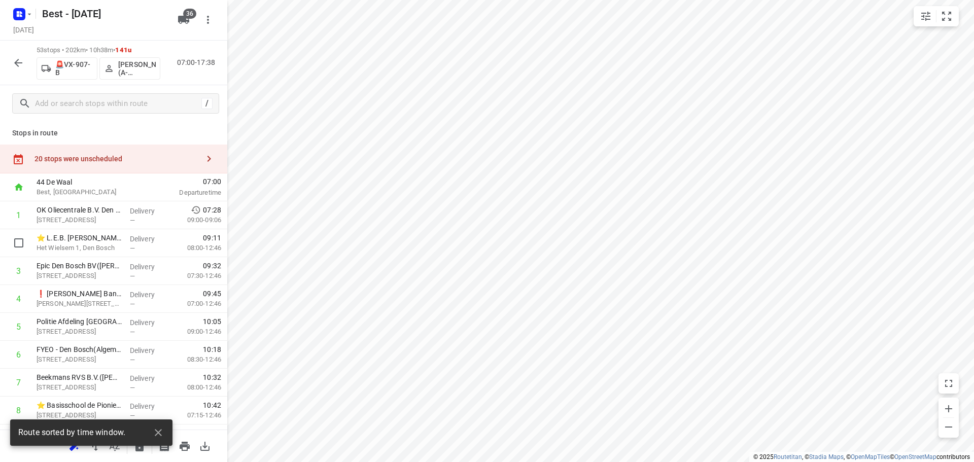
drag, startPoint x: 94, startPoint y: 245, endPoint x: 92, endPoint y: 213, distance: 32.0
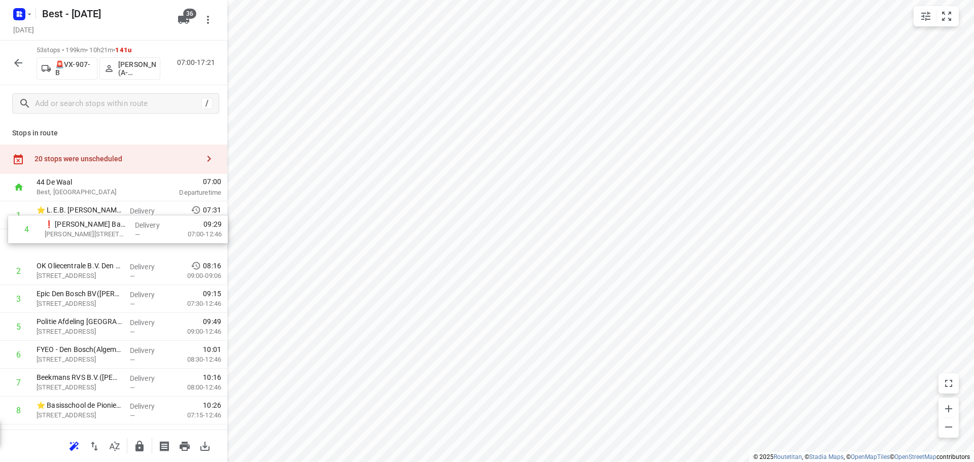
drag, startPoint x: 88, startPoint y: 305, endPoint x: 97, endPoint y: 216, distance: 89.8
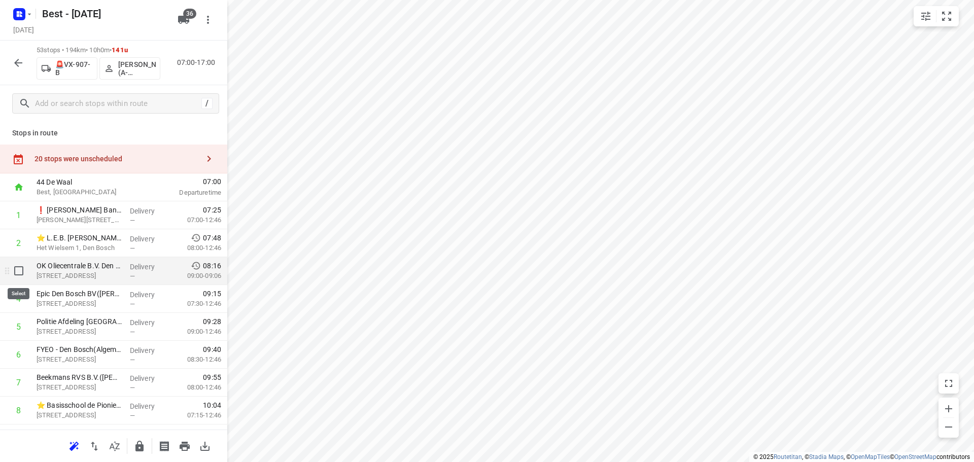
click at [20, 269] on input "checkbox" at bounding box center [19, 271] width 20 height 20
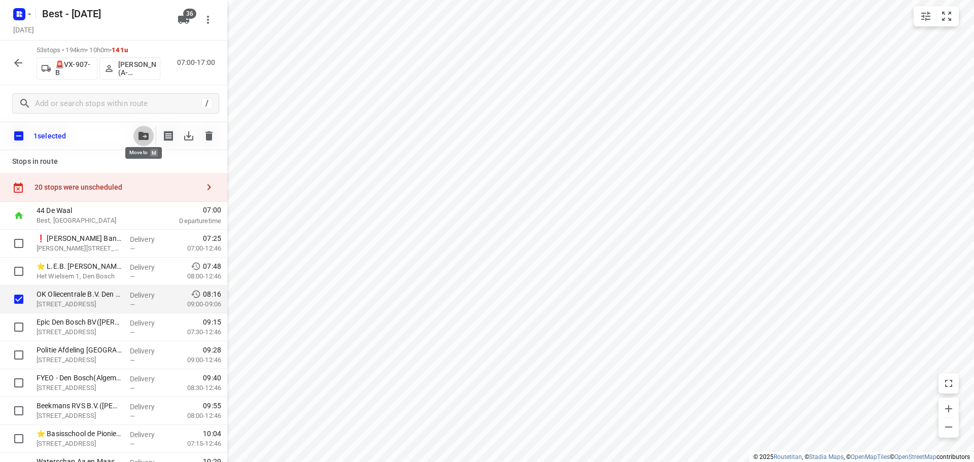
click at [136, 131] on button "button" at bounding box center [143, 136] width 20 height 20
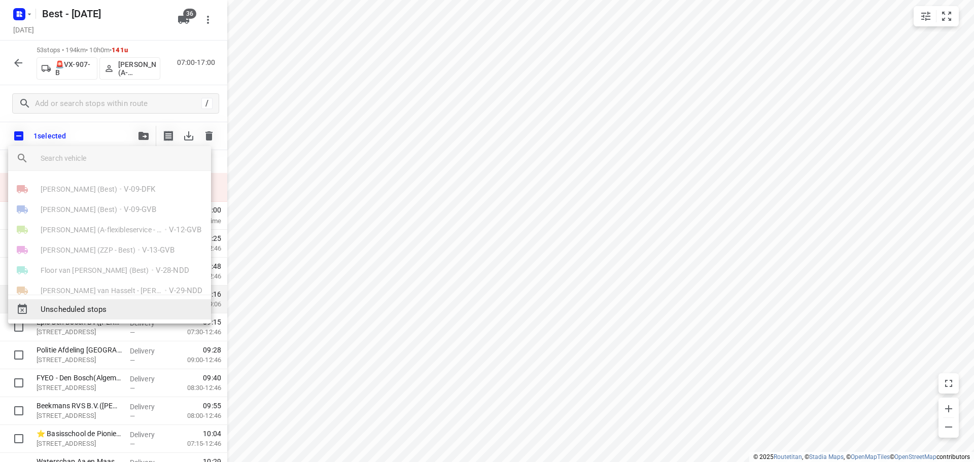
click at [94, 306] on span "Unscheduled stops" at bounding box center [122, 310] width 162 height 12
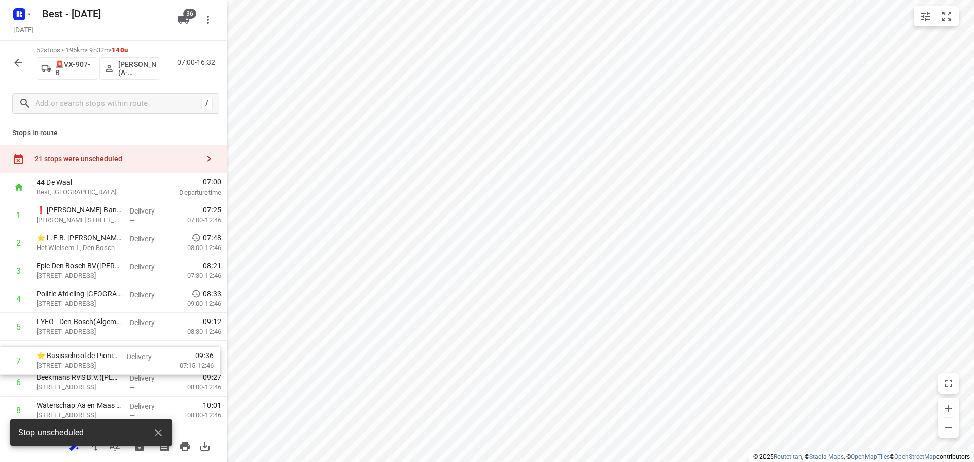
scroll to position [3, 0]
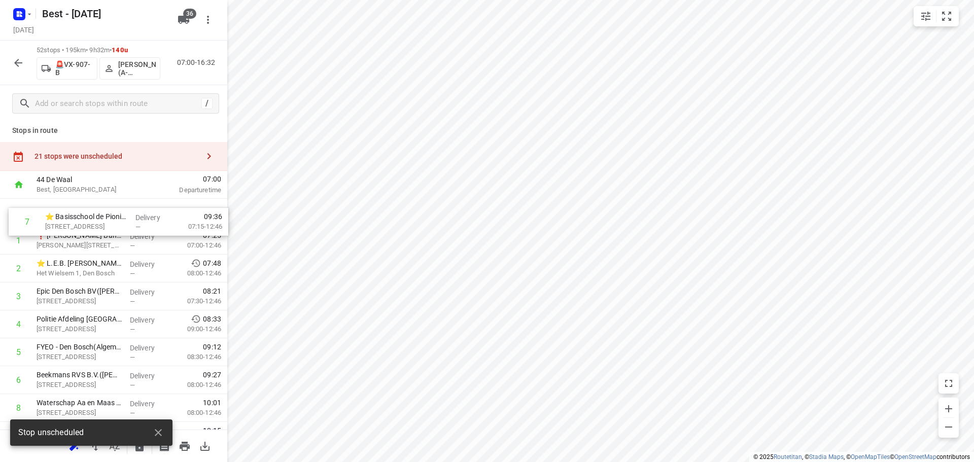
drag, startPoint x: 130, startPoint y: 385, endPoint x: 139, endPoint y: 217, distance: 168.7
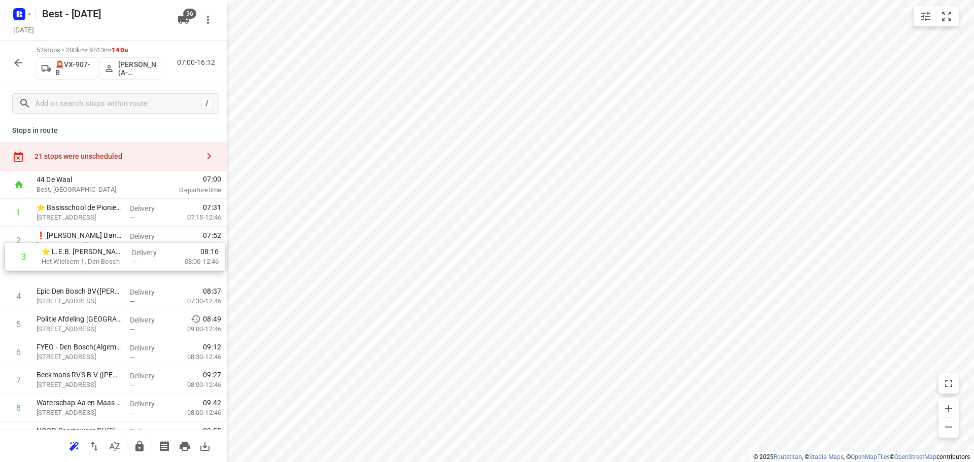
drag, startPoint x: 93, startPoint y: 268, endPoint x: 102, endPoint y: 236, distance: 33.4
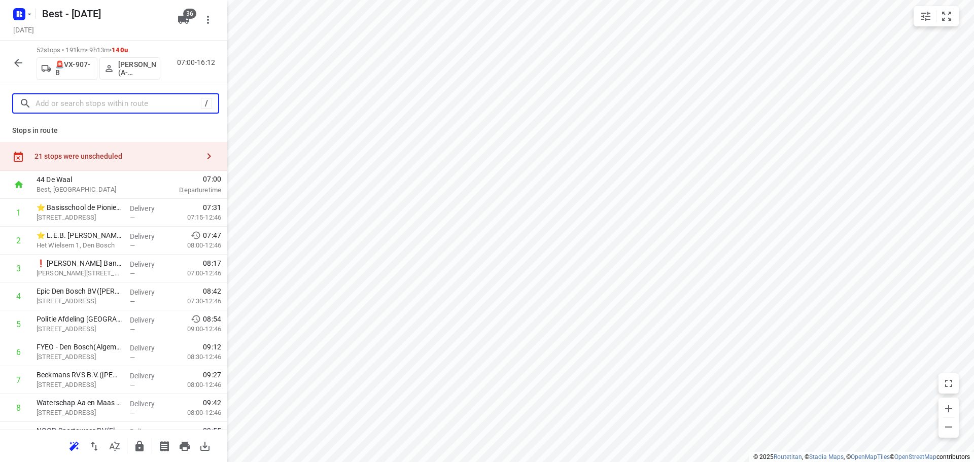
click at [92, 105] on input "text" at bounding box center [118, 104] width 165 height 16
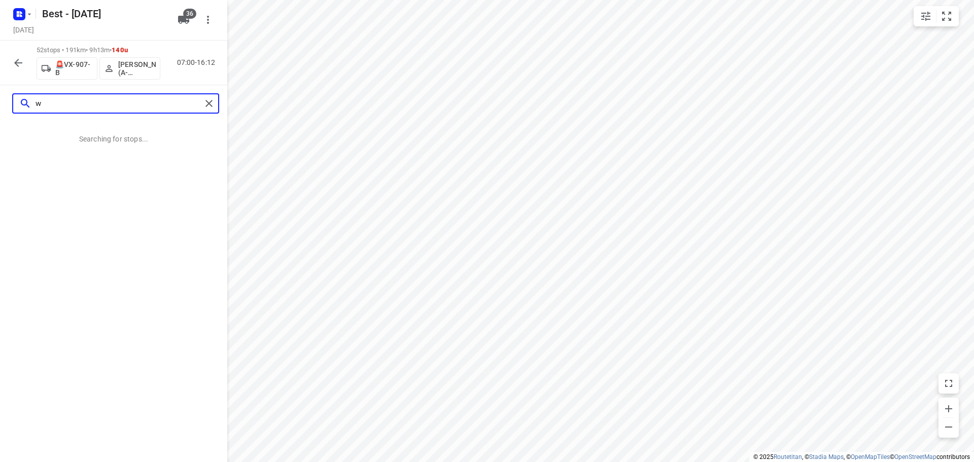
scroll to position [0, 0]
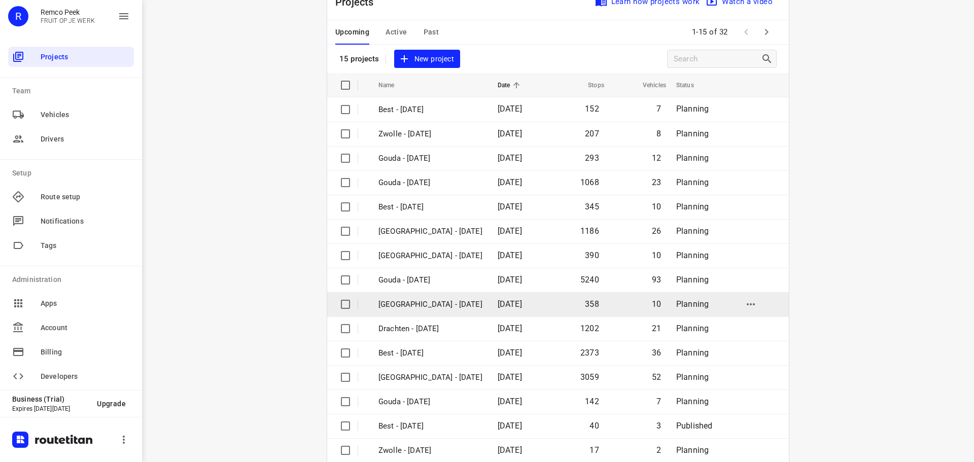
scroll to position [51, 0]
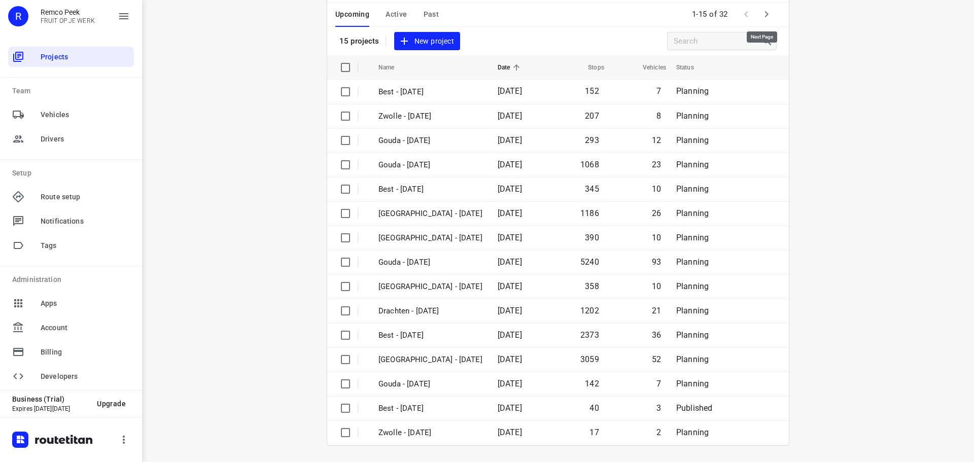
click at [770, 10] on button "button" at bounding box center [767, 14] width 20 height 20
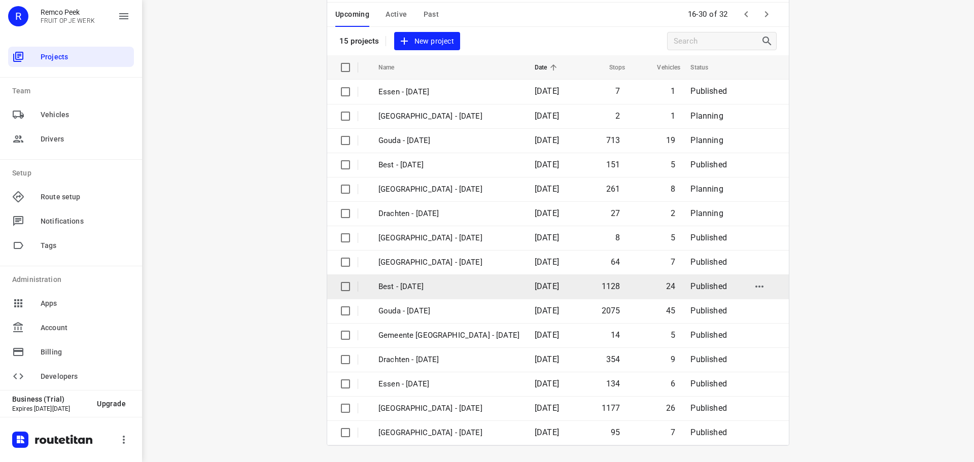
click at [414, 279] on td "Best - [DATE]" at bounding box center [447, 286] width 158 height 24
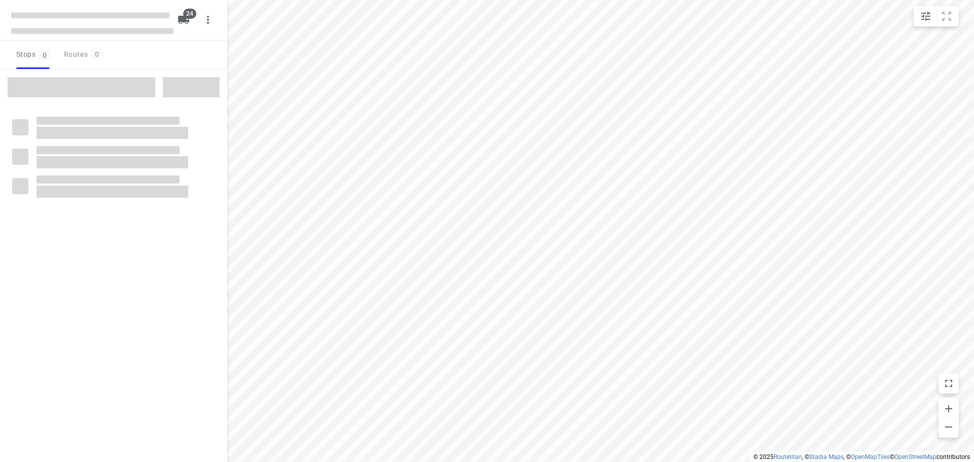
checkbox input "true"
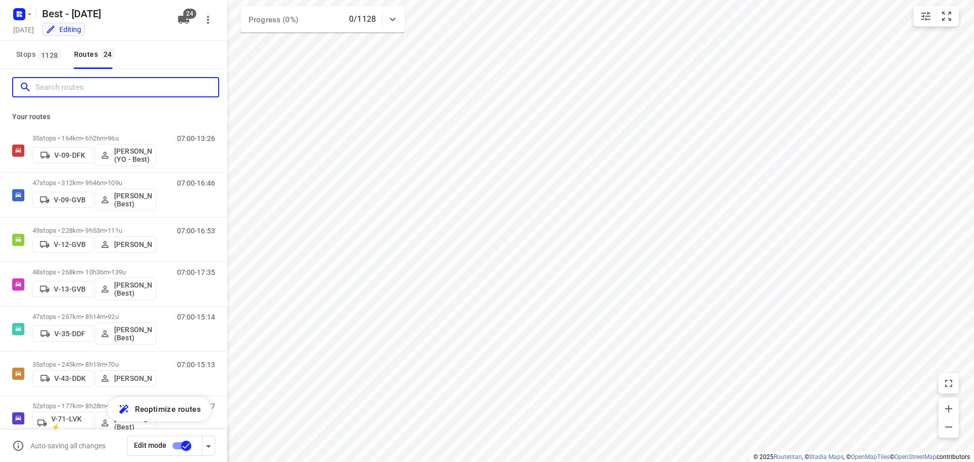
click at [89, 81] on input "Search routes" at bounding box center [127, 88] width 183 height 16
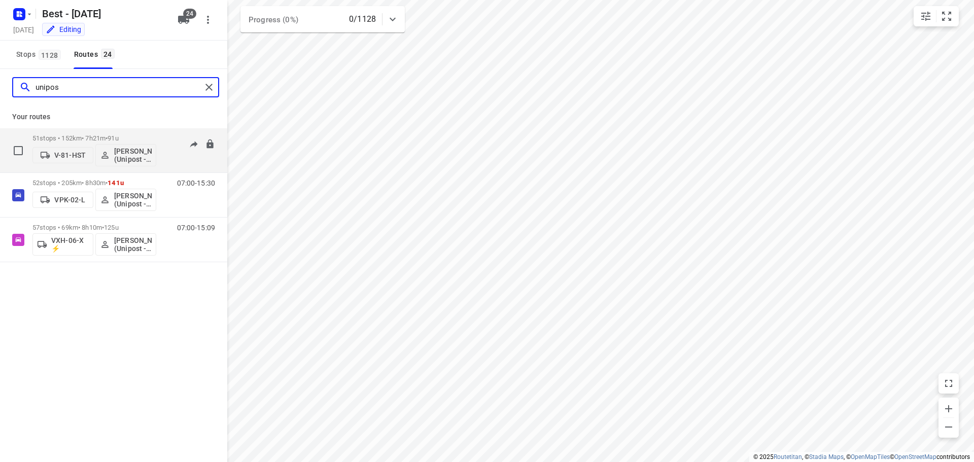
type input "unipos"
click at [118, 135] on span "91u" at bounding box center [113, 138] width 11 height 8
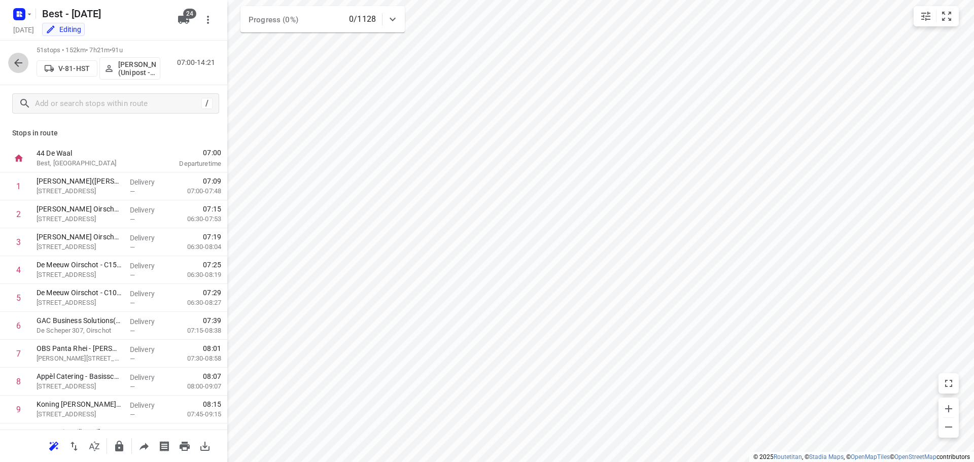
click at [18, 57] on icon "button" at bounding box center [18, 63] width 12 height 12
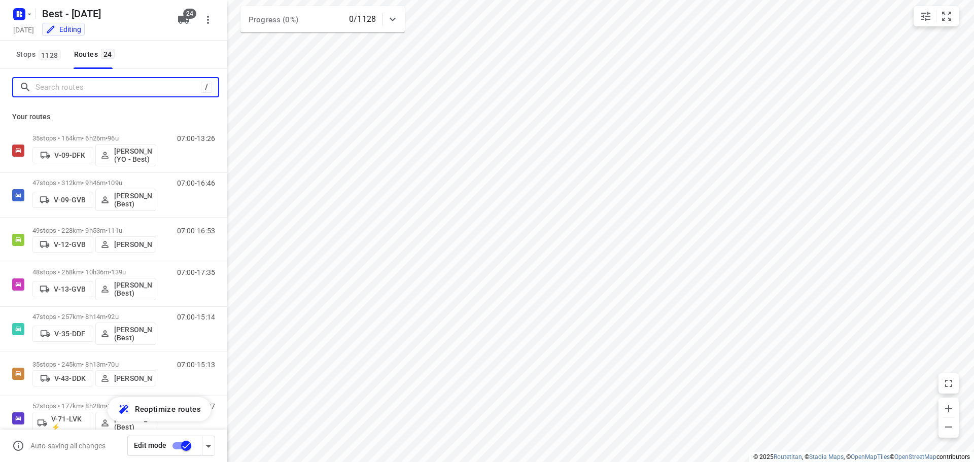
drag, startPoint x: 90, startPoint y: 89, endPoint x: 98, endPoint y: 91, distance: 8.3
click at [90, 89] on input "Search routes" at bounding box center [118, 88] width 165 height 16
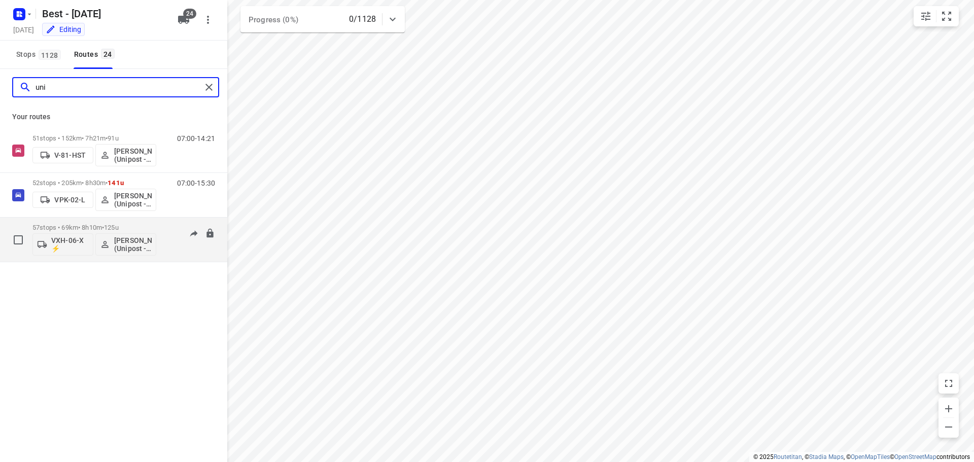
type input "uni"
click at [92, 221] on div "57 stops • 69km • 8h10m • 125u VXH-06-X ⚡ Bilal Alzeadi (Unipost - Best - ZZP)" at bounding box center [94, 240] width 124 height 42
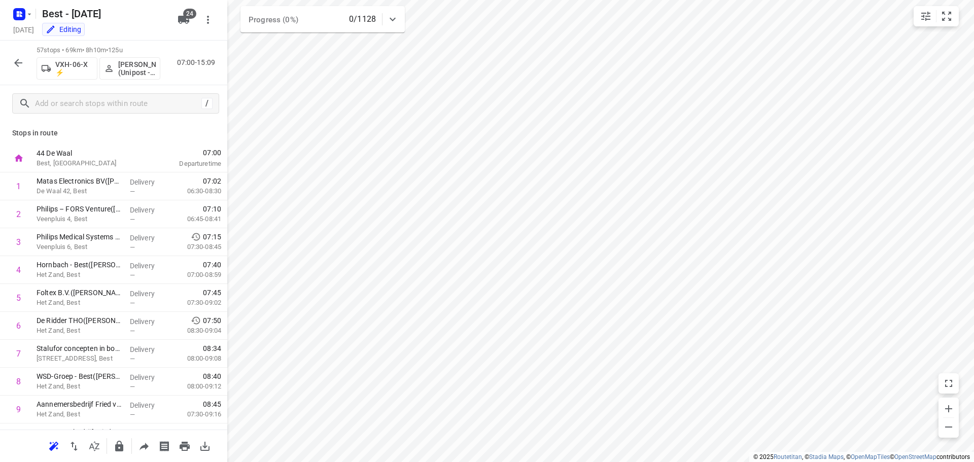
click at [15, 64] on icon "button" at bounding box center [18, 63] width 12 height 12
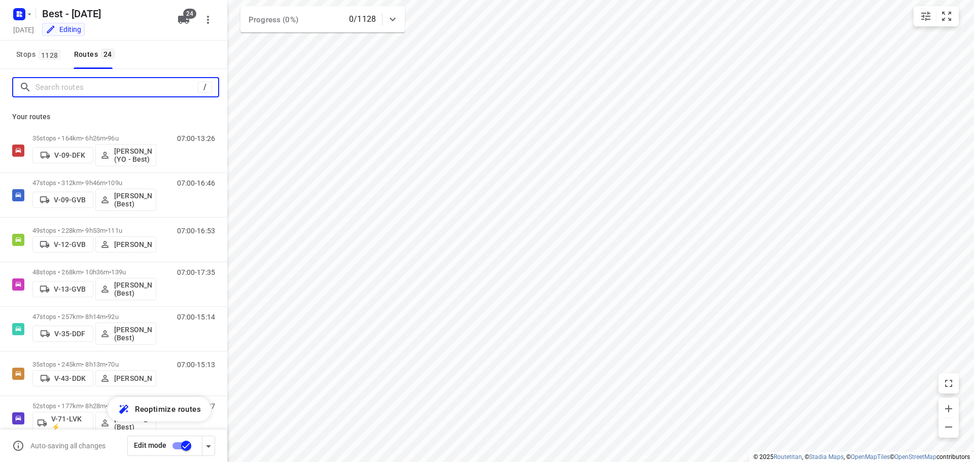
drag, startPoint x: 72, startPoint y: 92, endPoint x: 78, endPoint y: 91, distance: 6.6
click at [73, 92] on input "Search routes" at bounding box center [117, 88] width 162 height 16
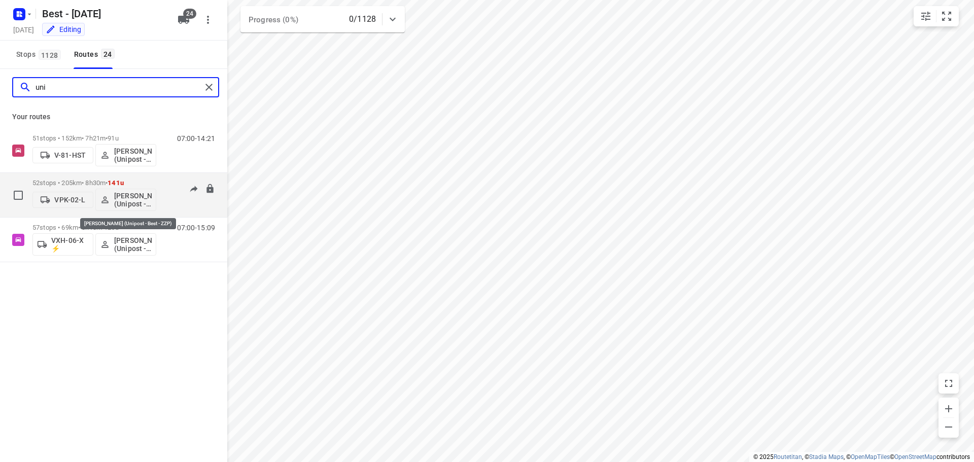
type input "uni"
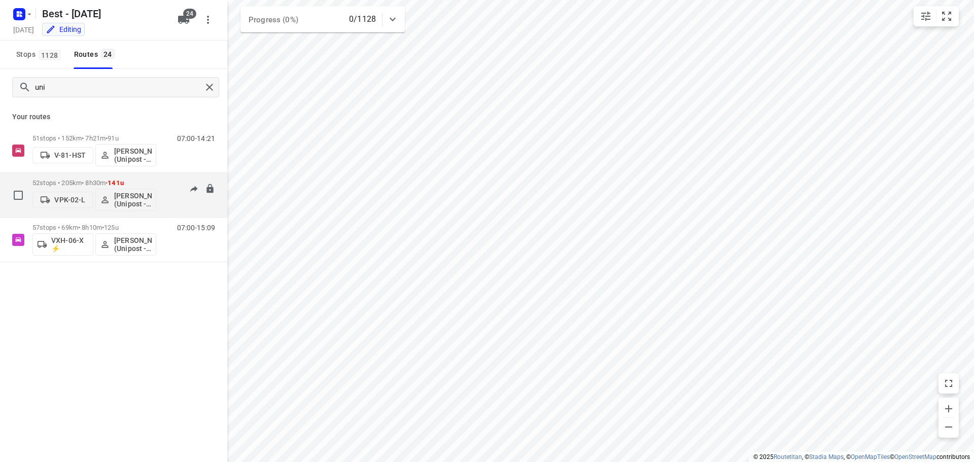
click at [161, 187] on div "52 stops • 205km • 8h30m • 141u VPK-02-L Ahmad Abazid (Unipost - Best - ZZP) 07…" at bounding box center [129, 195] width 195 height 42
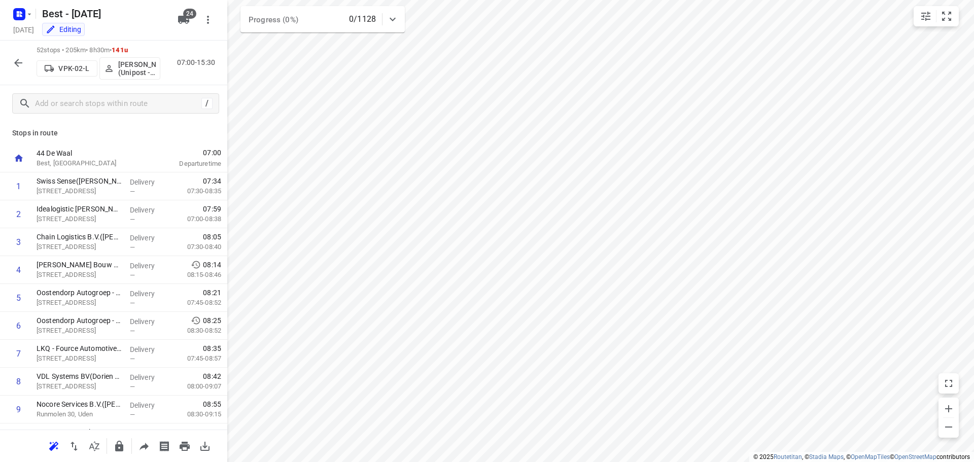
click at [21, 62] on icon "button" at bounding box center [18, 63] width 12 height 12
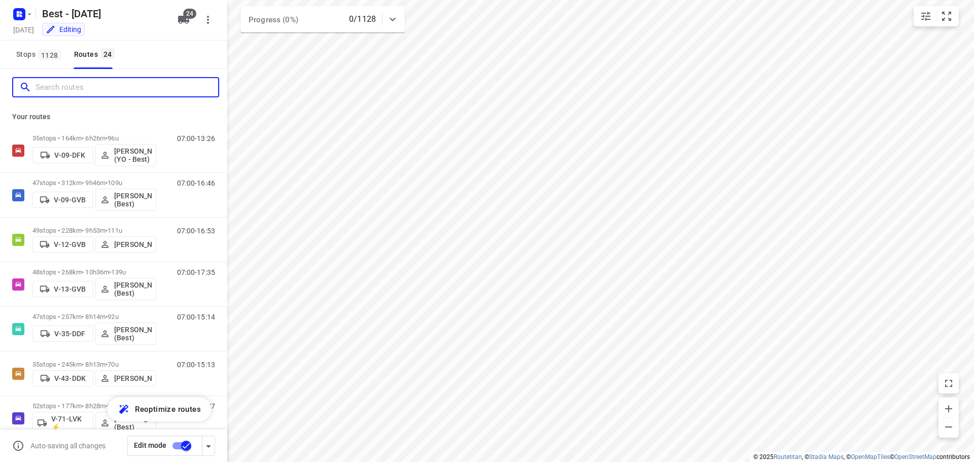
click at [61, 91] on input "Search routes" at bounding box center [127, 88] width 183 height 16
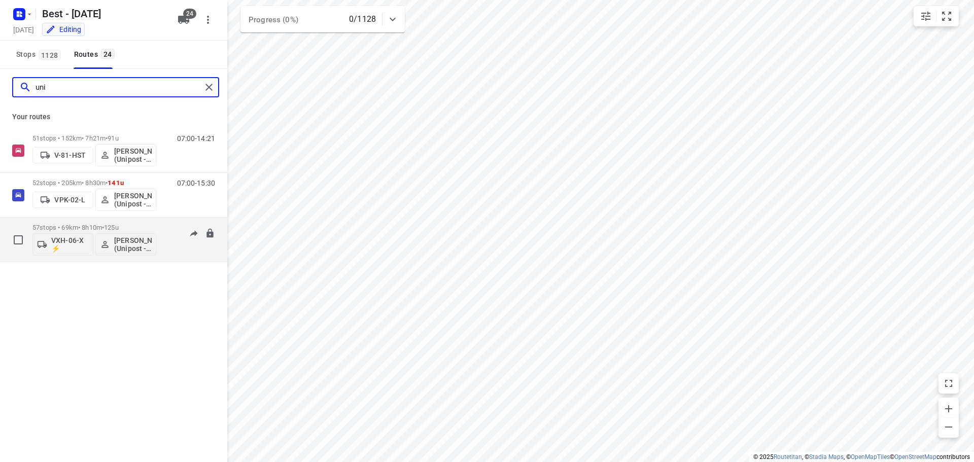
type input "uni"
click at [115, 222] on div "57 stops • 69km • 8h10m • 125u VXH-06-X ⚡ Bilal Alzeadi (Unipost - Best - ZZP)" at bounding box center [94, 240] width 124 height 42
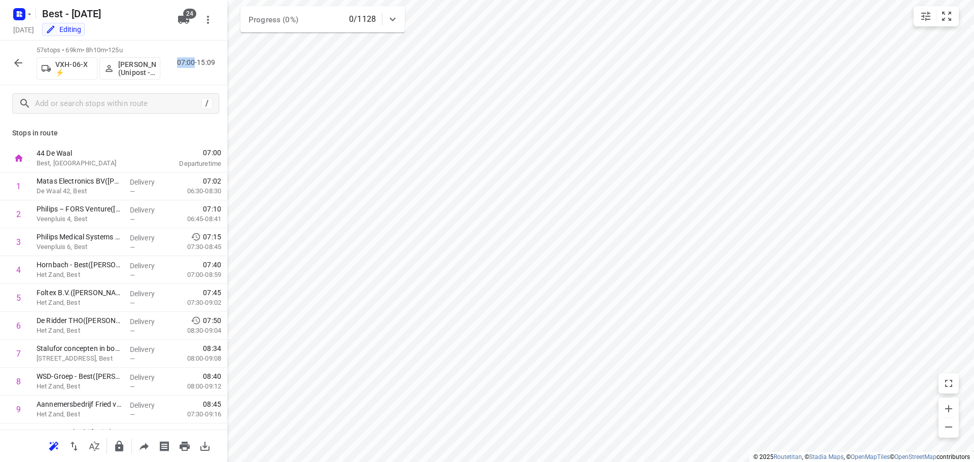
click at [193, 60] on p "07:00-15:09" at bounding box center [198, 62] width 42 height 11
click at [180, 64] on p "07:00-15:09" at bounding box center [198, 62] width 42 height 11
drag, startPoint x: 179, startPoint y: 64, endPoint x: 196, endPoint y: 64, distance: 17.3
click at [196, 64] on p "07:00-15:09" at bounding box center [198, 62] width 42 height 11
click at [176, 44] on div "57 stops • 69km • 8h10m • 125u VXH-06-X ⚡ Bilal Alzeadi (Unipost - Best - ZZP) …" at bounding box center [113, 63] width 227 height 45
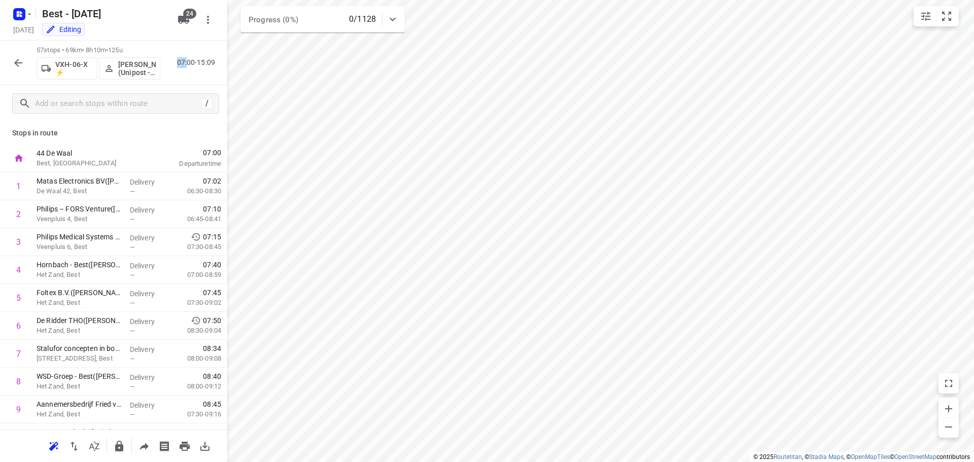
drag, startPoint x: 176, startPoint y: 66, endPoint x: 191, endPoint y: 66, distance: 15.2
click at [191, 66] on div "07:00-15:09" at bounding box center [193, 62] width 51 height 11
click at [191, 53] on div "57 stops • 69km • 8h10m • 125u VXH-06-X ⚡ Bilal Alzeadi (Unipost - Best - ZZP) …" at bounding box center [113, 63] width 227 height 45
click at [124, 73] on p "[PERSON_NAME] (Unipost - Best - ZZP)" at bounding box center [137, 68] width 38 height 16
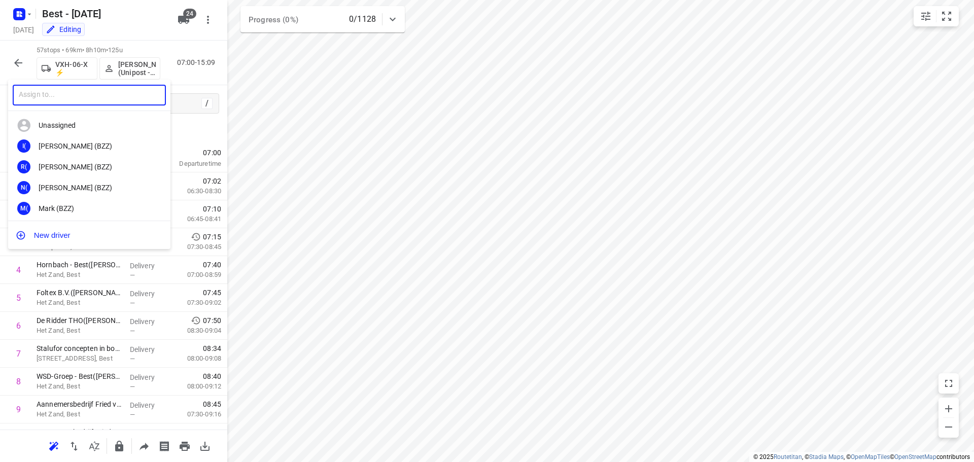
click at [96, 97] on input "text" at bounding box center [89, 95] width 153 height 21
type input "ahmad"
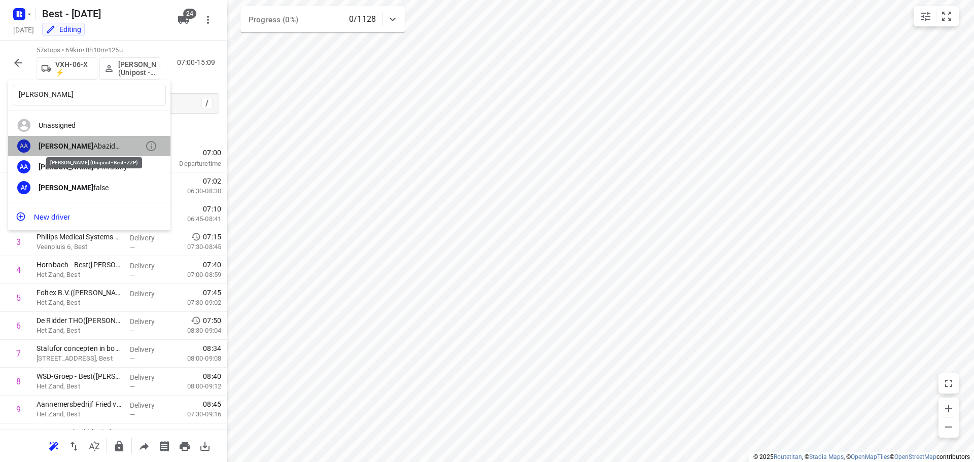
click at [92, 143] on div "Ahmad Abazid (Unipost - Best - ZZP)" at bounding box center [92, 146] width 107 height 8
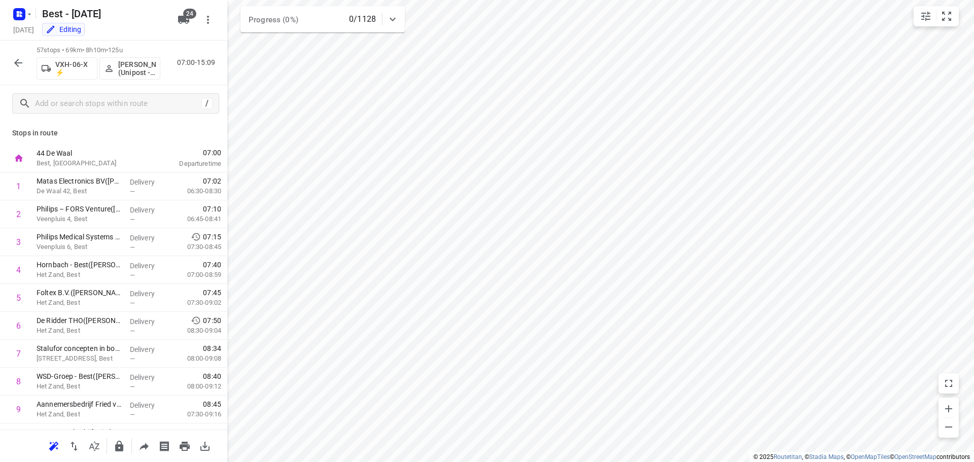
click at [24, 62] on button "button" at bounding box center [18, 63] width 20 height 20
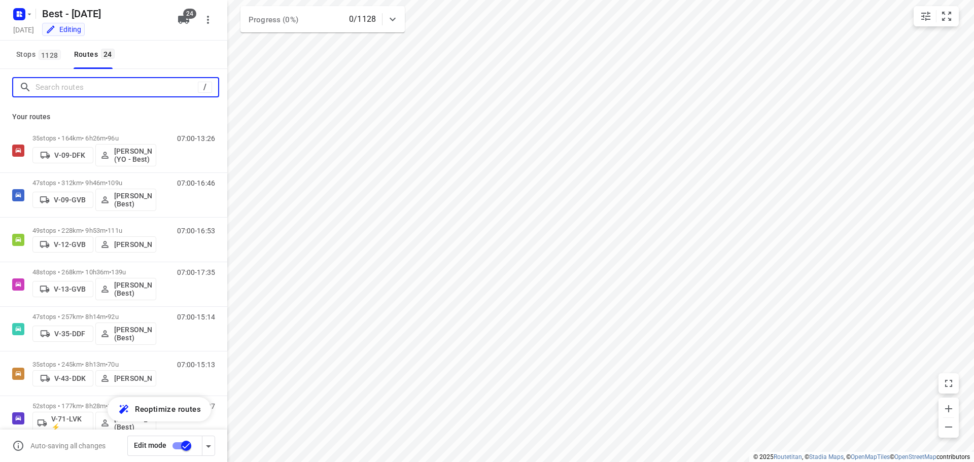
click at [87, 83] on input "Search routes" at bounding box center [117, 88] width 162 height 16
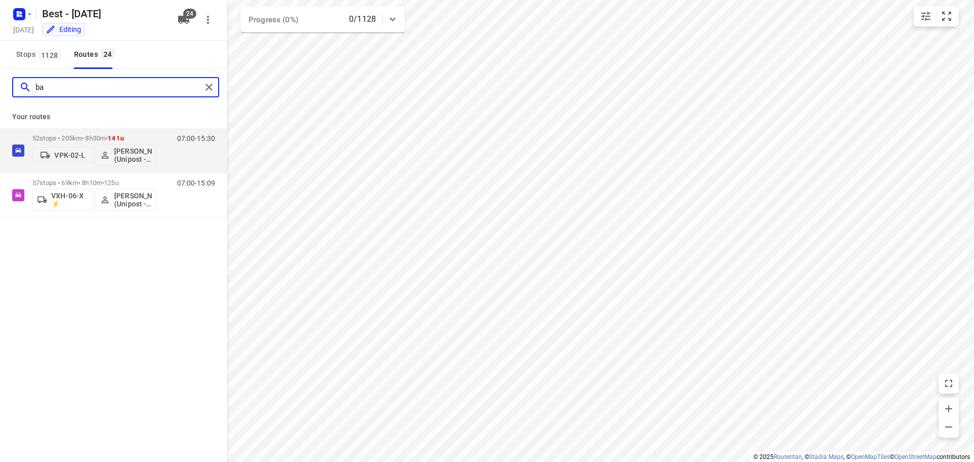
type input "b"
type input "ahmad"
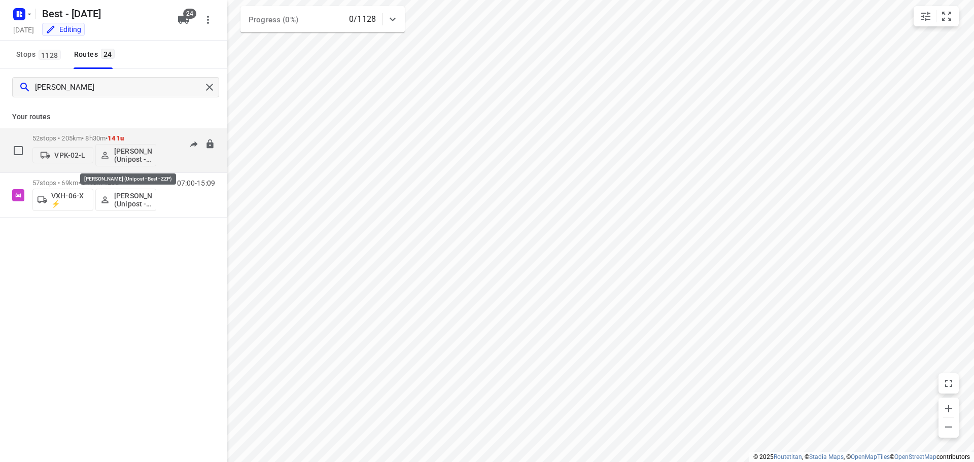
click at [130, 157] on p "[PERSON_NAME] (Unipost - Best - ZZP)" at bounding box center [133, 155] width 38 height 16
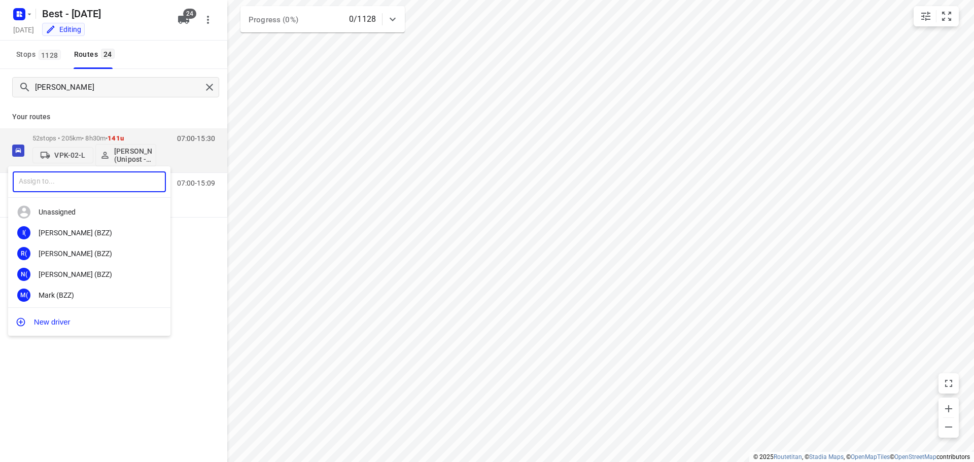
click at [73, 178] on input "text" at bounding box center [89, 181] width 153 height 21
type input "bilal"
click at [72, 230] on div "Bilal Alzeadi (Unipost - Best - ZZP)" at bounding box center [92, 233] width 107 height 8
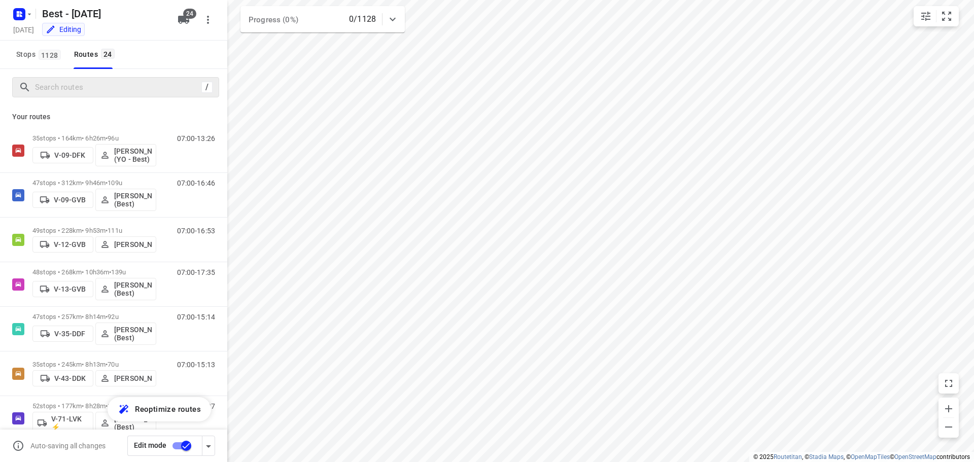
click at [190, 443] on input "checkbox" at bounding box center [186, 445] width 58 height 19
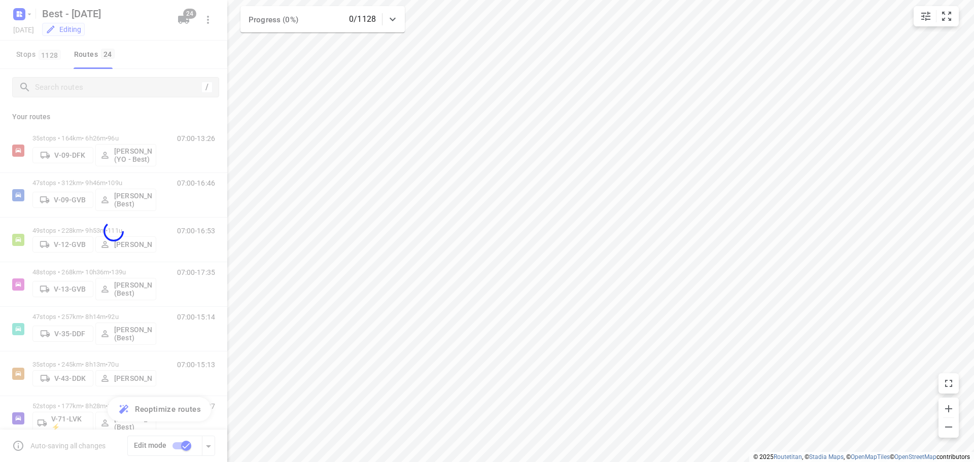
checkbox input "false"
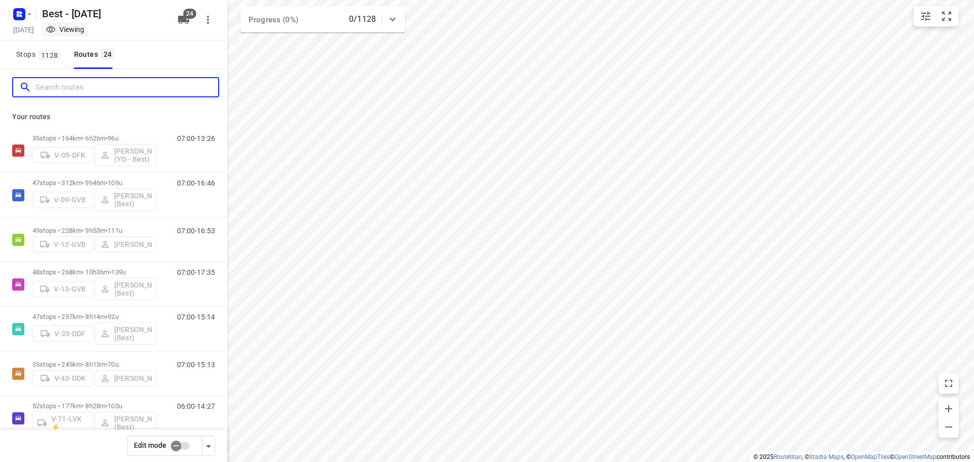
click at [124, 83] on input "Search routes" at bounding box center [127, 88] width 183 height 16
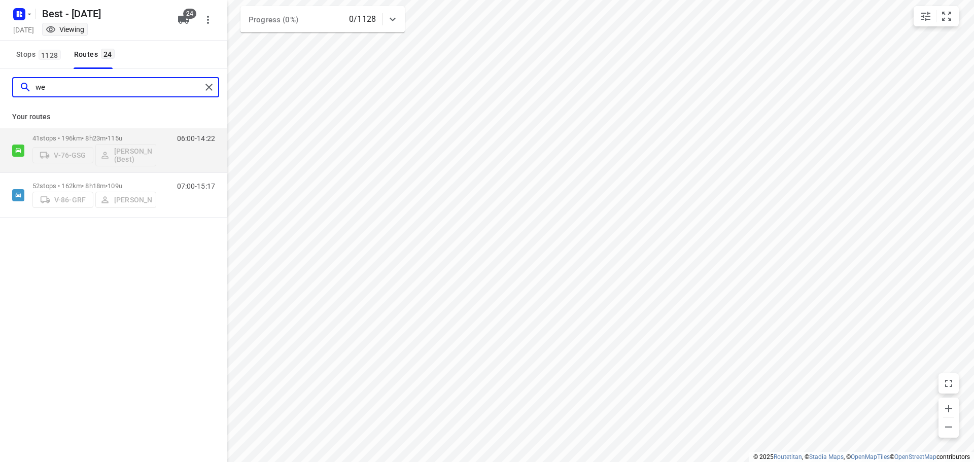
type input "we"
click at [216, 93] on div at bounding box center [211, 87] width 18 height 15
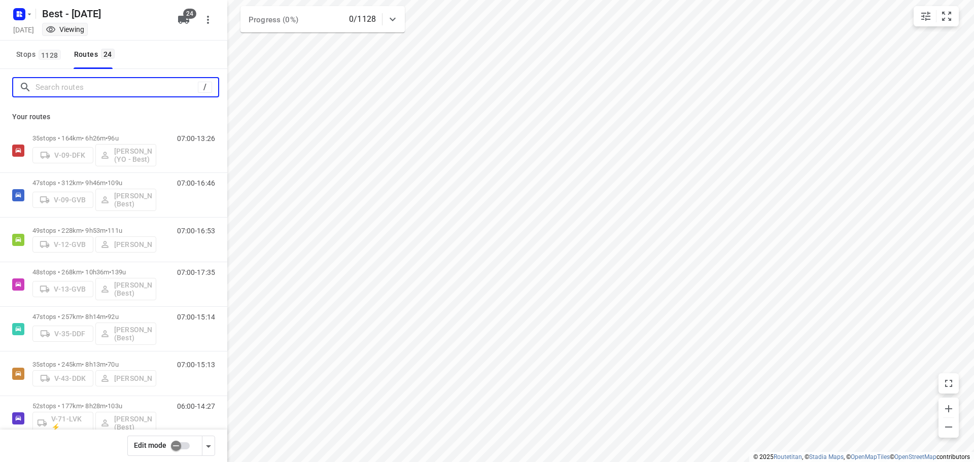
click at [149, 82] on input "Search routes" at bounding box center [117, 88] width 162 height 16
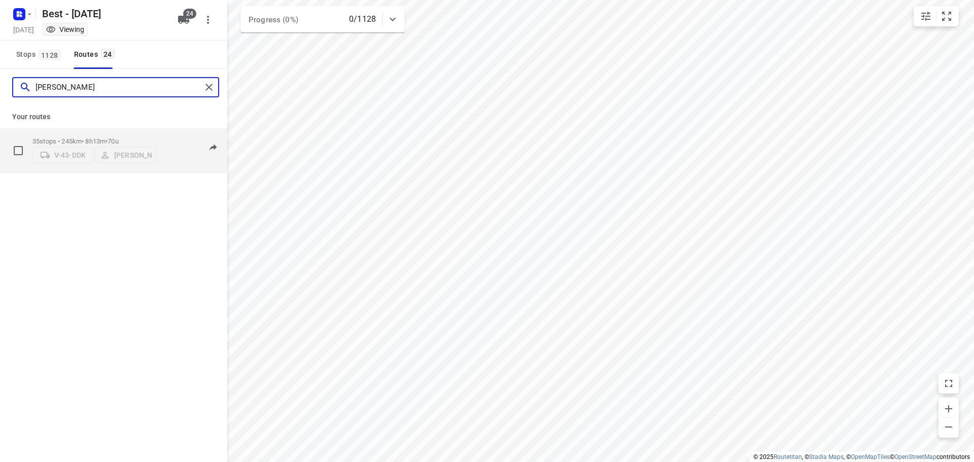
type input "[PERSON_NAME]"
click at [75, 138] on p "35 stops • 245km • 8h13m • 70u" at bounding box center [94, 142] width 124 height 8
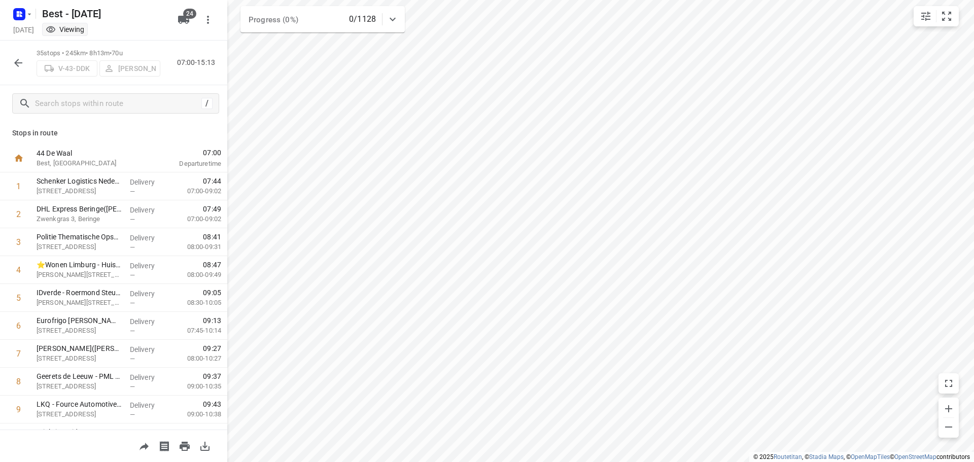
click at [96, 93] on div "/" at bounding box center [113, 103] width 227 height 37
click at [95, 98] on input "text" at bounding box center [127, 104] width 183 height 16
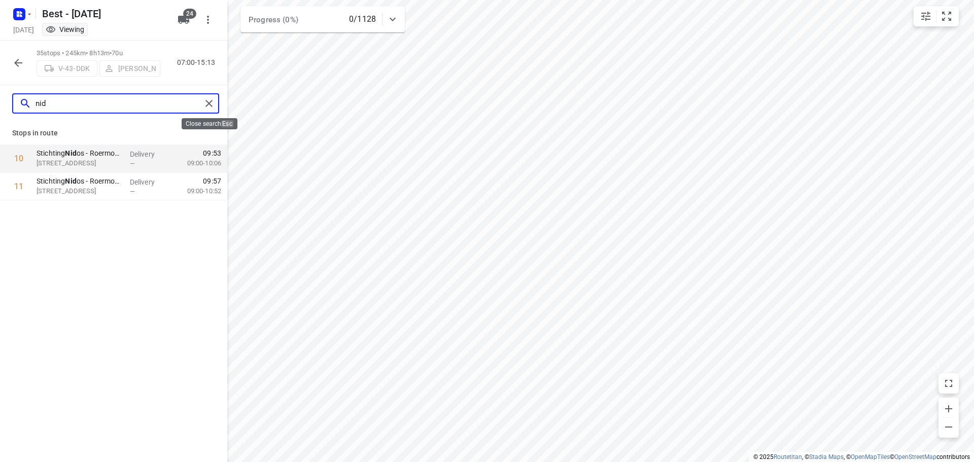
type input "nid"
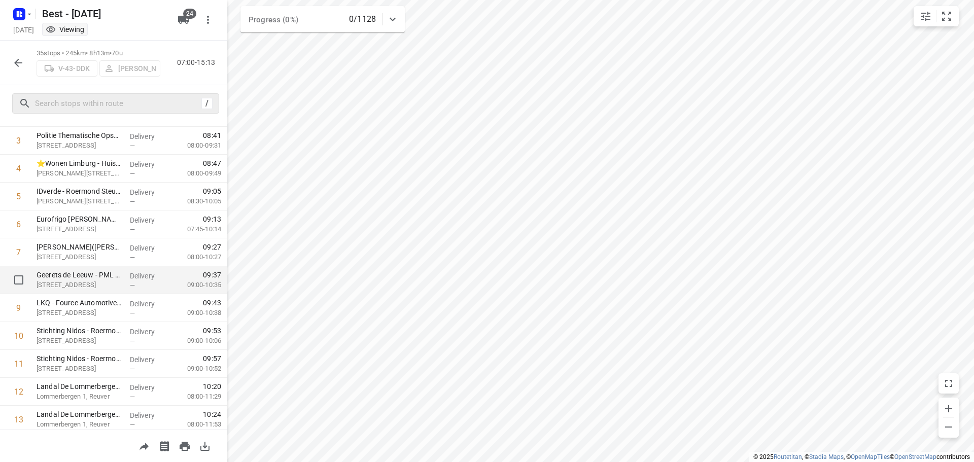
scroll to position [203, 0]
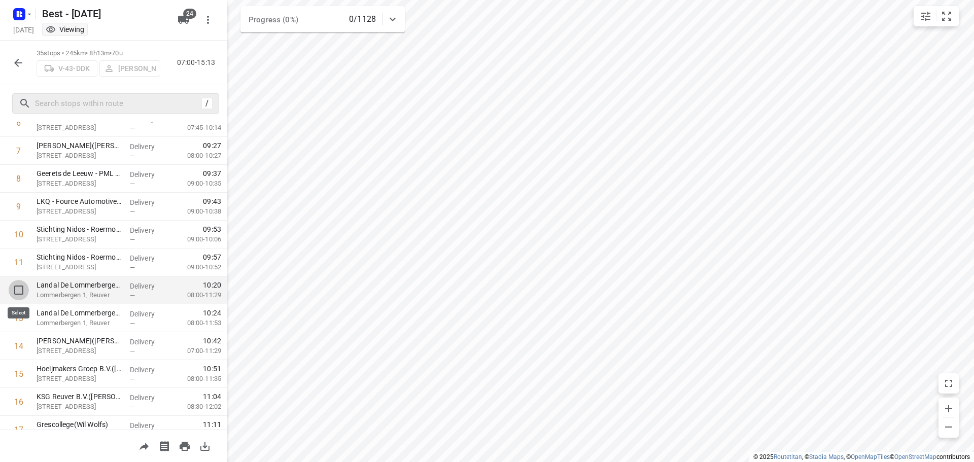
click at [11, 287] on input "checkbox" at bounding box center [19, 290] width 20 height 20
checkbox input "true"
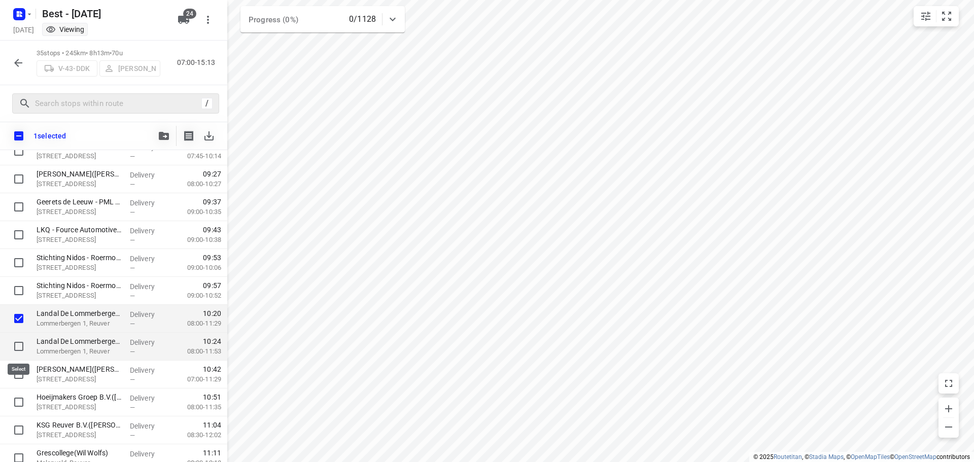
click at [15, 339] on input "checkbox" at bounding box center [19, 346] width 20 height 20
checkbox input "true"
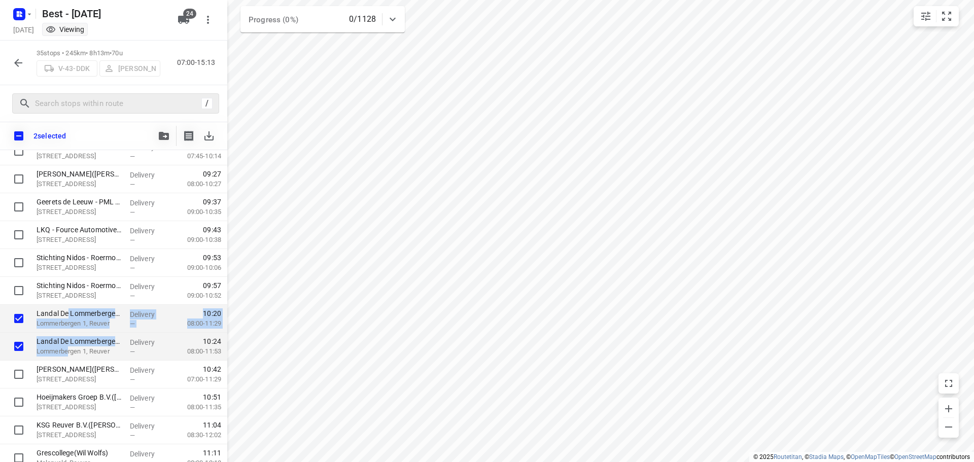
drag, startPoint x: 68, startPoint y: 307, endPoint x: 68, endPoint y: 353, distance: 46.2
click at [16, 68] on icon "button" at bounding box center [18, 63] width 12 height 12
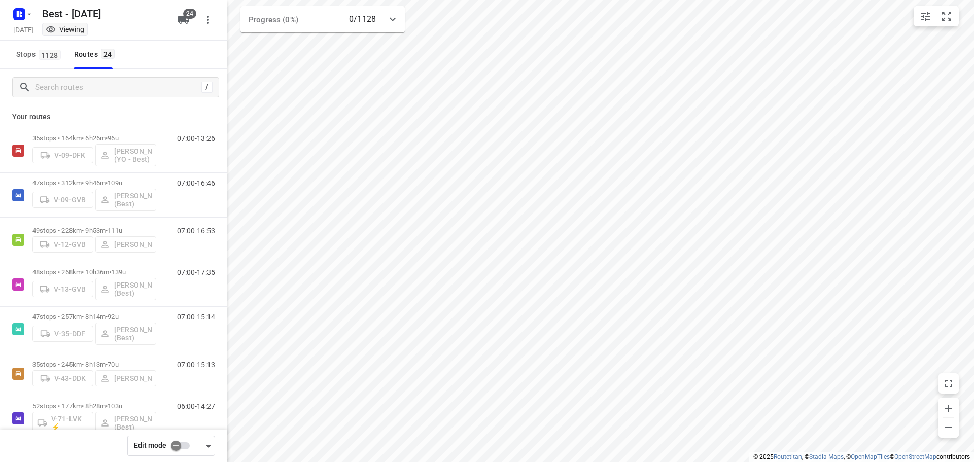
click at [172, 441] on input "checkbox" at bounding box center [176, 445] width 58 height 19
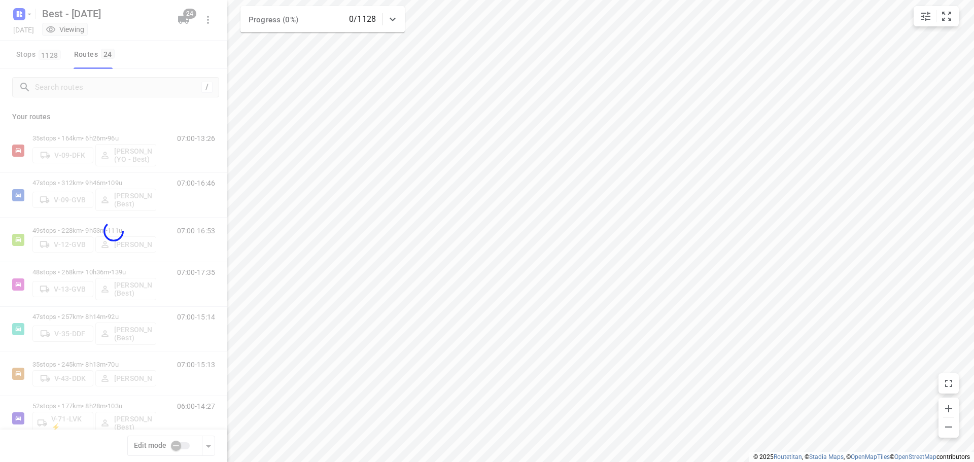
checkbox input "true"
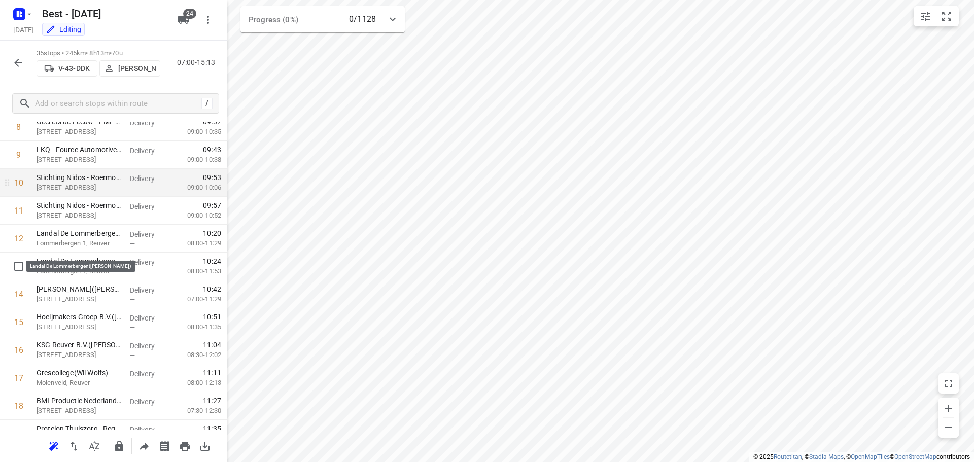
scroll to position [254, 0]
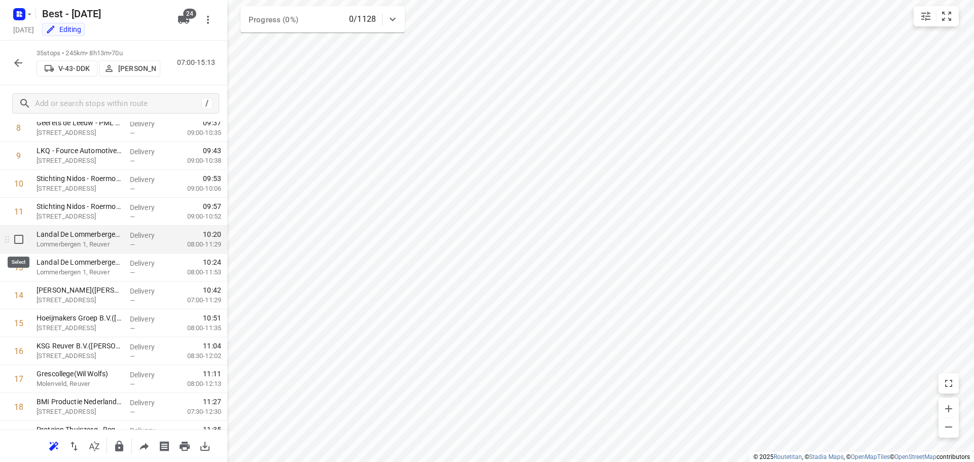
click at [22, 242] on input "checkbox" at bounding box center [19, 239] width 20 height 20
checkbox input "true"
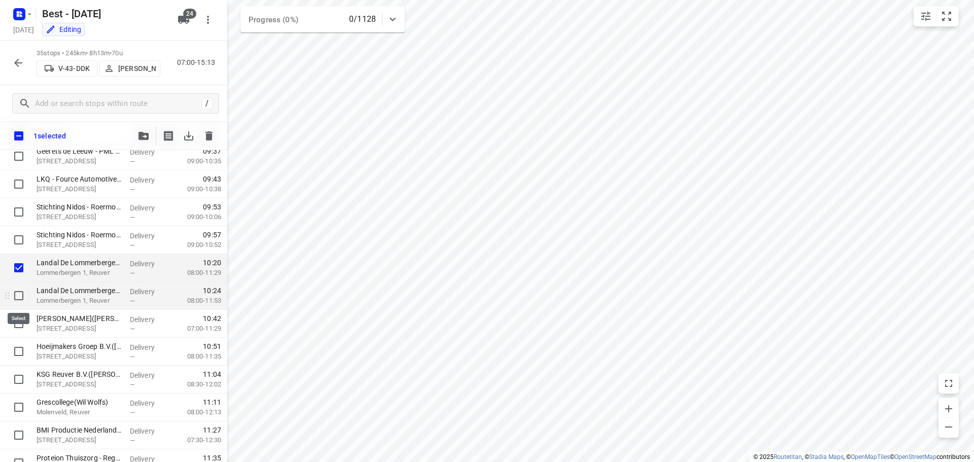
click at [27, 296] on input "checkbox" at bounding box center [19, 296] width 20 height 20
checkbox input "true"
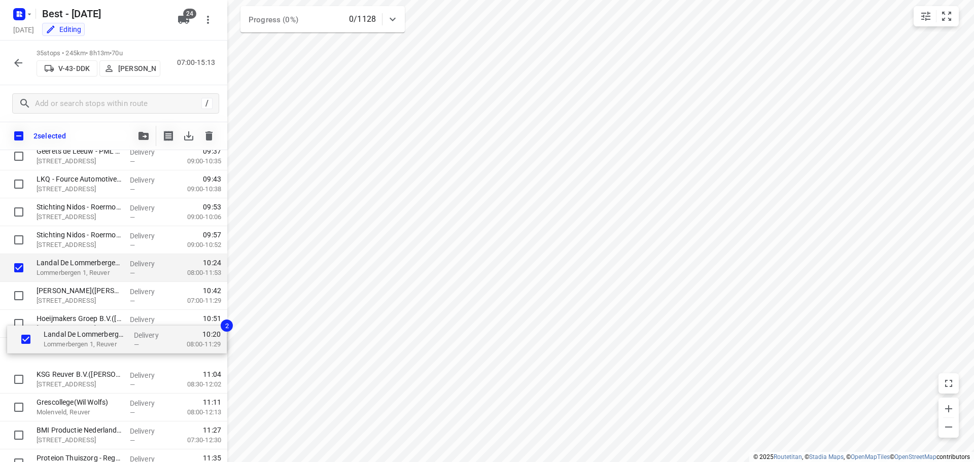
drag, startPoint x: 64, startPoint y: 270, endPoint x: 72, endPoint y: 351, distance: 81.5
click at [72, 351] on div "Schenker Logistics Nederland B.V. - Beringe Contractlogistiek(Peter Bos) Schoor…" at bounding box center [113, 435] width 227 height 977
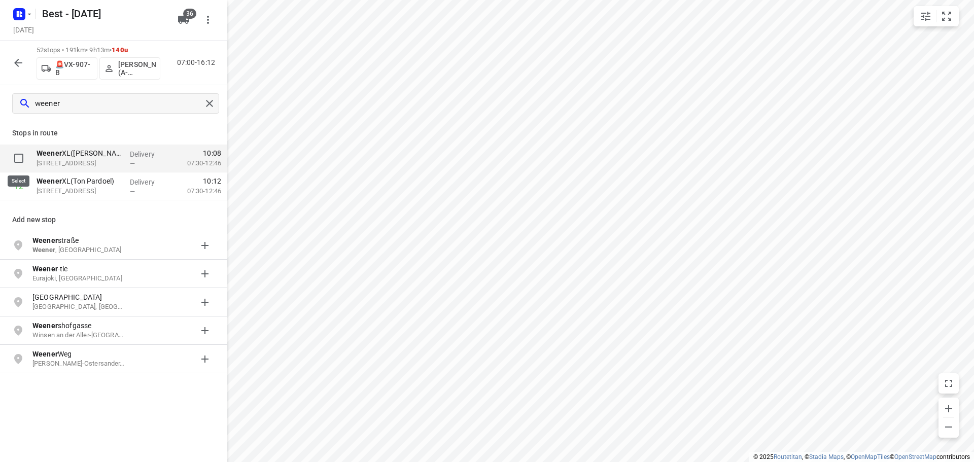
type input "weener"
click at [21, 161] on input "checkbox" at bounding box center [19, 158] width 20 height 20
checkbox input "true"
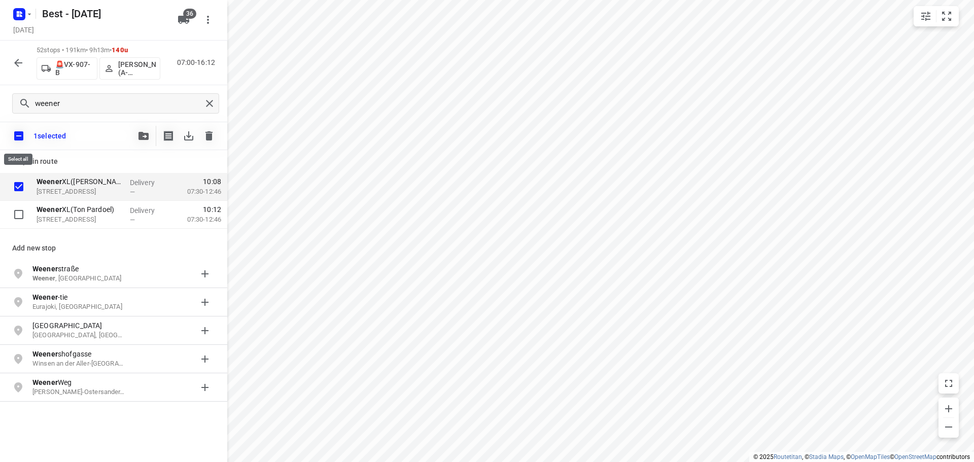
click at [23, 132] on input "checkbox" at bounding box center [18, 135] width 21 height 21
checkbox input "false"
checkbox input "true"
click at [136, 129] on button "button" at bounding box center [143, 136] width 20 height 20
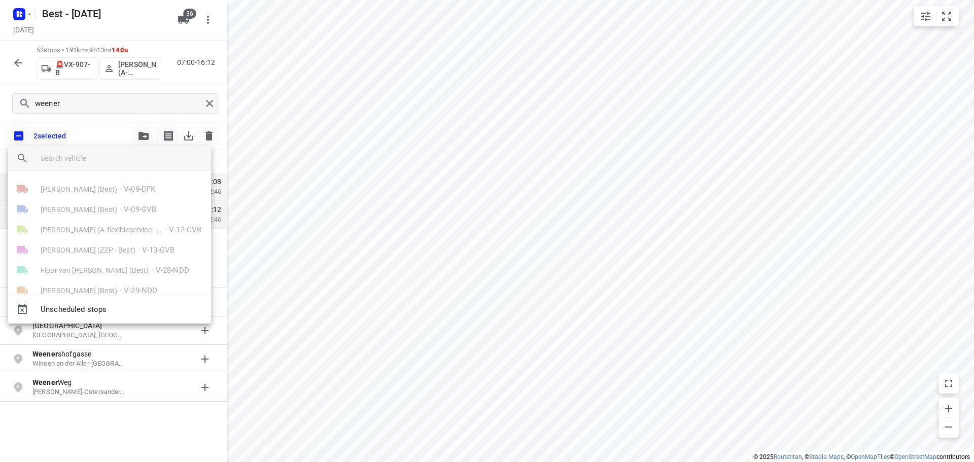
scroll to position [627, 0]
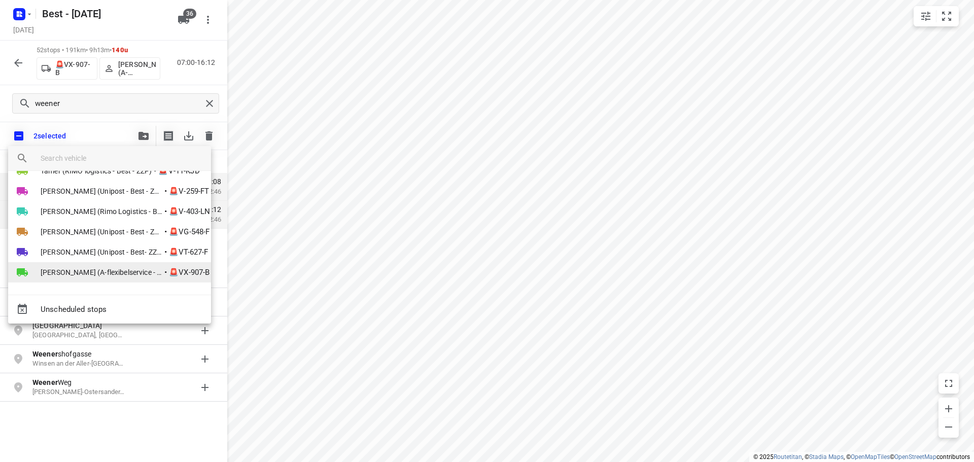
click at [110, 274] on span "[PERSON_NAME] (A-flexibelservice - Best)" at bounding box center [102, 272] width 122 height 10
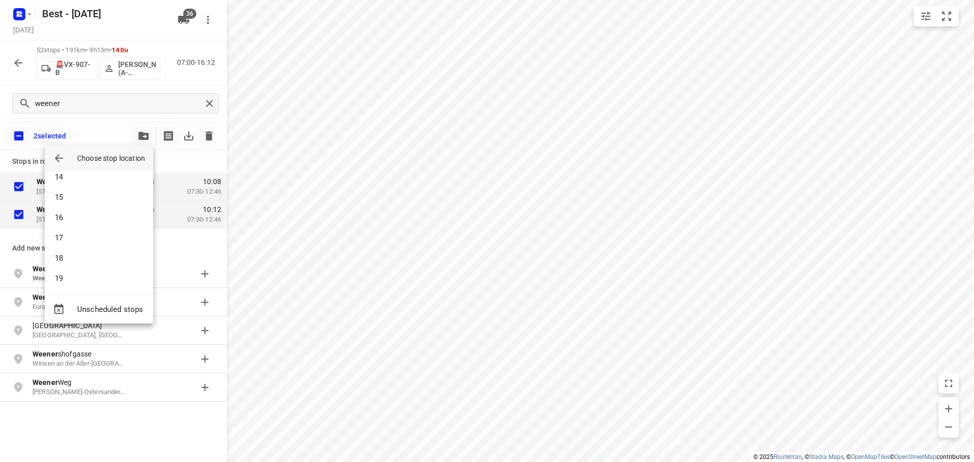
scroll to position [0, 0]
click at [87, 203] on li "2" at bounding box center [99, 205] width 109 height 20
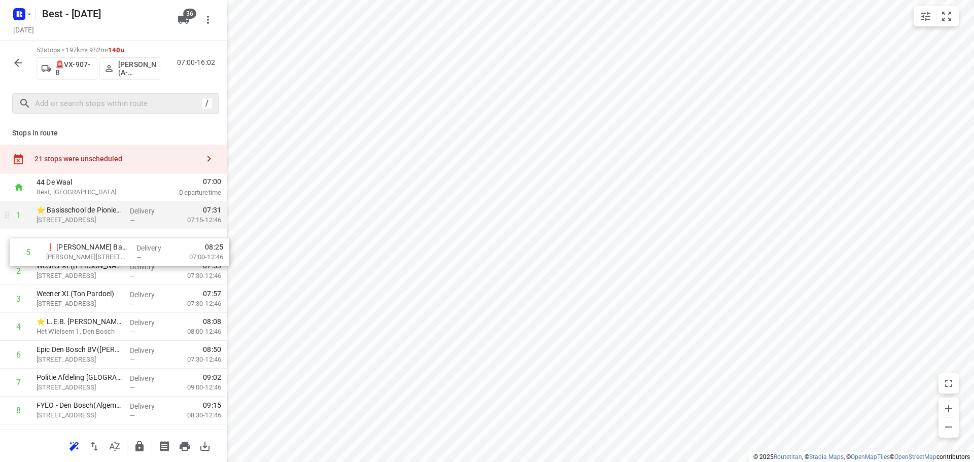
drag, startPoint x: 88, startPoint y: 297, endPoint x: 98, endPoint y: 229, distance: 68.7
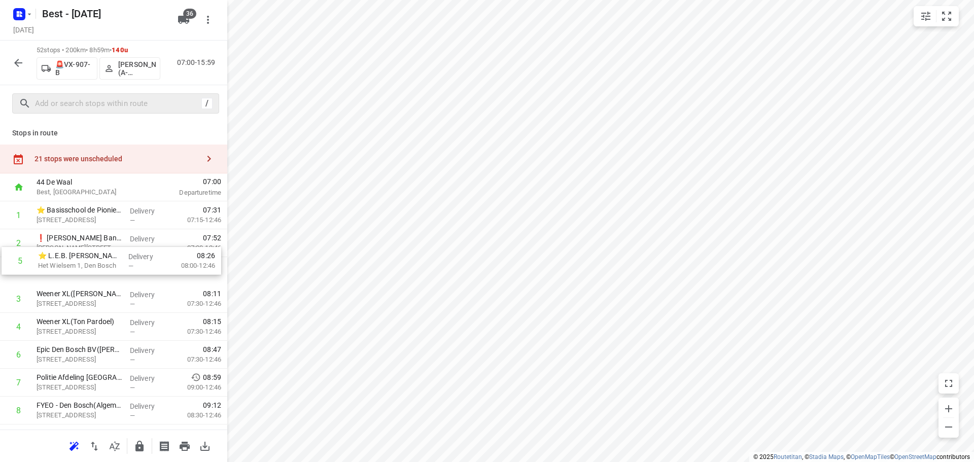
drag, startPoint x: 84, startPoint y: 319, endPoint x: 87, endPoint y: 227, distance: 91.9
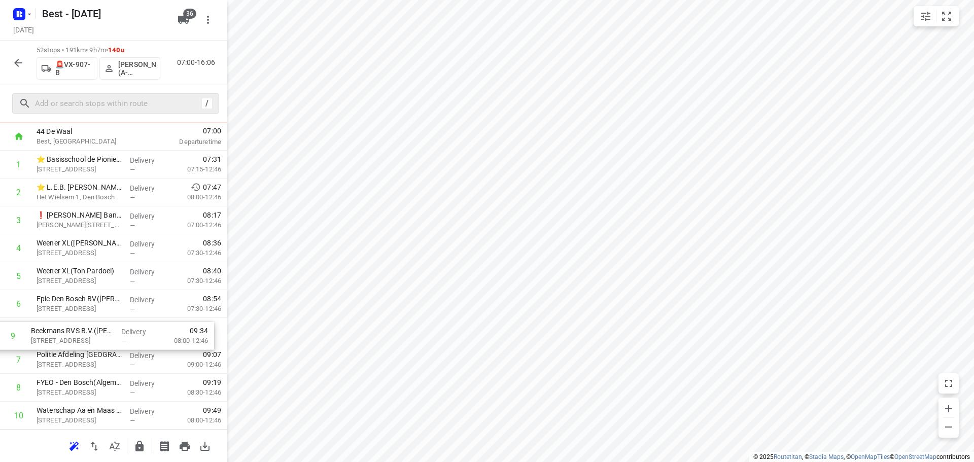
scroll to position [52, 0]
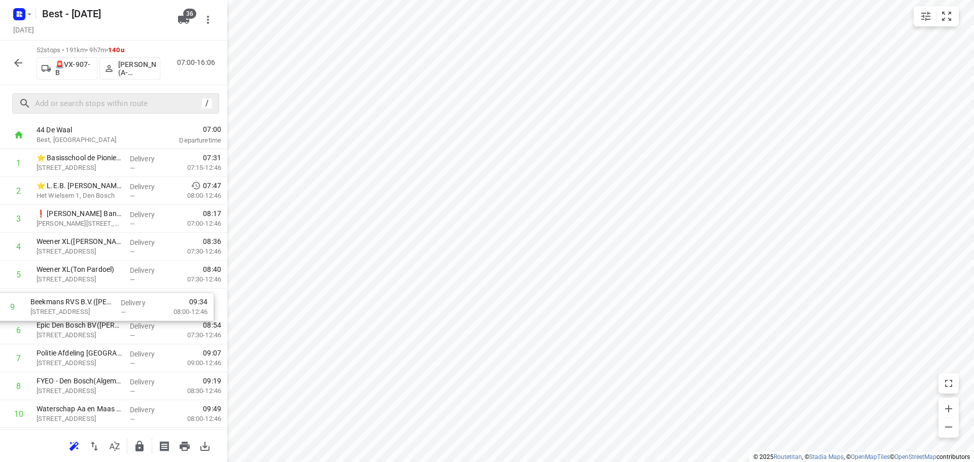
drag, startPoint x: 91, startPoint y: 376, endPoint x: 86, endPoint y: 290, distance: 86.4
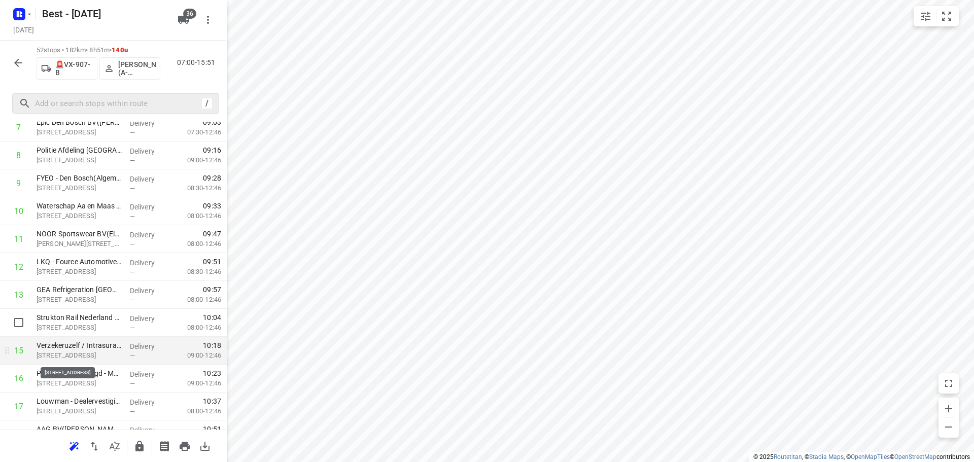
scroll to position [154, 0]
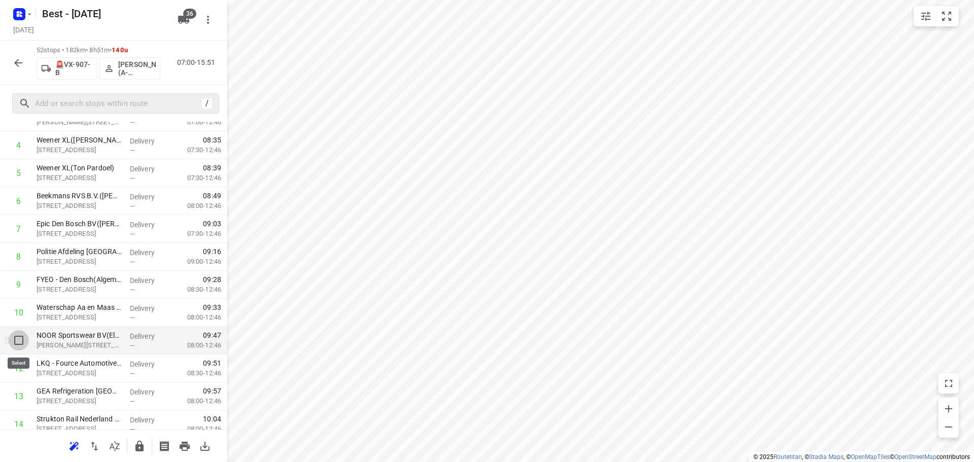
click at [18, 337] on input "checkbox" at bounding box center [19, 340] width 20 height 20
checkbox input "true"
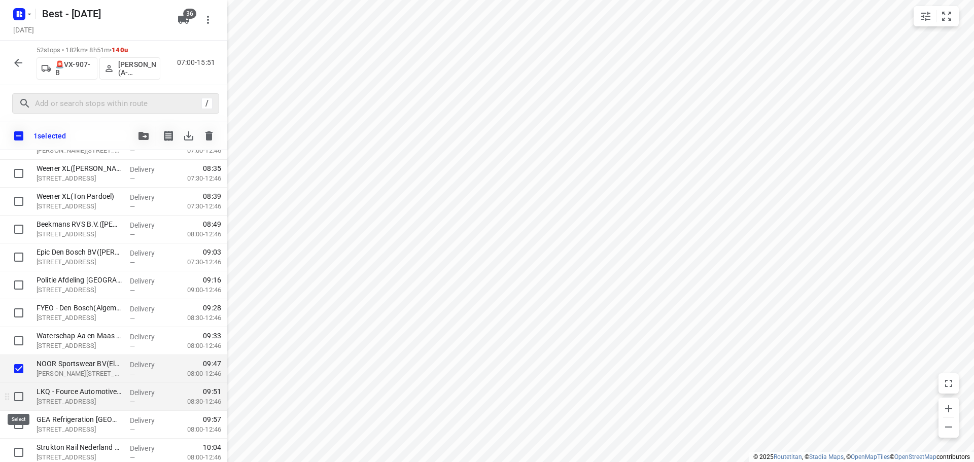
click at [18, 394] on input "checkbox" at bounding box center [19, 397] width 20 height 20
checkbox input "true"
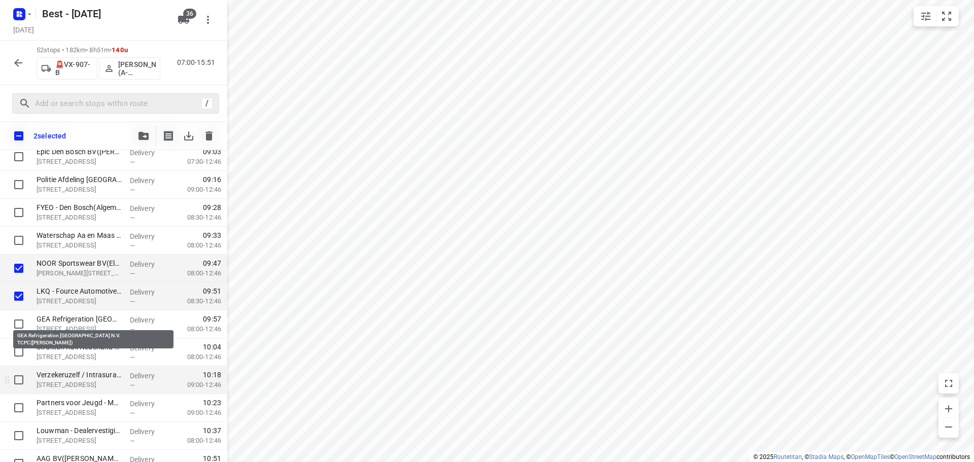
scroll to position [255, 0]
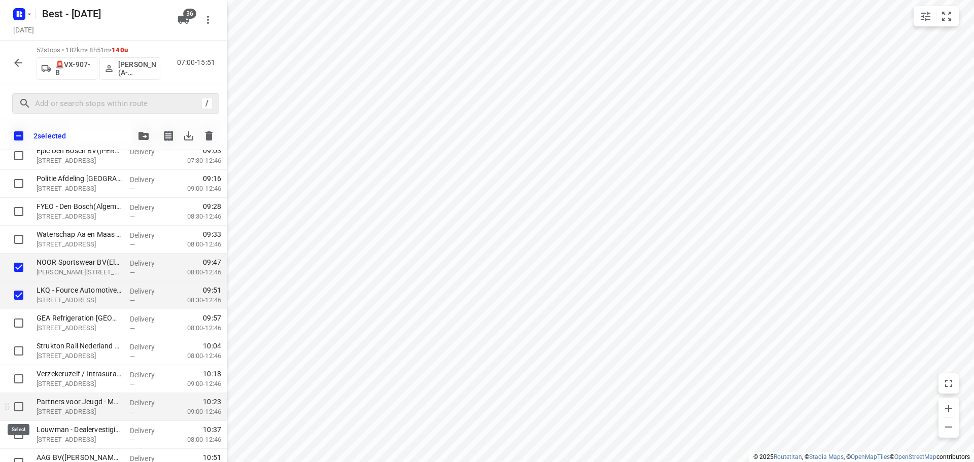
click at [16, 416] on input "checkbox" at bounding box center [19, 407] width 20 height 20
checkbox input "true"
click at [136, 140] on button "button" at bounding box center [143, 136] width 20 height 20
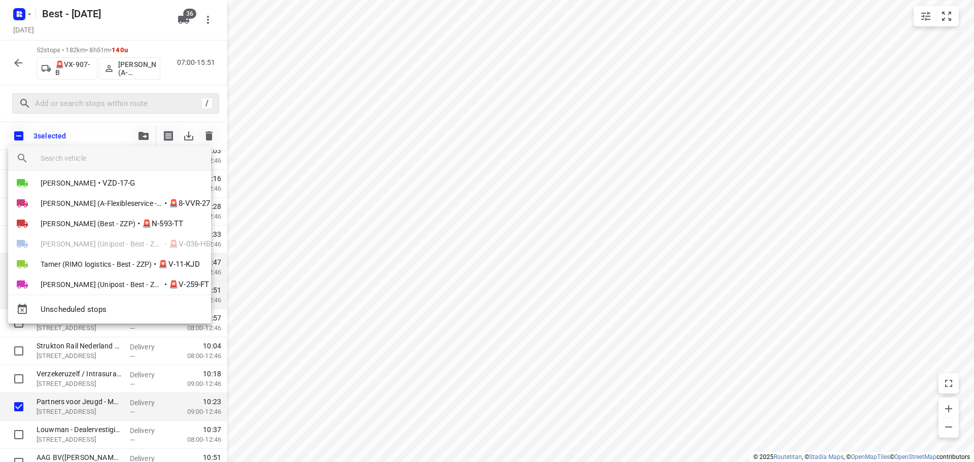
scroll to position [627, 0]
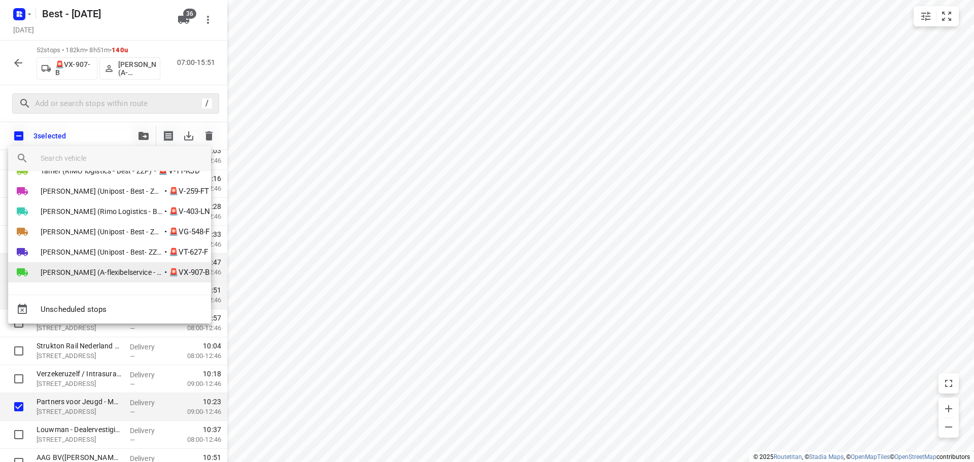
click at [83, 273] on span "[PERSON_NAME] (A-flexibelservice - Best)" at bounding box center [102, 272] width 122 height 10
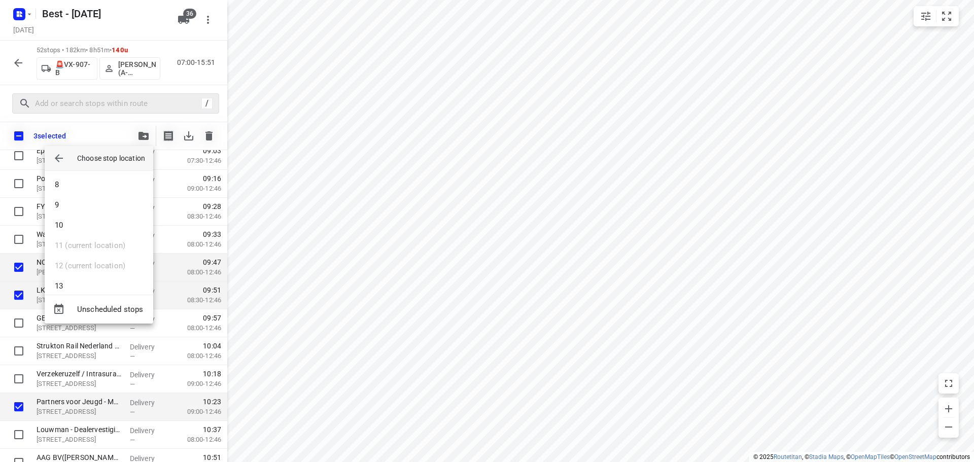
scroll to position [69, 0]
click at [74, 245] on li "7" at bounding box center [99, 238] width 109 height 20
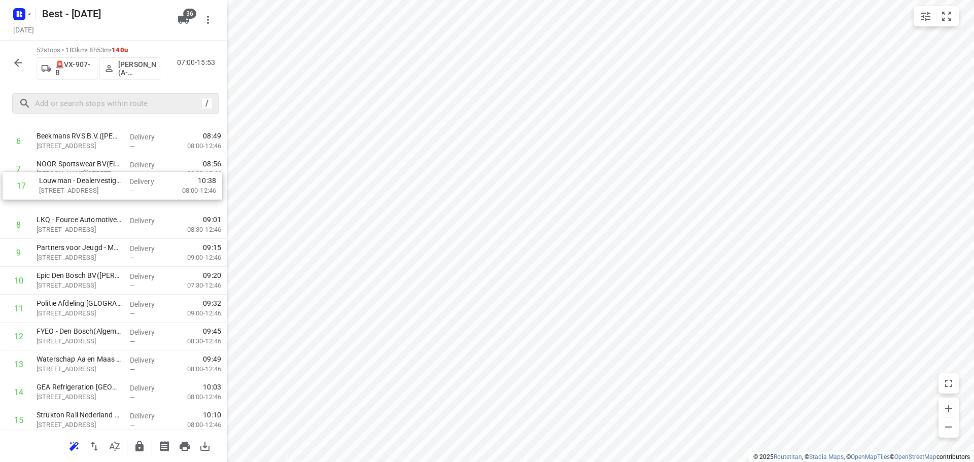
scroll to position [211, 0]
drag, startPoint x: 96, startPoint y: 402, endPoint x: 96, endPoint y: 196, distance: 206.5
drag, startPoint x: 111, startPoint y: 231, endPoint x: 113, endPoint y: 188, distance: 43.2
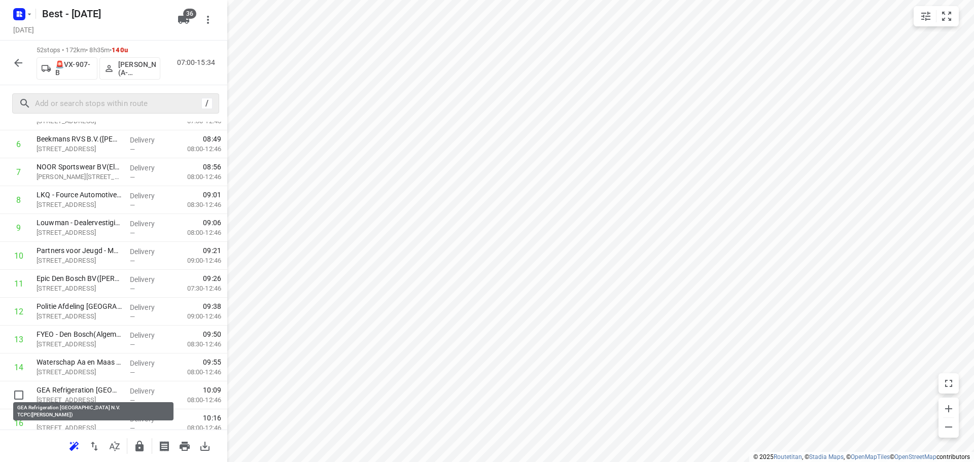
scroll to position [215, 0]
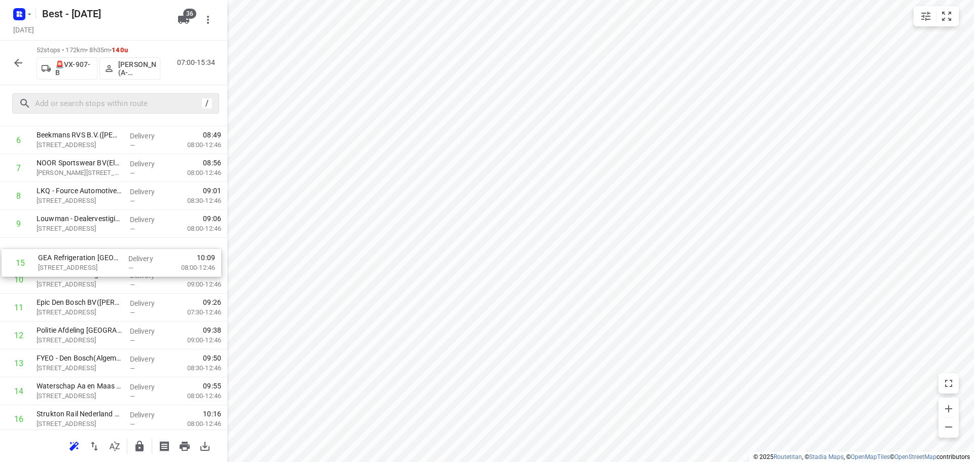
drag, startPoint x: 76, startPoint y: 394, endPoint x: 78, endPoint y: 247, distance: 146.6
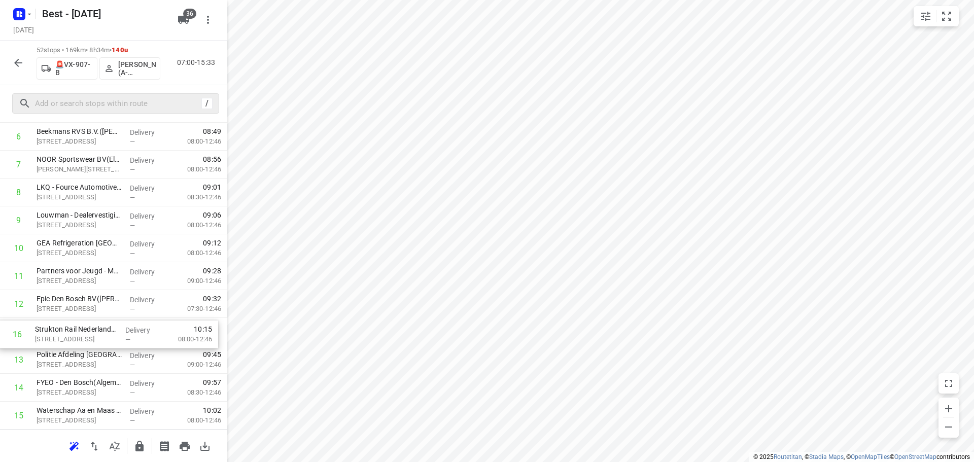
scroll to position [220, 0]
drag, startPoint x: 71, startPoint y: 417, endPoint x: 75, endPoint y: 271, distance: 145.7
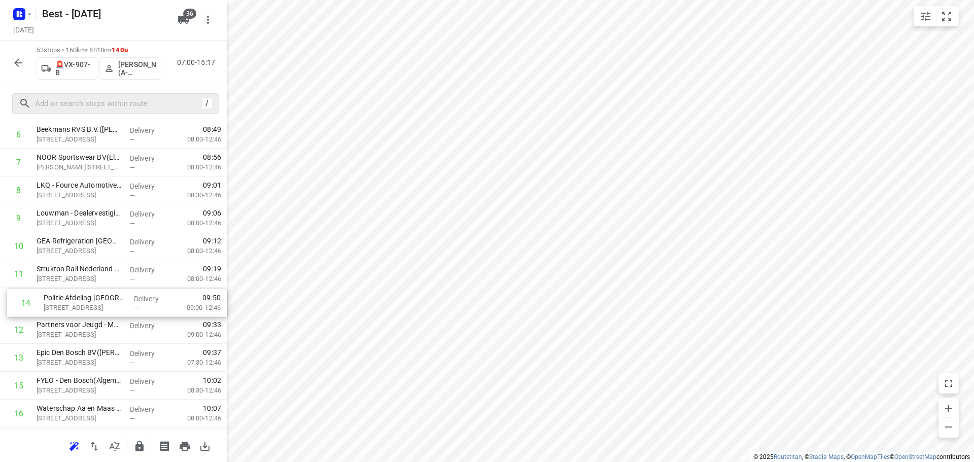
drag, startPoint x: 67, startPoint y: 353, endPoint x: 75, endPoint y: 294, distance: 59.3
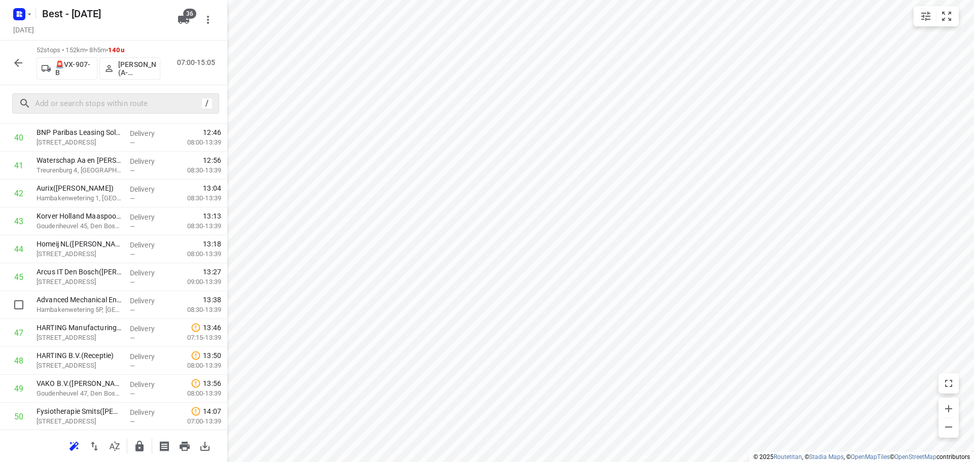
scroll to position [1251, 0]
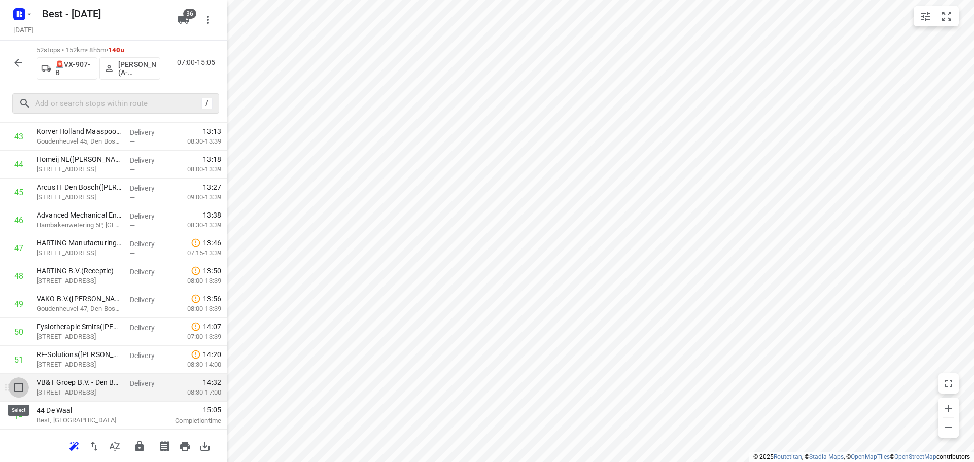
click at [14, 386] on input "checkbox" at bounding box center [19, 387] width 20 height 20
checkbox input "true"
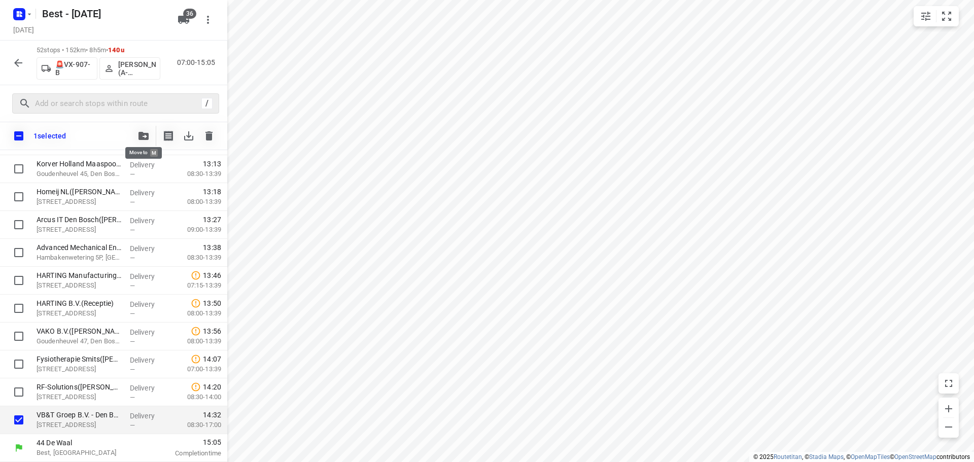
click at [142, 141] on button "button" at bounding box center [143, 136] width 20 height 20
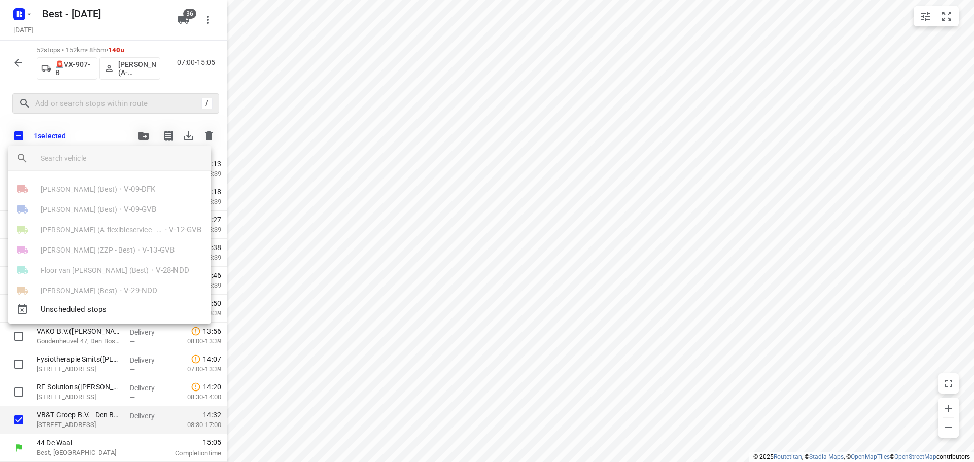
scroll to position [627, 0]
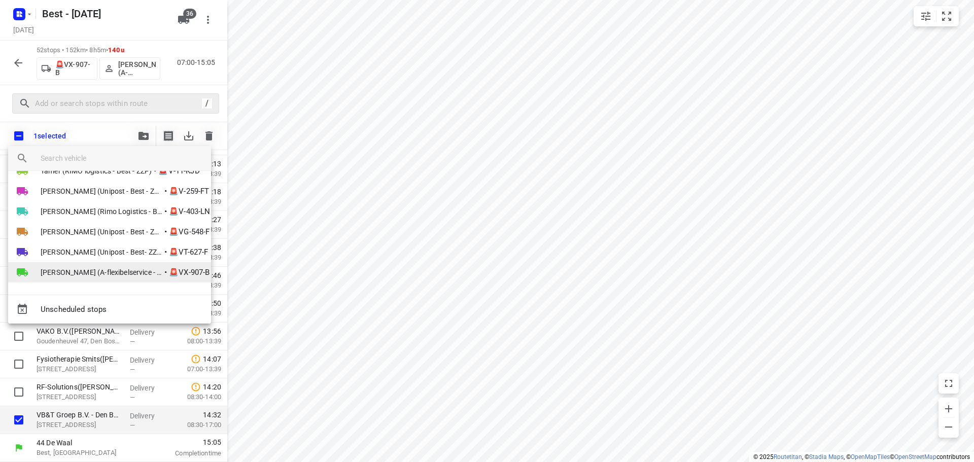
click at [127, 269] on span "[PERSON_NAME] (A-flexibelservice - Best)" at bounding box center [102, 272] width 122 height 10
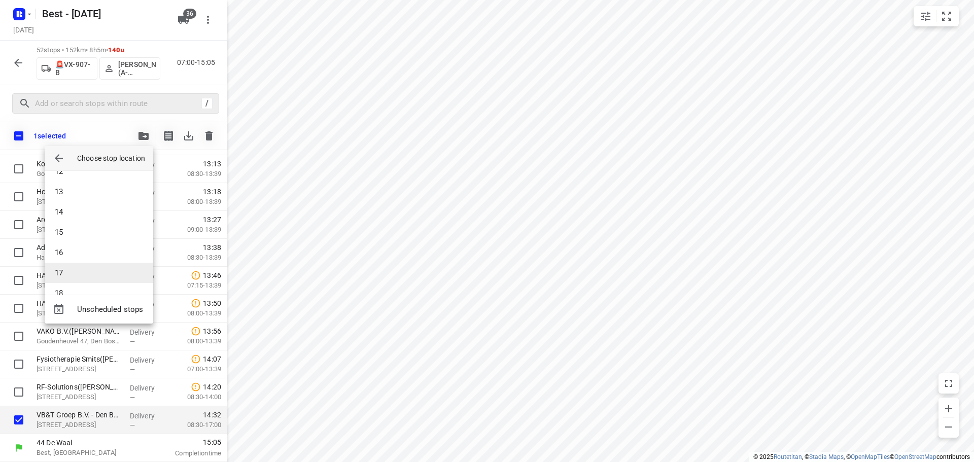
scroll to position [221, 0]
click at [67, 203] on li "13" at bounding box center [99, 207] width 109 height 20
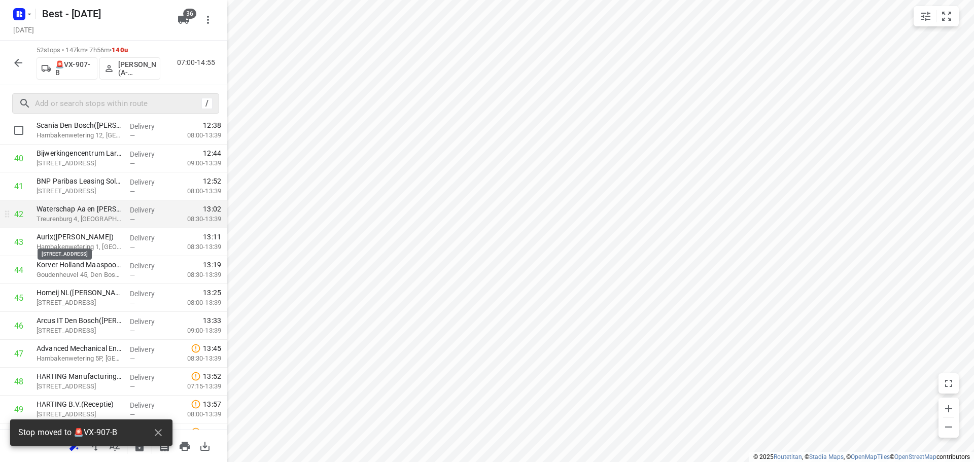
scroll to position [942, 0]
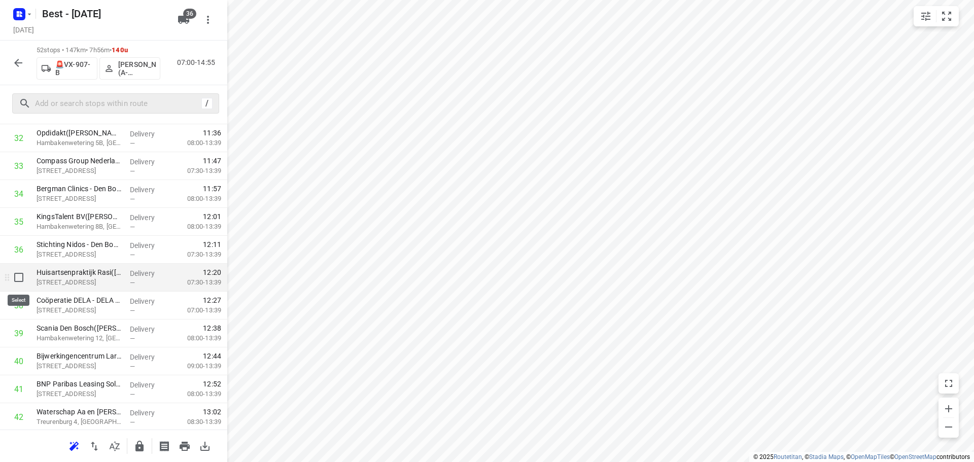
click at [21, 281] on input "checkbox" at bounding box center [19, 277] width 20 height 20
checkbox input "true"
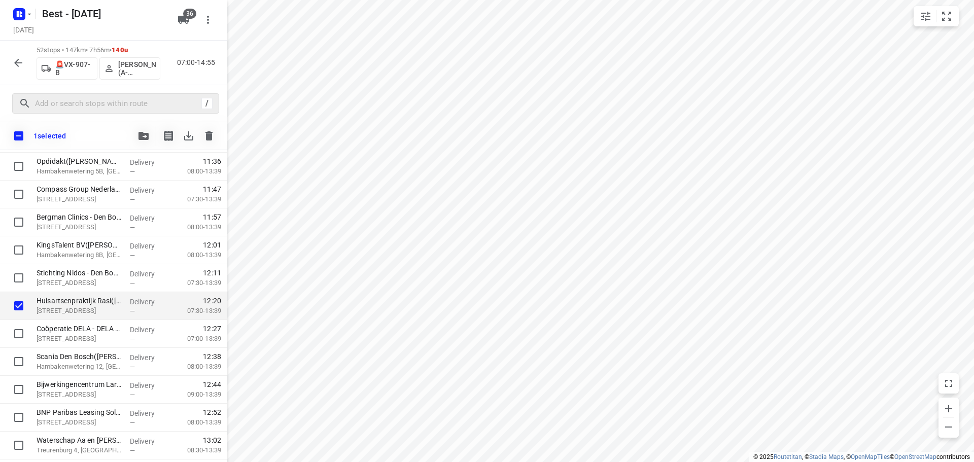
click at [144, 130] on button "button" at bounding box center [143, 136] width 20 height 20
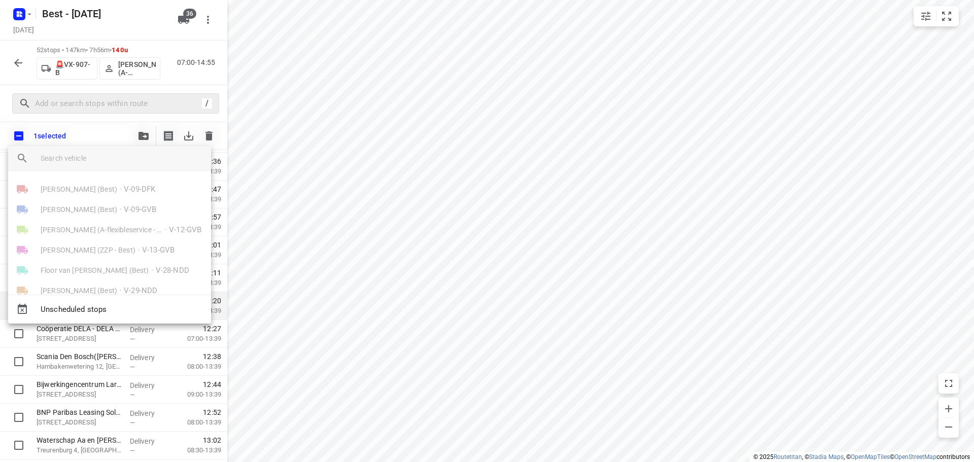
scroll to position [627, 0]
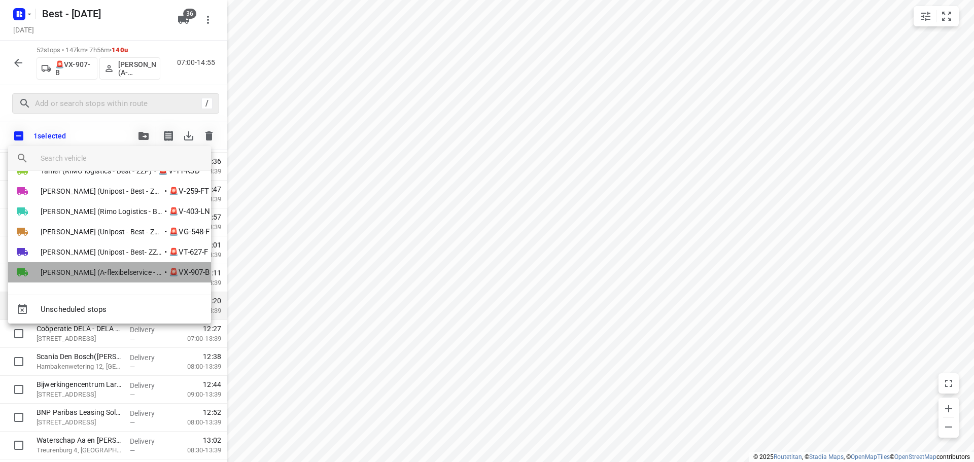
click at [123, 278] on li "[PERSON_NAME] (A-flexibelservice - Best) • 🚨VX-907-B" at bounding box center [109, 272] width 203 height 20
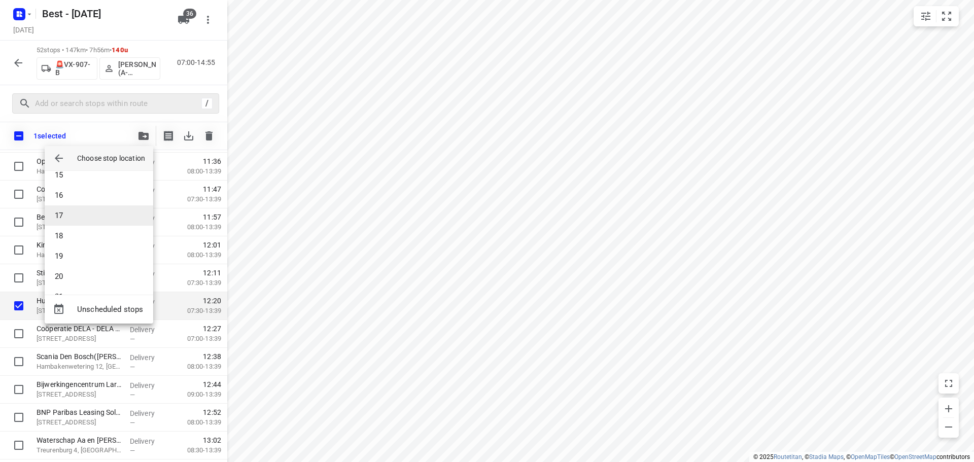
scroll to position [272, 0]
click at [88, 180] on li "14" at bounding box center [99, 177] width 109 height 20
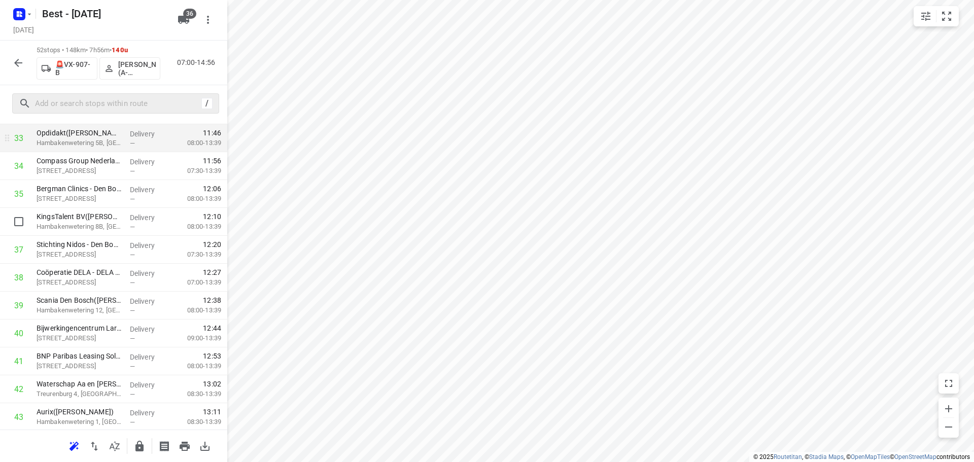
scroll to position [942, 0]
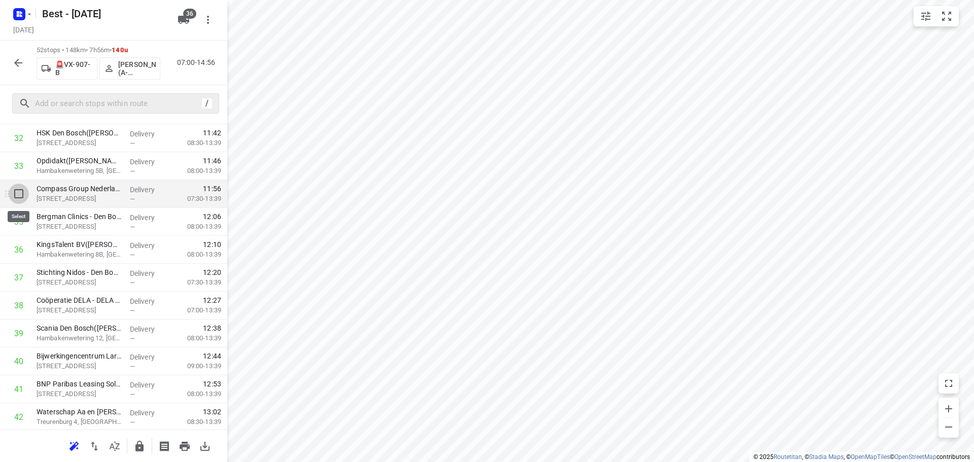
click at [25, 195] on input "checkbox" at bounding box center [19, 194] width 20 height 20
checkbox input "true"
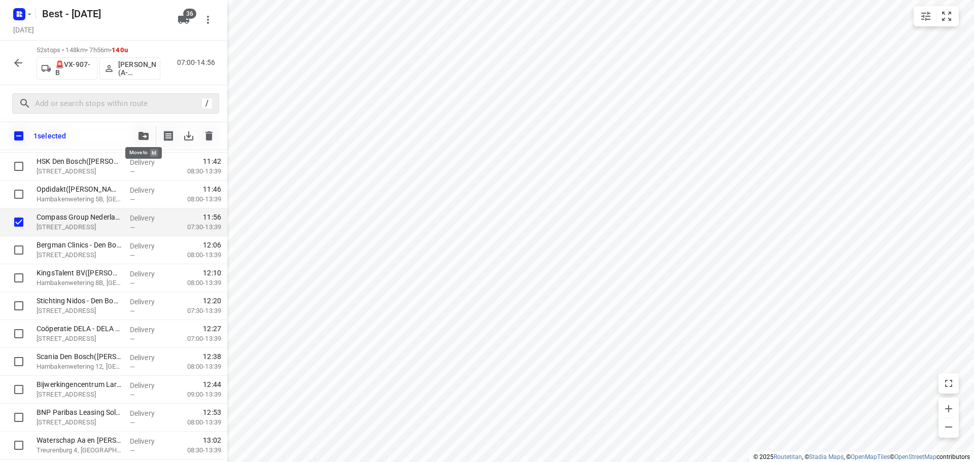
click at [139, 142] on button "button" at bounding box center [143, 136] width 20 height 20
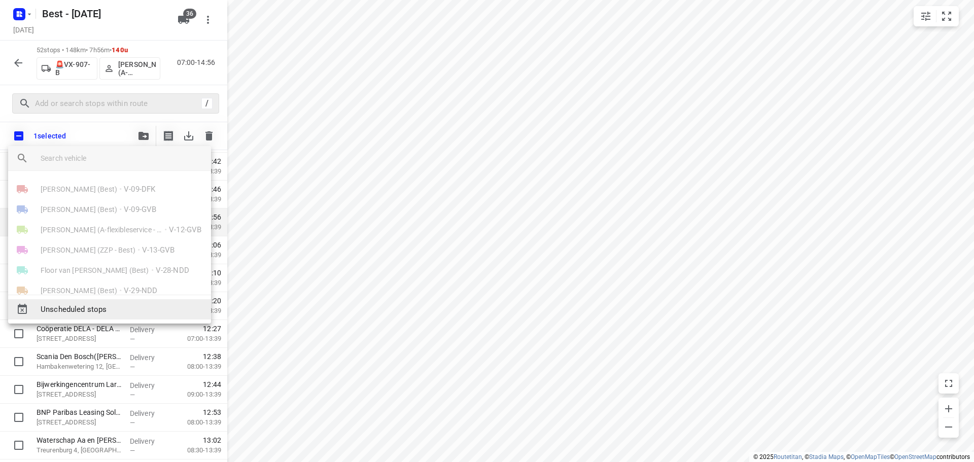
click at [89, 308] on span "Unscheduled stops" at bounding box center [122, 310] width 162 height 12
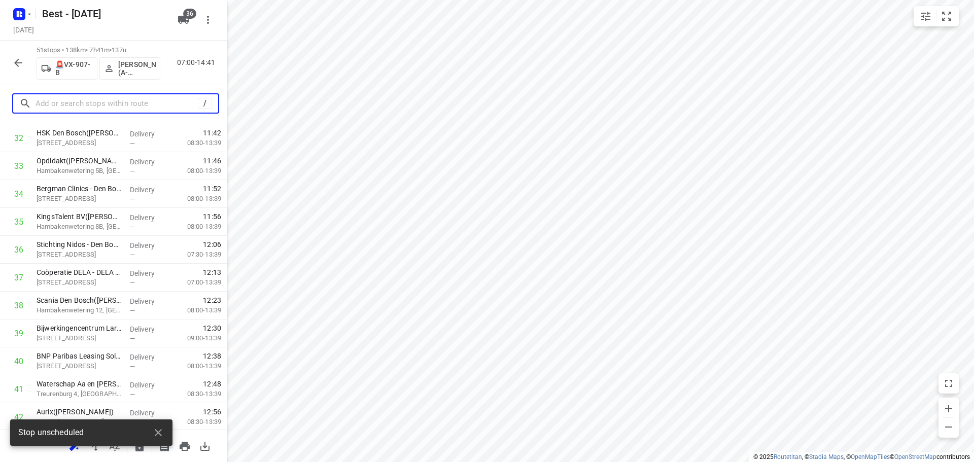
click at [107, 105] on input "text" at bounding box center [117, 104] width 162 height 16
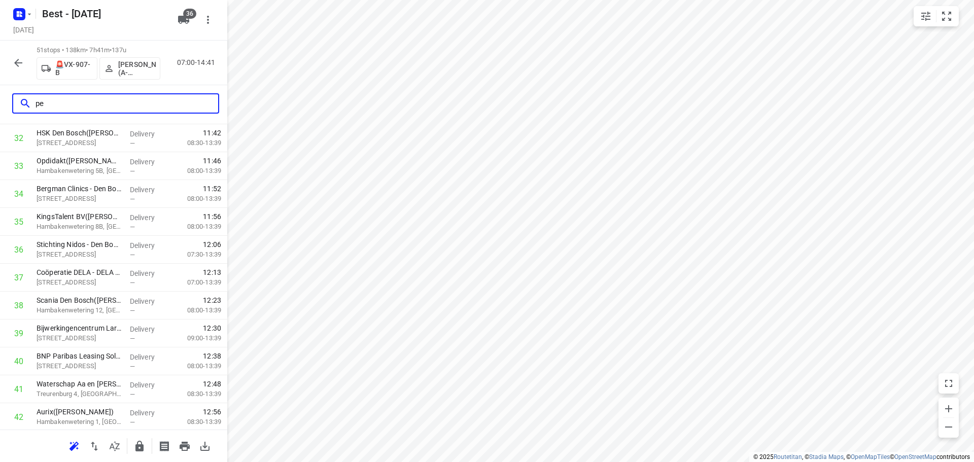
scroll to position [0, 0]
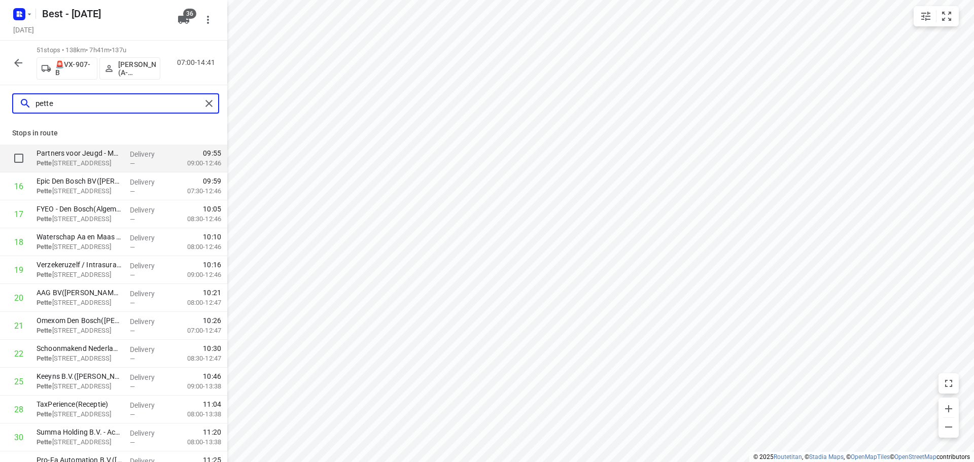
type input "pette"
click at [17, 154] on input "checkbox" at bounding box center [19, 158] width 20 height 20
checkbox input "true"
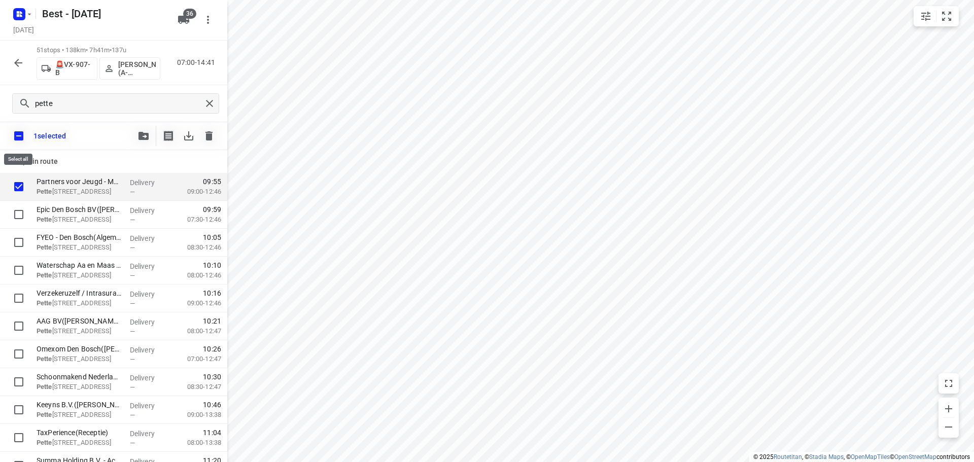
click at [16, 139] on input "checkbox" at bounding box center [18, 135] width 21 height 21
checkbox input "false"
checkbox input "true"
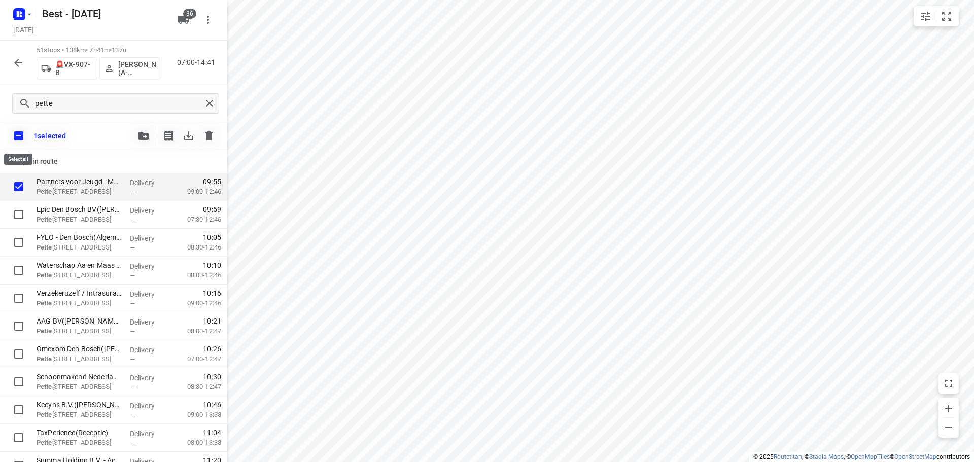
checkbox input "true"
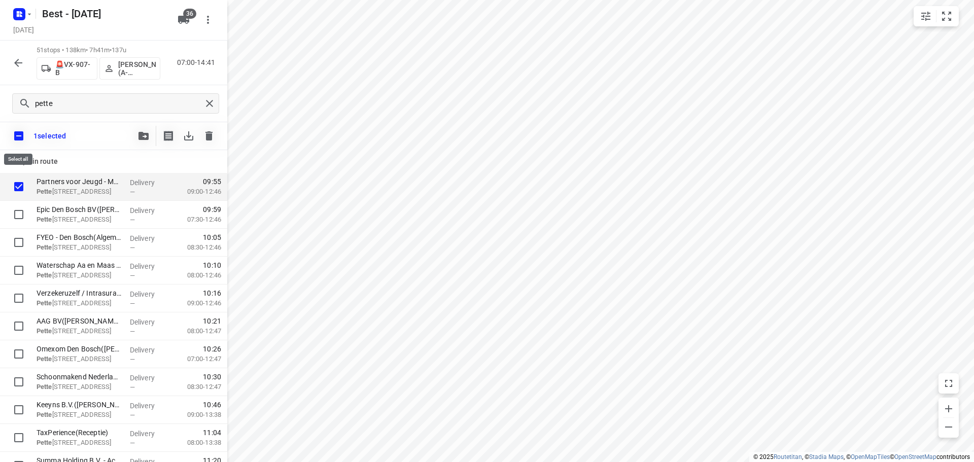
checkbox input "true"
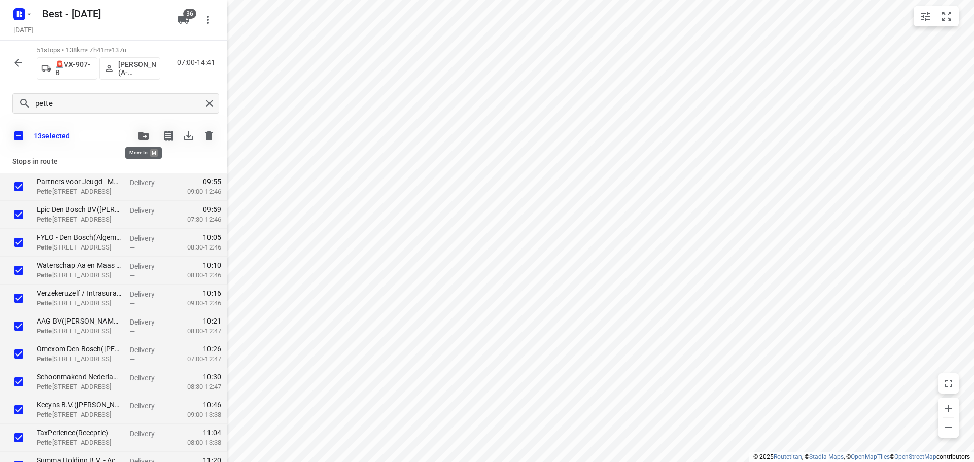
click at [140, 134] on icon "button" at bounding box center [144, 136] width 10 height 8
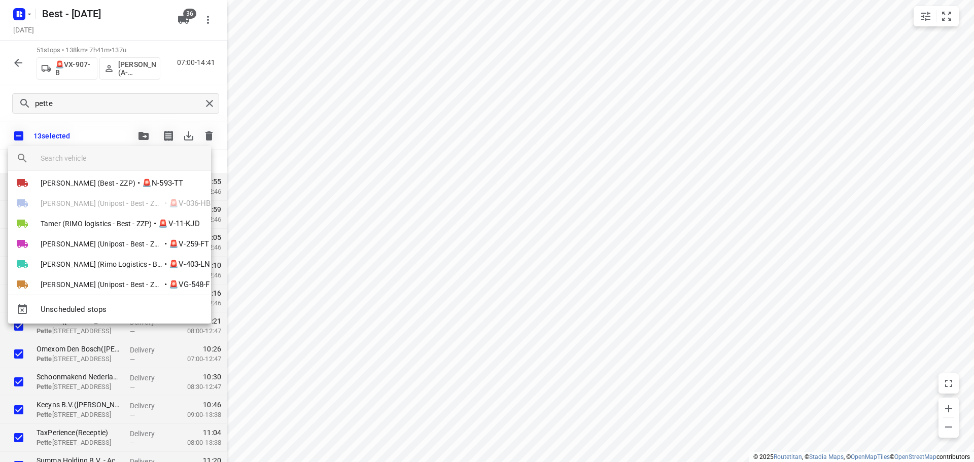
scroll to position [627, 0]
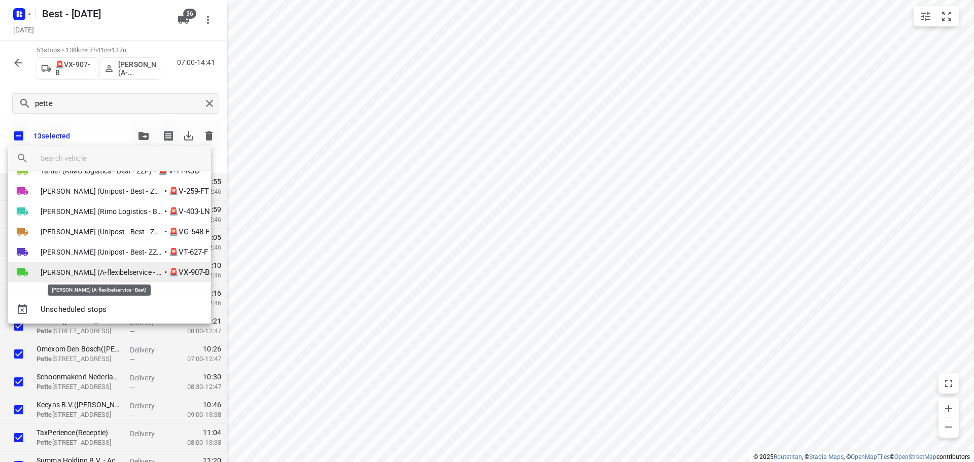
click at [67, 271] on span "[PERSON_NAME] (A-flexibelservice - Best)" at bounding box center [102, 272] width 122 height 10
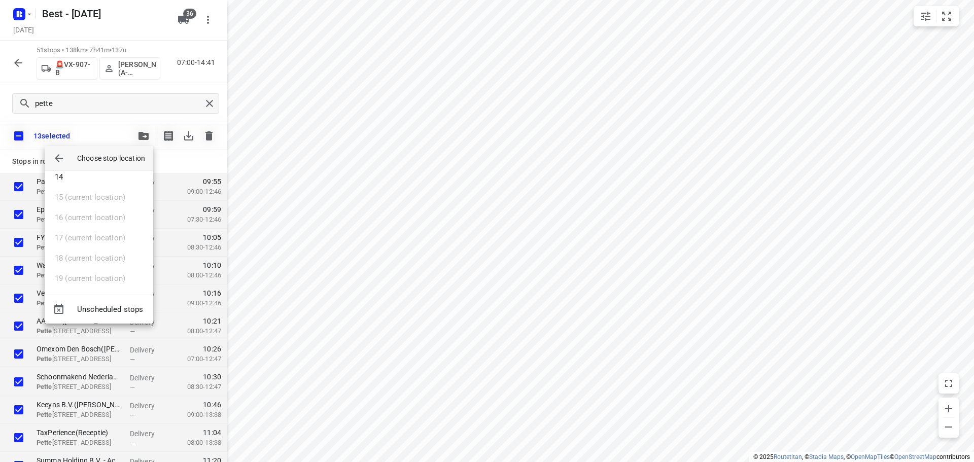
scroll to position [323, 0]
click at [39, 139] on div at bounding box center [487, 231] width 974 height 462
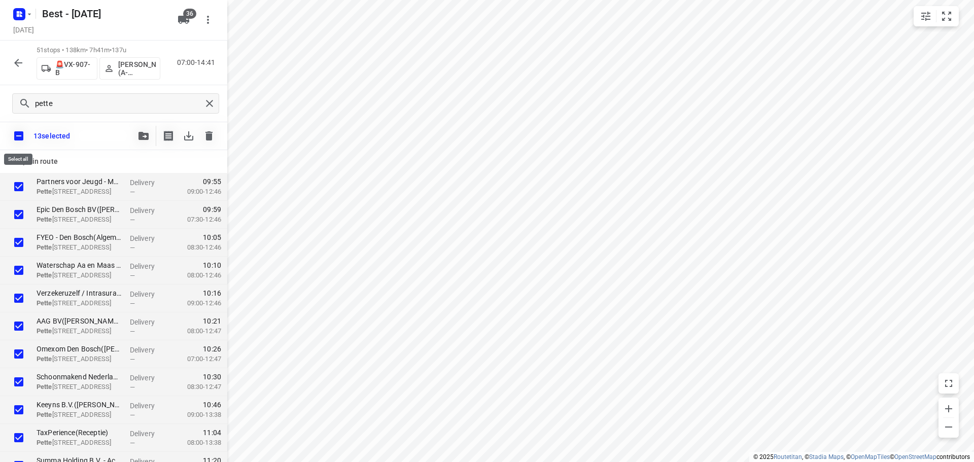
click at [20, 135] on input "checkbox" at bounding box center [18, 135] width 21 height 21
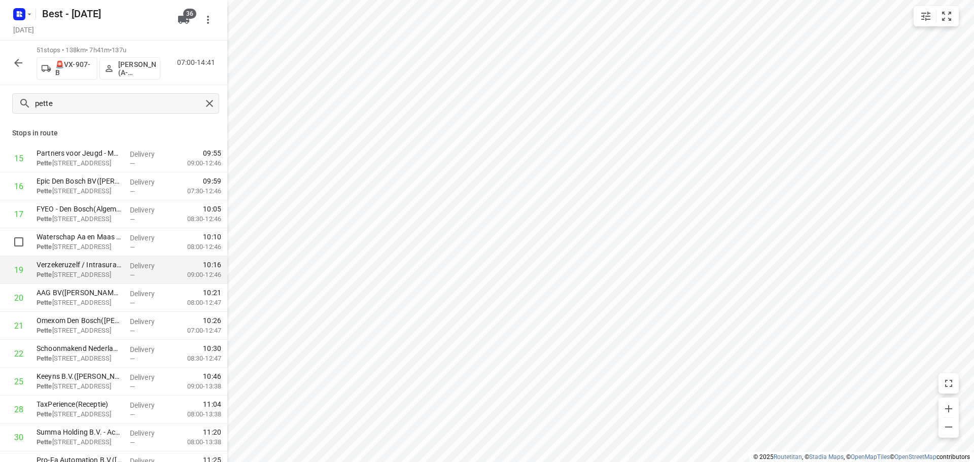
click at [94, 257] on div "Verzekeruzelf / Intrasurance / Fidus([PERSON_NAME]) [STREET_ADDRESS]" at bounding box center [78, 270] width 93 height 28
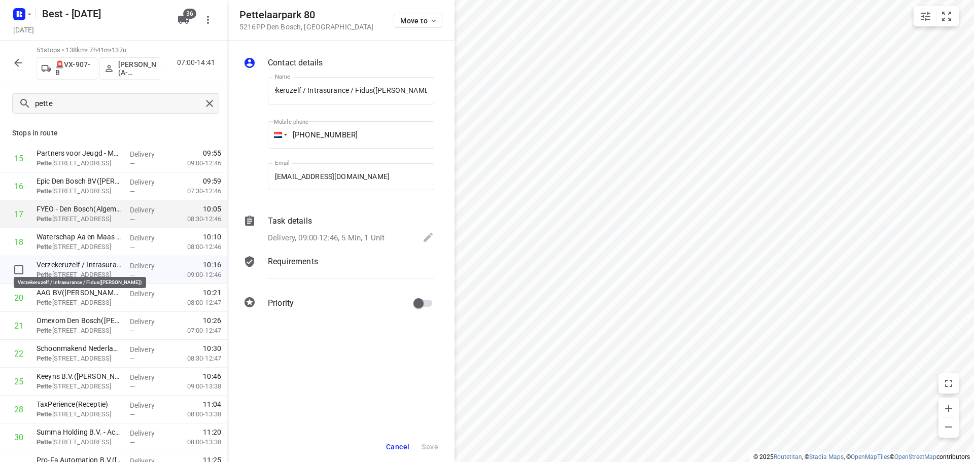
scroll to position [0, 0]
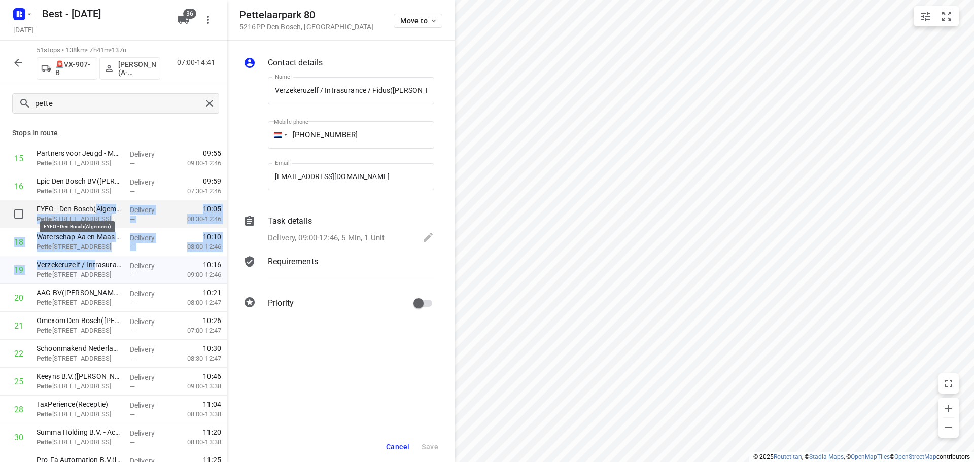
drag, startPoint x: 96, startPoint y: 268, endPoint x: 96, endPoint y: 206, distance: 62.4
click at [96, 206] on div "Stops in route 15 Partners voor Jeugd - MP Den Bosch([PERSON_NAME]) Pette laarp…" at bounding box center [113, 401] width 227 height 559
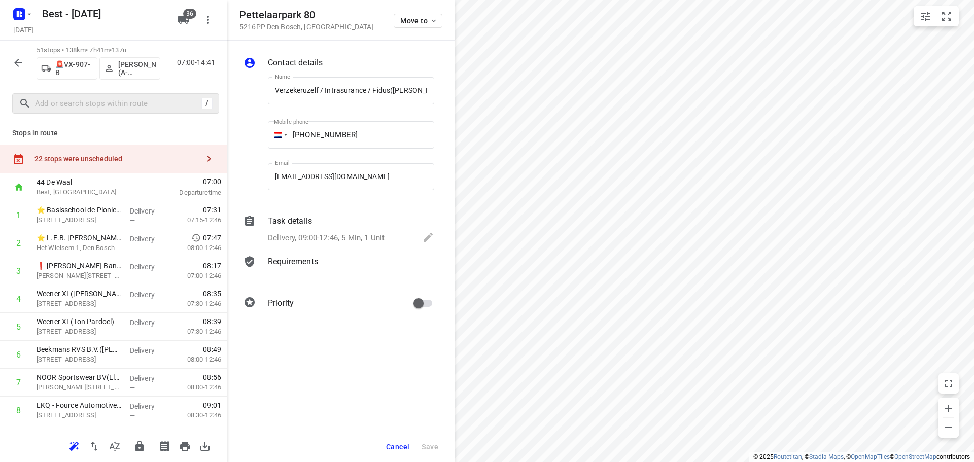
click at [407, 443] on span "Cancel" at bounding box center [397, 447] width 23 height 8
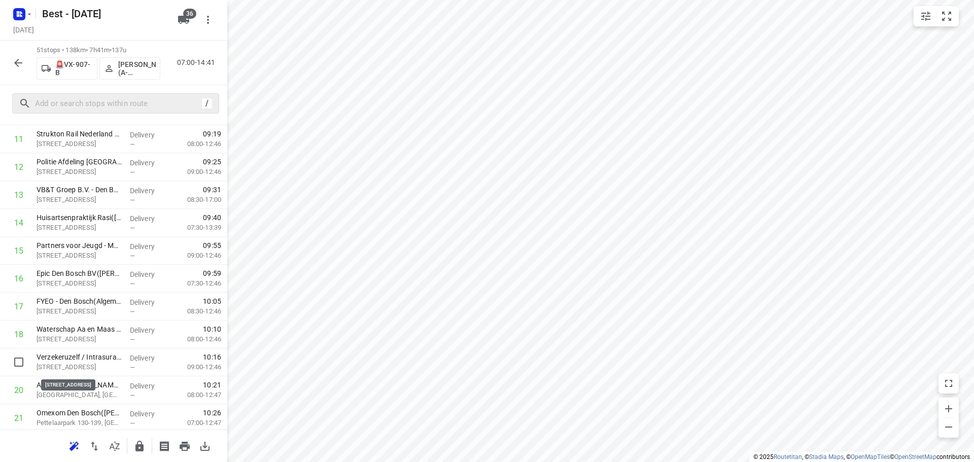
scroll to position [356, 0]
drag, startPoint x: 55, startPoint y: 365, endPoint x: 71, endPoint y: 274, distance: 92.8
drag, startPoint x: 116, startPoint y: 357, endPoint x: 121, endPoint y: 294, distance: 63.1
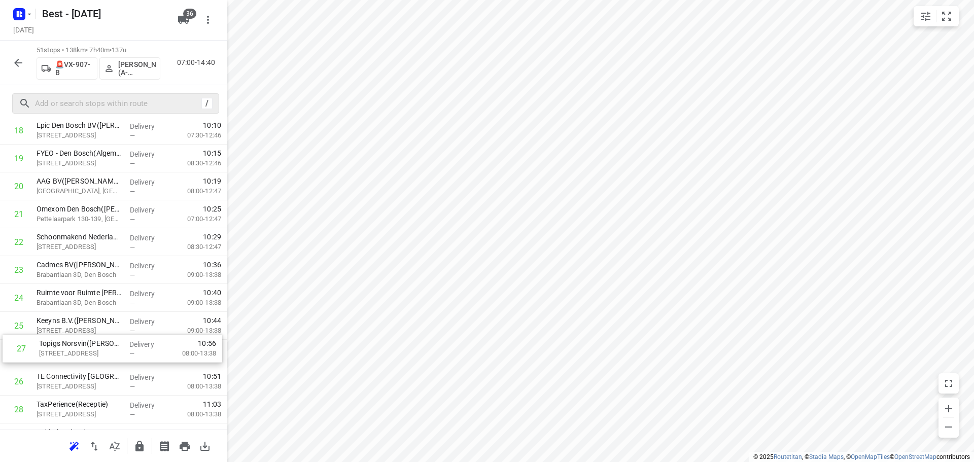
scroll to position [562, 0]
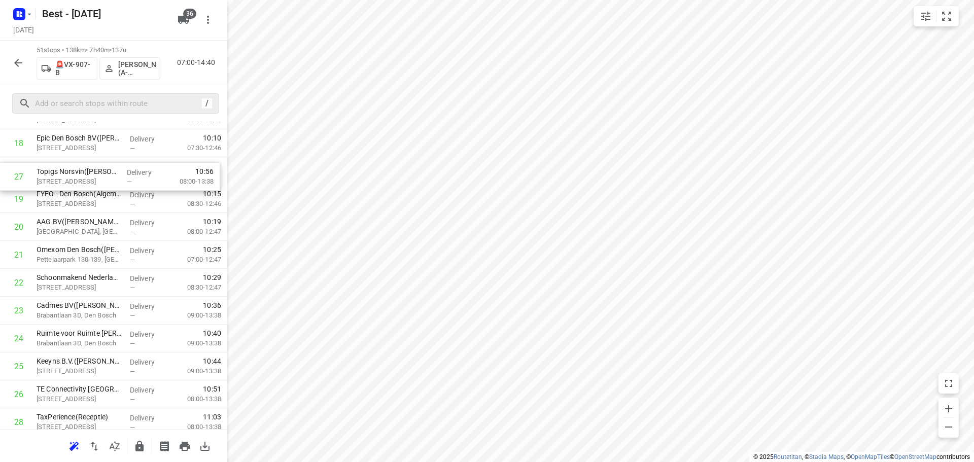
drag, startPoint x: 105, startPoint y: 377, endPoint x: 105, endPoint y: 168, distance: 209.0
click at [105, 168] on div "1 ⭐ Basisschool de Pionier([PERSON_NAME]) [STREET_ADDRESS] Delivery — 07:31 07:…" at bounding box center [113, 366] width 227 height 1423
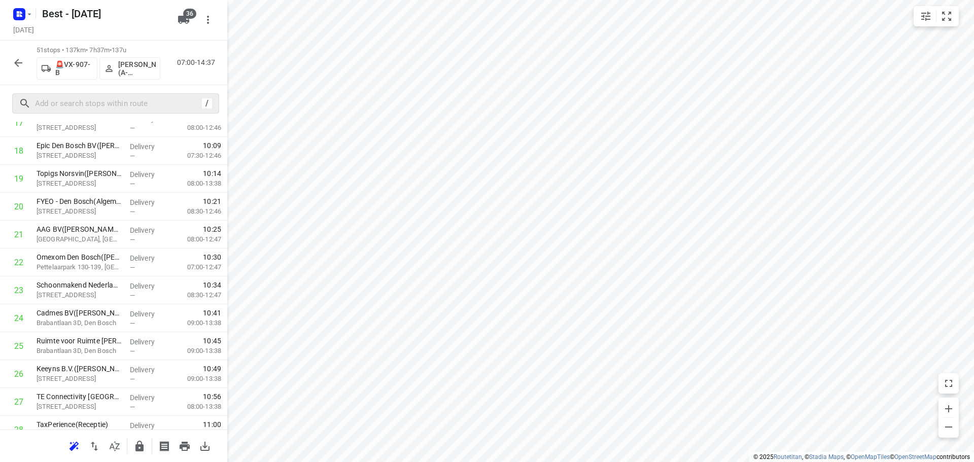
scroll to position [742, 0]
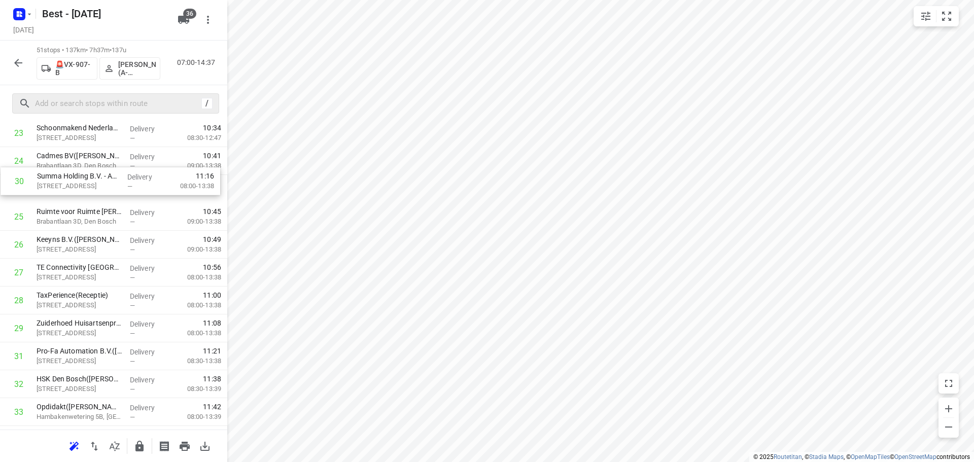
drag, startPoint x: 98, startPoint y: 292, endPoint x: 98, endPoint y: 187, distance: 105.0
click at [98, 187] on div "1 ⭐ Basisschool de Pionier([PERSON_NAME]) [STREET_ADDRESS] Delivery — 07:31 07:…" at bounding box center [113, 216] width 227 height 1423
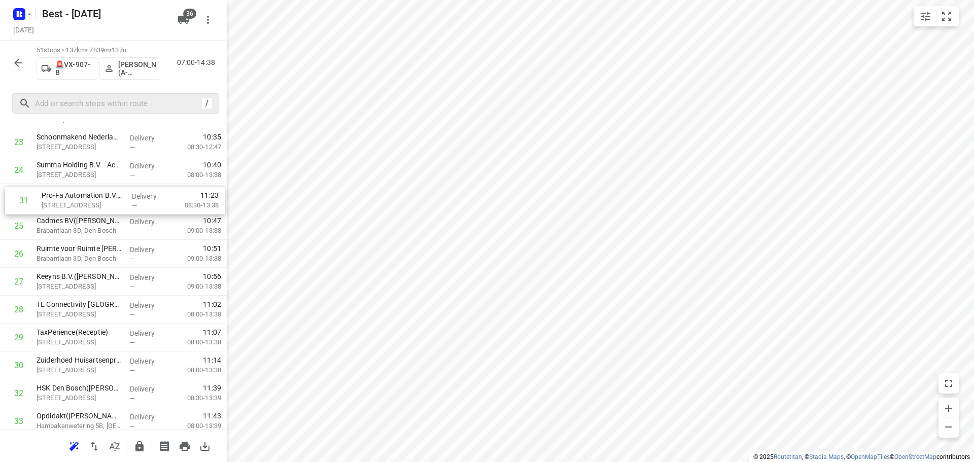
drag, startPoint x: 76, startPoint y: 287, endPoint x: 81, endPoint y: 183, distance: 104.2
click at [81, 183] on div "1 ⭐ Basisschool de Pionier([PERSON_NAME]) [STREET_ADDRESS] Delivery — 07:31 07:…" at bounding box center [113, 225] width 227 height 1423
drag, startPoint x: 118, startPoint y: 282, endPoint x: 120, endPoint y: 247, distance: 35.6
click at [120, 247] on div "1 ⭐ Basisschool de Pionier([PERSON_NAME]) [STREET_ADDRESS] Delivery — 07:31 07:…" at bounding box center [113, 228] width 227 height 1423
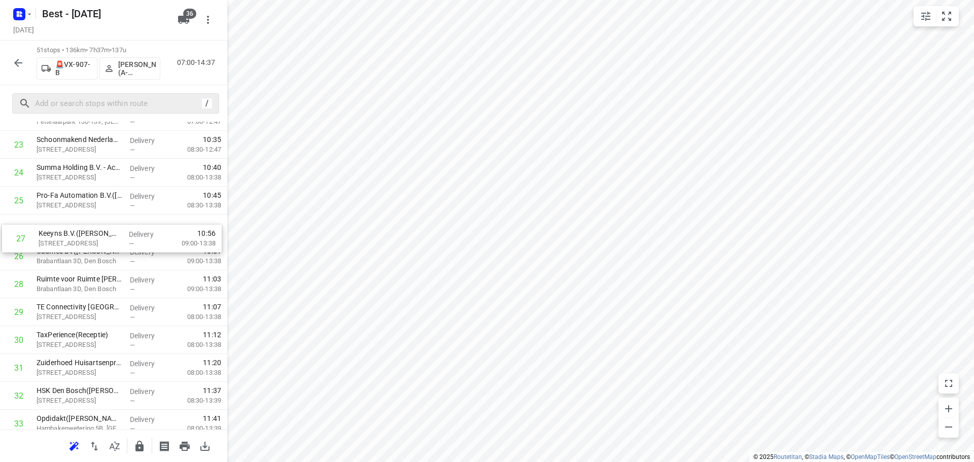
drag, startPoint x: 111, startPoint y: 260, endPoint x: 116, endPoint y: 220, distance: 40.0
click at [116, 220] on div "1 ⭐ Basisschool de Pionier([PERSON_NAME]) [STREET_ADDRESS] Delivery — 07:31 07:…" at bounding box center [113, 228] width 227 height 1423
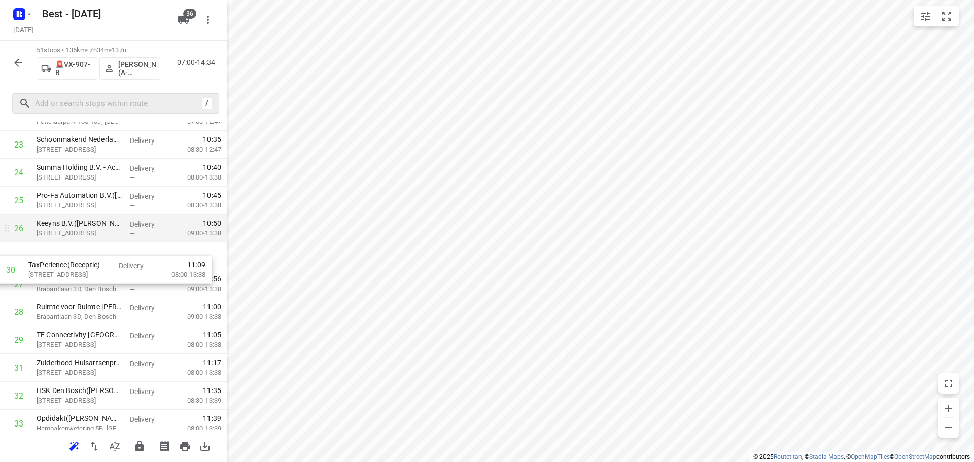
drag, startPoint x: 67, startPoint y: 329, endPoint x: 63, endPoint y: 237, distance: 92.4
click at [63, 237] on div "1 ⭐ Basisschool de Pionier([PERSON_NAME]) [STREET_ADDRESS] Delivery — 07:31 07:…" at bounding box center [113, 228] width 227 height 1423
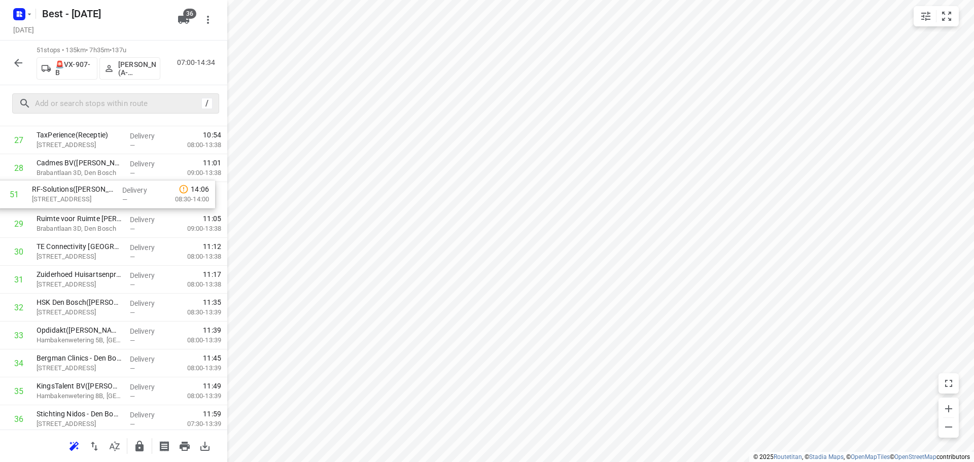
scroll to position [800, 0]
drag, startPoint x: 100, startPoint y: 394, endPoint x: 92, endPoint y: 200, distance: 194.0
click at [92, 200] on div "1 ⭐ Basisschool de Pionier([PERSON_NAME]) [STREET_ADDRESS] Delivery — 07:31 07:…" at bounding box center [113, 113] width 227 height 1423
drag, startPoint x: 97, startPoint y: 204, endPoint x: 98, endPoint y: 173, distance: 31.5
click at [98, 175] on div "1 ⭐ Basisschool de Pionier([PERSON_NAME]) [STREET_ADDRESS] Delivery — 07:31 07:…" at bounding box center [113, 113] width 227 height 1423
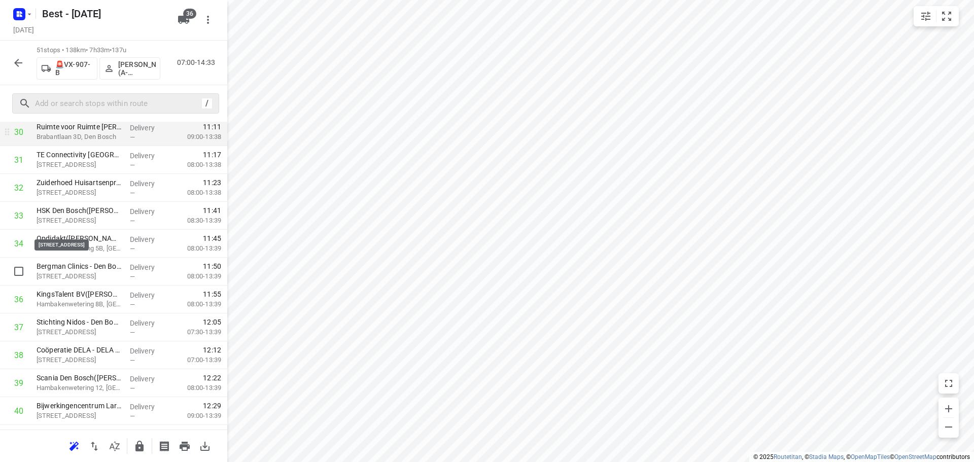
scroll to position [943, 0]
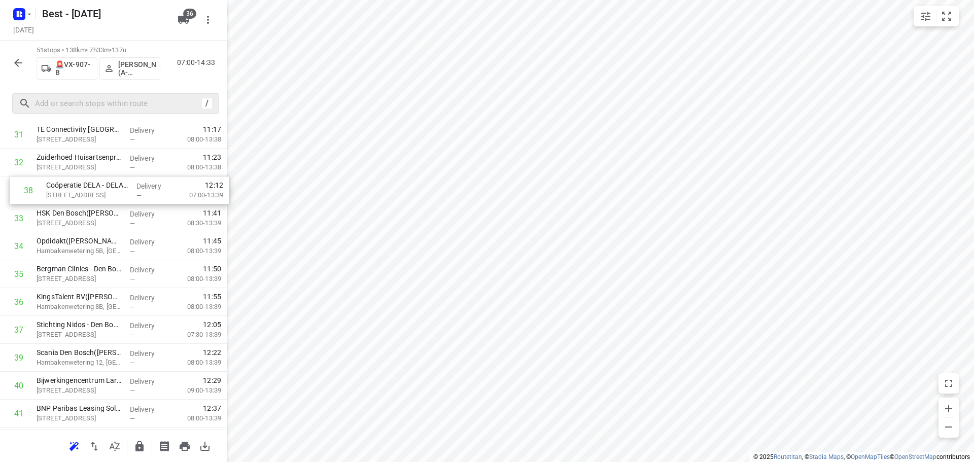
drag, startPoint x: 63, startPoint y: 299, endPoint x: 75, endPoint y: 179, distance: 120.8
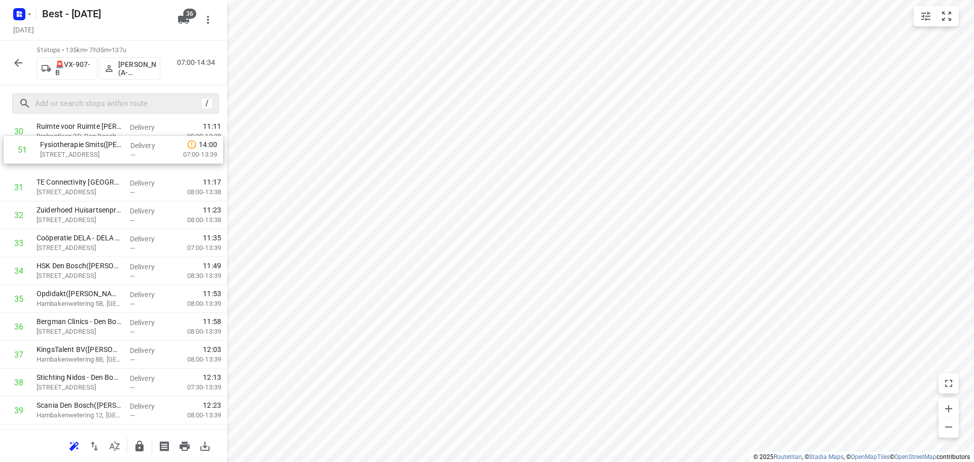
scroll to position [880, 0]
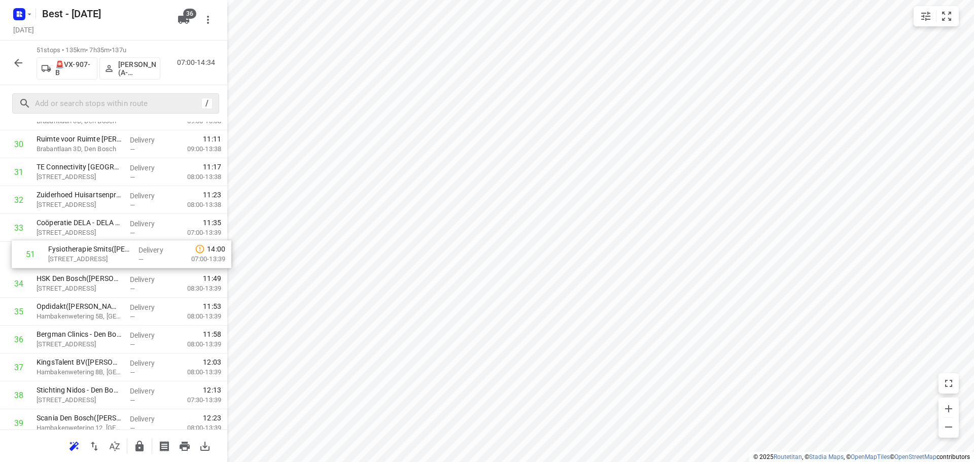
drag, startPoint x: 78, startPoint y: 380, endPoint x: 90, endPoint y: 241, distance: 139.0
click at [90, 241] on div "1 ⭐ Basisschool de Pionier([PERSON_NAME]) [STREET_ADDRESS] Delivery — 07:31 07:…" at bounding box center [113, 32] width 227 height 1423
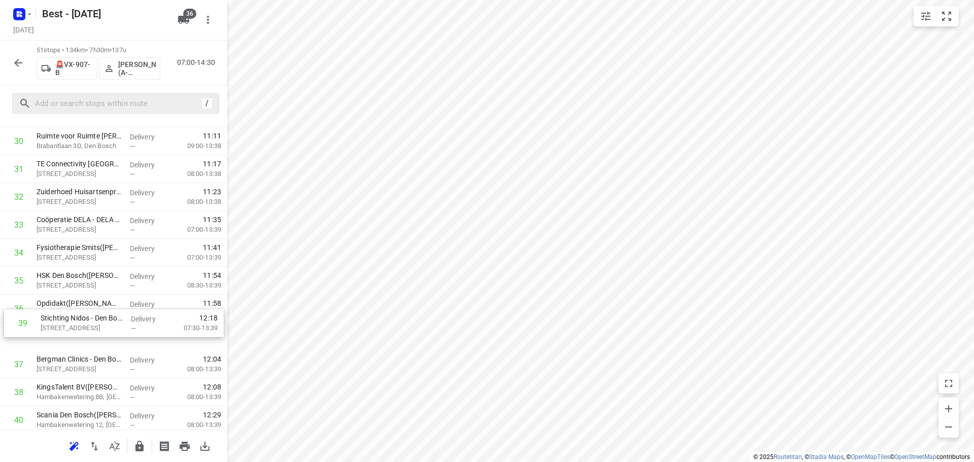
scroll to position [884, 0]
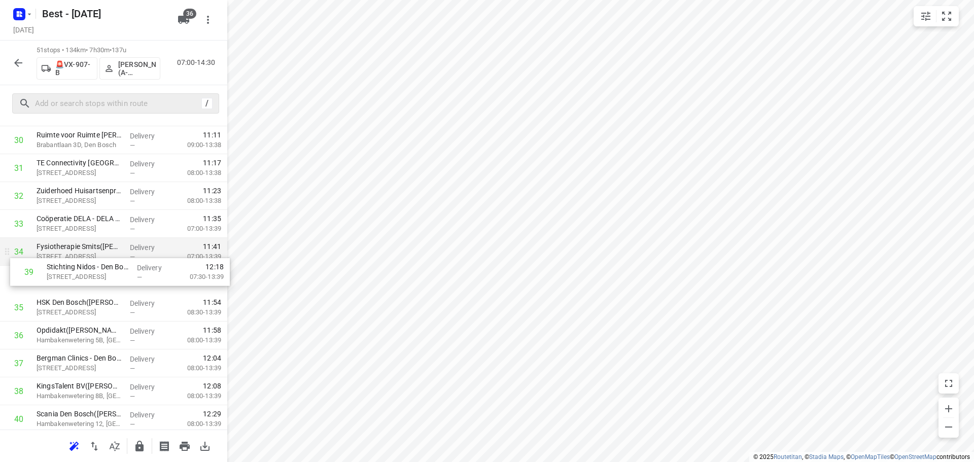
drag, startPoint x: 57, startPoint y: 394, endPoint x: 68, endPoint y: 264, distance: 130.4
click at [67, 265] on div "1 ⭐ Basisschool de Pionier([PERSON_NAME]) [STREET_ADDRESS] Delivery — 07:31 07:…" at bounding box center [113, 28] width 227 height 1423
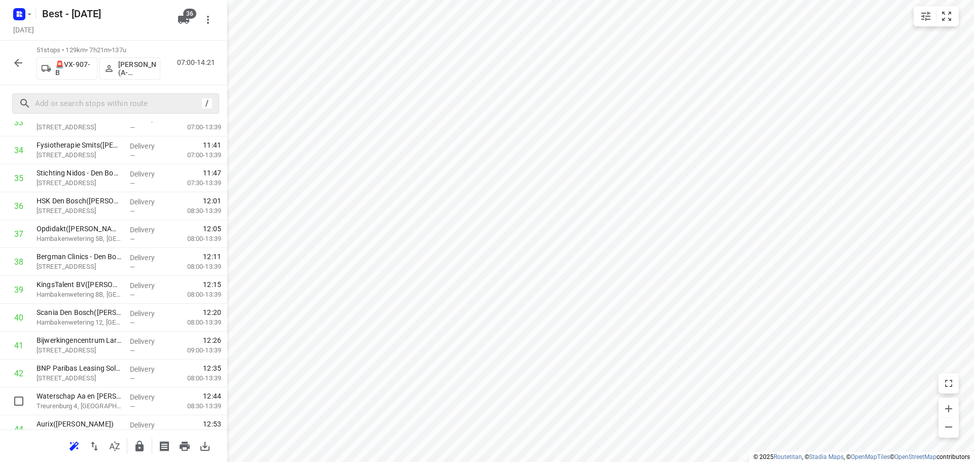
scroll to position [987, 0]
drag, startPoint x: 67, startPoint y: 390, endPoint x: 72, endPoint y: 191, distance: 198.5
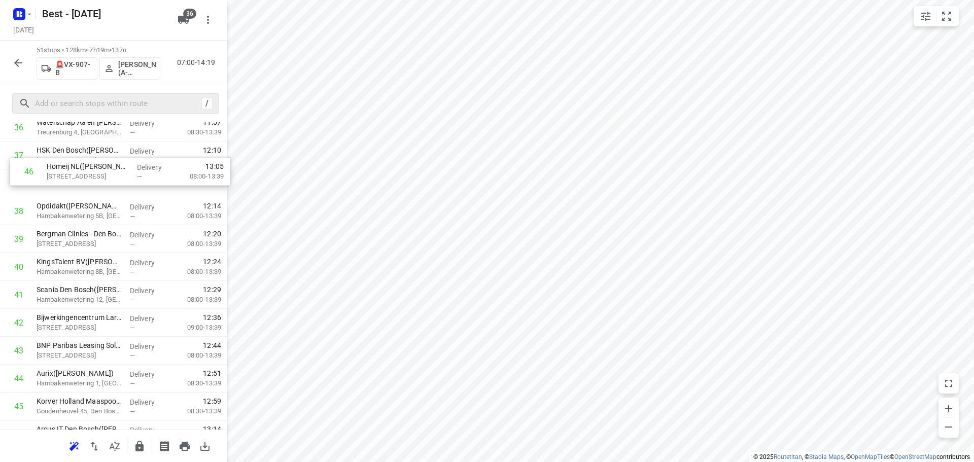
drag, startPoint x: 54, startPoint y: 377, endPoint x: 64, endPoint y: 151, distance: 226.5
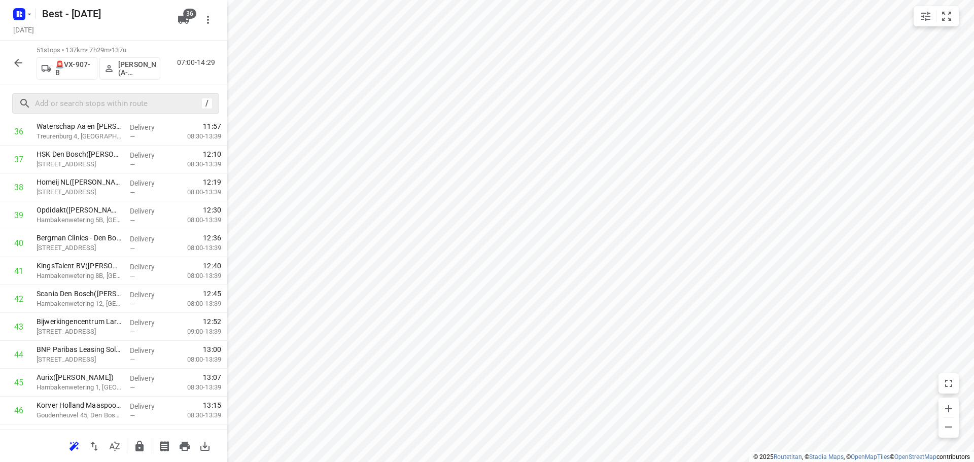
drag, startPoint x: 75, startPoint y: 188, endPoint x: 79, endPoint y: 158, distance: 30.3
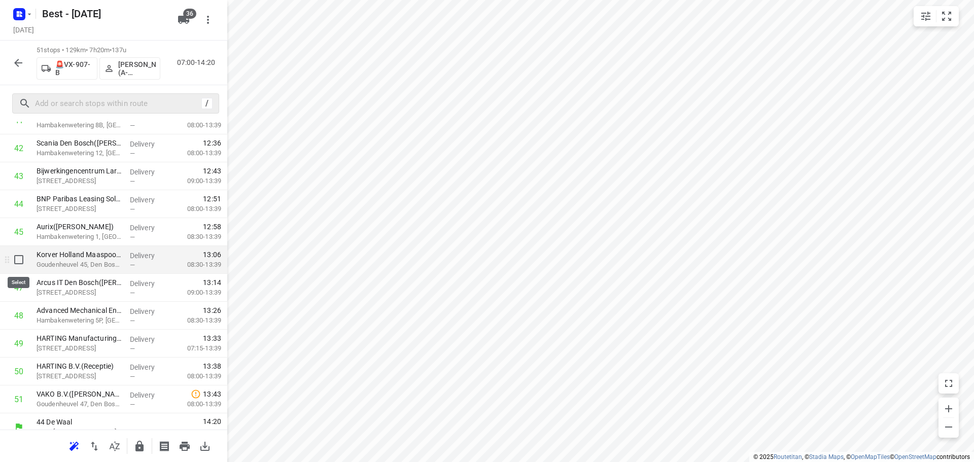
click at [20, 265] on input "checkbox" at bounding box center [19, 260] width 20 height 20
checkbox input "true"
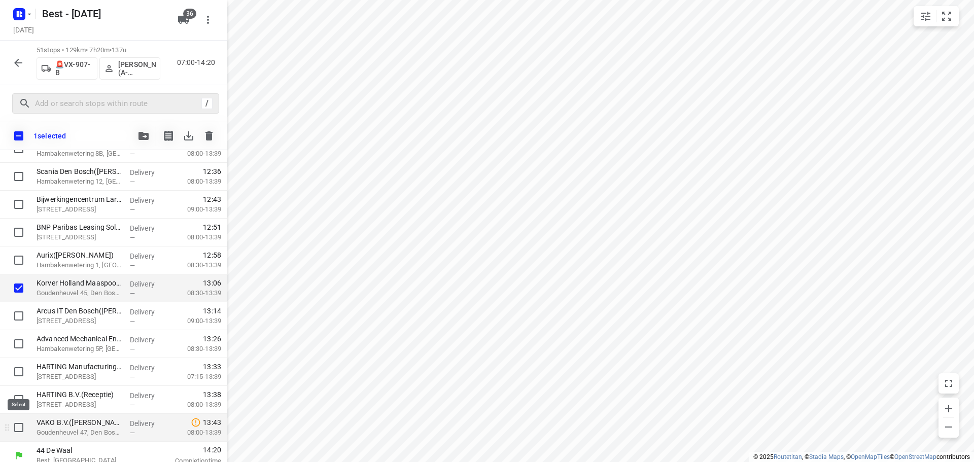
click at [16, 428] on input "checkbox" at bounding box center [19, 428] width 20 height 20
checkbox input "true"
drag, startPoint x: 17, startPoint y: 397, endPoint x: 17, endPoint y: 355, distance: 41.6
click at [17, 394] on input "checkbox" at bounding box center [19, 400] width 20 height 20
checkbox input "true"
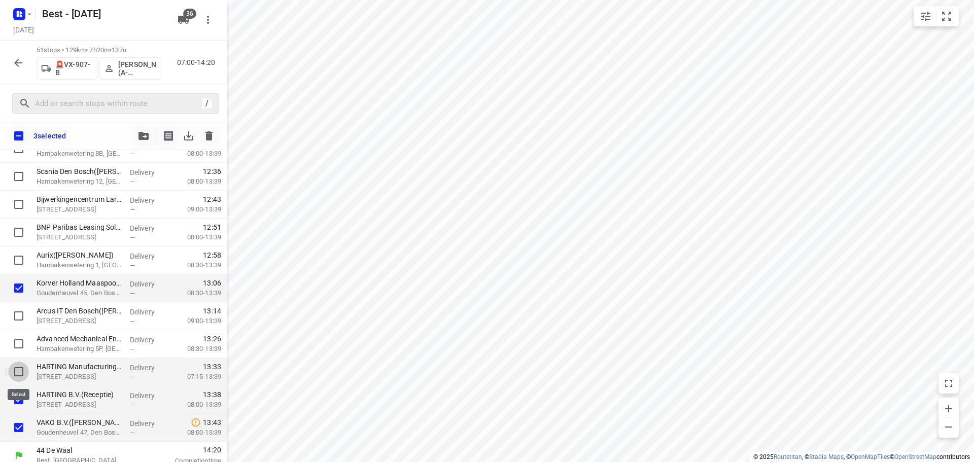
click at [17, 370] on input "checkbox" at bounding box center [19, 372] width 20 height 20
checkbox input "true"
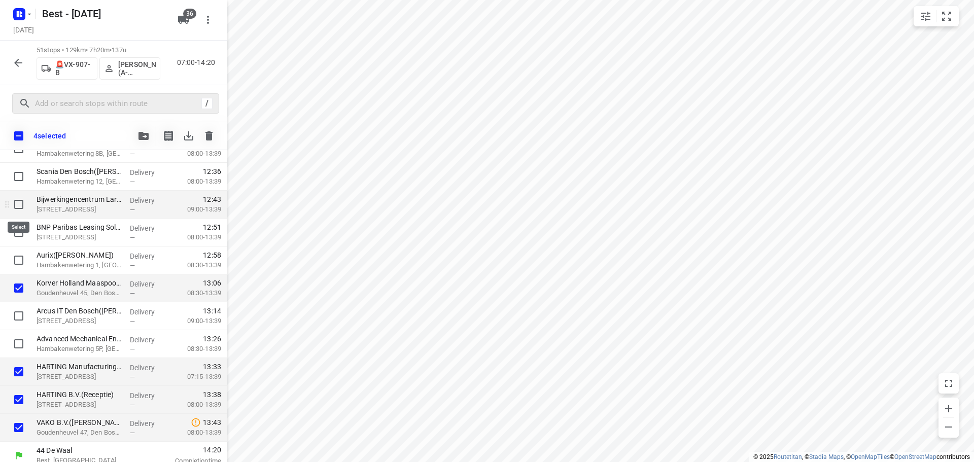
click at [17, 203] on input "checkbox" at bounding box center [19, 204] width 20 height 20
checkbox input "true"
click at [148, 135] on icon "button" at bounding box center [144, 136] width 10 height 8
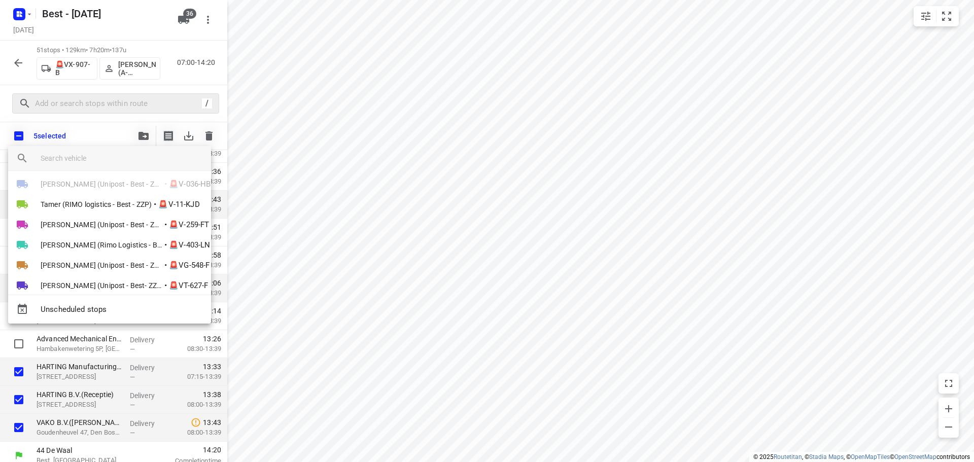
scroll to position [627, 0]
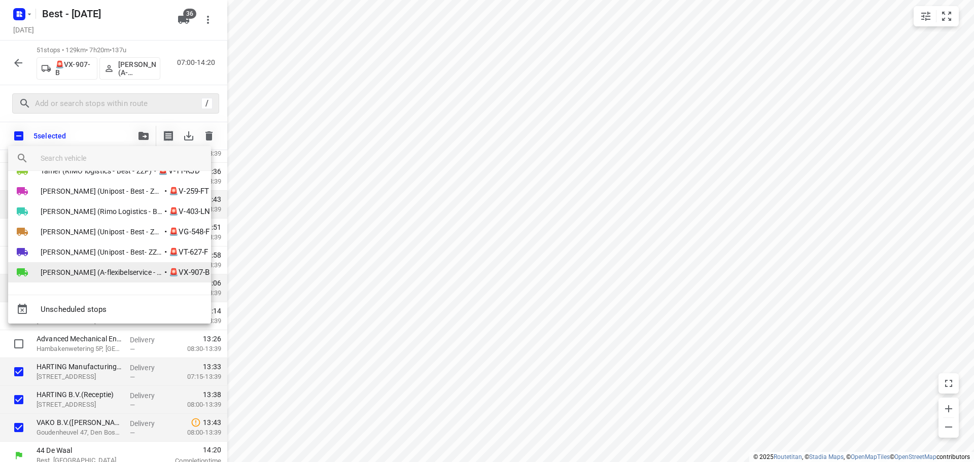
click at [101, 267] on span "[PERSON_NAME] (A-flexibelservice - Best)" at bounding box center [102, 272] width 122 height 10
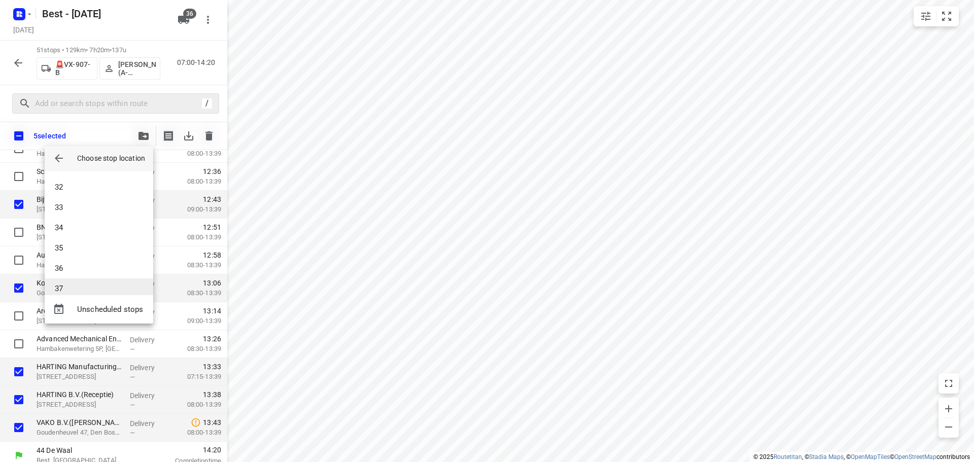
scroll to position [678, 0]
click at [84, 258] on li "38" at bounding box center [99, 258] width 109 height 20
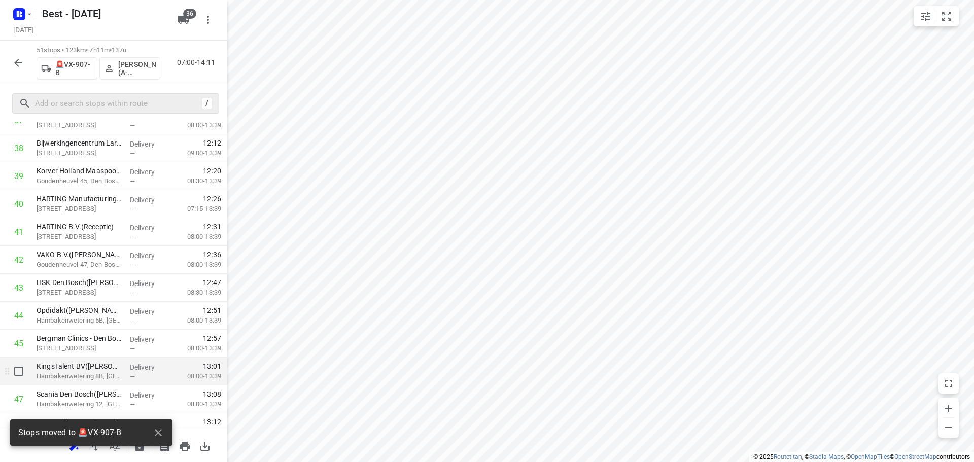
scroll to position [1008, 0]
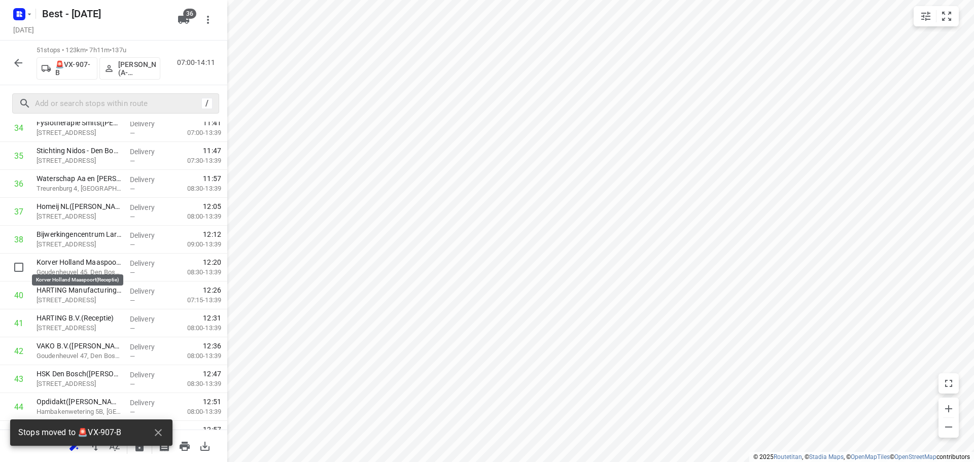
drag, startPoint x: 91, startPoint y: 263, endPoint x: 91, endPoint y: 231, distance: 31.5
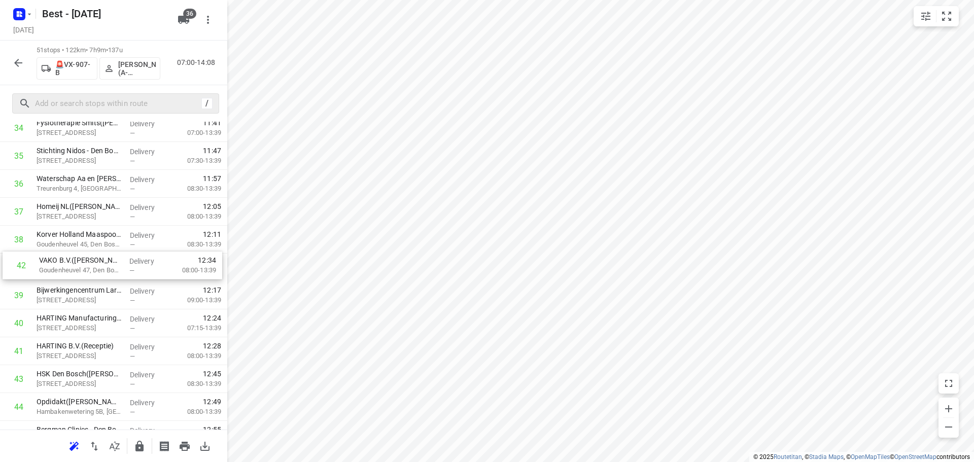
drag, startPoint x: 71, startPoint y: 352, endPoint x: 80, endPoint y: 236, distance: 116.0
drag, startPoint x: 76, startPoint y: 327, endPoint x: 76, endPoint y: 292, distance: 35.0
drag, startPoint x: 62, startPoint y: 353, endPoint x: 64, endPoint y: 318, distance: 35.0
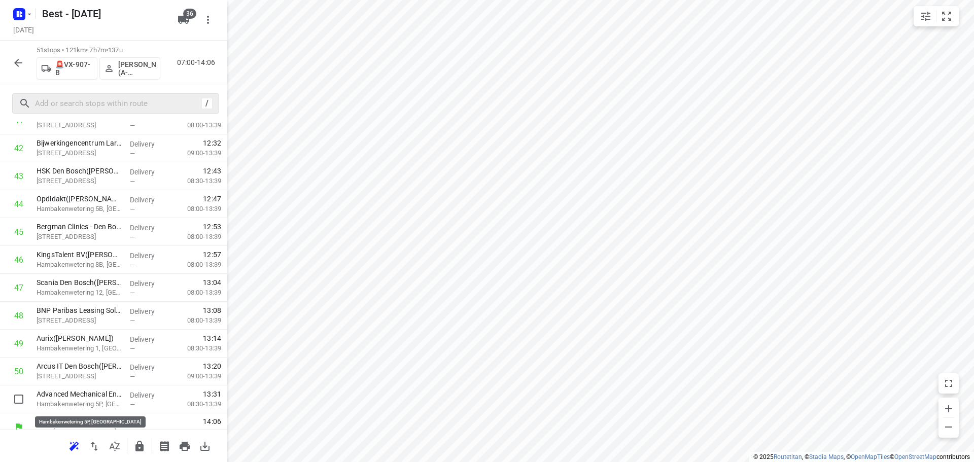
scroll to position [1213, 0]
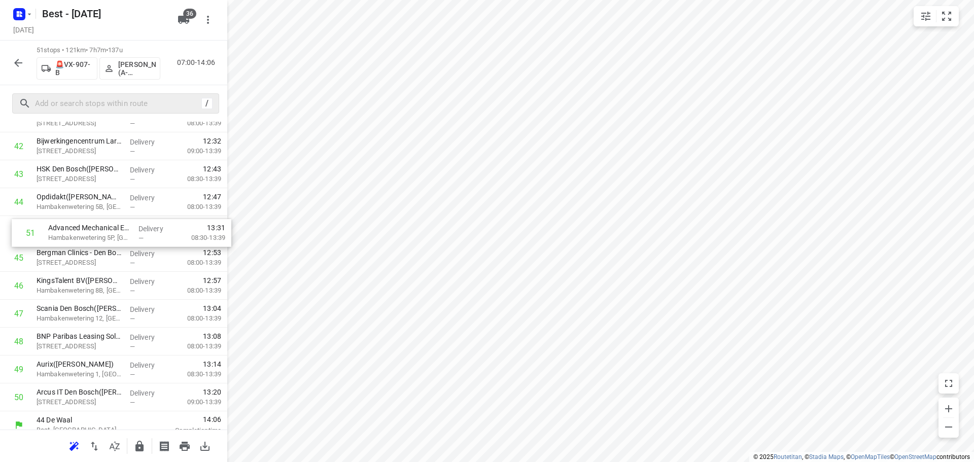
drag, startPoint x: 83, startPoint y: 399, endPoint x: 94, endPoint y: 228, distance: 171.9
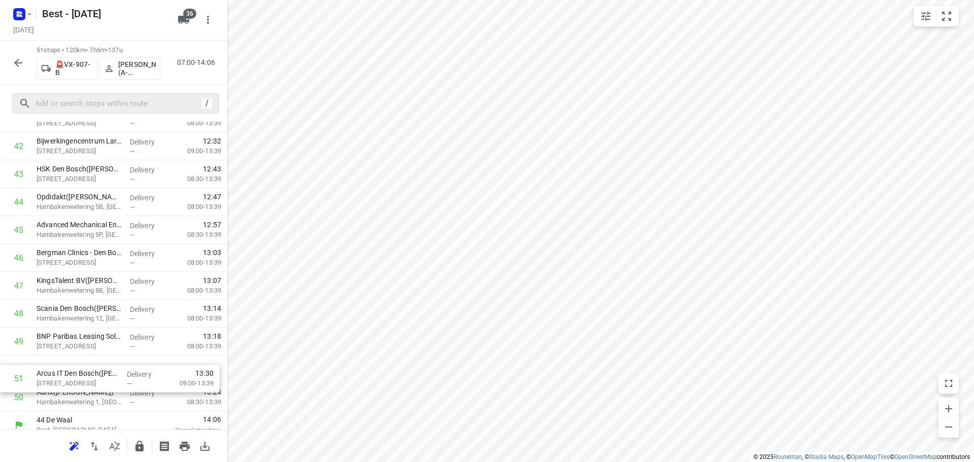
scroll to position [1217, 0]
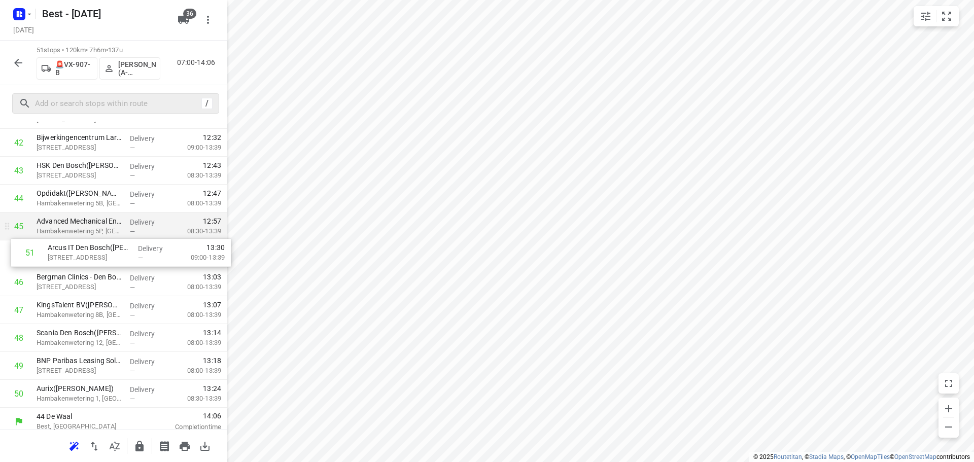
drag, startPoint x: 51, startPoint y: 397, endPoint x: 62, endPoint y: 240, distance: 157.7
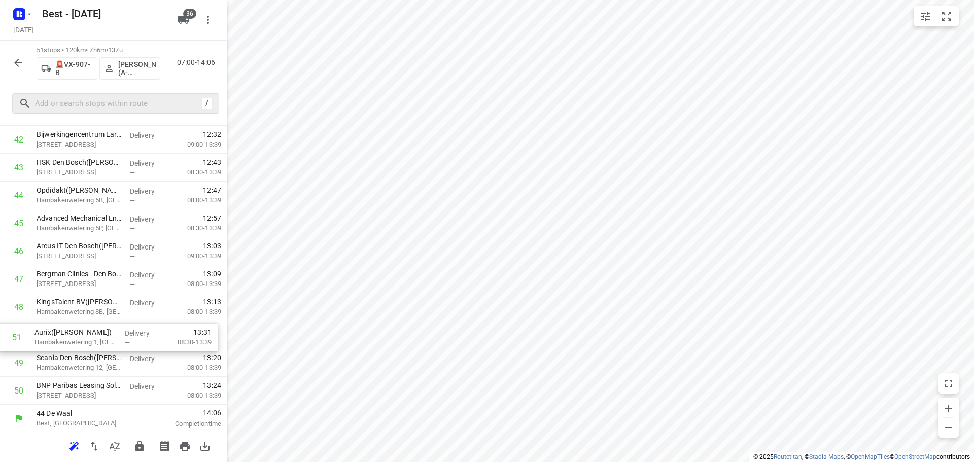
scroll to position [1220, 0]
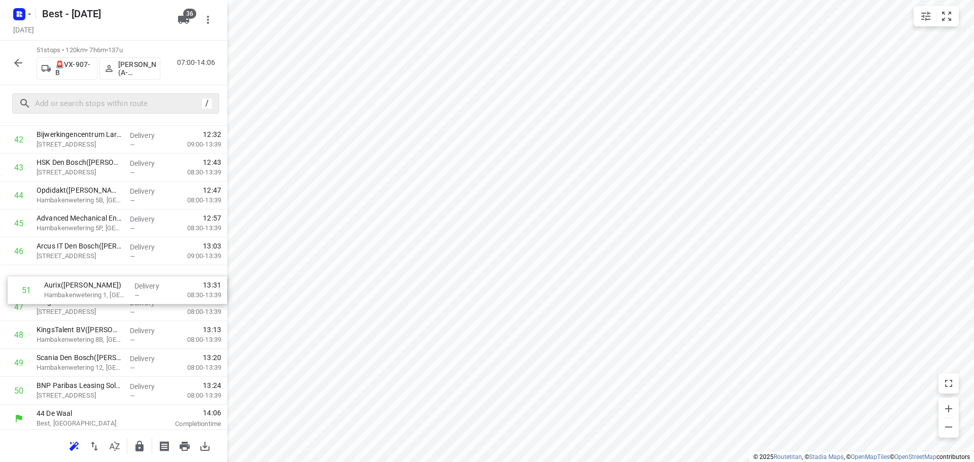
drag, startPoint x: 97, startPoint y: 397, endPoint x: 107, endPoint y: 279, distance: 118.6
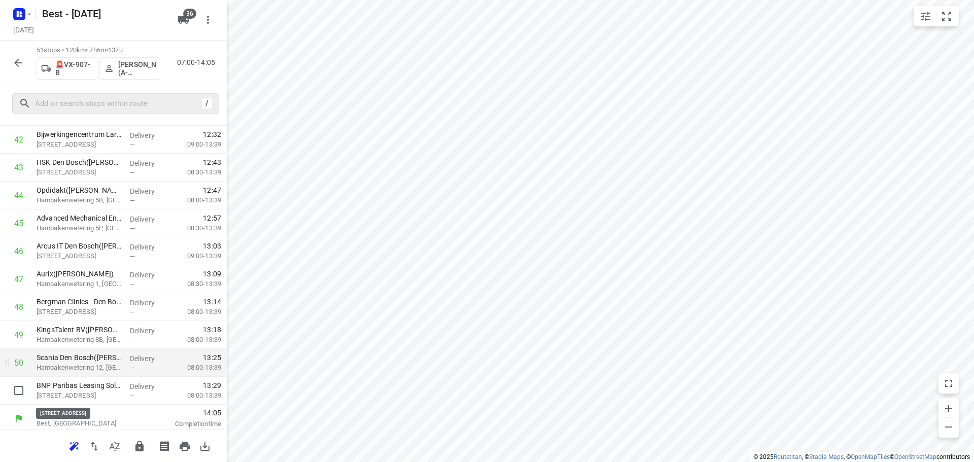
drag, startPoint x: 90, startPoint y: 398, endPoint x: 96, endPoint y: 363, distance: 35.5
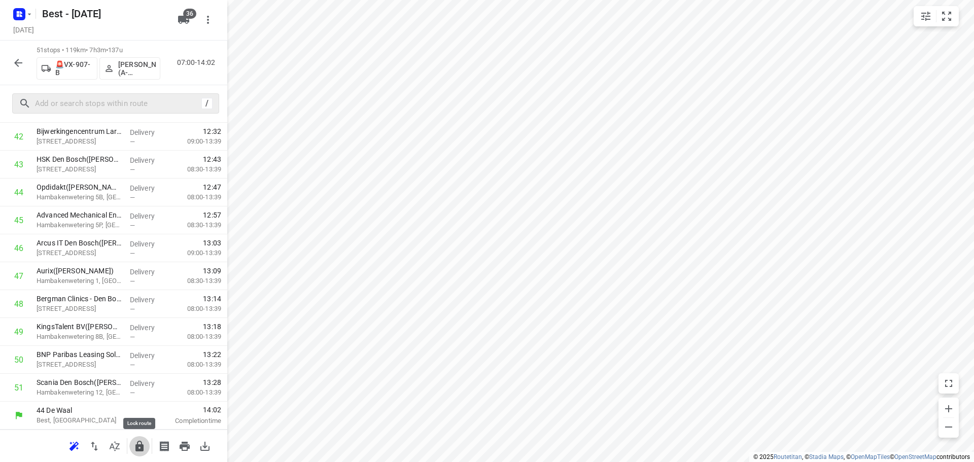
click at [140, 453] on button "button" at bounding box center [139, 446] width 20 height 20
click at [18, 57] on icon "button" at bounding box center [18, 63] width 12 height 12
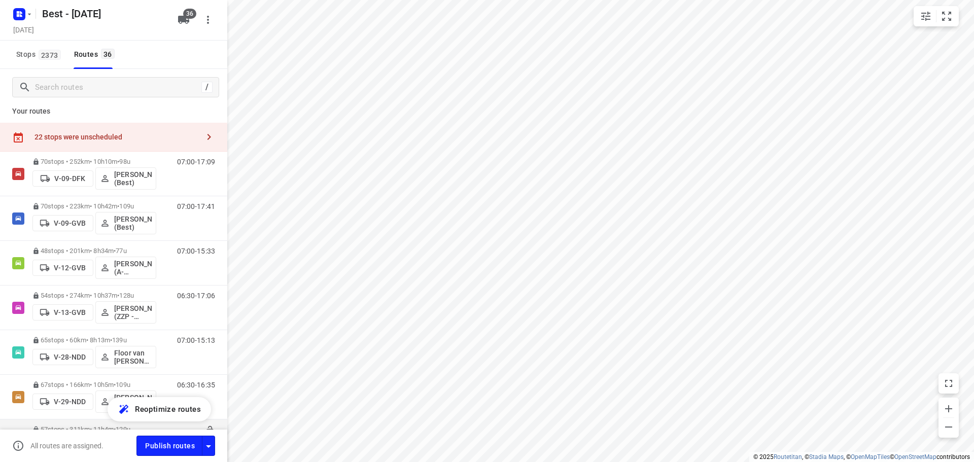
scroll to position [0, 0]
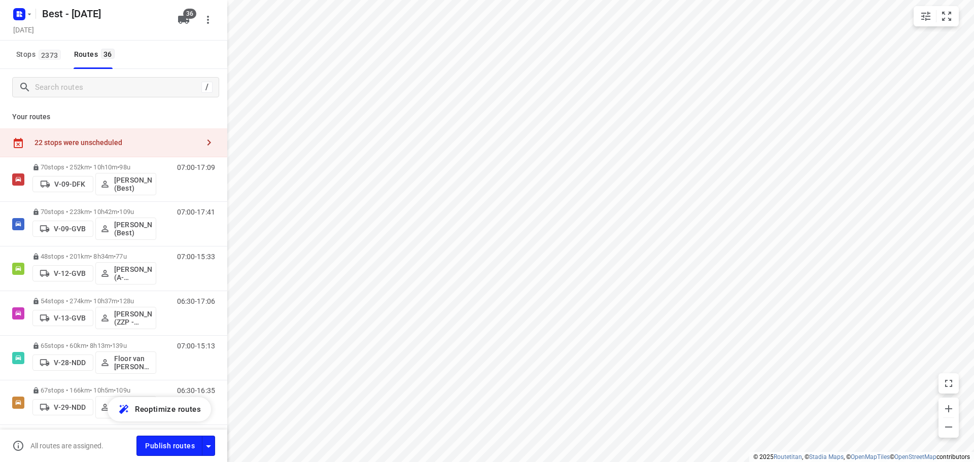
click at [99, 147] on div "22 stops were unscheduled" at bounding box center [117, 143] width 164 height 8
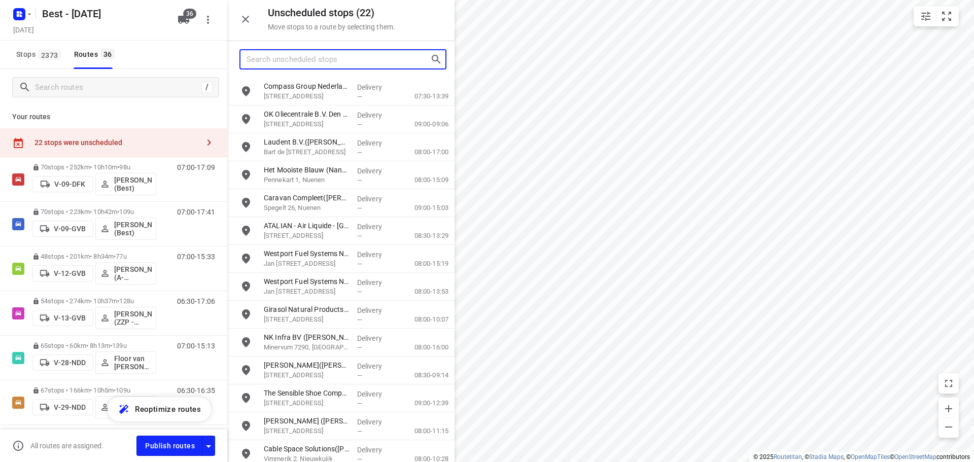
click at [299, 64] on input "Search unscheduled stops" at bounding box center [339, 60] width 184 height 16
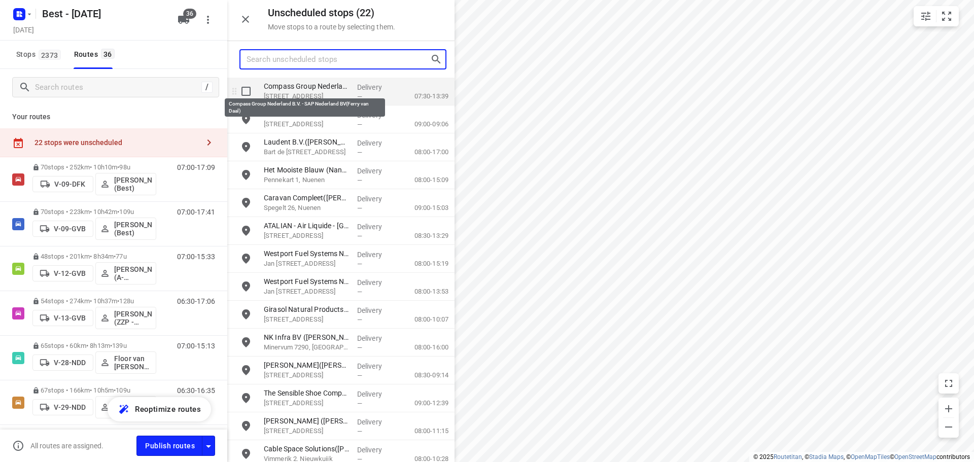
click at [297, 83] on p "Compass Group Nederland B.V. - SAP Nederland BV(Ferry van Daal)" at bounding box center [306, 86] width 85 height 10
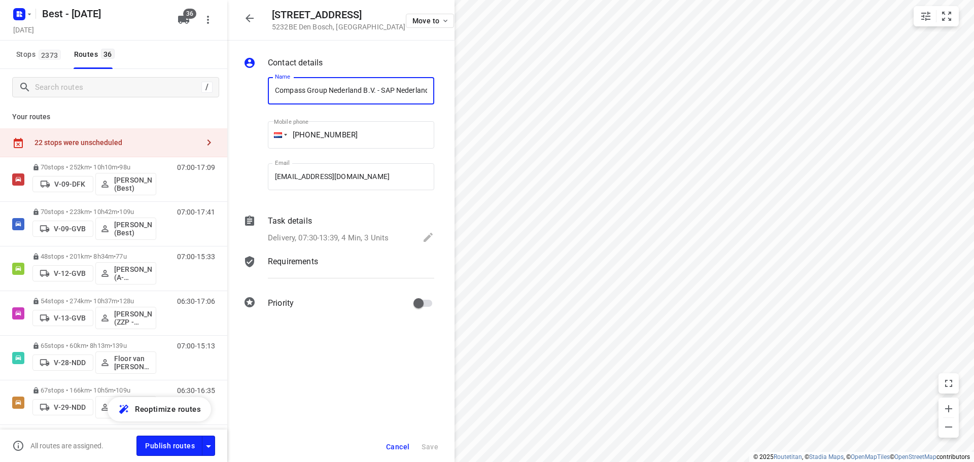
scroll to position [0, 64]
click at [423, 20] on span "Move to" at bounding box center [432, 21] width 38 height 8
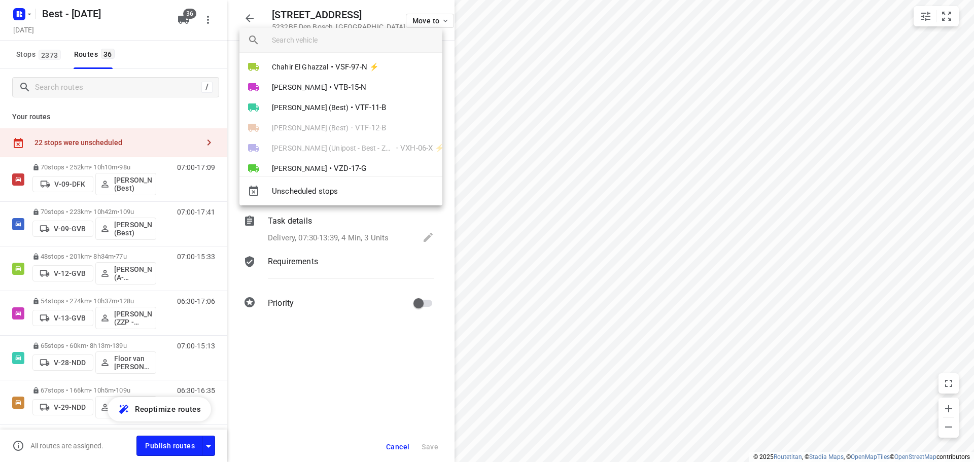
scroll to position [373, 0]
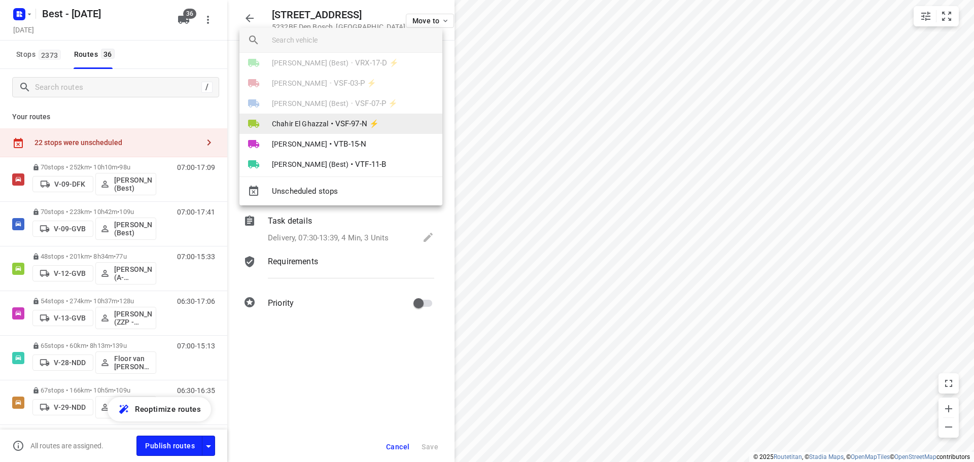
click at [344, 127] on span "VSF-97-N ⚡" at bounding box center [357, 124] width 44 height 12
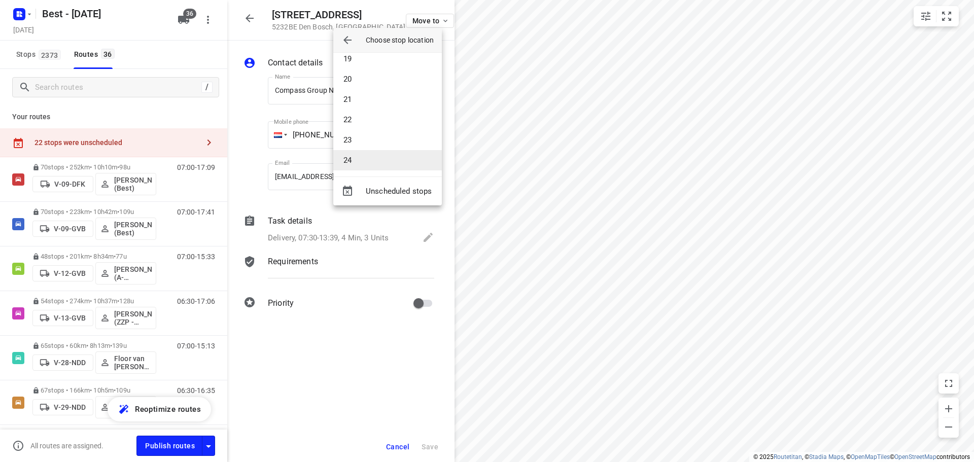
drag, startPoint x: 319, startPoint y: 295, endPoint x: 340, endPoint y: 168, distance: 129.1
click at [319, 291] on div at bounding box center [487, 231] width 974 height 462
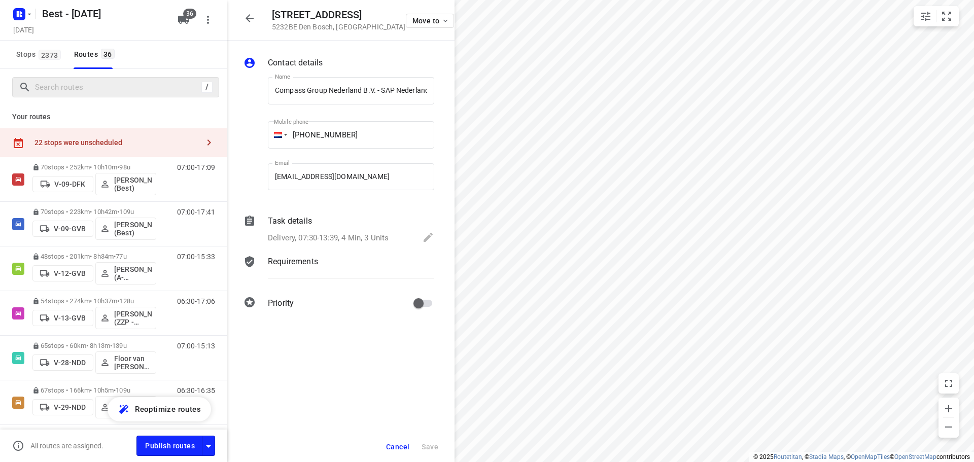
click at [152, 95] on div "/" at bounding box center [115, 87] width 207 height 20
click at [124, 90] on input "Search routes" at bounding box center [118, 88] width 165 height 16
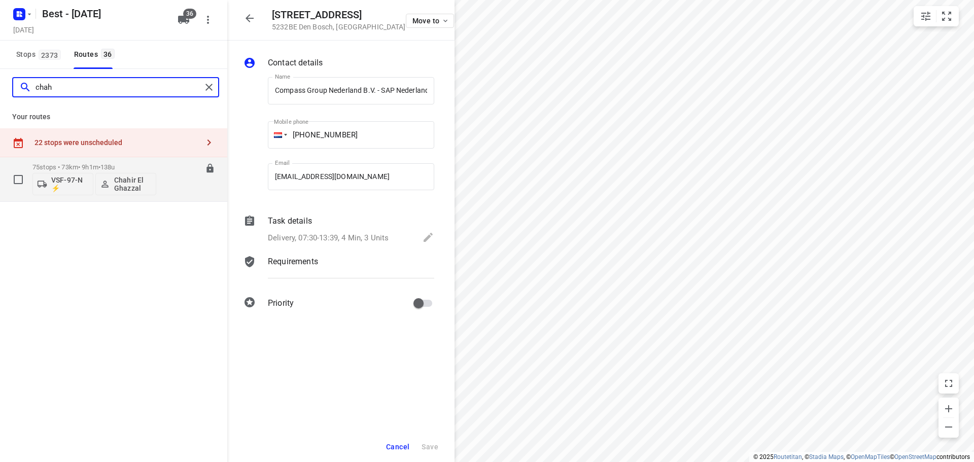
type input "chah"
click at [204, 164] on div at bounding box center [205, 169] width 19 height 12
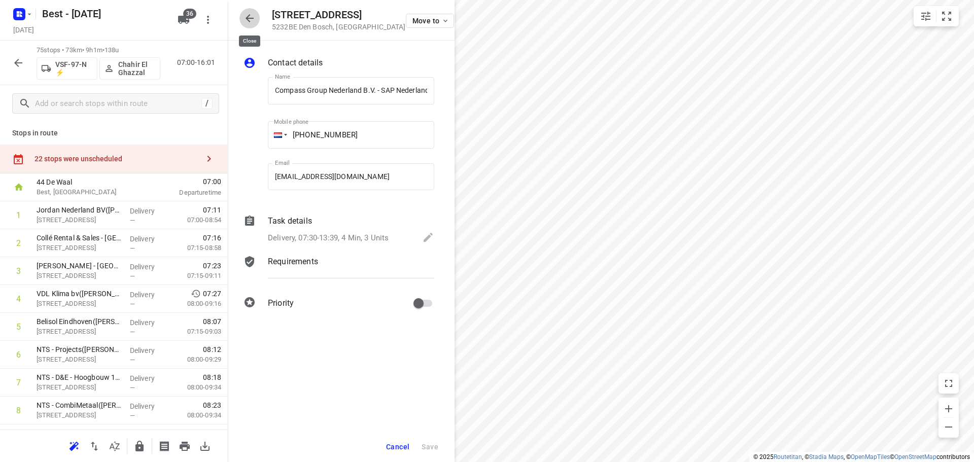
click at [247, 18] on icon "button" at bounding box center [250, 18] width 8 height 8
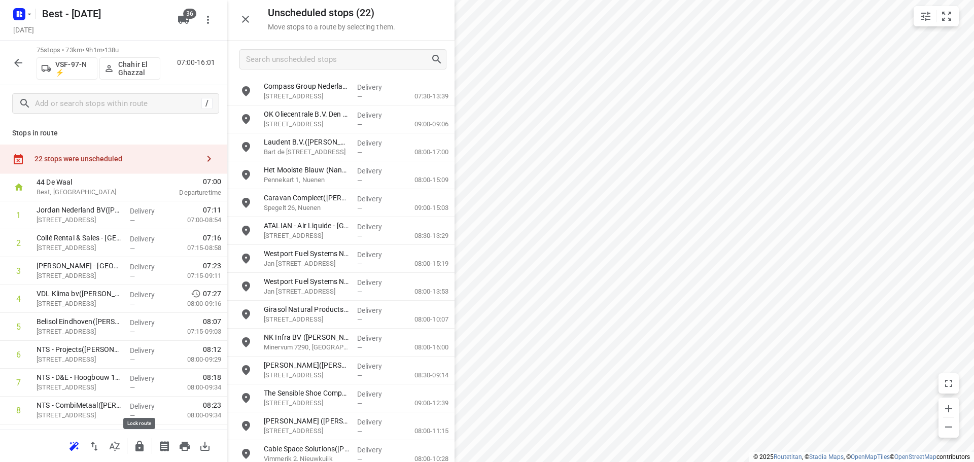
click at [137, 449] on icon "button" at bounding box center [139, 446] width 8 height 11
click at [245, 19] on icon "button" at bounding box center [245, 19] width 12 height 12
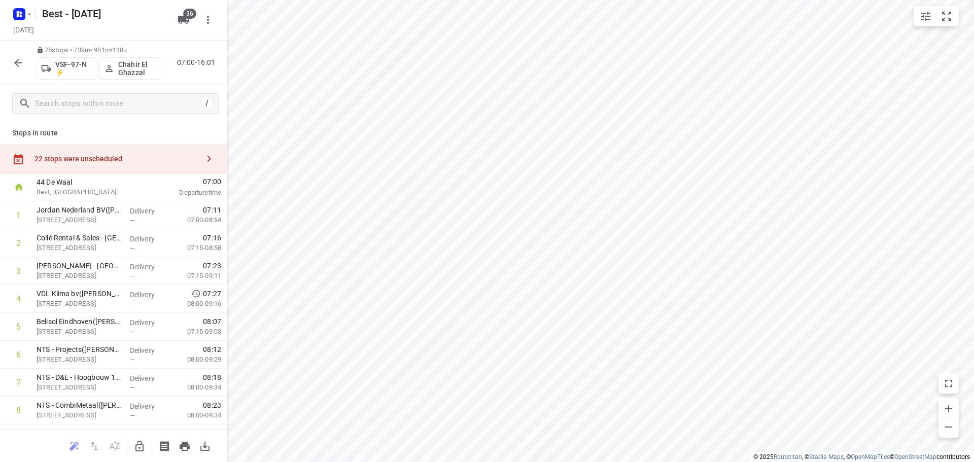
click at [130, 178] on p "44 De Waal" at bounding box center [90, 182] width 106 height 10
click at [138, 162] on div "22 stops were unscheduled" at bounding box center [117, 159] width 164 height 8
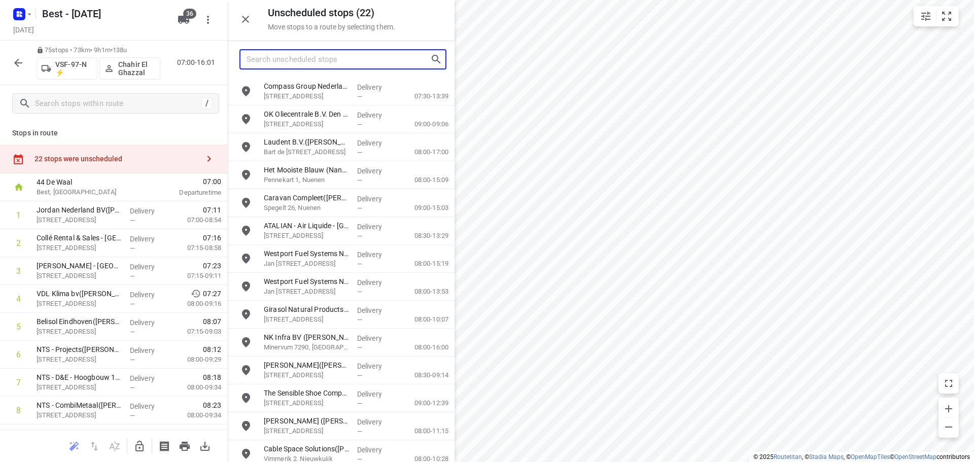
click at [315, 64] on input "Search unscheduled stops" at bounding box center [339, 60] width 184 height 16
click at [235, 9] on div "Unscheduled stops ( 22 ) Move stops to a route by selecting them." at bounding box center [340, 20] width 227 height 41
click at [245, 14] on icon "button" at bounding box center [245, 19] width 12 height 12
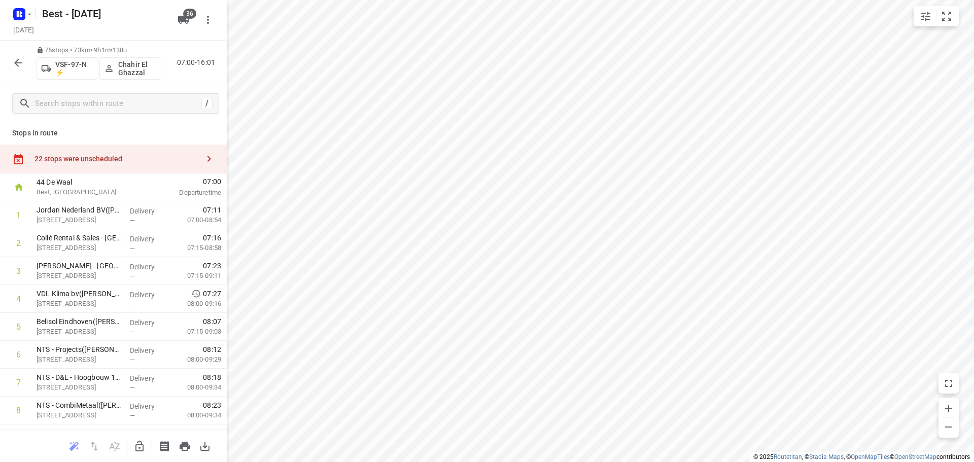
click at [130, 165] on div "22 stops were unscheduled" at bounding box center [113, 159] width 227 height 29
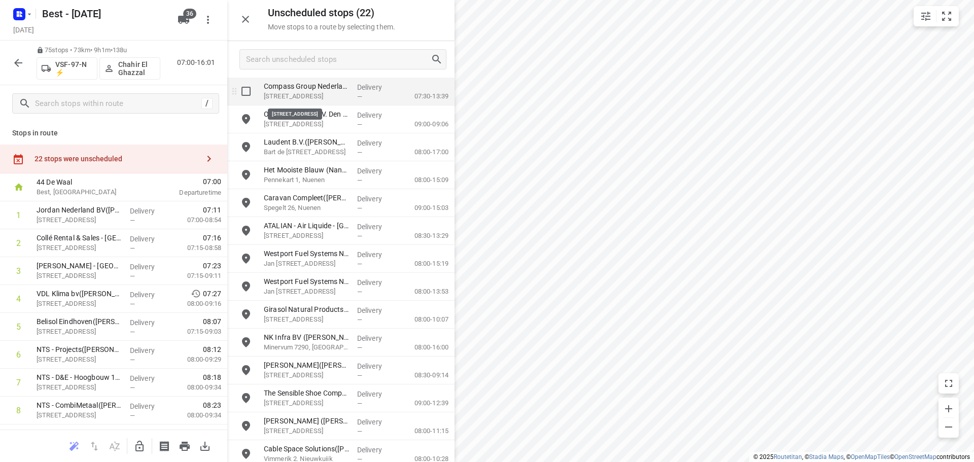
click at [326, 94] on p "[STREET_ADDRESS]" at bounding box center [306, 96] width 85 height 10
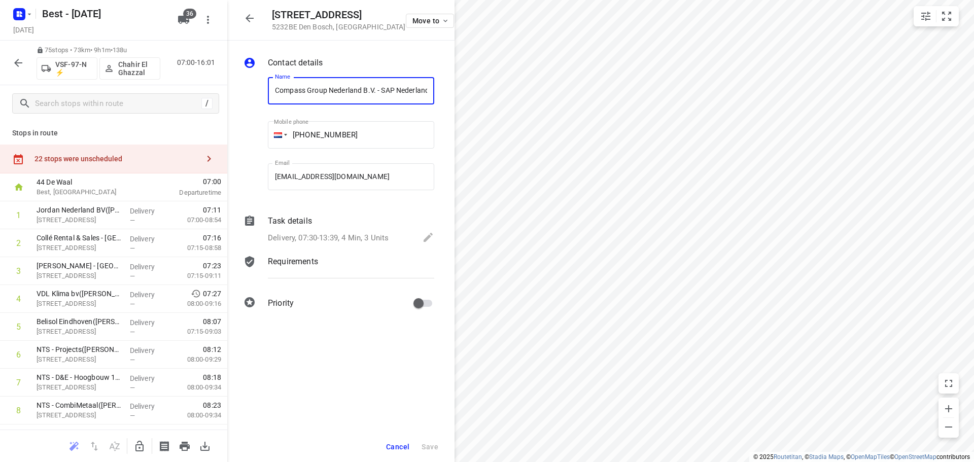
scroll to position [0, 64]
click at [430, 16] on button "Move to" at bounding box center [430, 21] width 49 height 14
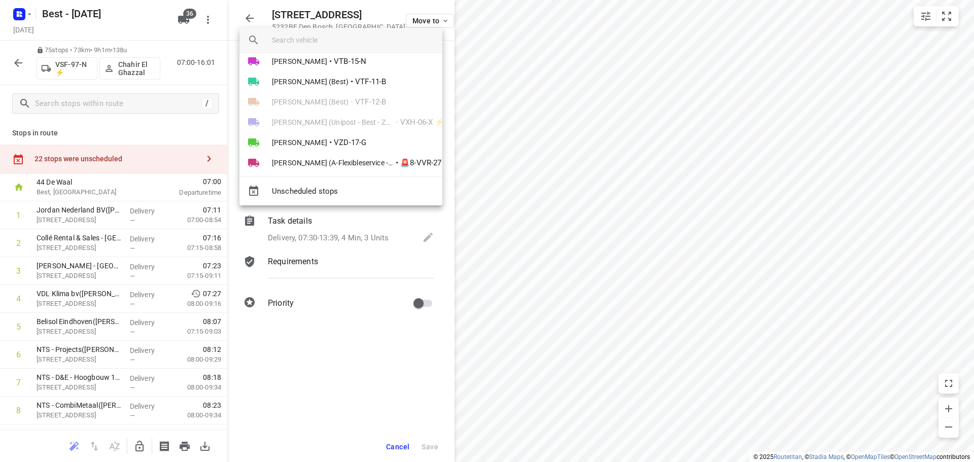
scroll to position [457, 0]
click at [358, 67] on li "[PERSON_NAME] • VTB-15-N" at bounding box center [340, 61] width 203 height 20
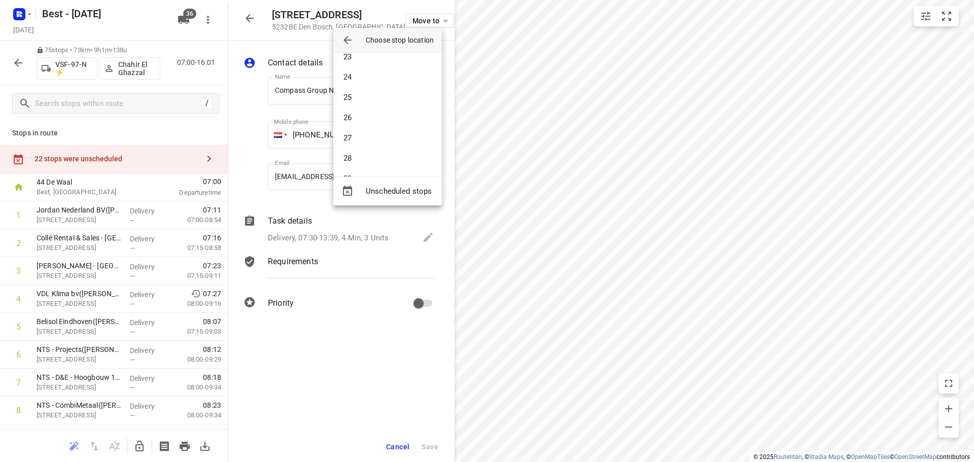
click at [61, 94] on div at bounding box center [487, 231] width 974 height 462
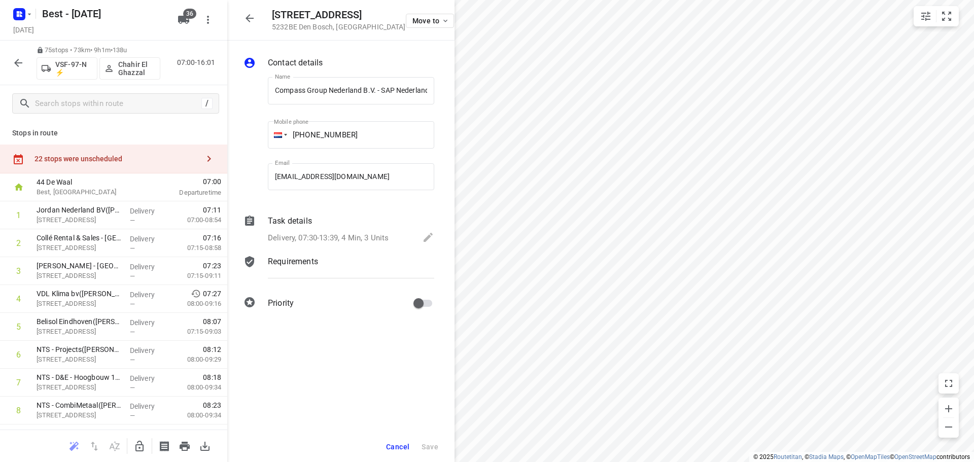
click at [23, 64] on icon "button" at bounding box center [18, 63] width 12 height 12
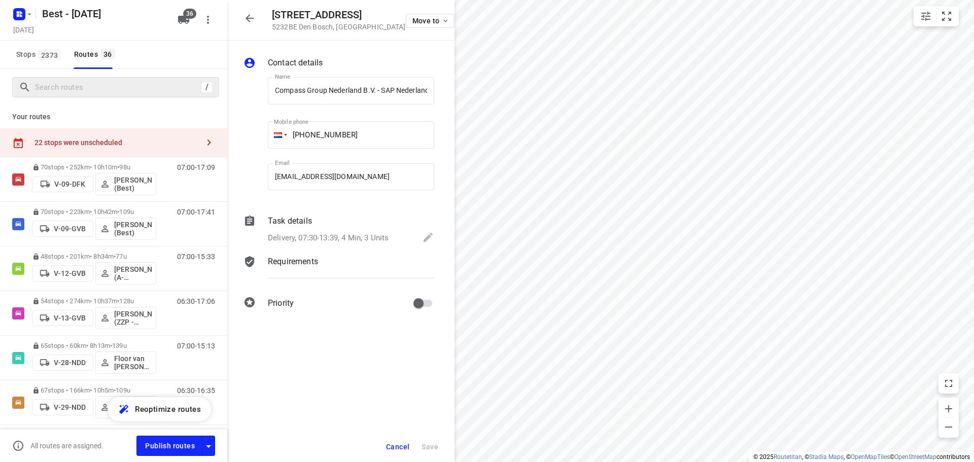
click at [60, 78] on div "/" at bounding box center [115, 87] width 207 height 20
click at [62, 86] on input "Search routes" at bounding box center [118, 88] width 165 height 16
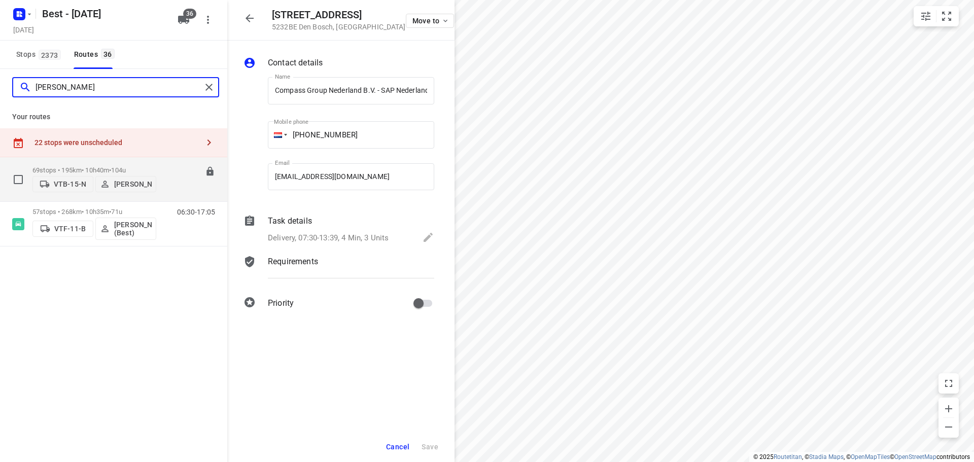
type input "[PERSON_NAME]"
click at [87, 166] on p "69 stops • 195km • 10h40m • 104u" at bounding box center [94, 170] width 124 height 8
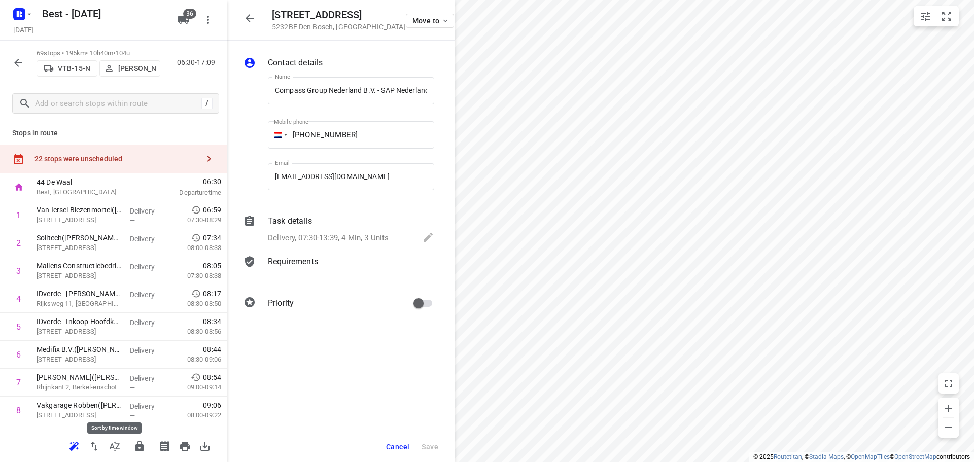
click at [122, 445] on button "button" at bounding box center [115, 446] width 20 height 20
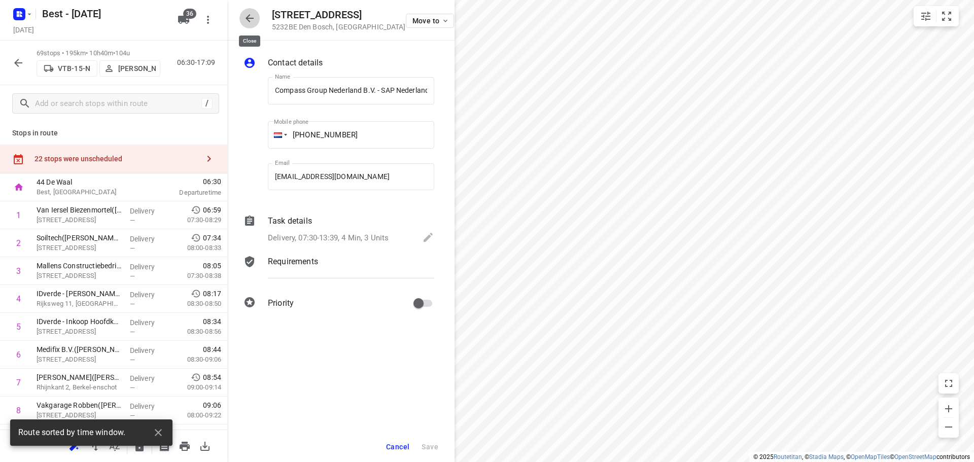
click at [252, 13] on icon "button" at bounding box center [250, 18] width 12 height 12
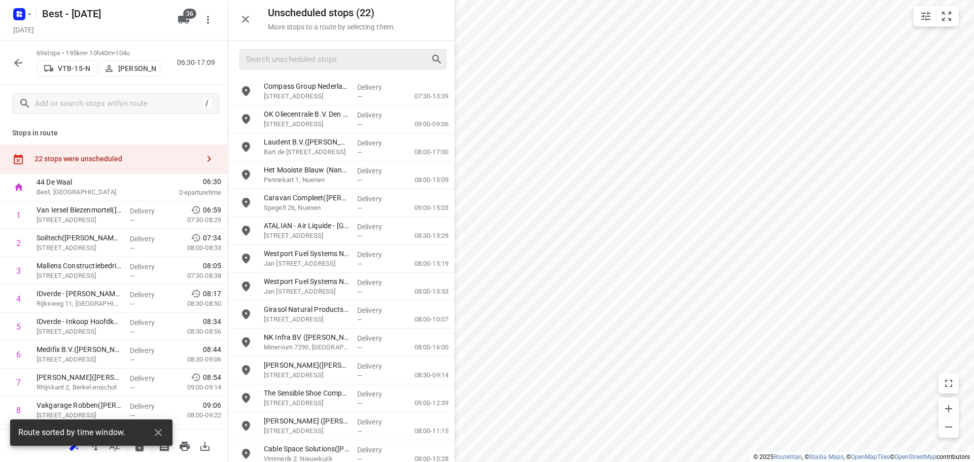
drag, startPoint x: 253, startPoint y: 28, endPoint x: 302, endPoint y: 50, distance: 53.8
click at [253, 27] on div at bounding box center [245, 19] width 20 height 20
drag, startPoint x: 237, startPoint y: 12, endPoint x: 248, endPoint y: 17, distance: 11.3
click at [237, 13] on button "button" at bounding box center [245, 19] width 20 height 20
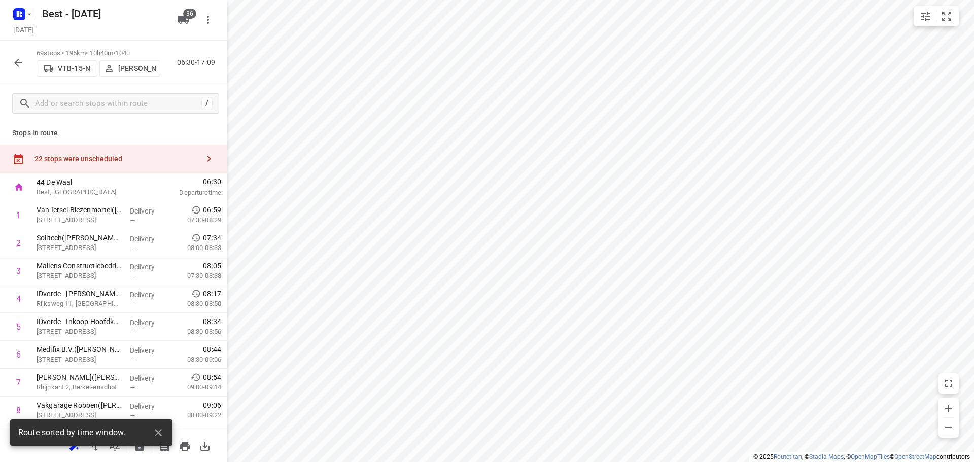
click at [248, 17] on div "i © 2025 Routetitan , © Stadia Maps , © OpenMapTiles © OpenStreetMap contributo…" at bounding box center [487, 231] width 974 height 462
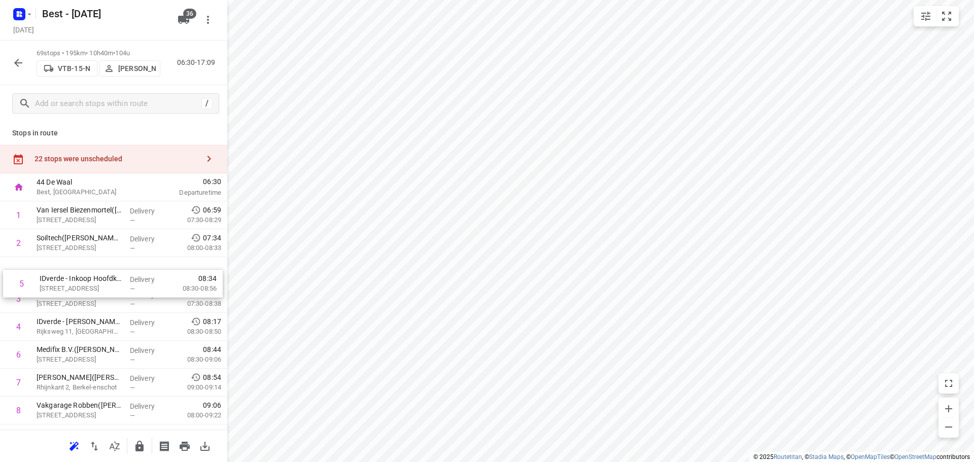
drag, startPoint x: 94, startPoint y: 332, endPoint x: 97, endPoint y: 283, distance: 49.3
drag, startPoint x: 85, startPoint y: 302, endPoint x: 88, endPoint y: 271, distance: 31.1
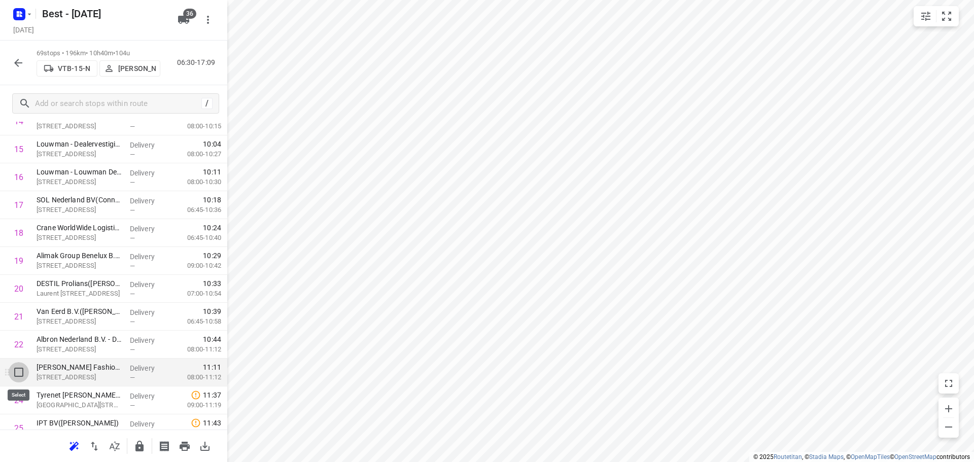
click at [17, 376] on input "checkbox" at bounding box center [19, 372] width 20 height 20
checkbox input "true"
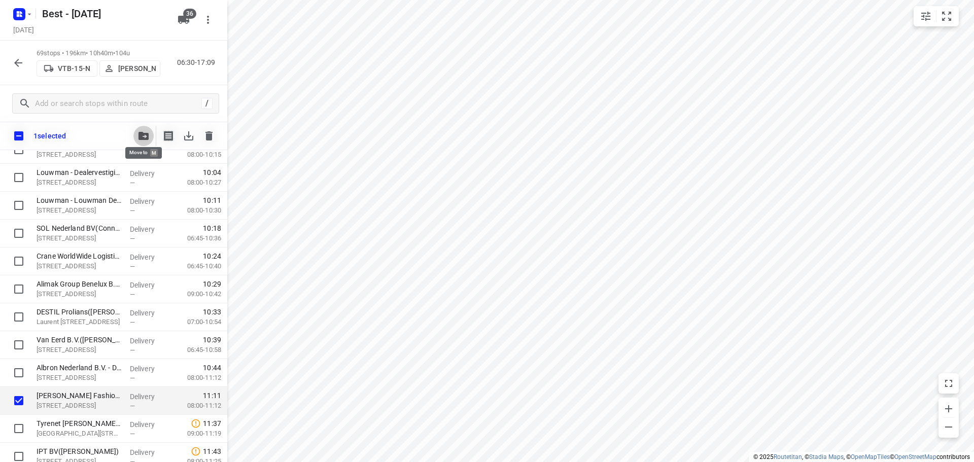
click at [141, 133] on icon "button" at bounding box center [144, 136] width 10 height 8
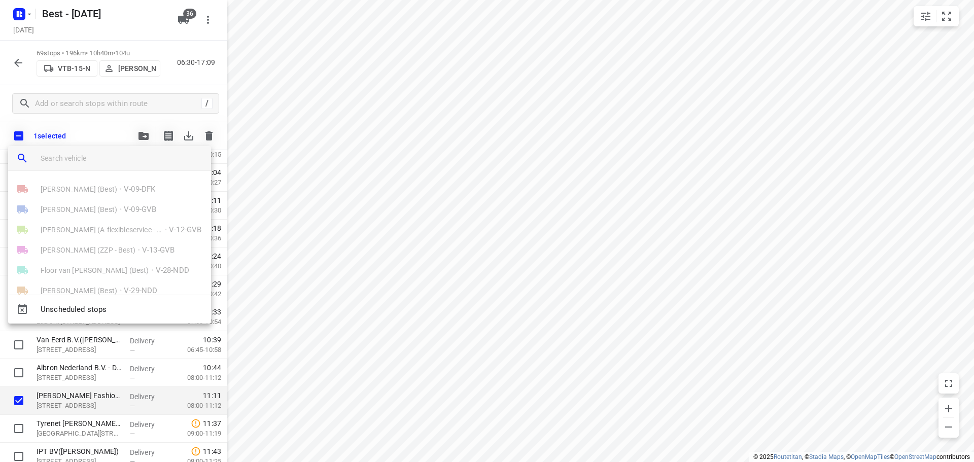
click at [83, 156] on input "search vehicle" at bounding box center [122, 158] width 162 height 15
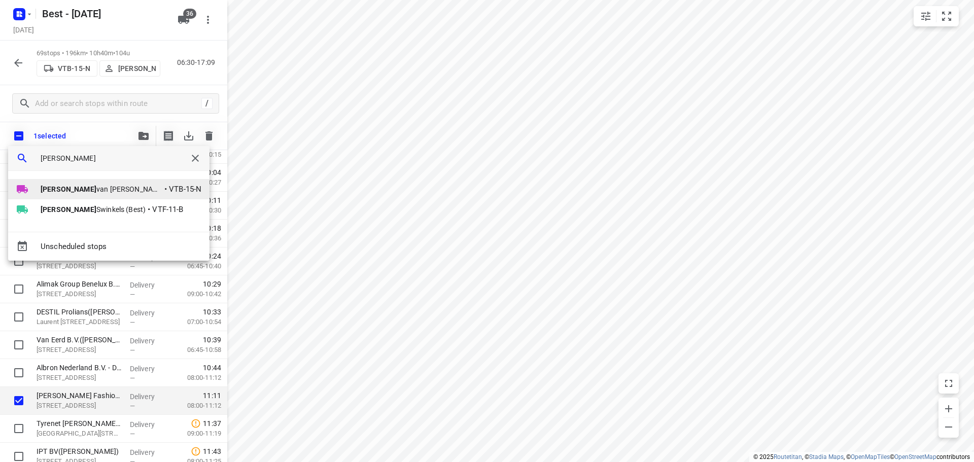
type input "[PERSON_NAME]"
click at [29, 190] on div at bounding box center [28, 189] width 24 height 12
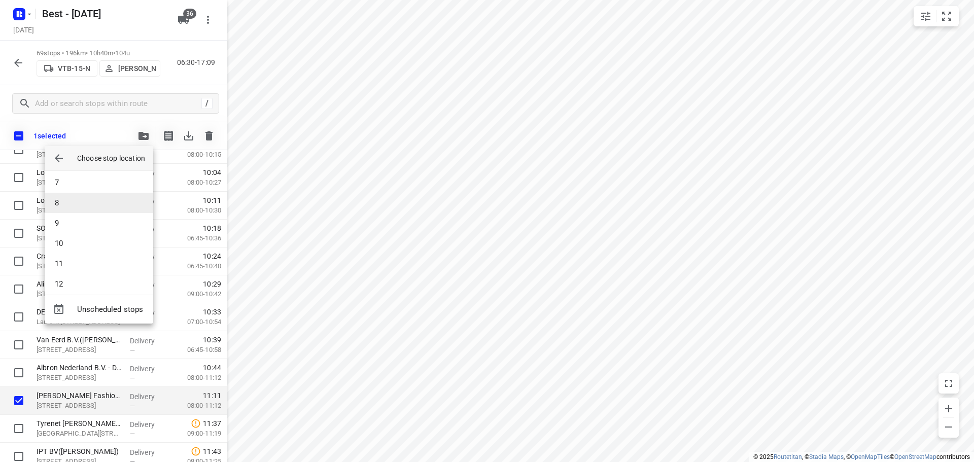
scroll to position [101, 0]
click at [84, 187] on li "6" at bounding box center [99, 185] width 109 height 20
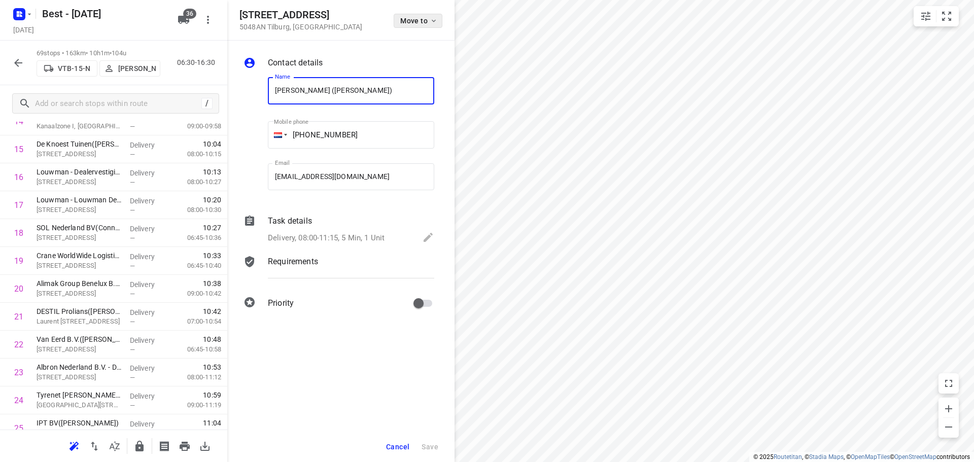
click at [394, 26] on div "[STREET_ADDRESS] Move to" at bounding box center [340, 20] width 203 height 22
click at [400, 25] on button "Move to" at bounding box center [418, 21] width 49 height 14
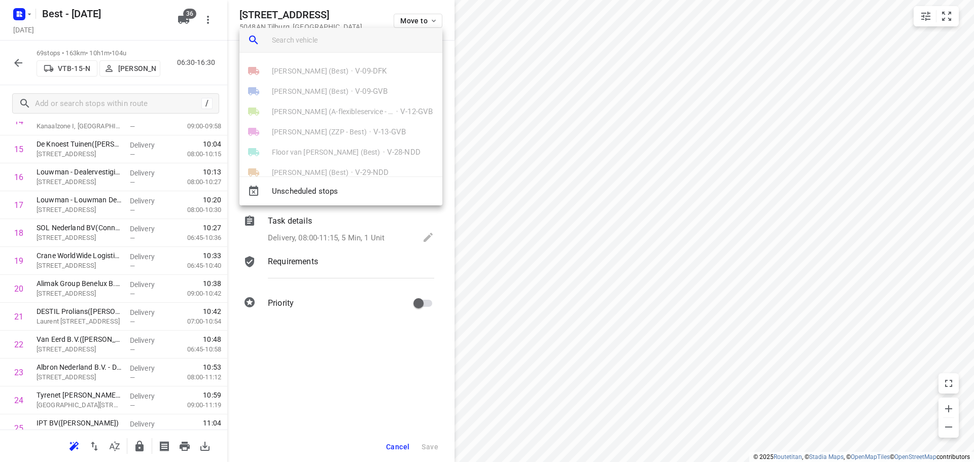
click at [347, 41] on input "search vehicle" at bounding box center [353, 39] width 162 height 15
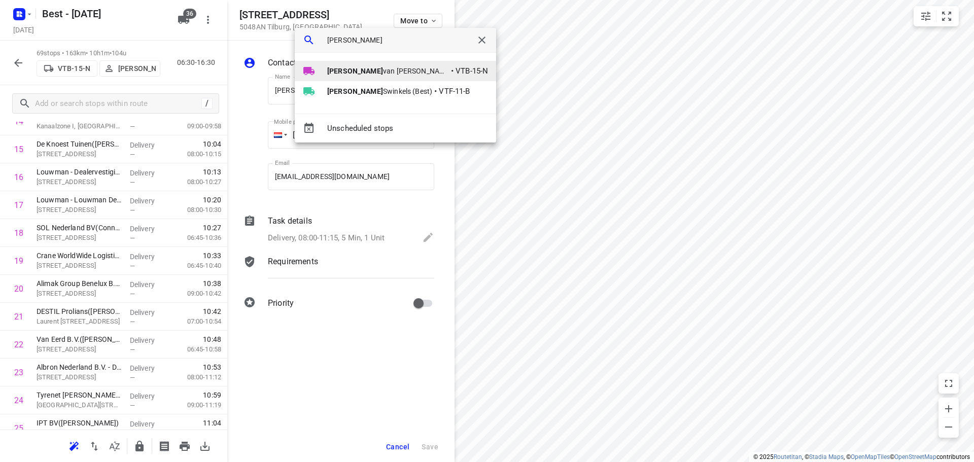
type input "[PERSON_NAME]"
click at [323, 65] on div at bounding box center [315, 71] width 24 height 12
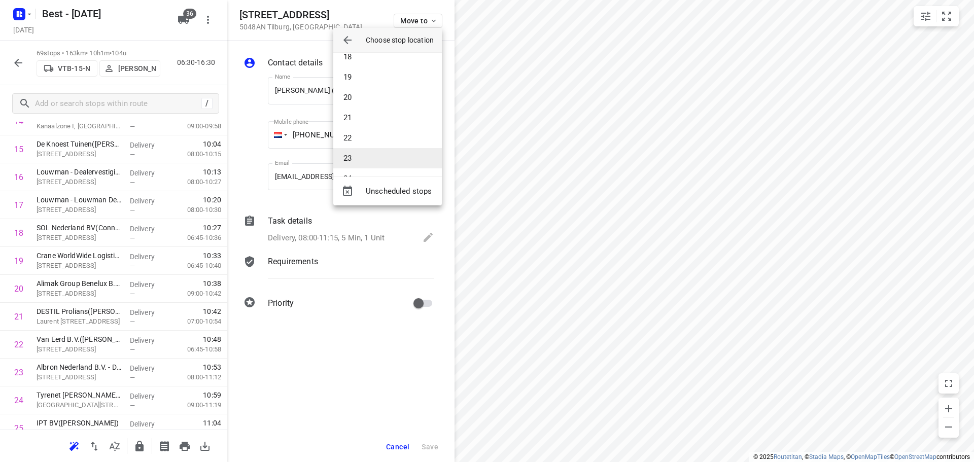
scroll to position [406, 0]
click at [372, 132] on li "24" at bounding box center [387, 128] width 109 height 20
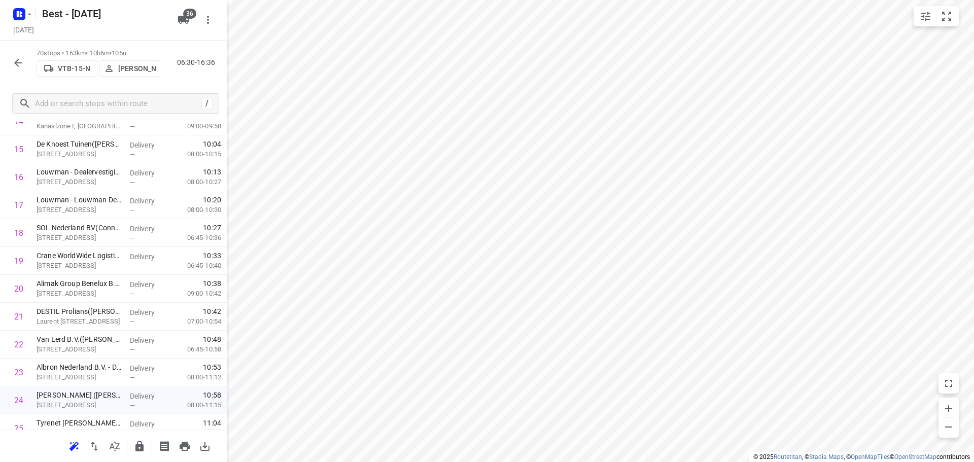
scroll to position [1753, 0]
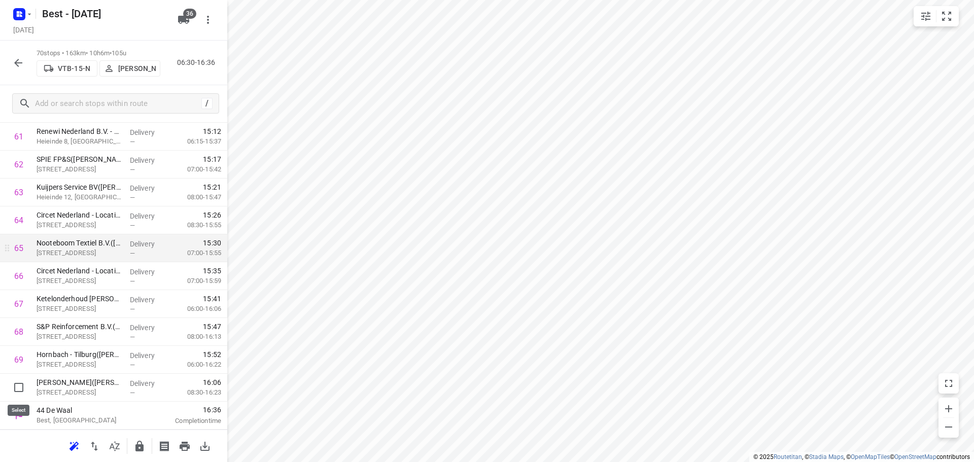
drag, startPoint x: 9, startPoint y: 384, endPoint x: 65, endPoint y: 286, distance: 113.4
click at [10, 384] on input "checkbox" at bounding box center [19, 387] width 20 height 20
checkbox input "true"
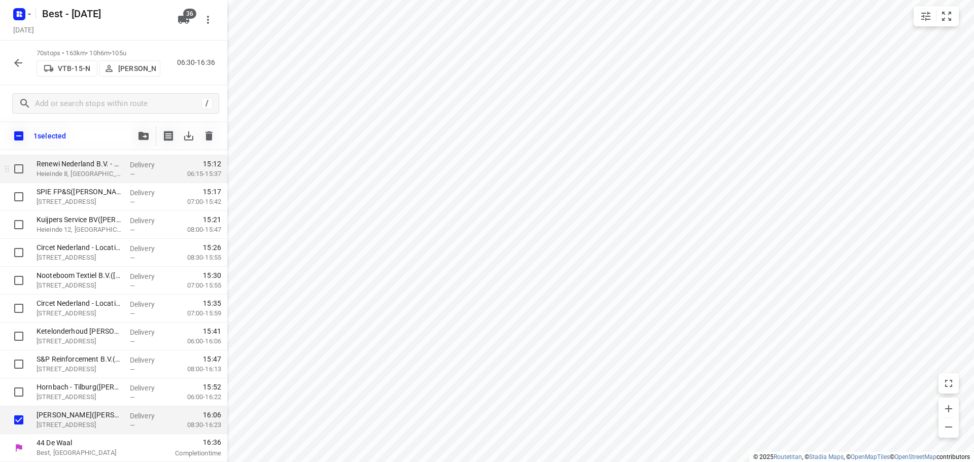
scroll to position [1749, 0]
drag, startPoint x: 124, startPoint y: 130, endPoint x: 130, endPoint y: 133, distance: 7.1
click at [124, 131] on div "1 selected" at bounding box center [113, 136] width 227 height 28
click at [133, 133] on div "1 selected" at bounding box center [113, 136] width 227 height 28
click at [143, 136] on icon "button" at bounding box center [144, 136] width 10 height 8
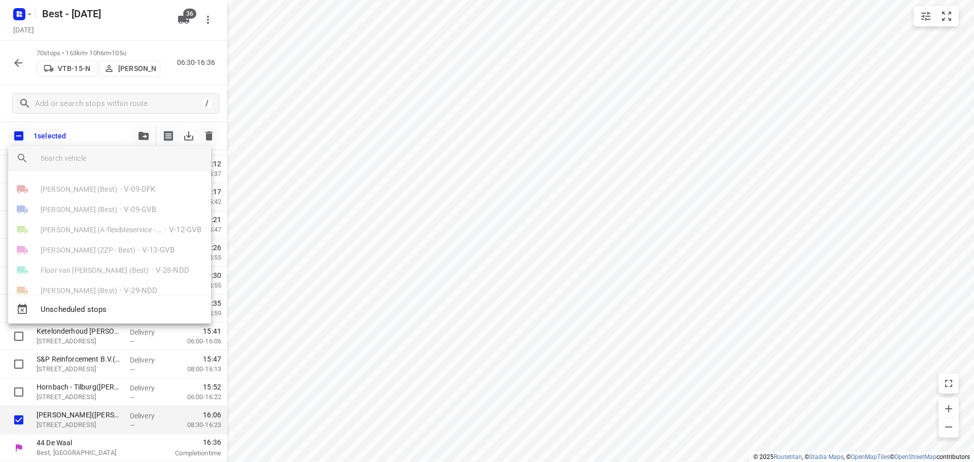
click at [92, 152] on input "search vehicle" at bounding box center [122, 158] width 162 height 15
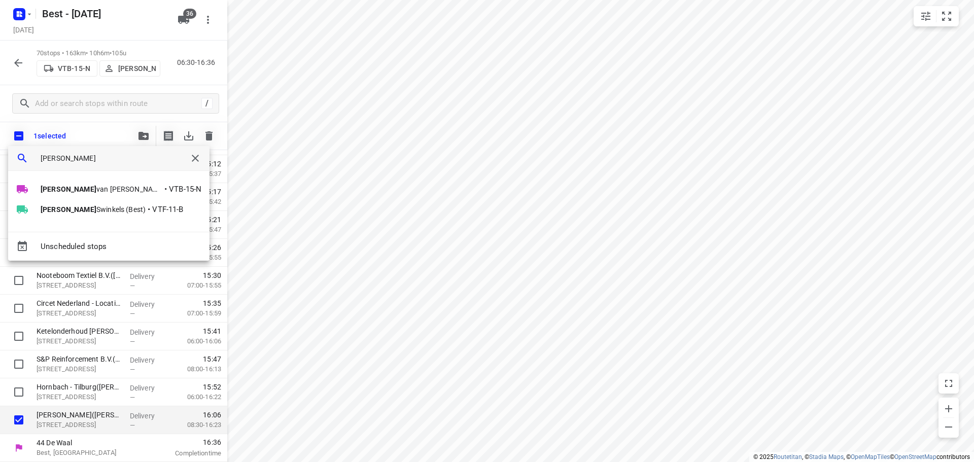
type input "[PERSON_NAME]"
click at [35, 189] on div at bounding box center [28, 189] width 24 height 12
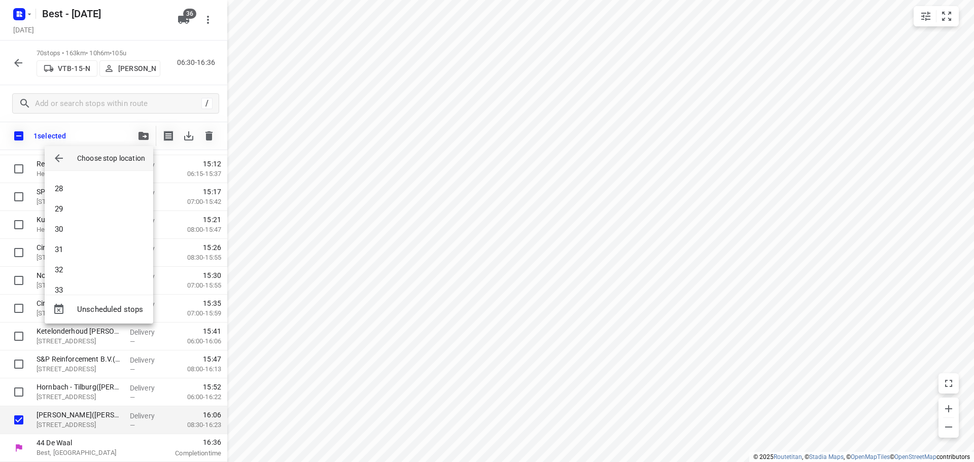
scroll to position [668, 0]
click at [72, 288] on li "39" at bounding box center [99, 288] width 109 height 20
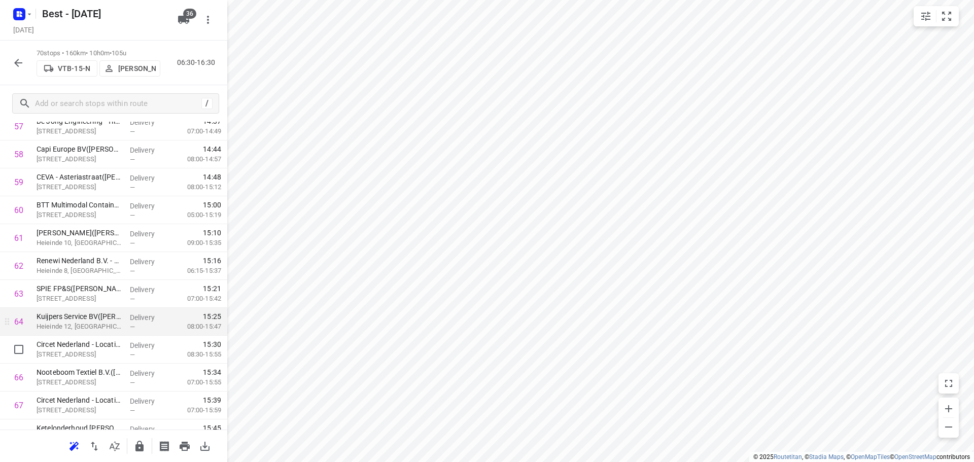
scroll to position [1702, 0]
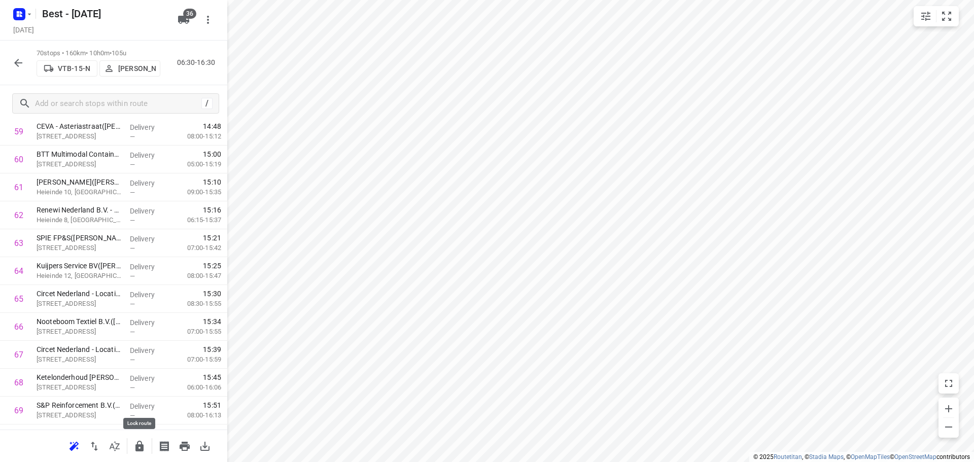
click at [144, 444] on icon "button" at bounding box center [139, 446] width 12 height 12
click at [26, 58] on button "button" at bounding box center [18, 63] width 20 height 20
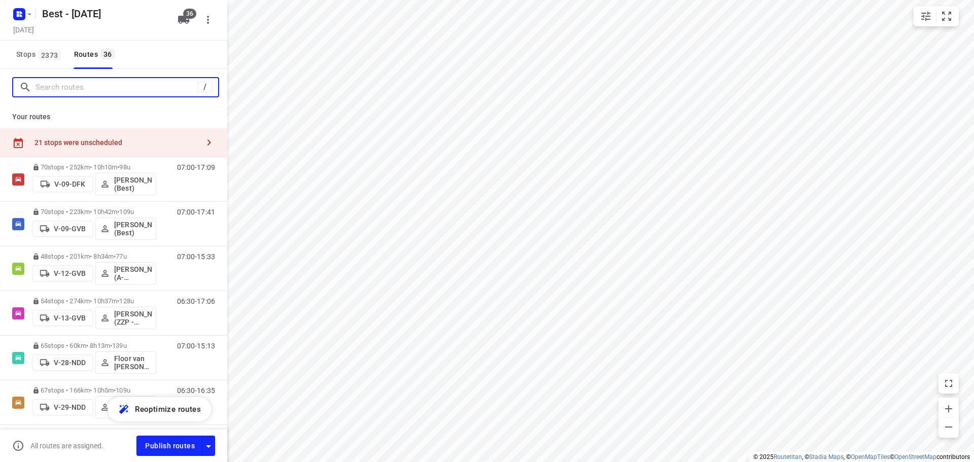
click at [54, 87] on input "Search routes" at bounding box center [117, 88] width 162 height 16
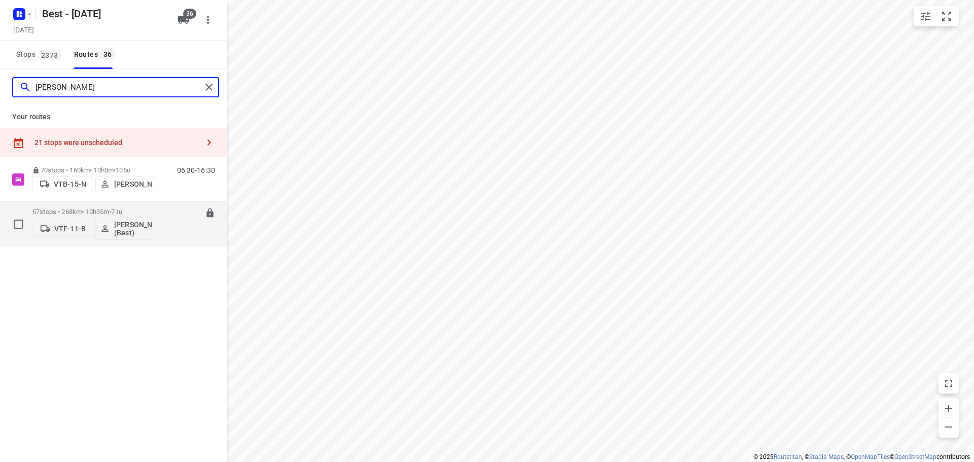
type input "[PERSON_NAME]"
click at [80, 215] on p "57 stops • 268km • 10h35m • 71u" at bounding box center [94, 212] width 124 height 8
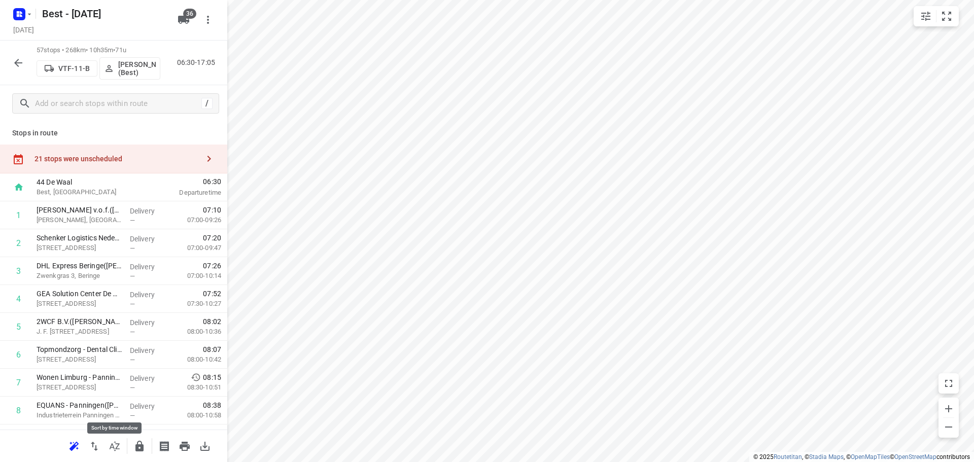
click at [117, 451] on icon "button" at bounding box center [115, 446] width 12 height 12
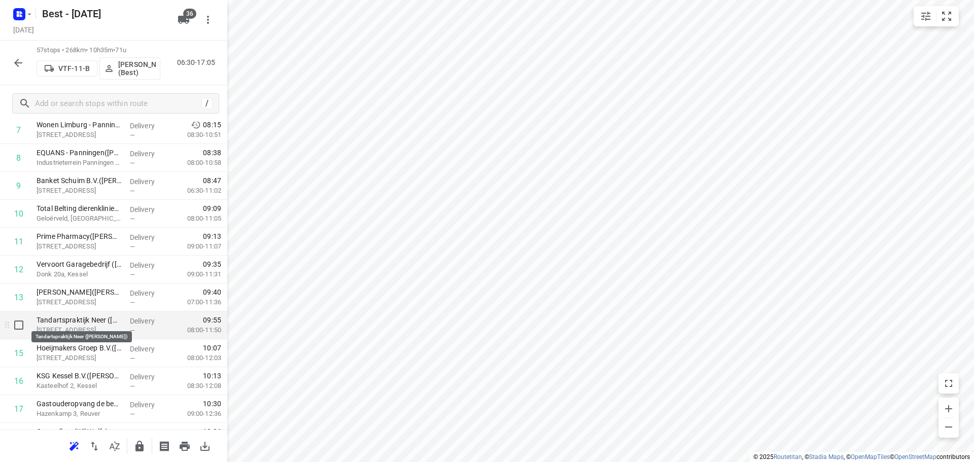
scroll to position [254, 0]
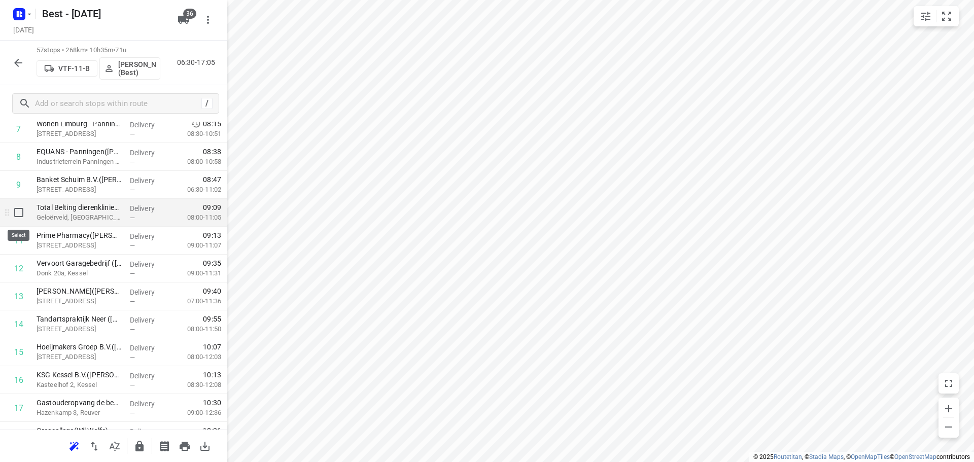
click at [23, 216] on input "checkbox" at bounding box center [19, 212] width 20 height 20
checkbox input "true"
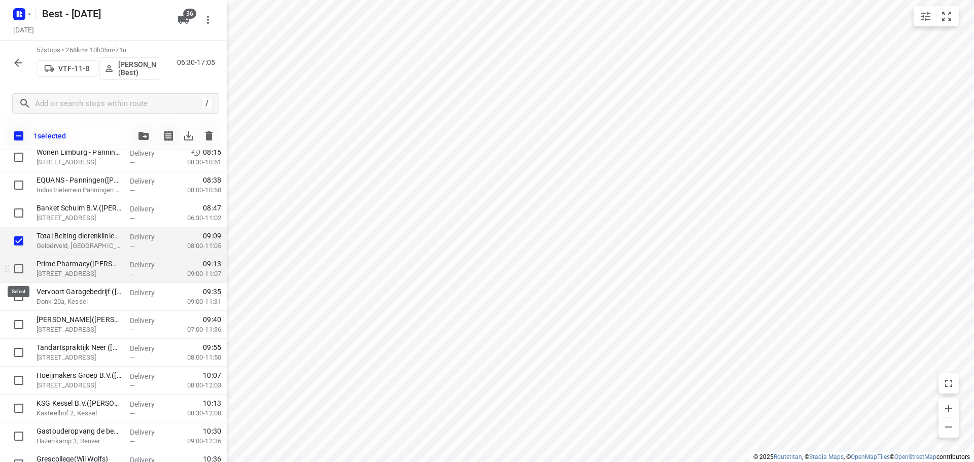
click at [19, 269] on input "checkbox" at bounding box center [19, 269] width 20 height 20
checkbox input "true"
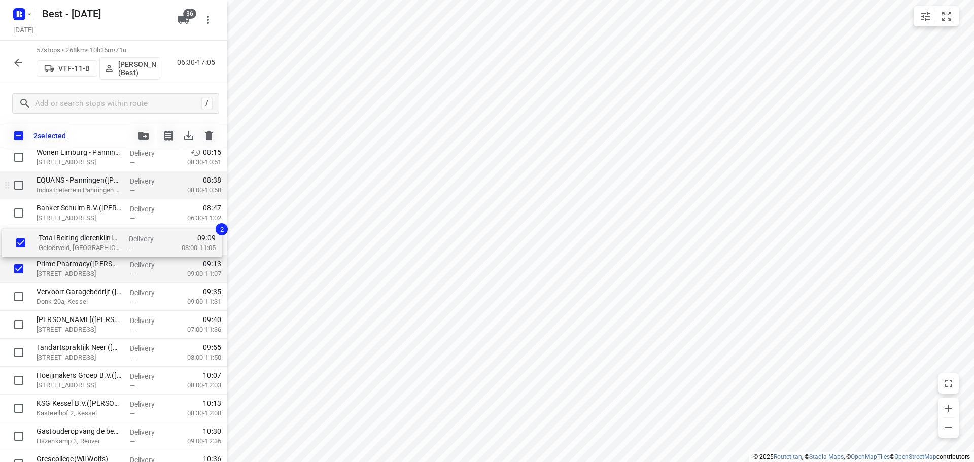
drag, startPoint x: 60, startPoint y: 244, endPoint x: 84, endPoint y: 192, distance: 56.8
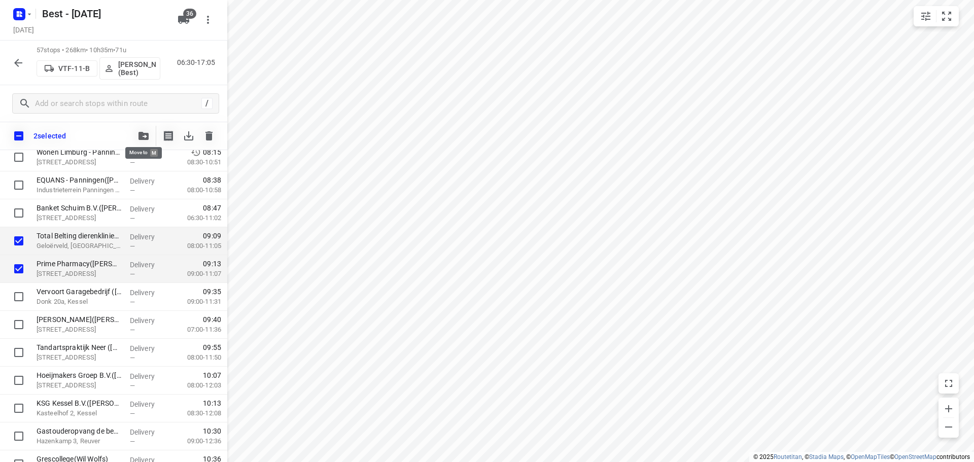
click at [144, 143] on button "button" at bounding box center [143, 136] width 20 height 20
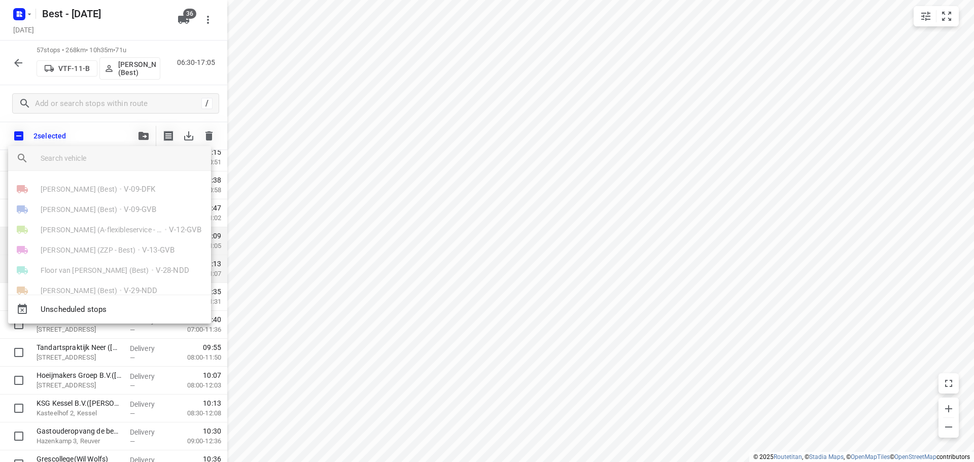
click at [114, 159] on input "search vehicle" at bounding box center [122, 158] width 162 height 15
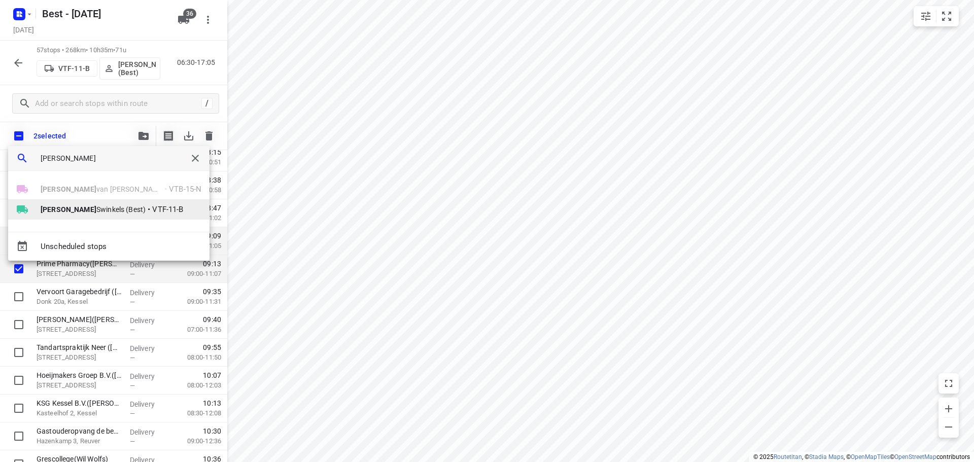
type input "[PERSON_NAME]"
click at [65, 204] on span "[PERSON_NAME] (Best)" at bounding box center [93, 209] width 105 height 10
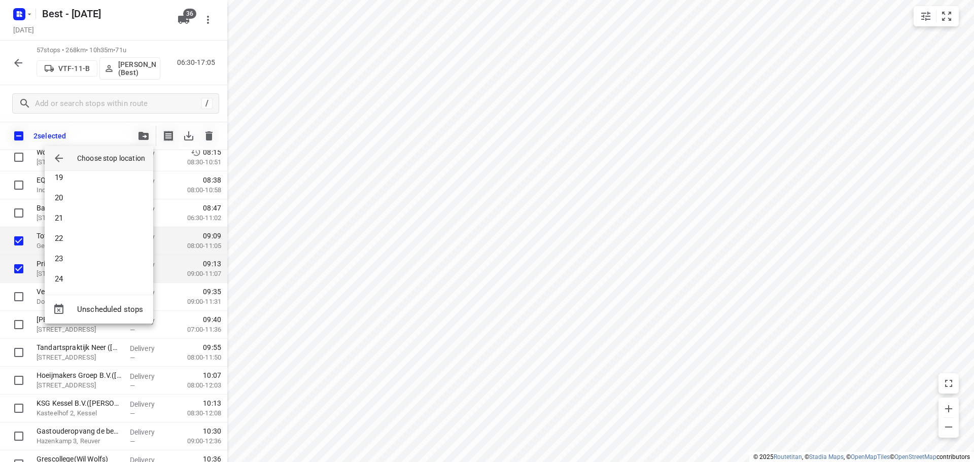
scroll to position [406, 0]
click at [78, 231] on li "23" at bounding box center [99, 226] width 109 height 20
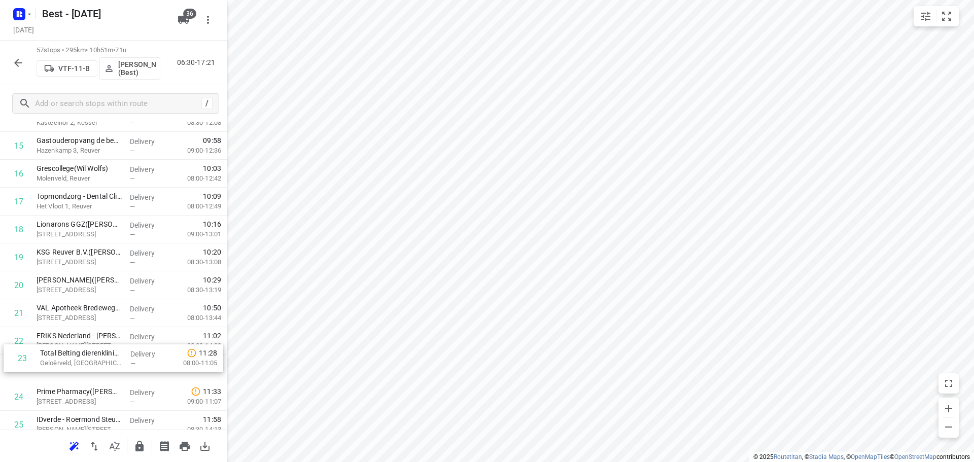
scroll to position [460, 0]
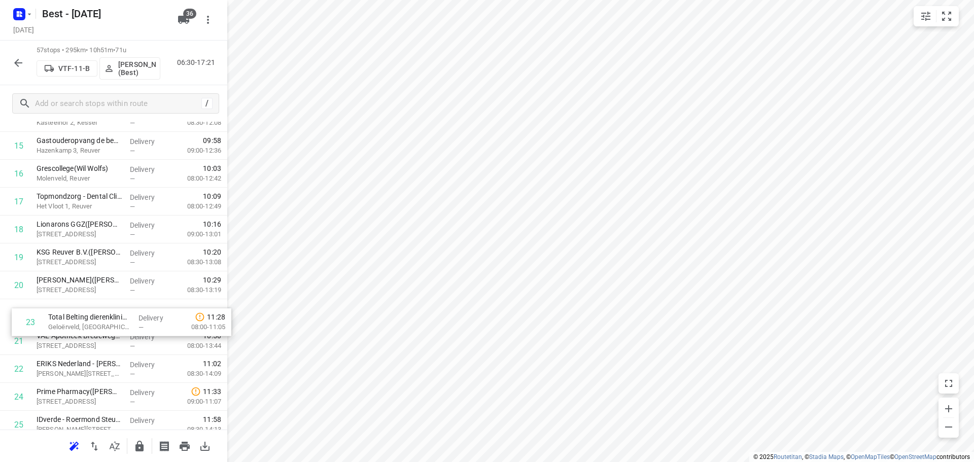
drag, startPoint x: 85, startPoint y: 368, endPoint x: 97, endPoint y: 304, distance: 64.7
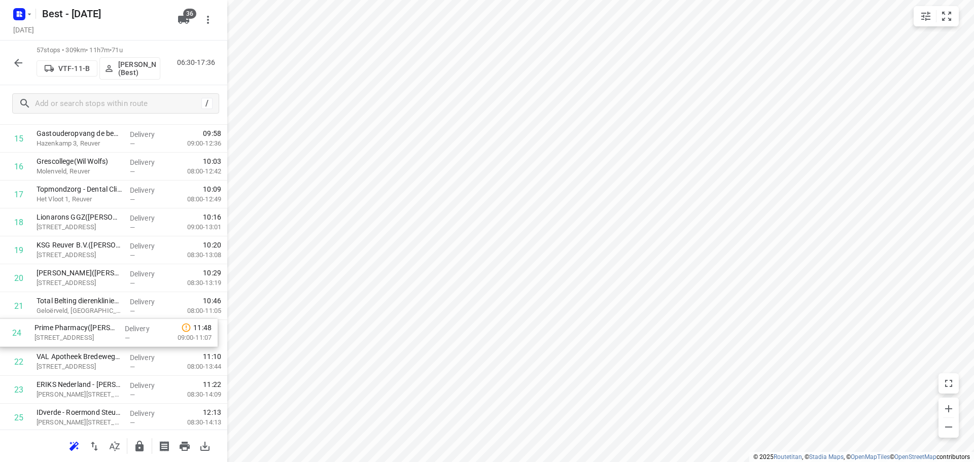
scroll to position [467, 0]
drag, startPoint x: 93, startPoint y: 391, endPoint x: 90, endPoint y: 320, distance: 71.1
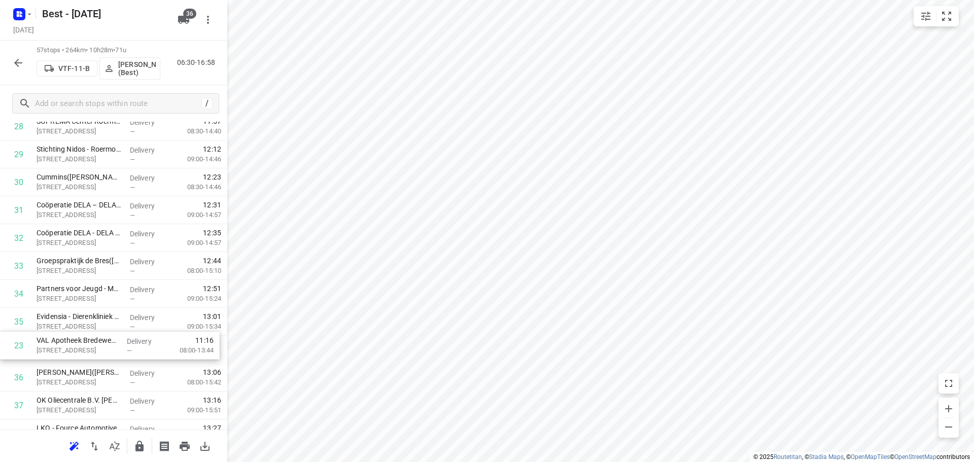
scroll to position [818, 0]
drag, startPoint x: 124, startPoint y: 249, endPoint x: 128, endPoint y: 314, distance: 65.1
click at [128, 314] on div "1 [PERSON_NAME] v.o.f.([PERSON_NAME]) [PERSON_NAME], [PERSON_NAME] — 07:10 07:0…" at bounding box center [113, 179] width 227 height 1591
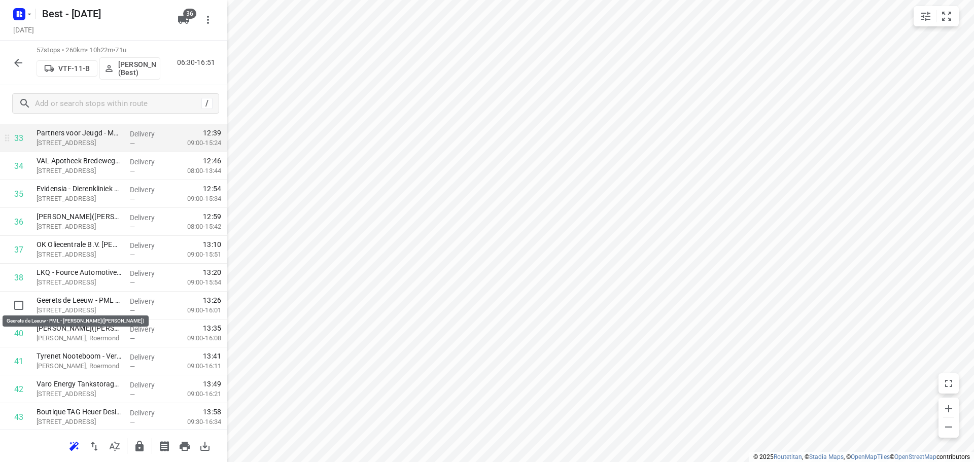
scroll to position [767, 0]
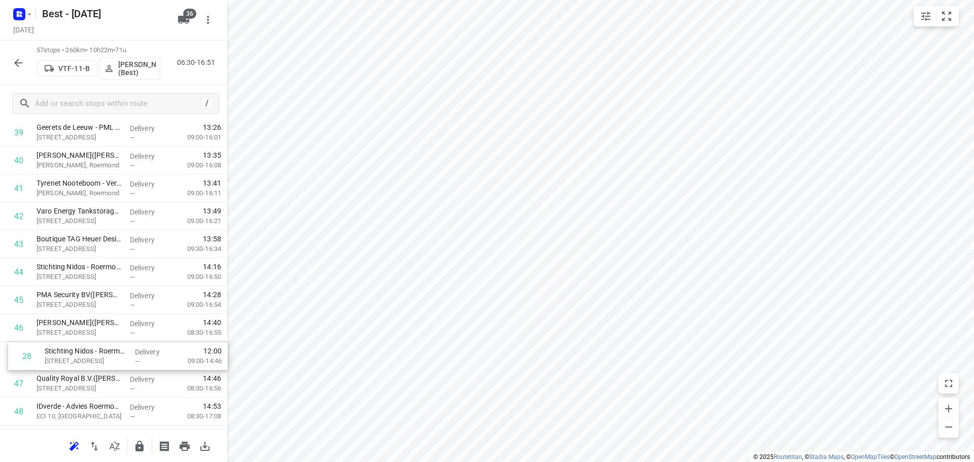
drag, startPoint x: 123, startPoint y: 201, endPoint x: 126, endPoint y: 359, distance: 158.3
drag, startPoint x: 83, startPoint y: 316, endPoint x: 74, endPoint y: 290, distance: 27.4
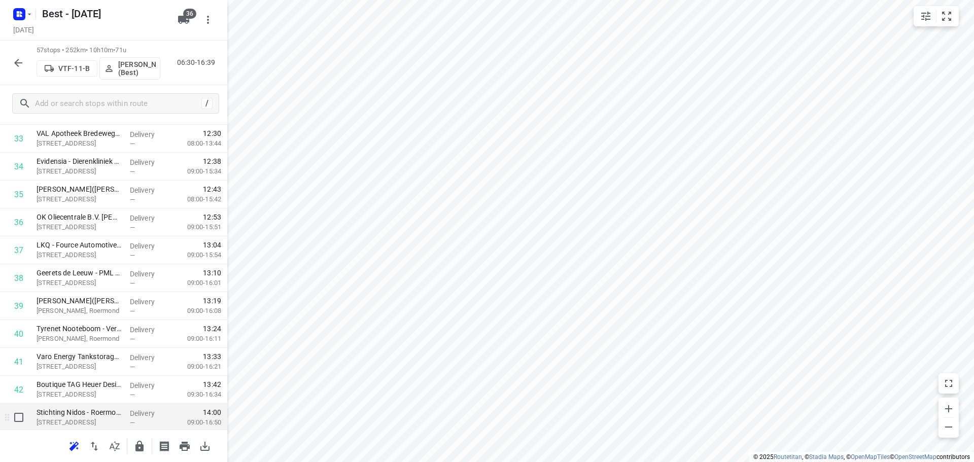
scroll to position [913, 0]
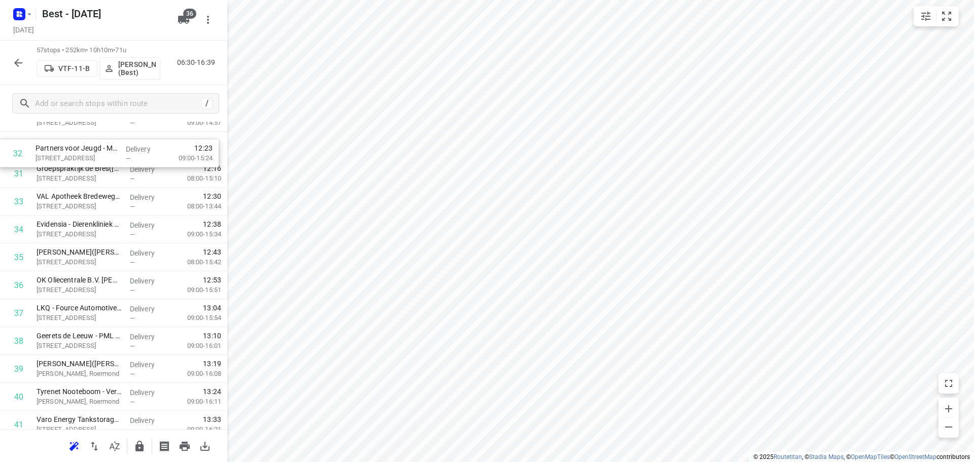
drag, startPoint x: 70, startPoint y: 171, endPoint x: 68, endPoint y: 153, distance: 18.3
click at [68, 153] on div "1 [PERSON_NAME] v.o.f.([PERSON_NAME]) [PERSON_NAME], [PERSON_NAME] — 07:10 07:0…" at bounding box center [113, 90] width 227 height 1591
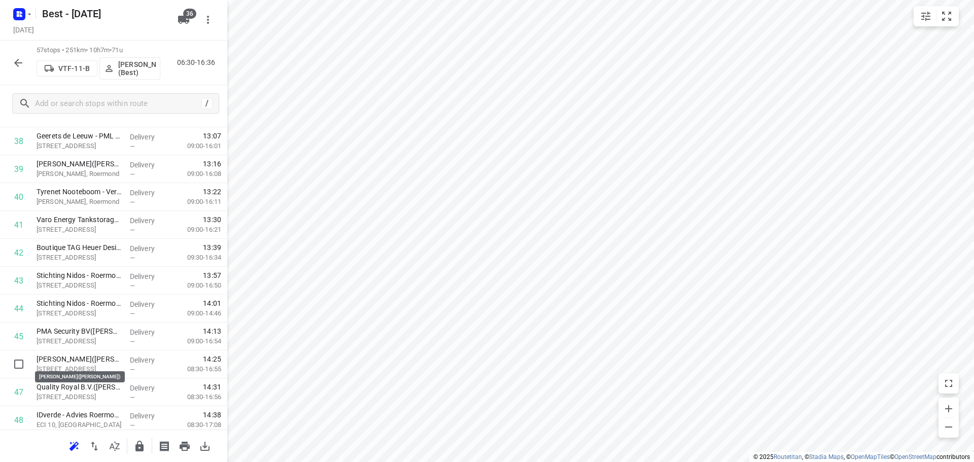
scroll to position [1108, 0]
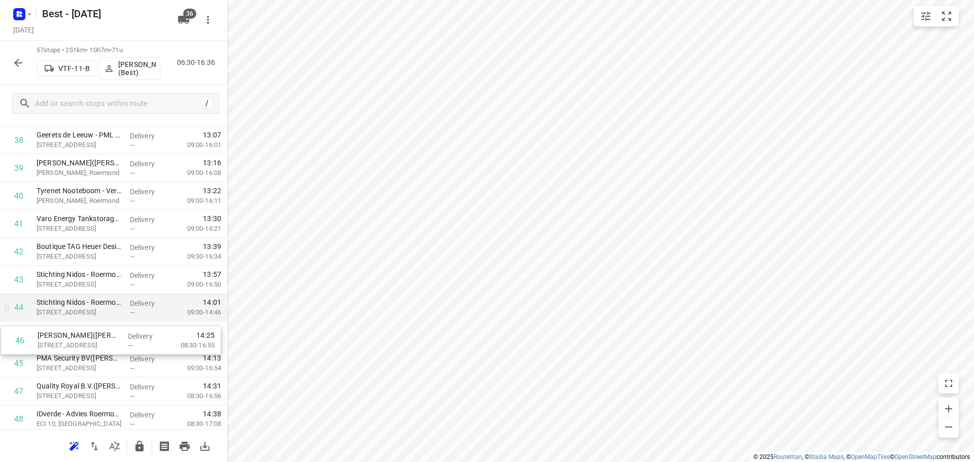
drag, startPoint x: 100, startPoint y: 358, endPoint x: 101, endPoint y: 321, distance: 37.6
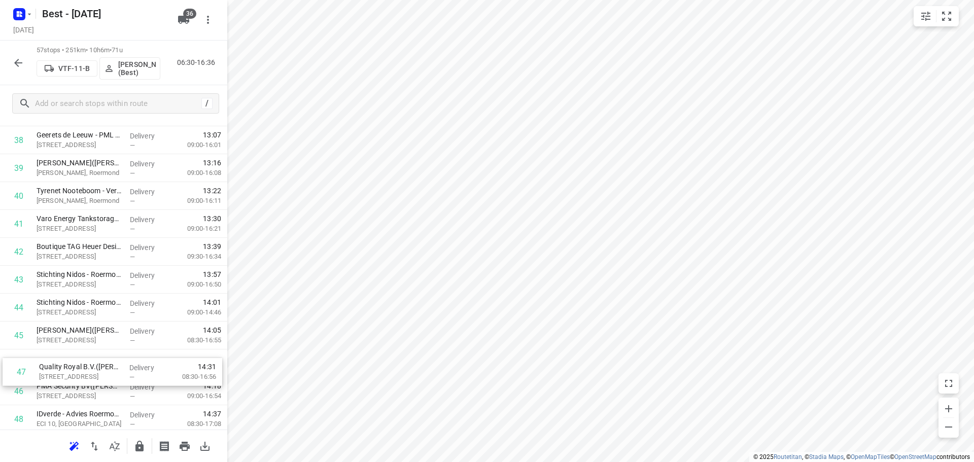
scroll to position [1112, 0]
drag, startPoint x: 58, startPoint y: 388, endPoint x: 63, endPoint y: 353, distance: 35.3
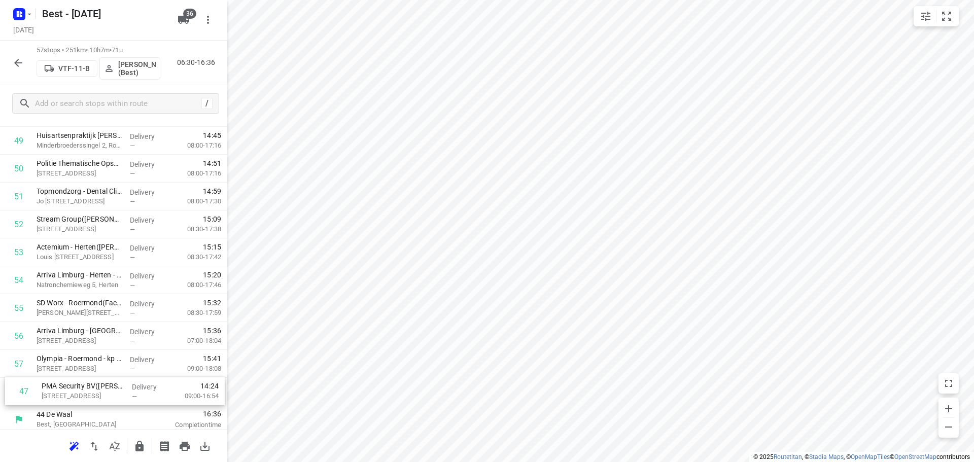
scroll to position [1390, 0]
drag, startPoint x: 118, startPoint y: 379, endPoint x: 125, endPoint y: 385, distance: 9.3
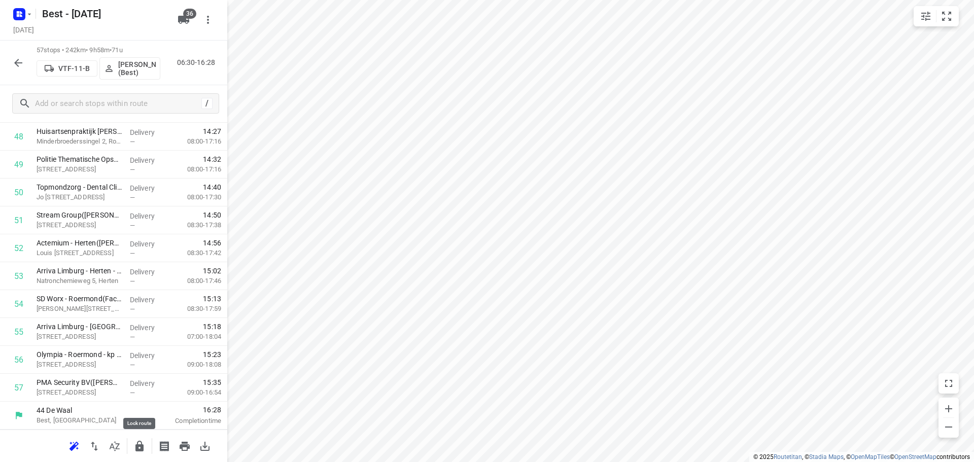
click at [136, 446] on icon "button" at bounding box center [139, 446] width 8 height 11
click at [29, 66] on div "57 stops • 242km • 9h58m • 71u VTF-11-B [PERSON_NAME] (Best) 06:30-16:28" at bounding box center [113, 63] width 227 height 45
click at [17, 62] on icon "button" at bounding box center [18, 63] width 8 height 8
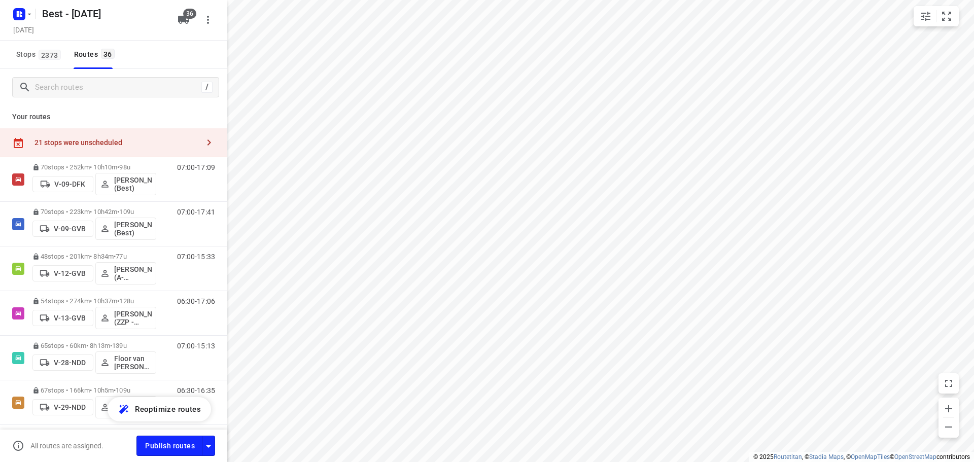
click at [102, 150] on div "21 stops were unscheduled" at bounding box center [113, 142] width 227 height 29
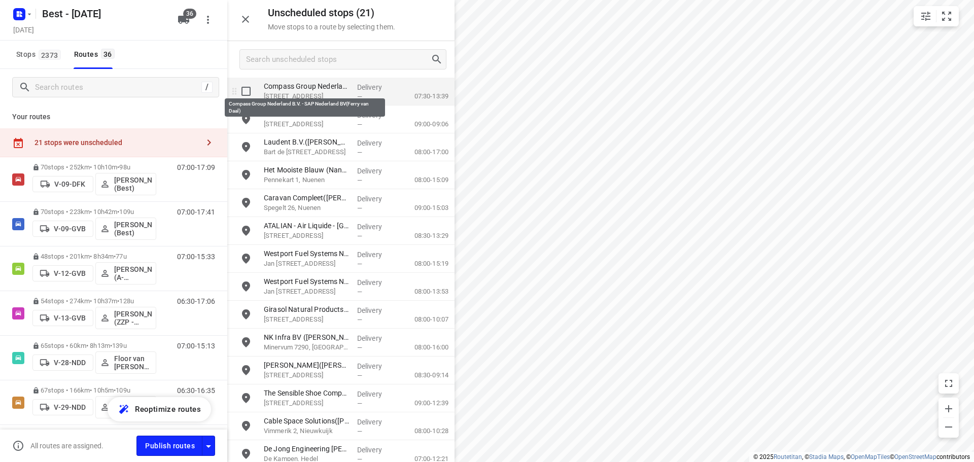
click at [290, 86] on p "Compass Group Nederland B.V. - SAP Nederland BV(Ferry van Daal)" at bounding box center [306, 86] width 85 height 10
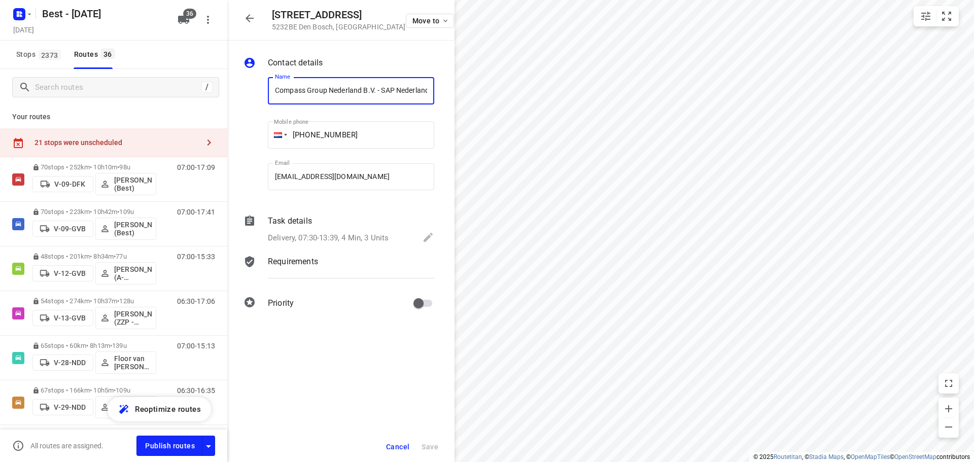
scroll to position [0, 64]
click at [429, 12] on div "Move to" at bounding box center [430, 20] width 49 height 22
click at [426, 18] on span "Move to" at bounding box center [432, 21] width 38 height 8
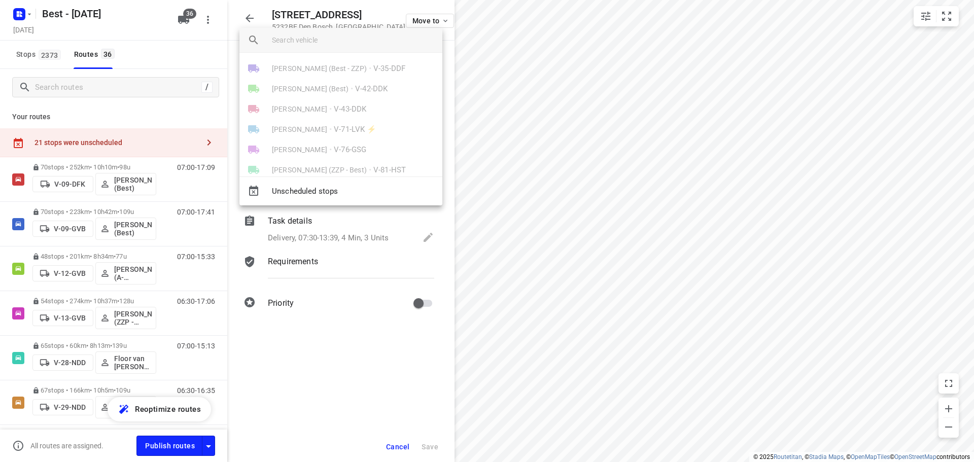
scroll to position [120, 0]
click at [252, 23] on div at bounding box center [487, 231] width 974 height 462
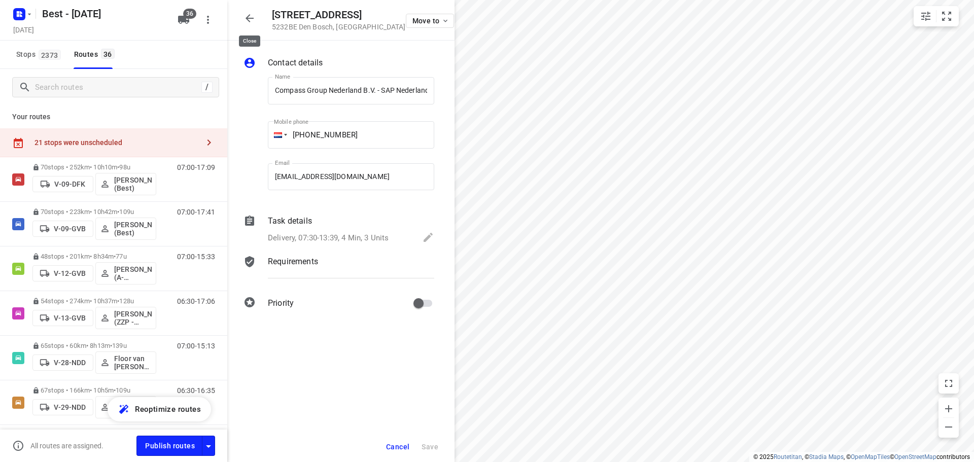
click at [252, 22] on icon "button" at bounding box center [250, 18] width 12 height 12
